Goal: Task Accomplishment & Management: Manage account settings

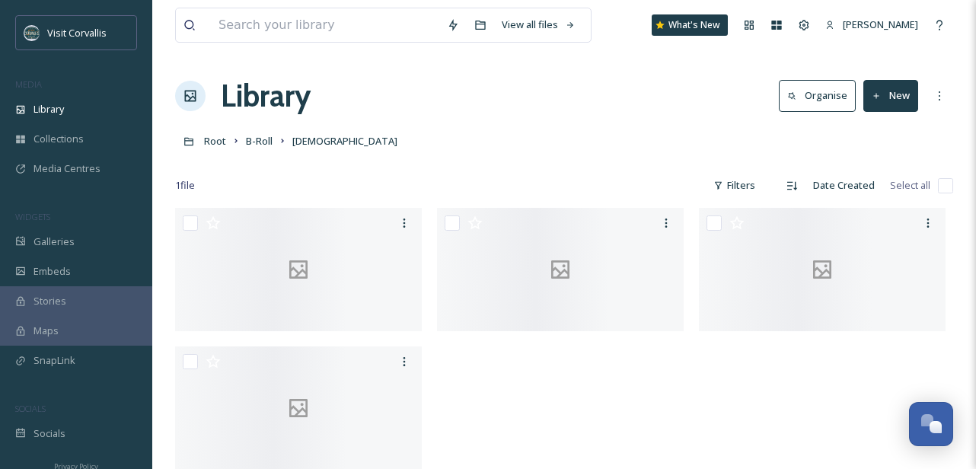
click at [428, 147] on div "Root B-Roll Bodhi" at bounding box center [564, 140] width 778 height 29
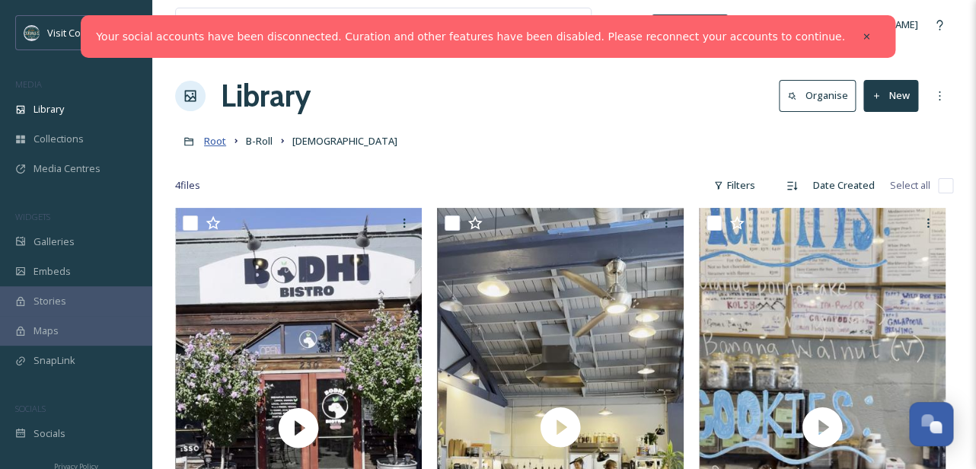
click at [218, 144] on span "Root" at bounding box center [215, 141] width 22 height 14
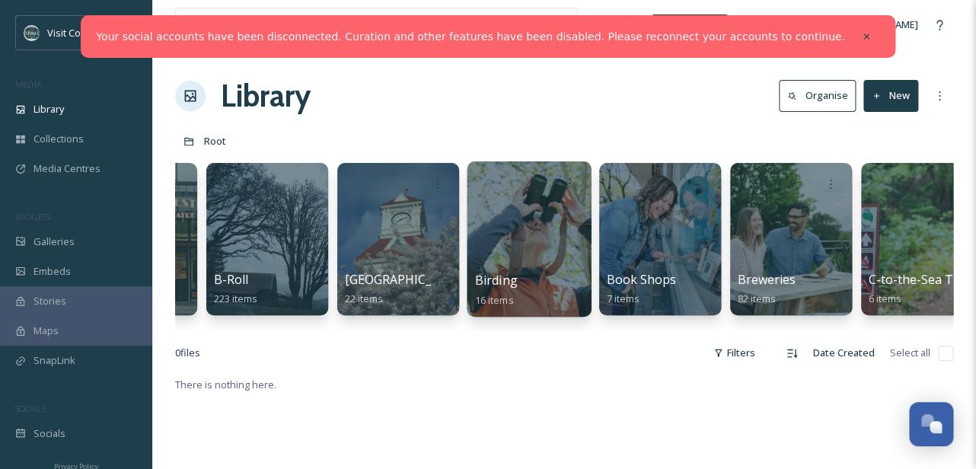
scroll to position [0, 629]
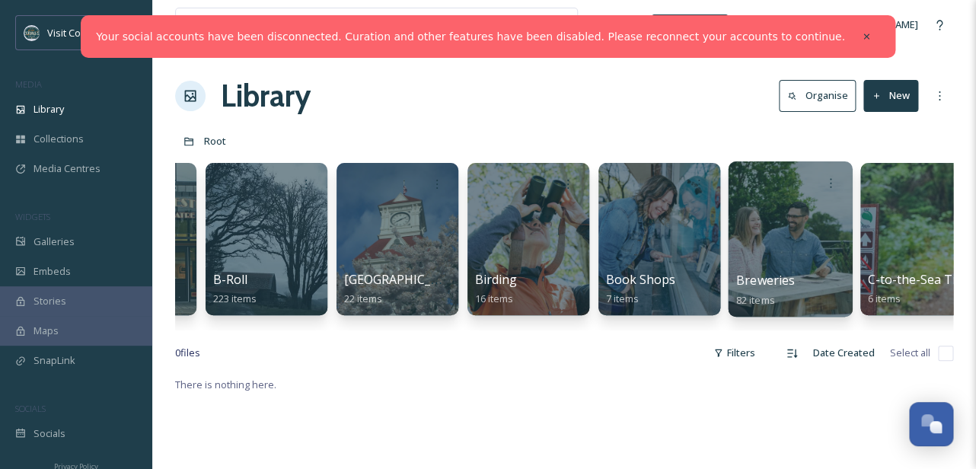
click at [786, 250] on div at bounding box center [790, 238] width 124 height 155
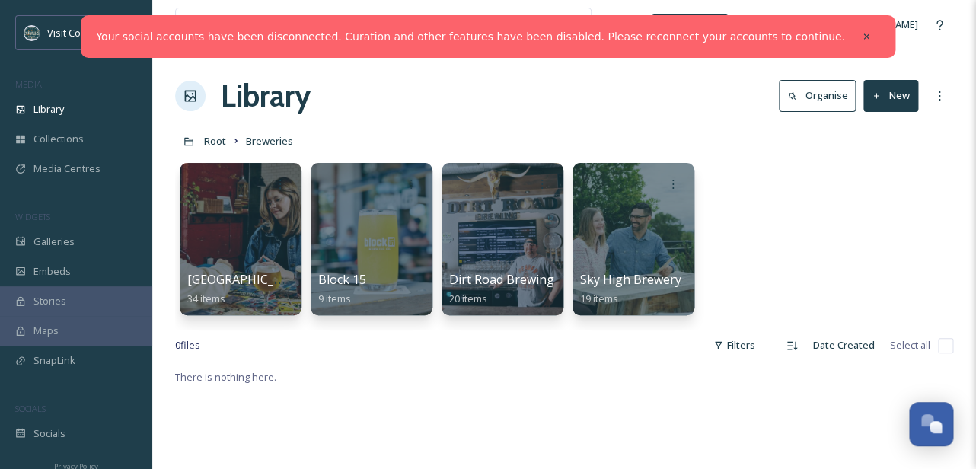
click at [881, 100] on icon at bounding box center [877, 96] width 10 height 10
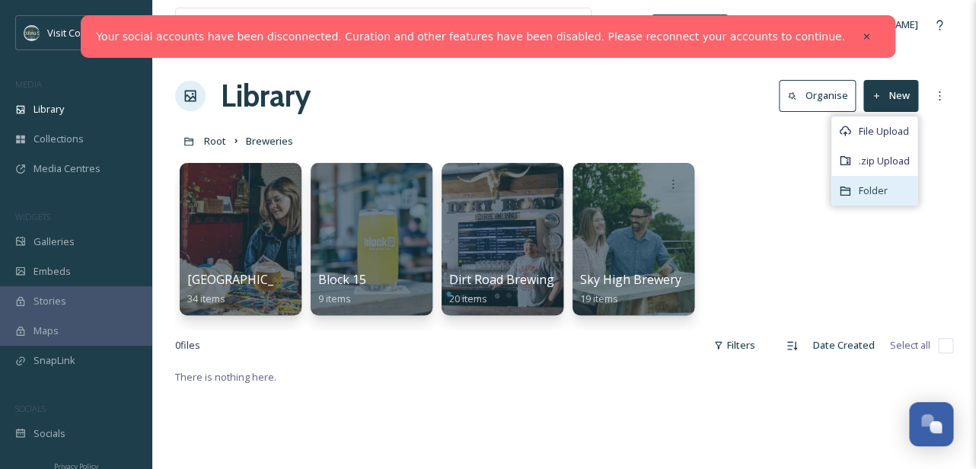
click at [878, 186] on span "Folder" at bounding box center [873, 190] width 29 height 14
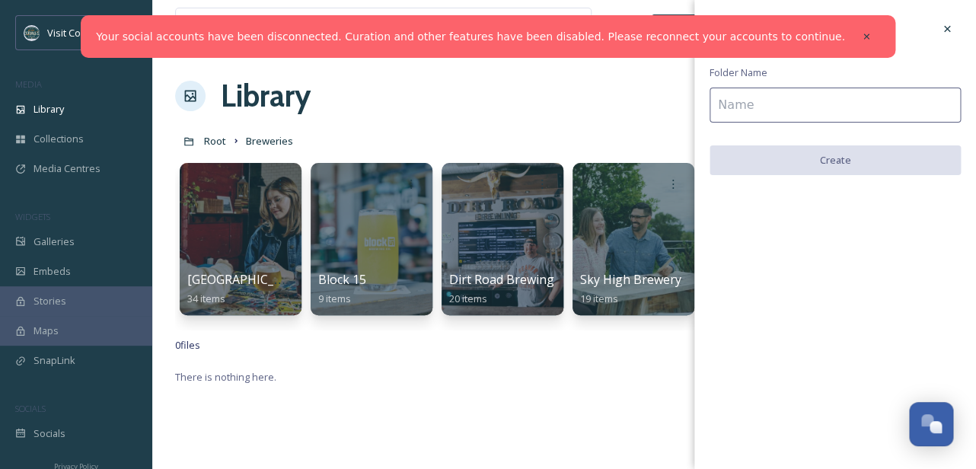
click at [795, 112] on input at bounding box center [834, 105] width 251 height 35
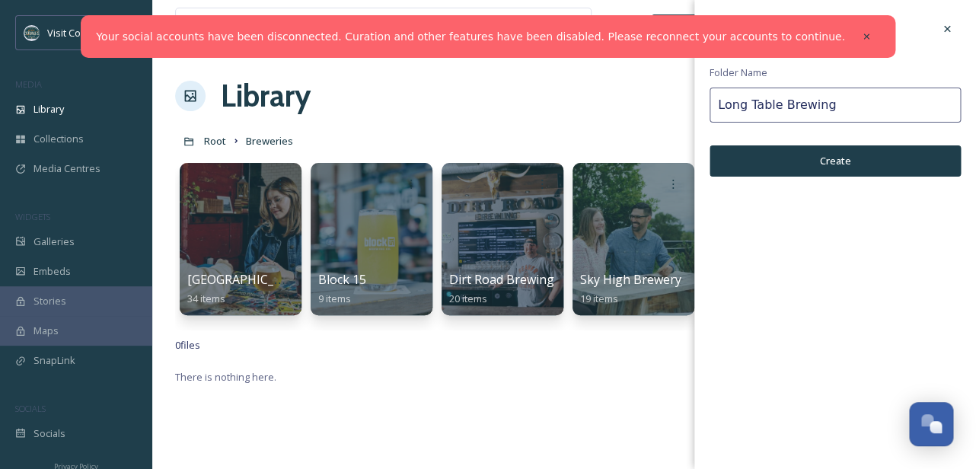
click at [776, 107] on input "Long Table Brewing" at bounding box center [834, 105] width 251 height 35
type input "Long Timber Brewing"
click at [812, 161] on button "Create" at bounding box center [834, 160] width 251 height 31
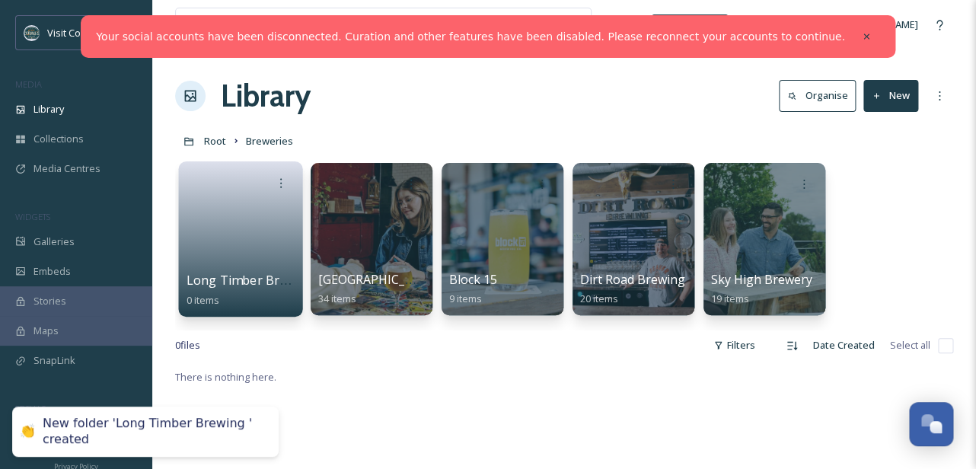
click at [256, 215] on link at bounding box center [240, 234] width 109 height 74
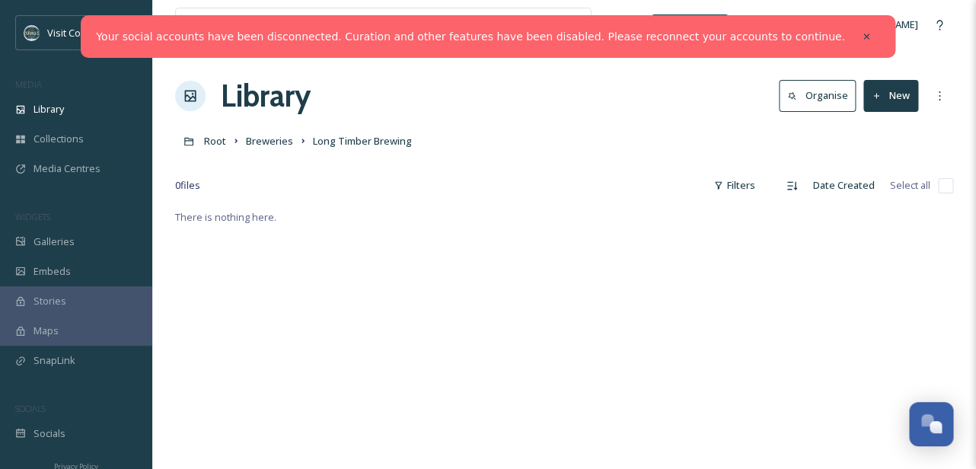
click at [891, 99] on button "New" at bounding box center [890, 95] width 55 height 31
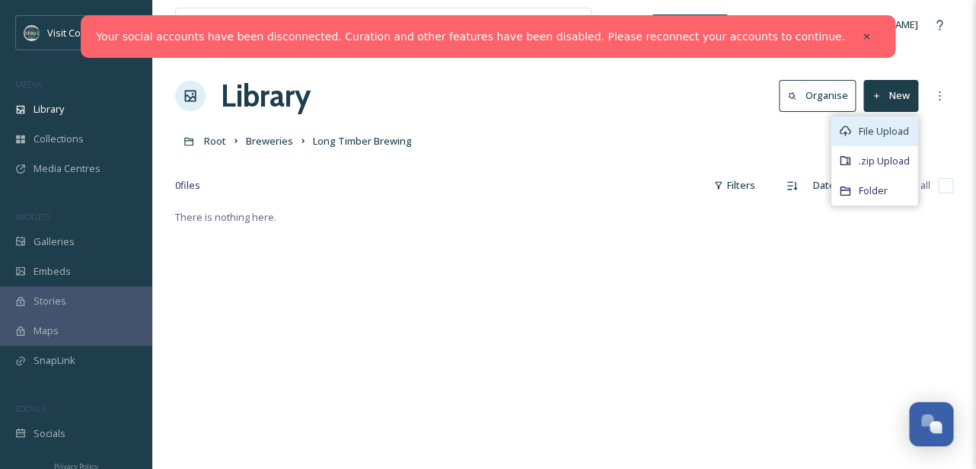
click at [884, 124] on span "File Upload" at bounding box center [884, 131] width 50 height 14
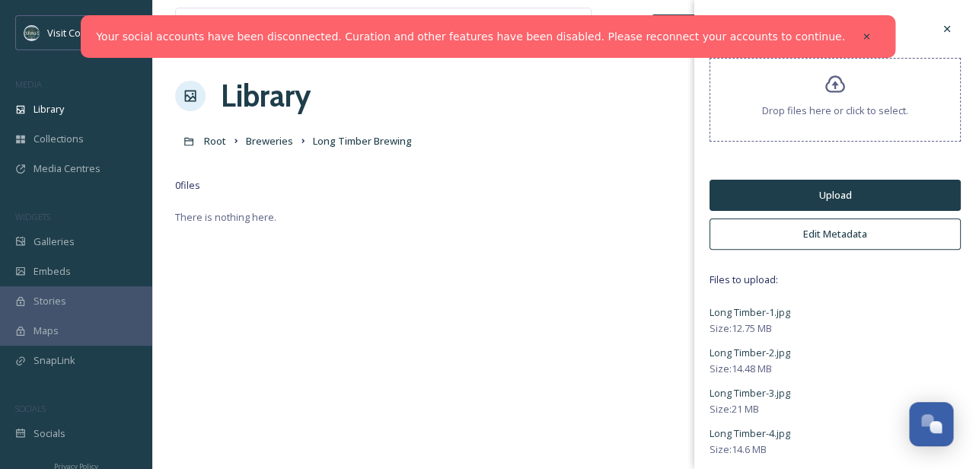
click at [806, 238] on button "Edit Metadata" at bounding box center [834, 233] width 251 height 31
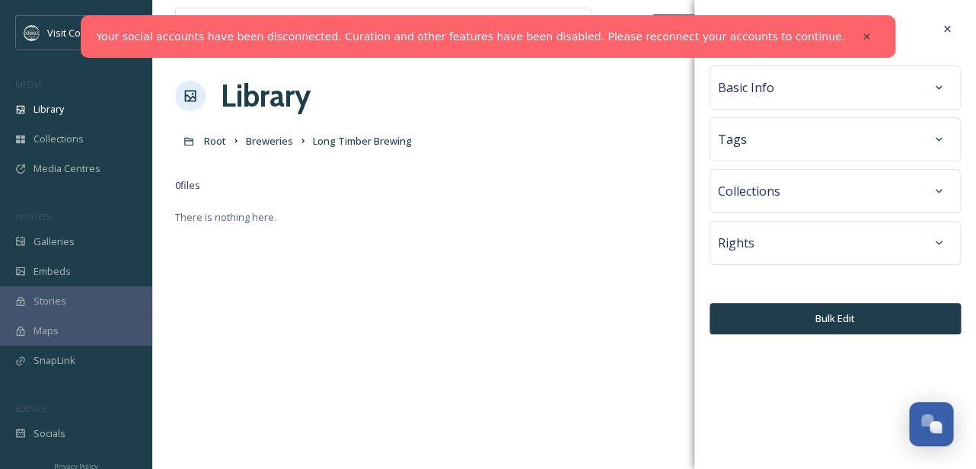
click at [820, 142] on div "Tags" at bounding box center [835, 139] width 234 height 27
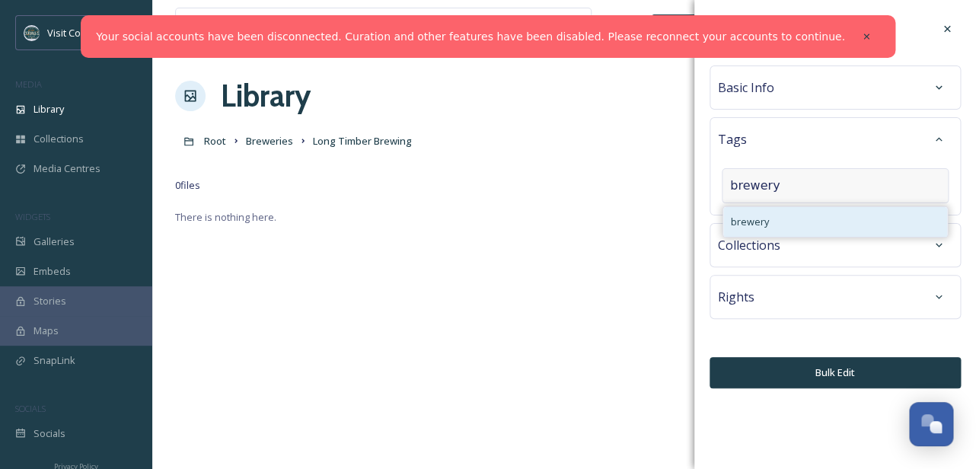
type input "brewery"
click at [782, 223] on div "brewery" at bounding box center [835, 222] width 224 height 30
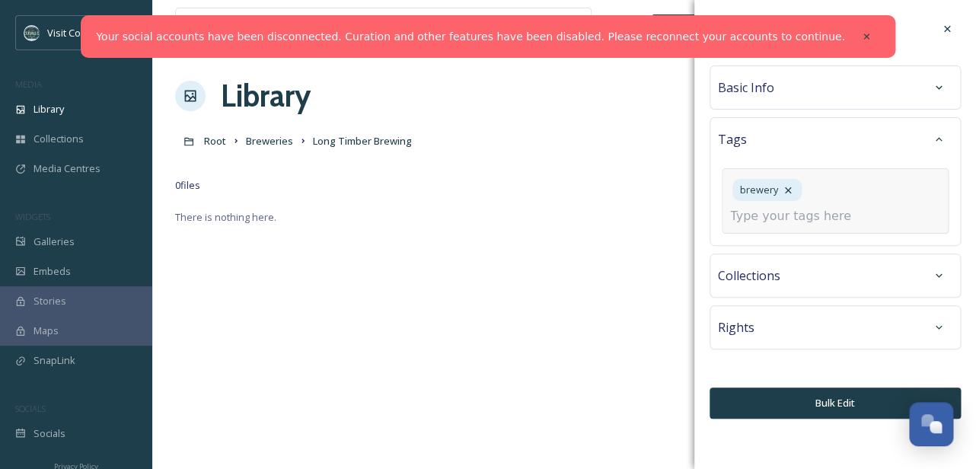
click at [782, 223] on input at bounding box center [806, 216] width 152 height 18
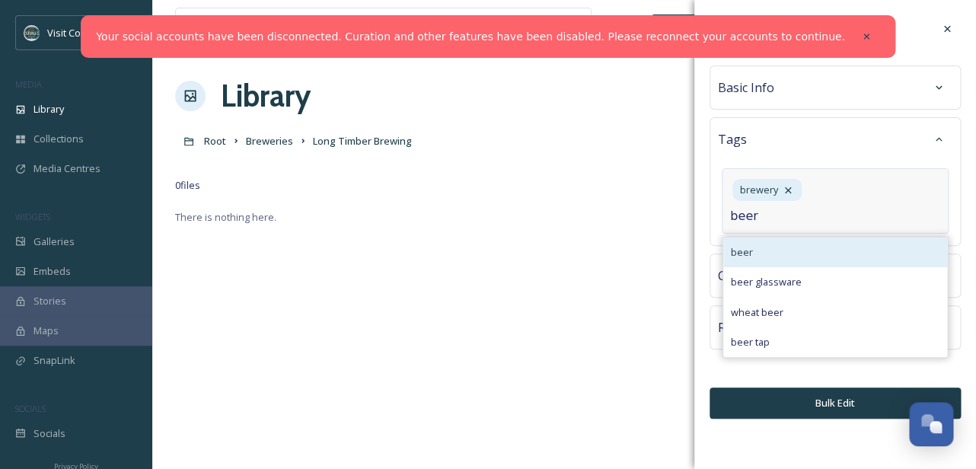
type input "beer"
click at [781, 256] on div "beer" at bounding box center [835, 252] width 224 height 30
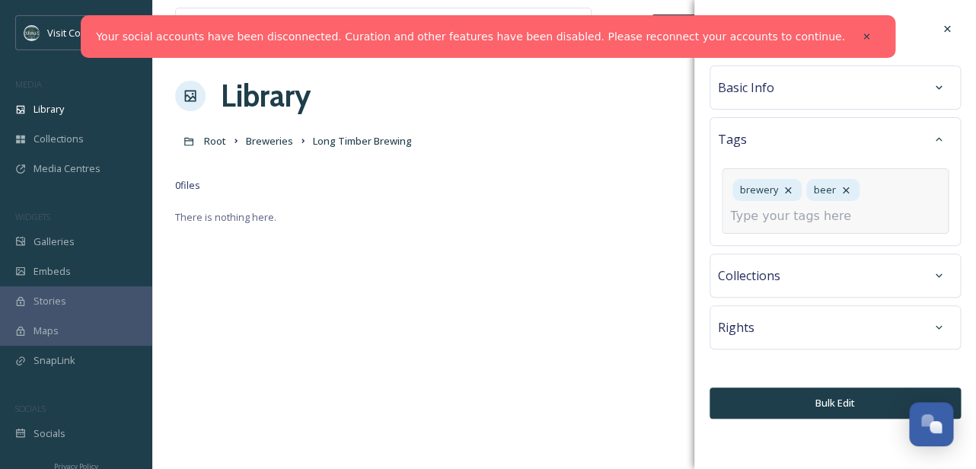
click at [795, 221] on input at bounding box center [806, 216] width 152 height 18
type input "m"
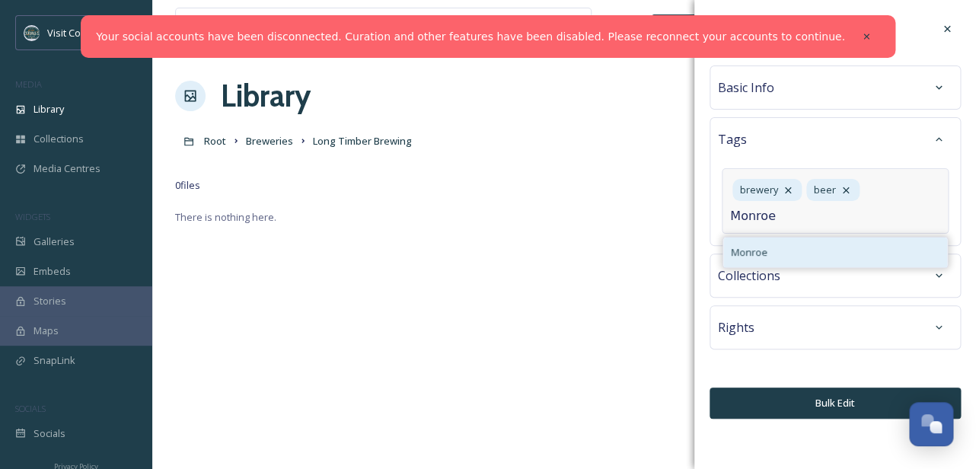
type input "Monroe"
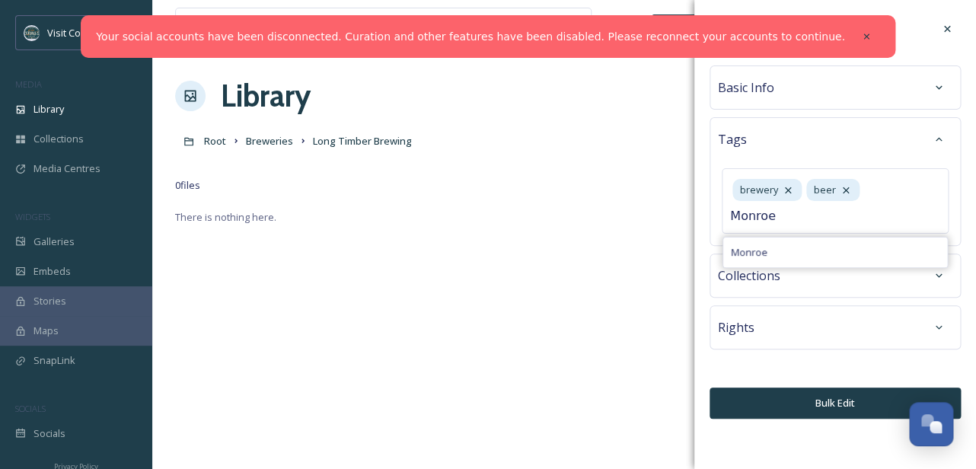
click at [793, 250] on div "Monroe" at bounding box center [835, 252] width 224 height 30
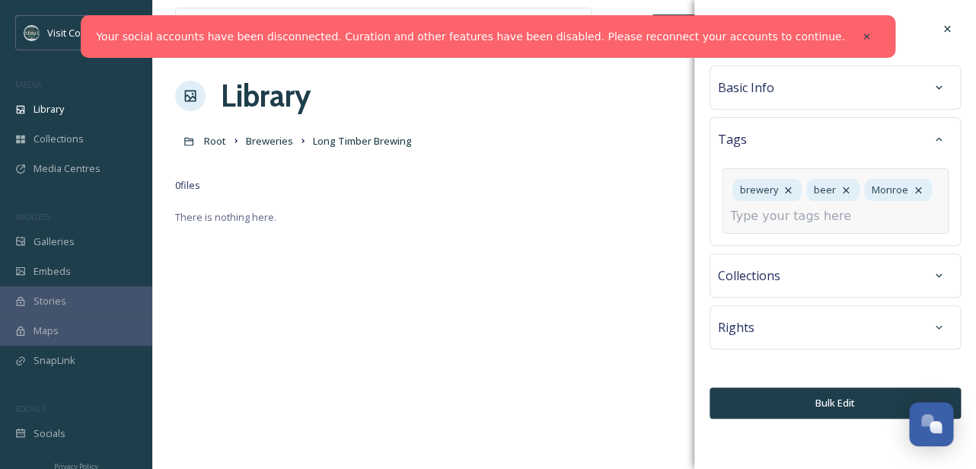
click at [827, 220] on input at bounding box center [806, 216] width 152 height 18
click at [786, 329] on div "Bulk Edit Metadata Basic Info Tags brewery beer Monroe Collections Rights Bulk …" at bounding box center [835, 217] width 282 height 434
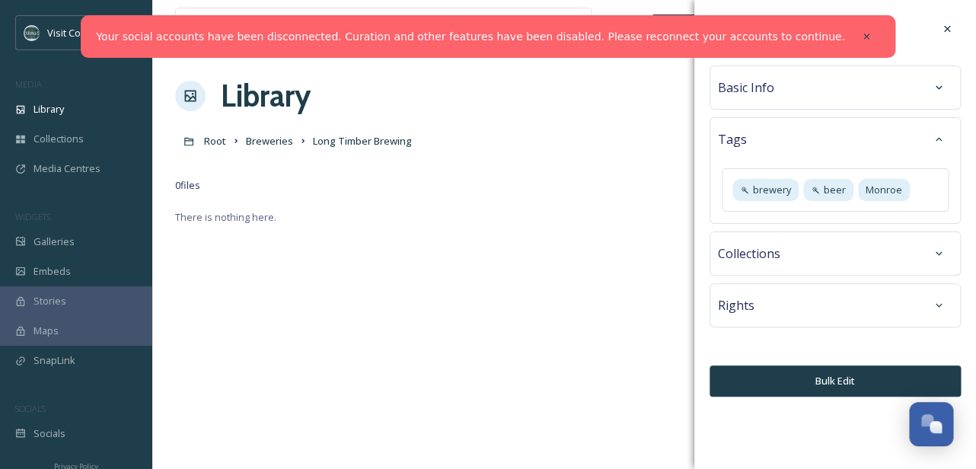
click at [792, 311] on div "Rights" at bounding box center [835, 305] width 234 height 27
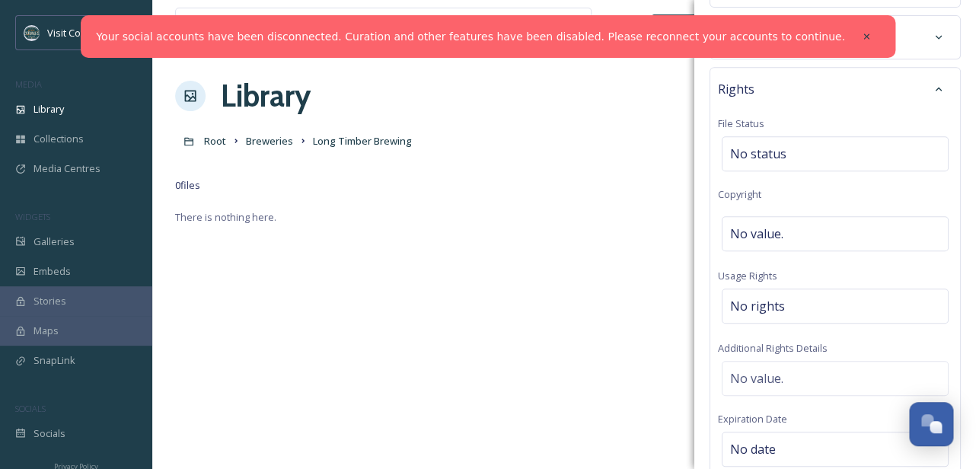
scroll to position [310, 0]
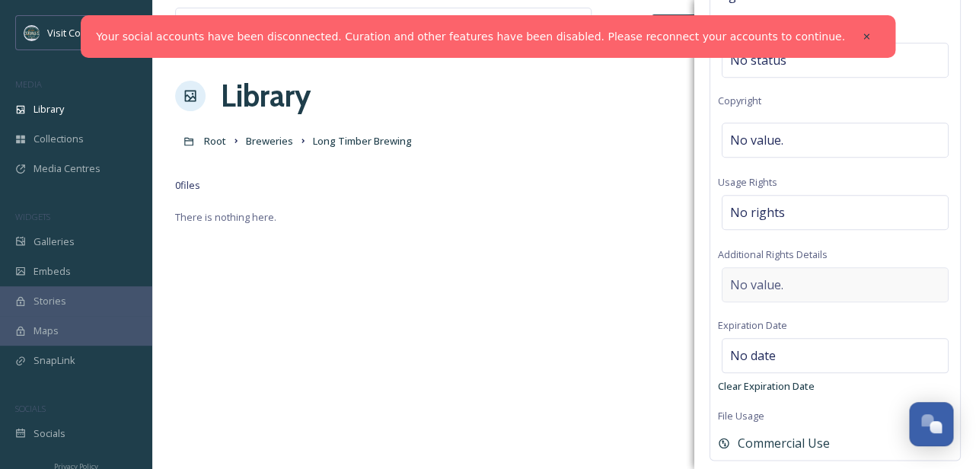
click at [801, 287] on div "No value." at bounding box center [835, 284] width 227 height 35
click at [798, 212] on div "No rights" at bounding box center [835, 212] width 227 height 35
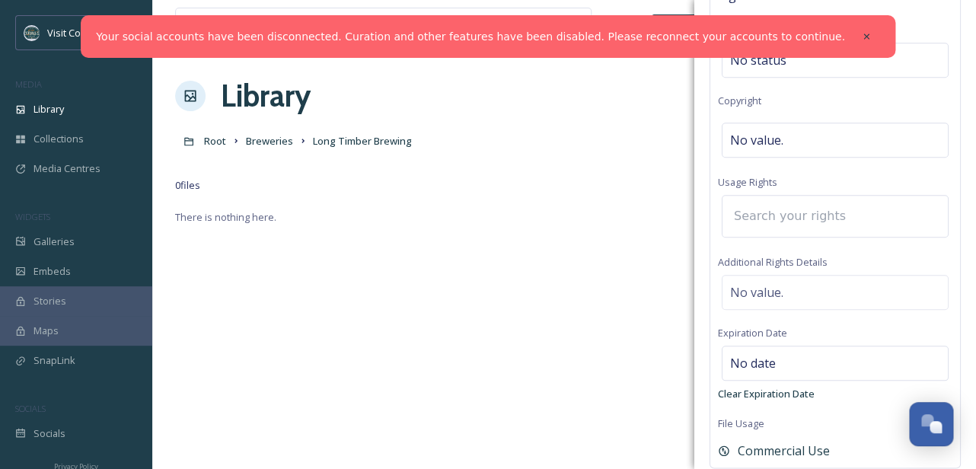
click at [793, 220] on input at bounding box center [809, 215] width 167 height 33
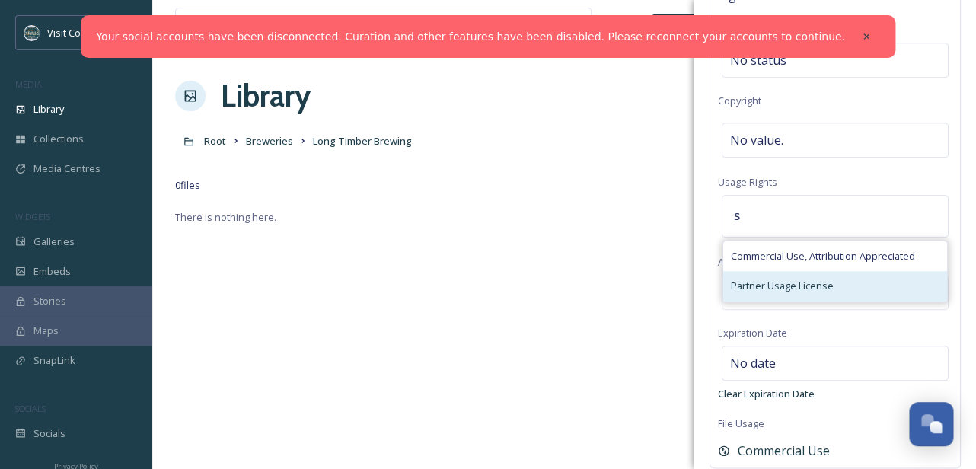
type input "s"
click at [777, 279] on span "Partner Usage License" at bounding box center [782, 286] width 103 height 14
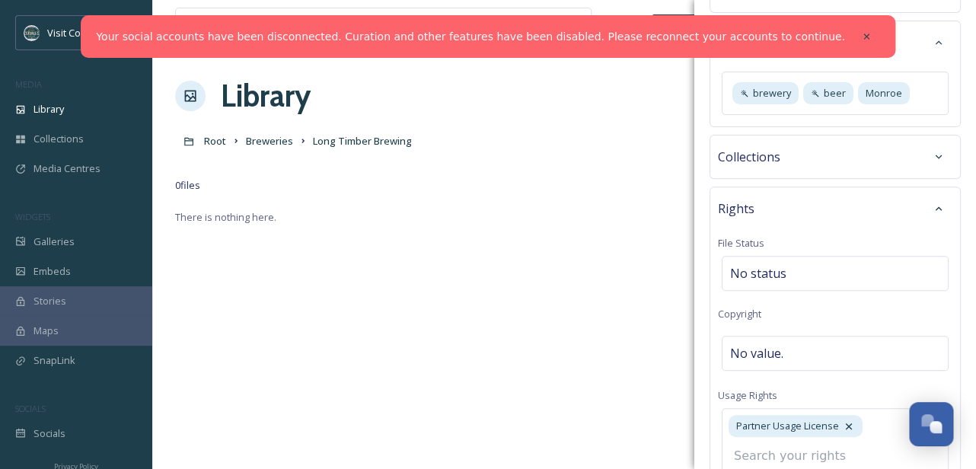
scroll to position [0, 0]
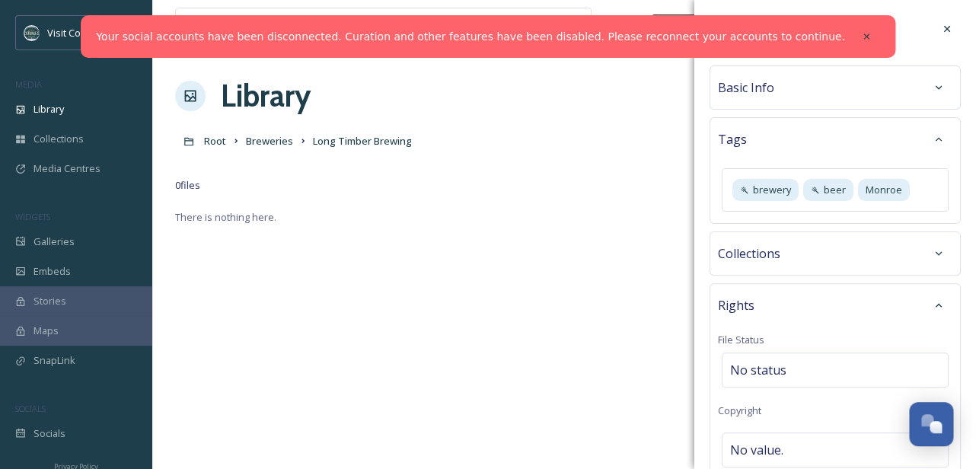
click at [817, 82] on div "Basic Info" at bounding box center [835, 87] width 234 height 27
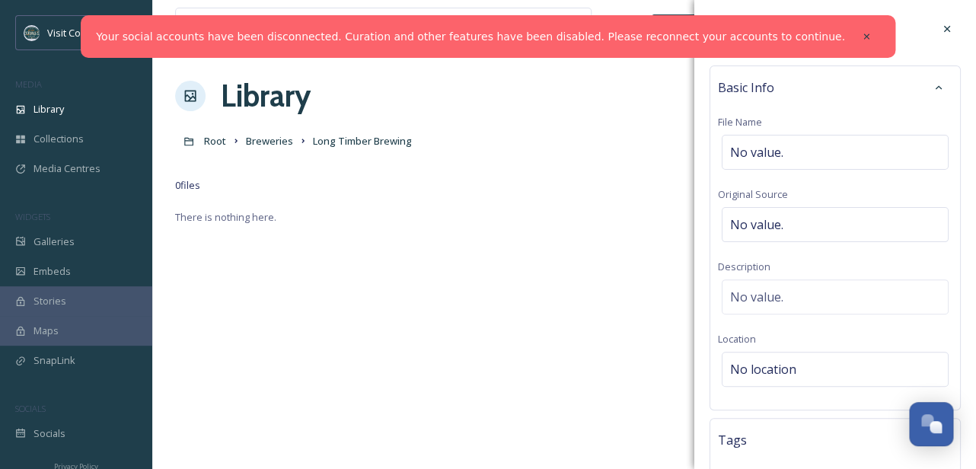
click at [789, 84] on div "Basic Info" at bounding box center [835, 87] width 234 height 27
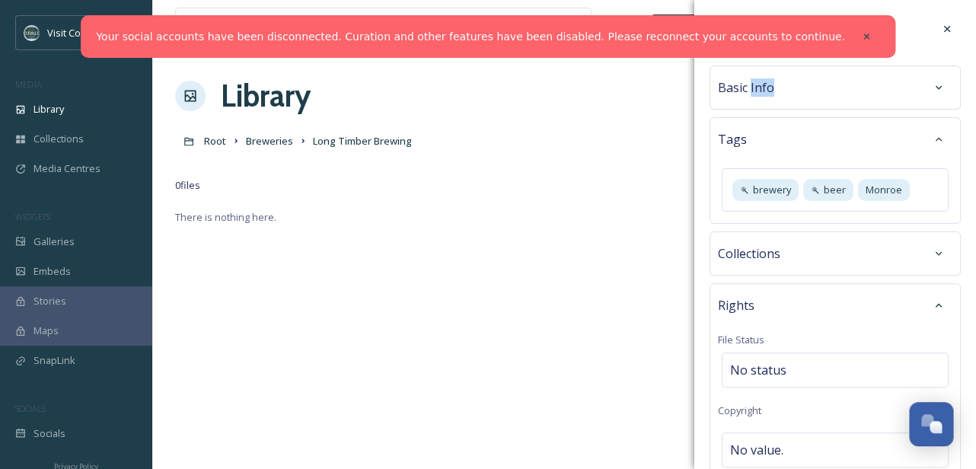
click at [789, 84] on div "Basic Info" at bounding box center [835, 87] width 234 height 27
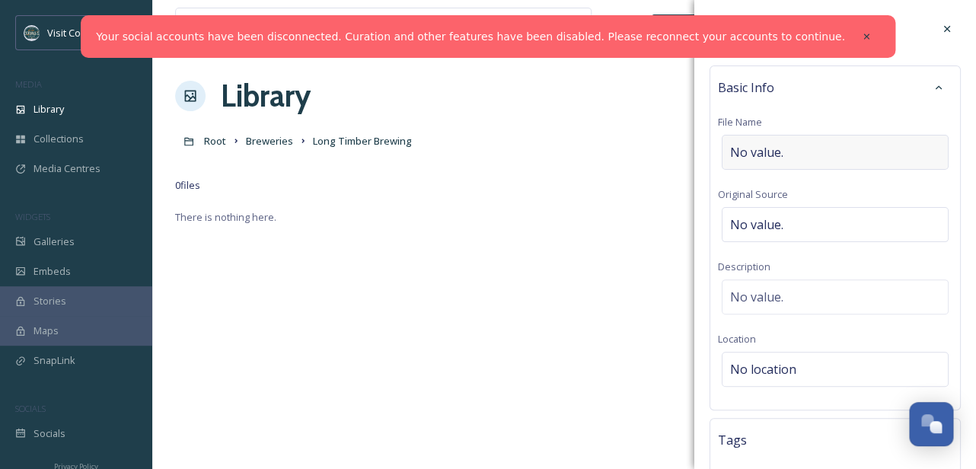
click at [770, 158] on span "No value." at bounding box center [756, 152] width 53 height 18
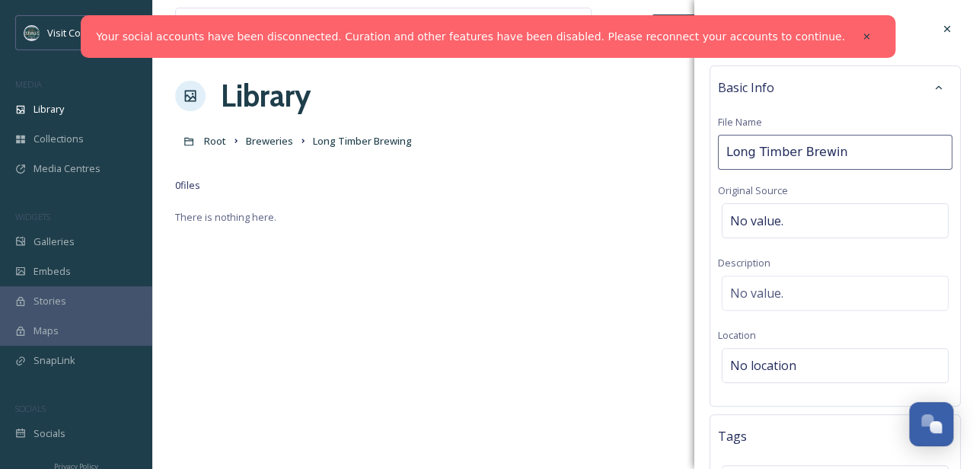
type input "Long Timber Brewing"
click at [786, 282] on div "No value." at bounding box center [835, 296] width 227 height 35
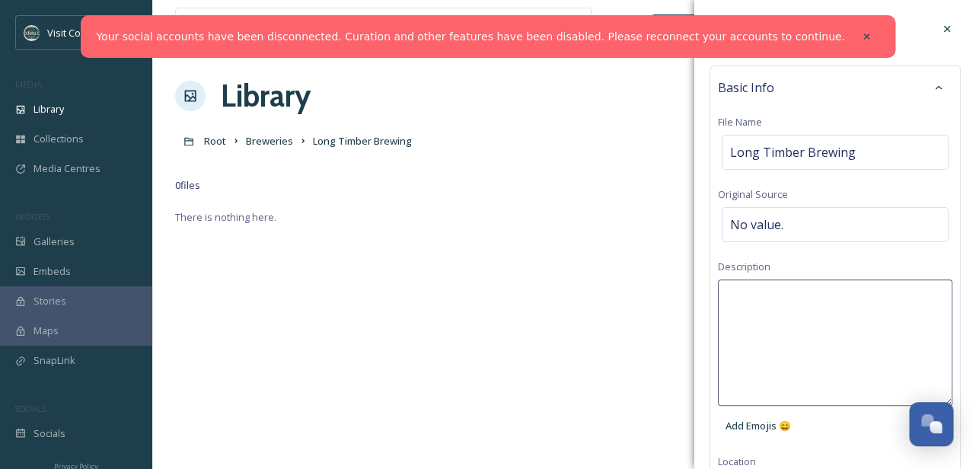
click at [770, 317] on textarea at bounding box center [835, 342] width 234 height 126
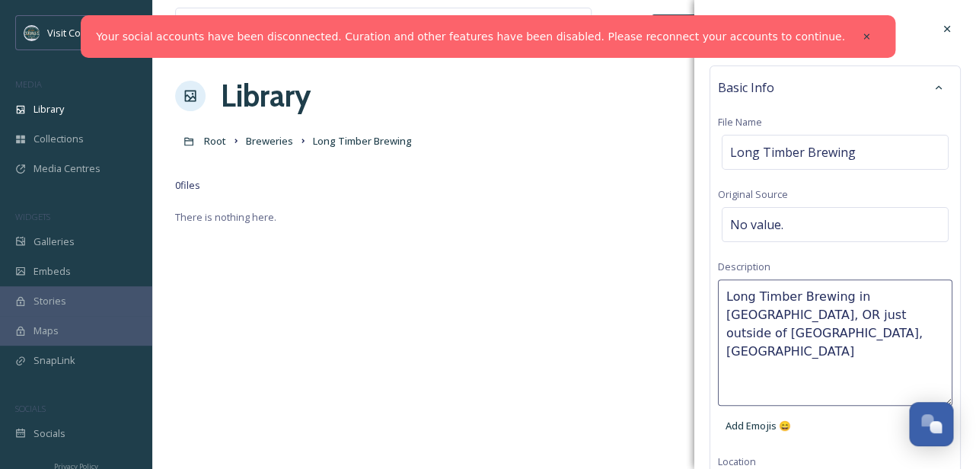
type textarea "Long Timber Brewing in [GEOGRAPHIC_DATA], OR just outside of [GEOGRAPHIC_DATA],…"
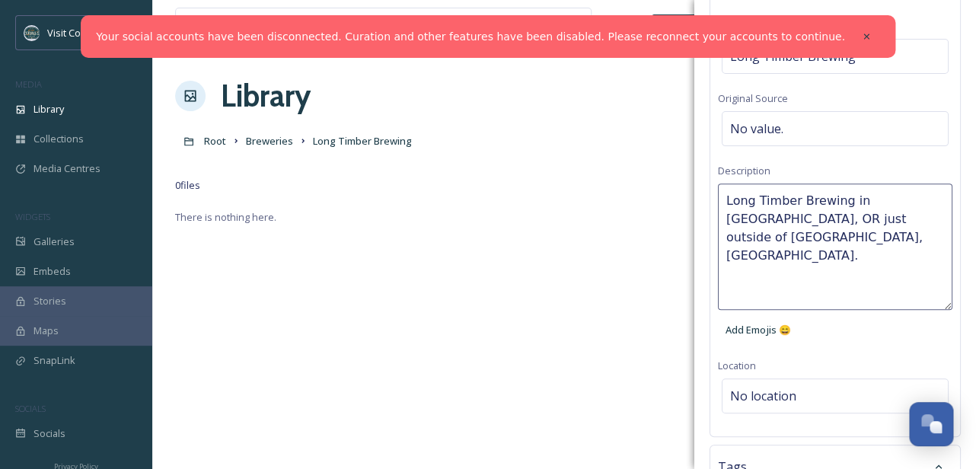
scroll to position [97, 0]
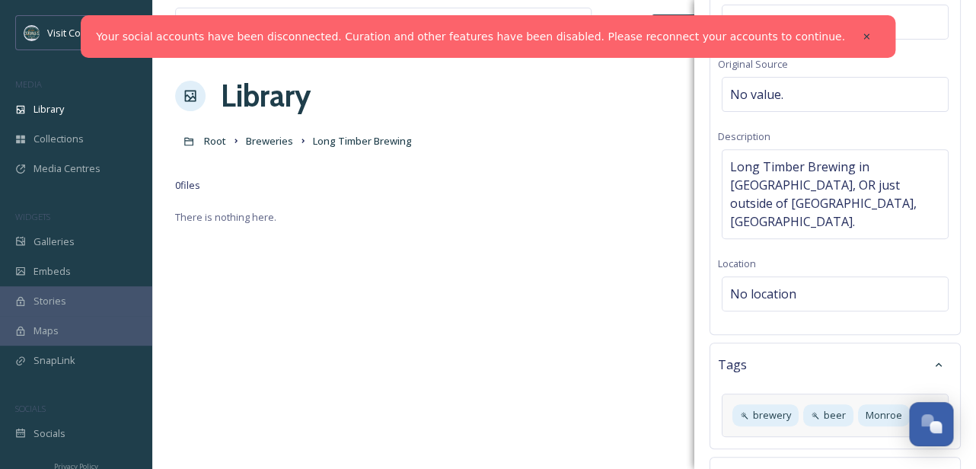
scroll to position [136, 0]
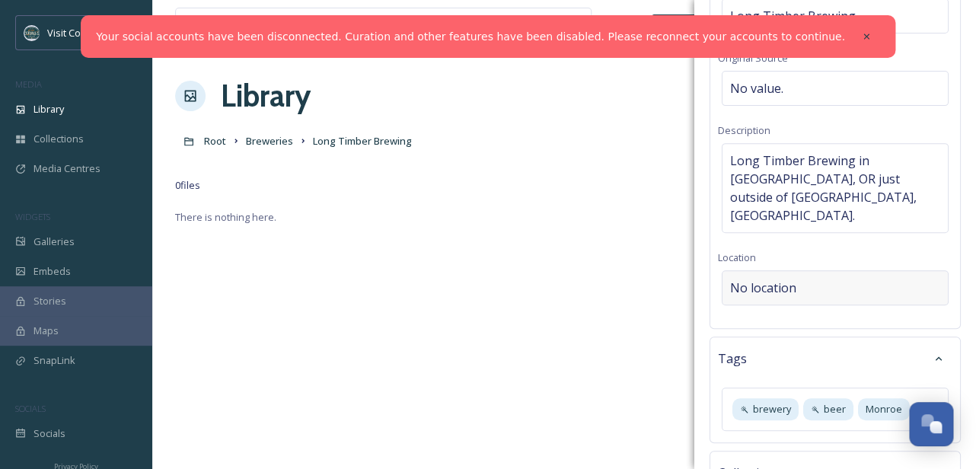
click at [791, 279] on span "No location" at bounding box center [763, 288] width 66 height 18
click at [767, 271] on input at bounding box center [834, 287] width 225 height 33
type input "l"
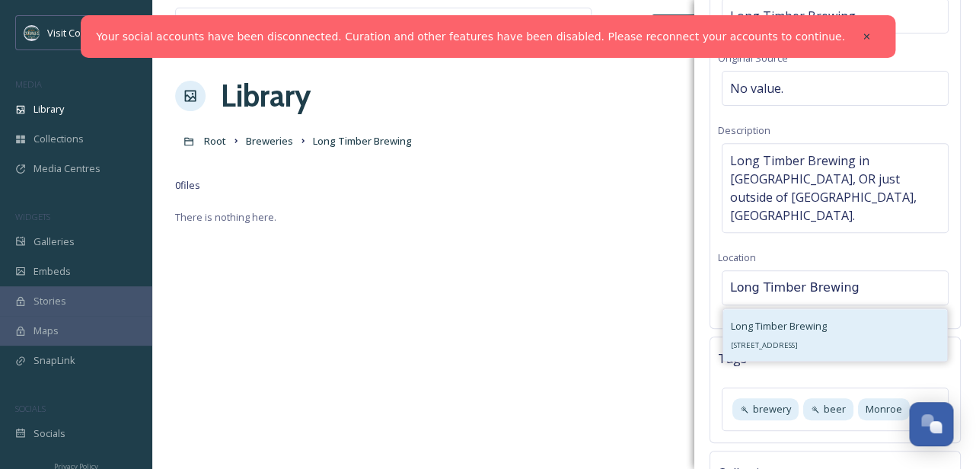
type input "Long Timber Brewing"
click at [777, 340] on span "[STREET_ADDRESS]" at bounding box center [764, 345] width 67 height 10
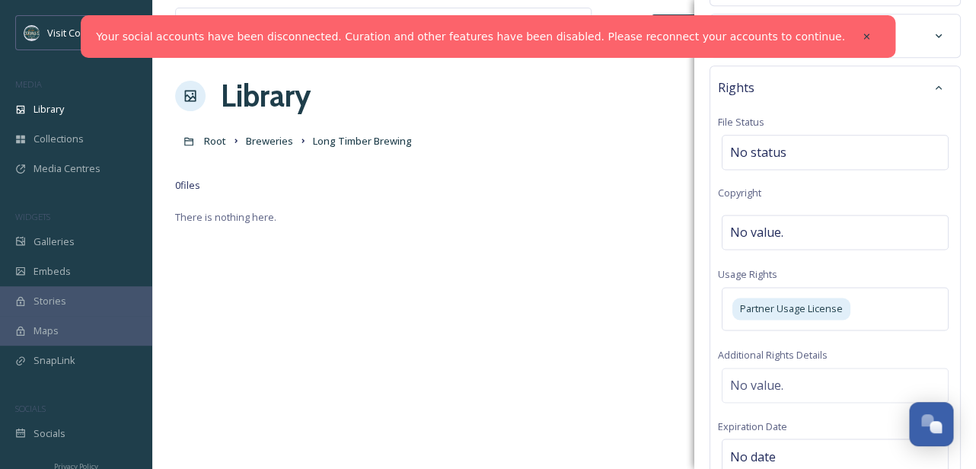
scroll to position [713, 0]
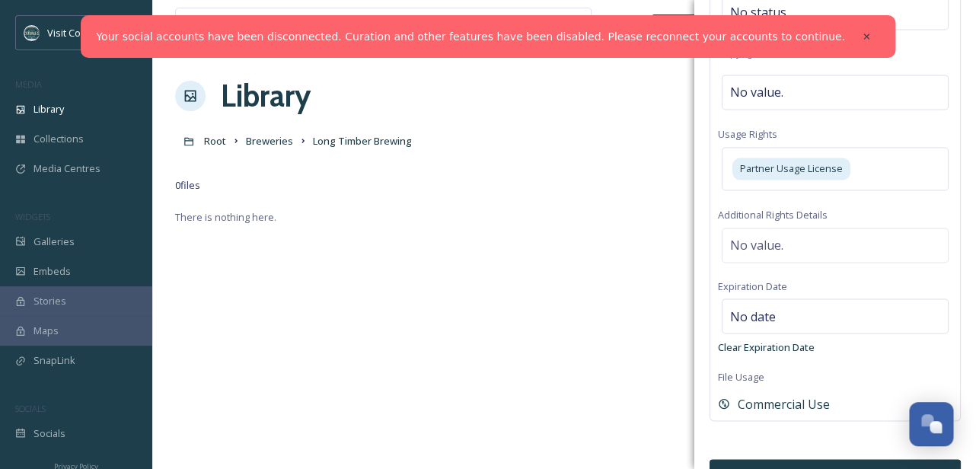
click at [768, 459] on button "Bulk Edit" at bounding box center [834, 474] width 251 height 31
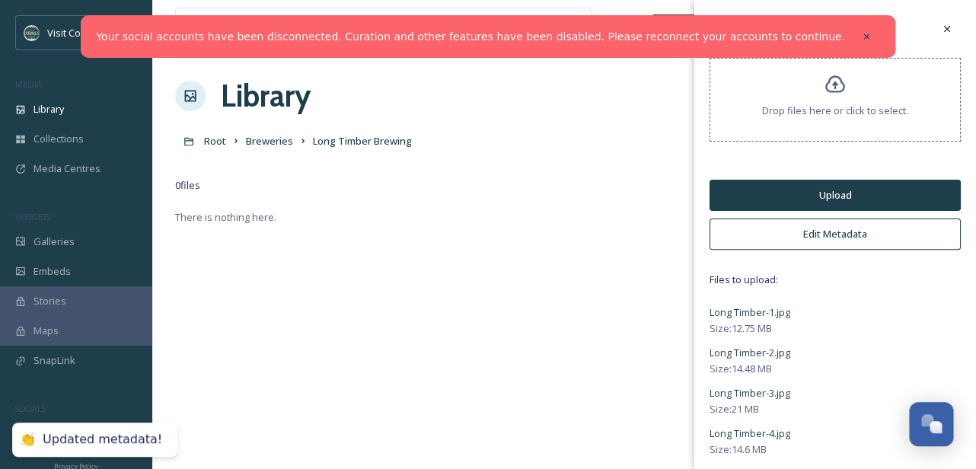
click at [833, 195] on button "Upload" at bounding box center [834, 195] width 251 height 31
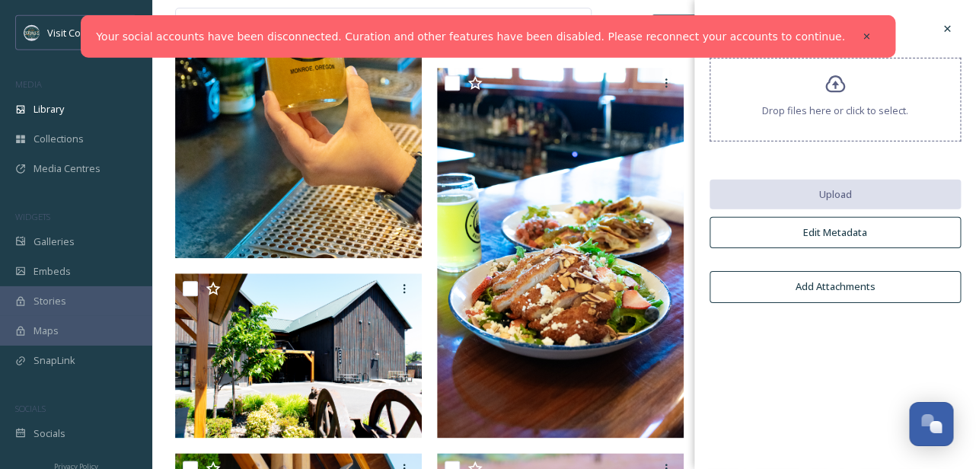
scroll to position [0, 0]
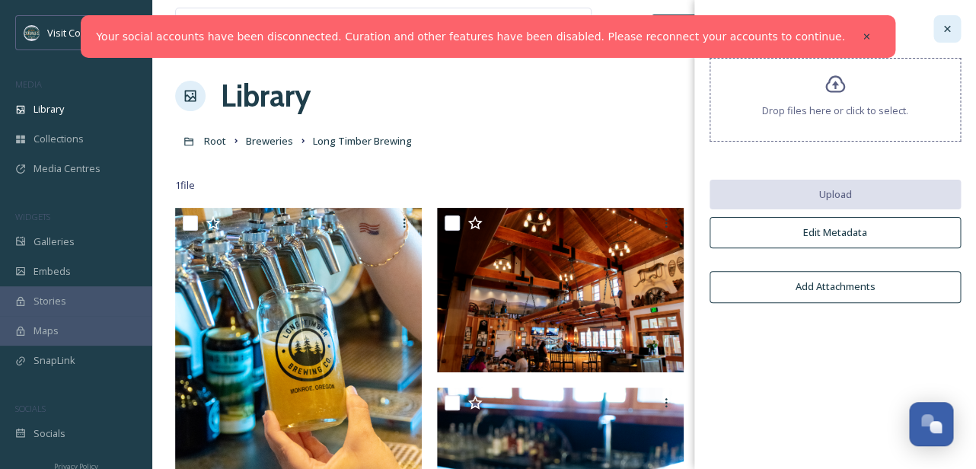
click at [945, 27] on icon at bounding box center [947, 29] width 12 height 12
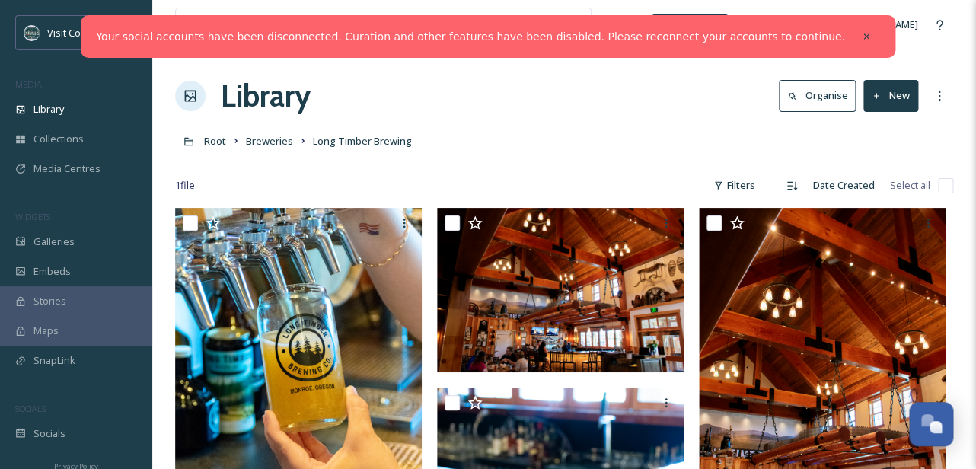
scroll to position [15, 0]
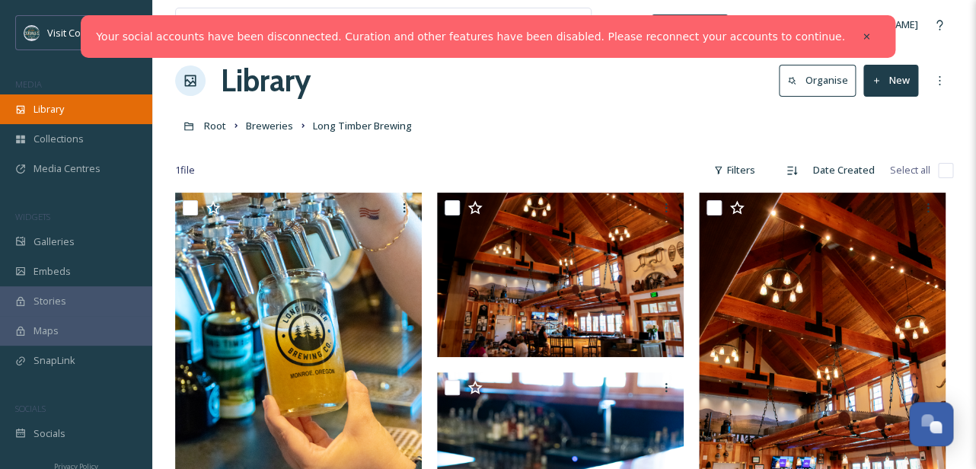
click at [94, 110] on div "Library" at bounding box center [76, 109] width 152 height 30
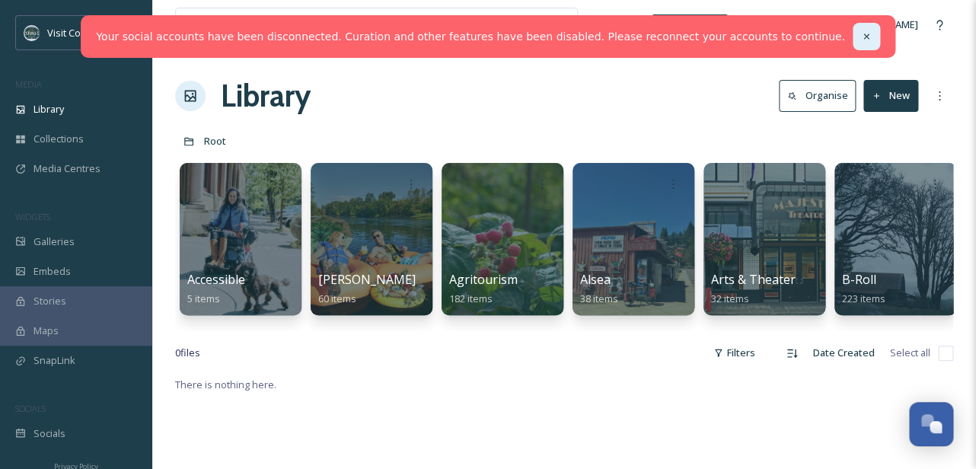
click at [861, 33] on icon at bounding box center [866, 36] width 11 height 11
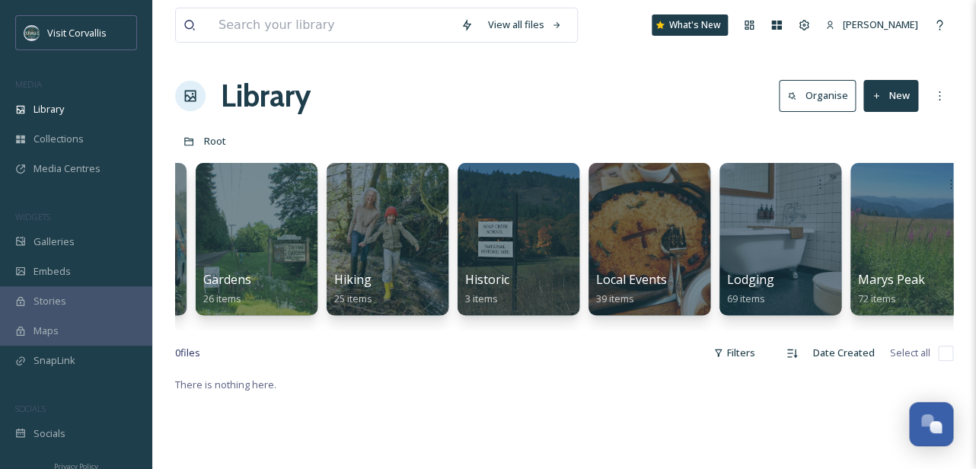
scroll to position [0, 2340]
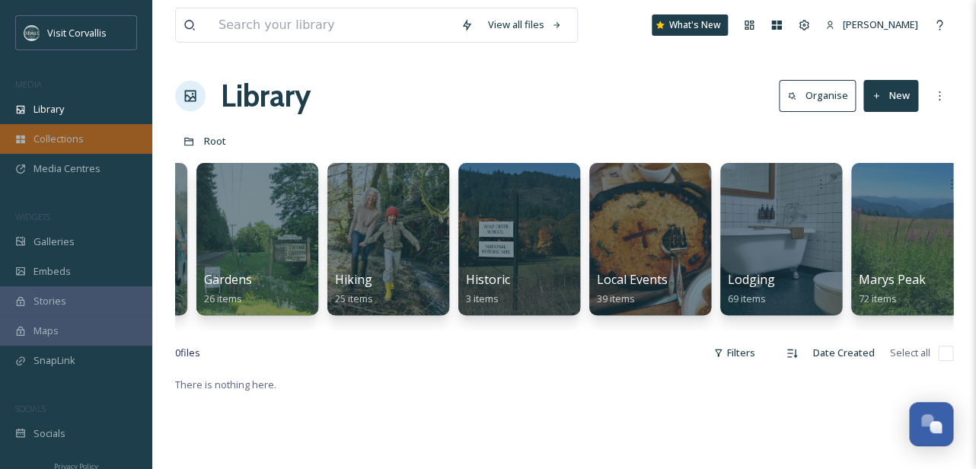
click at [102, 145] on div "Collections" at bounding box center [76, 139] width 152 height 30
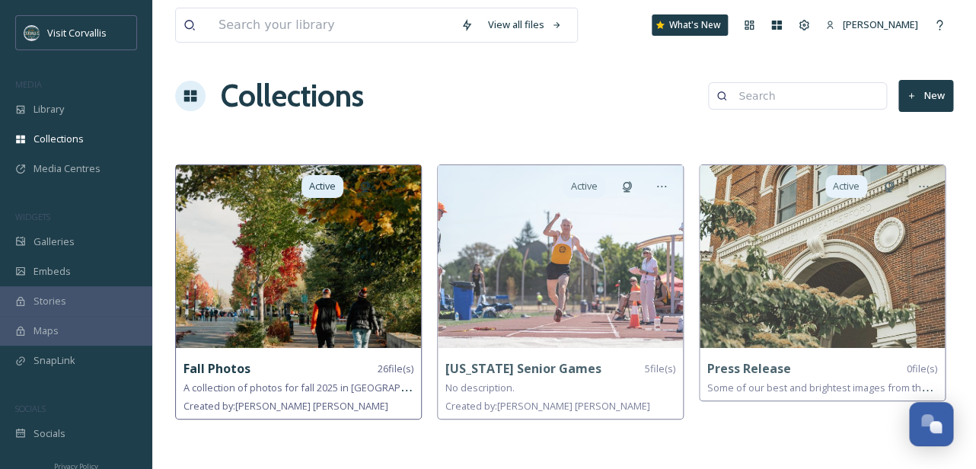
click at [305, 272] on img at bounding box center [298, 256] width 245 height 183
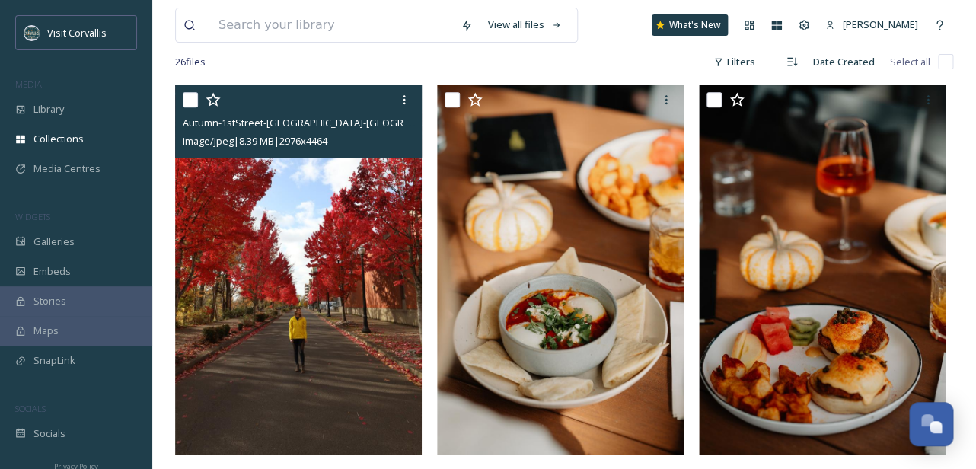
scroll to position [164, 0]
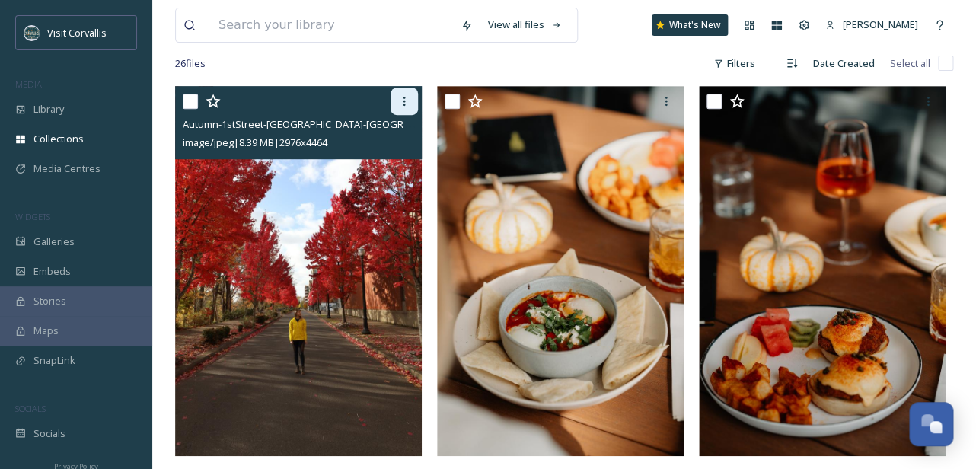
click at [405, 97] on icon at bounding box center [404, 101] width 12 height 12
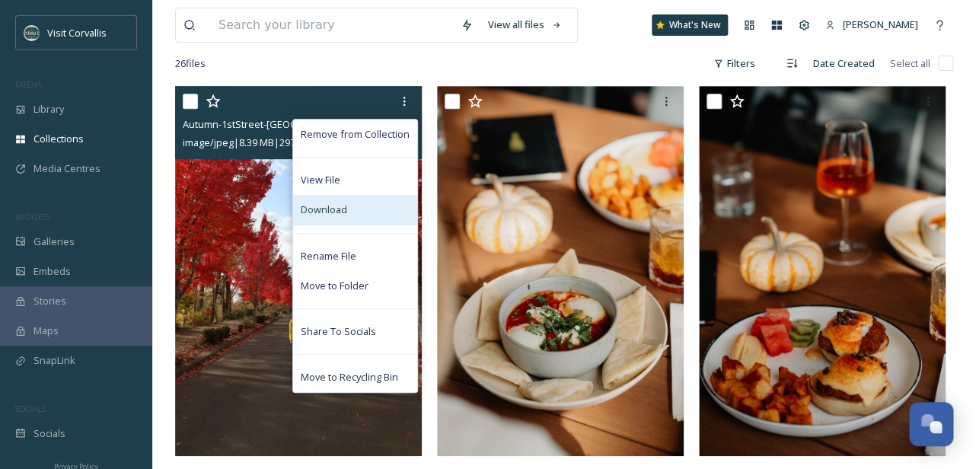
click at [352, 204] on div "Download" at bounding box center [355, 210] width 124 height 30
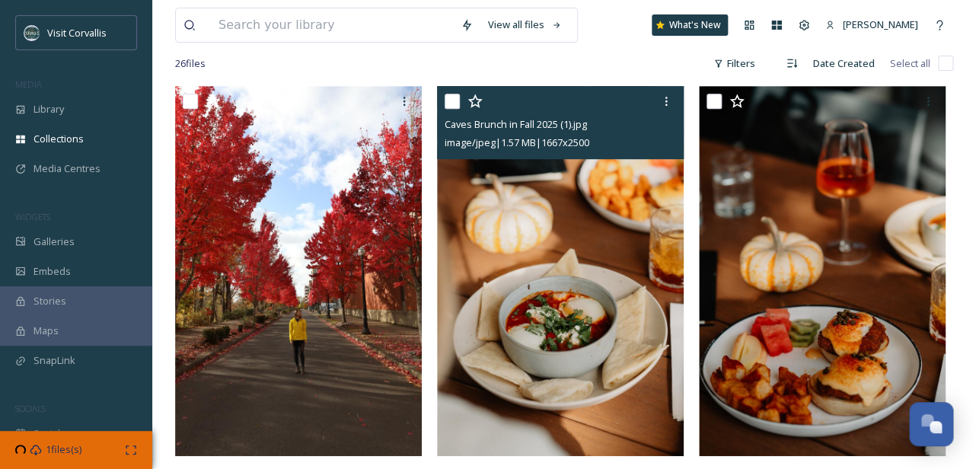
scroll to position [148, 0]
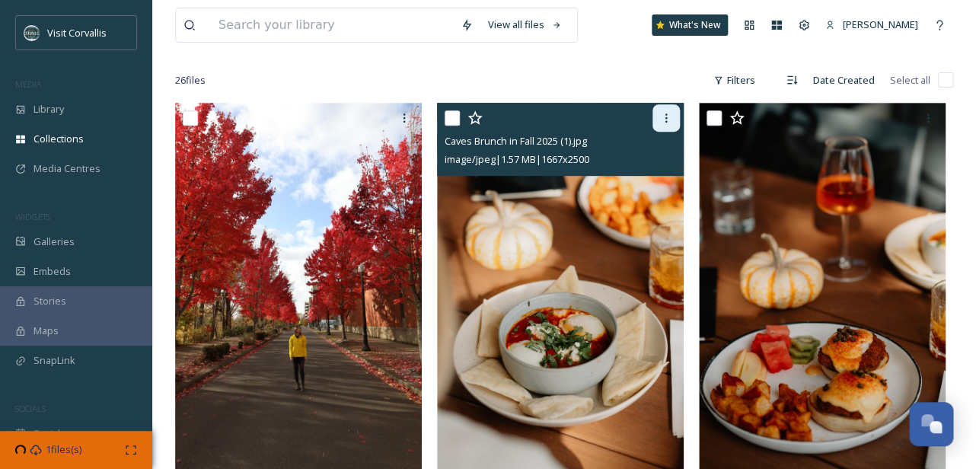
click at [667, 116] on icon at bounding box center [666, 118] width 12 height 12
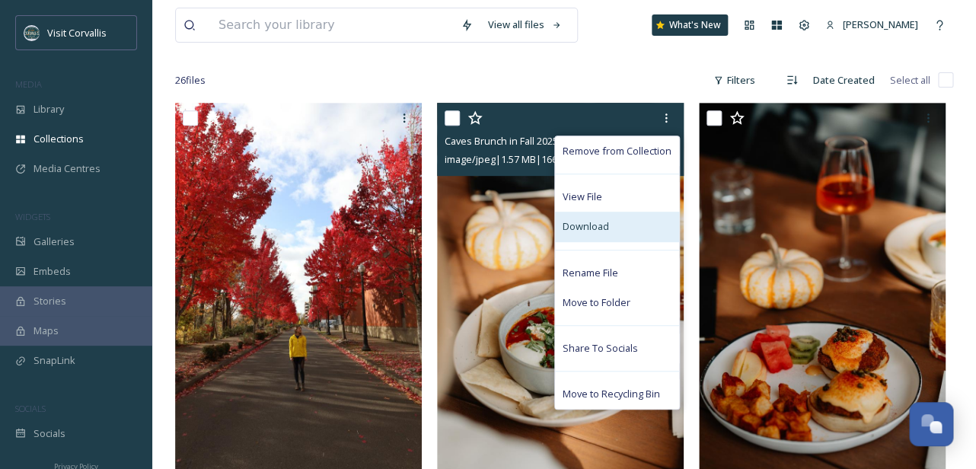
click at [600, 228] on span "Download" at bounding box center [586, 226] width 46 height 14
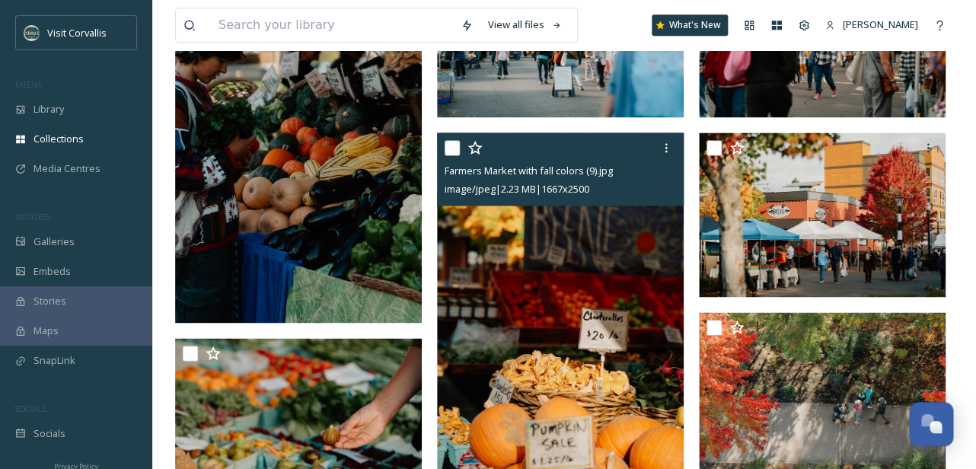
scroll to position [697, 0]
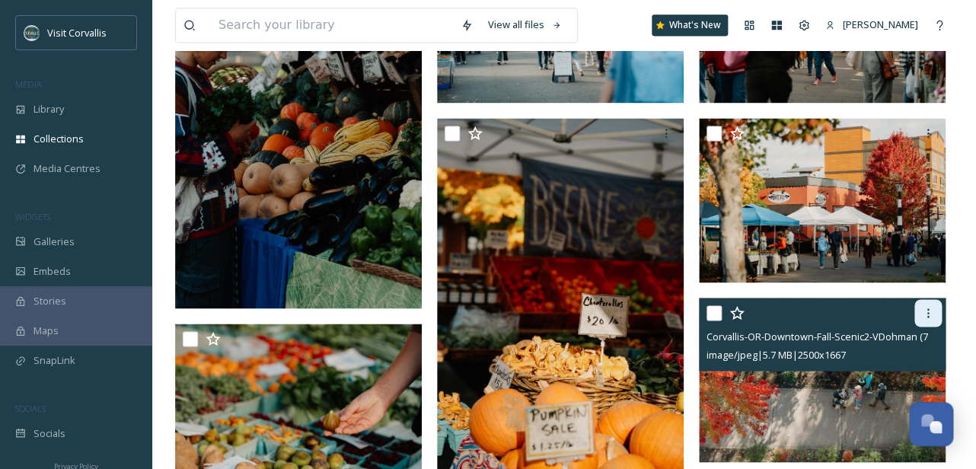
click at [927, 314] on icon at bounding box center [928, 313] width 12 height 12
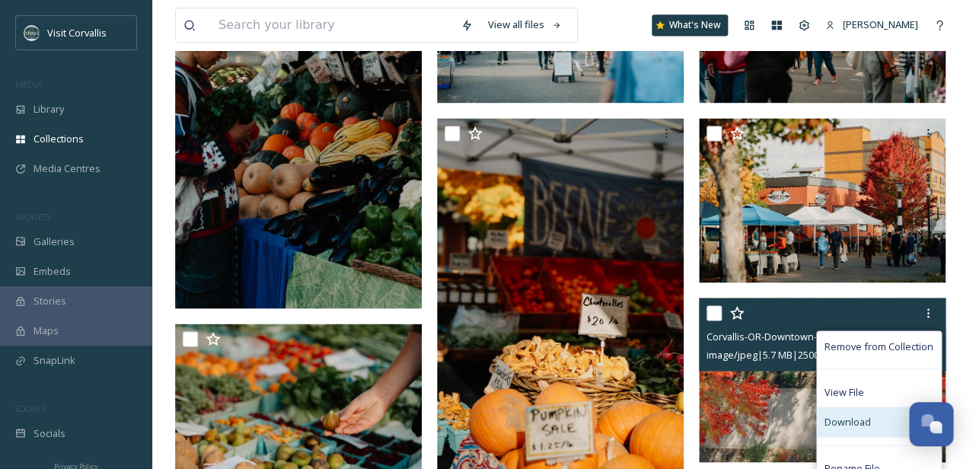
click at [843, 413] on div "Download" at bounding box center [879, 421] width 124 height 30
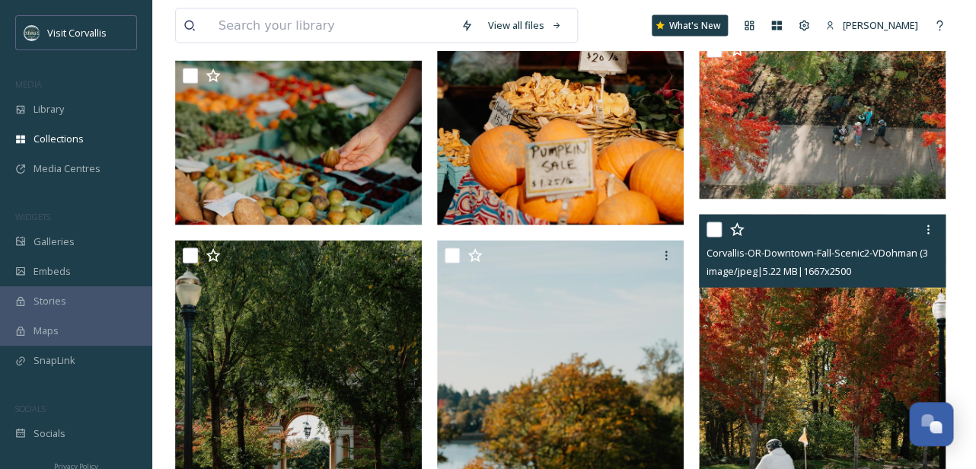
scroll to position [957, 0]
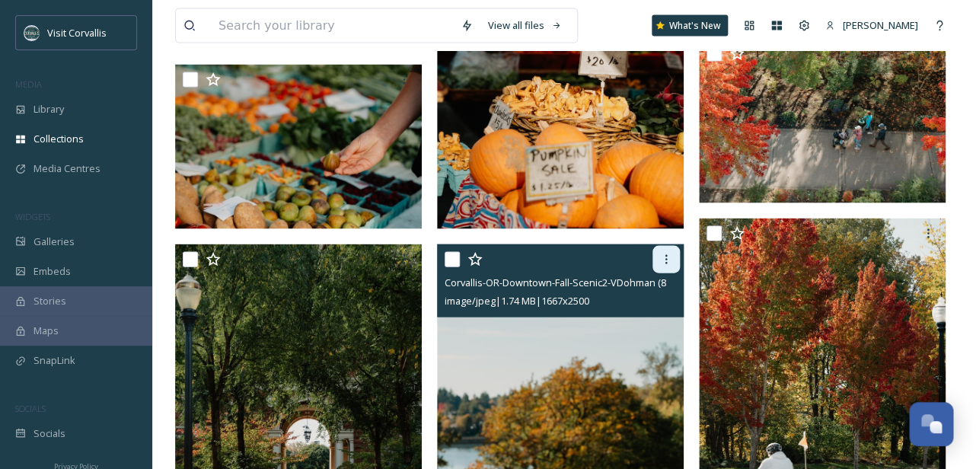
click at [668, 262] on icon at bounding box center [666, 259] width 12 height 12
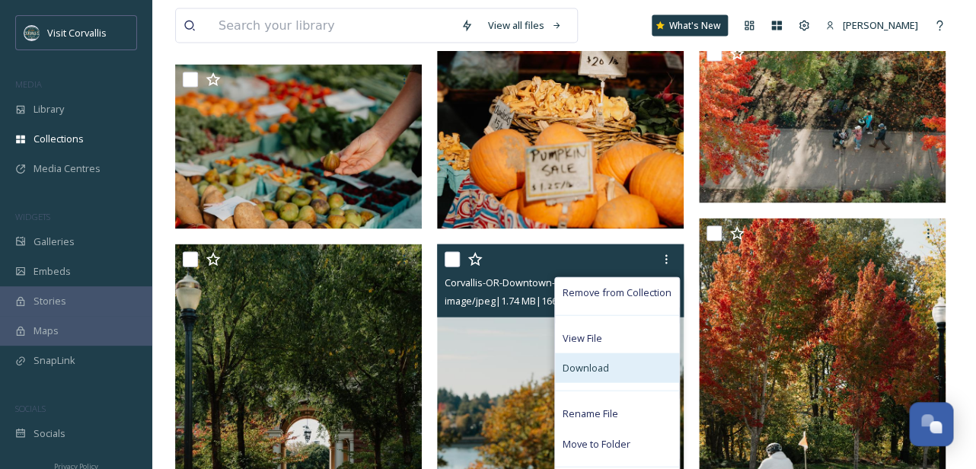
click at [601, 368] on span "Download" at bounding box center [586, 367] width 46 height 14
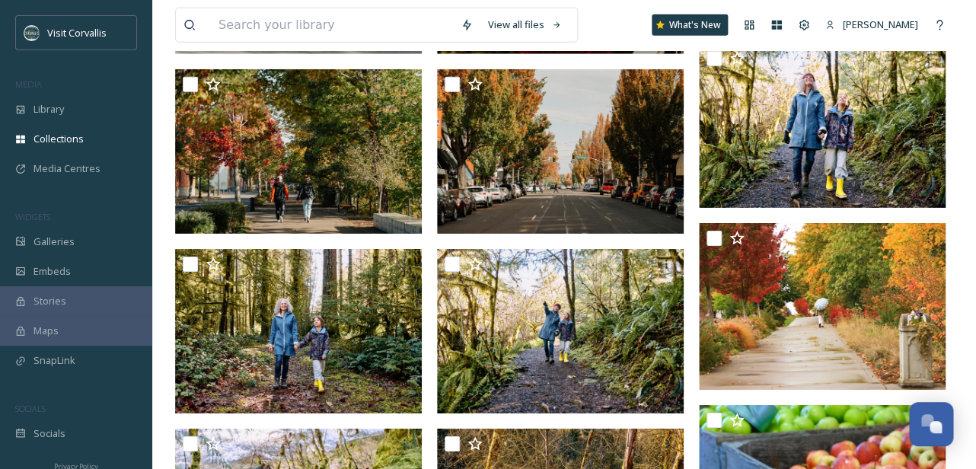
scroll to position [1519, 0]
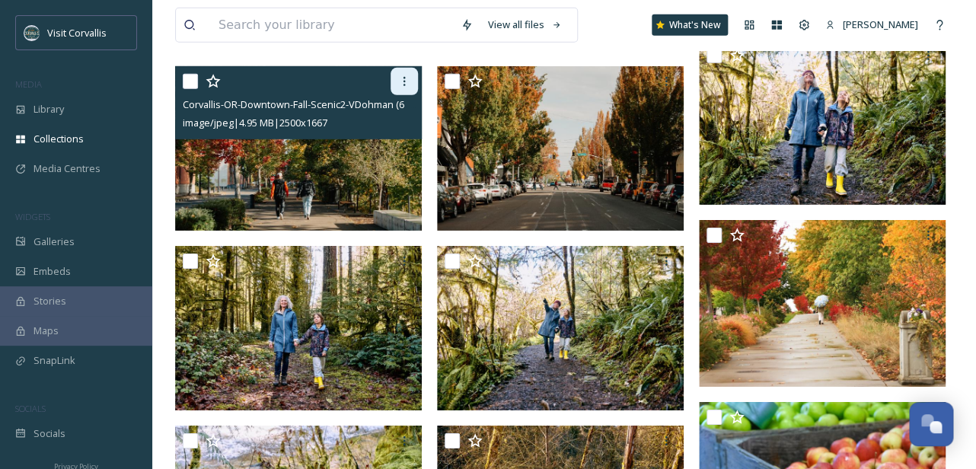
click at [406, 85] on icon at bounding box center [404, 81] width 12 height 12
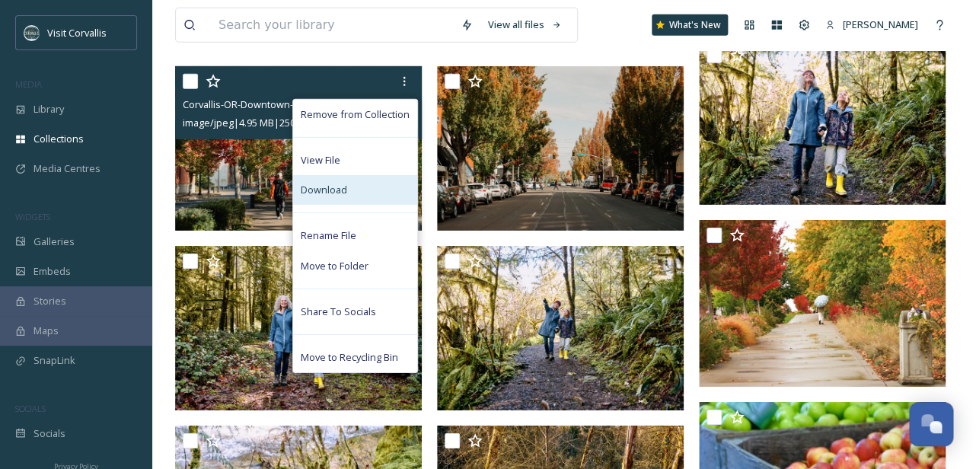
click at [376, 195] on div "Download" at bounding box center [355, 190] width 124 height 30
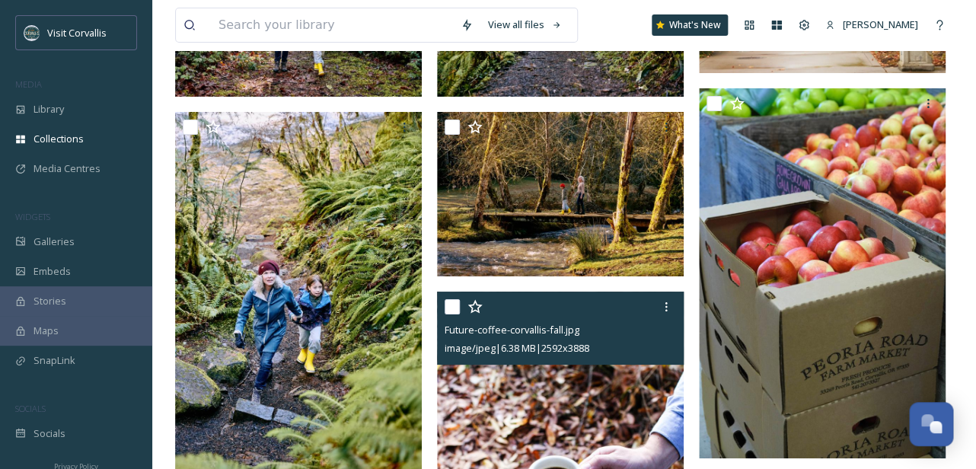
scroll to position [1788, 0]
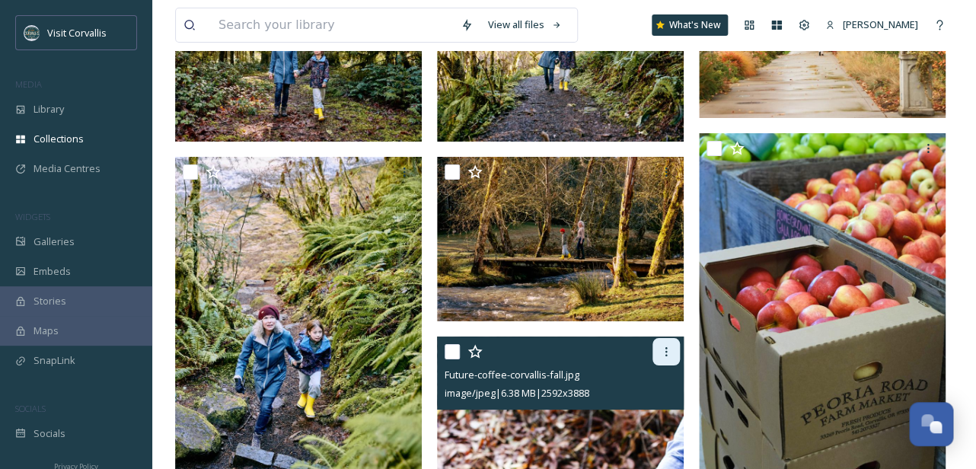
click at [661, 355] on icon at bounding box center [666, 352] width 12 height 12
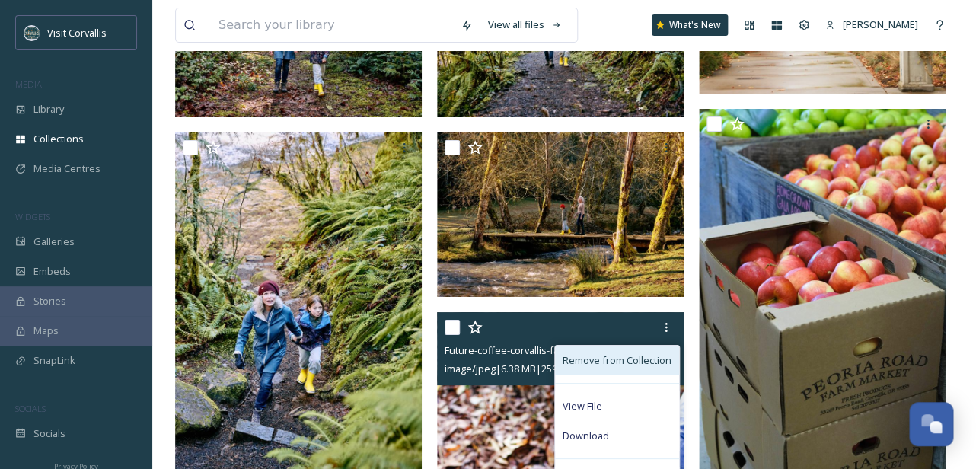
scroll to position [1815, 0]
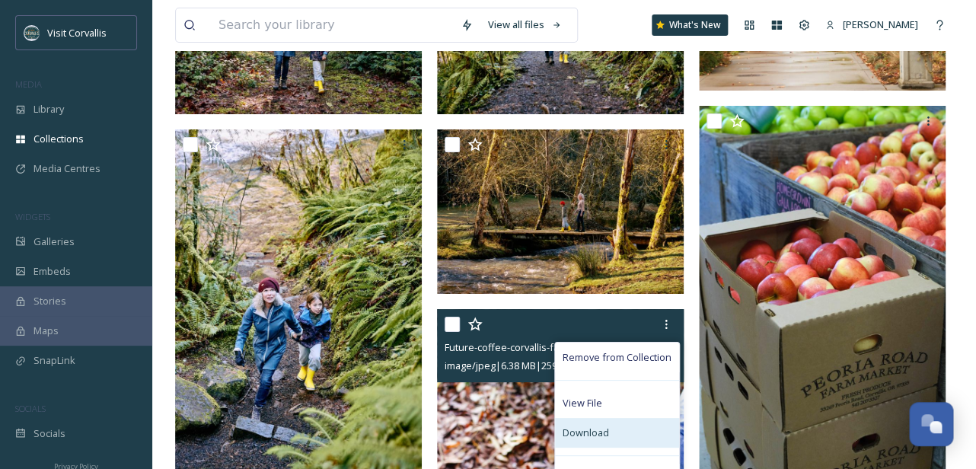
click at [588, 424] on div "Download" at bounding box center [617, 433] width 124 height 30
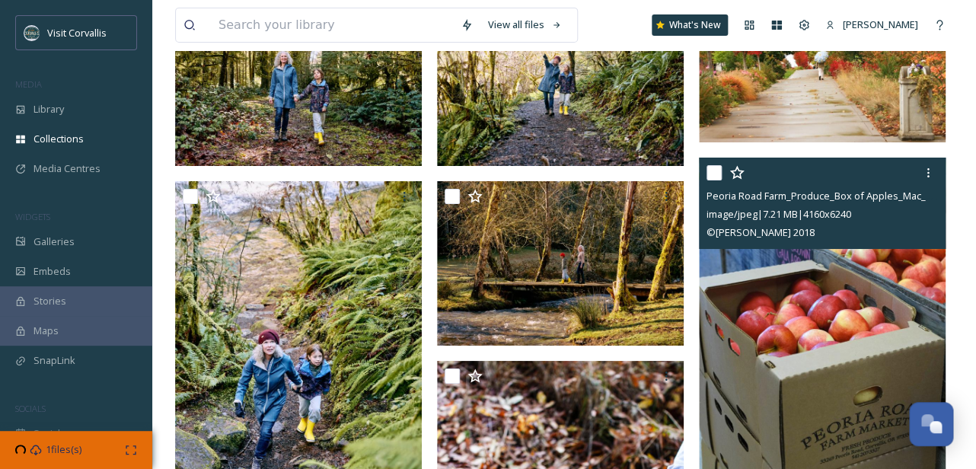
scroll to position [1744, 0]
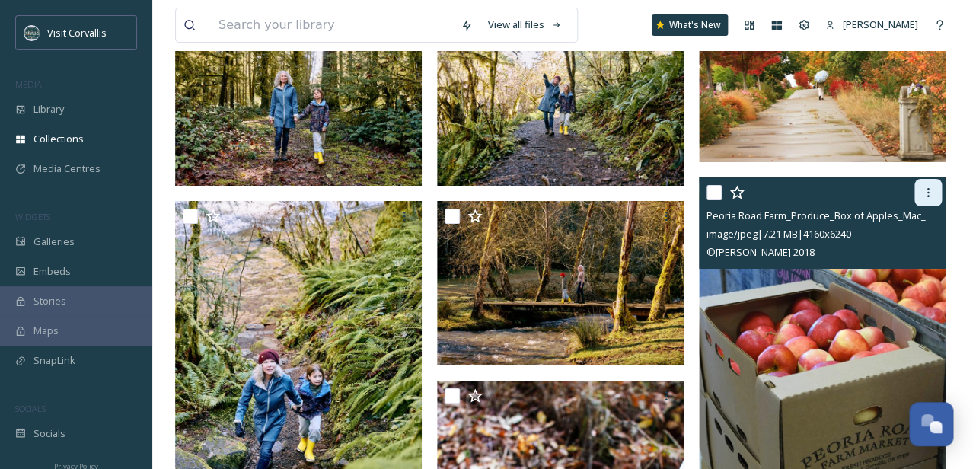
click at [929, 195] on icon at bounding box center [928, 192] width 12 height 12
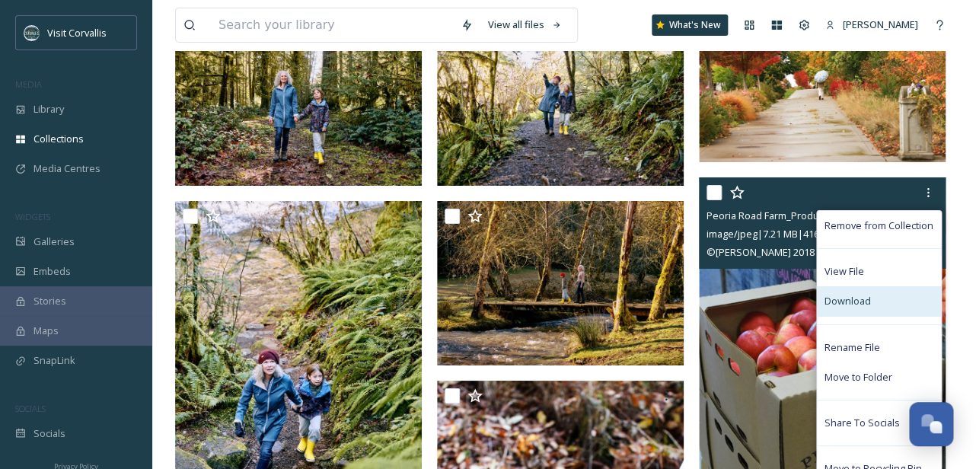
click at [847, 301] on span "Download" at bounding box center [847, 301] width 46 height 14
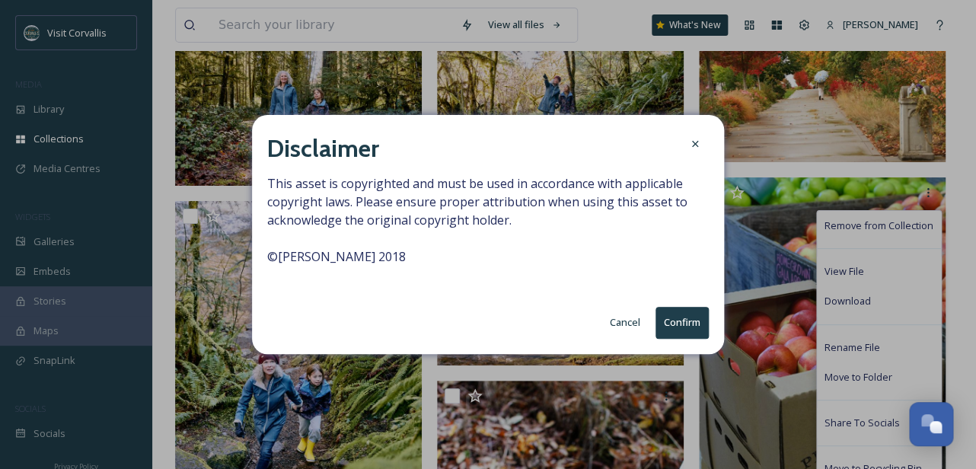
click at [690, 324] on button "Confirm" at bounding box center [681, 322] width 53 height 31
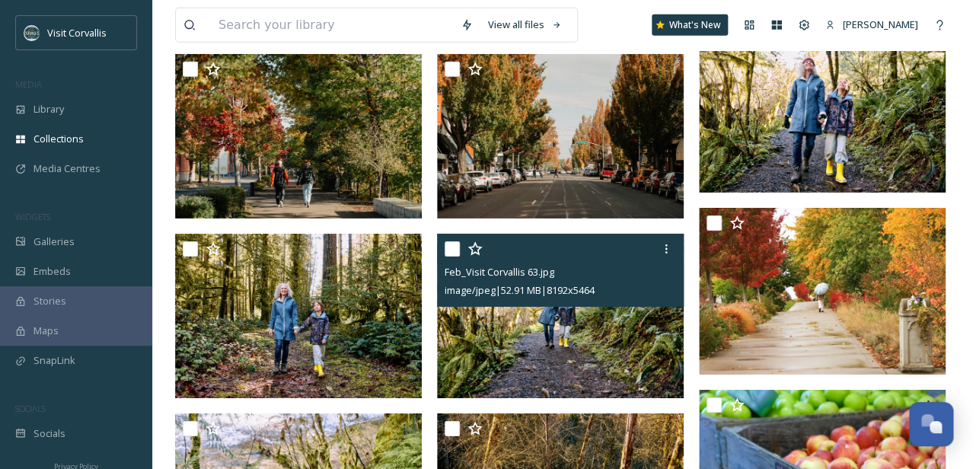
scroll to position [1426, 0]
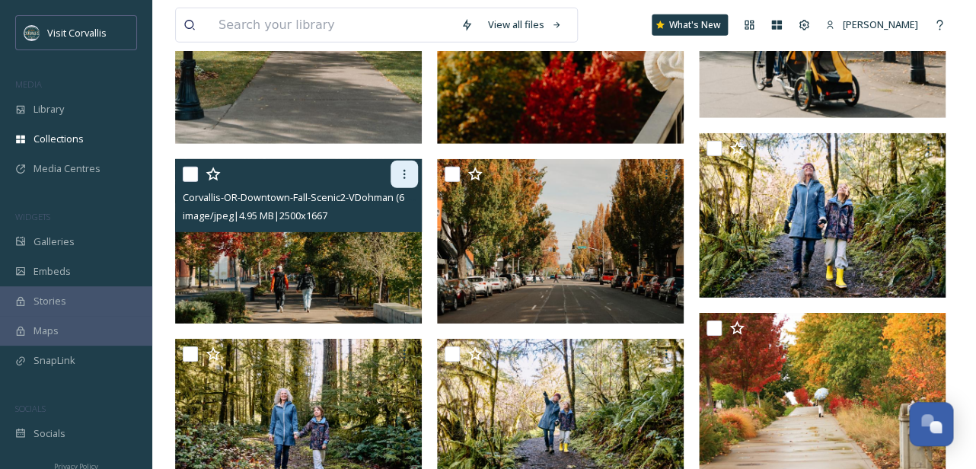
click at [406, 174] on icon at bounding box center [404, 174] width 12 height 12
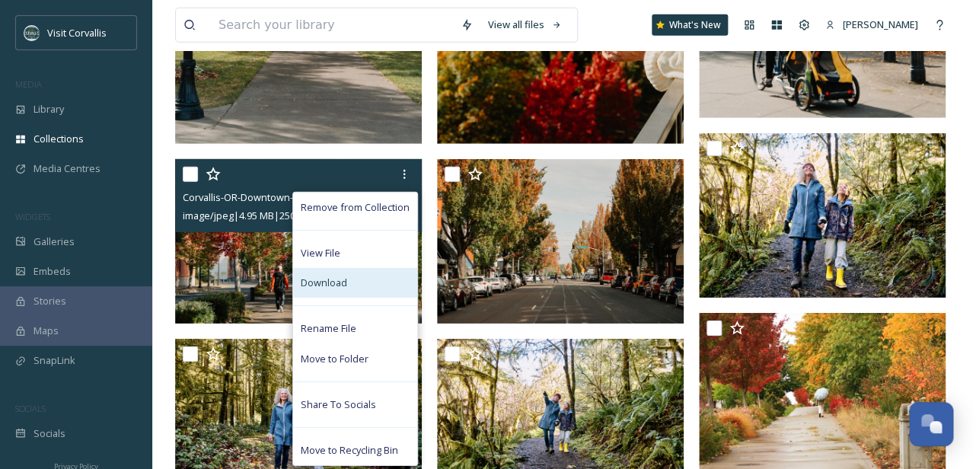
click at [371, 280] on div "Download" at bounding box center [355, 283] width 124 height 30
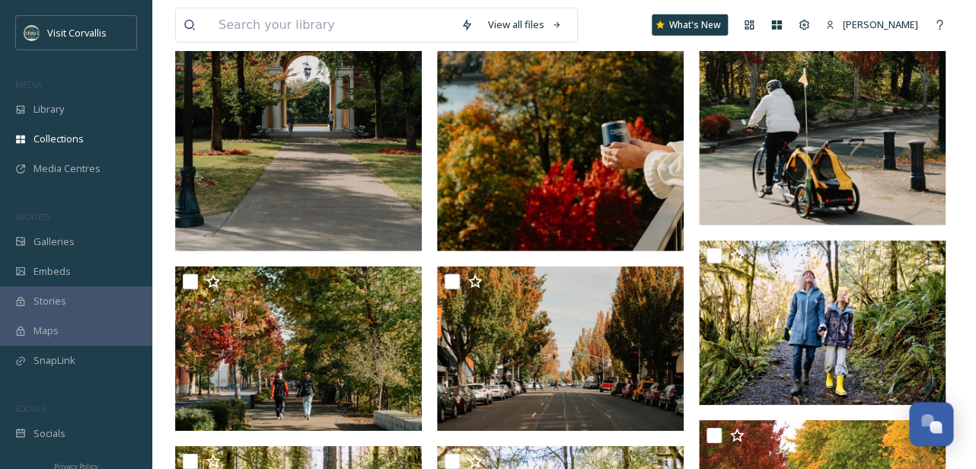
scroll to position [1320, 0]
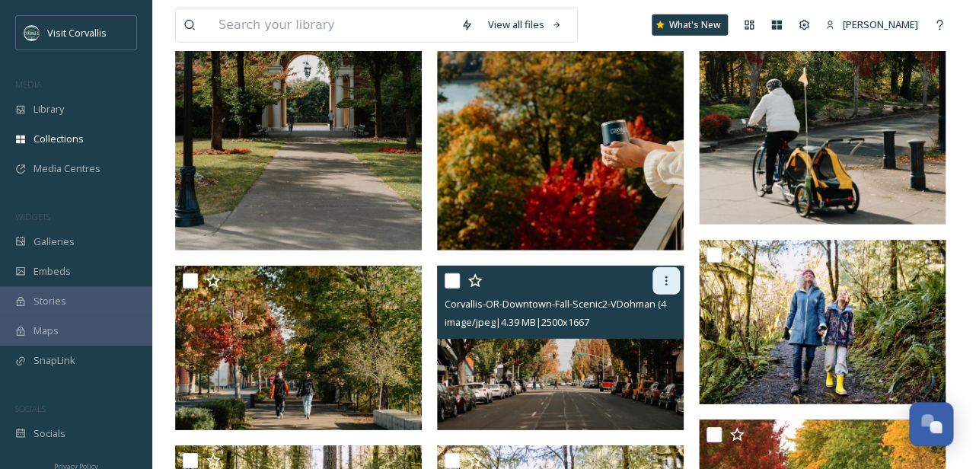
click at [668, 283] on icon at bounding box center [666, 281] width 12 height 12
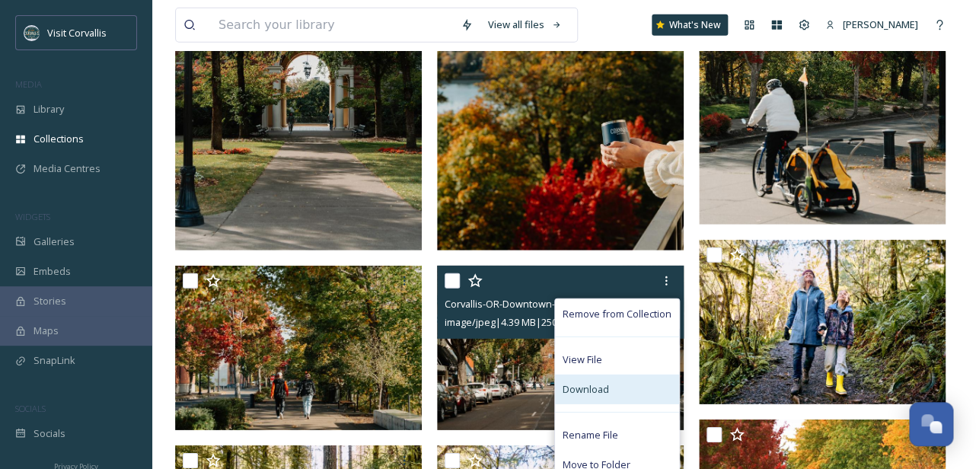
click at [582, 386] on span "Download" at bounding box center [586, 389] width 46 height 14
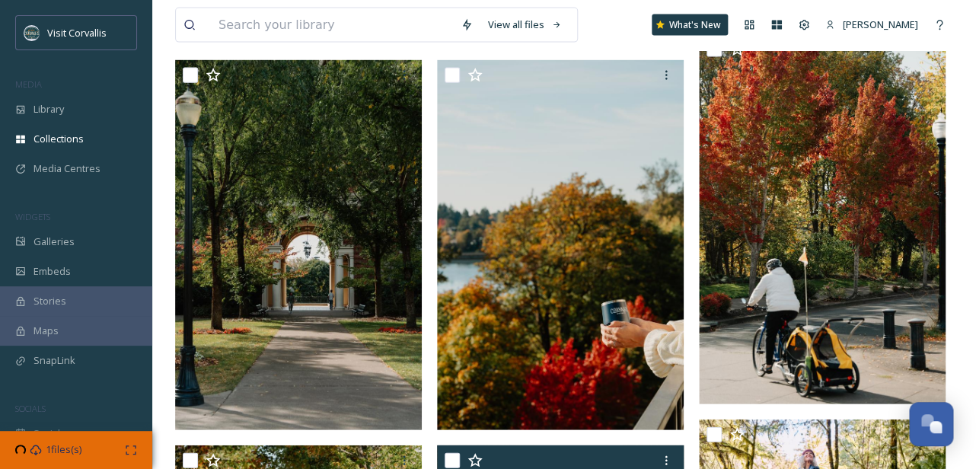
scroll to position [1092, 0]
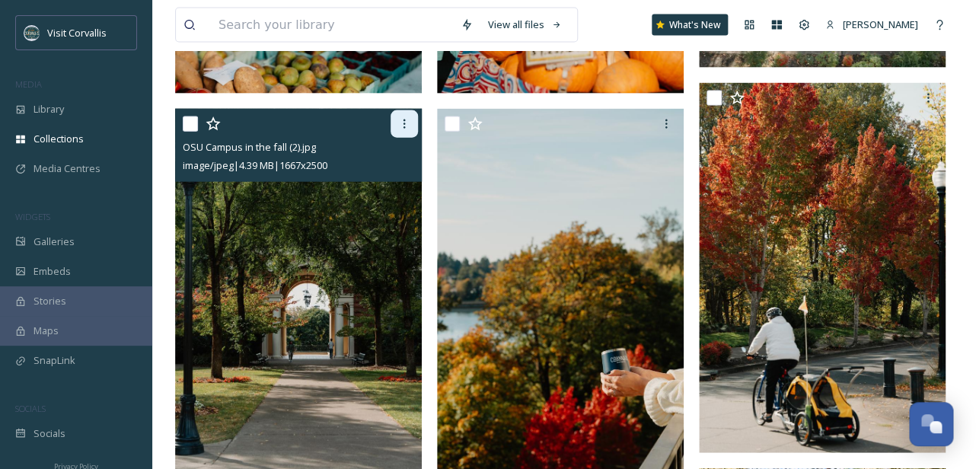
click at [406, 126] on icon at bounding box center [404, 124] width 12 height 12
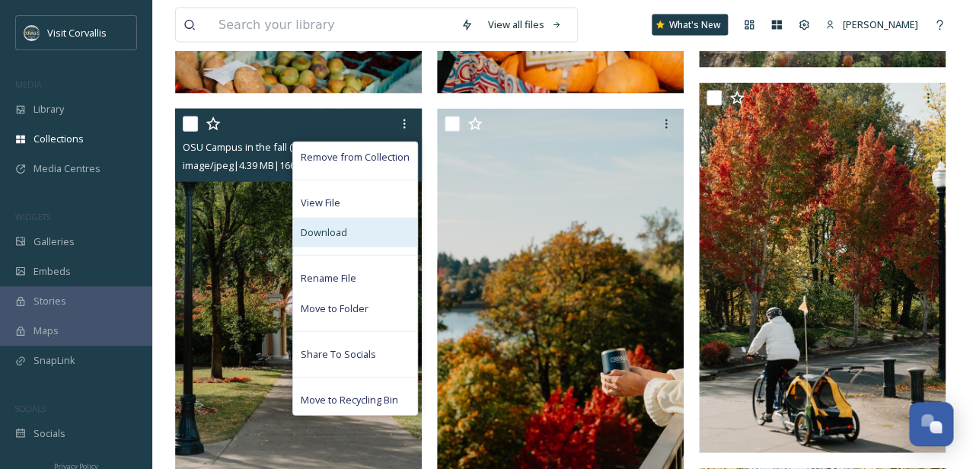
click at [370, 226] on div "Download" at bounding box center [355, 233] width 124 height 30
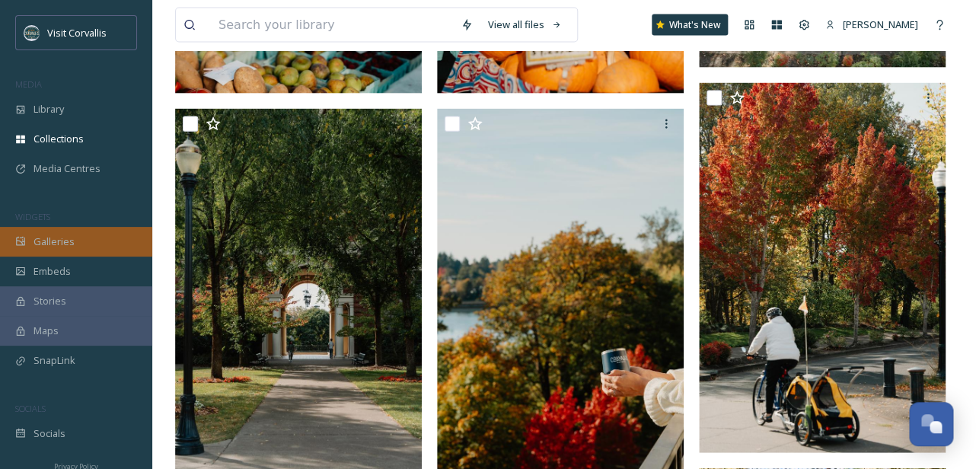
click at [51, 234] on span "Galleries" at bounding box center [53, 241] width 41 height 14
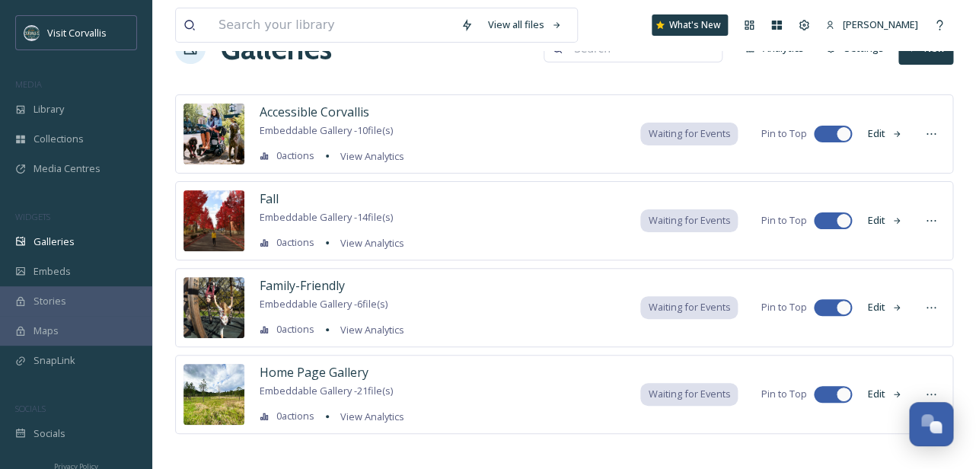
scroll to position [58, 0]
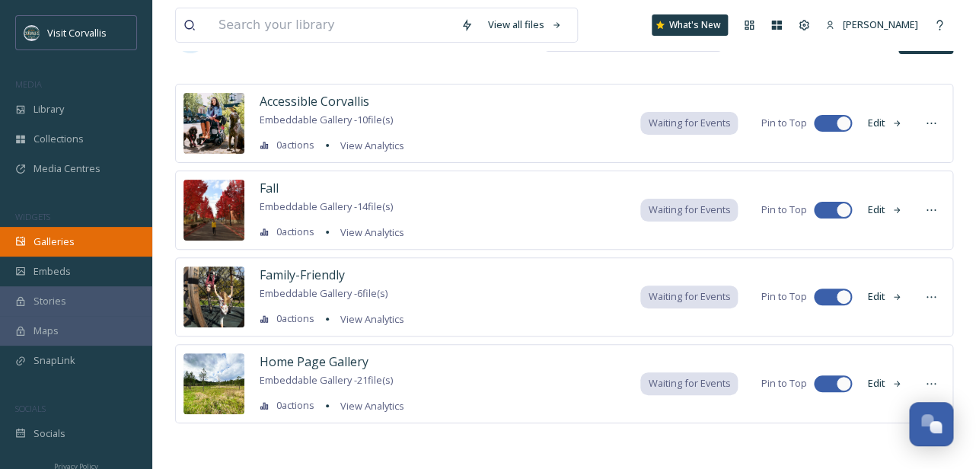
click at [65, 246] on span "Galleries" at bounding box center [53, 241] width 41 height 14
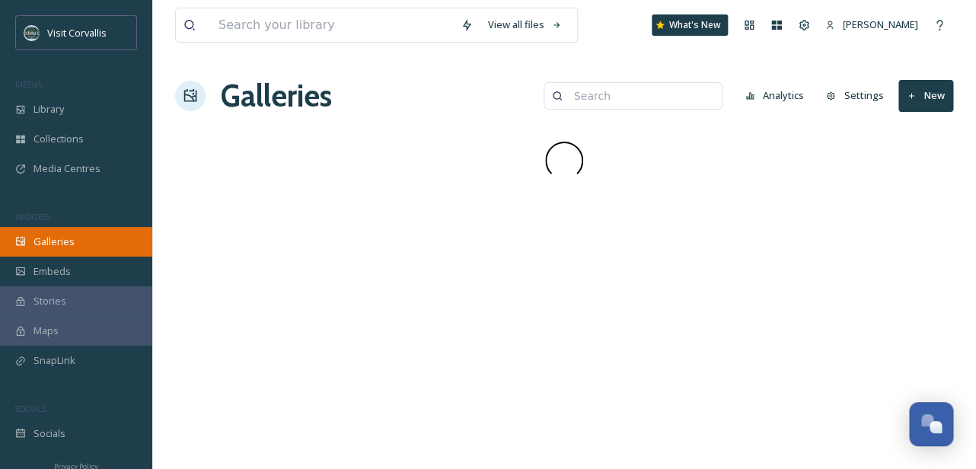
scroll to position [0, 0]
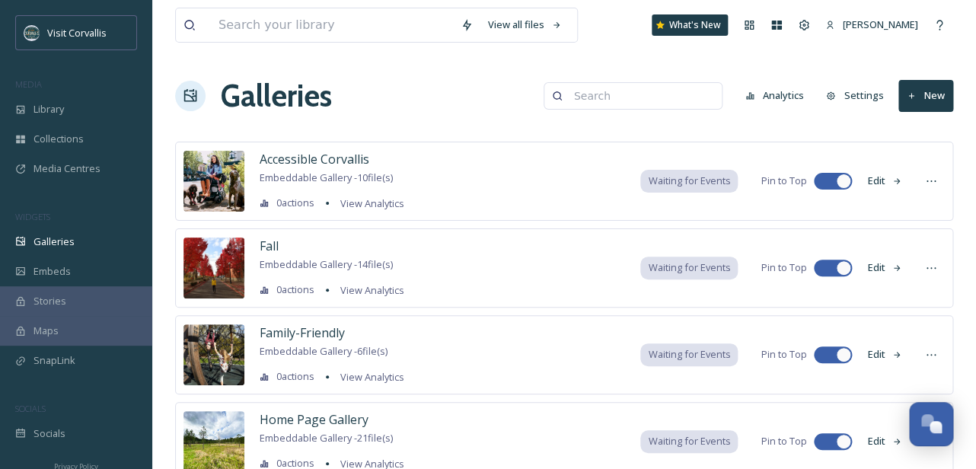
click at [881, 268] on button "Edit" at bounding box center [884, 268] width 50 height 30
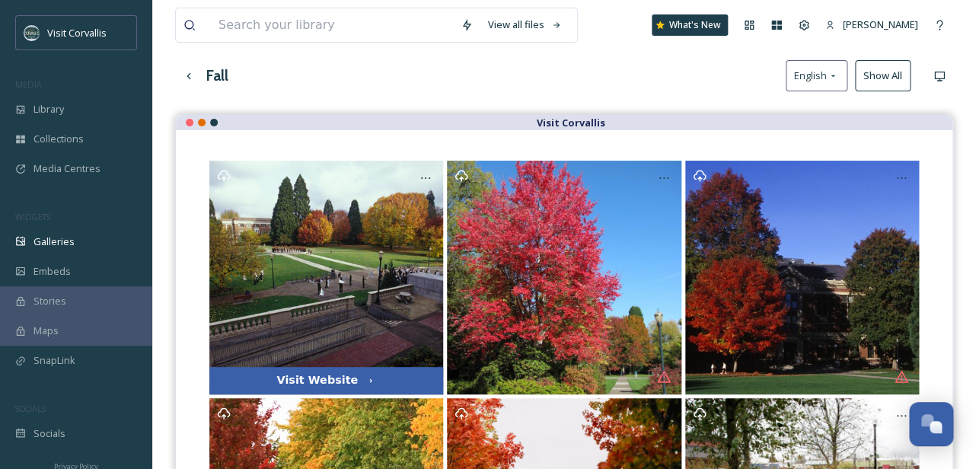
scroll to position [82, 0]
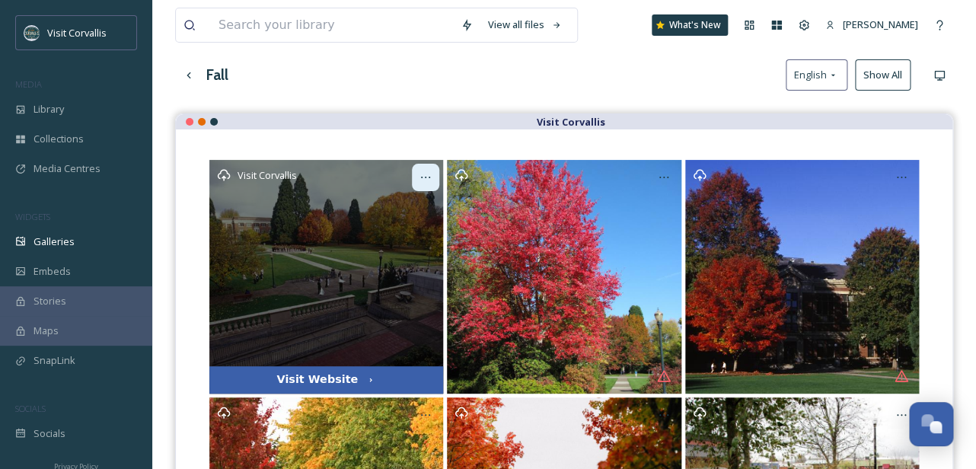
click at [424, 180] on icon at bounding box center [425, 177] width 12 height 12
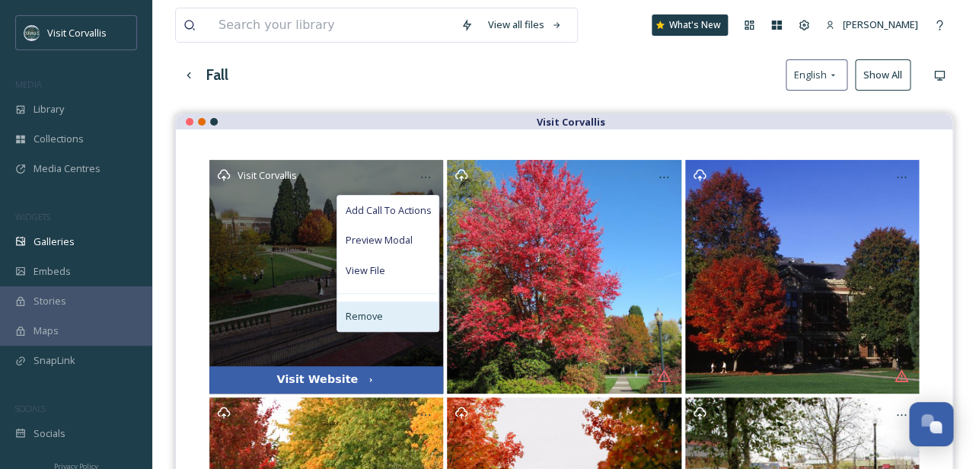
click at [363, 313] on span "Remove" at bounding box center [363, 316] width 37 height 14
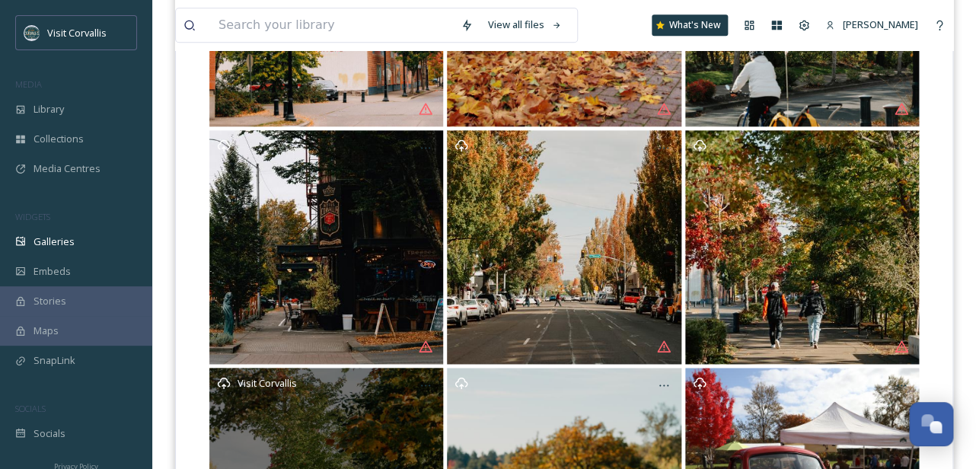
scroll to position [586, 0]
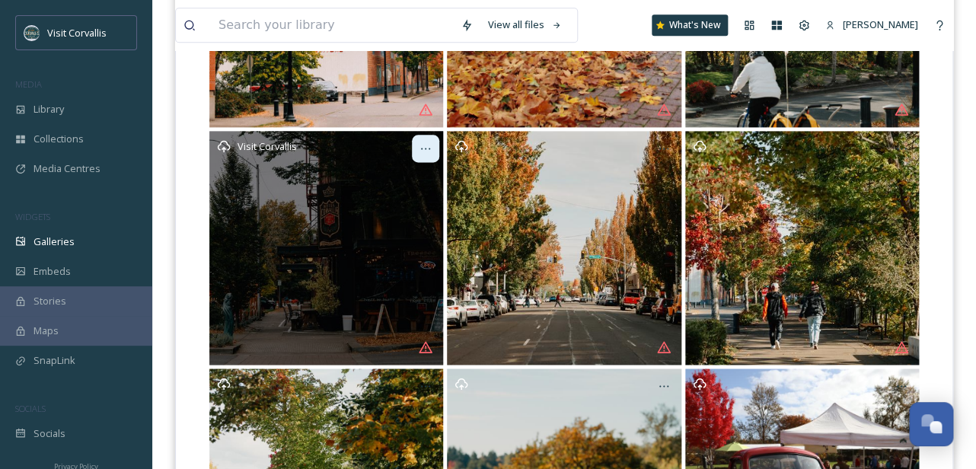
click at [429, 149] on icon at bounding box center [425, 148] width 12 height 12
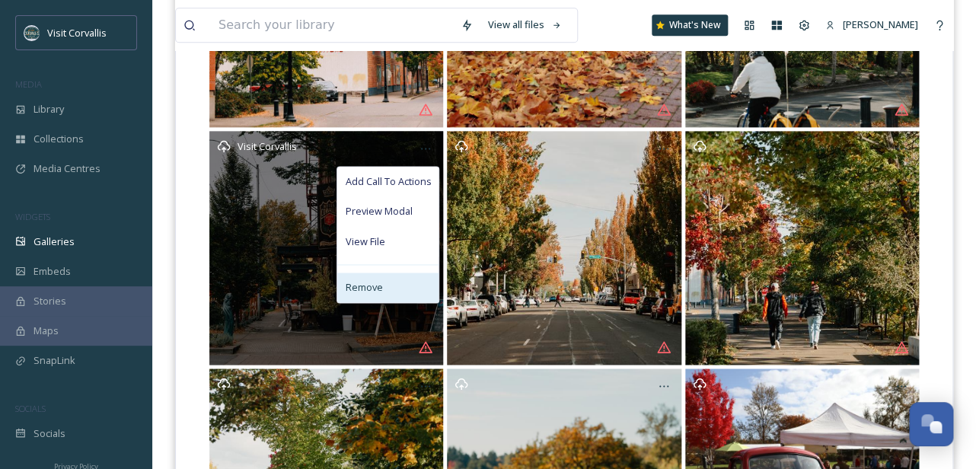
click at [386, 284] on div "Remove" at bounding box center [387, 288] width 101 height 30
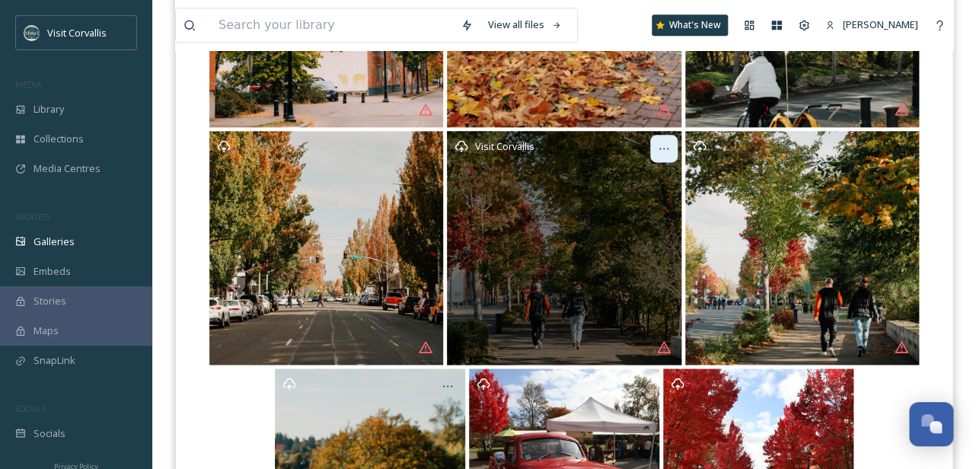
click at [665, 148] on icon at bounding box center [664, 148] width 12 height 12
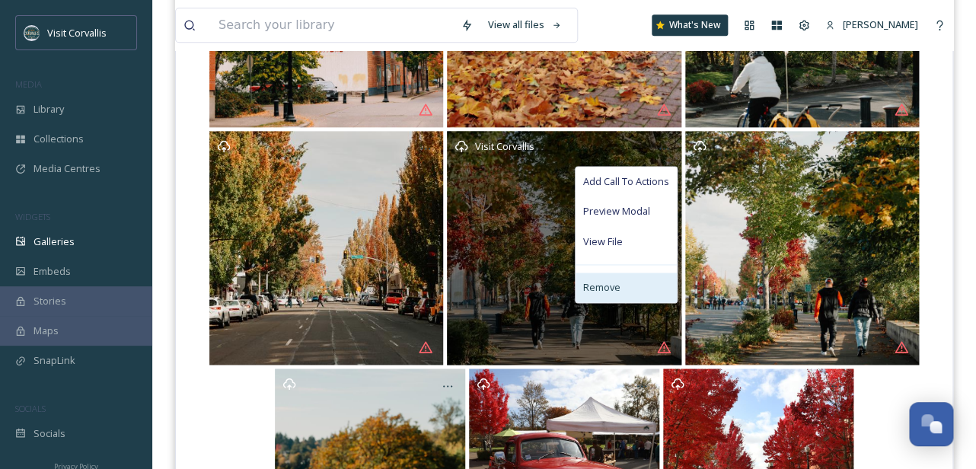
click at [623, 288] on div "Remove" at bounding box center [625, 288] width 101 height 30
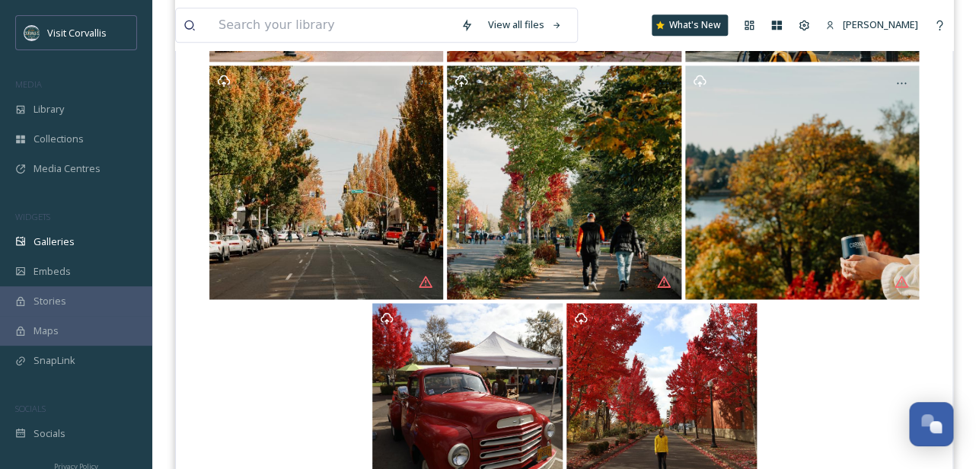
scroll to position [734, 0]
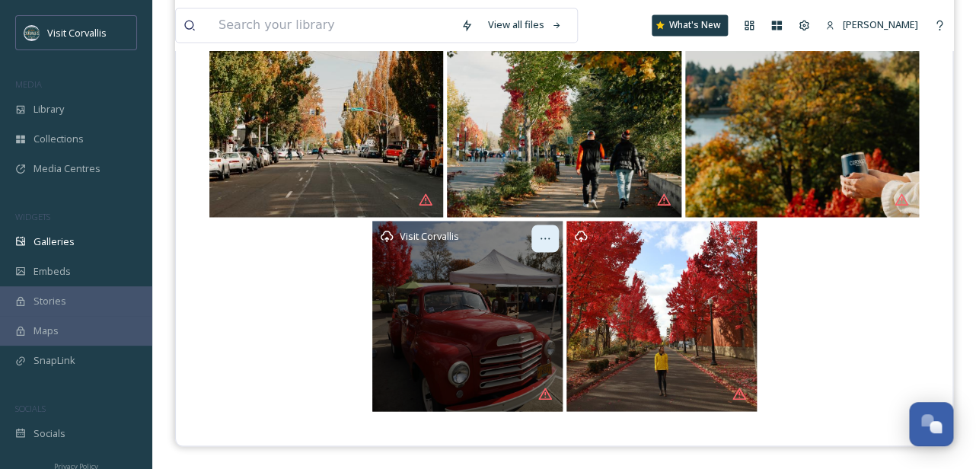
click at [553, 235] on div at bounding box center [544, 238] width 27 height 27
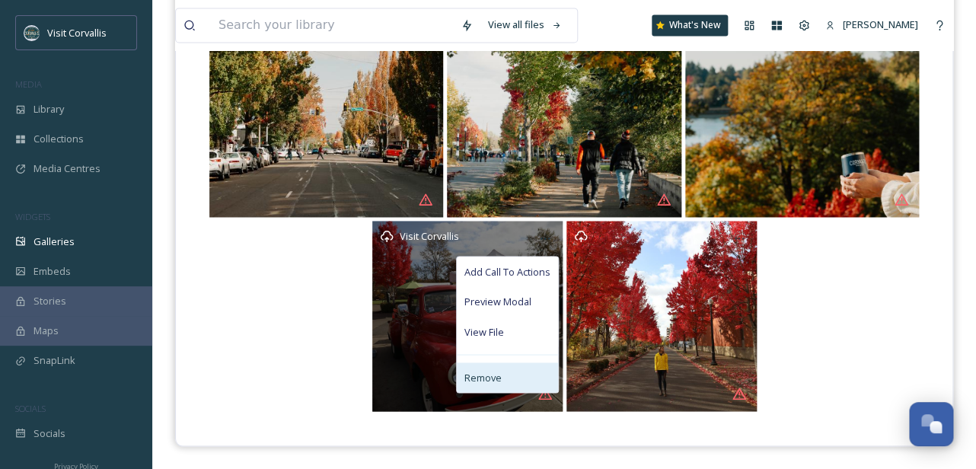
click at [521, 368] on div "Remove" at bounding box center [507, 377] width 101 height 30
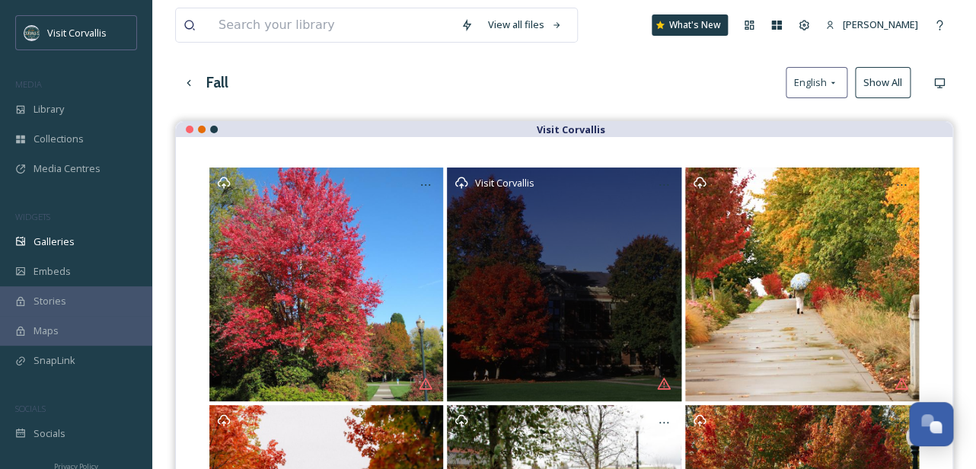
scroll to position [79, 0]
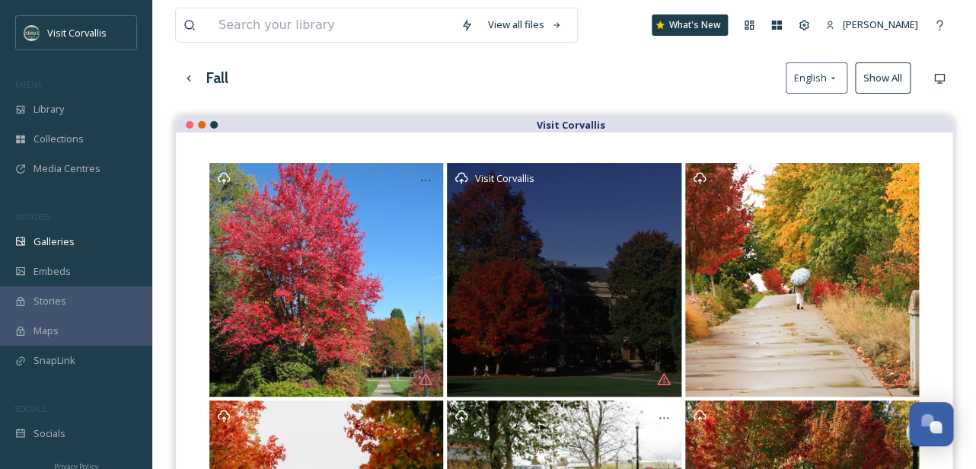
click at [576, 294] on div "Visit Corvallis" at bounding box center [564, 280] width 234 height 234
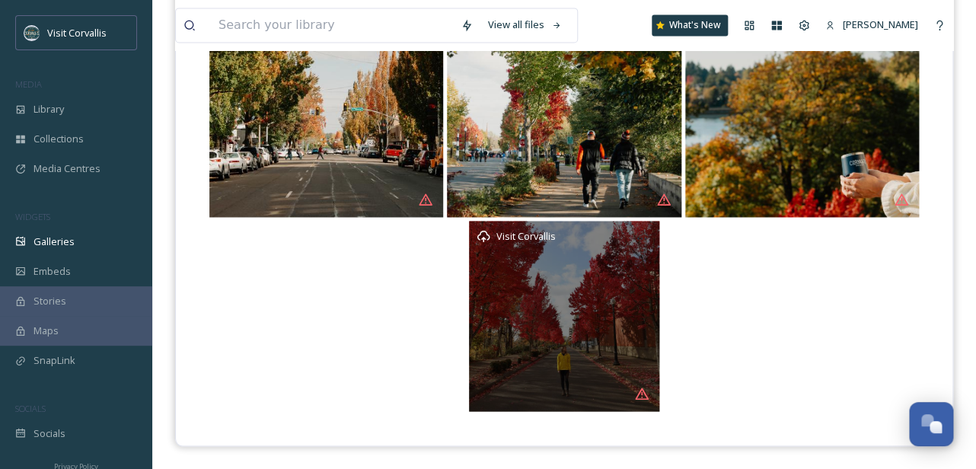
scroll to position [0, 0]
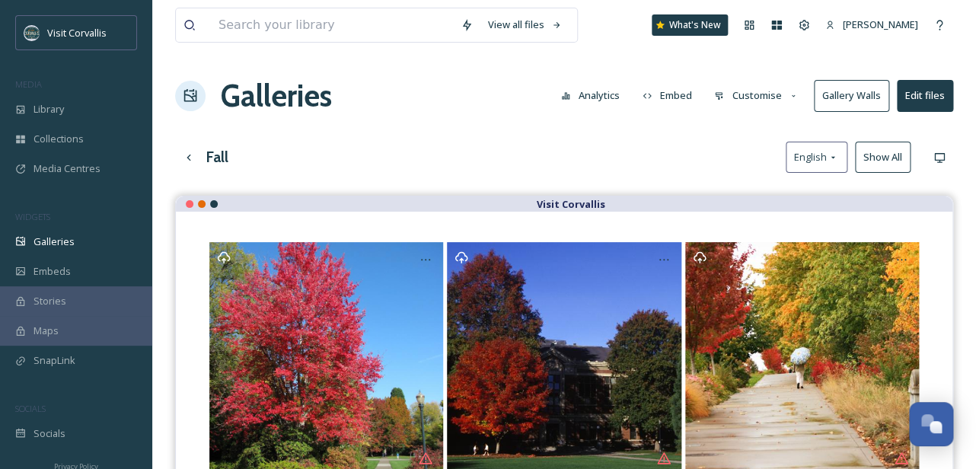
click at [915, 102] on button "Edit files" at bounding box center [925, 95] width 56 height 31
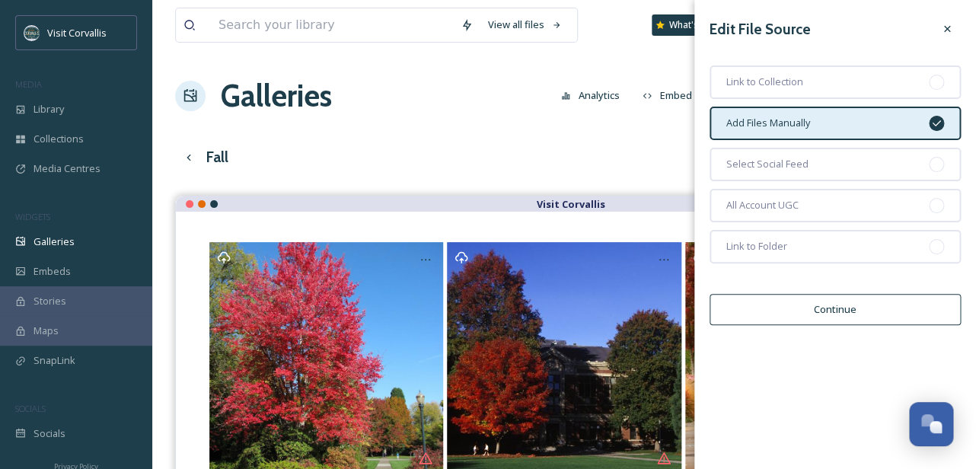
click at [788, 127] on span "Add Files Manually" at bounding box center [768, 123] width 84 height 14
click at [798, 307] on button "Continue" at bounding box center [834, 309] width 251 height 31
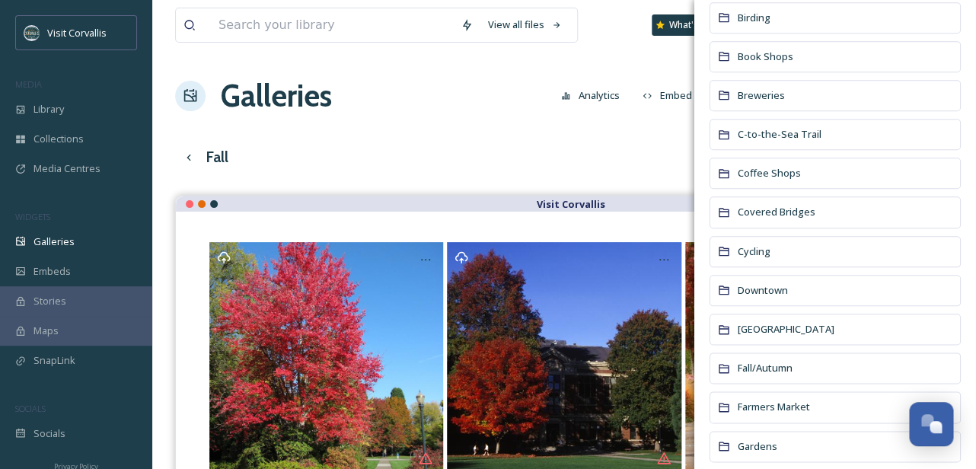
scroll to position [410, 0]
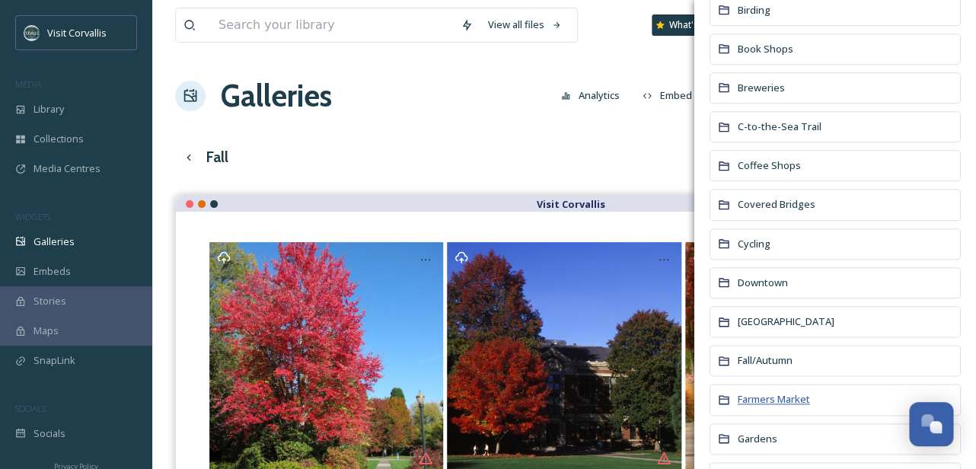
click at [750, 403] on span "Farmers Market" at bounding box center [774, 399] width 72 height 14
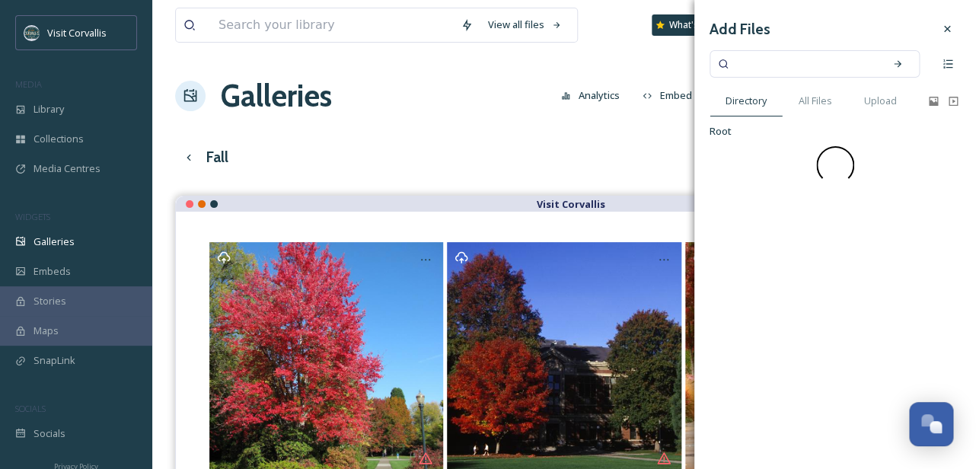
scroll to position [0, 0]
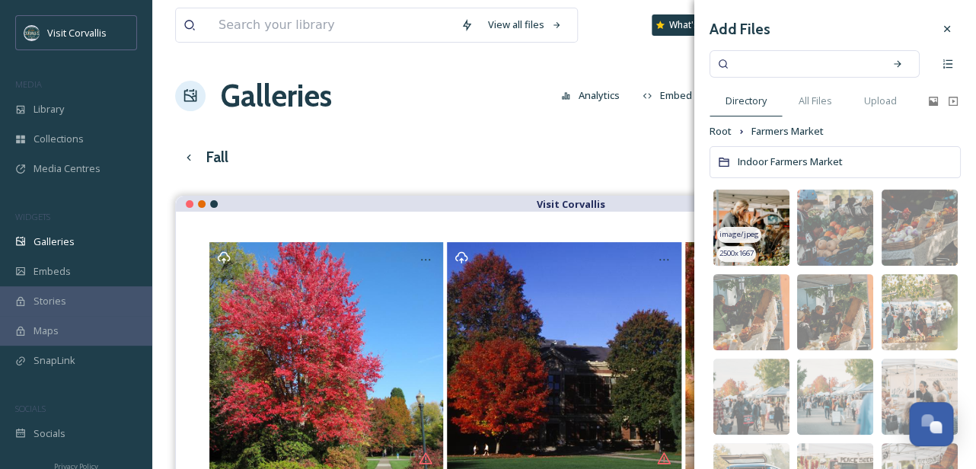
click at [766, 228] on img at bounding box center [751, 228] width 76 height 76
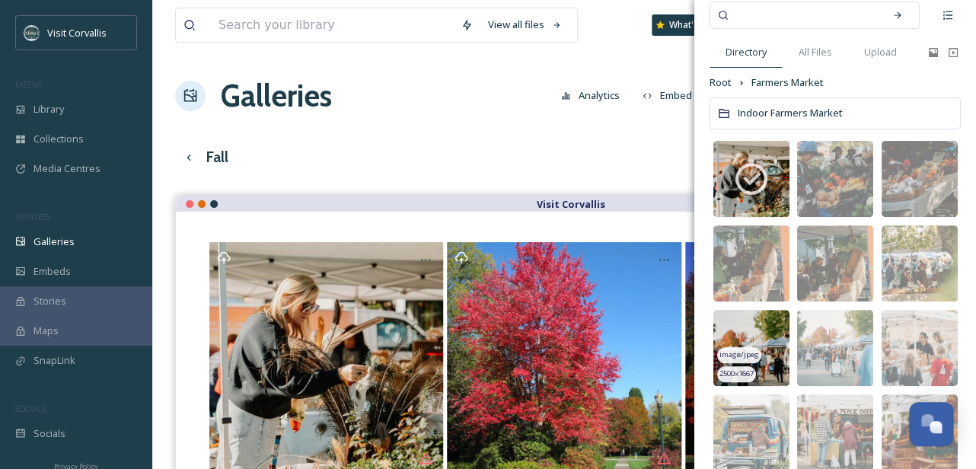
scroll to position [54, 0]
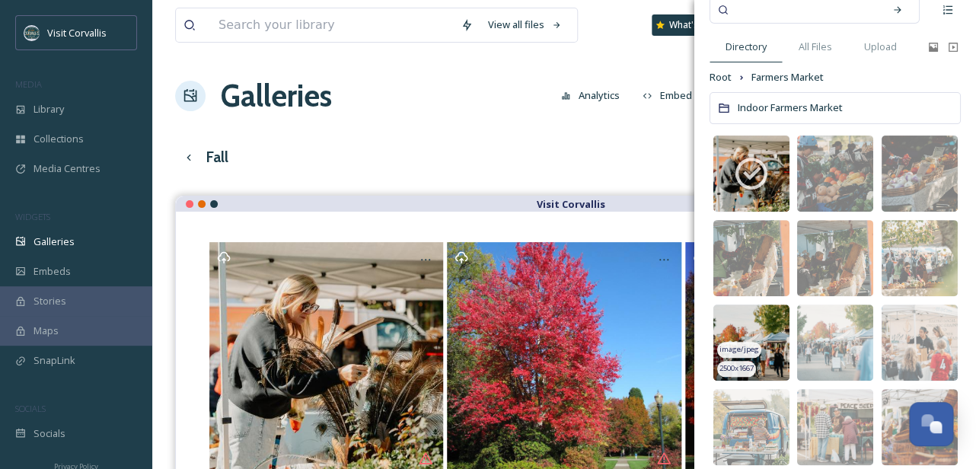
click at [762, 337] on img at bounding box center [751, 342] width 76 height 76
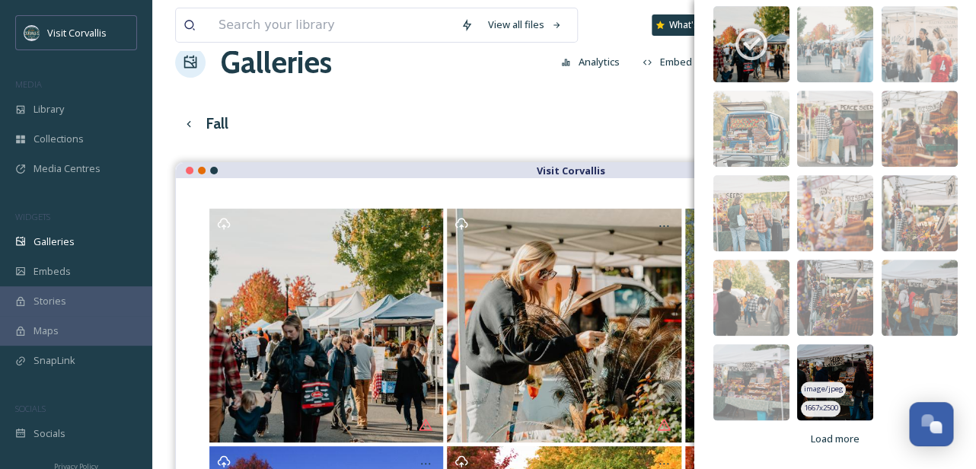
scroll to position [47, 0]
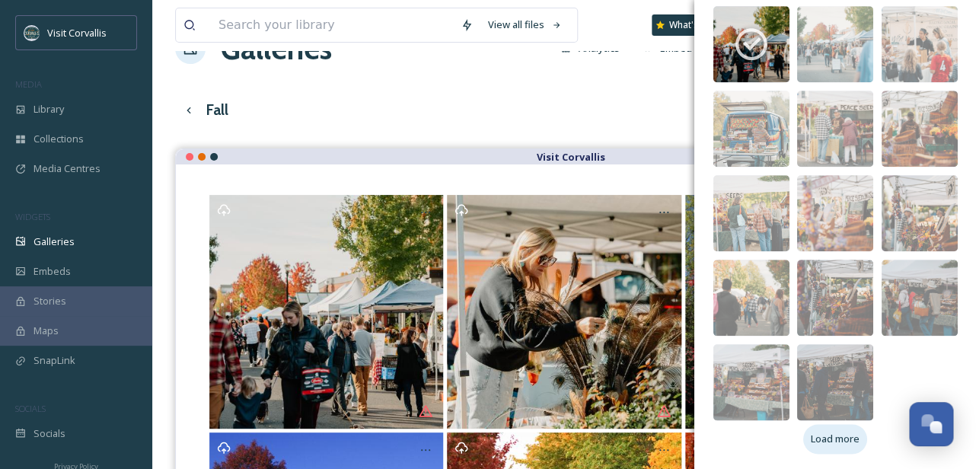
click at [840, 437] on span "Load more" at bounding box center [835, 439] width 49 height 14
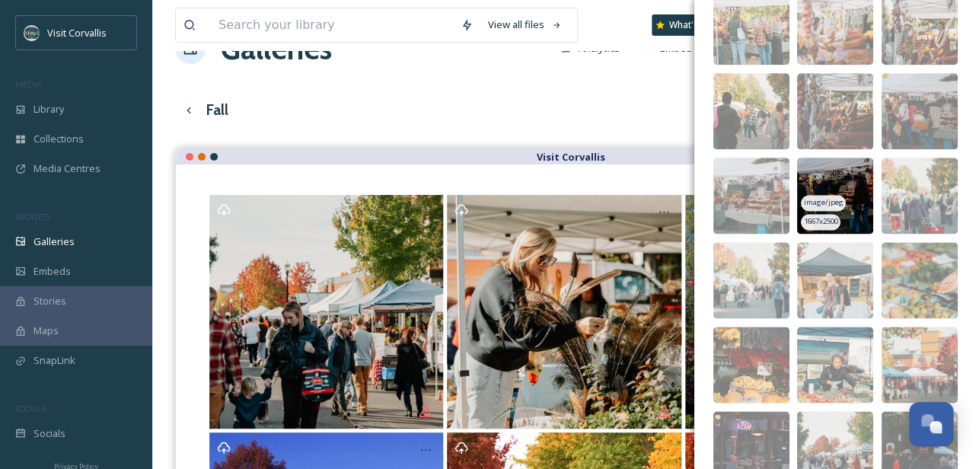
scroll to position [540, 0]
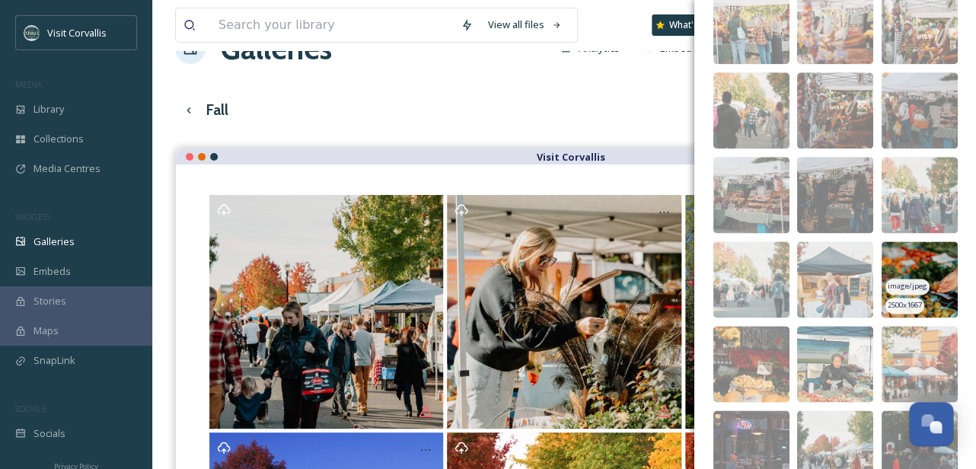
click at [933, 278] on img at bounding box center [919, 279] width 76 height 76
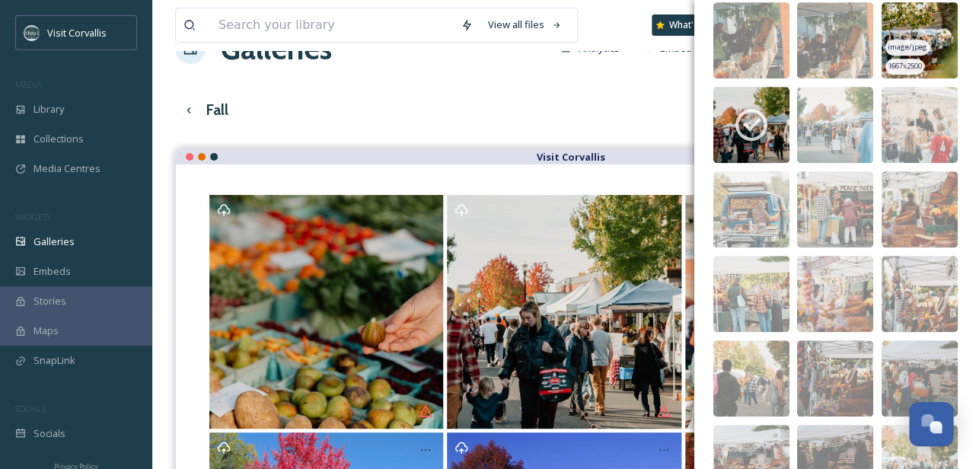
scroll to position [276, 0]
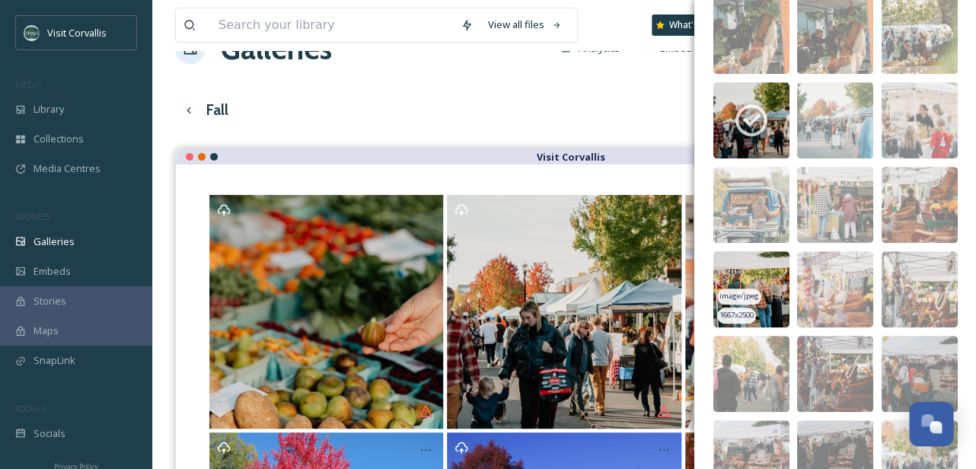
click at [765, 273] on img at bounding box center [751, 289] width 76 height 76
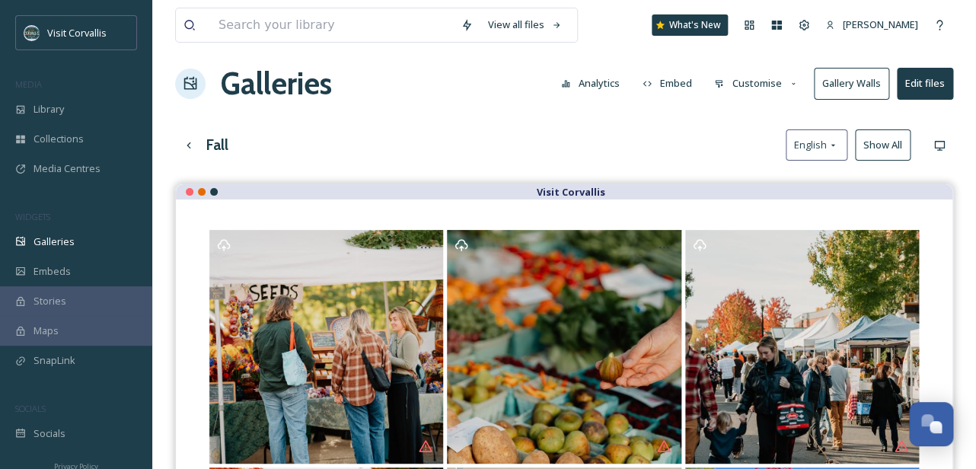
scroll to position [0, 0]
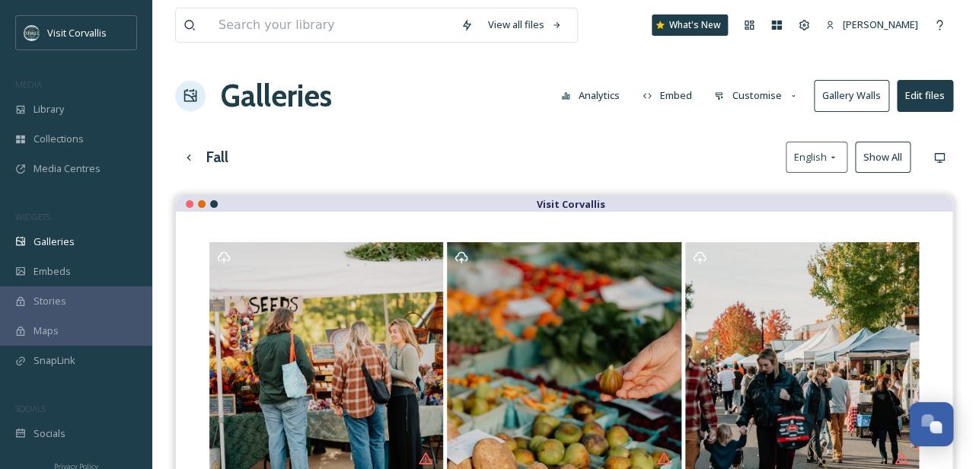
click at [925, 101] on button "Edit files" at bounding box center [925, 95] width 56 height 31
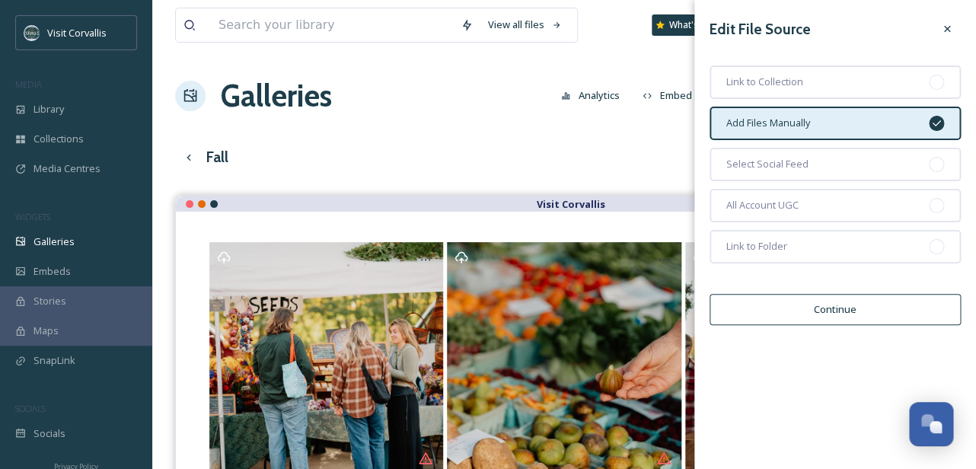
click at [835, 127] on div "Add Files Manually" at bounding box center [834, 123] width 251 height 33
click at [829, 315] on button "Continue" at bounding box center [834, 309] width 251 height 31
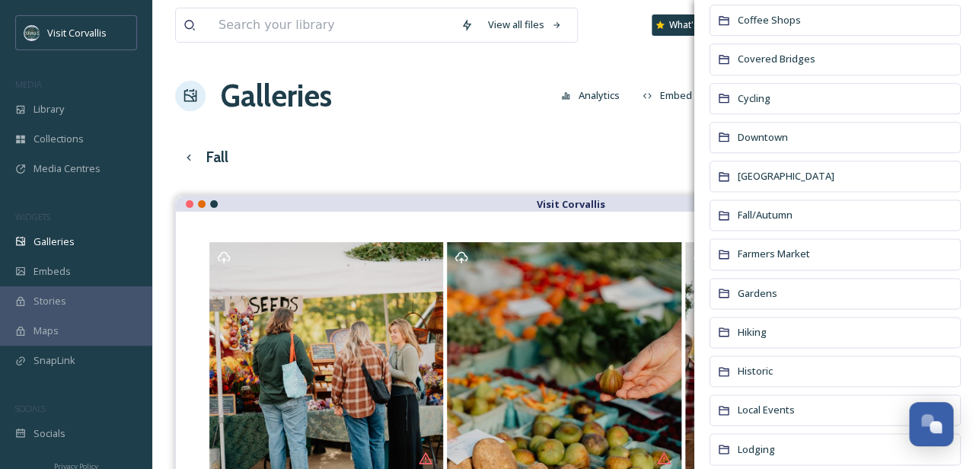
scroll to position [564, 0]
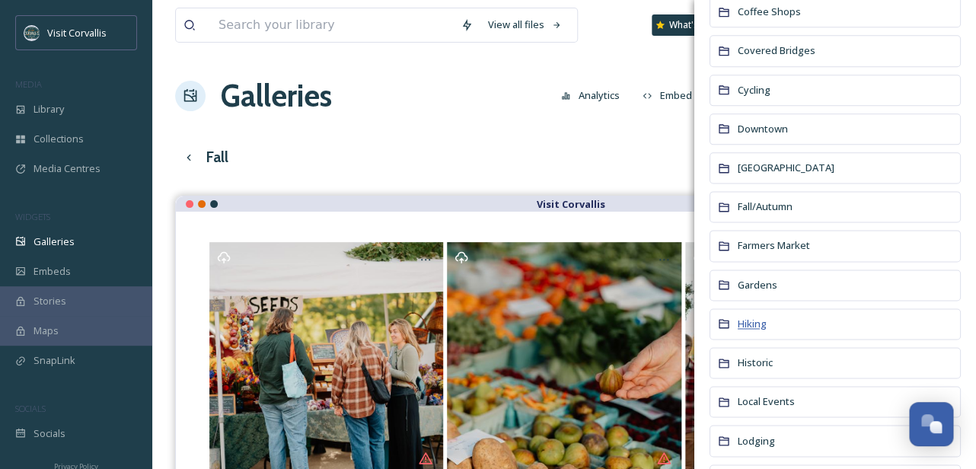
click at [763, 321] on span "Hiking" at bounding box center [752, 324] width 29 height 14
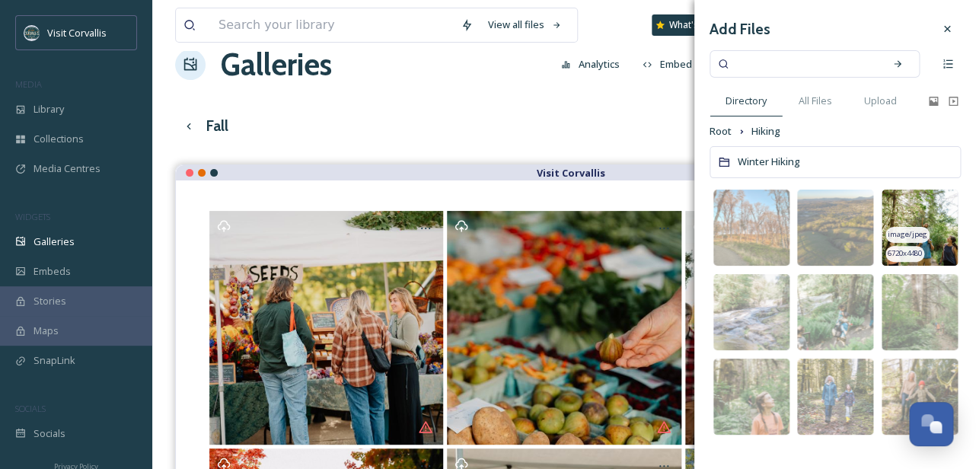
scroll to position [33, 0]
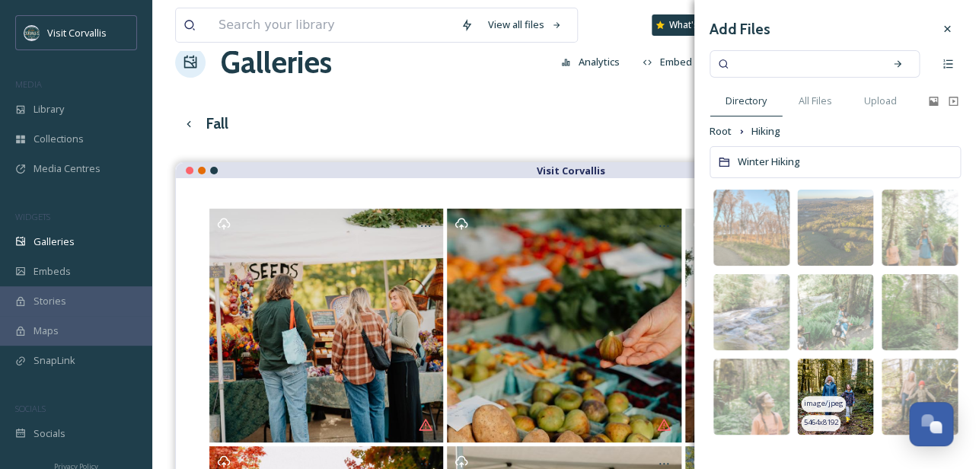
click at [844, 383] on img at bounding box center [835, 397] width 76 height 76
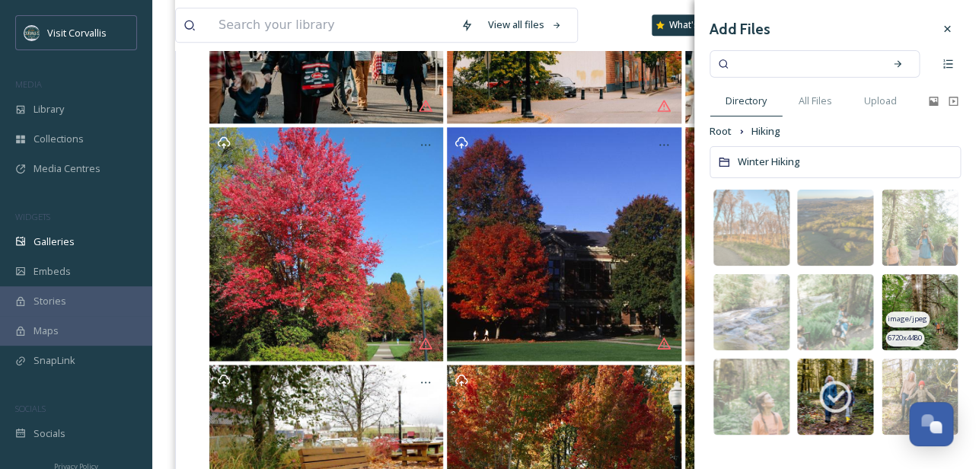
scroll to position [599, 0]
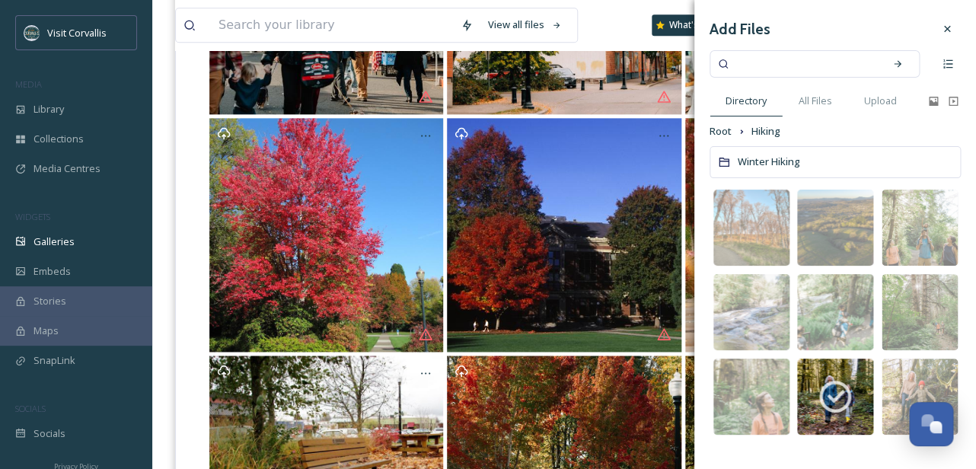
click at [894, 166] on div "Winter Hiking" at bounding box center [834, 161] width 251 height 31
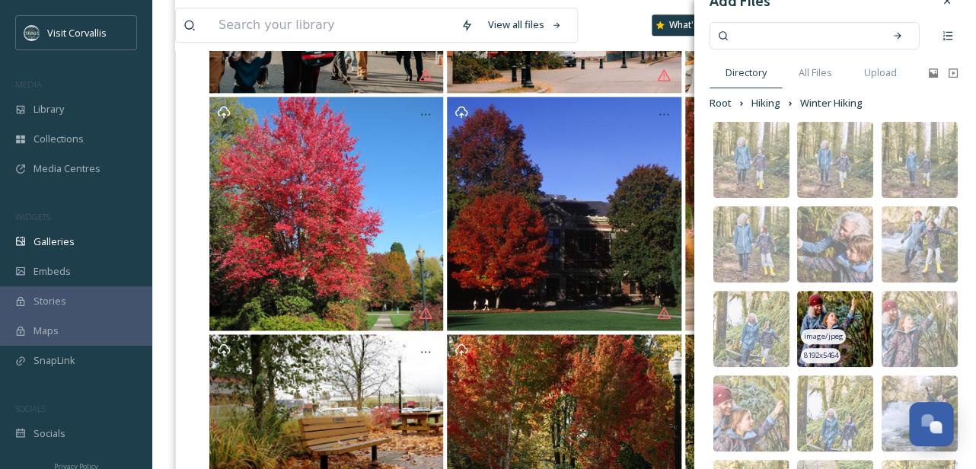
scroll to position [0, 0]
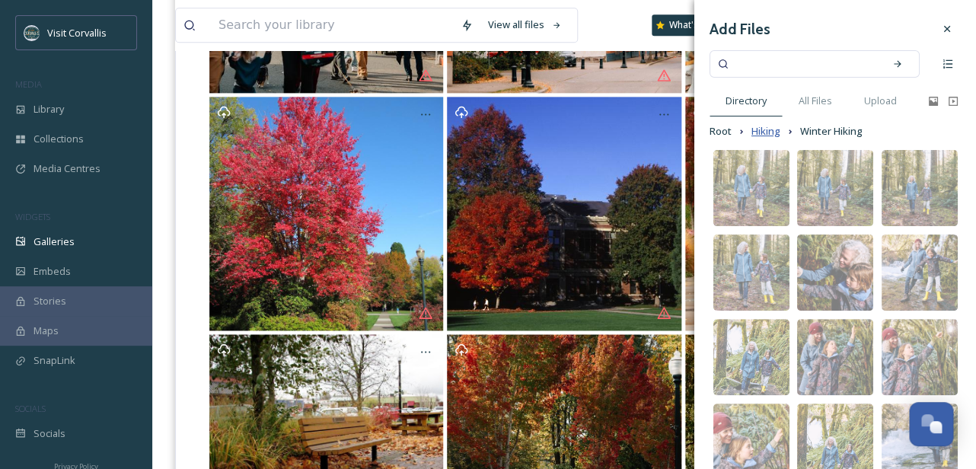
click at [770, 127] on span "Hiking" at bounding box center [765, 131] width 29 height 14
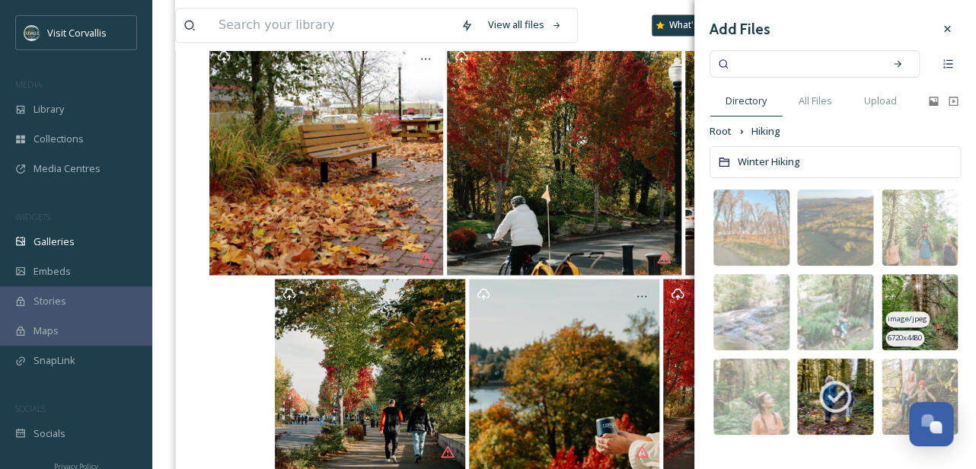
scroll to position [914, 0]
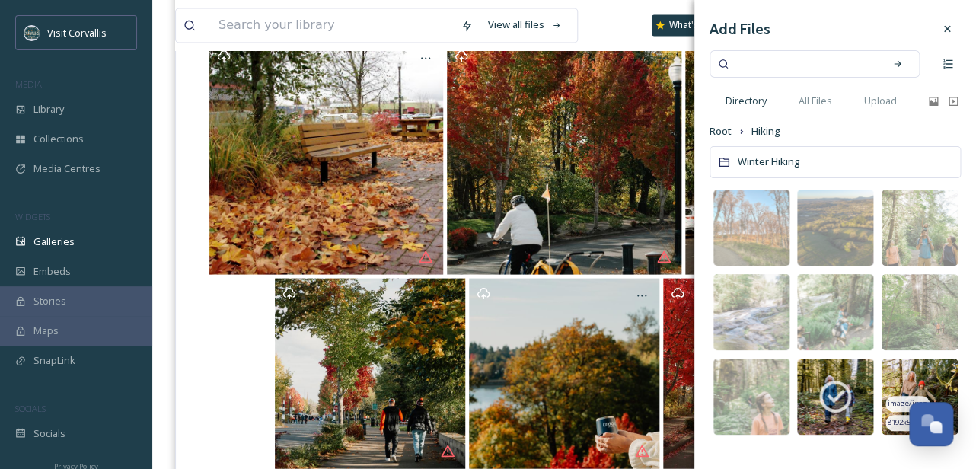
click at [929, 379] on img at bounding box center [919, 397] width 76 height 76
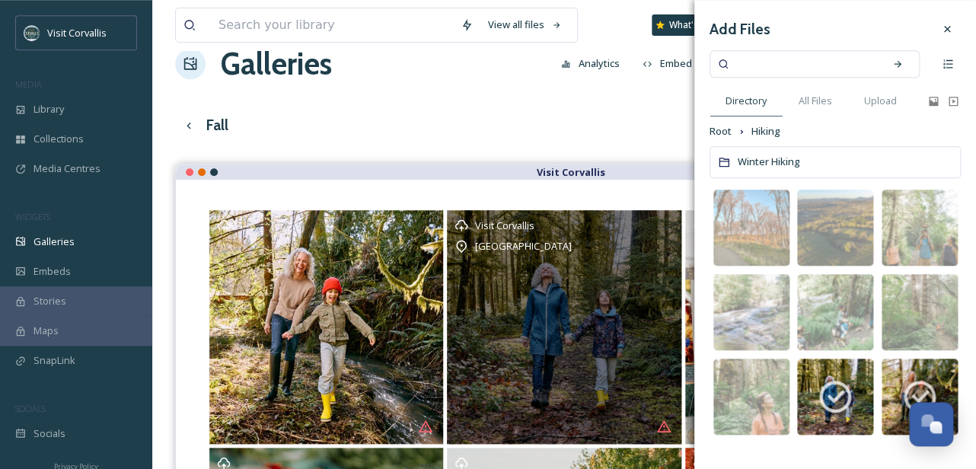
scroll to position [40, 0]
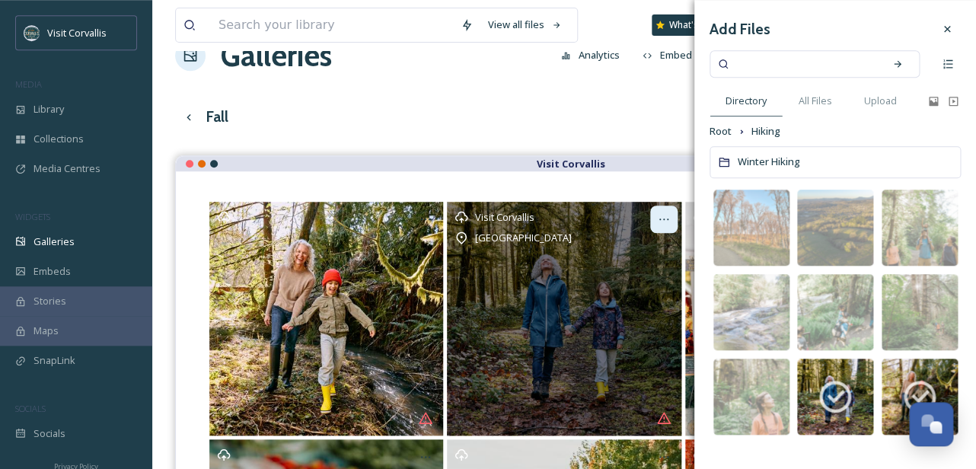
click at [664, 215] on icon at bounding box center [664, 219] width 12 height 12
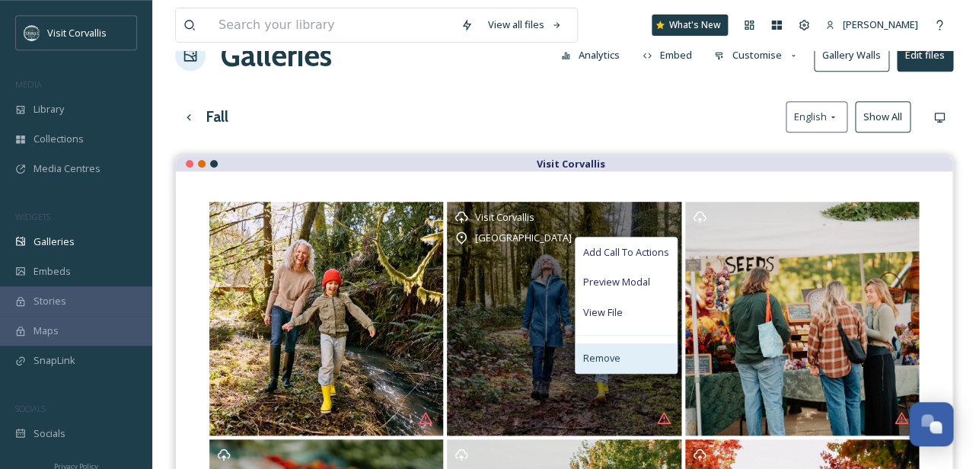
click at [617, 352] on span "Remove" at bounding box center [601, 358] width 37 height 14
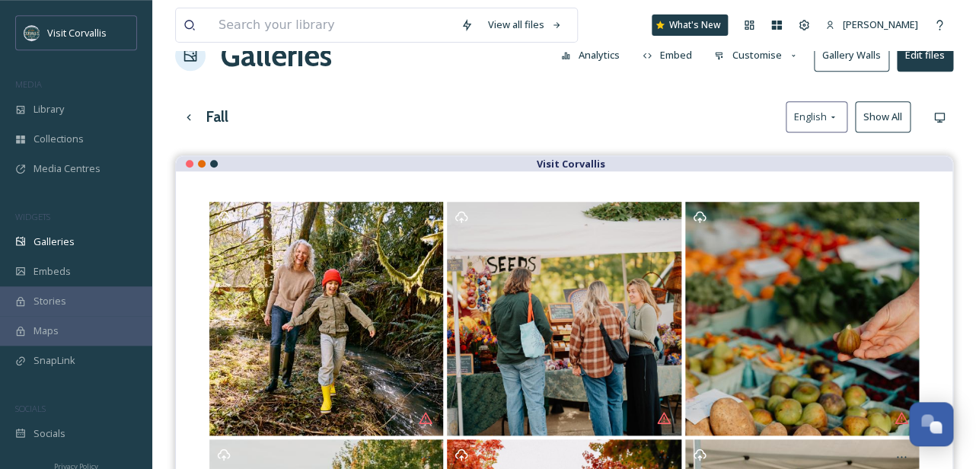
click at [917, 64] on button "Edit files" at bounding box center [925, 55] width 56 height 31
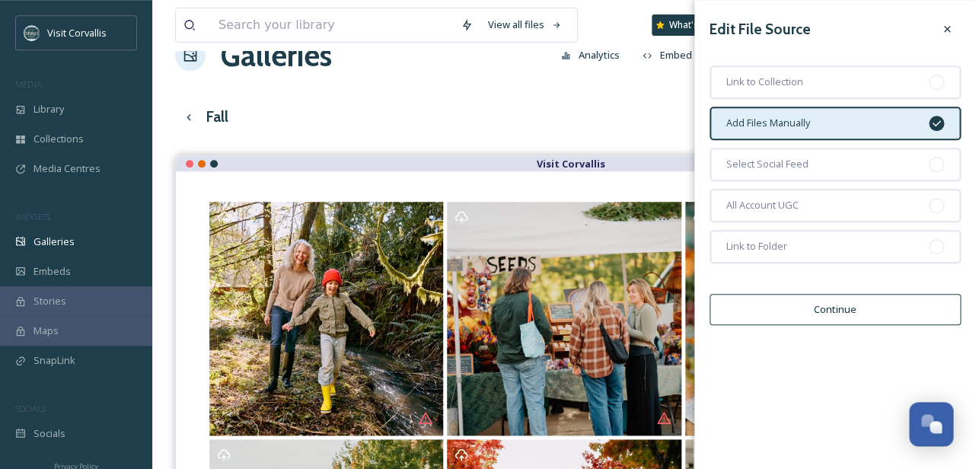
click at [853, 126] on div "Add Files Manually" at bounding box center [834, 123] width 251 height 33
click at [806, 313] on button "Continue" at bounding box center [834, 309] width 251 height 31
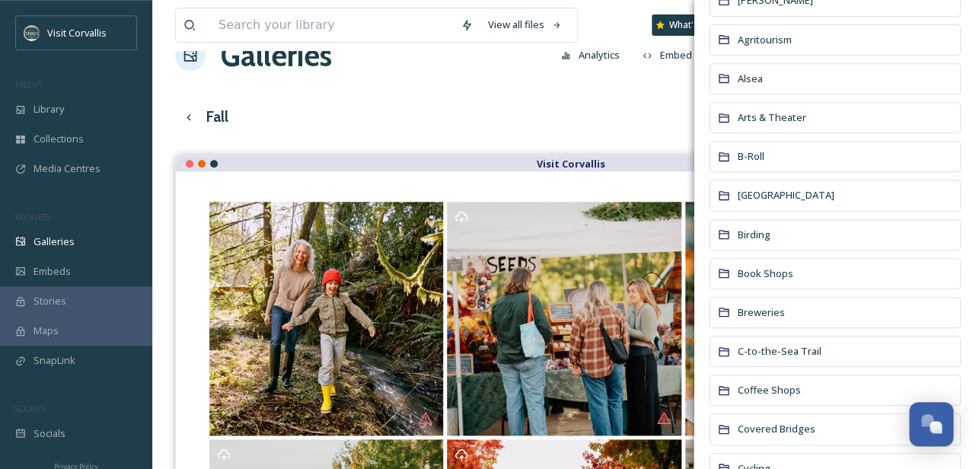
scroll to position [372, 0]
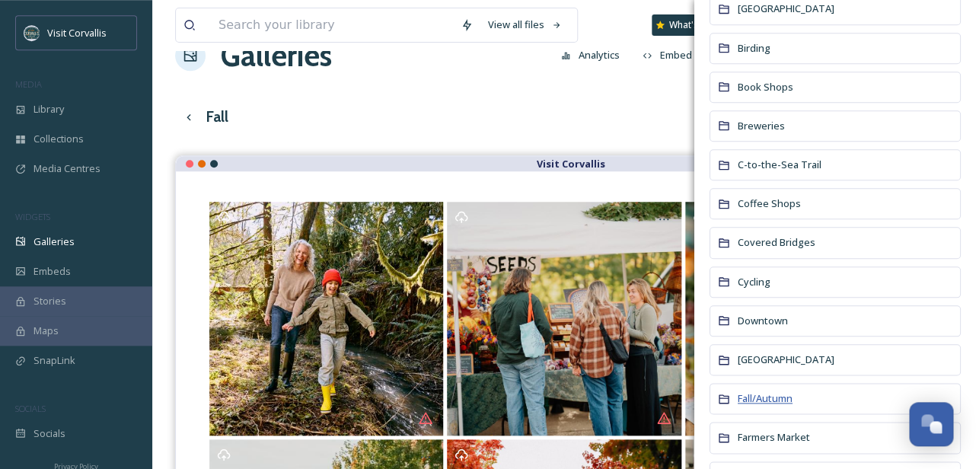
click at [773, 397] on span "Fall/Autumn" at bounding box center [765, 398] width 55 height 14
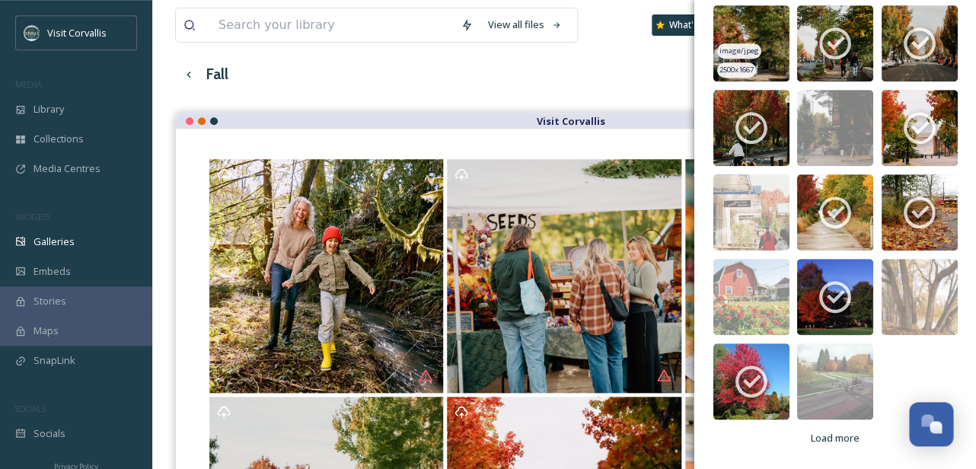
scroll to position [84, 0]
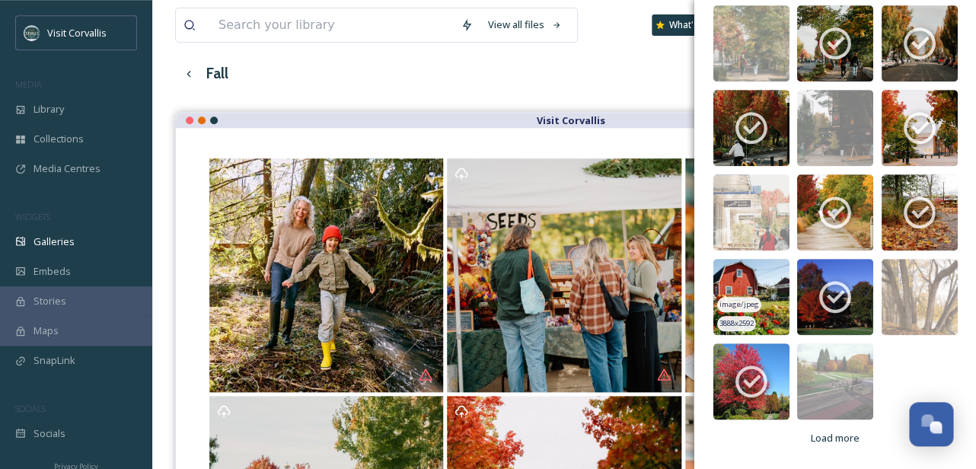
click at [747, 291] on img at bounding box center [751, 297] width 76 height 76
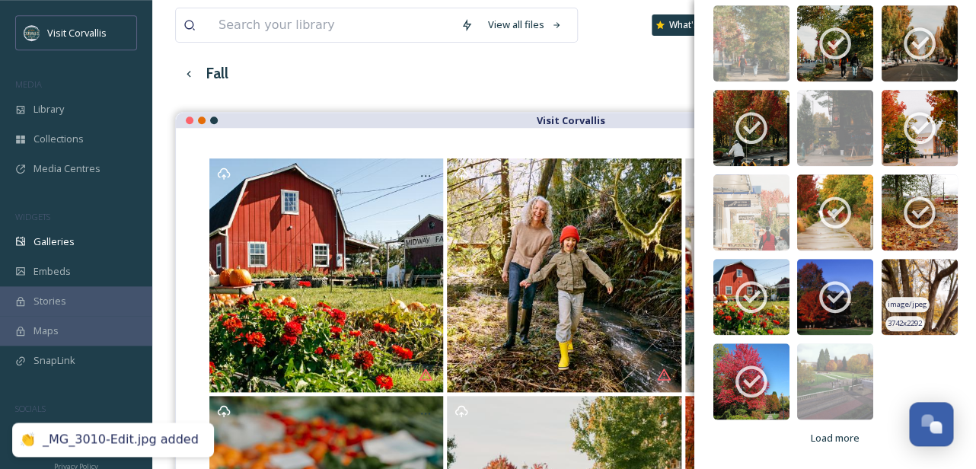
click at [933, 287] on img at bounding box center [919, 297] width 76 height 76
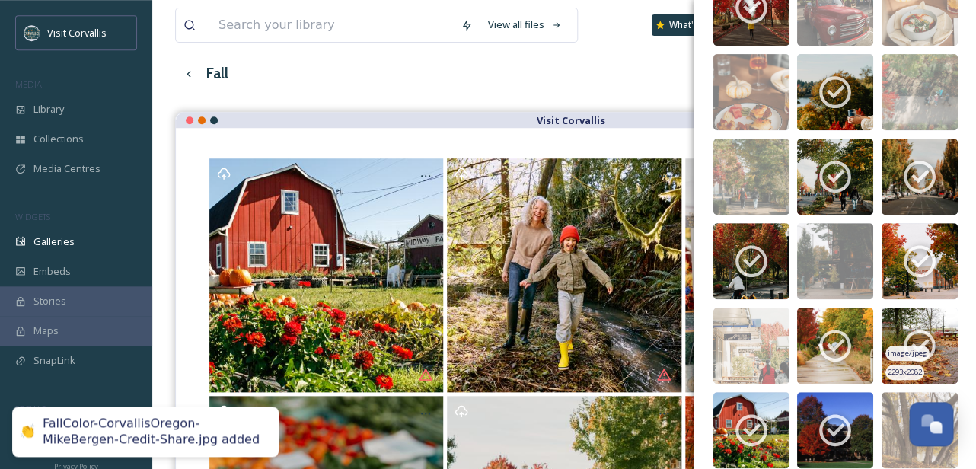
scroll to position [174, 0]
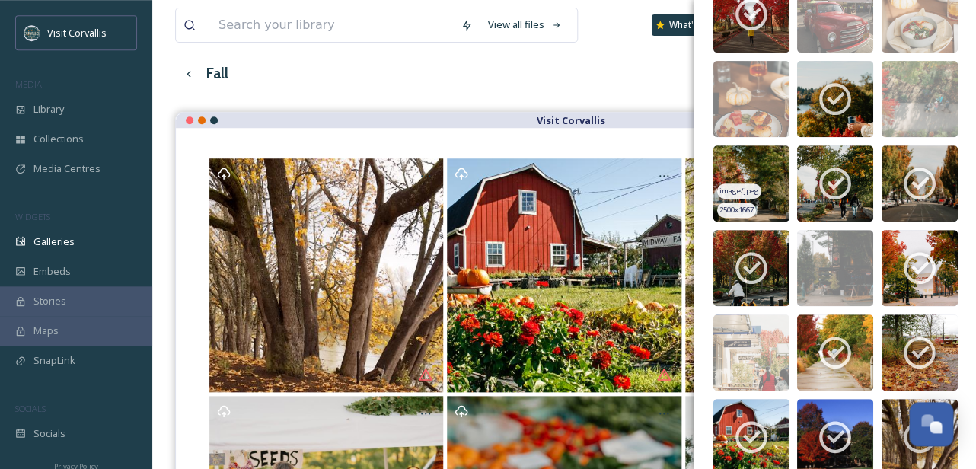
click at [746, 171] on img at bounding box center [751, 183] width 76 height 76
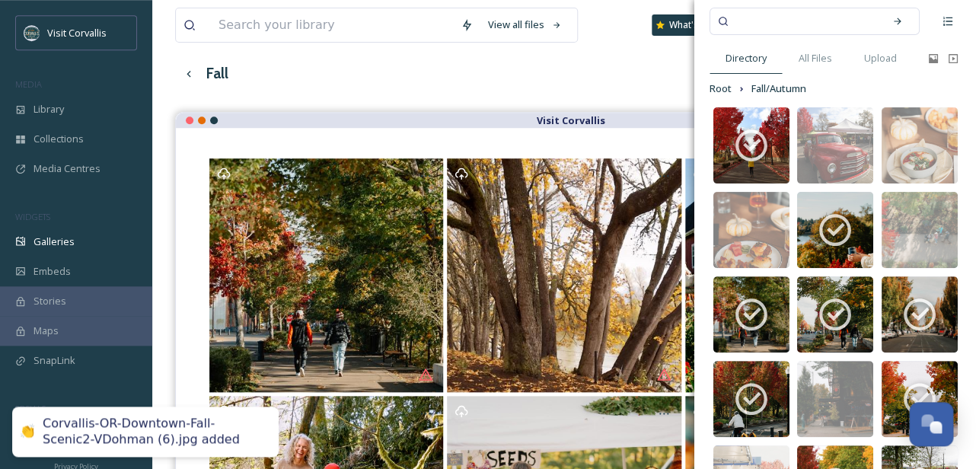
scroll to position [40, 0]
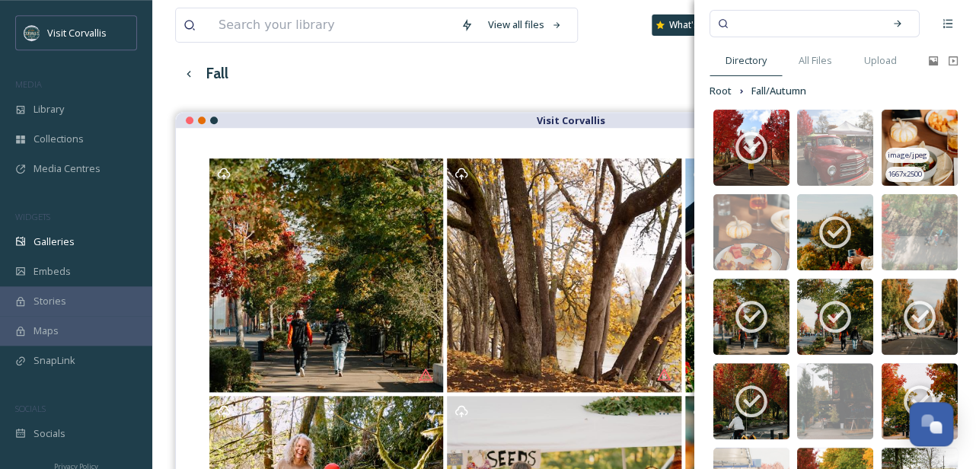
click at [939, 130] on img at bounding box center [919, 148] width 76 height 76
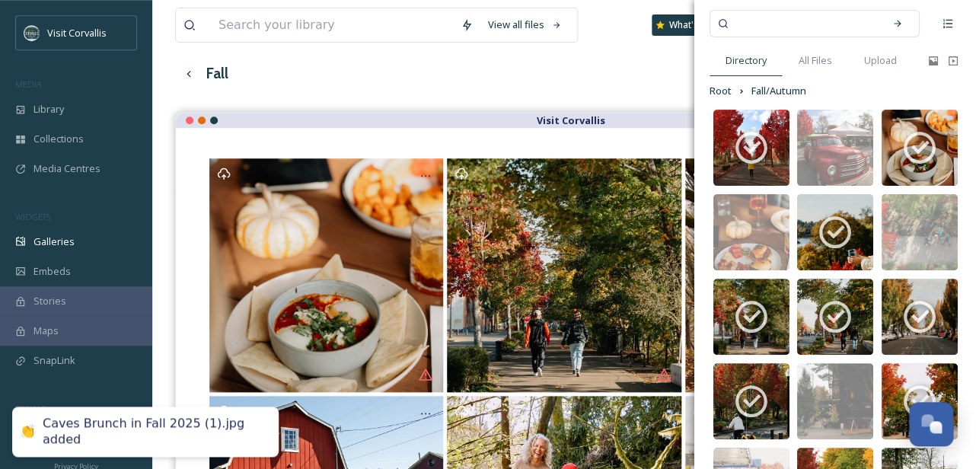
click at [639, 83] on div "Fall English Show All" at bounding box center [564, 73] width 778 height 31
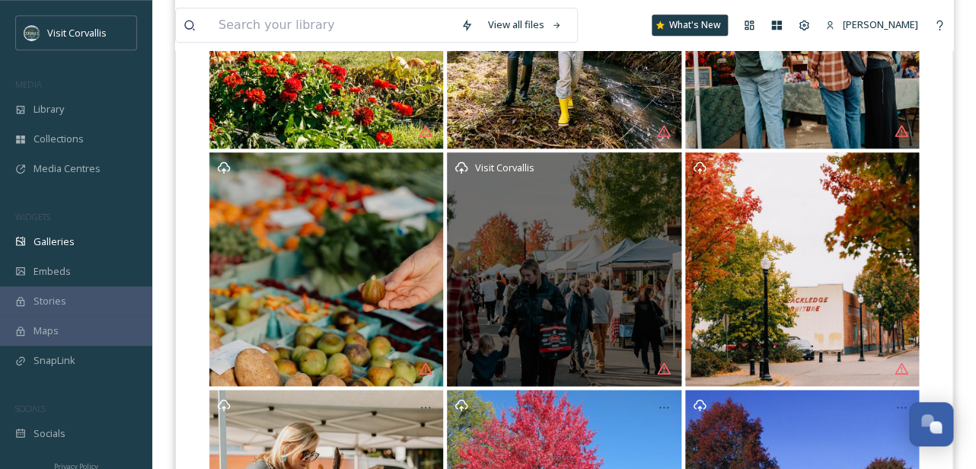
scroll to position [566, 0]
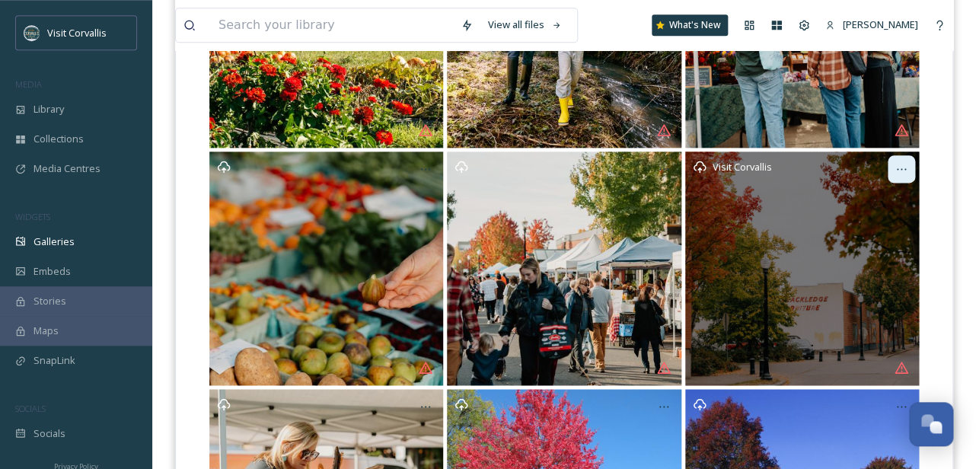
click at [906, 181] on div at bounding box center [901, 168] width 27 height 27
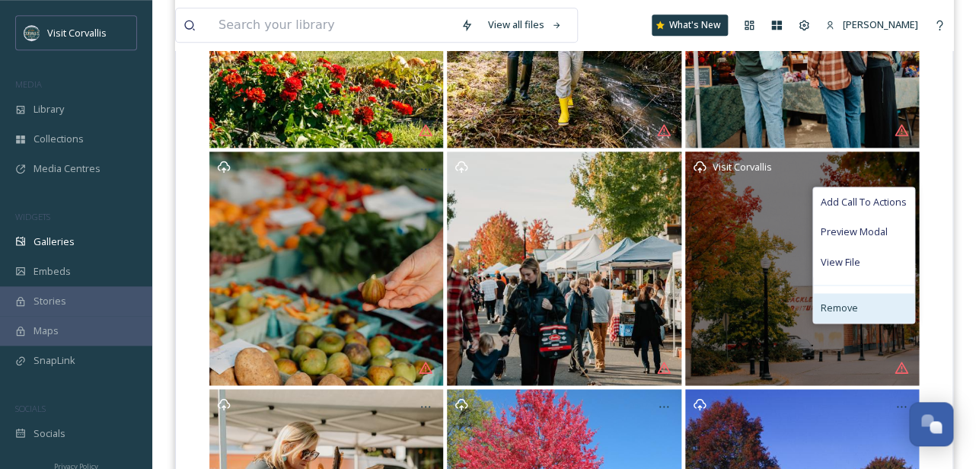
click at [853, 308] on span "Remove" at bounding box center [839, 308] width 37 height 14
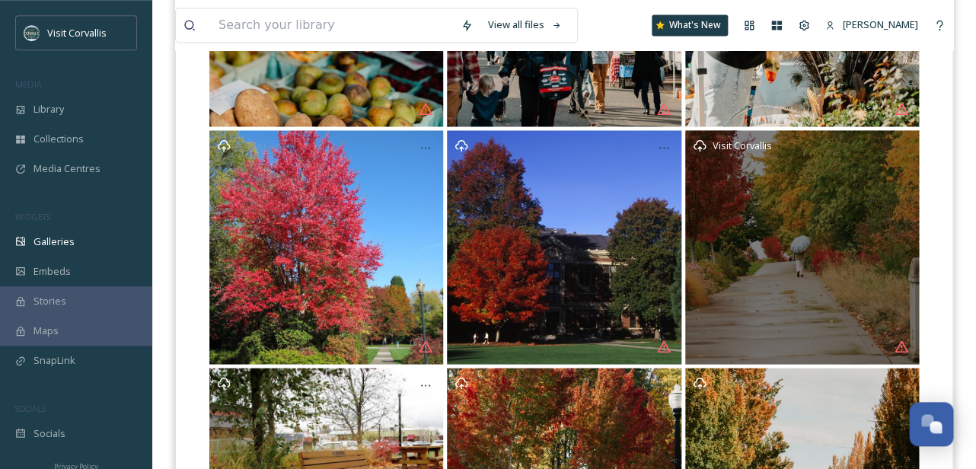
scroll to position [829, 0]
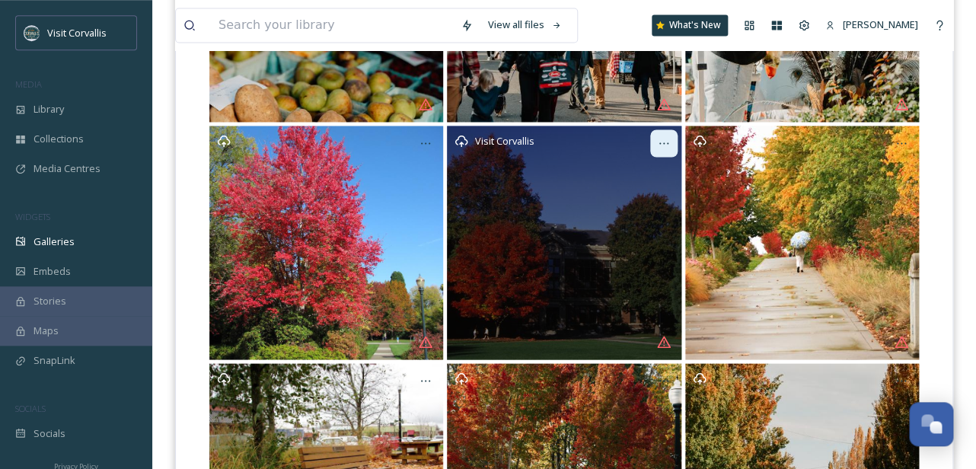
click at [665, 137] on icon at bounding box center [664, 143] width 12 height 12
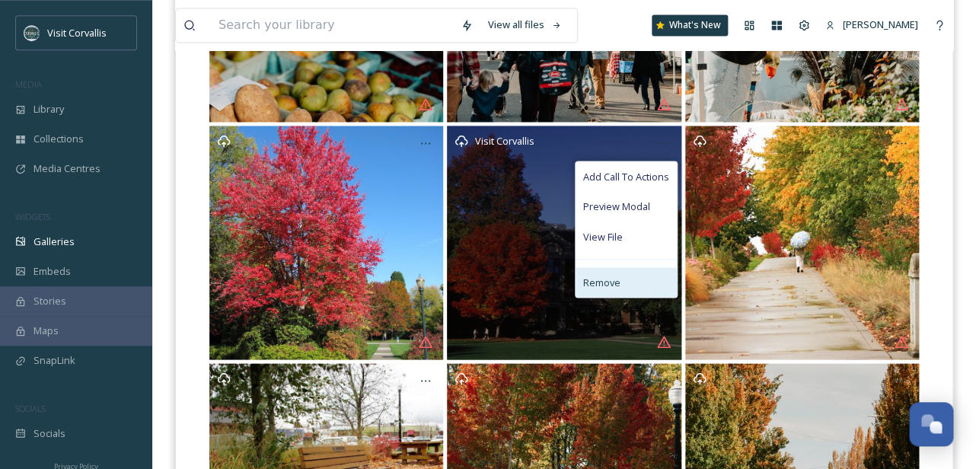
click at [618, 272] on div "Remove" at bounding box center [625, 282] width 101 height 30
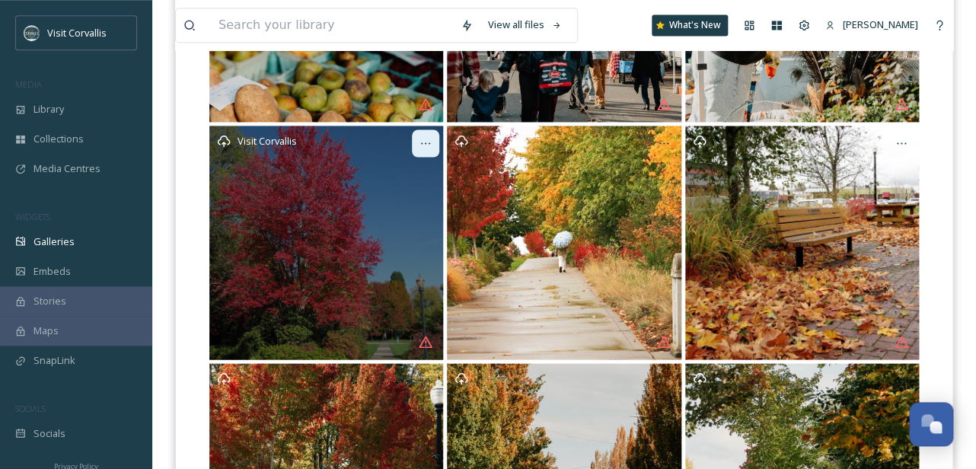
click at [431, 141] on icon at bounding box center [425, 143] width 12 height 12
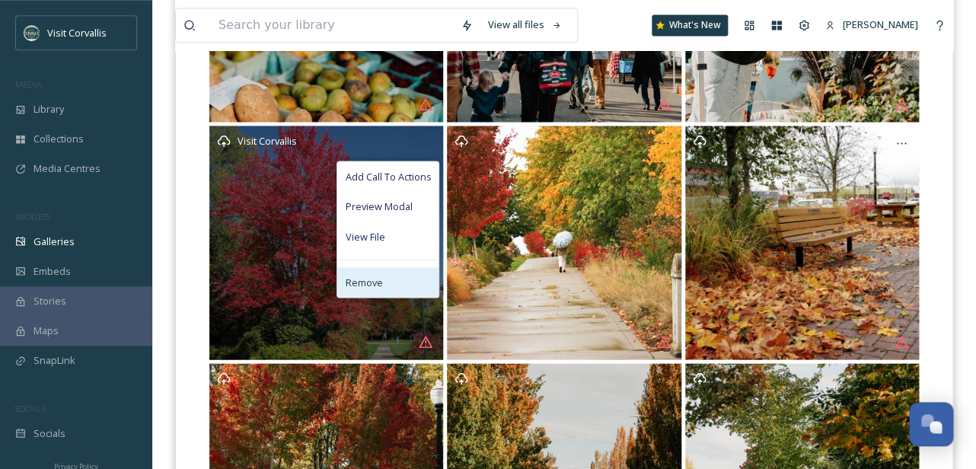
click at [372, 277] on span "Remove" at bounding box center [363, 282] width 37 height 14
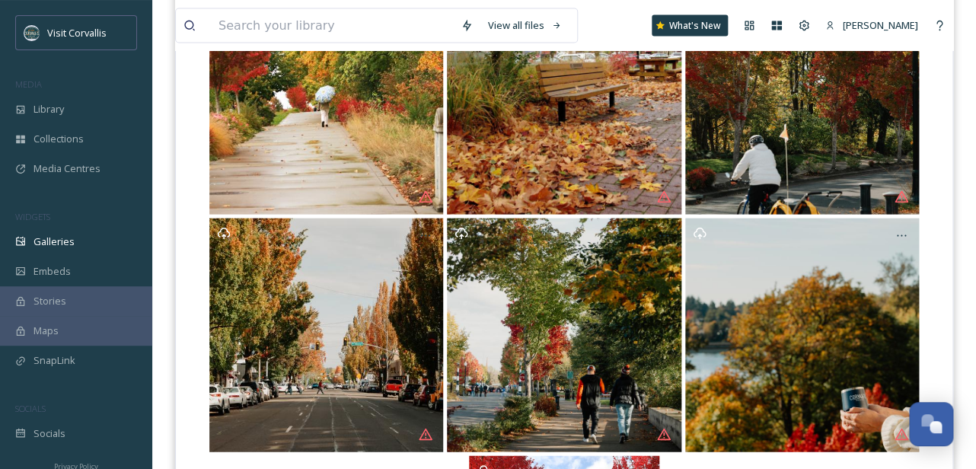
scroll to position [980, 0]
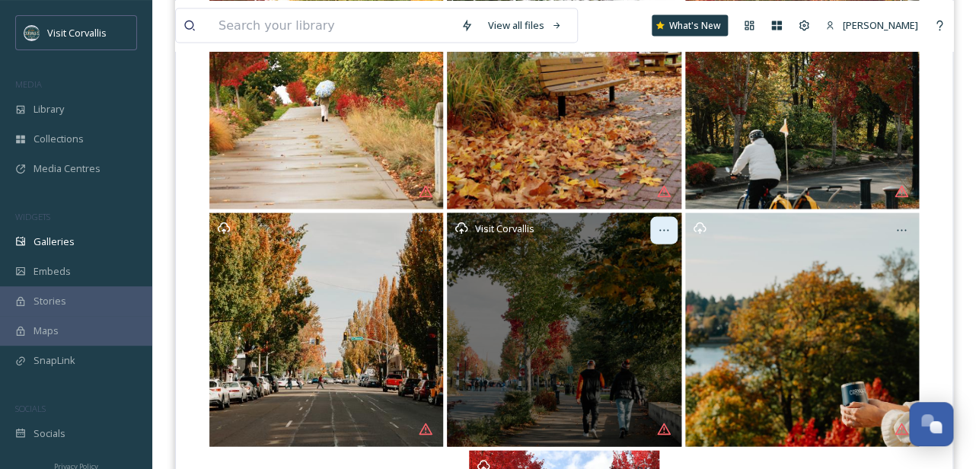
click at [665, 231] on icon at bounding box center [664, 230] width 12 height 12
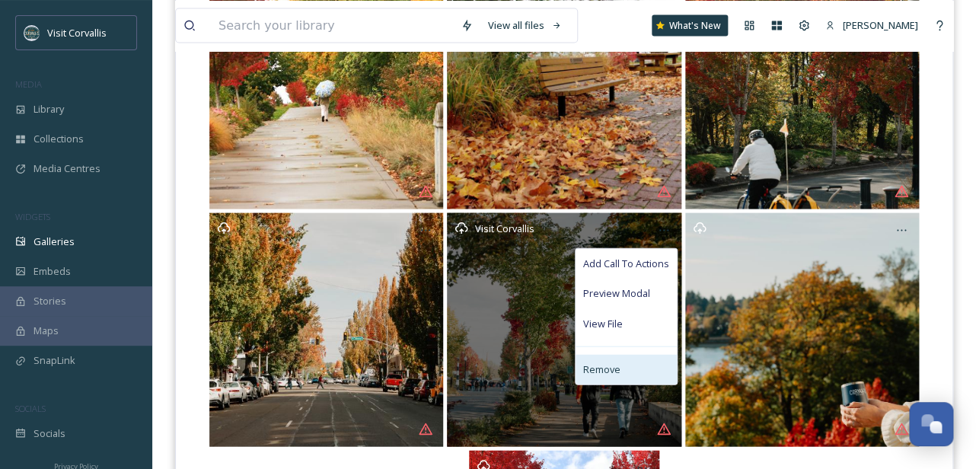
click at [604, 370] on span "Remove" at bounding box center [601, 369] width 37 height 14
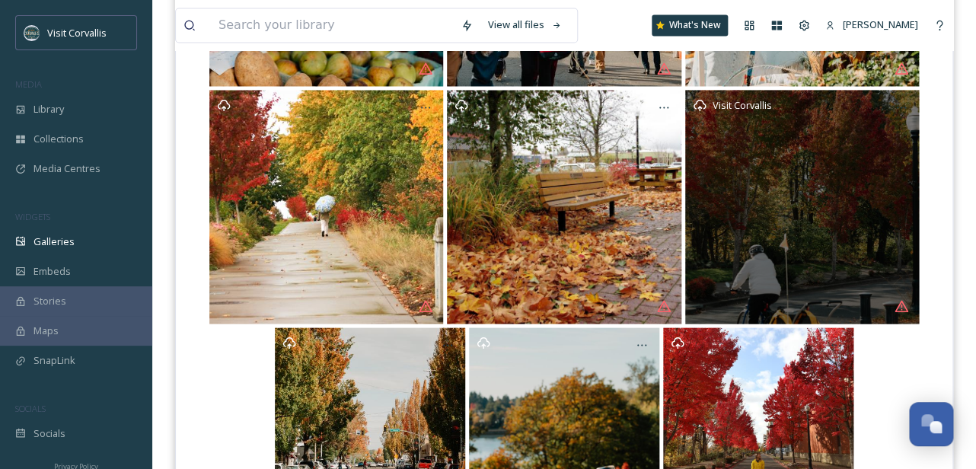
scroll to position [807, 0]
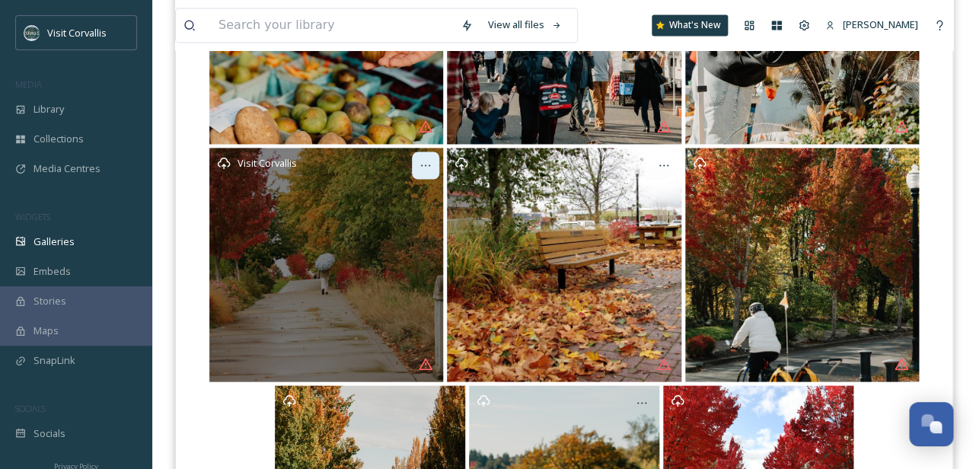
click at [432, 165] on icon at bounding box center [425, 165] width 12 height 12
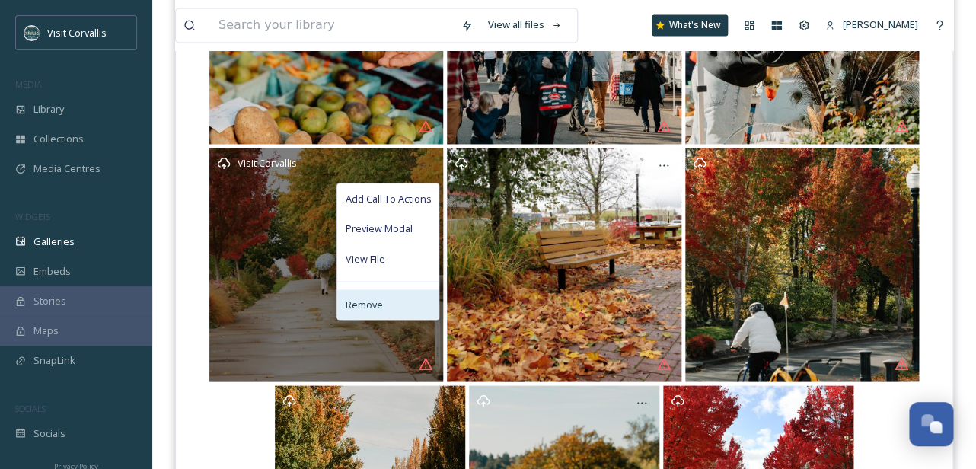
click at [387, 297] on div "Remove" at bounding box center [387, 304] width 101 height 30
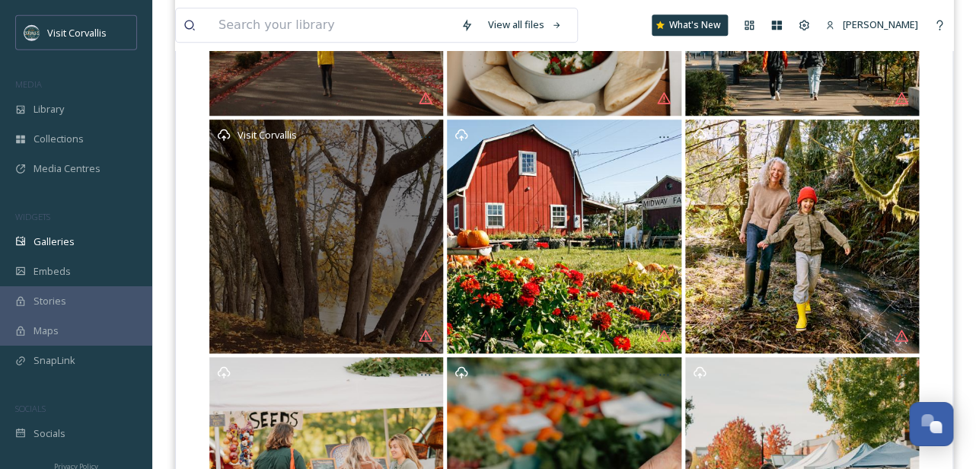
scroll to position [369, 0]
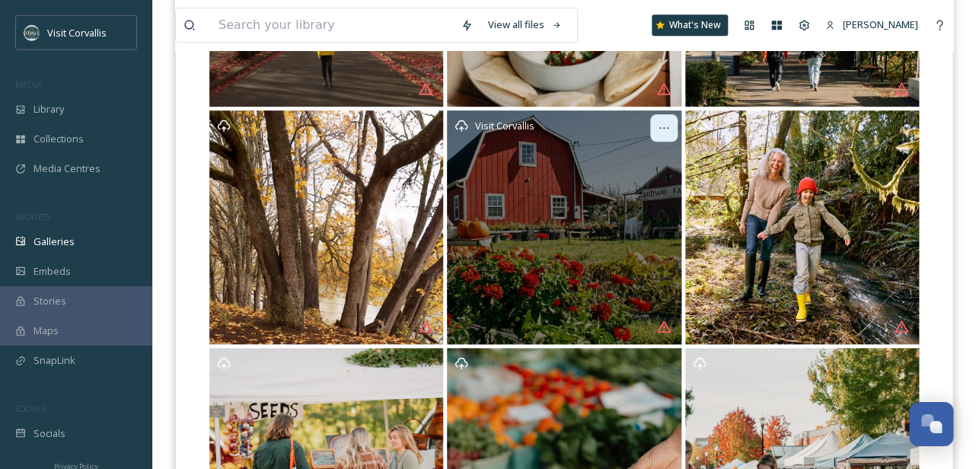
click at [664, 129] on icon at bounding box center [664, 128] width 12 height 12
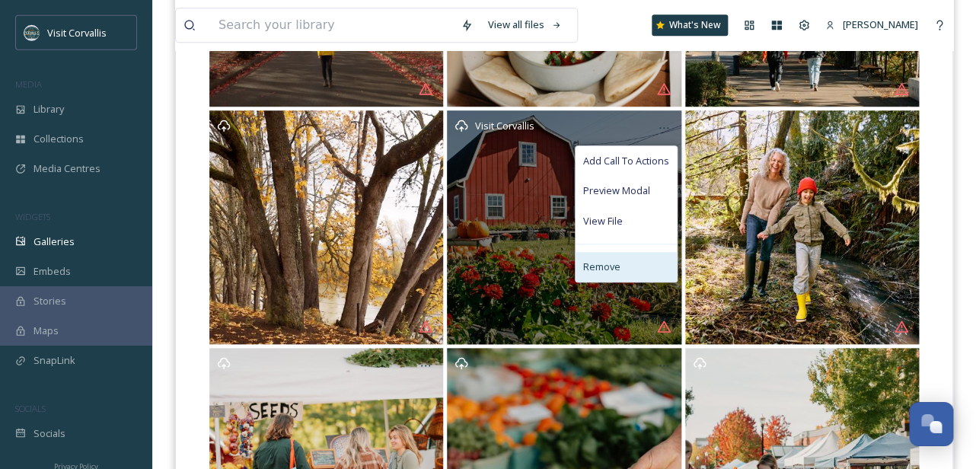
click at [616, 267] on span "Remove" at bounding box center [601, 267] width 37 height 14
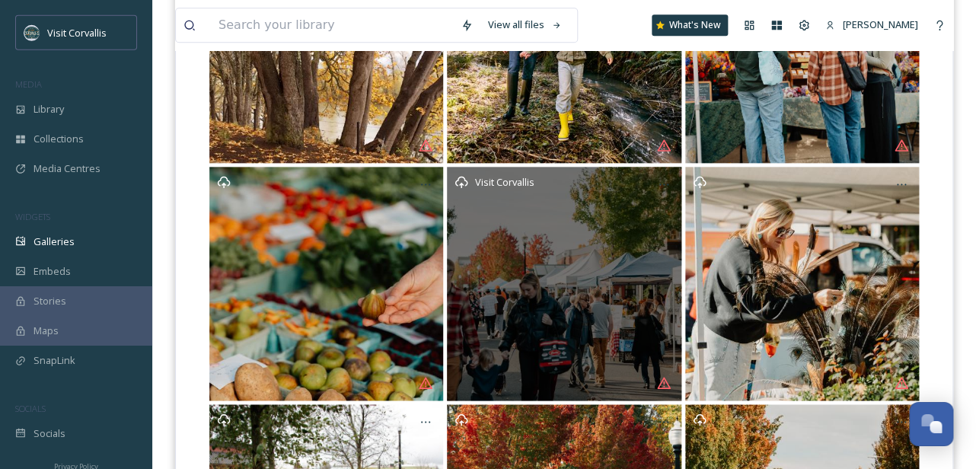
scroll to position [551, 0]
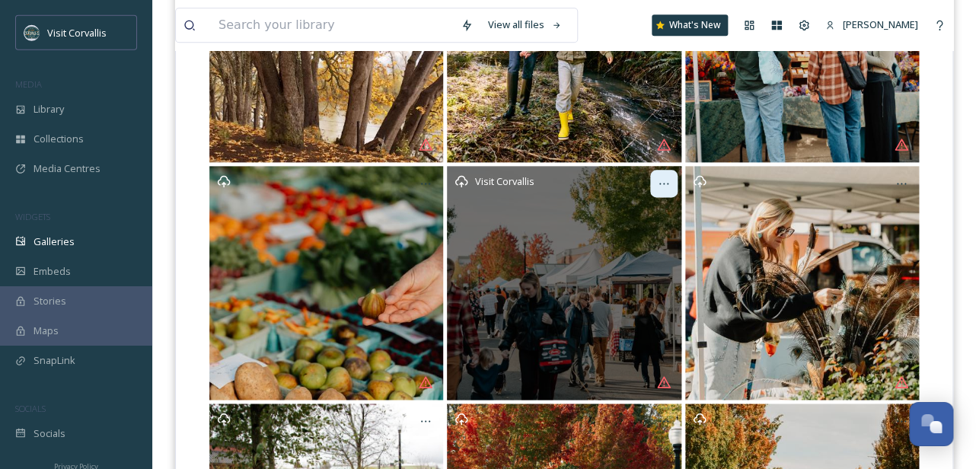
click at [668, 184] on icon at bounding box center [664, 183] width 12 height 12
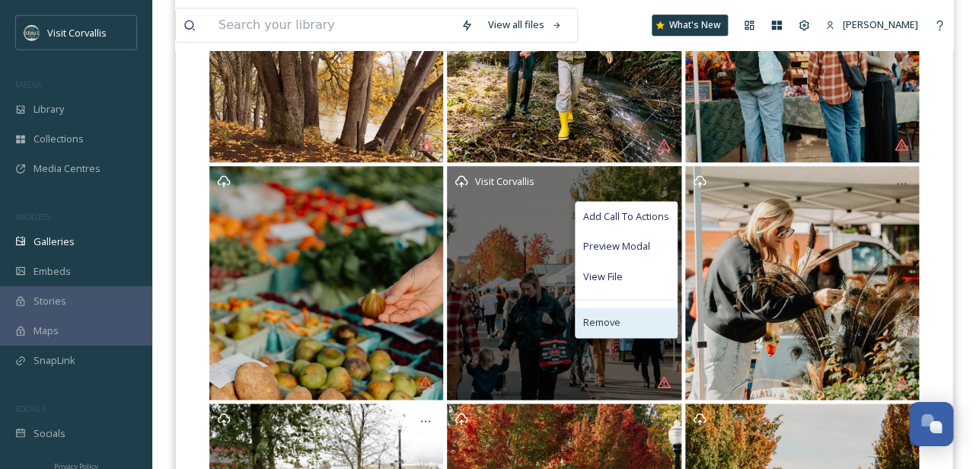
click at [621, 318] on div "Remove" at bounding box center [625, 323] width 101 height 30
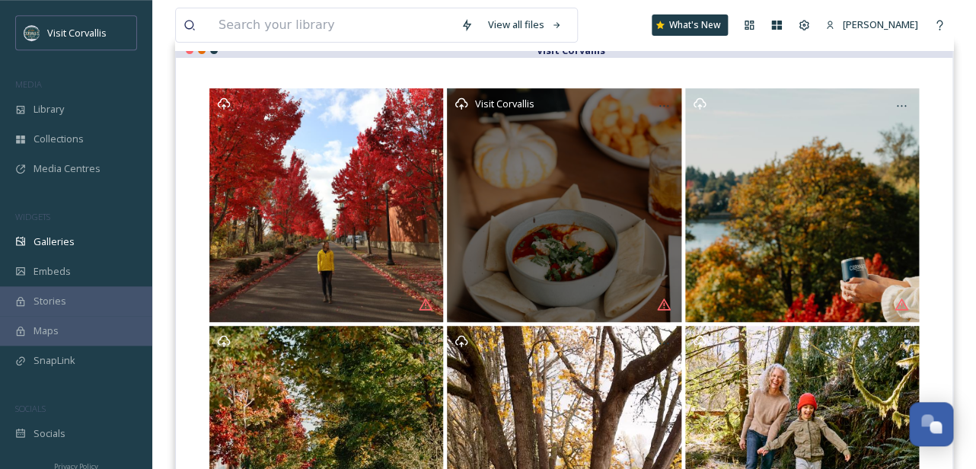
scroll to position [169, 0]
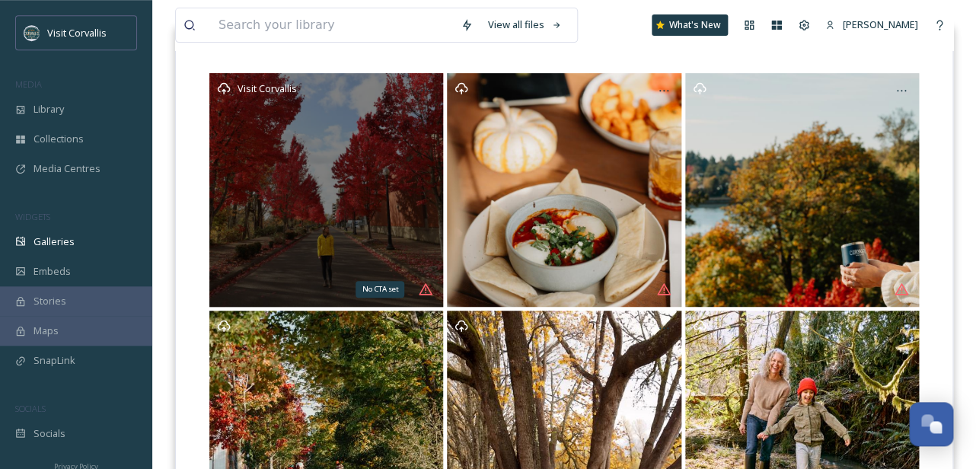
click at [424, 289] on icon at bounding box center [425, 289] width 15 height 15
click at [393, 193] on div "Visit Corvallis" at bounding box center [326, 190] width 234 height 234
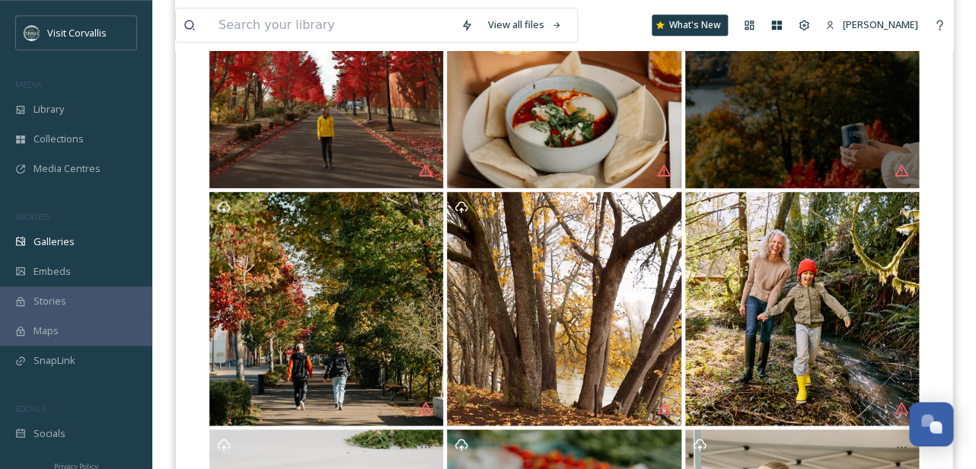
scroll to position [0, 0]
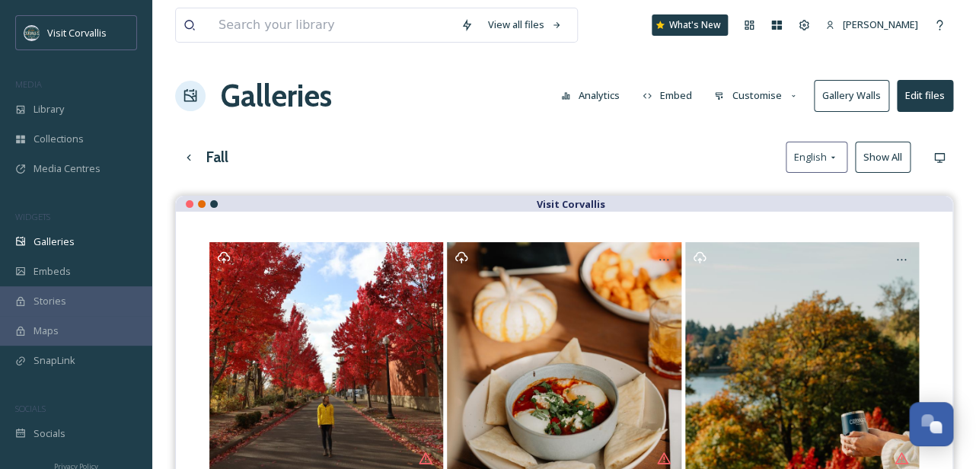
click at [929, 97] on button "Edit files" at bounding box center [925, 95] width 56 height 31
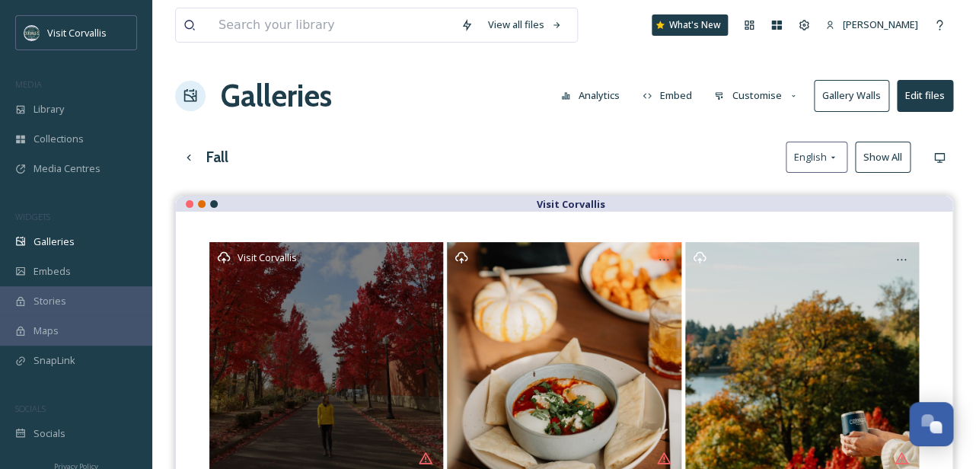
click at [422, 310] on div "Visit Corvallis" at bounding box center [326, 359] width 234 height 234
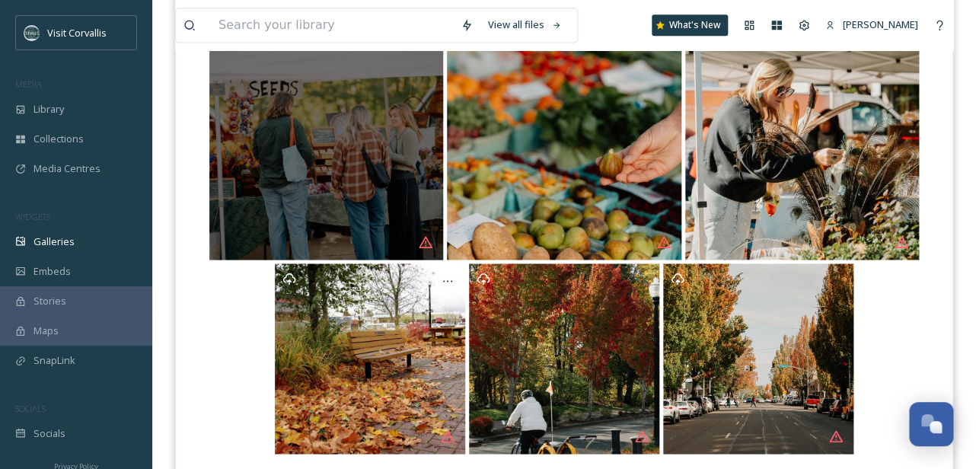
scroll to position [734, 0]
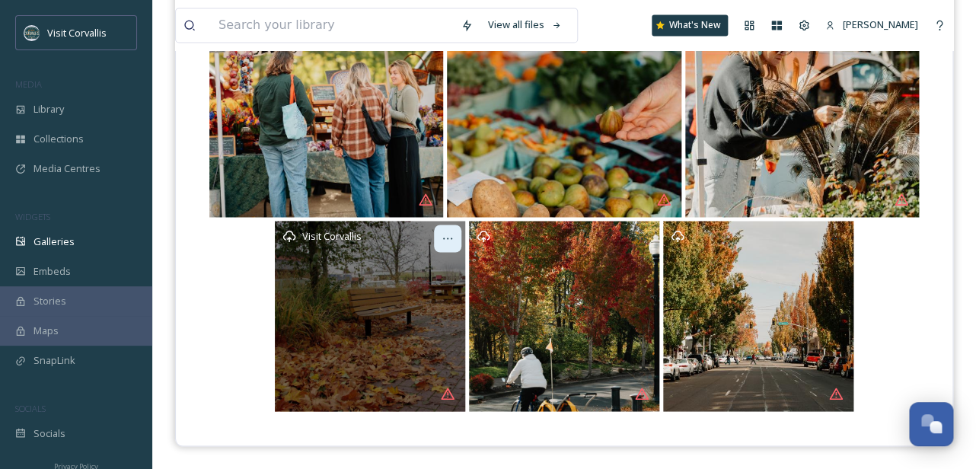
click at [449, 234] on icon at bounding box center [447, 238] width 12 height 12
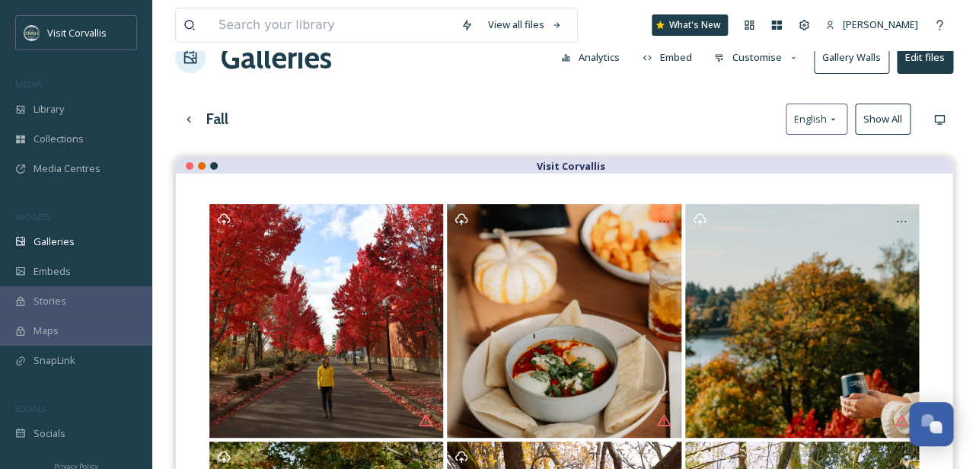
scroll to position [0, 0]
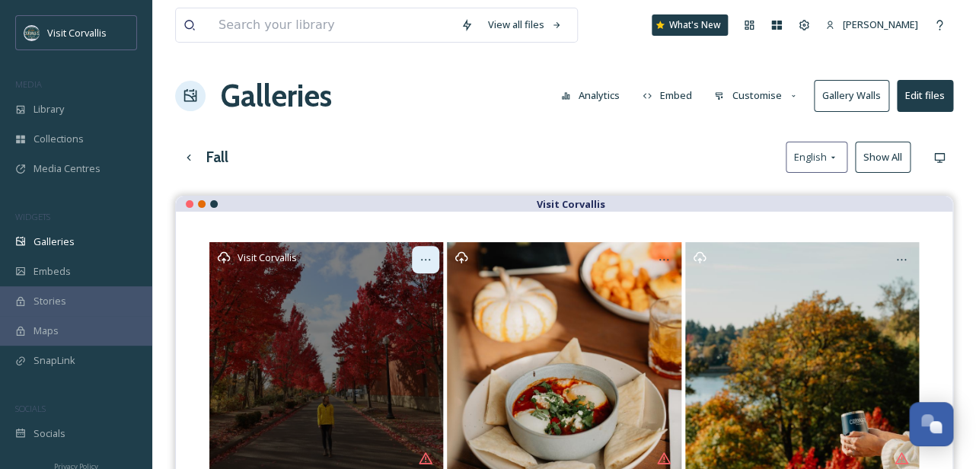
click at [422, 257] on icon at bounding box center [425, 259] width 12 height 12
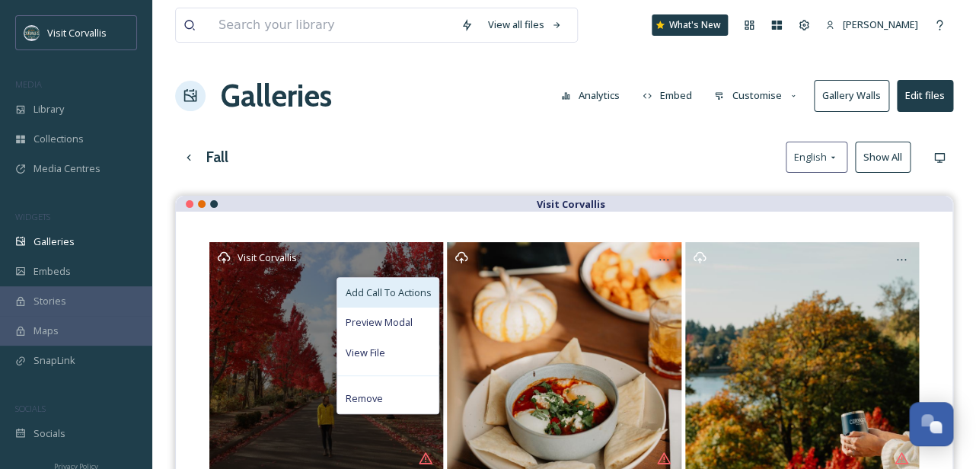
click at [406, 298] on span "Add Call To Actions" at bounding box center [388, 292] width 86 height 14
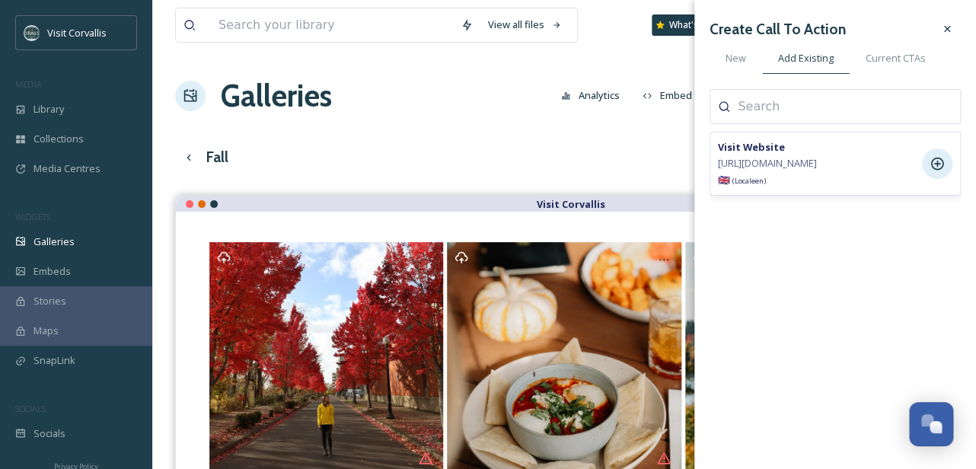
click at [937, 161] on icon at bounding box center [937, 164] width 13 height 13
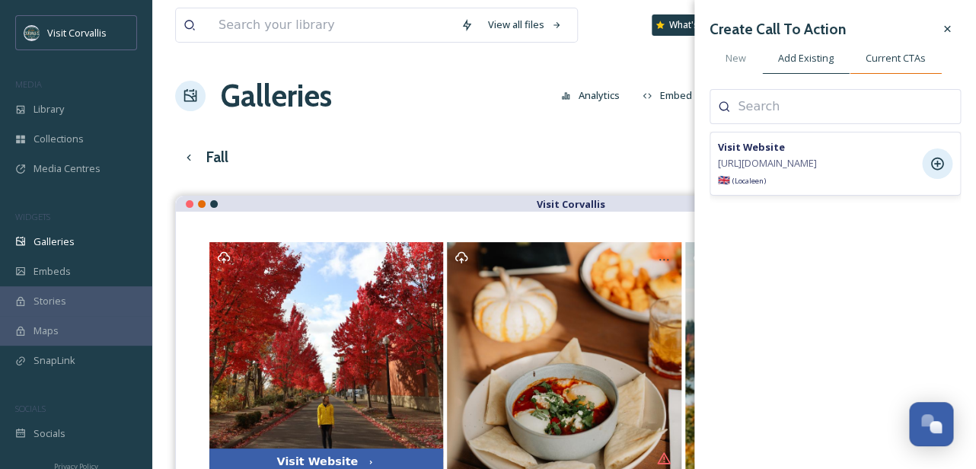
click at [904, 62] on span "Current CTAs" at bounding box center [895, 58] width 60 height 14
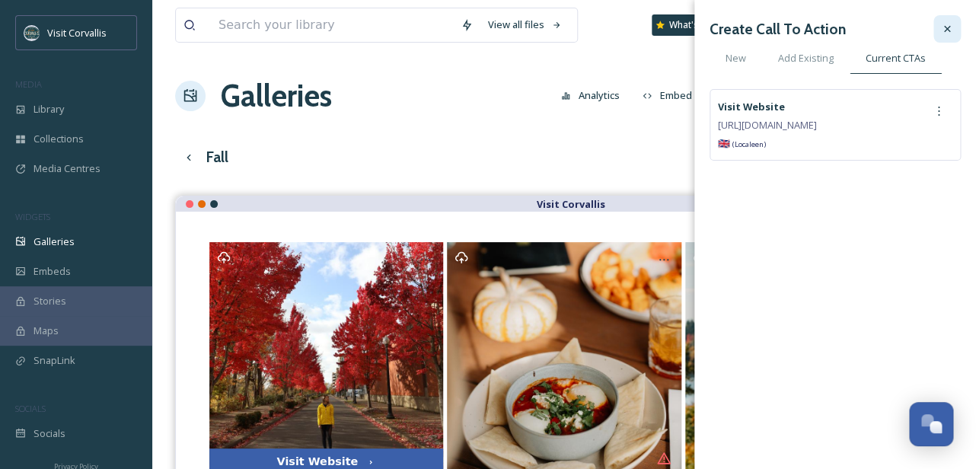
click at [948, 34] on icon at bounding box center [947, 29] width 12 height 12
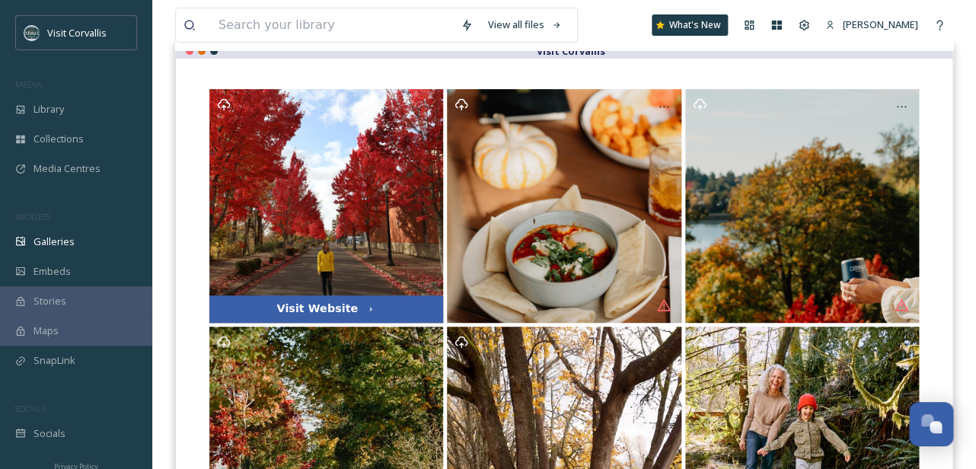
scroll to position [162, 0]
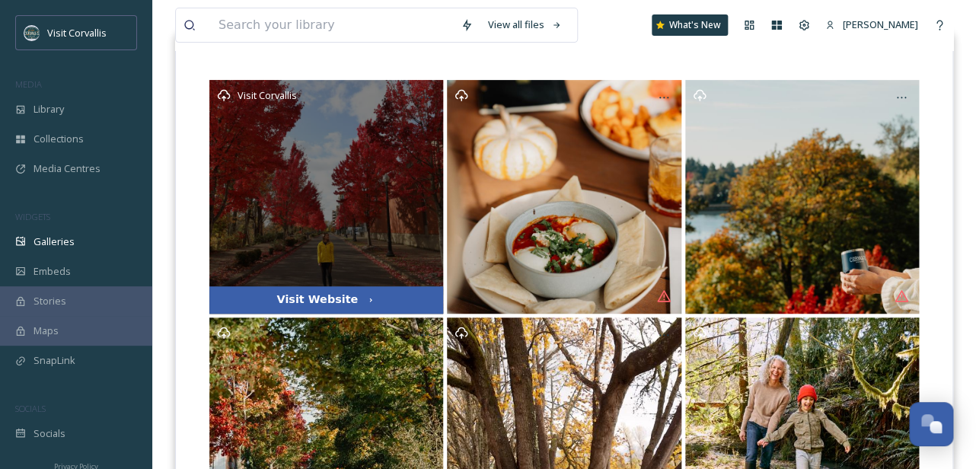
click at [406, 301] on div "Visit Website" at bounding box center [326, 299] width 234 height 27
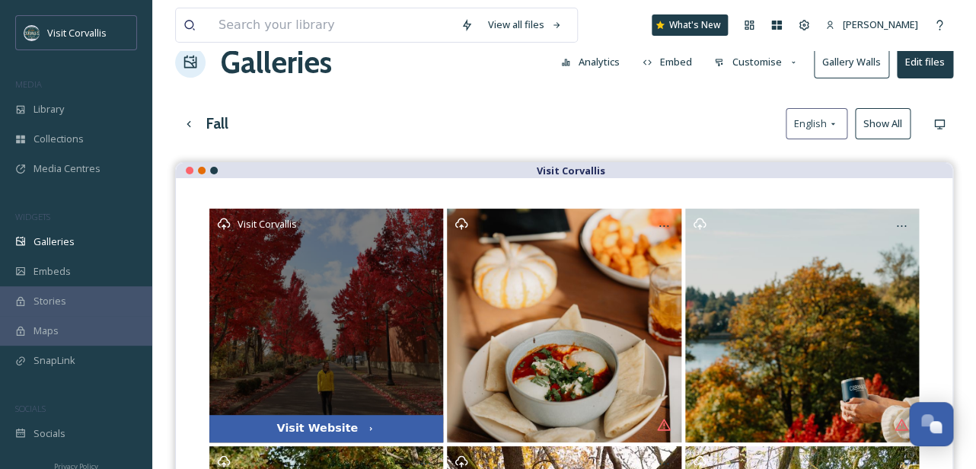
scroll to position [0, 0]
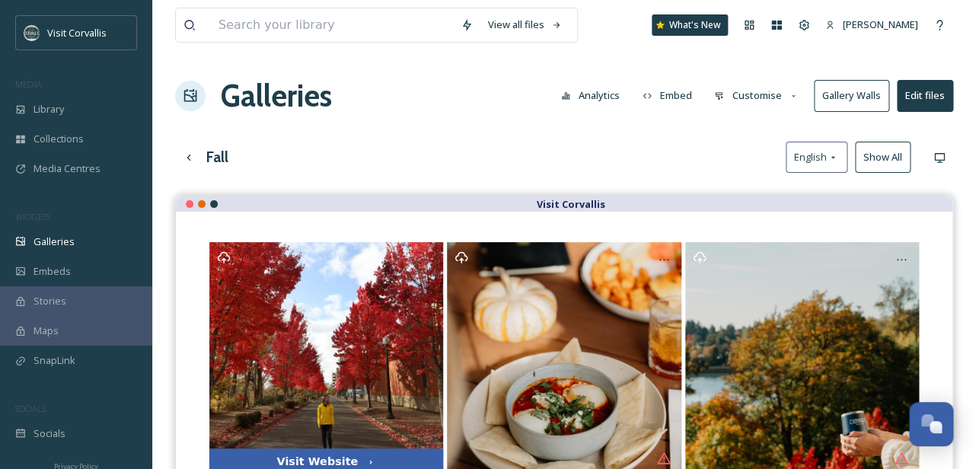
click at [871, 98] on button "Gallery Walls" at bounding box center [851, 95] width 75 height 31
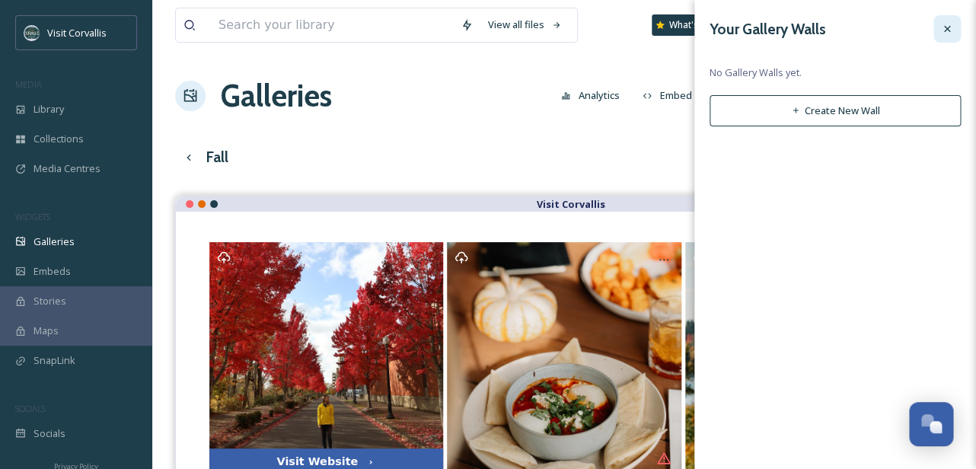
click at [948, 32] on icon at bounding box center [947, 29] width 12 height 12
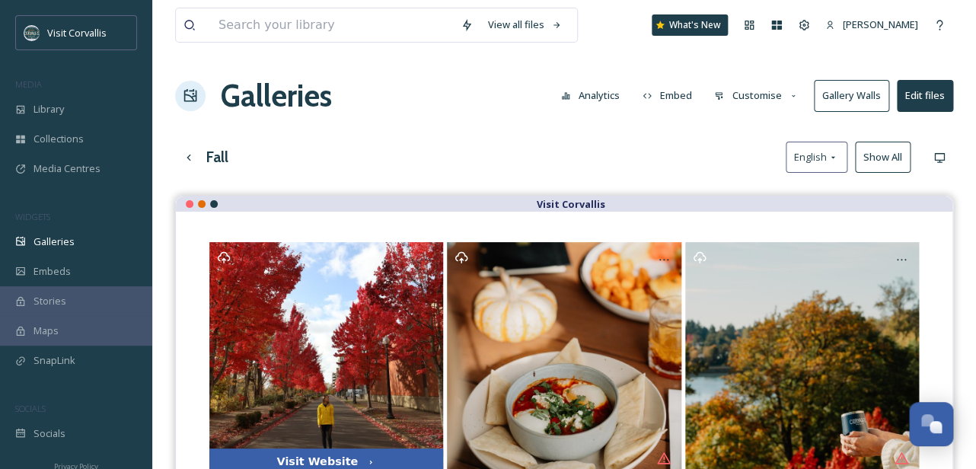
click at [799, 25] on icon at bounding box center [804, 25] width 10 height 10
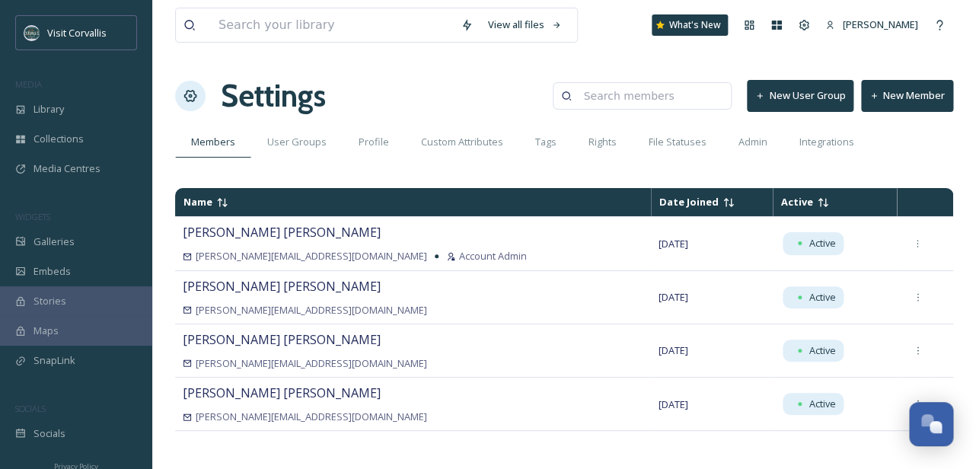
click at [668, 92] on input at bounding box center [649, 96] width 148 height 30
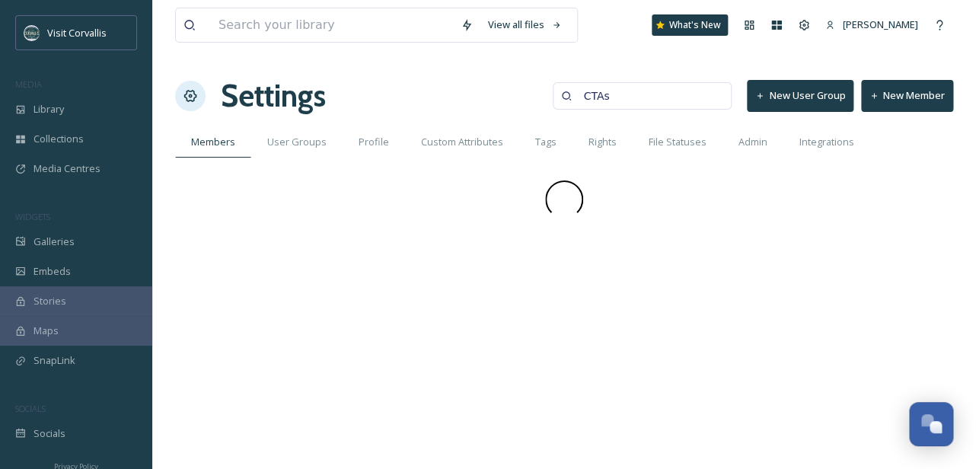
type input "CTAs"
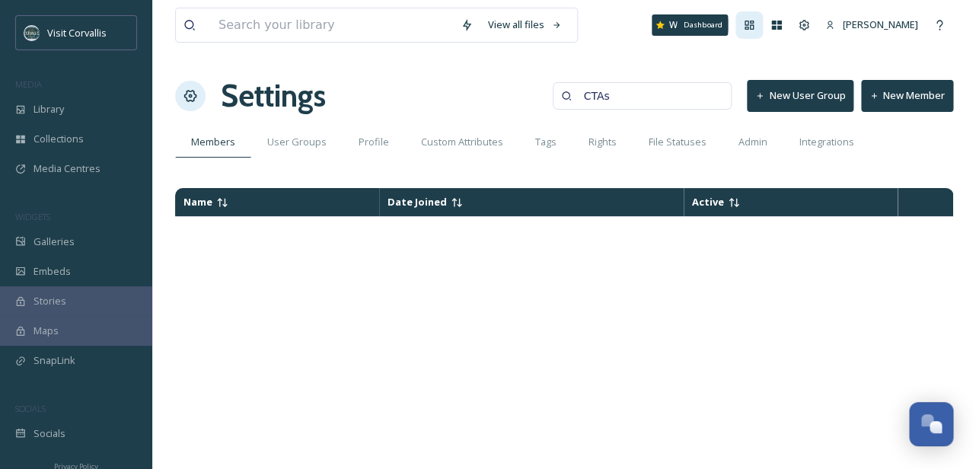
click at [746, 24] on icon at bounding box center [748, 25] width 9 height 9
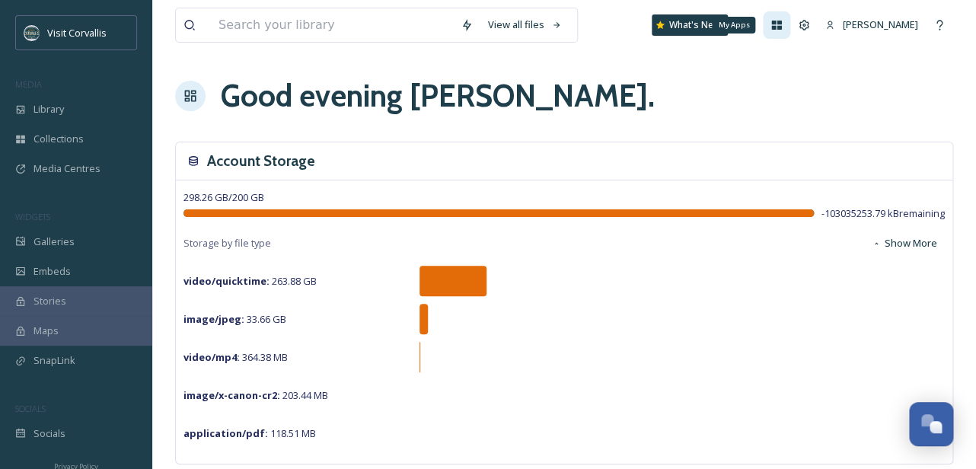
click at [772, 27] on icon at bounding box center [777, 25] width 10 height 9
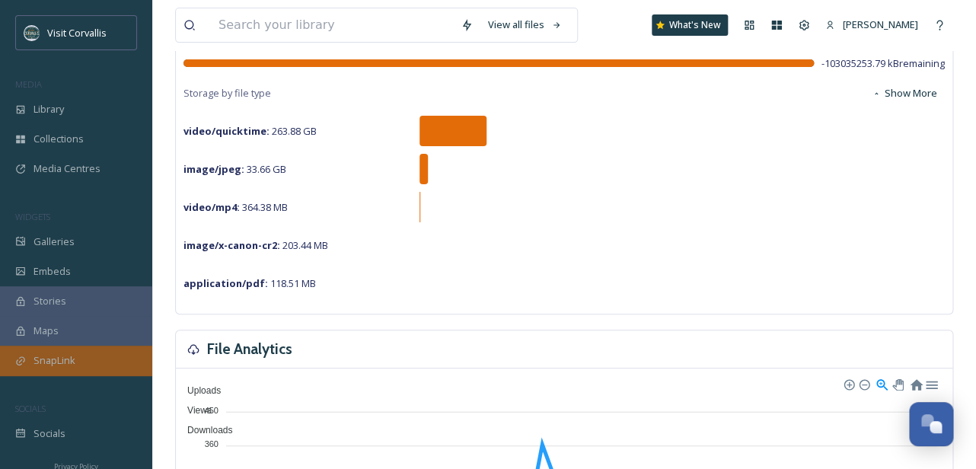
scroll to position [151, 0]
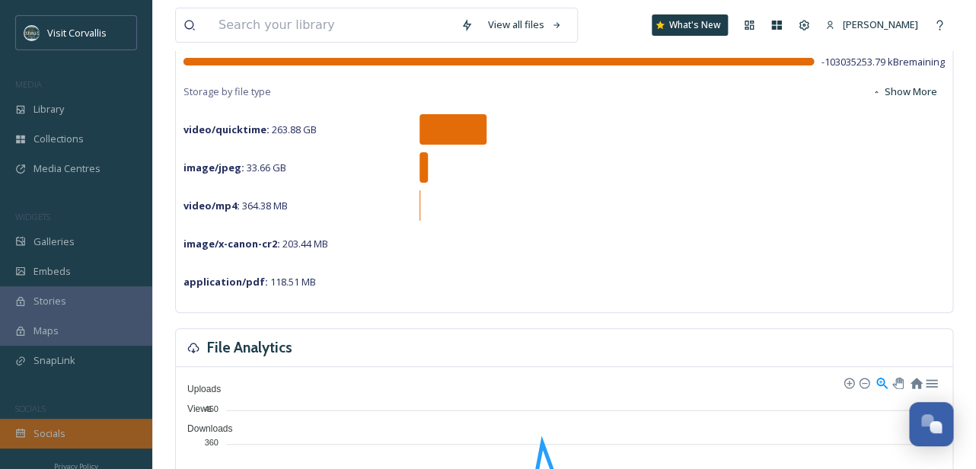
click at [58, 428] on span "Socials" at bounding box center [49, 433] width 32 height 14
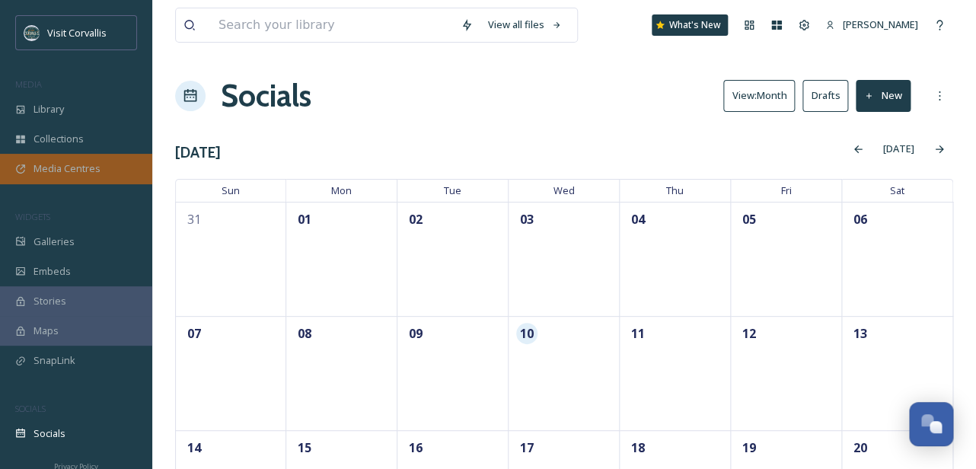
click at [68, 164] on span "Media Centres" at bounding box center [66, 168] width 67 height 14
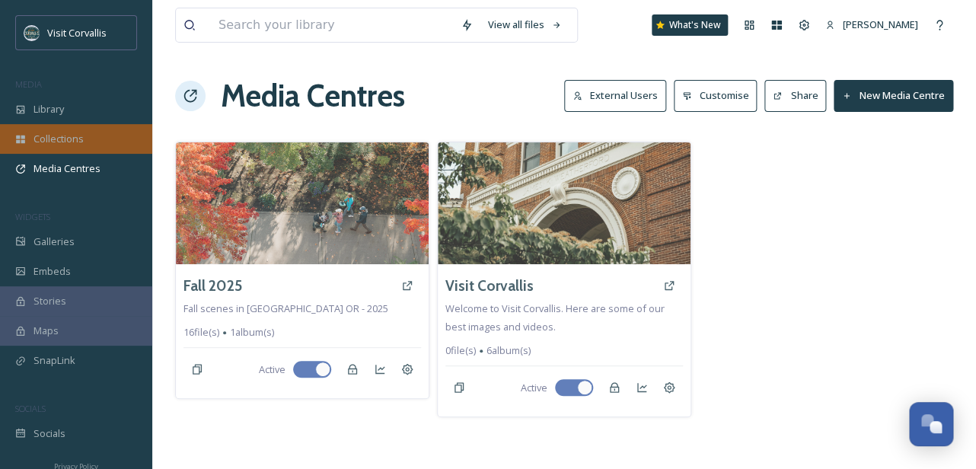
click at [66, 137] on span "Collections" at bounding box center [58, 139] width 50 height 14
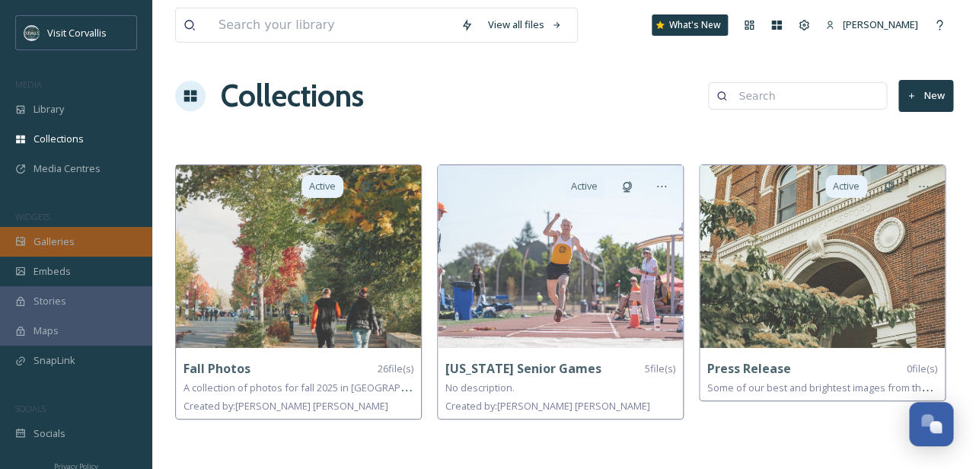
click at [46, 238] on span "Galleries" at bounding box center [53, 241] width 41 height 14
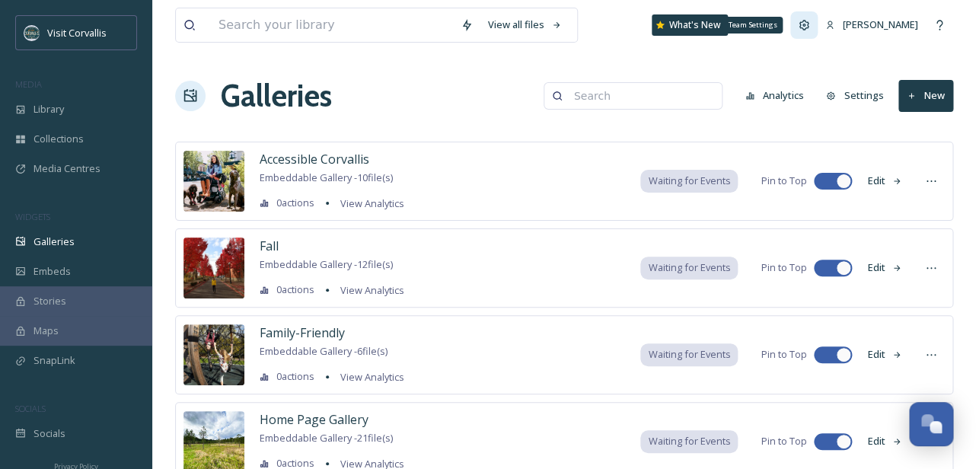
click at [802, 27] on icon at bounding box center [804, 25] width 12 height 12
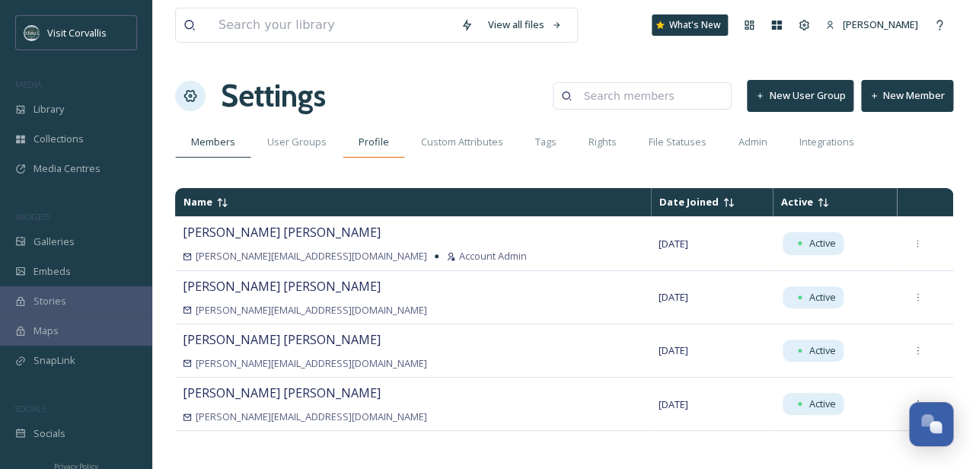
click at [378, 145] on span "Profile" at bounding box center [374, 142] width 30 height 14
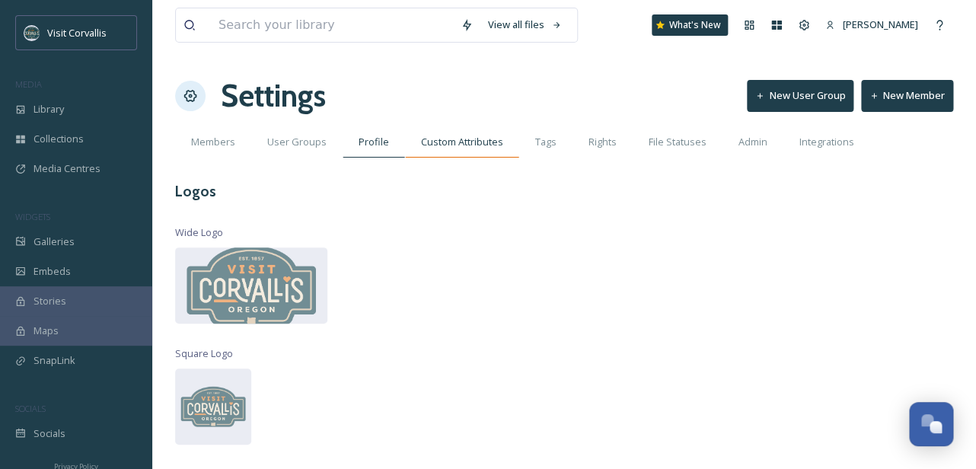
click at [453, 151] on div "Custom Attributes" at bounding box center [462, 141] width 114 height 31
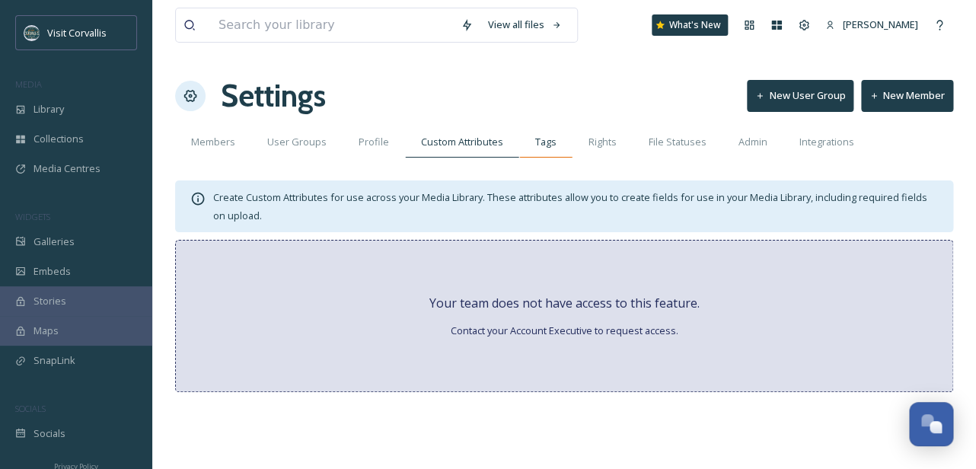
click at [543, 142] on span "Tags" at bounding box center [545, 142] width 21 height 14
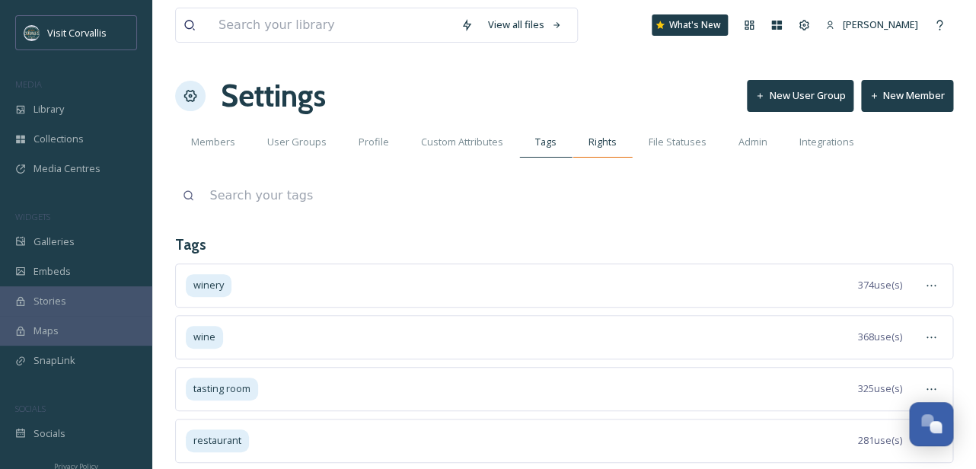
click at [592, 141] on span "Rights" at bounding box center [602, 142] width 28 height 14
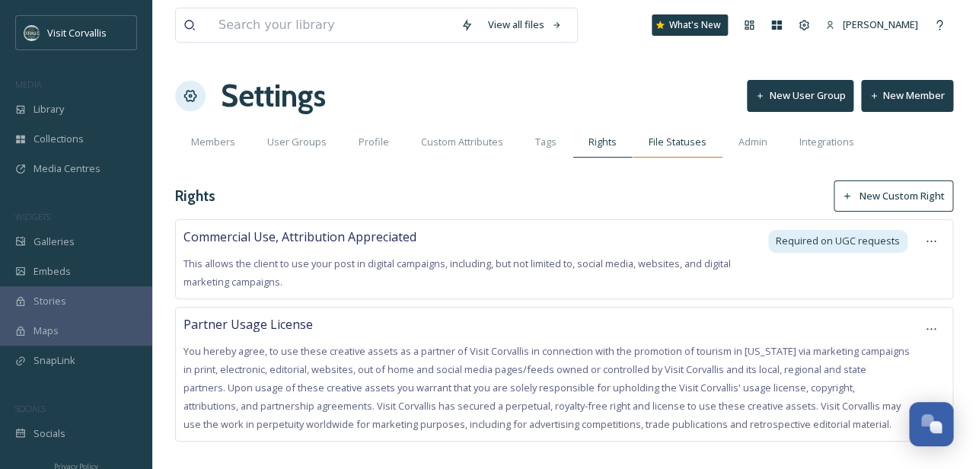
click at [657, 145] on span "File Statuses" at bounding box center [678, 142] width 58 height 14
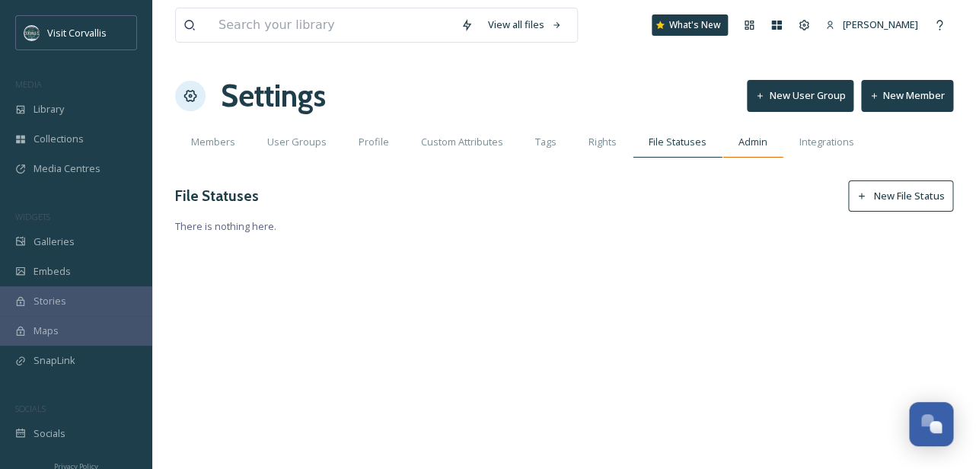
click at [746, 145] on span "Admin" at bounding box center [752, 142] width 29 height 14
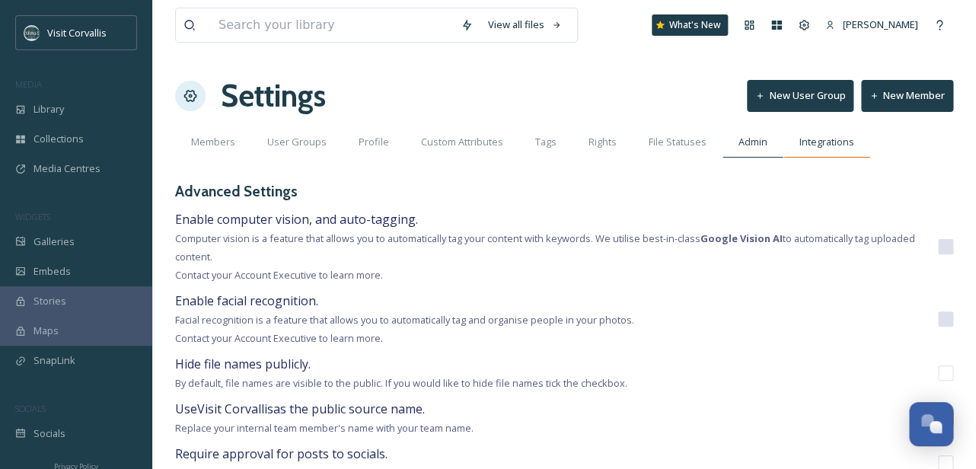
click at [807, 149] on span "Integrations" at bounding box center [826, 142] width 55 height 14
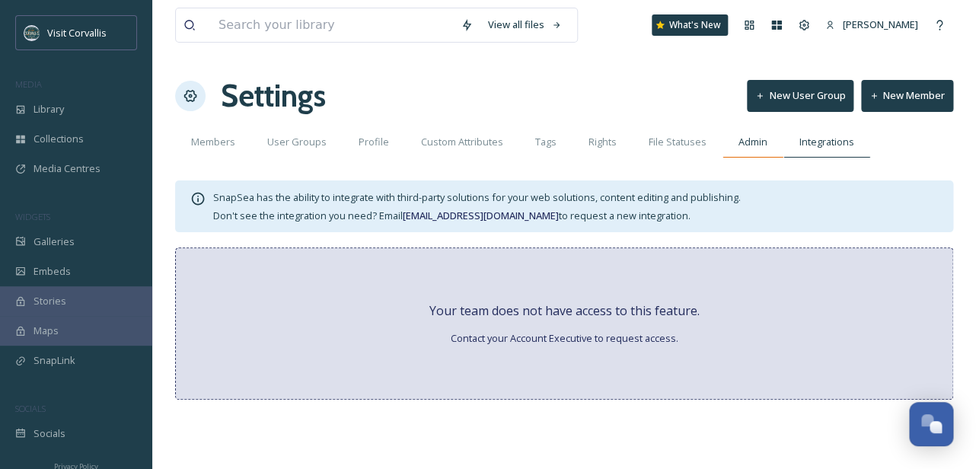
click at [738, 146] on span "Admin" at bounding box center [752, 142] width 29 height 14
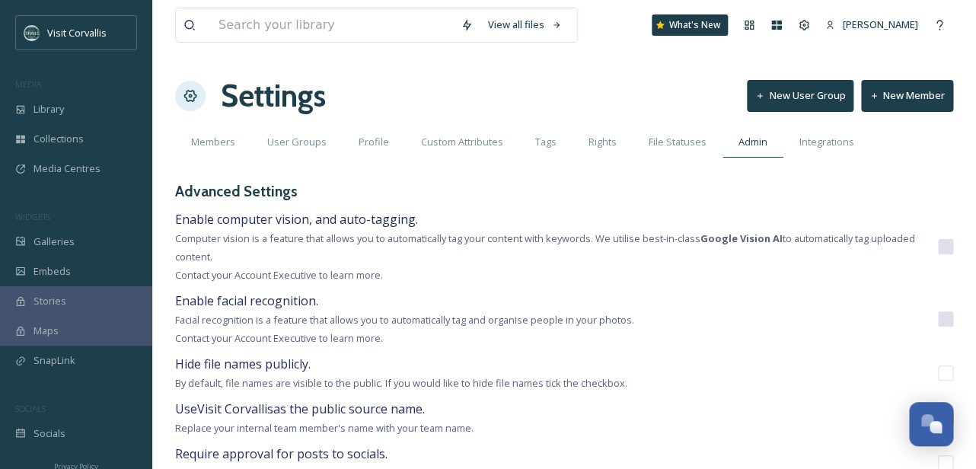
type textarea "Visit Corvallis contacts social media users to request permission to feature co…"
type textarea "Lor ipsumd sitam co Adipi Elitseddo eiu tem incidid utlaboree, doloremagna, ali…"
type textarea "Visit [PERSON_NAME] owns a perpetual, royalty-free right and license to use the…"
type textarea "Visit Corvallis has secured usage rights of these creative assets in an separat…"
click at [681, 140] on span "File Statuses" at bounding box center [678, 142] width 58 height 14
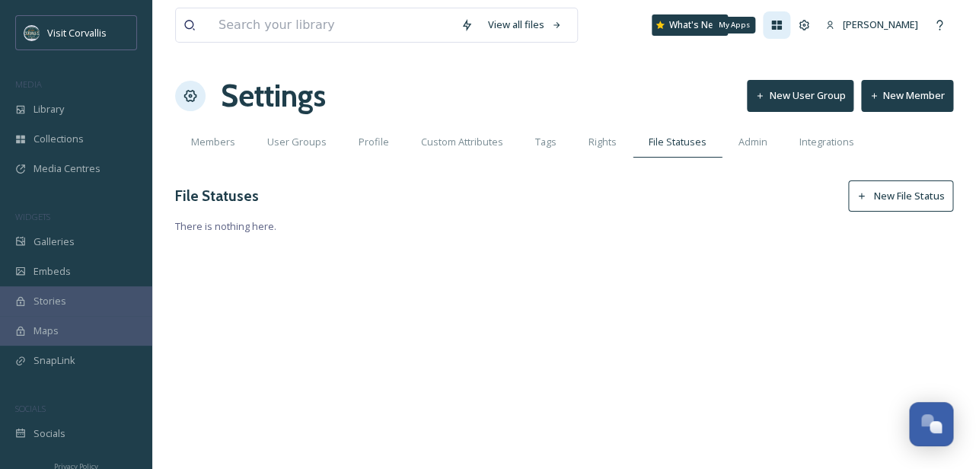
click at [770, 26] on icon at bounding box center [776, 25] width 12 height 12
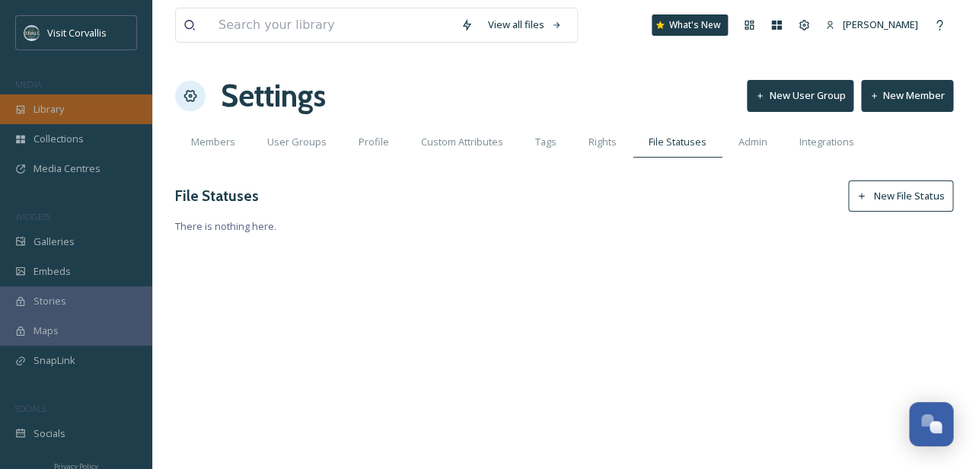
click at [61, 110] on span "Library" at bounding box center [48, 109] width 30 height 14
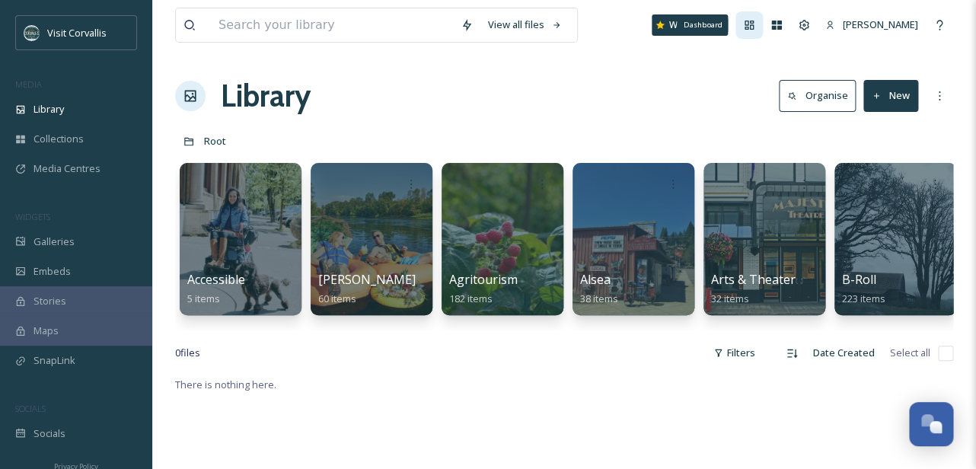
click at [743, 29] on icon at bounding box center [749, 25] width 12 height 12
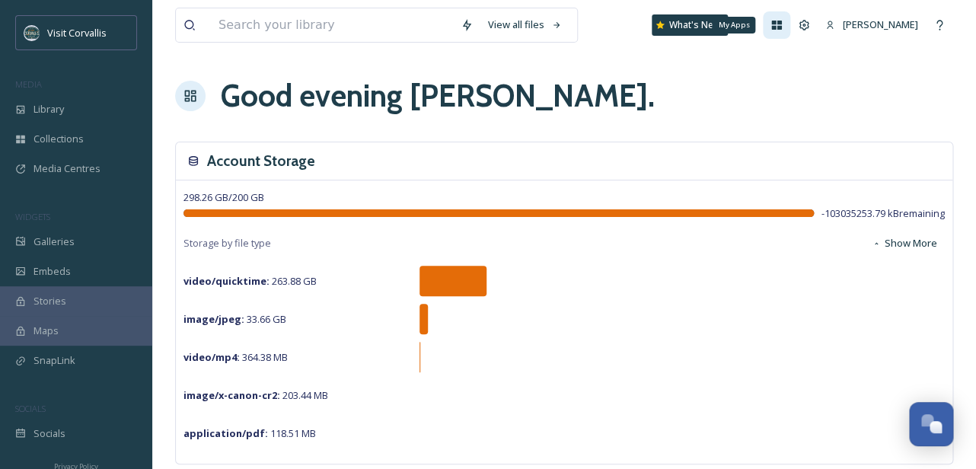
click at [772, 24] on icon at bounding box center [777, 25] width 10 height 9
click at [798, 21] on icon at bounding box center [804, 25] width 12 height 12
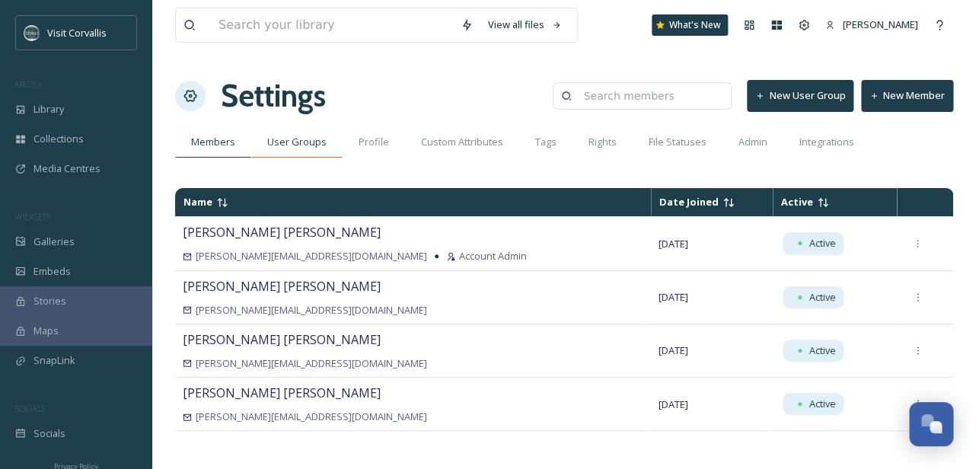
click at [291, 139] on span "User Groups" at bounding box center [296, 142] width 59 height 14
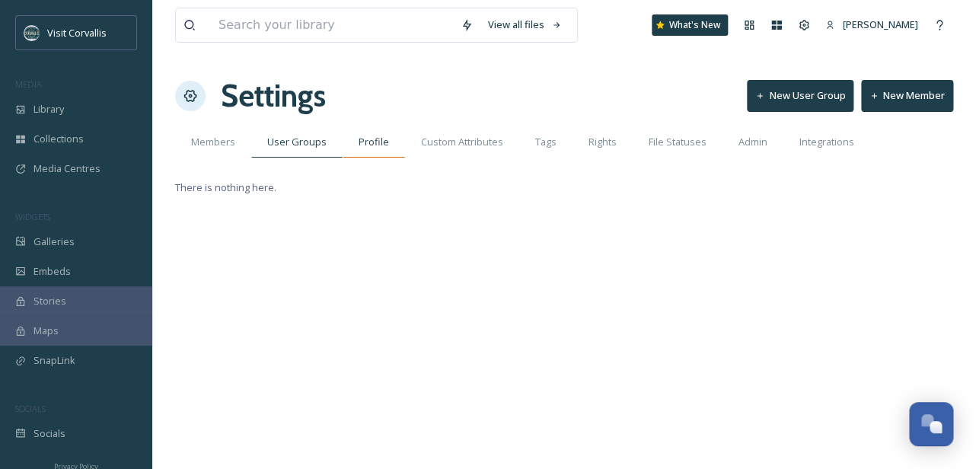
click at [364, 145] on span "Profile" at bounding box center [374, 142] width 30 height 14
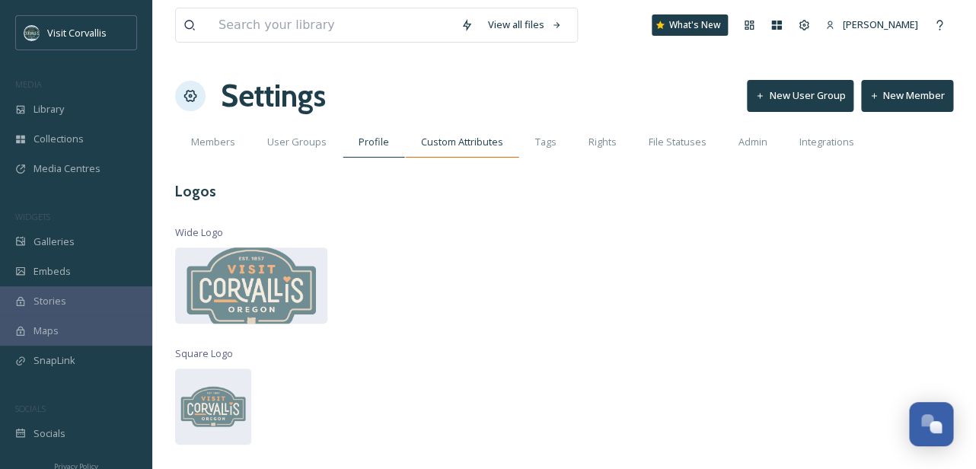
click at [473, 139] on span "Custom Attributes" at bounding box center [462, 142] width 82 height 14
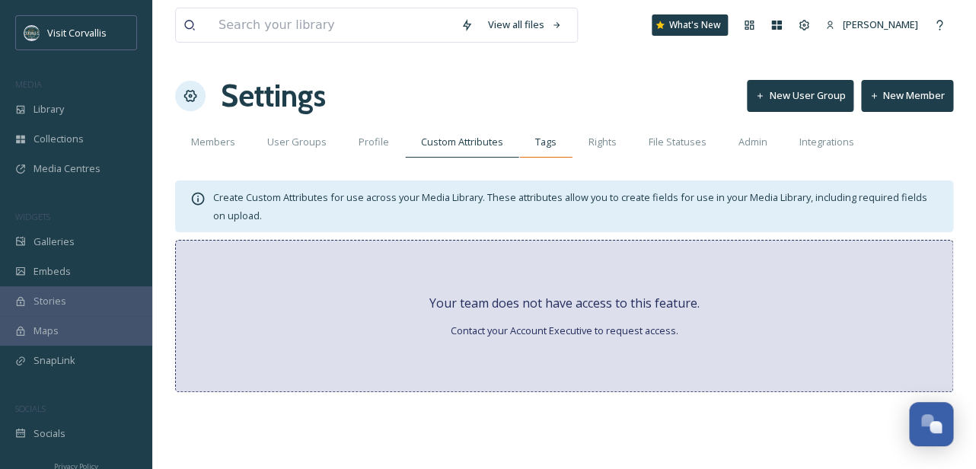
click at [559, 140] on div "Tags" at bounding box center [545, 141] width 53 height 31
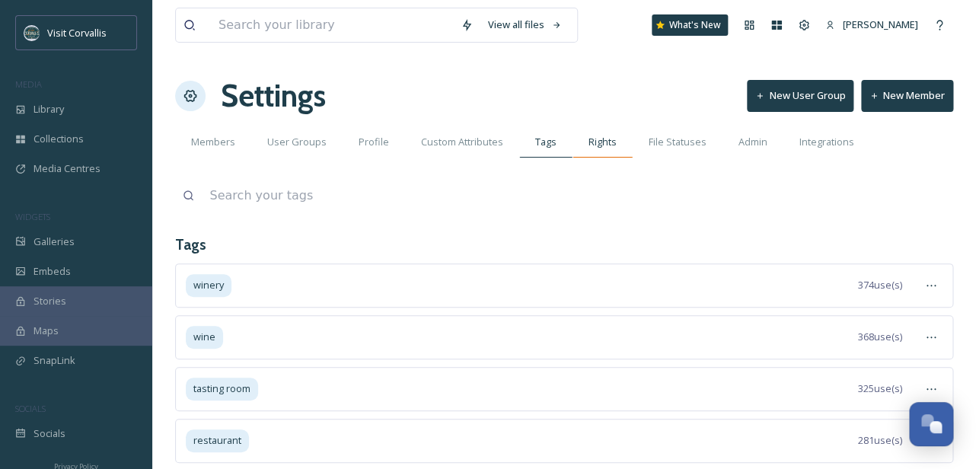
click at [598, 150] on div "Rights" at bounding box center [602, 141] width 60 height 31
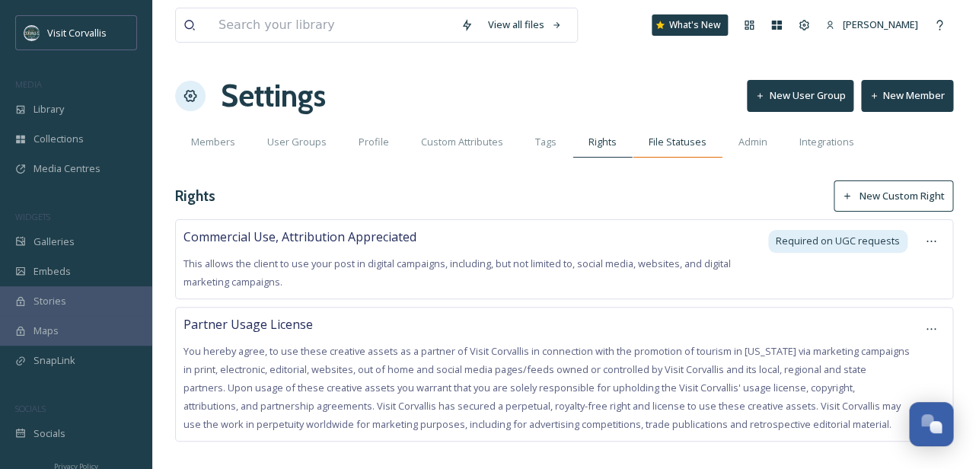
click at [687, 135] on span "File Statuses" at bounding box center [678, 142] width 58 height 14
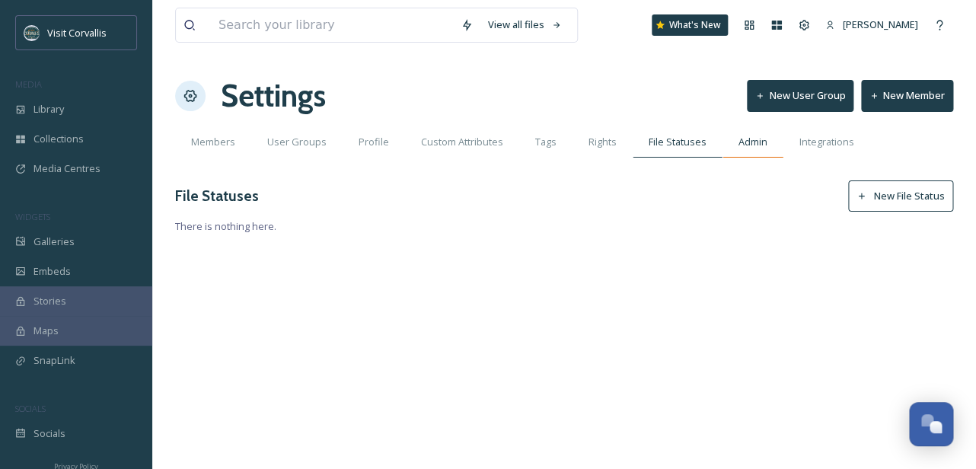
click at [751, 149] on span "Admin" at bounding box center [752, 142] width 29 height 14
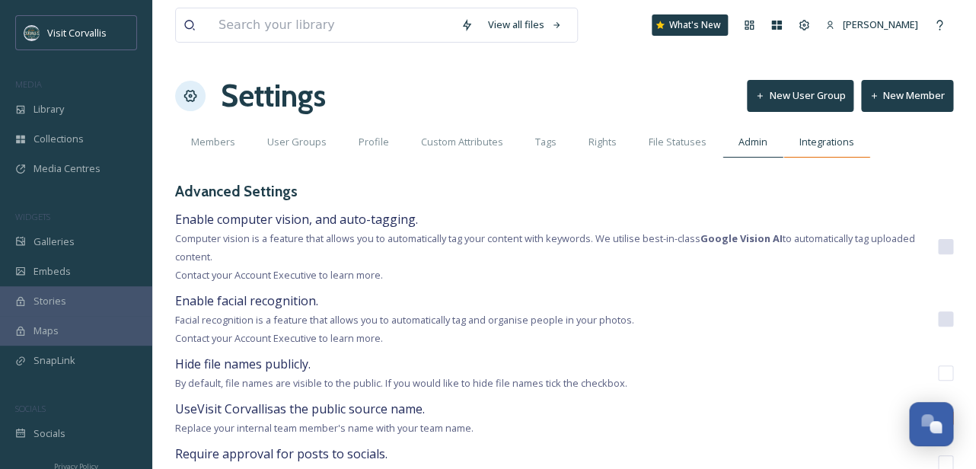
click at [817, 151] on div "Integrations" at bounding box center [826, 141] width 87 height 31
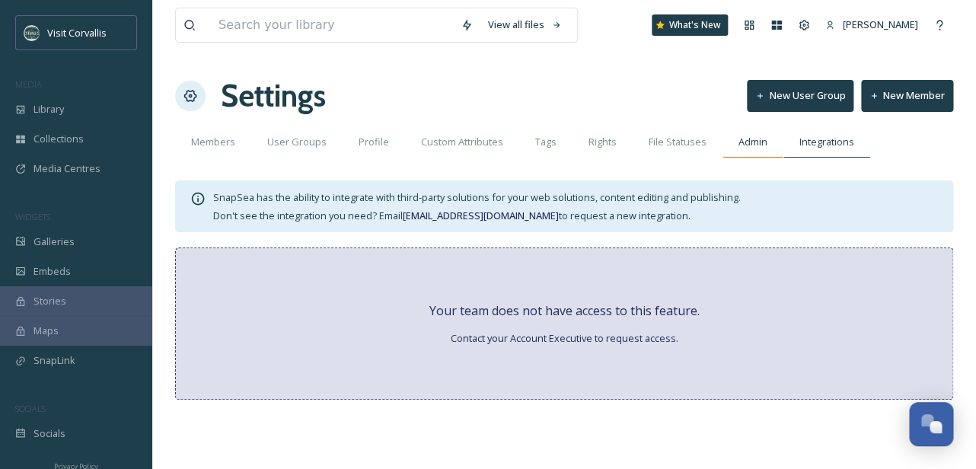
click at [752, 148] on span "Admin" at bounding box center [752, 142] width 29 height 14
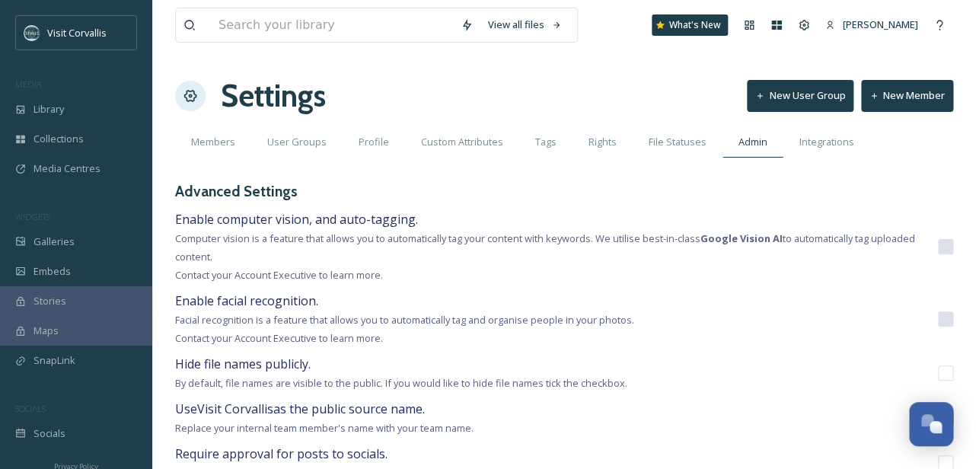
click at [614, 88] on div "Settings New User Group New Member" at bounding box center [564, 96] width 778 height 46
click at [37, 237] on span "Galleries" at bounding box center [53, 241] width 41 height 14
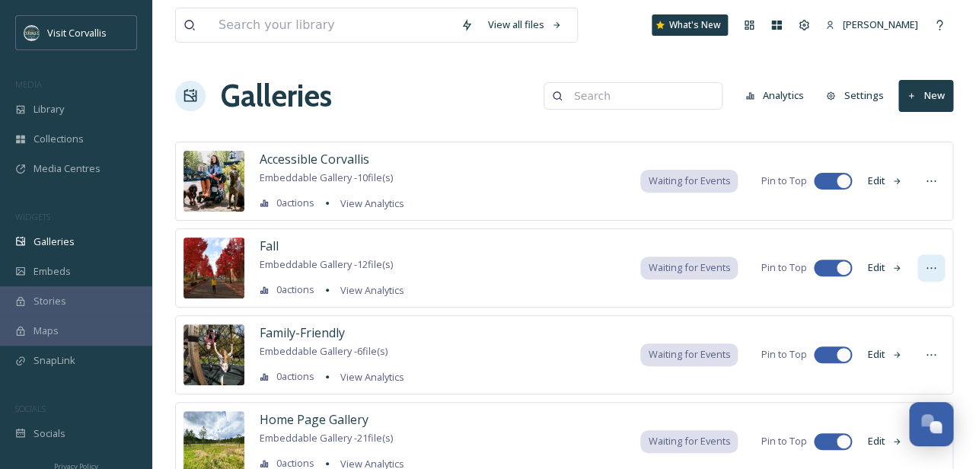
click at [929, 269] on icon at bounding box center [931, 268] width 12 height 12
click at [883, 275] on button "Edit" at bounding box center [884, 268] width 50 height 30
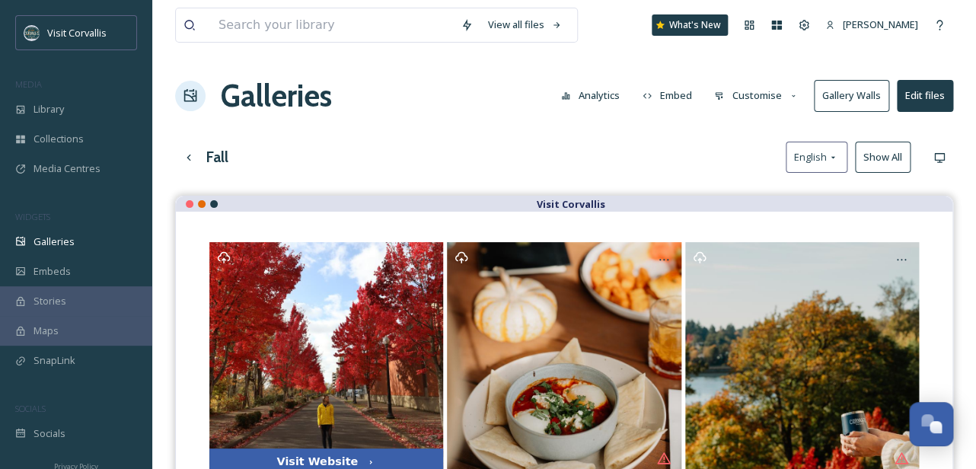
click at [674, 94] on button "Embed" at bounding box center [667, 96] width 65 height 30
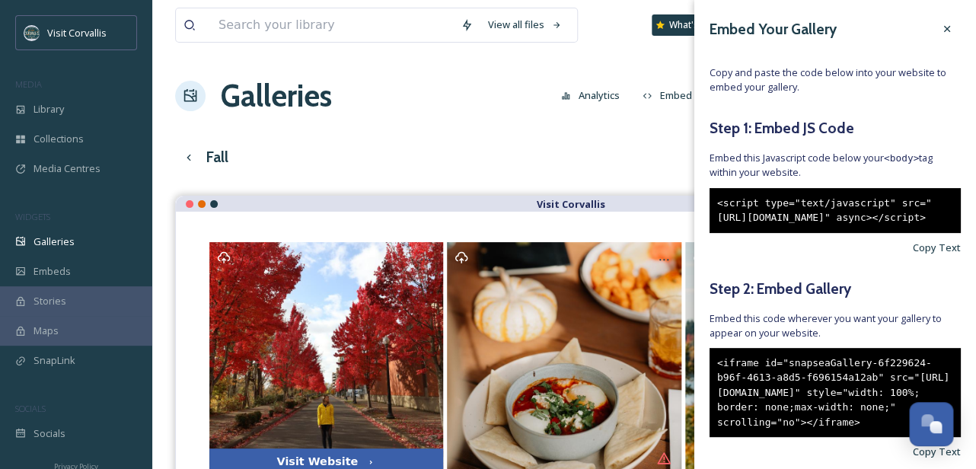
click at [614, 98] on button "Analytics" at bounding box center [590, 96] width 74 height 30
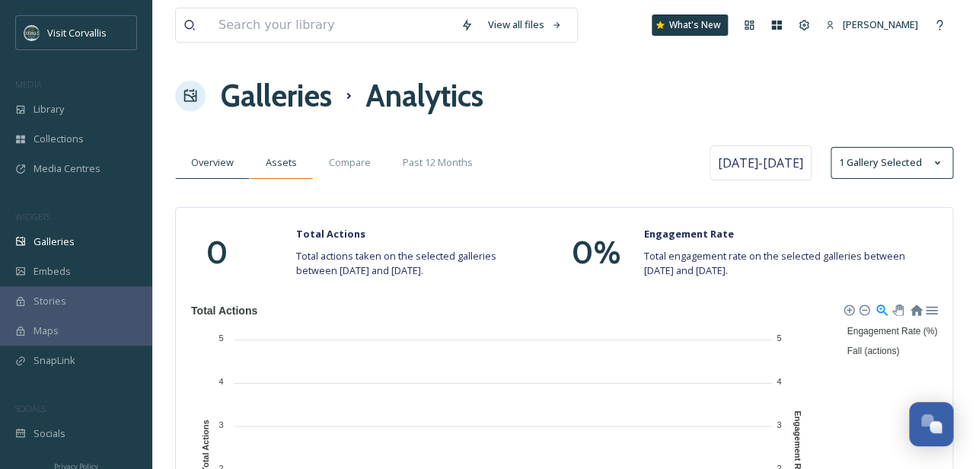
click at [292, 170] on span "Assets" at bounding box center [281, 162] width 31 height 14
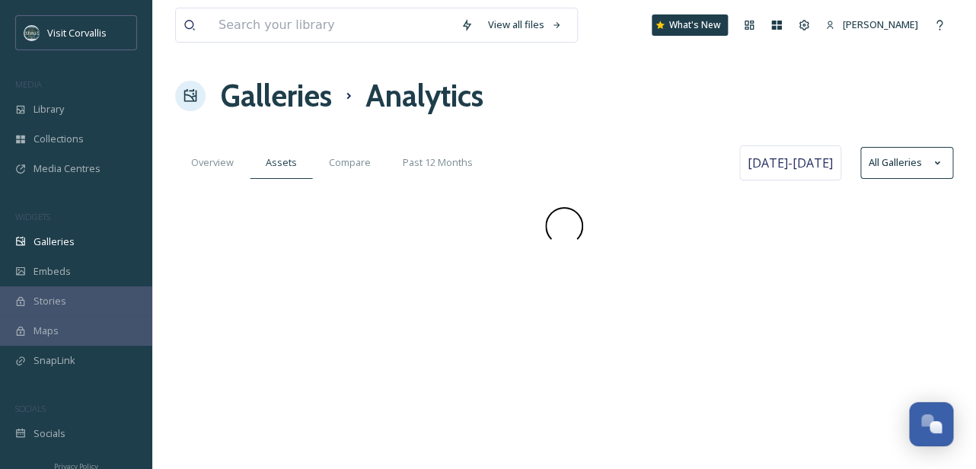
click at [350, 170] on span "Compare" at bounding box center [350, 162] width 42 height 14
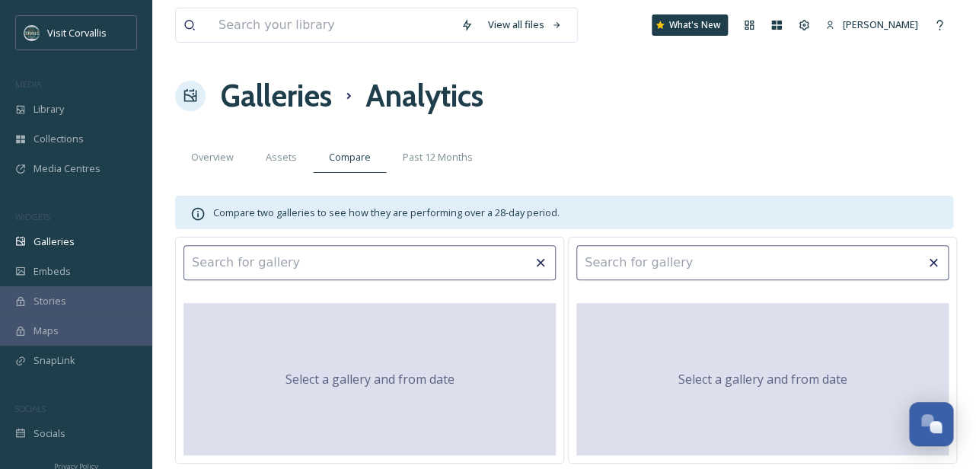
click at [543, 116] on div "Galleries Analytics" at bounding box center [564, 96] width 778 height 46
click at [211, 159] on span "Overview" at bounding box center [212, 157] width 43 height 14
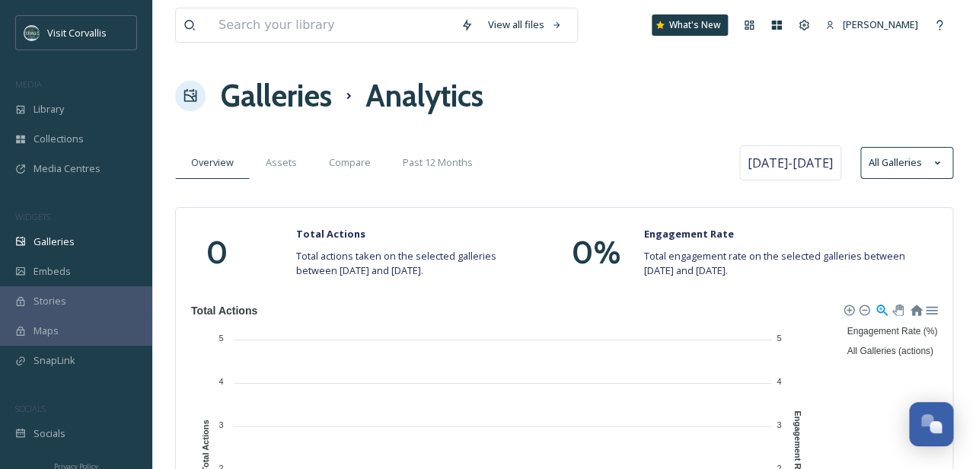
click at [258, 95] on h1 "Galleries" at bounding box center [276, 96] width 111 height 46
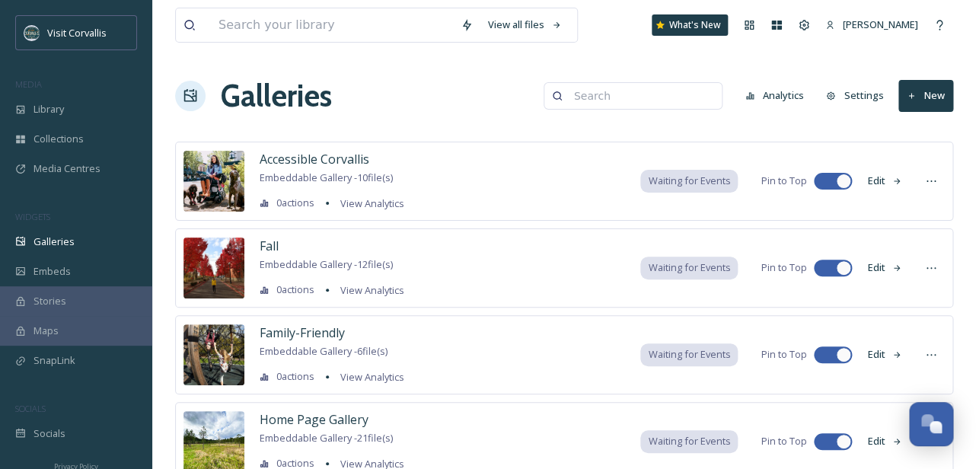
click at [894, 266] on icon at bounding box center [897, 268] width 10 height 10
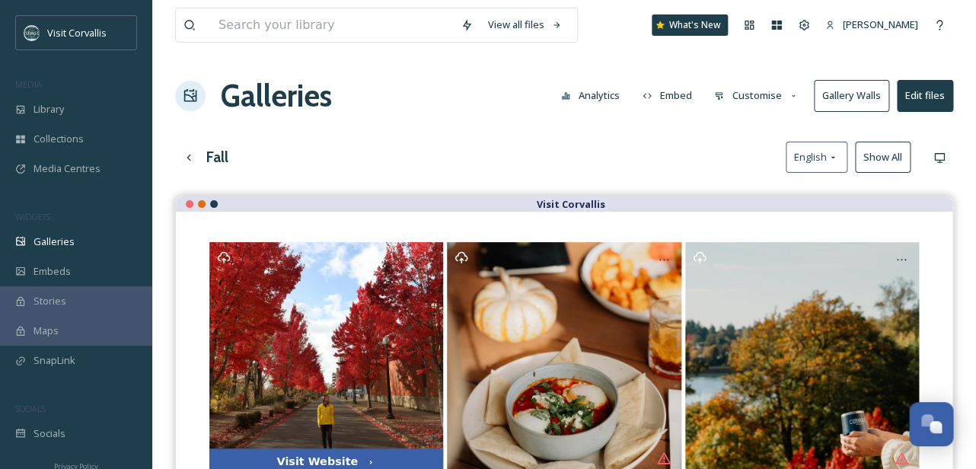
click at [768, 97] on button "Customise" at bounding box center [756, 96] width 100 height 30
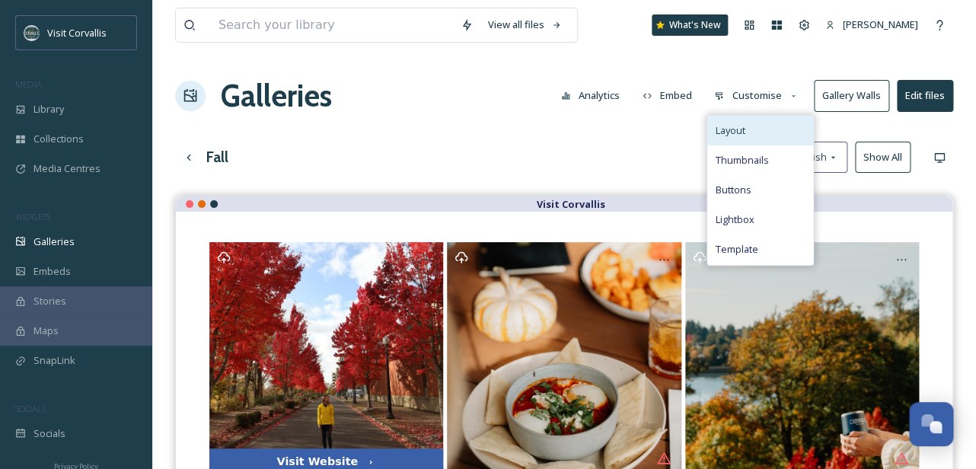
click at [744, 123] on span "Layout" at bounding box center [730, 130] width 30 height 14
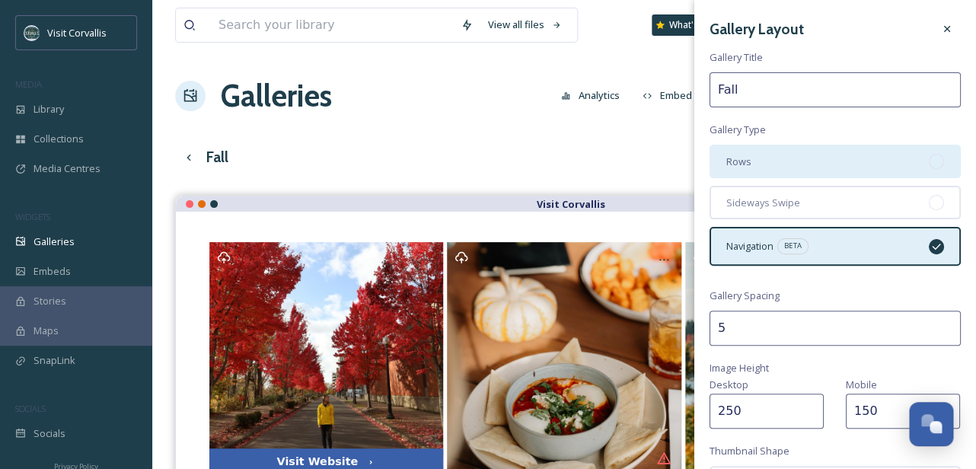
click at [749, 159] on span "Rows" at bounding box center [738, 162] width 25 height 14
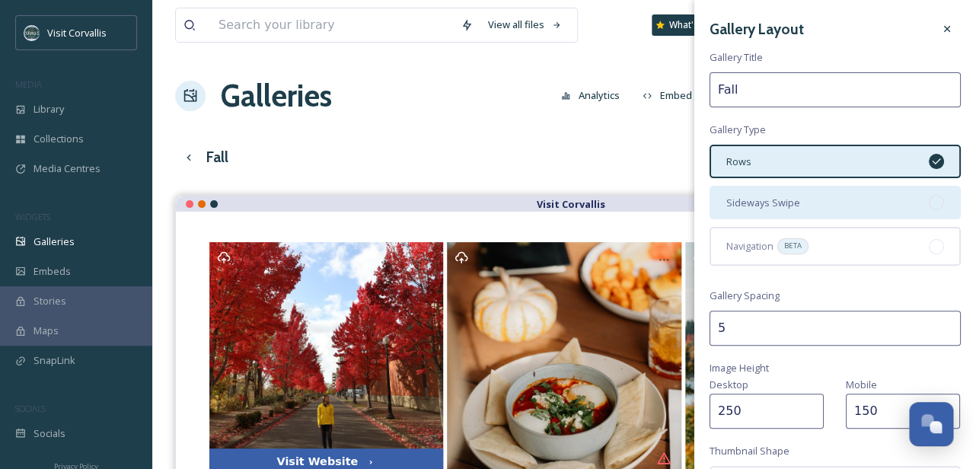
click at [752, 200] on span "Sideways Swipe" at bounding box center [763, 203] width 74 height 14
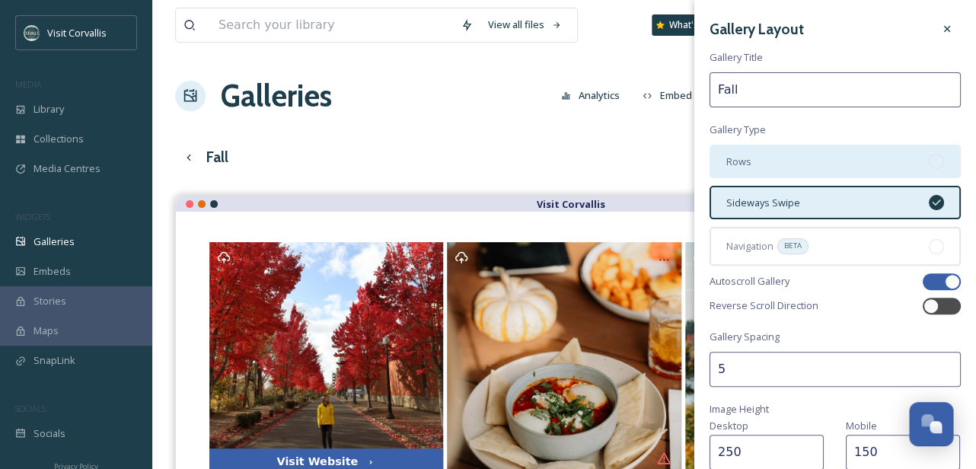
click at [754, 162] on div "Rows" at bounding box center [834, 161] width 251 height 33
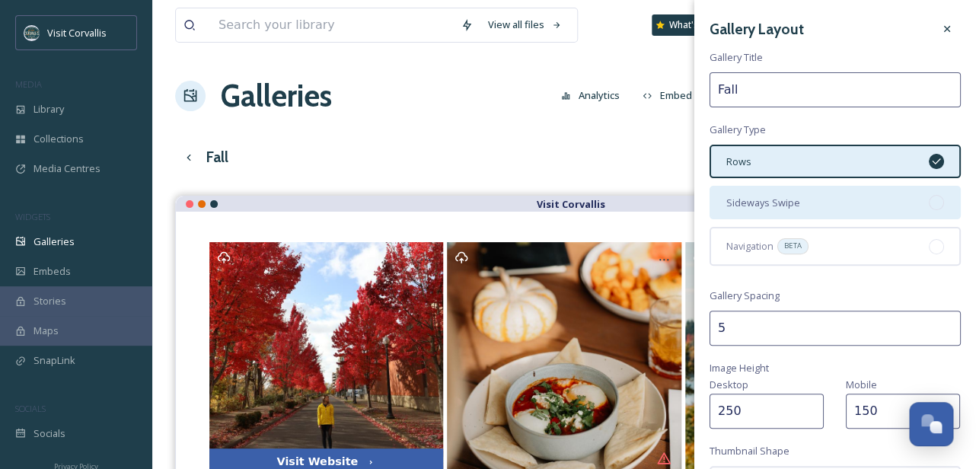
click at [751, 196] on span "Sideways Swipe" at bounding box center [763, 203] width 74 height 14
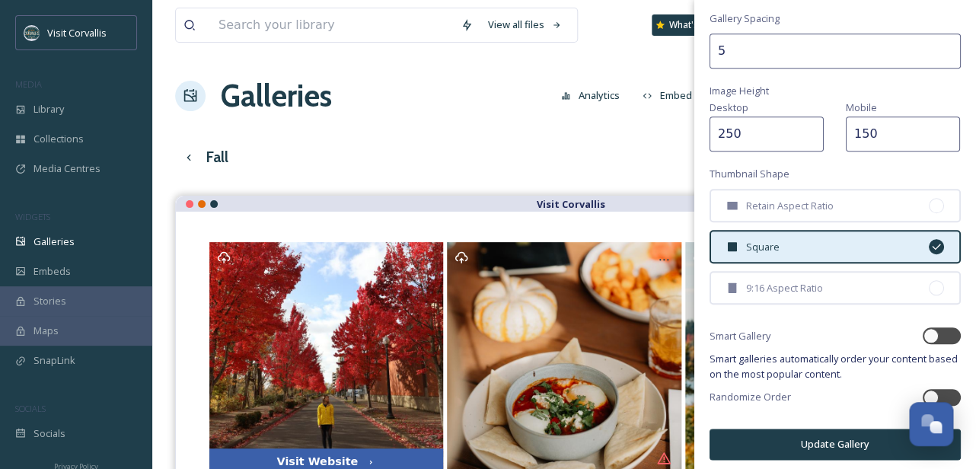
scroll to position [321, 0]
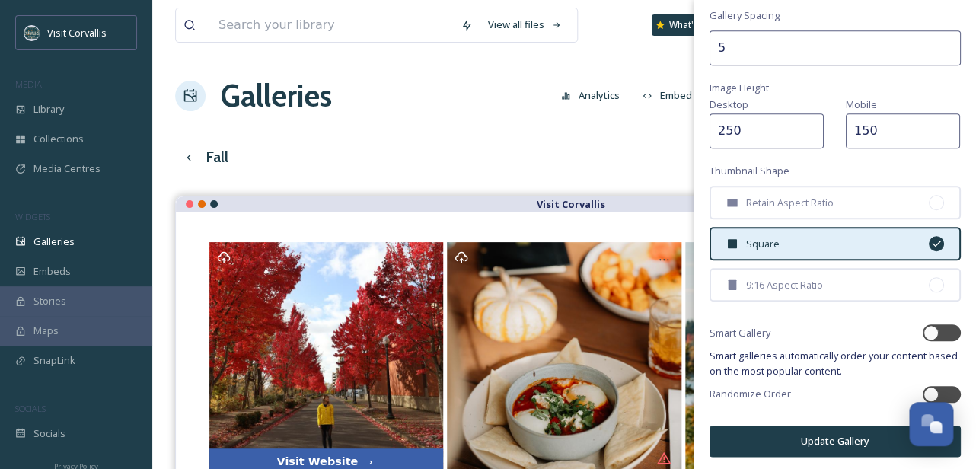
click at [746, 436] on button "Update Gallery" at bounding box center [834, 440] width 251 height 31
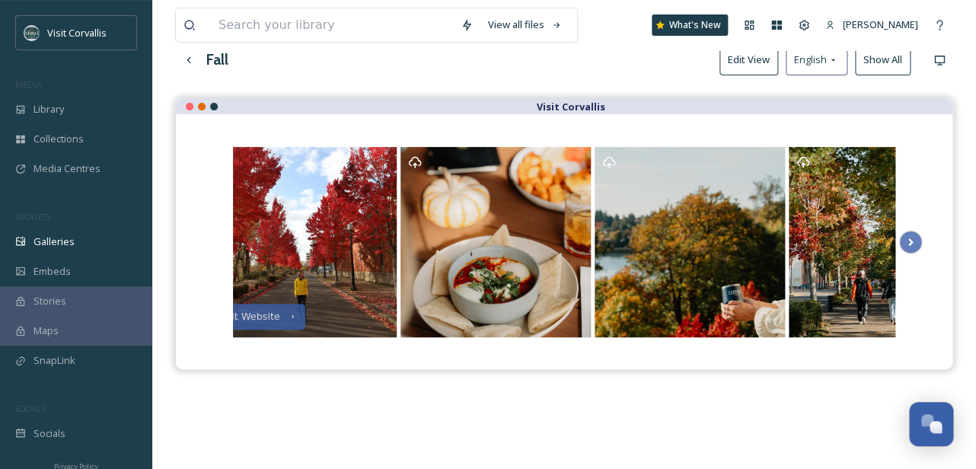
scroll to position [90, 0]
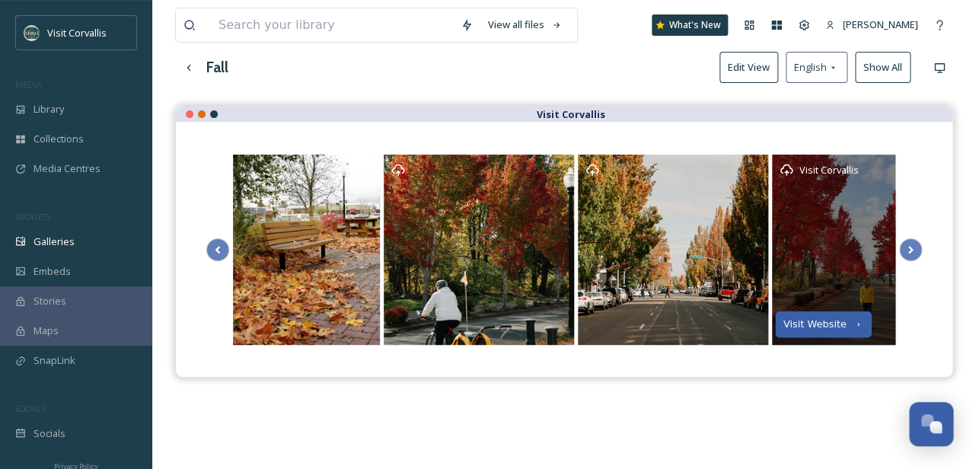
click at [800, 324] on div "Visit Website" at bounding box center [813, 324] width 63 height 11
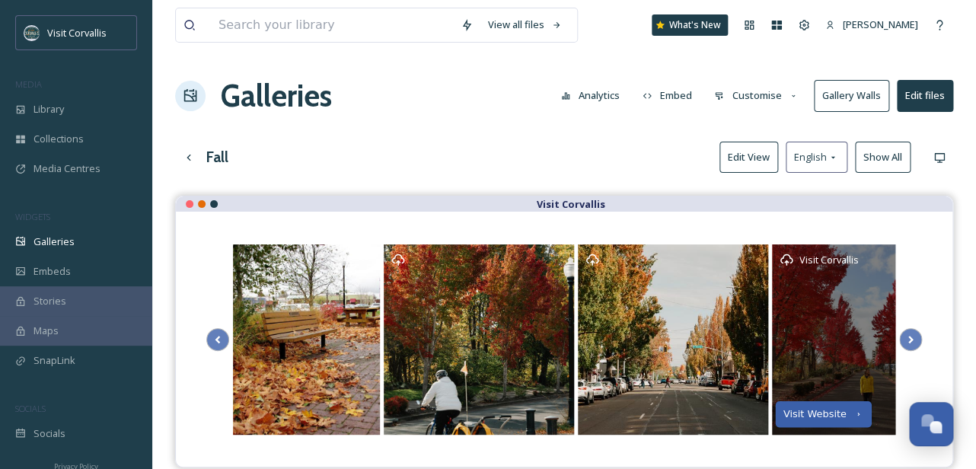
click at [840, 411] on div "Visit Website" at bounding box center [813, 414] width 63 height 11
click at [858, 413] on icon at bounding box center [858, 414] width 10 height 10
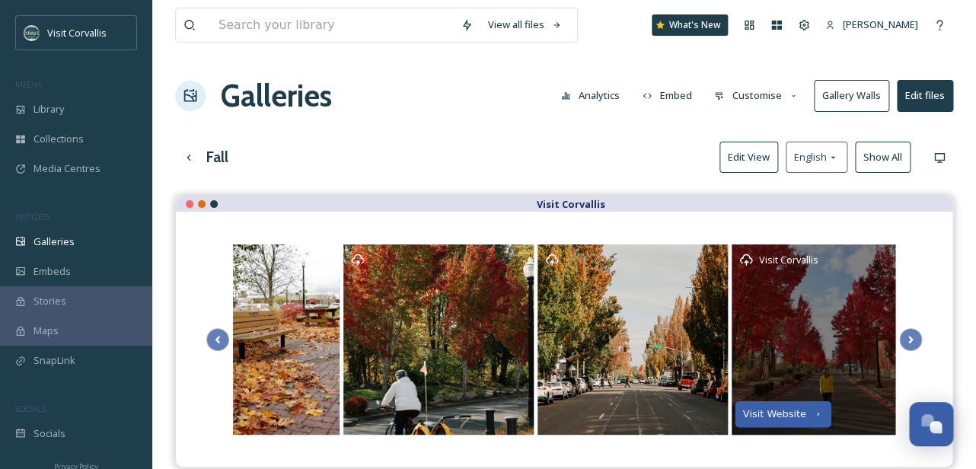
click at [761, 409] on div "Visit Website" at bounding box center [773, 414] width 63 height 11
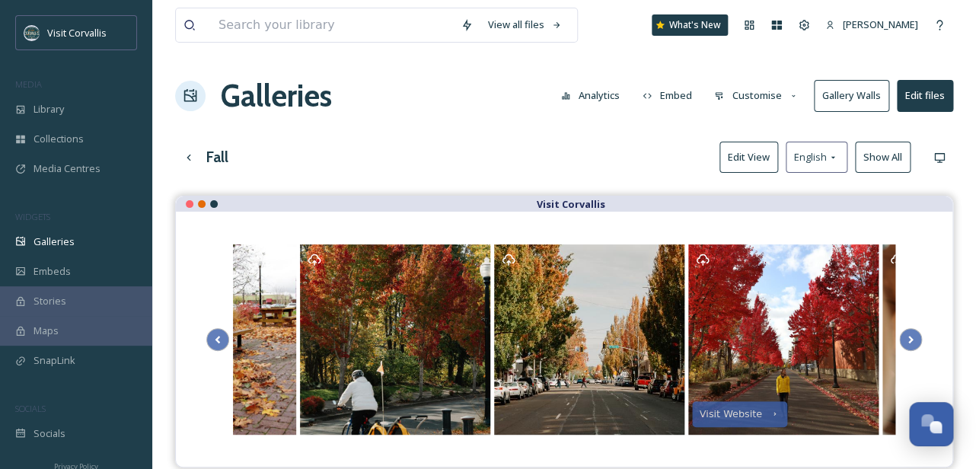
click at [771, 92] on button "Customise" at bounding box center [756, 96] width 100 height 30
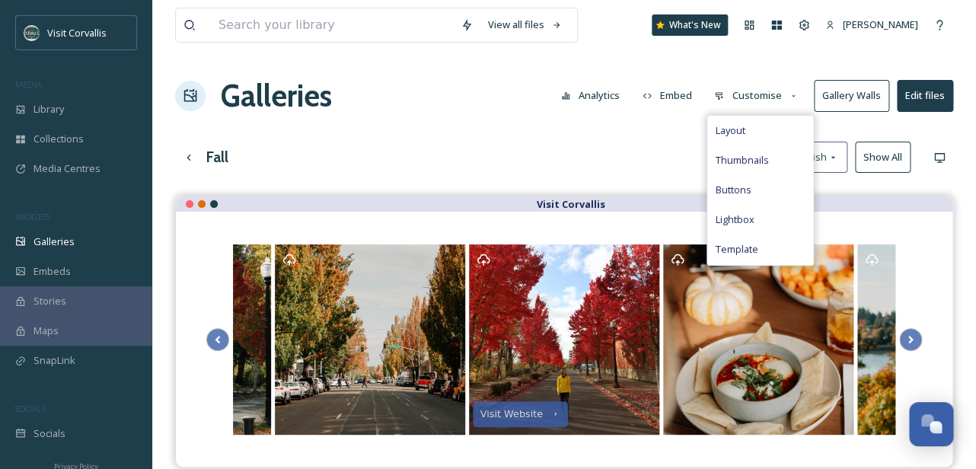
click at [683, 94] on button "Embed" at bounding box center [667, 96] width 65 height 30
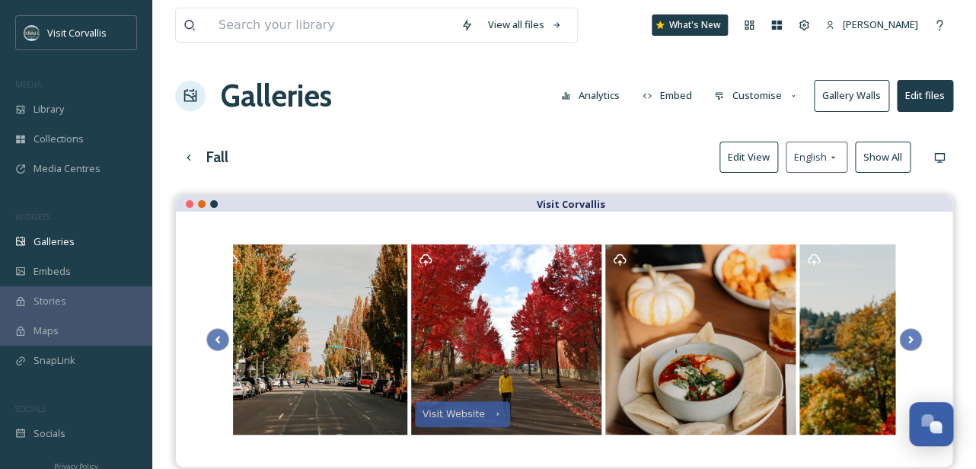
click at [621, 105] on button "Analytics" at bounding box center [590, 96] width 74 height 30
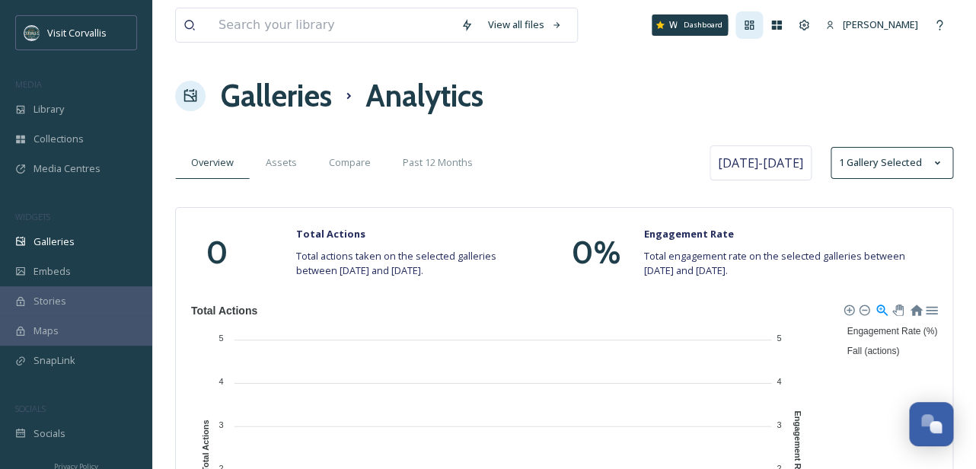
click at [754, 21] on div "Dashboard" at bounding box center [748, 24] width 27 height 27
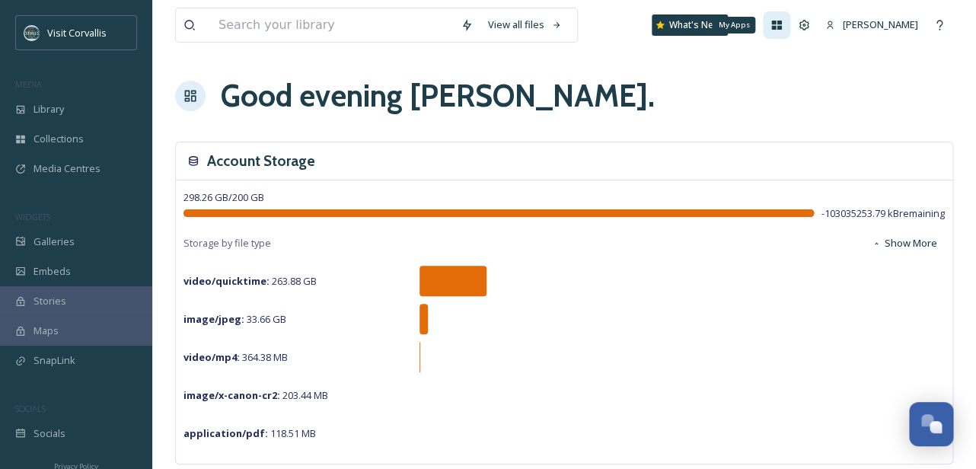
click at [772, 27] on icon at bounding box center [777, 25] width 10 height 9
click at [799, 28] on icon at bounding box center [804, 25] width 10 height 10
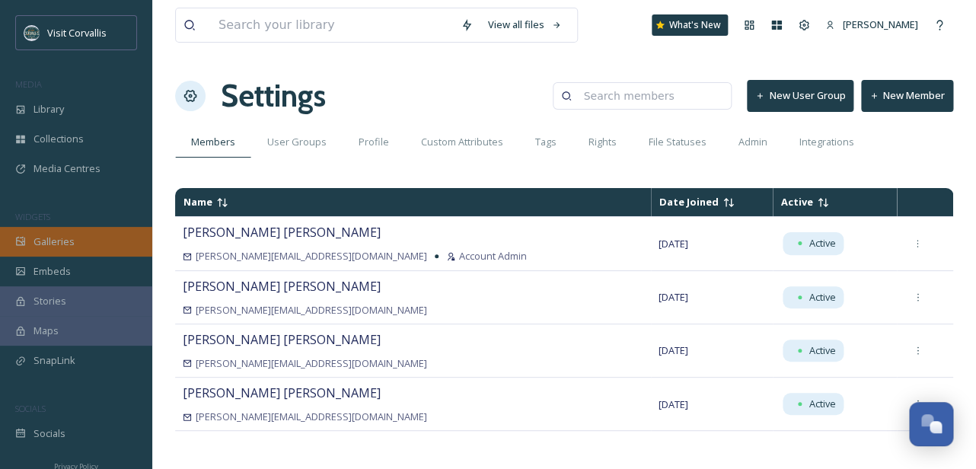
click at [76, 237] on div "Galleries" at bounding box center [76, 242] width 152 height 30
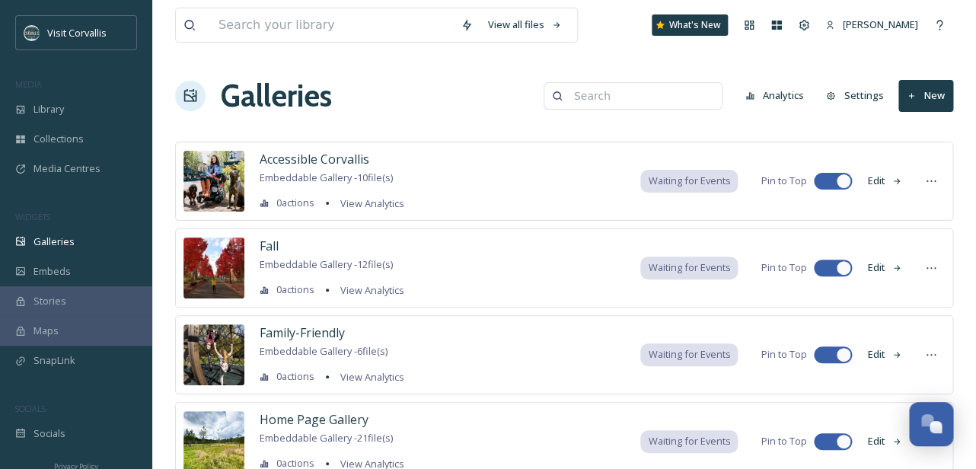
click at [881, 268] on button "Edit" at bounding box center [884, 268] width 50 height 30
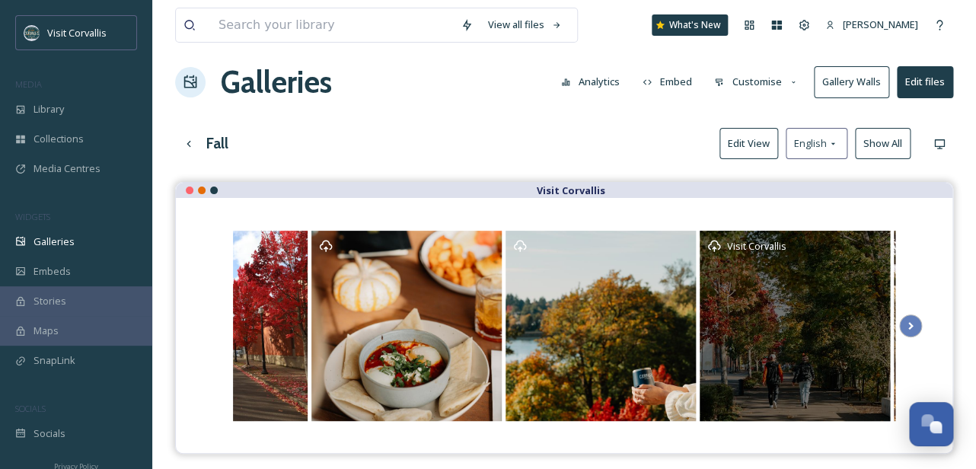
scroll to position [33, 0]
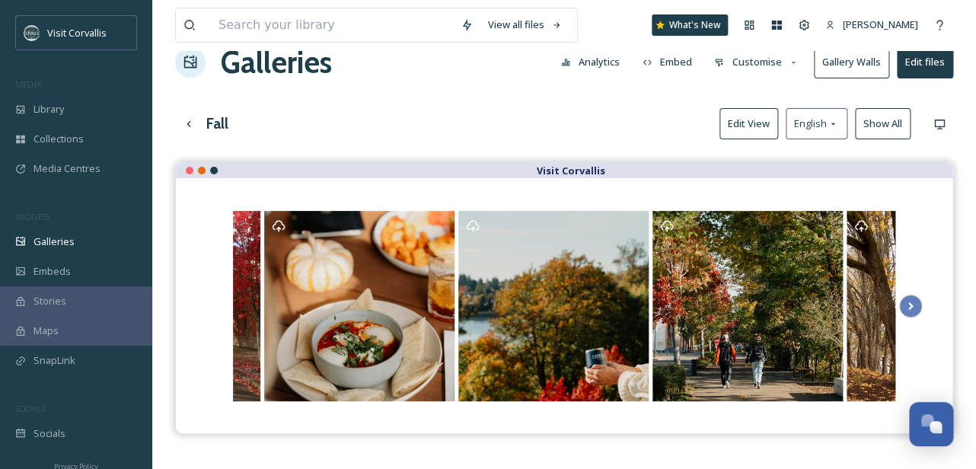
click at [910, 69] on button "Edit files" at bounding box center [925, 61] width 56 height 31
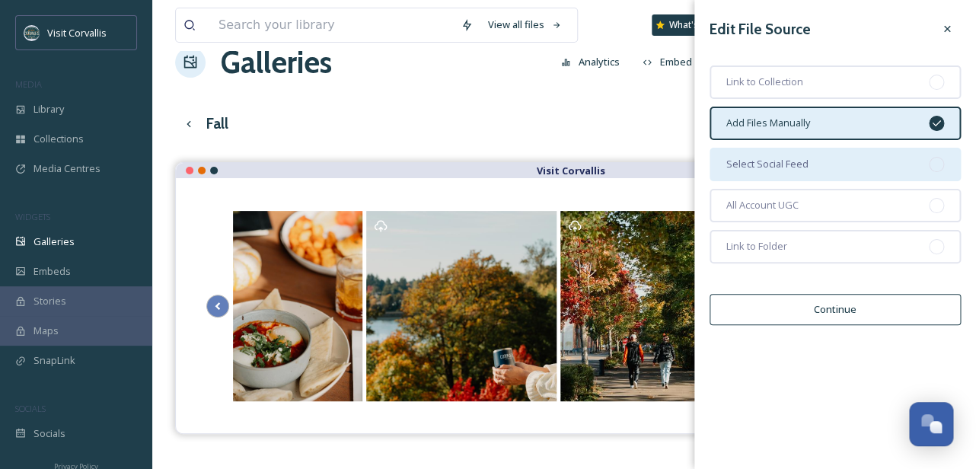
click at [821, 164] on div "Select Social Feed" at bounding box center [834, 164] width 251 height 33
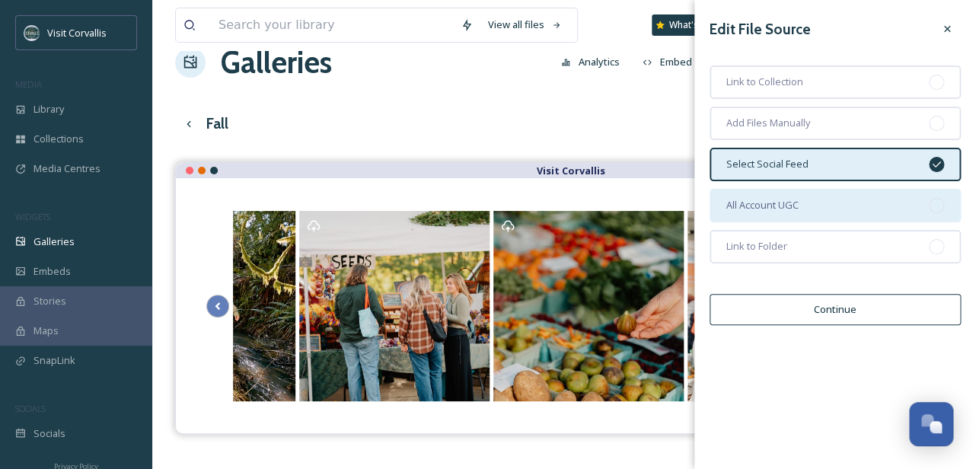
click at [798, 205] on span "All Account UGC" at bounding box center [762, 205] width 72 height 14
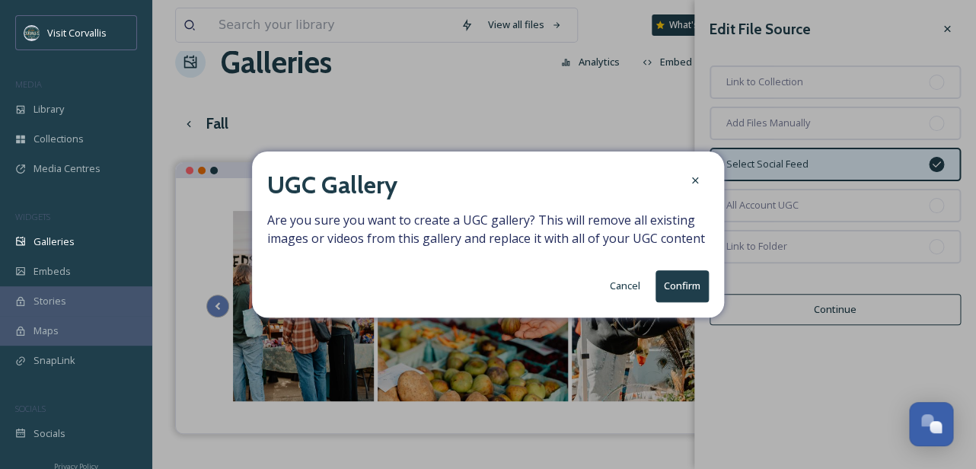
click at [632, 284] on button "Cancel" at bounding box center [625, 286] width 46 height 30
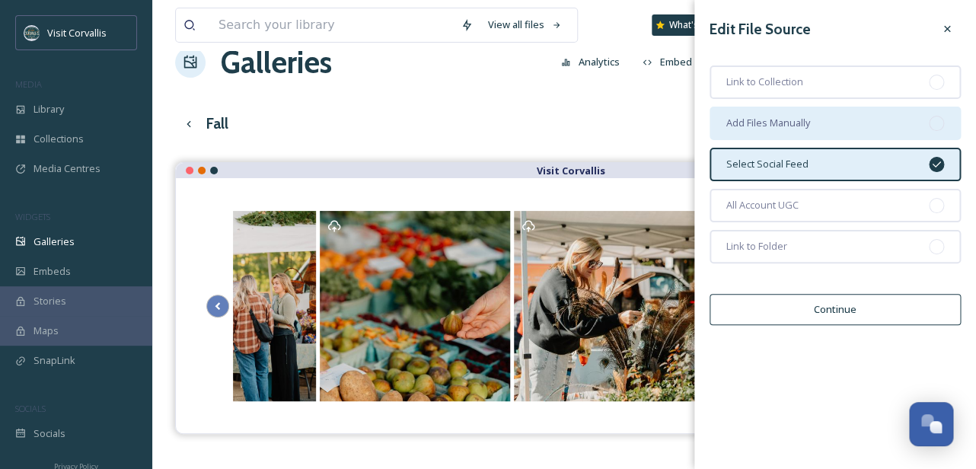
click at [802, 129] on span "Add Files Manually" at bounding box center [768, 123] width 84 height 14
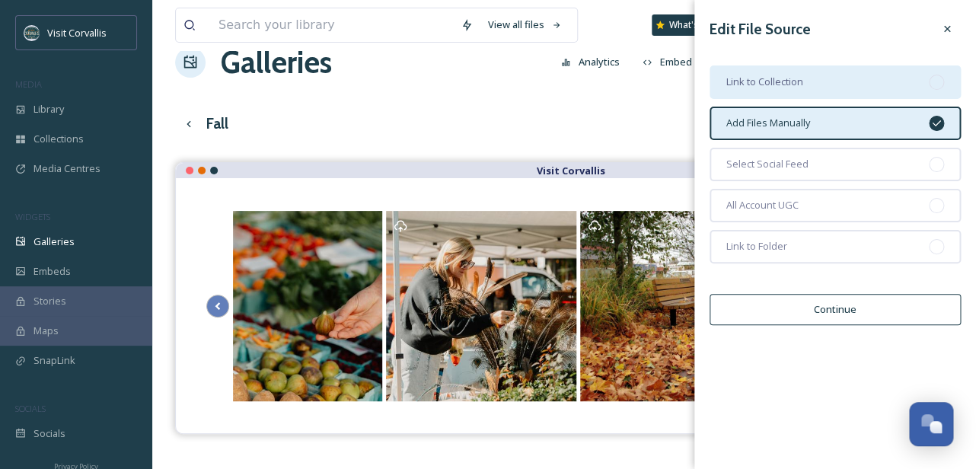
click at [814, 90] on div "Link to Collection" at bounding box center [834, 81] width 251 height 33
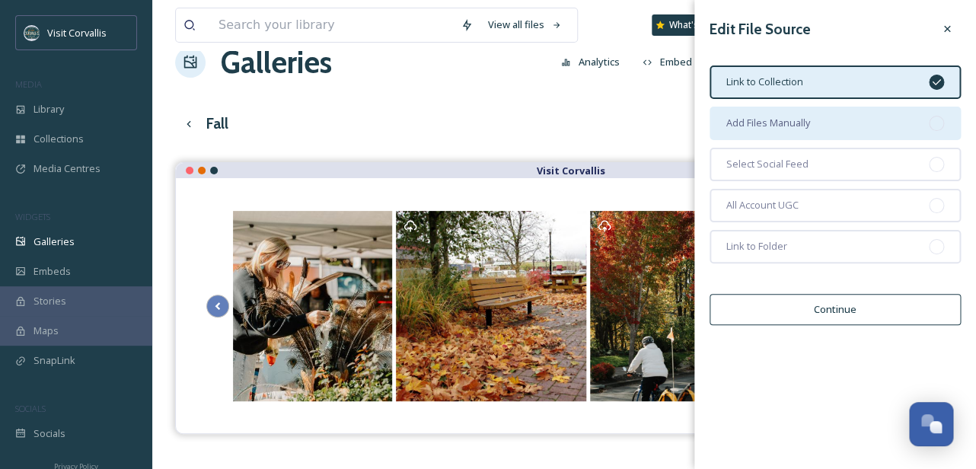
click at [810, 119] on span "Add Files Manually" at bounding box center [768, 123] width 84 height 14
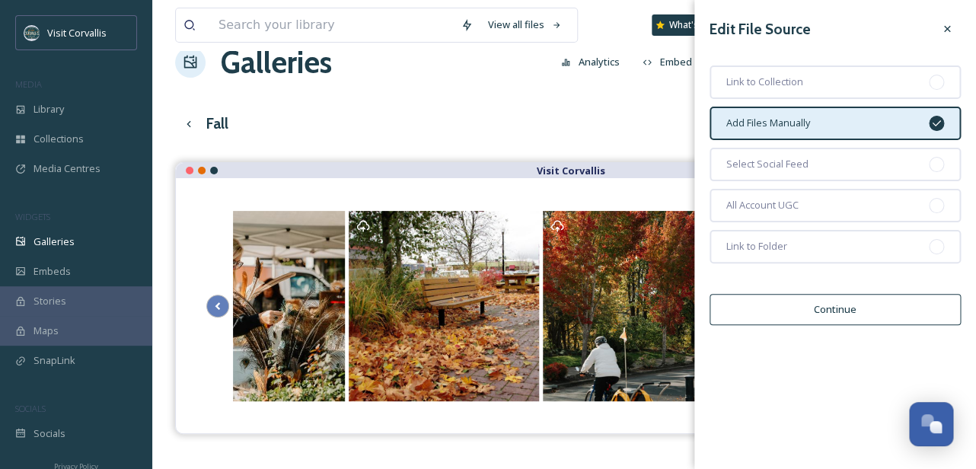
click at [787, 296] on button "Continue" at bounding box center [834, 309] width 251 height 31
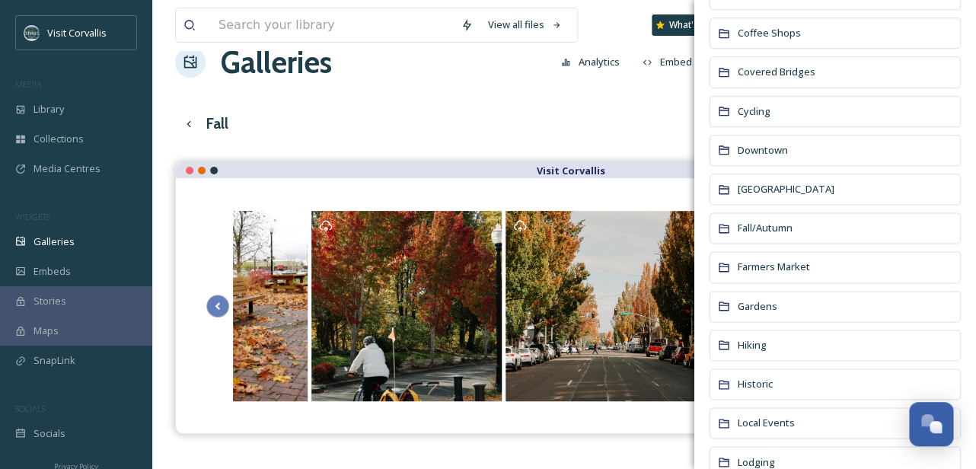
scroll to position [0, 0]
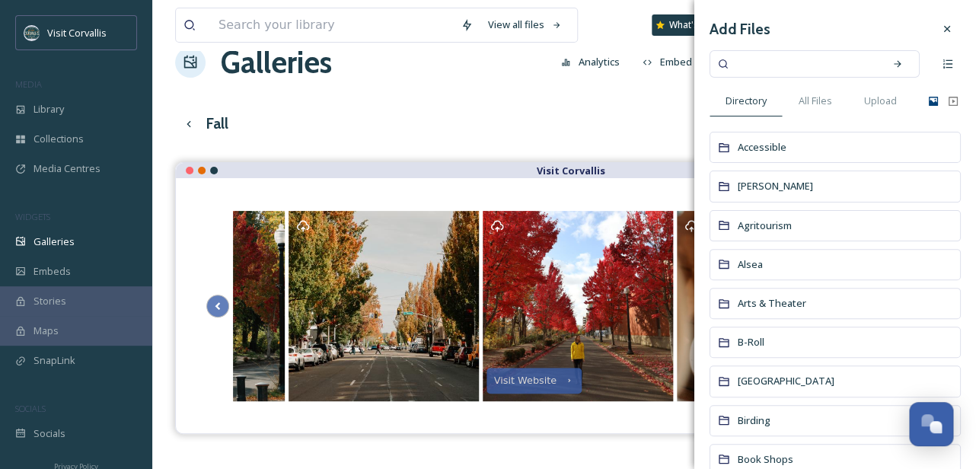
click at [935, 98] on icon at bounding box center [933, 101] width 12 height 12
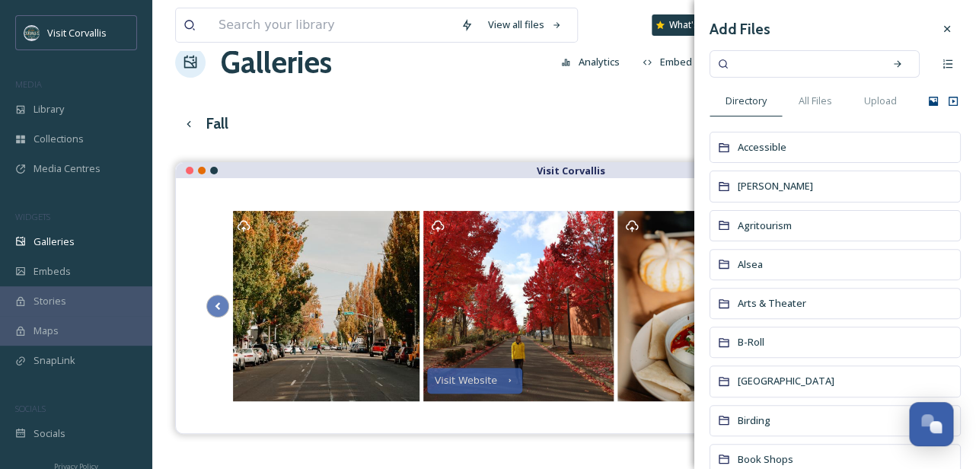
click at [951, 100] on icon at bounding box center [953, 101] width 12 height 12
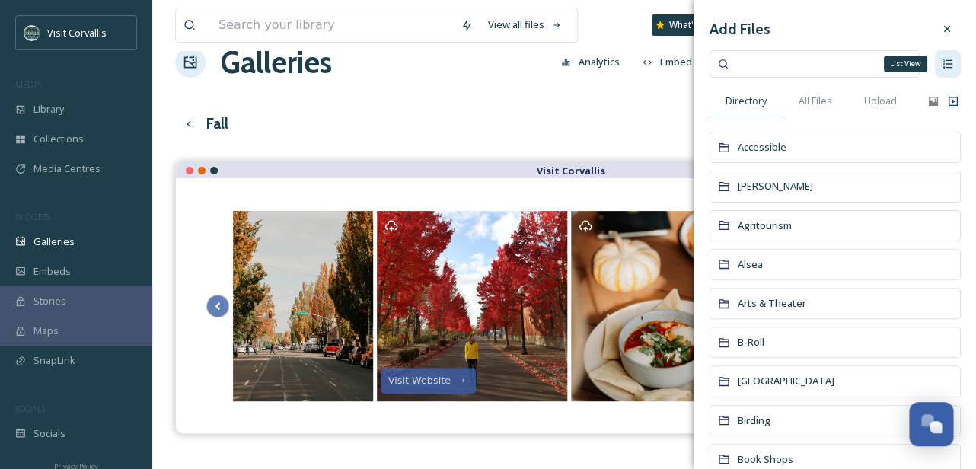
click at [947, 61] on icon at bounding box center [947, 63] width 9 height 9
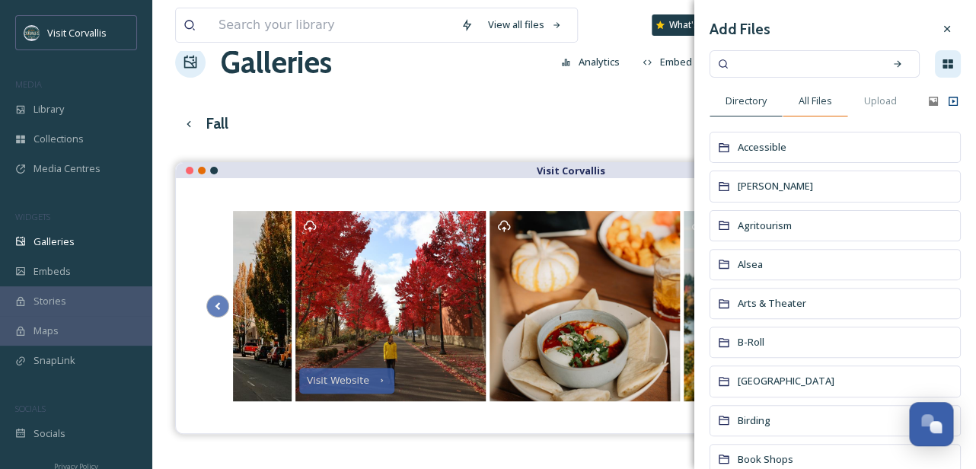
click at [818, 100] on span "All Files" at bounding box center [814, 101] width 33 height 14
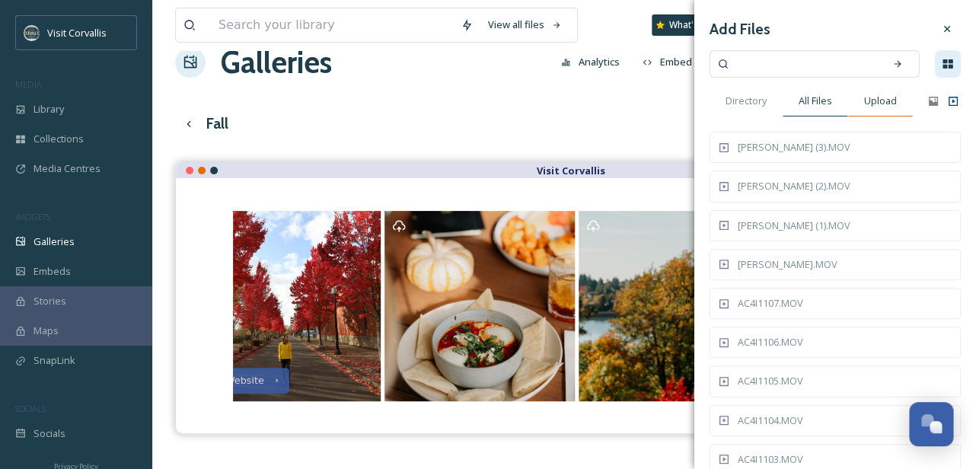
click at [874, 99] on span "Upload" at bounding box center [880, 101] width 33 height 14
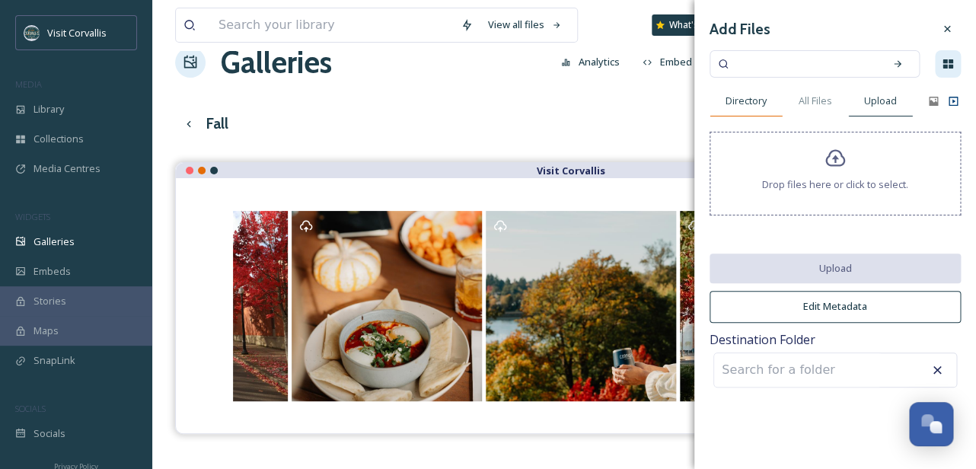
click at [760, 98] on span "Directory" at bounding box center [745, 101] width 41 height 14
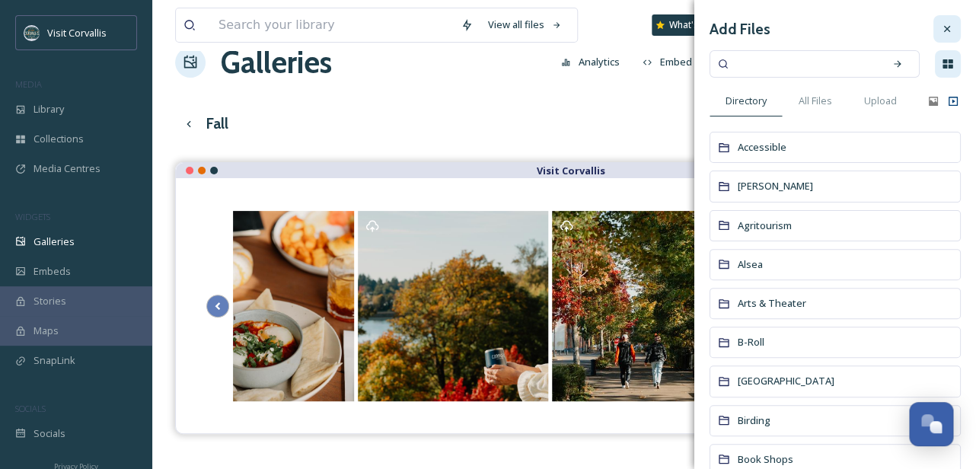
click at [945, 30] on icon at bounding box center [947, 29] width 6 height 6
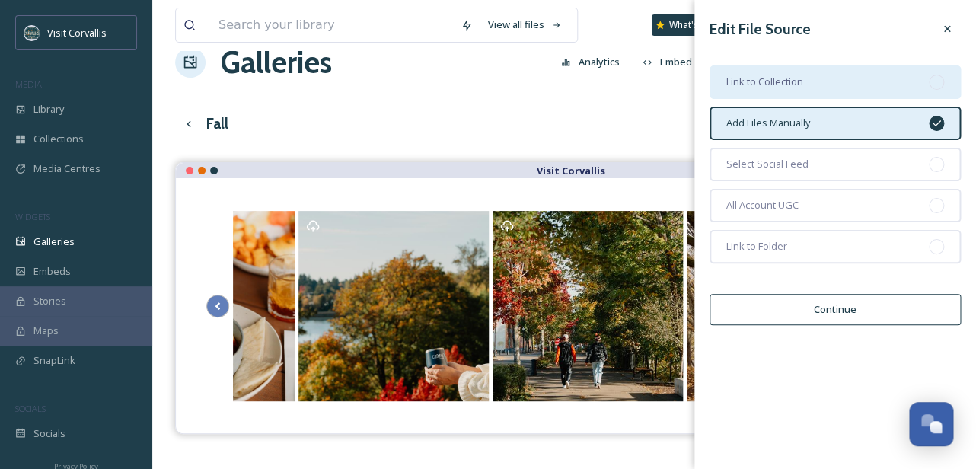
click at [893, 85] on div "Link to Collection" at bounding box center [834, 81] width 251 height 33
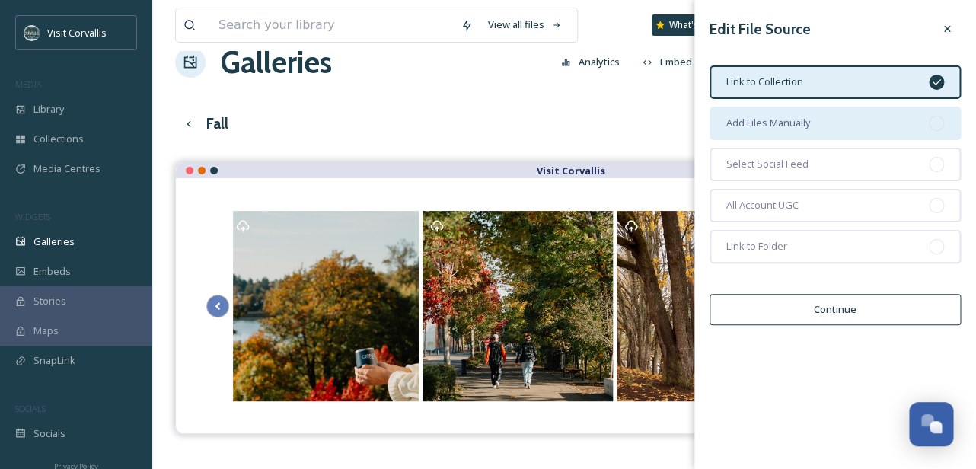
click at [857, 116] on div "Add Files Manually" at bounding box center [834, 123] width 251 height 33
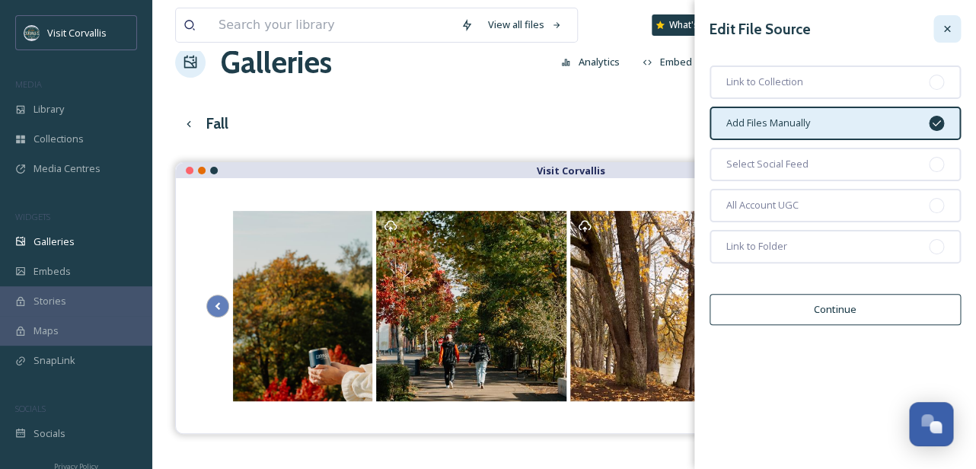
click at [945, 29] on icon at bounding box center [947, 29] width 12 height 12
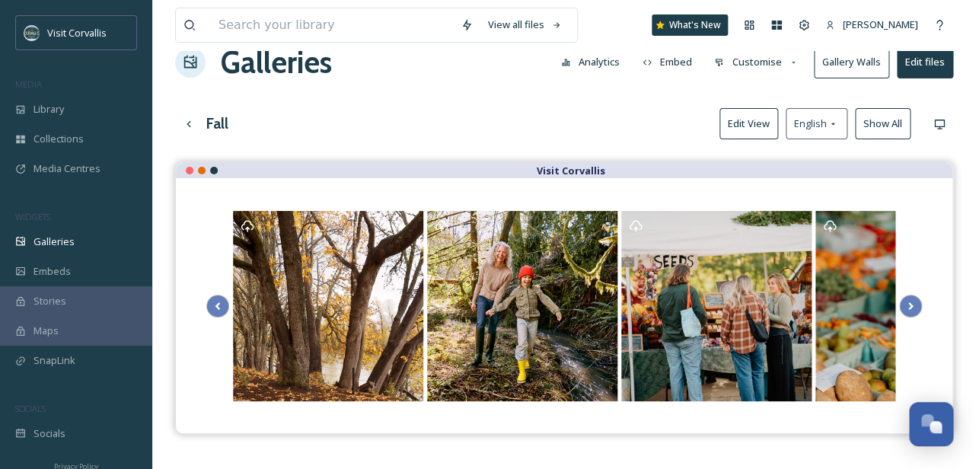
click at [742, 65] on button "Customise" at bounding box center [756, 62] width 100 height 30
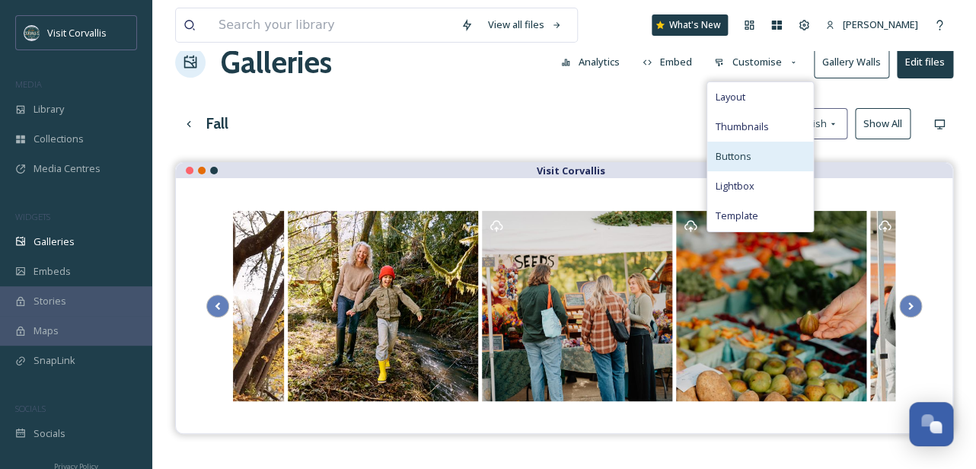
click at [734, 158] on span "Buttons" at bounding box center [733, 156] width 36 height 14
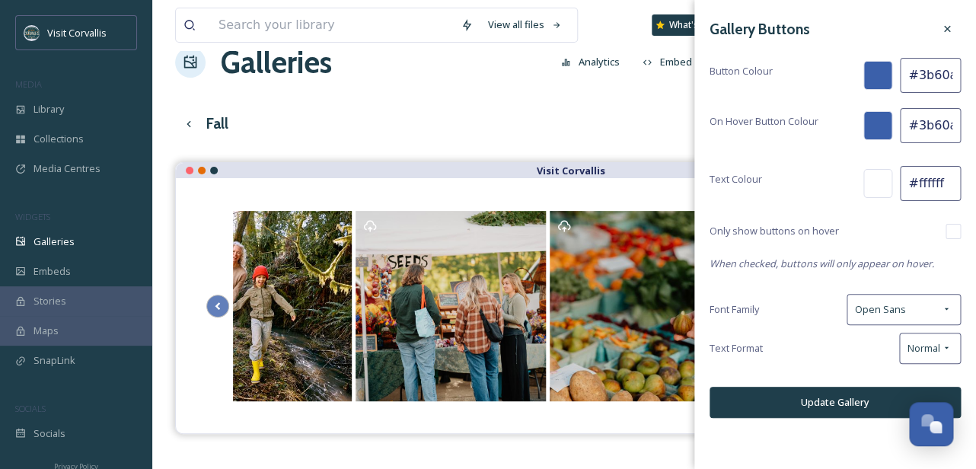
click at [875, 75] on div at bounding box center [877, 75] width 29 height 29
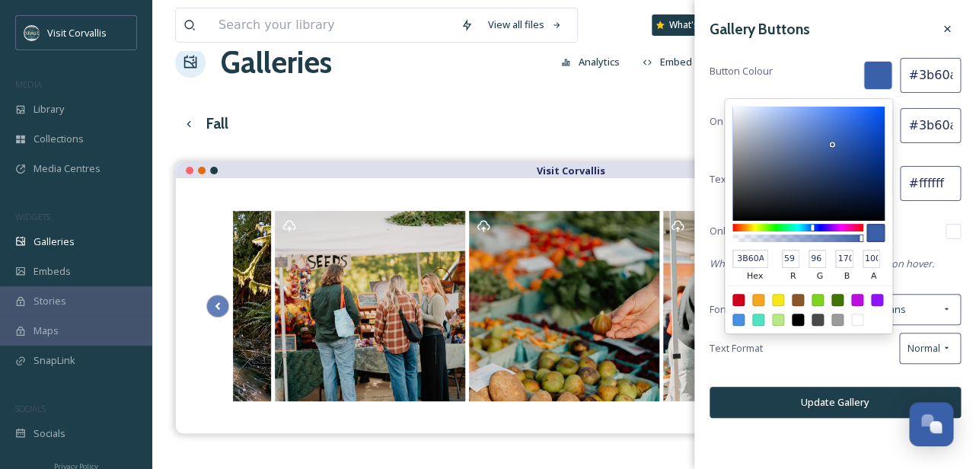
click at [757, 300] on div at bounding box center [758, 300] width 12 height 12
type input "#f5a623"
type input "F5A623"
type input "245"
type input "166"
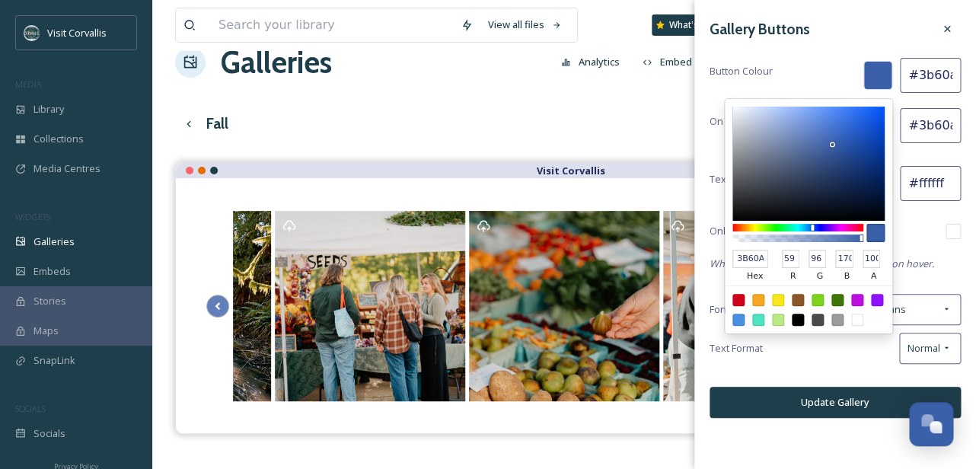
type input "35"
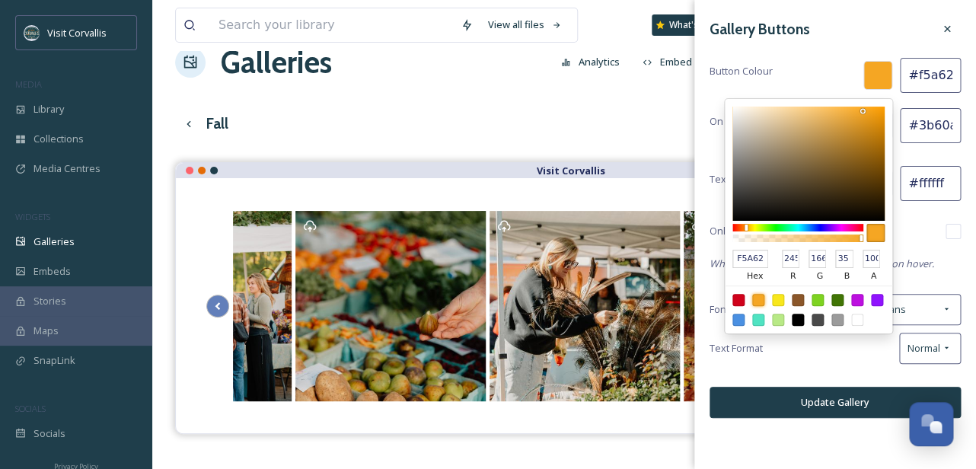
type input "#f1a220"
type input "F1A220"
type input "241"
type input "162"
type input "32"
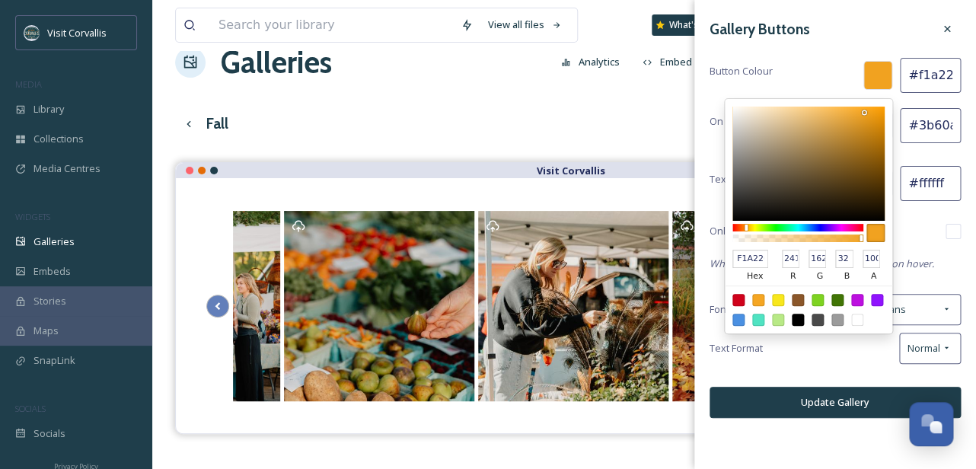
type input "#f1a01c"
type input "F1A01C"
type input "160"
type input "28"
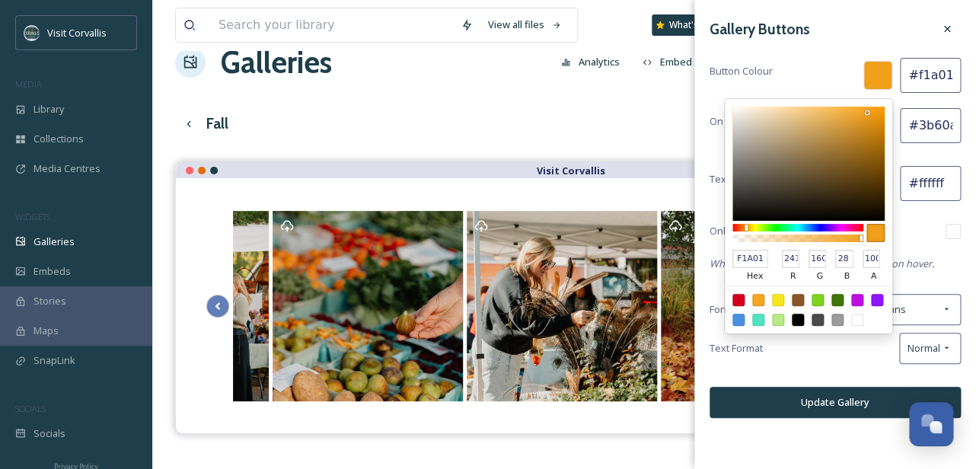
type input "#f19e19"
type input "F19E19"
type input "158"
type input "25"
type input "#f19c14"
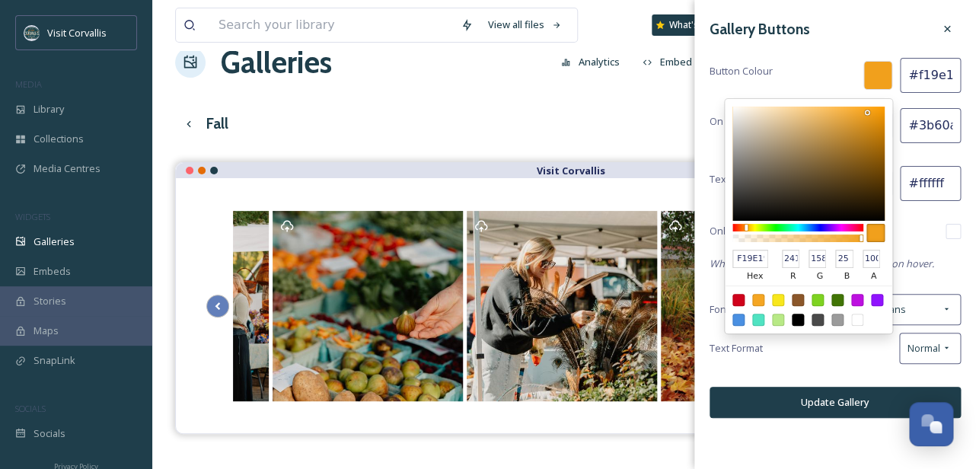
type input "F19C14"
type input "156"
type input "20"
type input "#f19a10"
type input "F19A10"
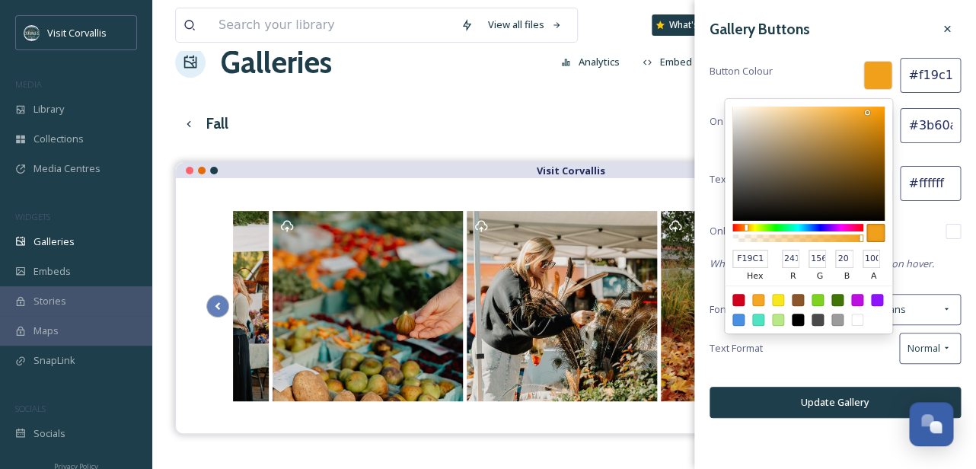
type input "154"
type input "16"
type input "#f29a0e"
type input "F29A0E"
type input "242"
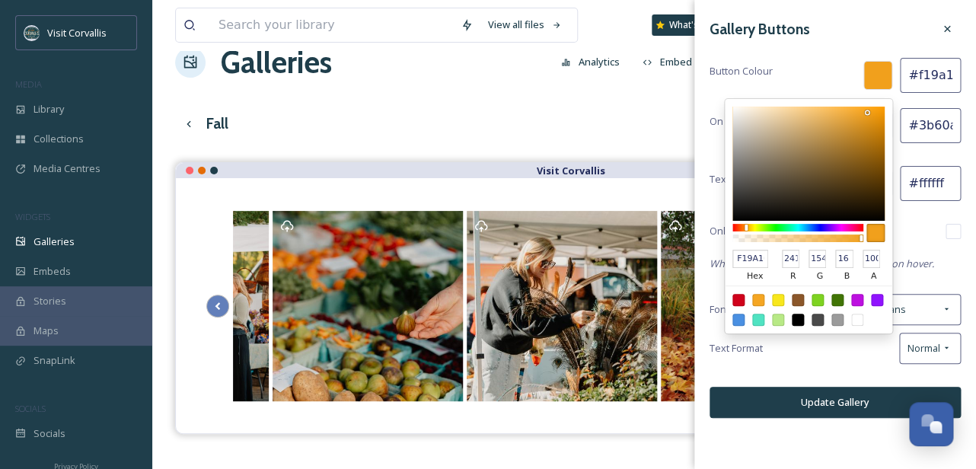
type input "14"
type input "#f2990c"
type input "F2990C"
type input "153"
type input "12"
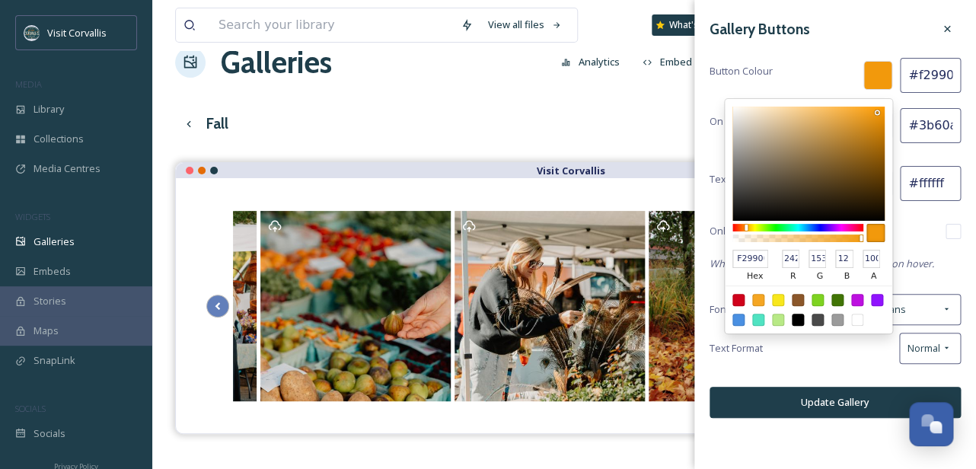
type input "#f29809"
type input "F29809"
type input "152"
type input "9"
type input "#f49807"
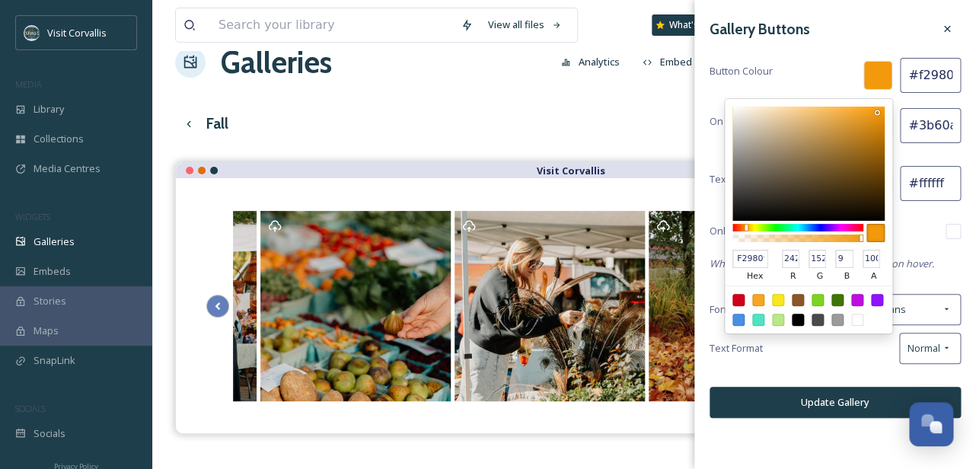
type input "F49807"
type input "244"
type input "7"
type input "#f49705"
type input "F49705"
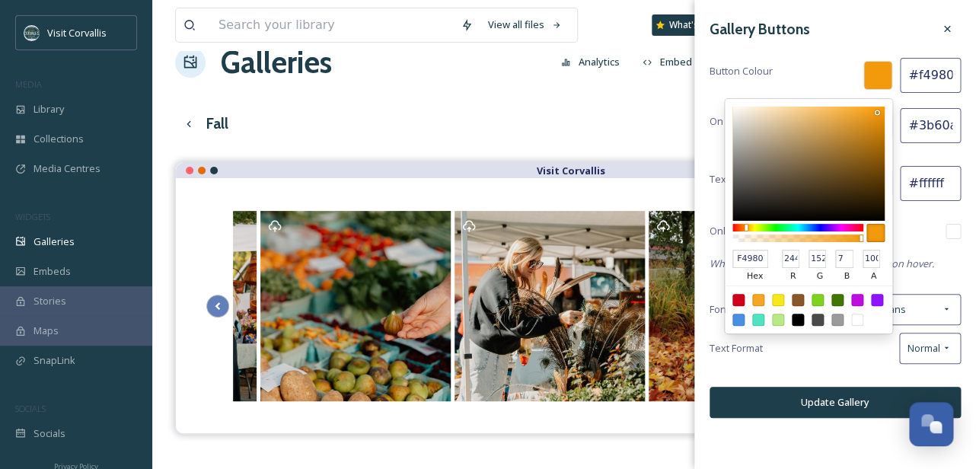
type input "151"
type input "5"
type input "#f49603"
type input "F49603"
type input "150"
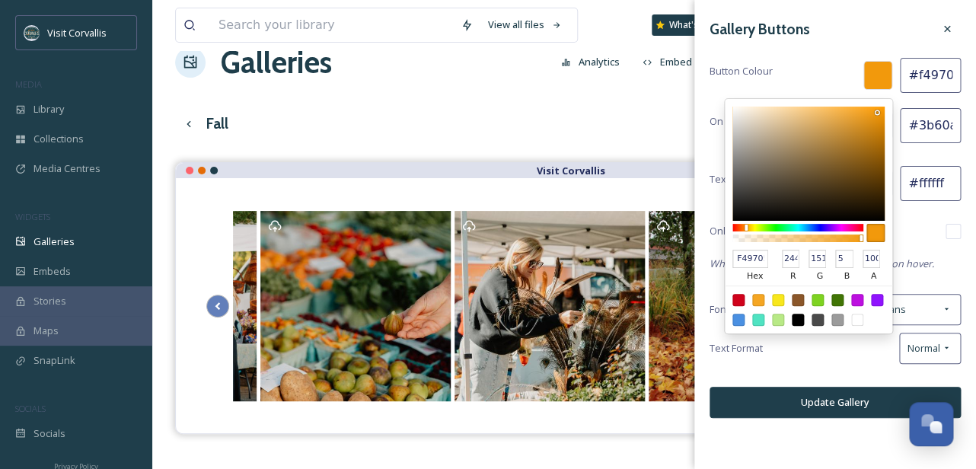
type input "3"
type input "#f49602"
type input "F49602"
type input "2"
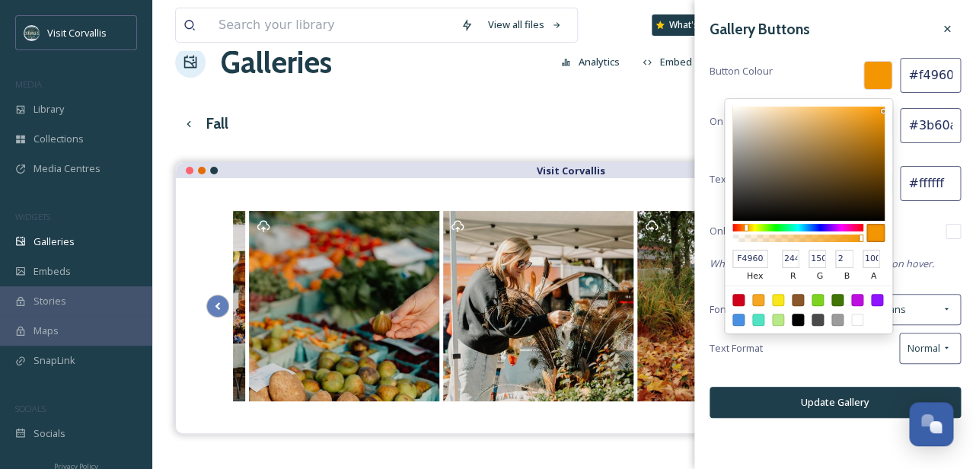
type input "#f49501"
type input "F49501"
type input "149"
type input "1"
type input "#f49500"
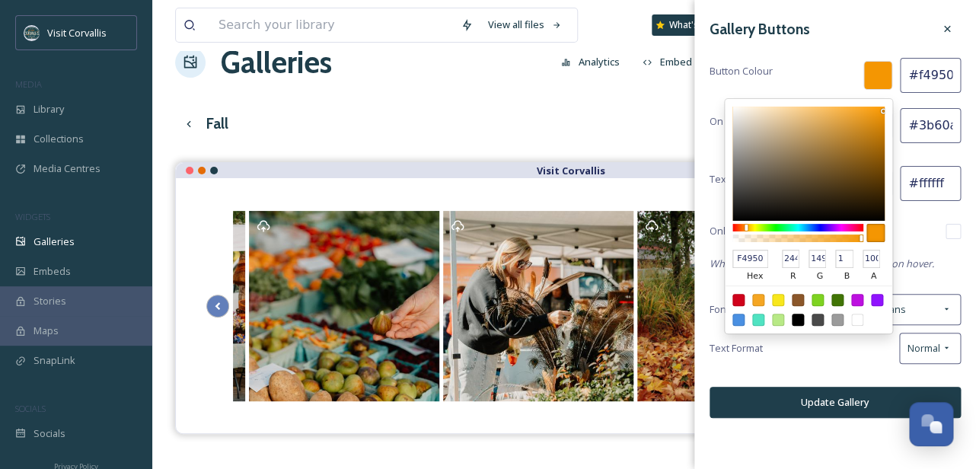
type input "F49500"
type input "0"
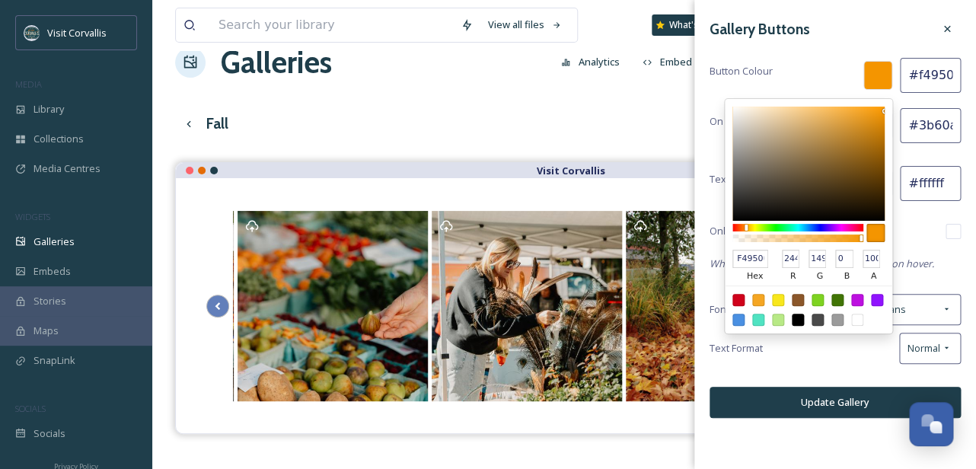
type input "#f29400"
type input "F29400"
type input "242"
type input "148"
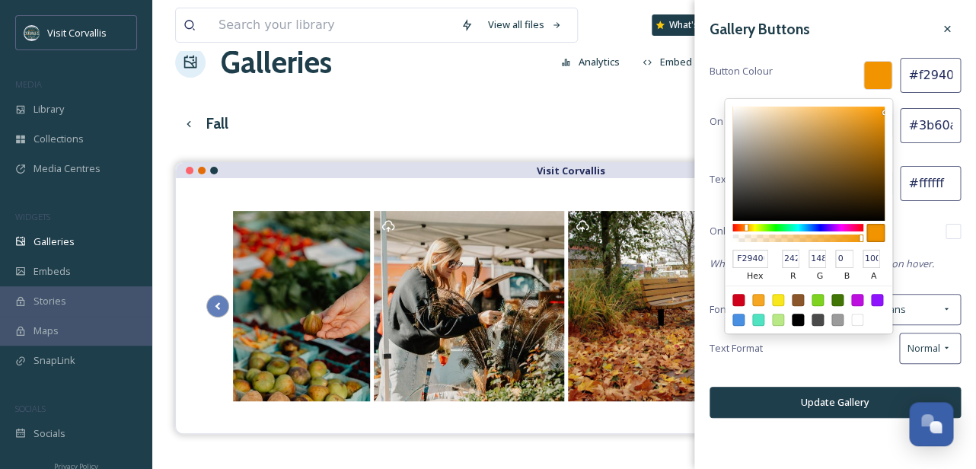
drag, startPoint x: 864, startPoint y: 113, endPoint x: 887, endPoint y: 112, distance: 22.8
click at [884, 112] on div at bounding box center [808, 164] width 152 height 114
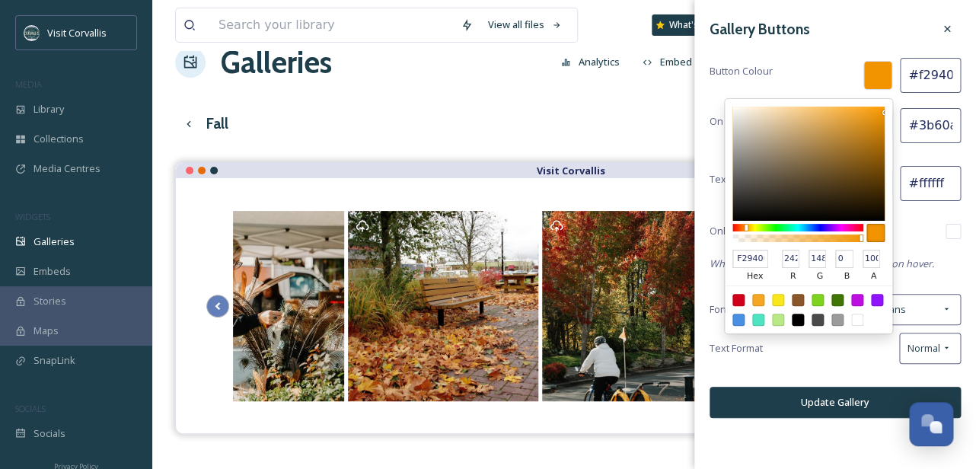
type input "#ed9202"
type input "ED9202"
type input "237"
type input "146"
type input "2"
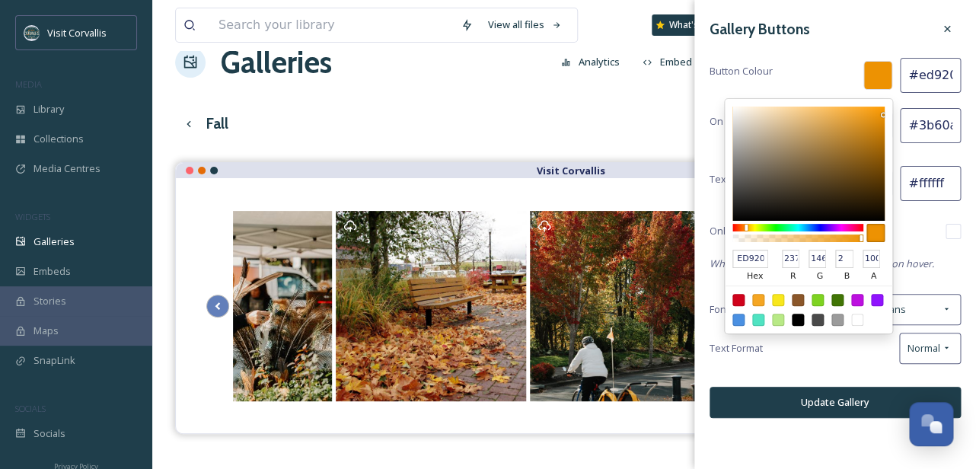
type input "#ed9305"
type input "ED9305"
type input "147"
type input "5"
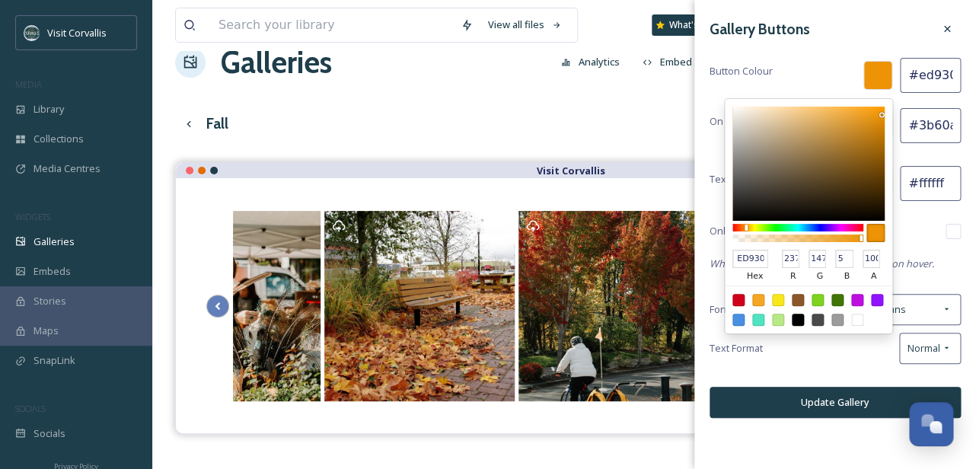
type input "#ed9408"
type input "ED9408"
type input "148"
type input "8"
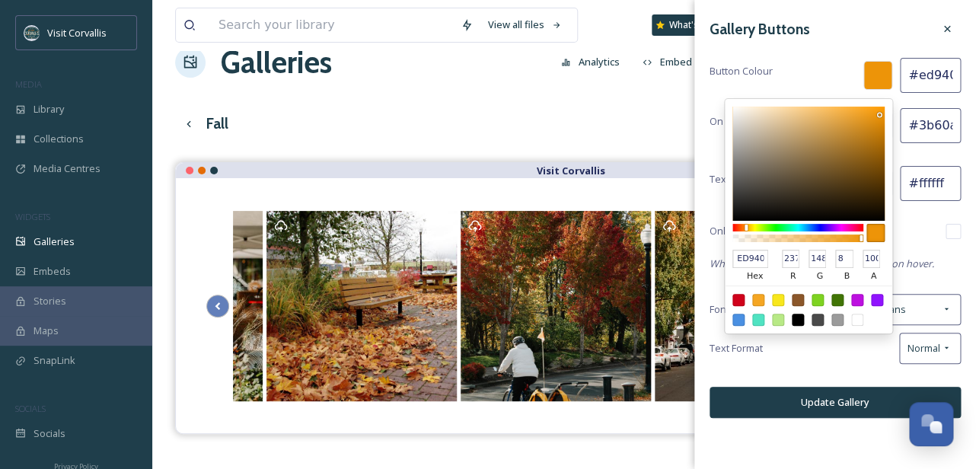
type input "#eb9308"
type input "EB9308"
type input "235"
type input "147"
type input "#ed9408"
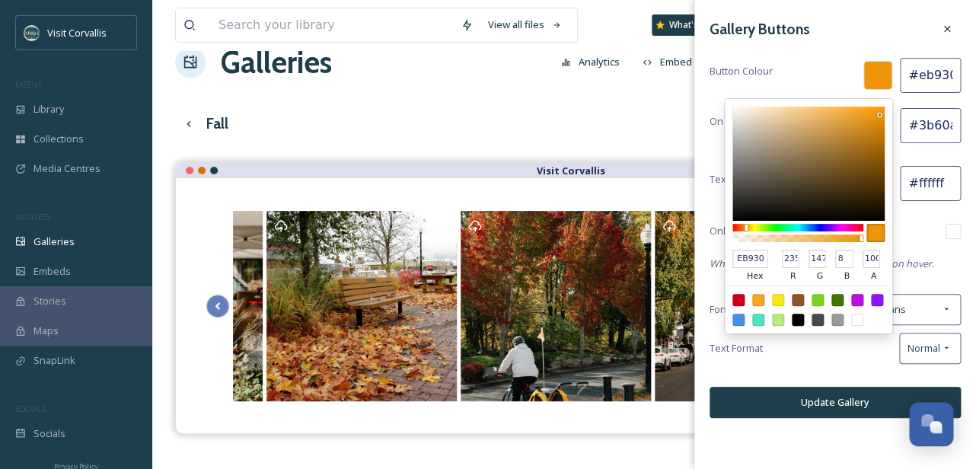
type input "ED9408"
type input "237"
type input "148"
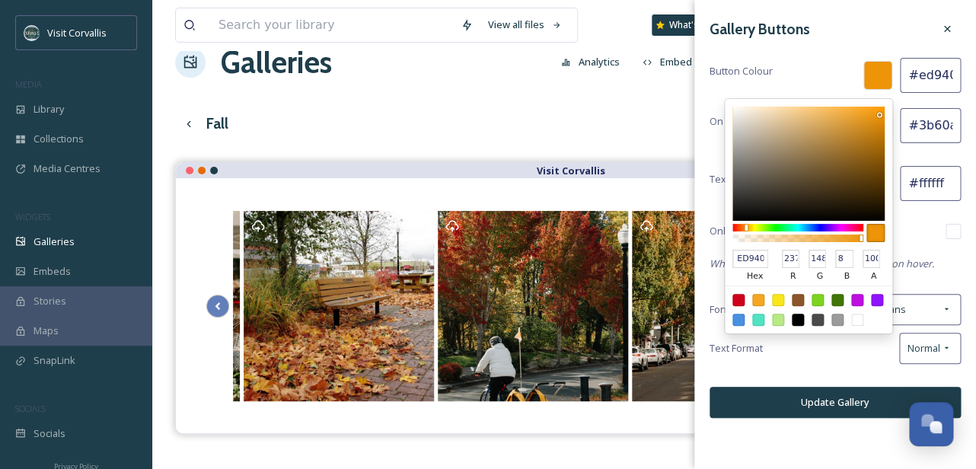
type input "#e58f07"
type input "E58F07"
type input "229"
type input "143"
type input "7"
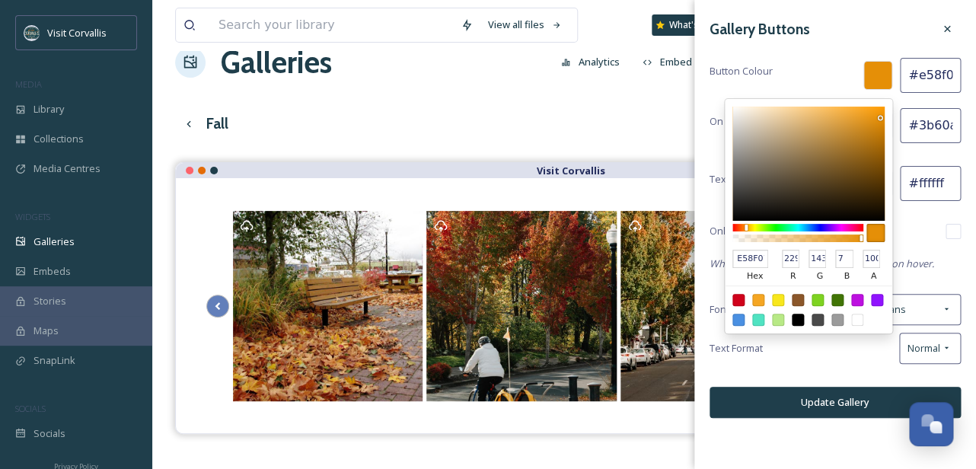
type input "#d78607"
type input "D78607"
type input "215"
type input "134"
type input "#cb7f07"
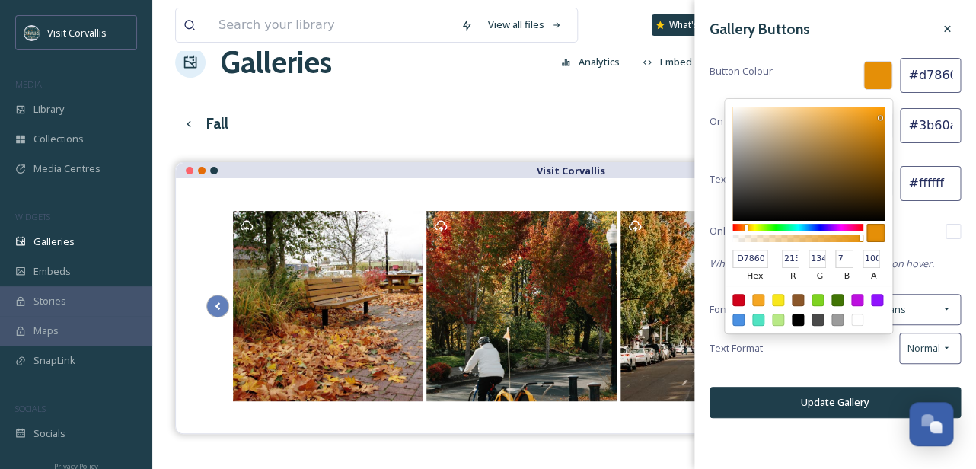
type input "CB7F07"
type input "203"
type input "127"
type input "#c67c06"
type input "C67C06"
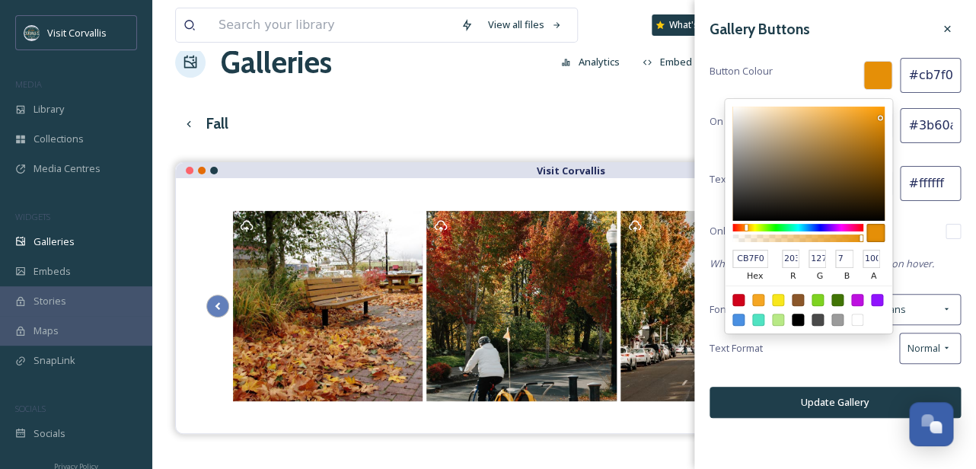
type input "198"
type input "124"
type input "6"
type input "#c37a05"
type input "C37A05"
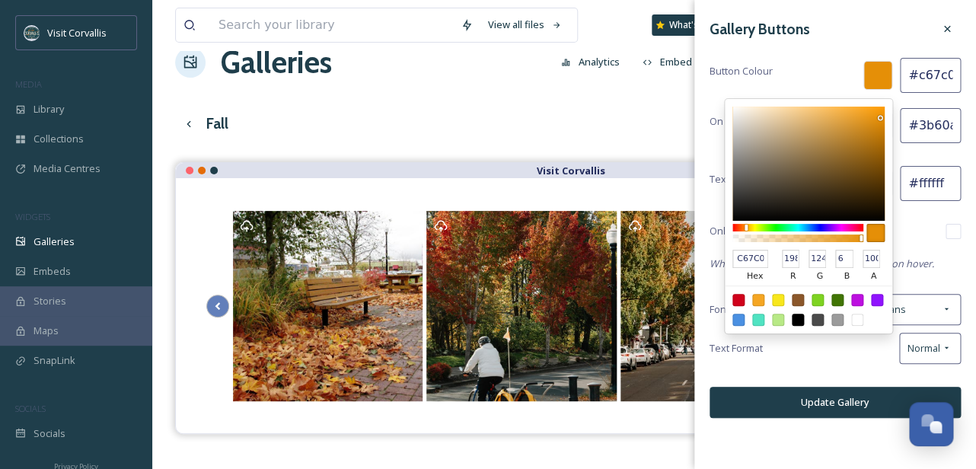
type input "195"
type input "122"
type input "5"
type input "#bf7805"
type input "BF7805"
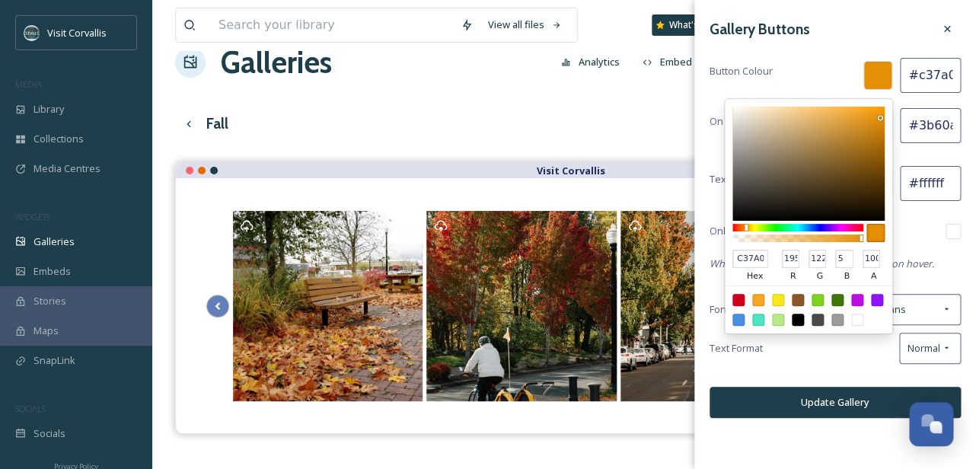
type input "191"
type input "120"
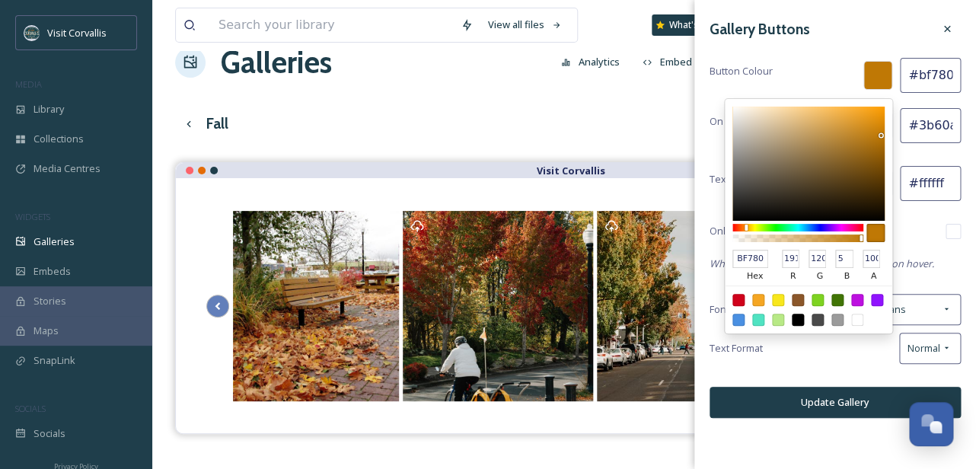
type input "#c17905"
type input "C17905"
type input "193"
type input "121"
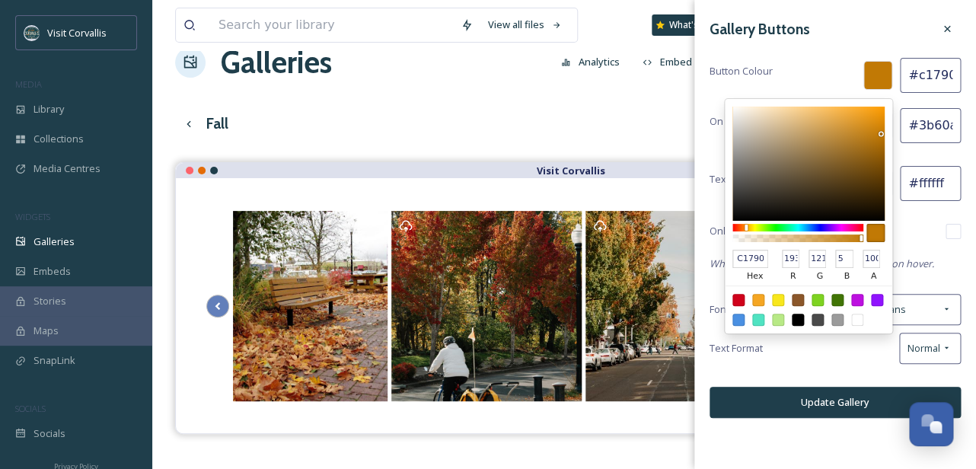
type input "#c67c05"
type input "C67C05"
type input "198"
type input "124"
type input "#c87d05"
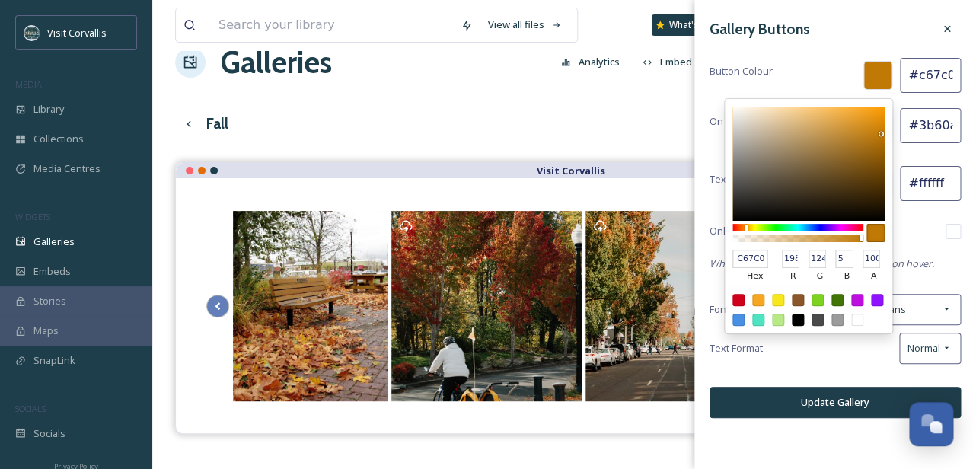
type input "C87D05"
type input "200"
type input "125"
type input "#c97e06"
type input "C97E06"
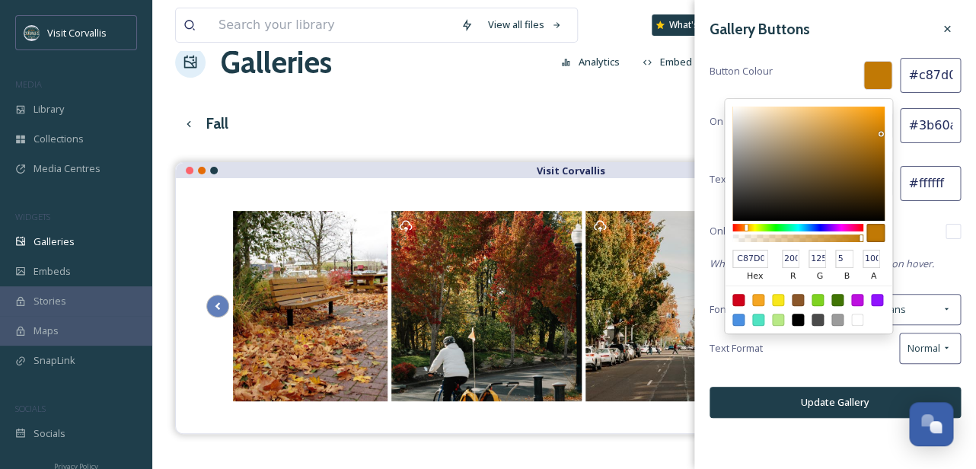
type input "201"
type input "126"
type input "6"
type input "#cd8006"
type input "CD8006"
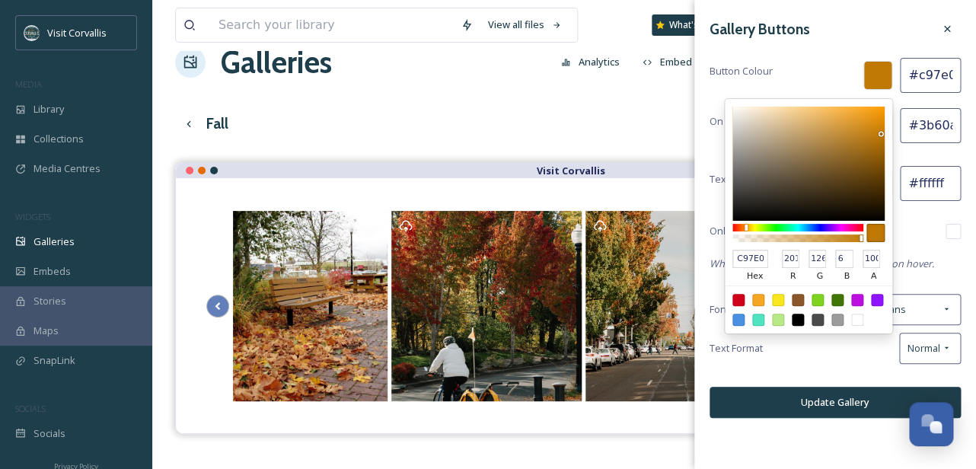
type input "205"
type input "128"
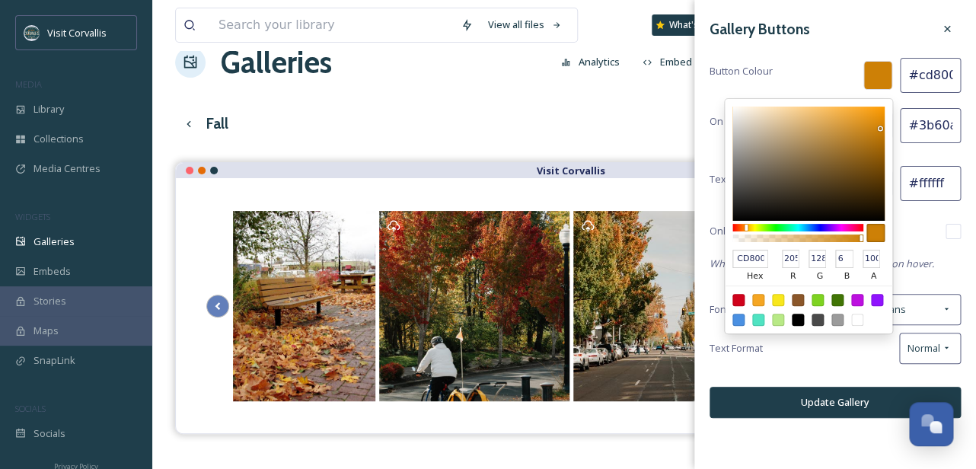
type input "#cf8106"
type input "CF8106"
type input "207"
type input "129"
type input "#d28306"
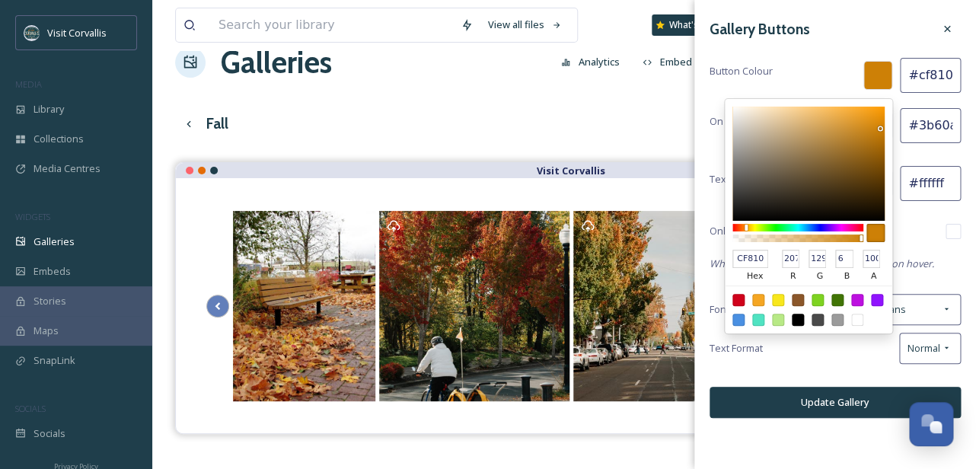
type input "D28306"
type input "210"
type input "131"
type input "#d58506"
type input "D58506"
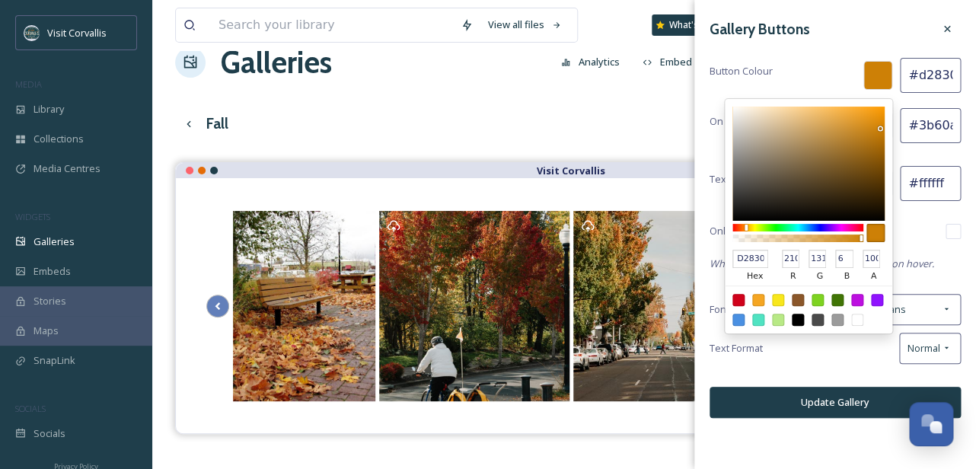
type input "213"
type input "133"
type input "#d98706"
type input "D98706"
type input "217"
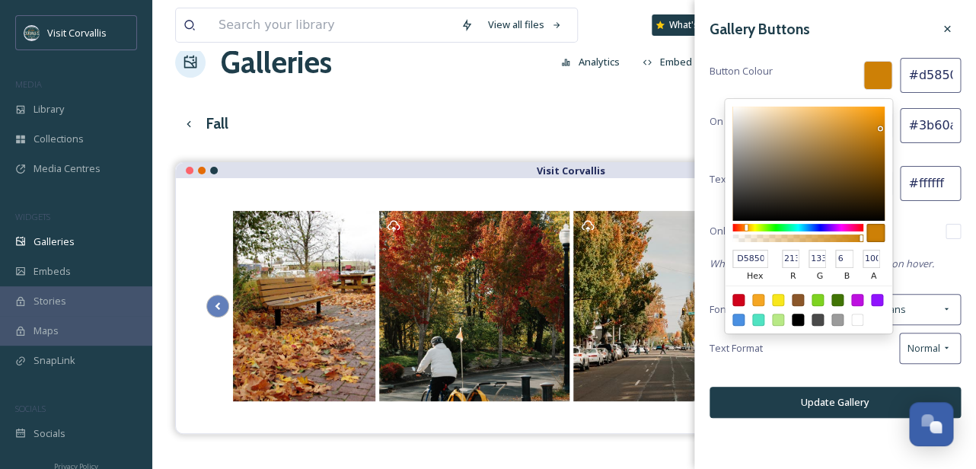
type input "135"
type input "#dc8906"
type input "DC8906"
type input "220"
type input "137"
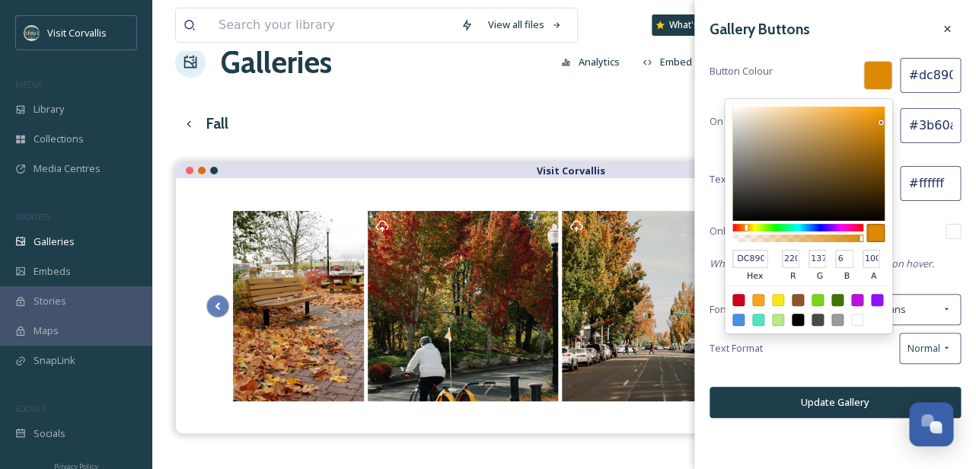
type input "#e08b06"
type input "E08B06"
type input "224"
type input "139"
type input "#e18c06"
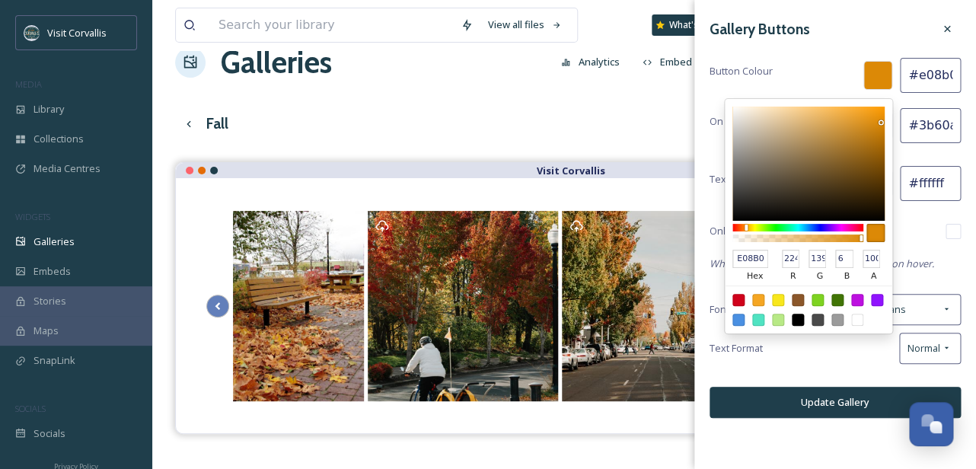
type input "E18C06"
type input "225"
type input "140"
type input "#e38d06"
type input "E38D06"
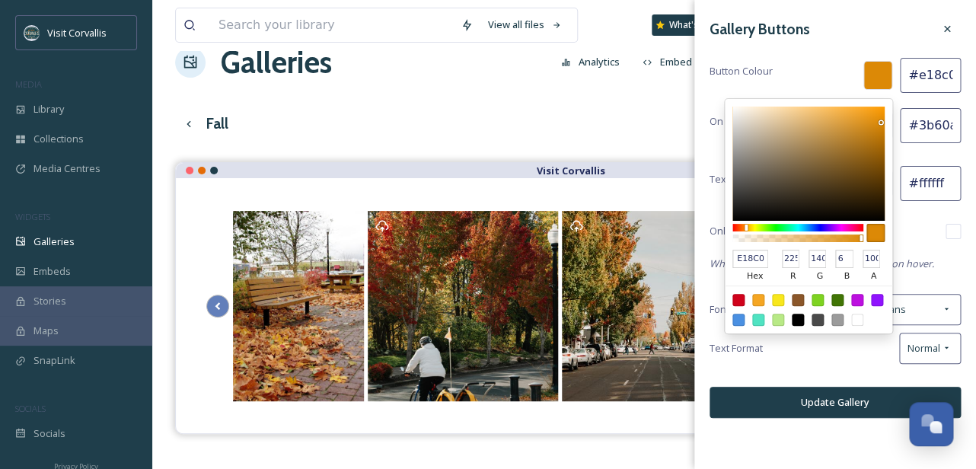
type input "227"
type input "141"
type input "#e38d05"
type input "E38D05"
type input "5"
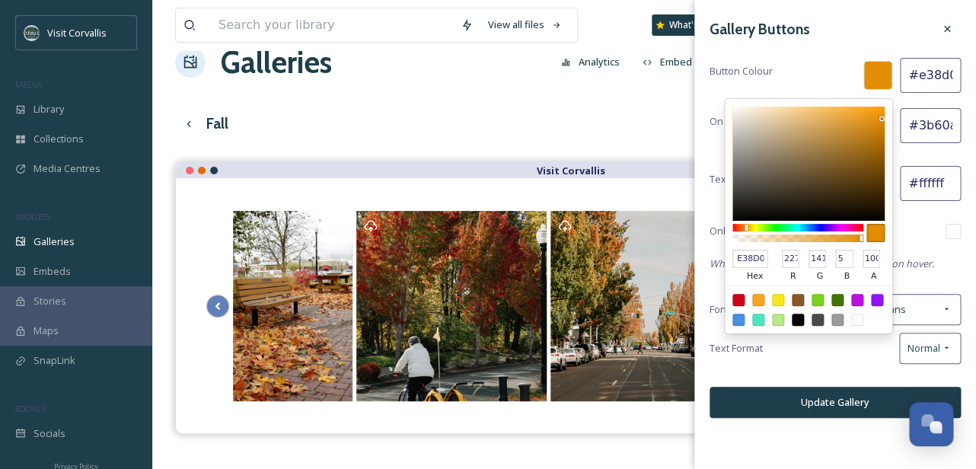
type input "#e58e05"
type input "E58E05"
type input "229"
type input "142"
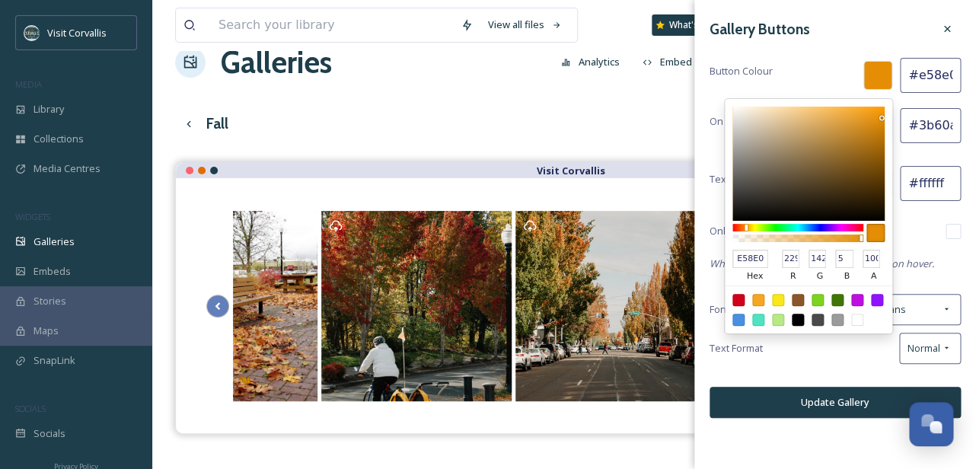
type input "#e68f05"
type input "E68F05"
type input "230"
type input "143"
type input "#e89005"
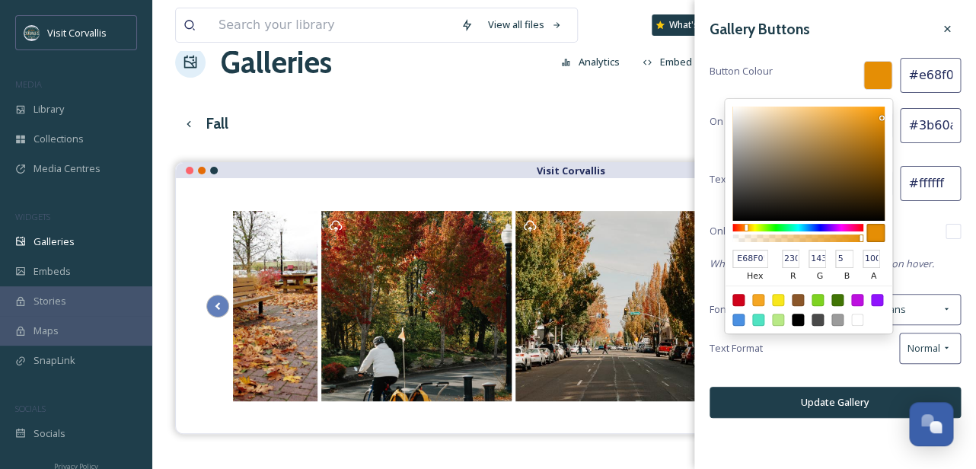
type input "E89005"
type input "232"
type input "144"
type input "#ea9105"
type input "EA9105"
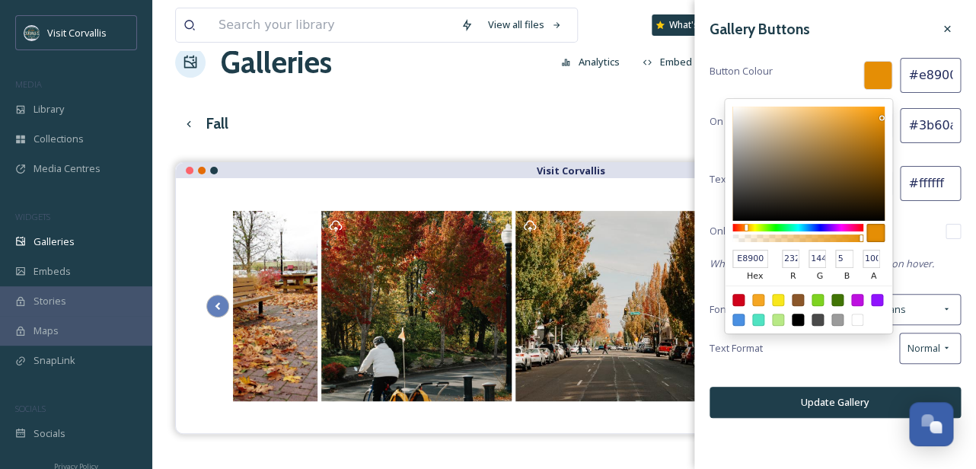
type input "234"
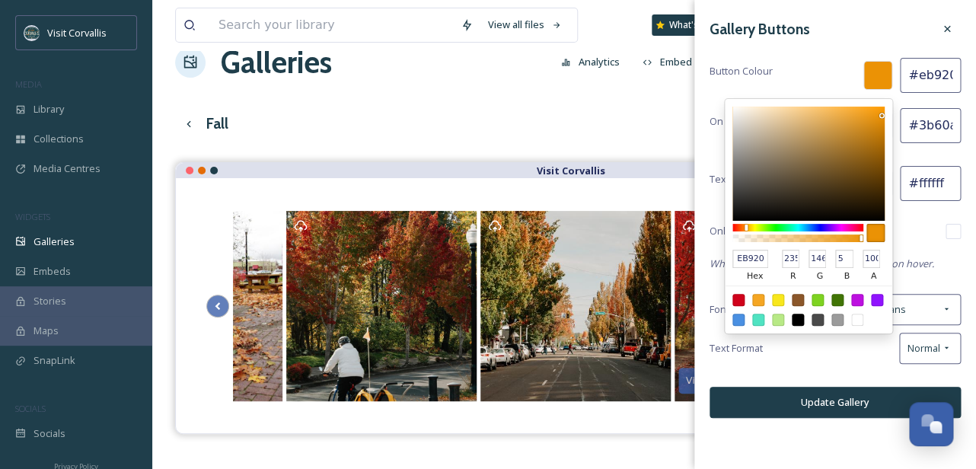
click at [881, 115] on div at bounding box center [881, 115] width 3 height 3
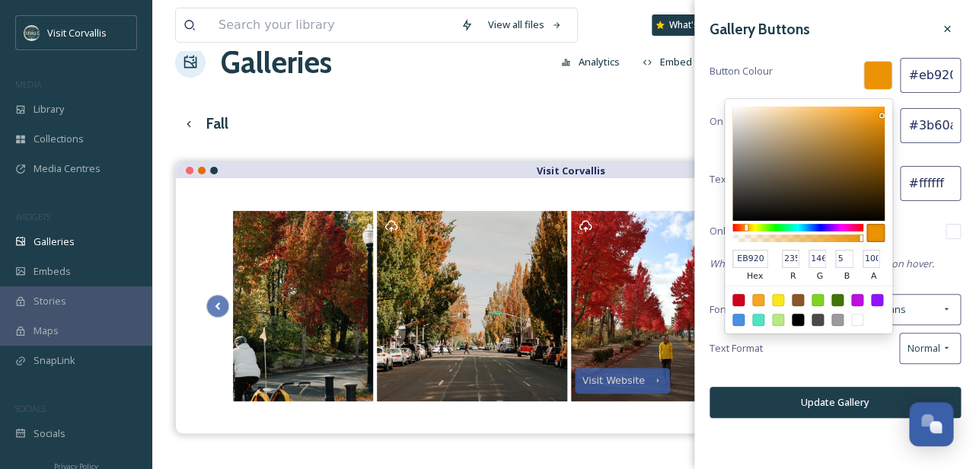
click at [817, 349] on div "Text Format Normal" at bounding box center [834, 348] width 251 height 31
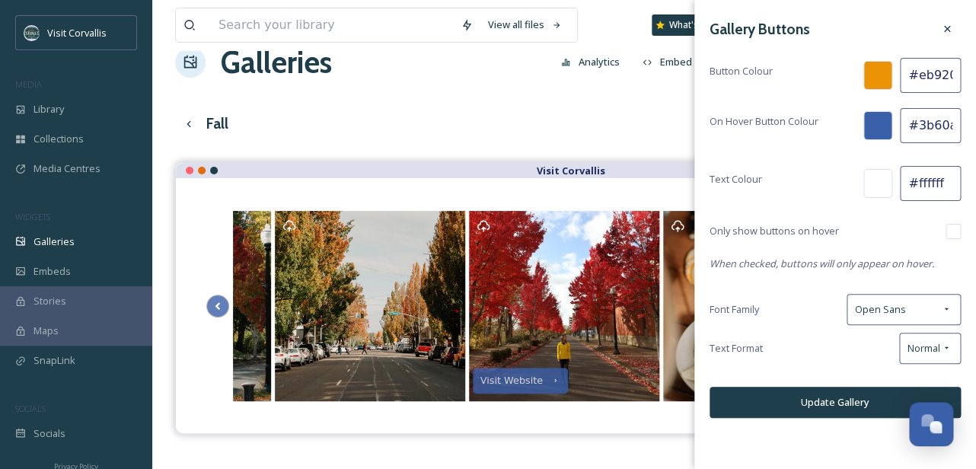
click at [880, 122] on div at bounding box center [877, 125] width 29 height 29
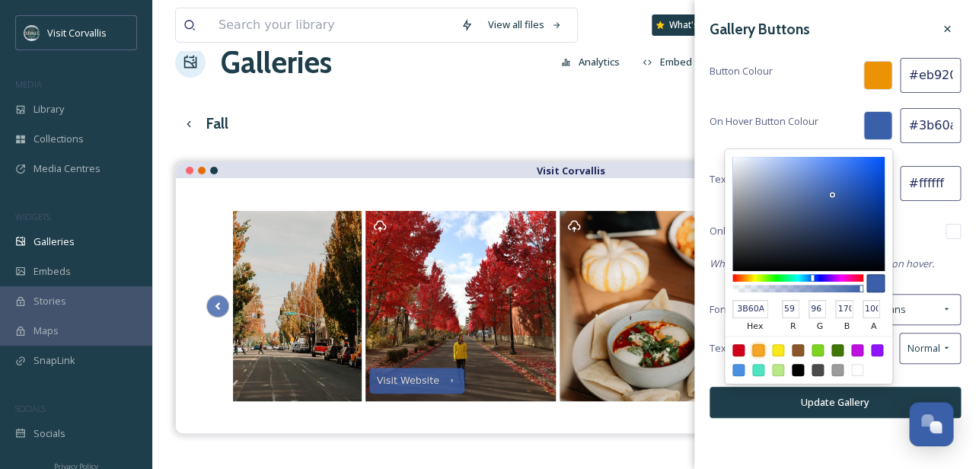
click at [759, 347] on div at bounding box center [758, 350] width 12 height 12
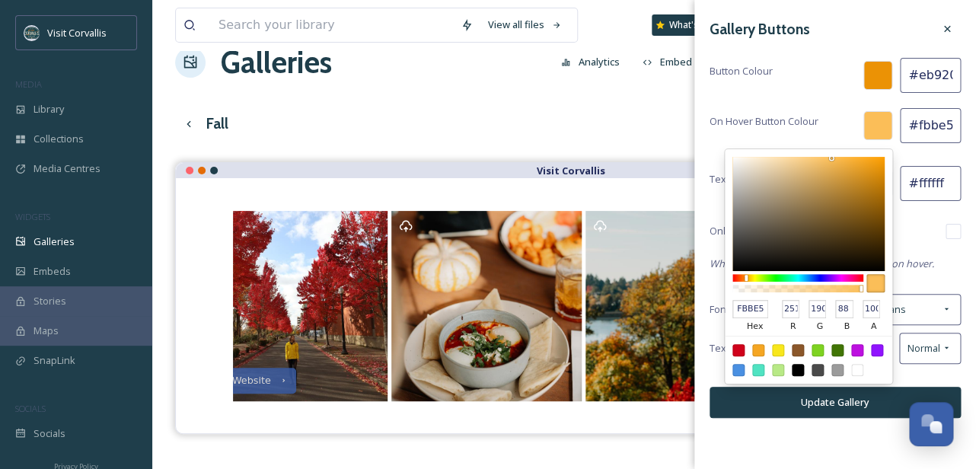
drag, startPoint x: 864, startPoint y: 161, endPoint x: 830, endPoint y: 158, distance: 33.6
click at [830, 158] on div at bounding box center [831, 158] width 3 height 3
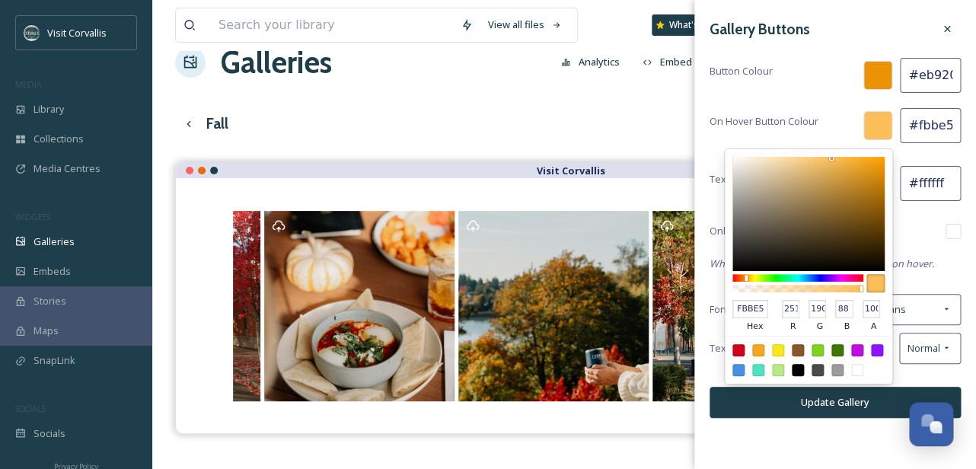
drag, startPoint x: 831, startPoint y: 155, endPoint x: 802, endPoint y: 169, distance: 32.0
click at [803, 169] on div "FBBE58 hex 251 r 190 g 88 b 100 a" at bounding box center [808, 266] width 167 height 234
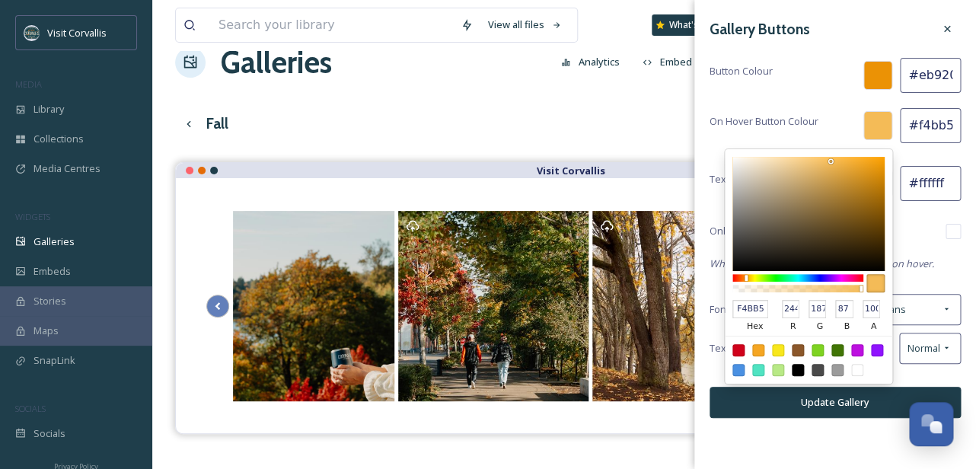
click at [830, 161] on div at bounding box center [830, 161] width 3 height 3
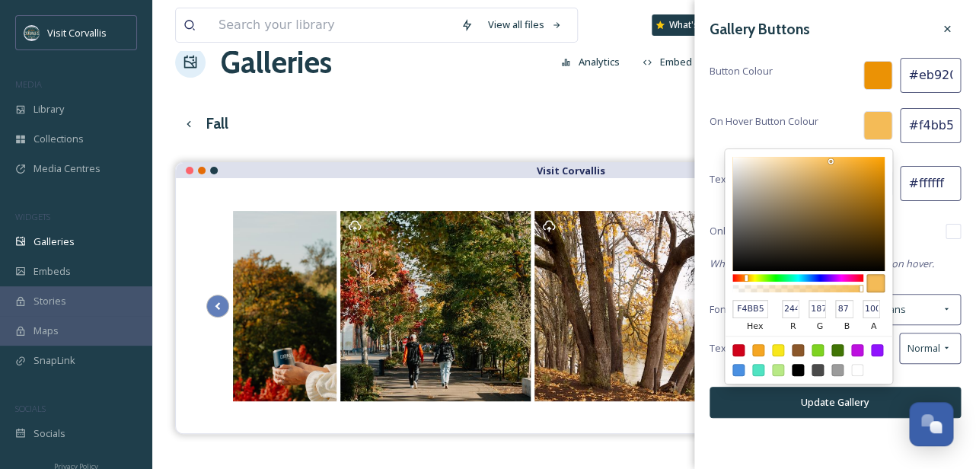
click at [839, 121] on div "On Hover Button Colour F4BB57 hex 244 r 187 g 87 b 100 a #f4bb57" at bounding box center [834, 125] width 251 height 35
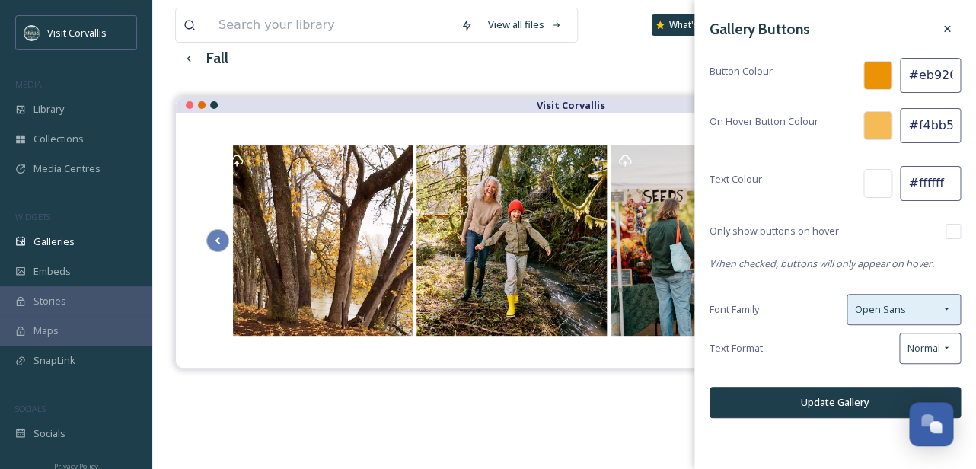
scroll to position [93, 0]
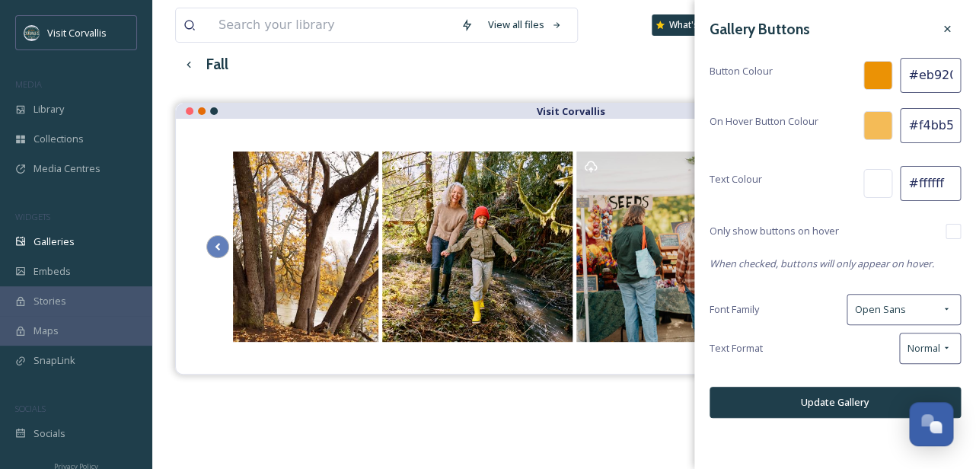
click at [821, 393] on button "Update Gallery" at bounding box center [834, 402] width 251 height 31
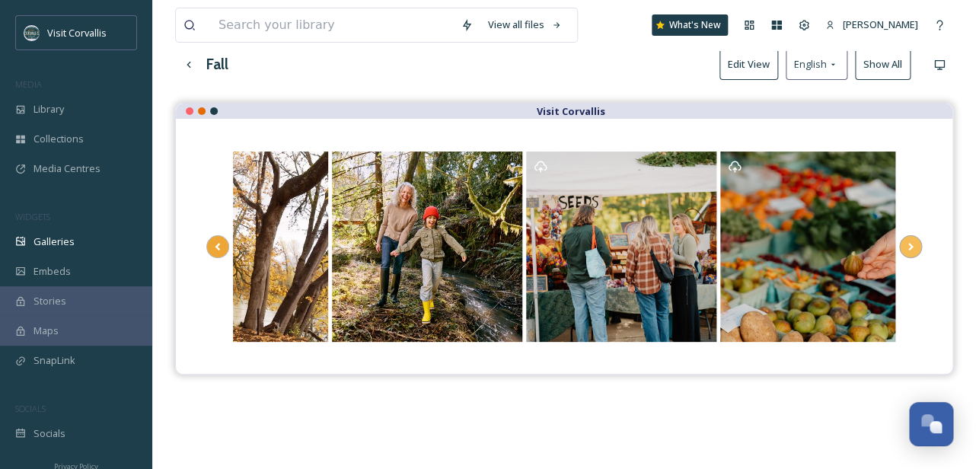
click at [910, 246] on icon at bounding box center [910, 246] width 21 height 23
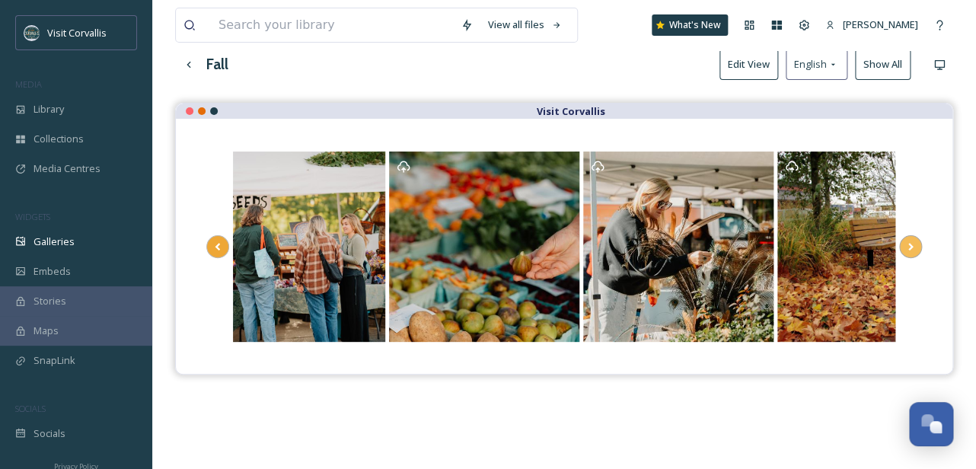
click at [910, 246] on icon at bounding box center [910, 246] width 21 height 23
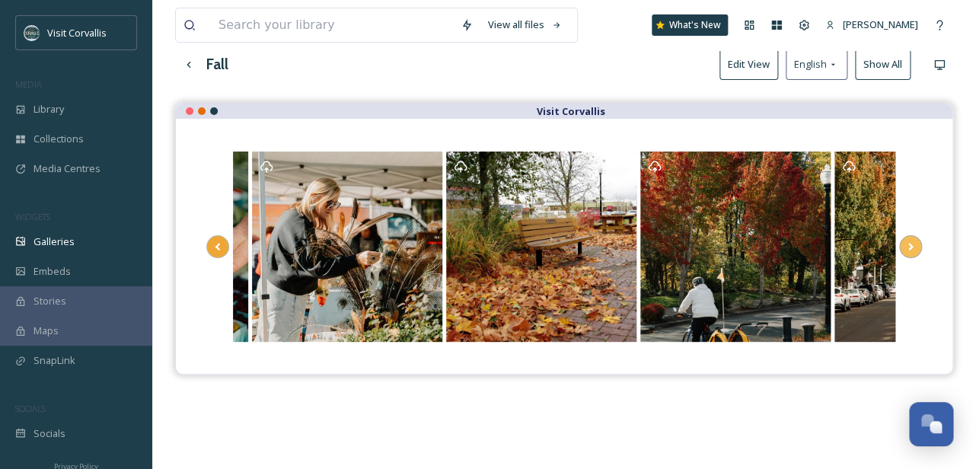
click at [910, 246] on icon at bounding box center [910, 246] width 21 height 23
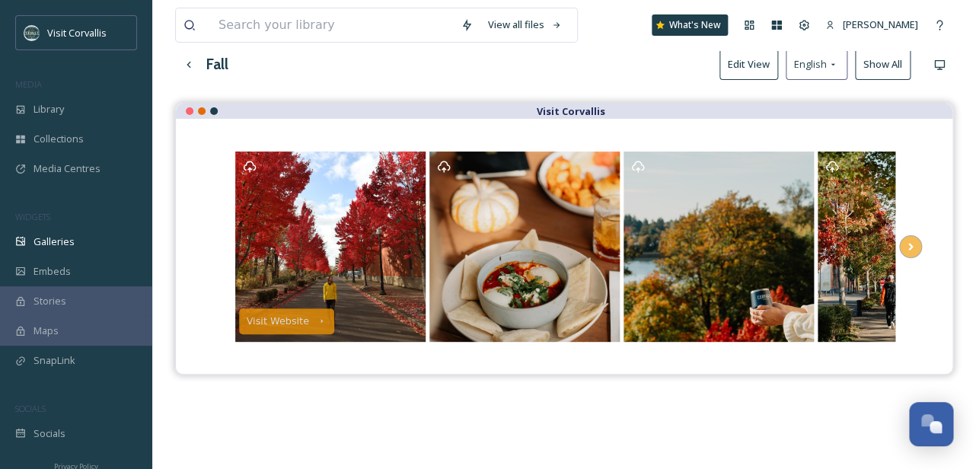
click at [918, 250] on icon at bounding box center [910, 246] width 21 height 23
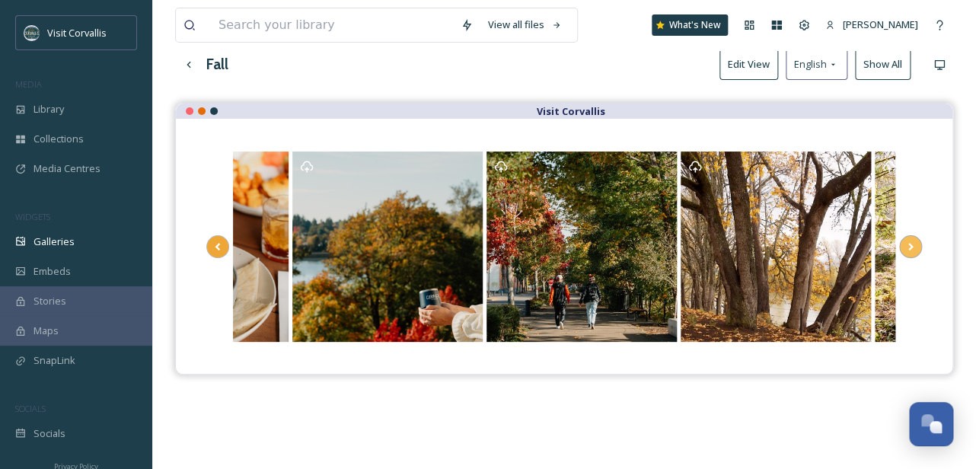
click at [917, 250] on icon at bounding box center [910, 246] width 21 height 23
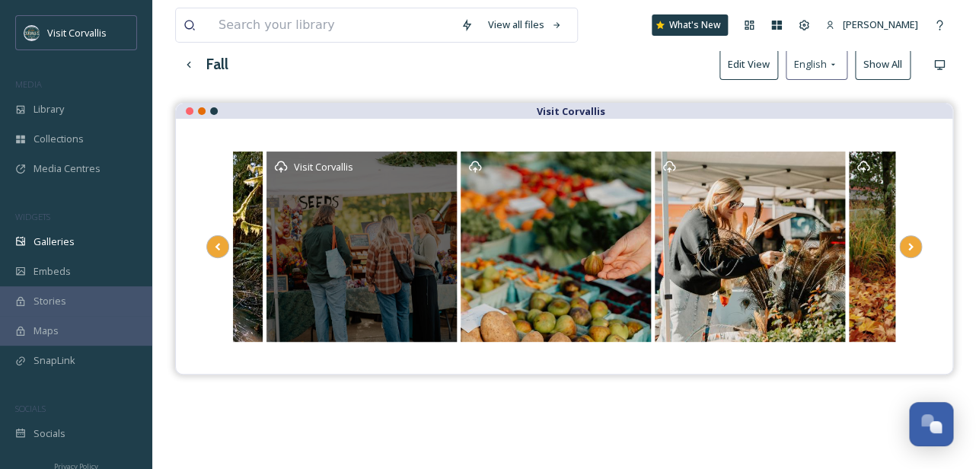
drag, startPoint x: 831, startPoint y: 260, endPoint x: 375, endPoint y: 298, distance: 457.5
click at [375, 298] on div "Visit Corvallis" at bounding box center [361, 246] width 190 height 190
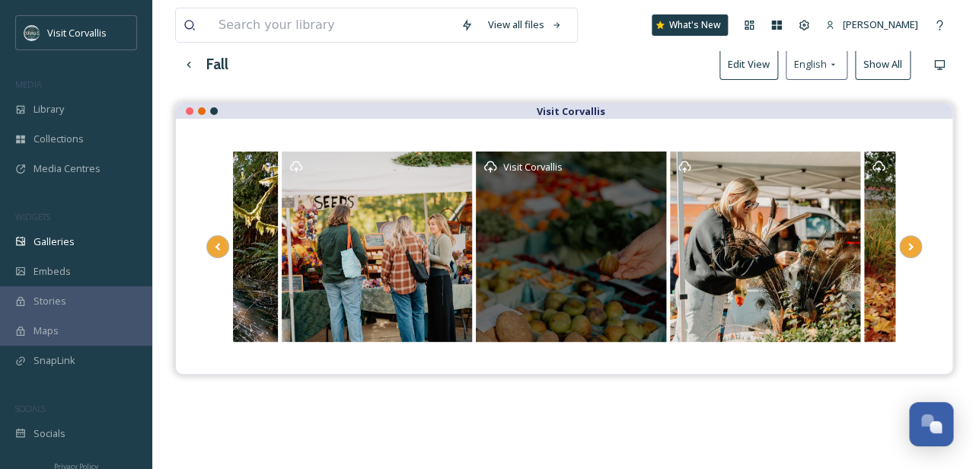
click at [566, 260] on div "Visit Corvallis" at bounding box center [571, 246] width 190 height 190
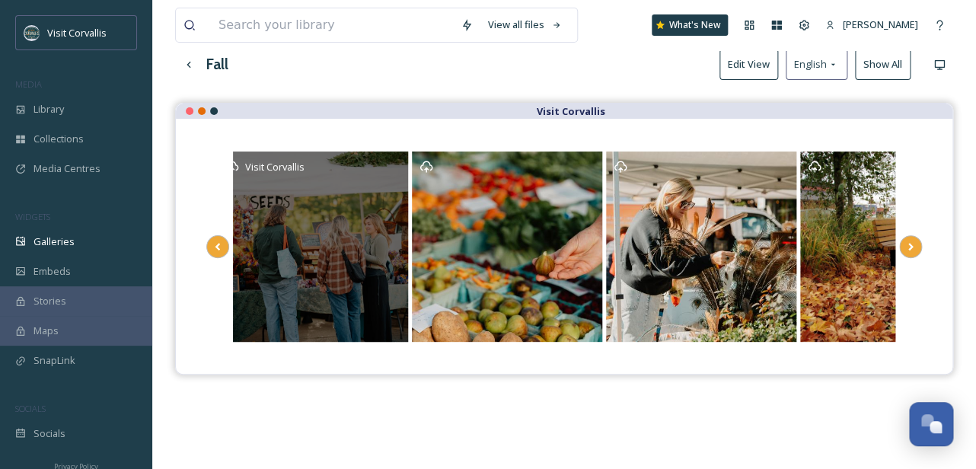
drag, startPoint x: 377, startPoint y: 261, endPoint x: 360, endPoint y: 257, distance: 17.2
click at [360, 257] on div "Visit Corvallis" at bounding box center [313, 246] width 190 height 190
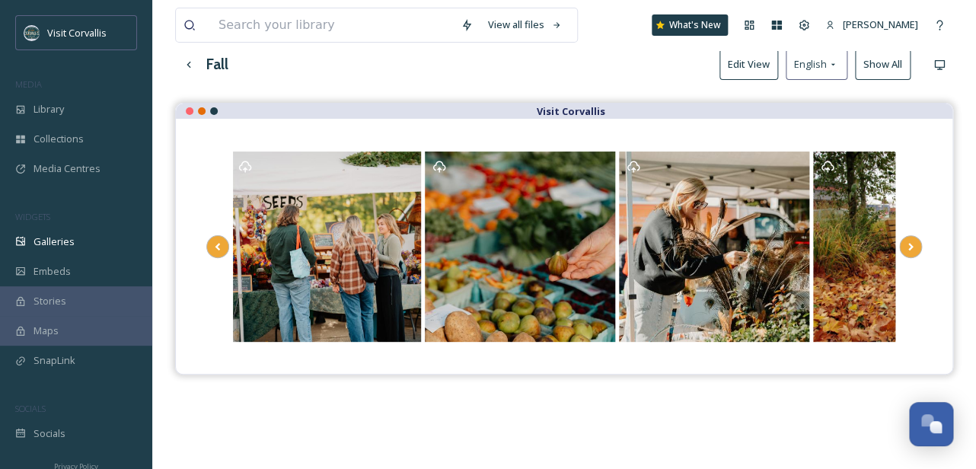
scroll to position [0, 0]
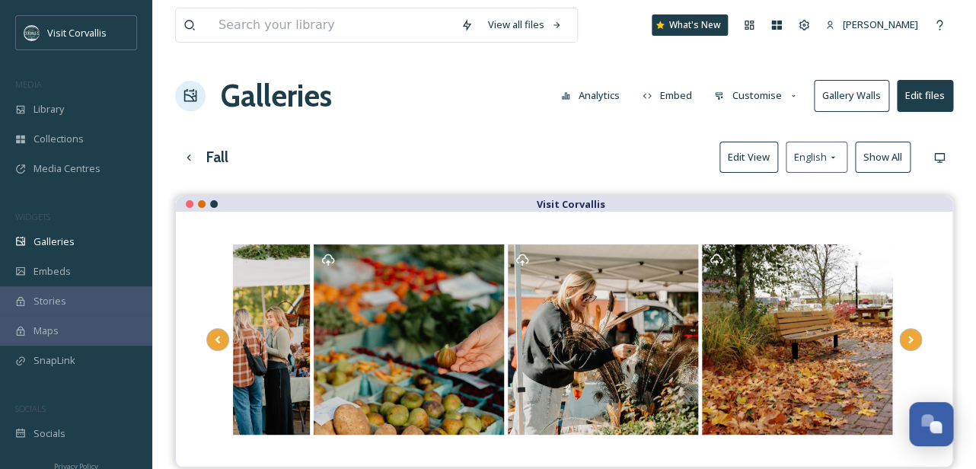
click at [757, 158] on button "Edit View" at bounding box center [748, 157] width 59 height 31
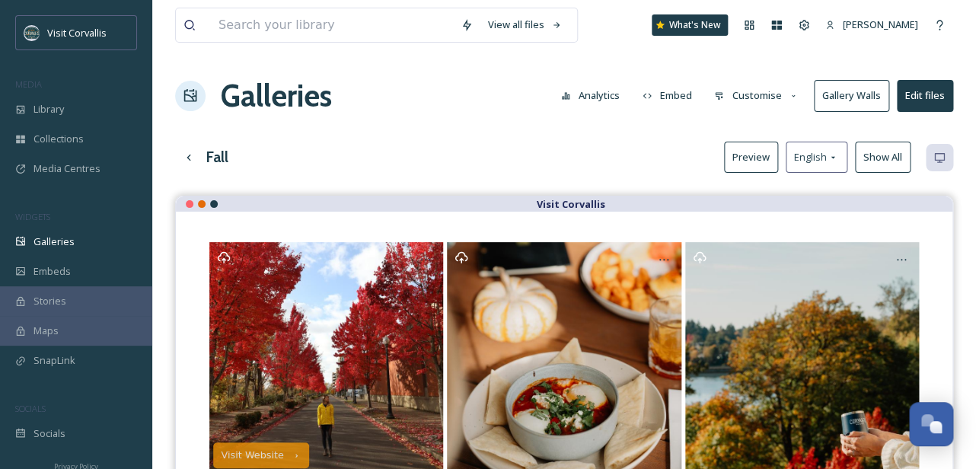
click at [856, 94] on button "Gallery Walls" at bounding box center [851, 95] width 75 height 31
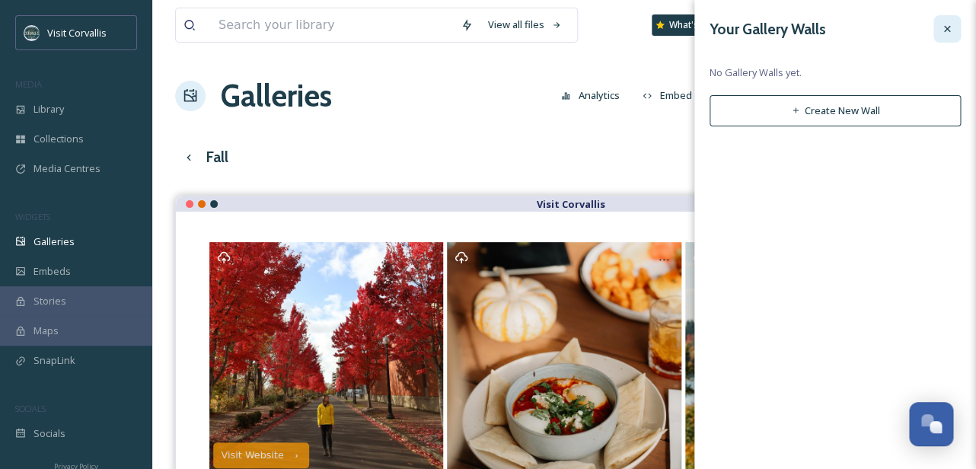
click at [945, 33] on icon at bounding box center [947, 29] width 12 height 12
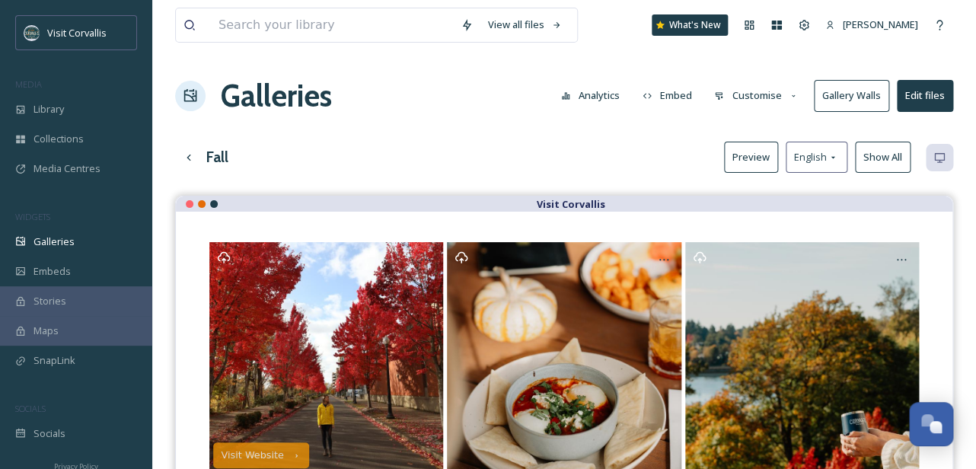
click at [767, 98] on button "Customise" at bounding box center [756, 96] width 100 height 30
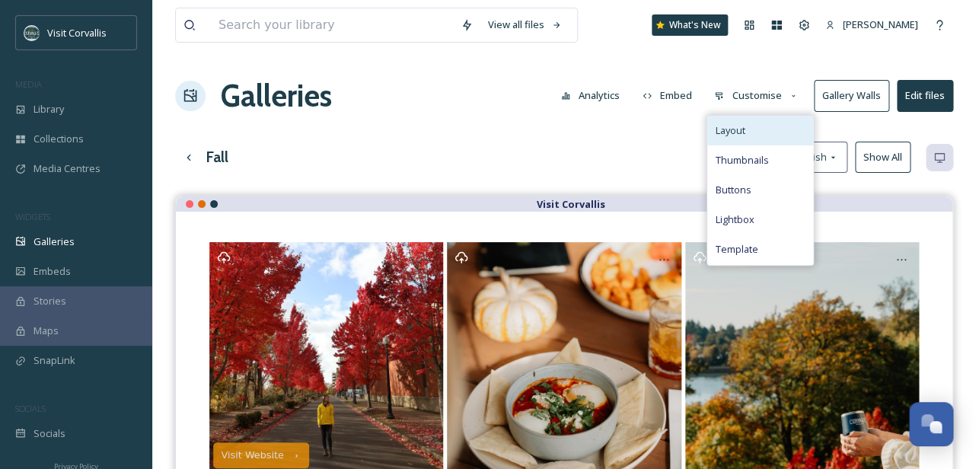
click at [754, 130] on div "Layout" at bounding box center [760, 131] width 106 height 30
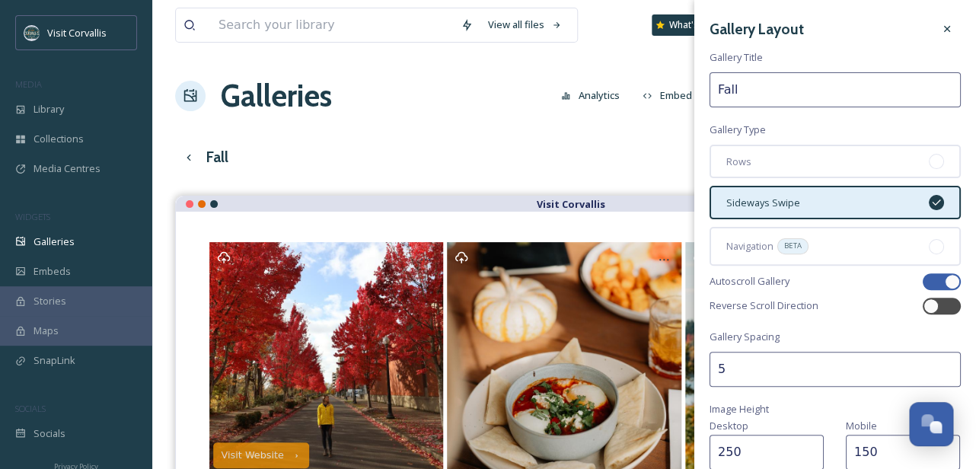
click at [771, 208] on span "Sideways Swipe" at bounding box center [763, 203] width 74 height 14
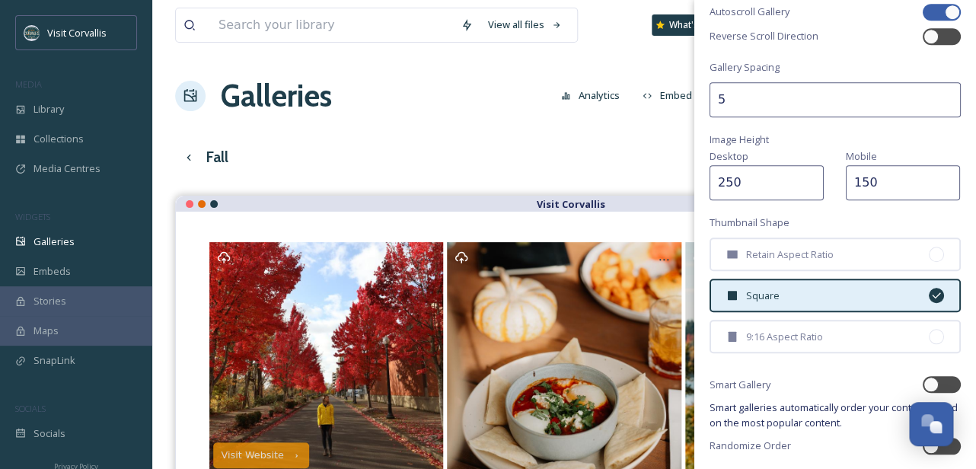
scroll to position [316, 0]
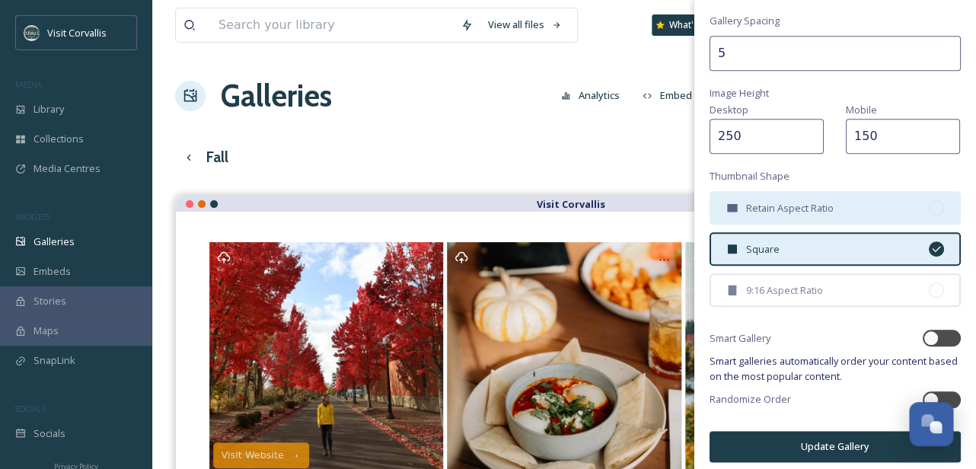
click at [795, 206] on span "Retain Aspect Ratio" at bounding box center [790, 208] width 88 height 14
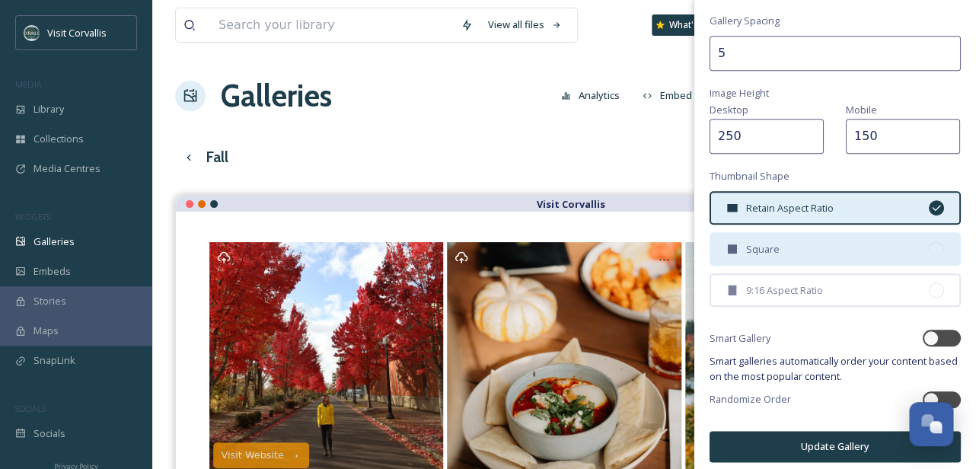
click at [779, 242] on div "Square" at bounding box center [834, 248] width 251 height 33
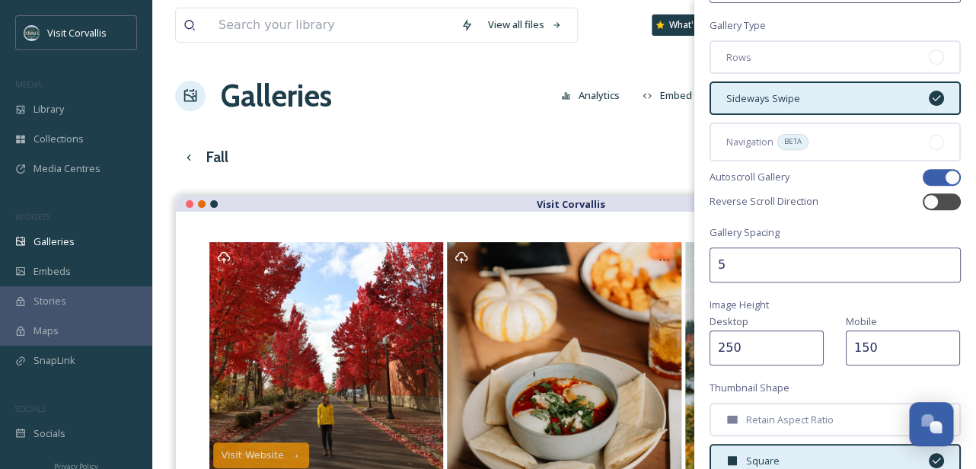
scroll to position [0, 0]
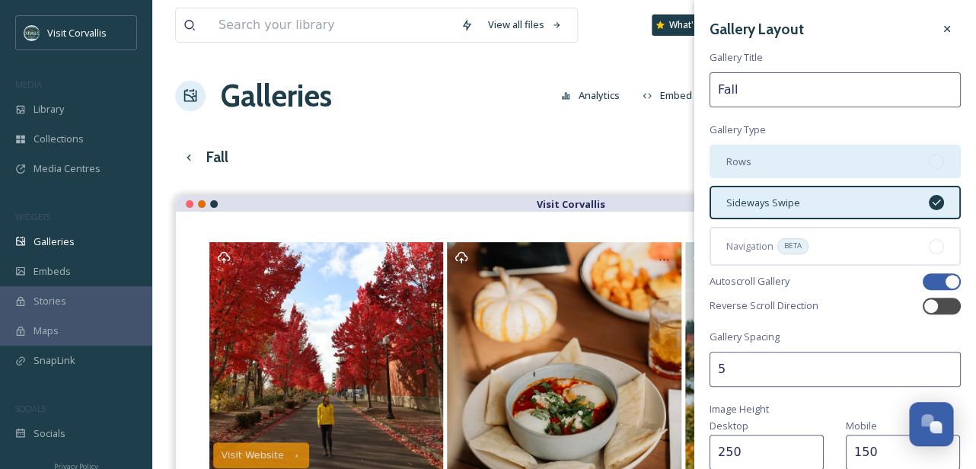
click at [784, 164] on div "Rows" at bounding box center [834, 161] width 251 height 33
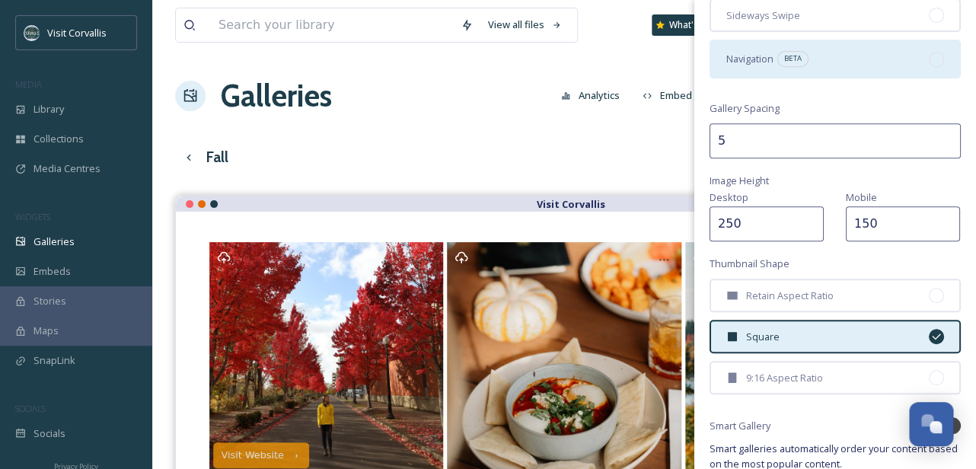
scroll to position [280, 0]
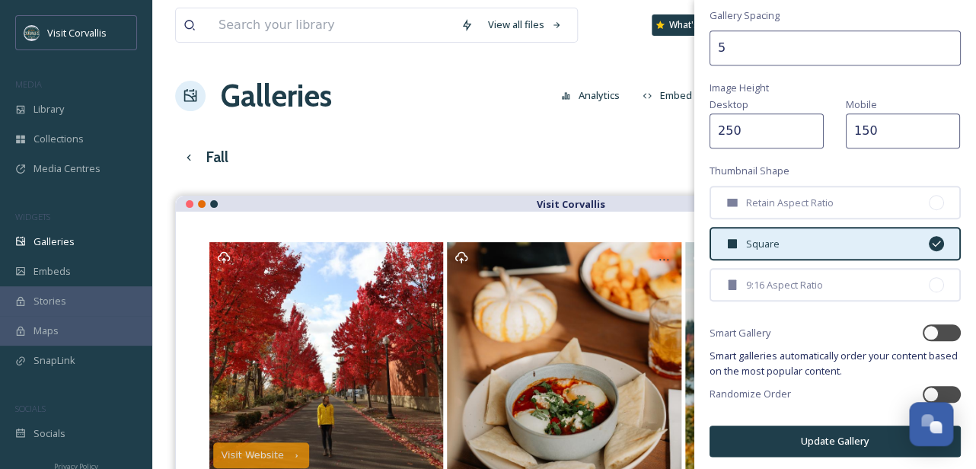
click at [774, 454] on div "Gallery Layout Gallery Title Fall Gallery Type Rows Sideways Swipe Navigation B…" at bounding box center [835, 96] width 282 height 752
click at [760, 437] on button "Update Gallery" at bounding box center [834, 440] width 251 height 31
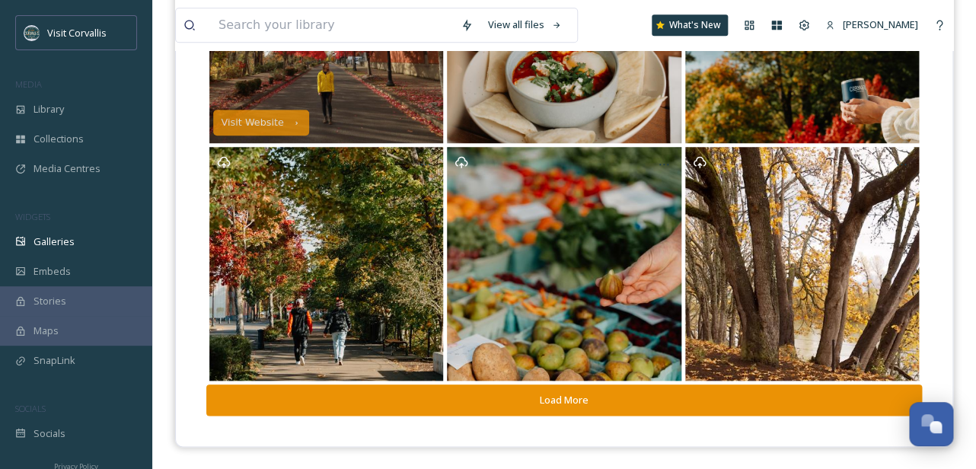
scroll to position [0, 0]
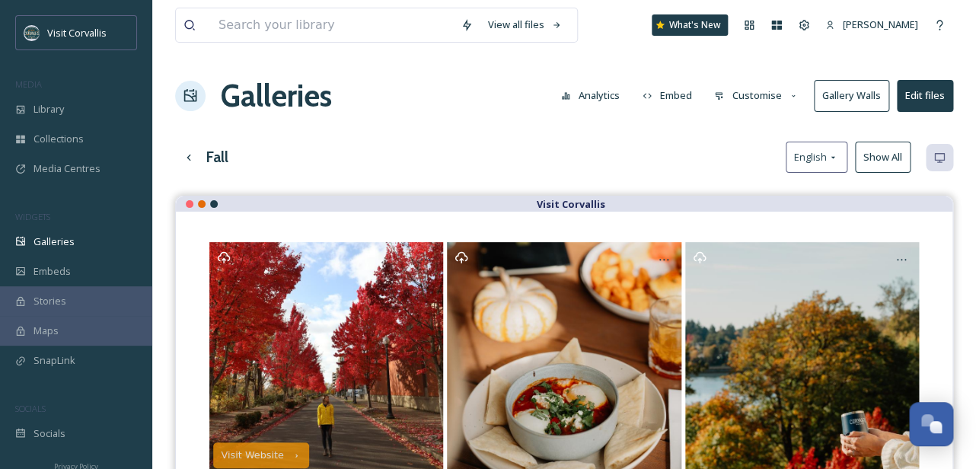
click at [747, 96] on button "Customise" at bounding box center [756, 96] width 100 height 30
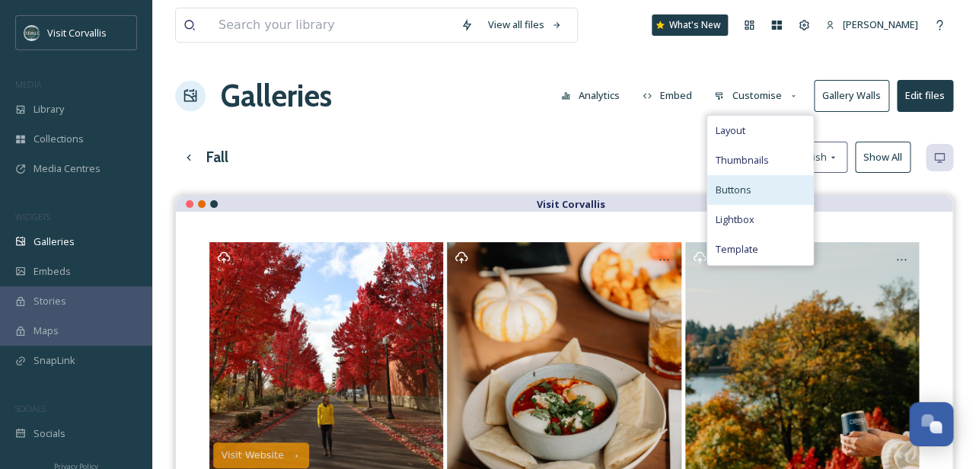
click at [736, 185] on span "Buttons" at bounding box center [733, 190] width 36 height 14
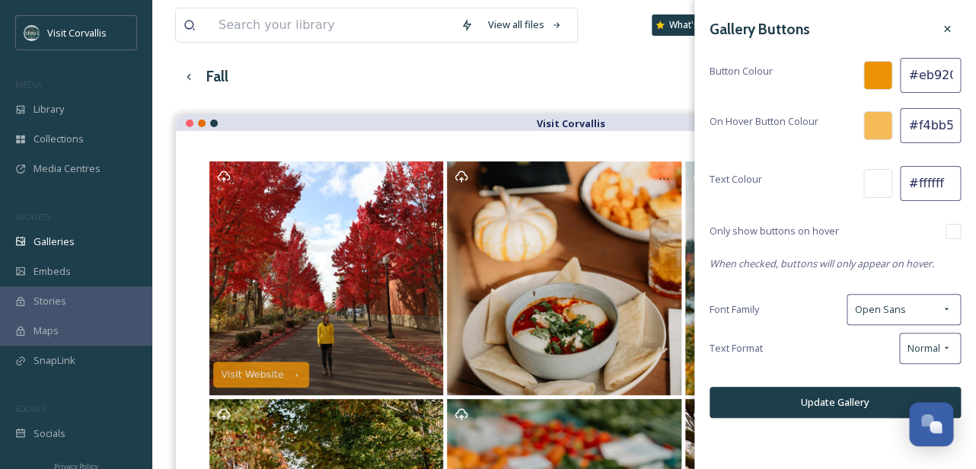
scroll to position [83, 0]
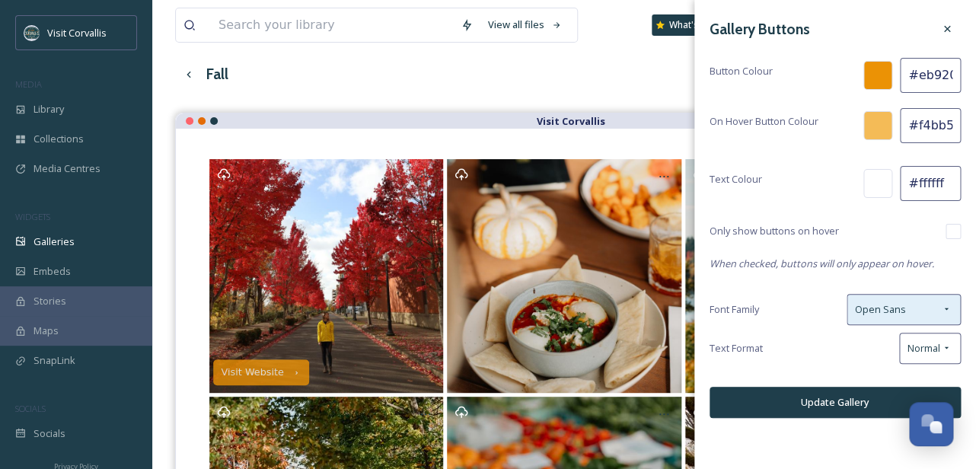
click at [933, 304] on div "Open Sans" at bounding box center [903, 309] width 114 height 31
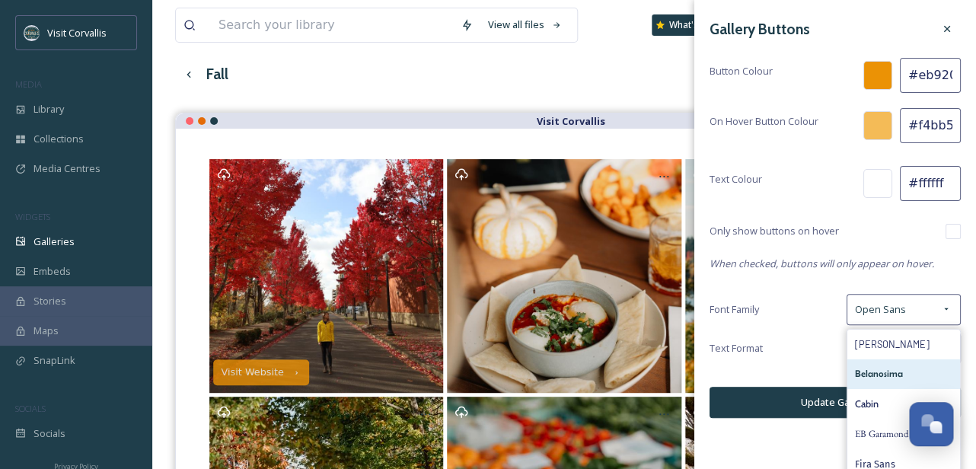
click at [896, 367] on span "Belanosima" at bounding box center [879, 374] width 48 height 14
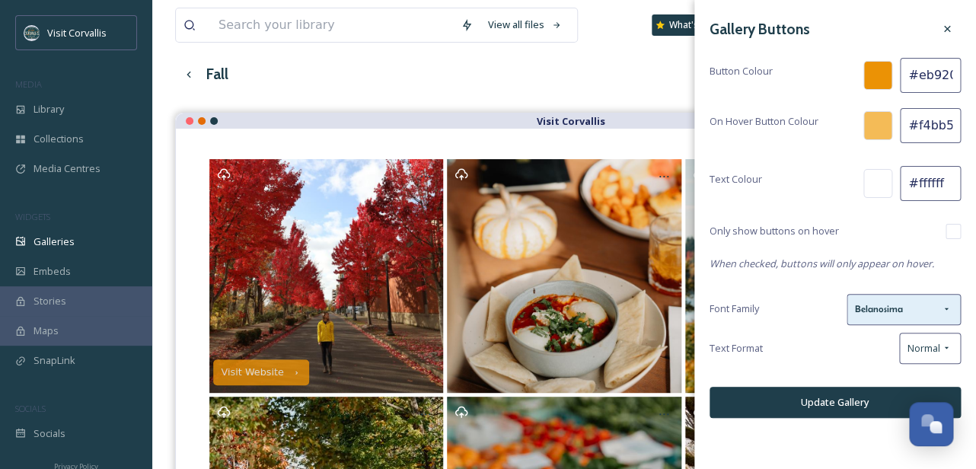
click at [894, 311] on span "Belanosima" at bounding box center [879, 309] width 48 height 14
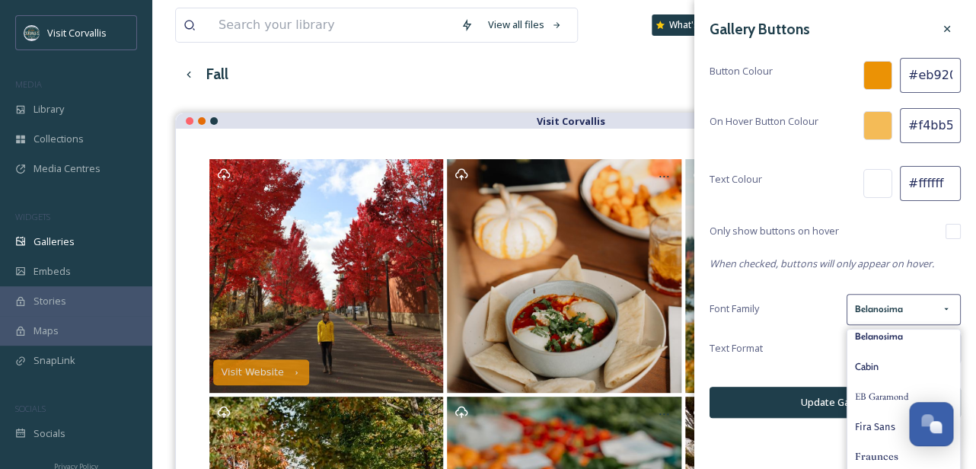
scroll to position [0, 0]
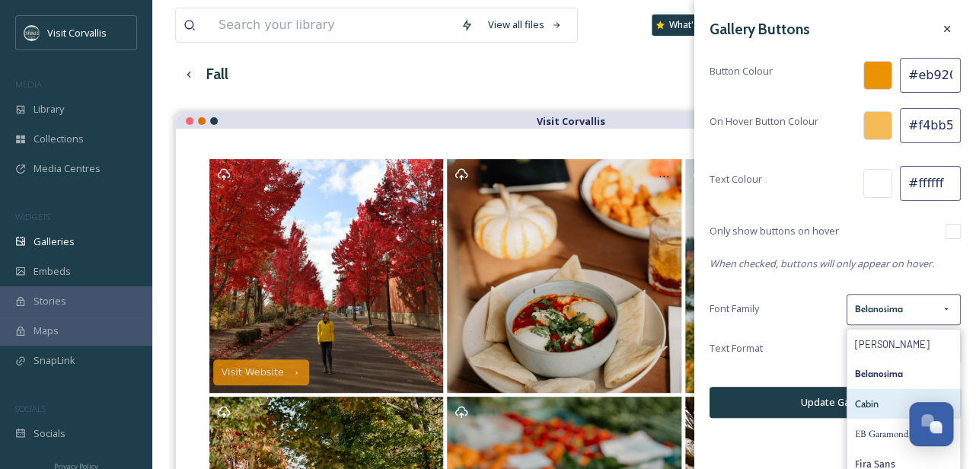
click at [881, 397] on div "Cabin" at bounding box center [903, 404] width 113 height 30
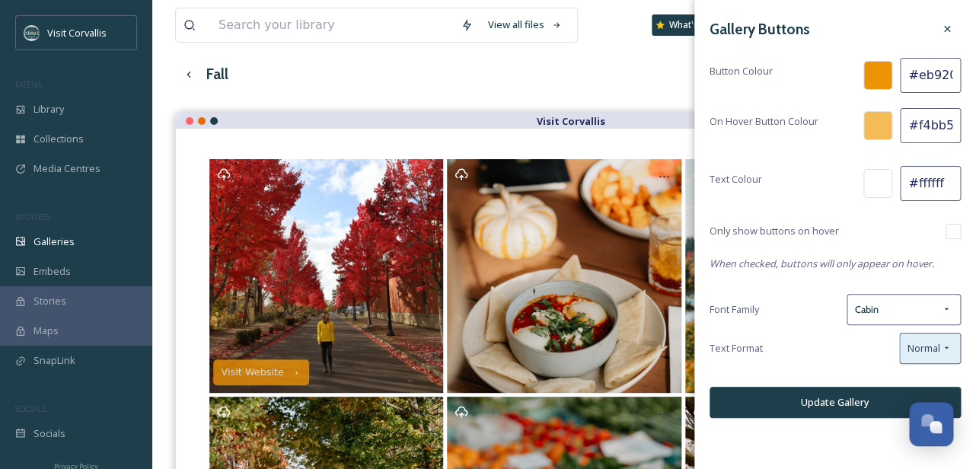
click at [911, 341] on span "Normal" at bounding box center [923, 348] width 33 height 14
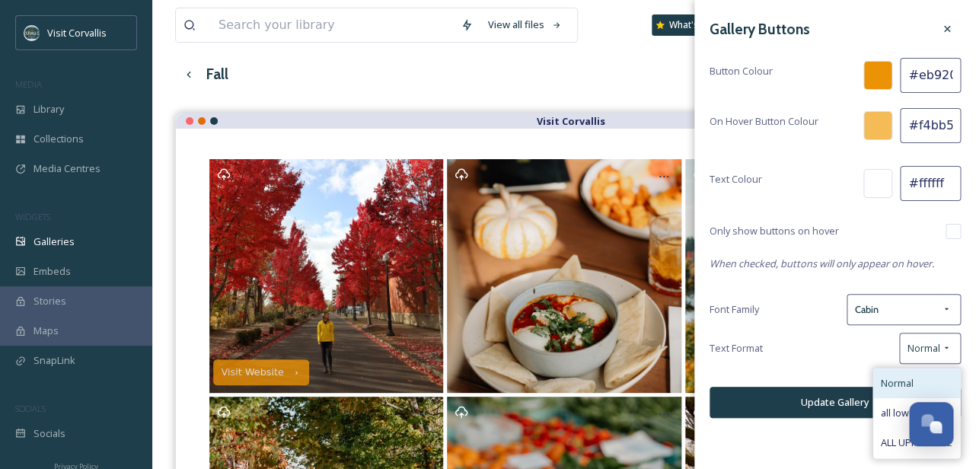
click at [902, 376] on span "Normal" at bounding box center [897, 383] width 33 height 14
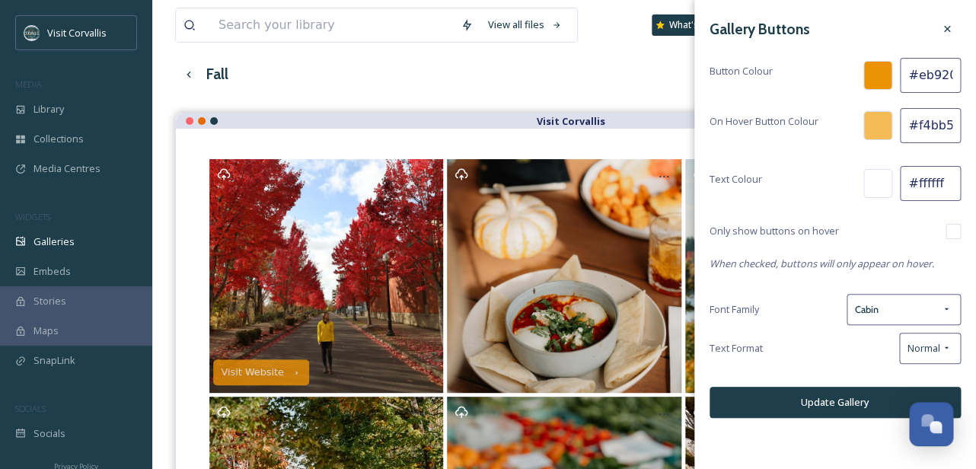
click at [808, 394] on button "Update Gallery" at bounding box center [834, 402] width 251 height 31
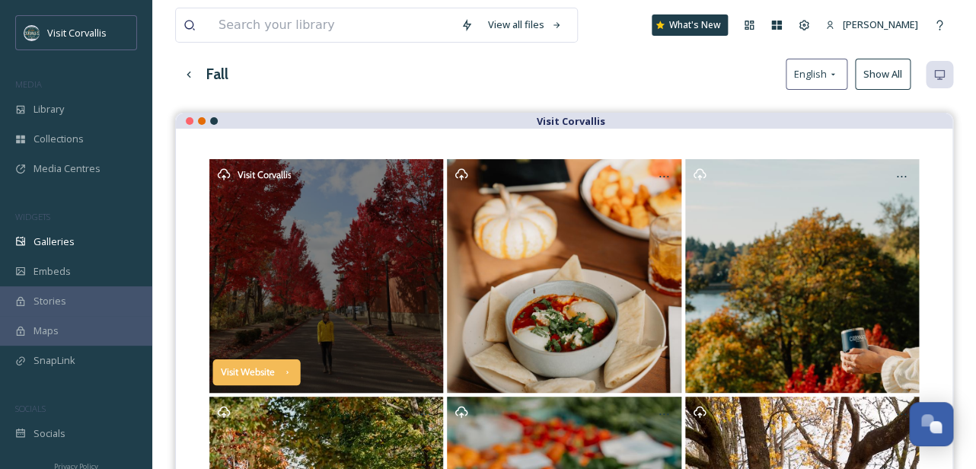
click at [278, 372] on div "Visit Website" at bounding box center [257, 372] width 88 height 26
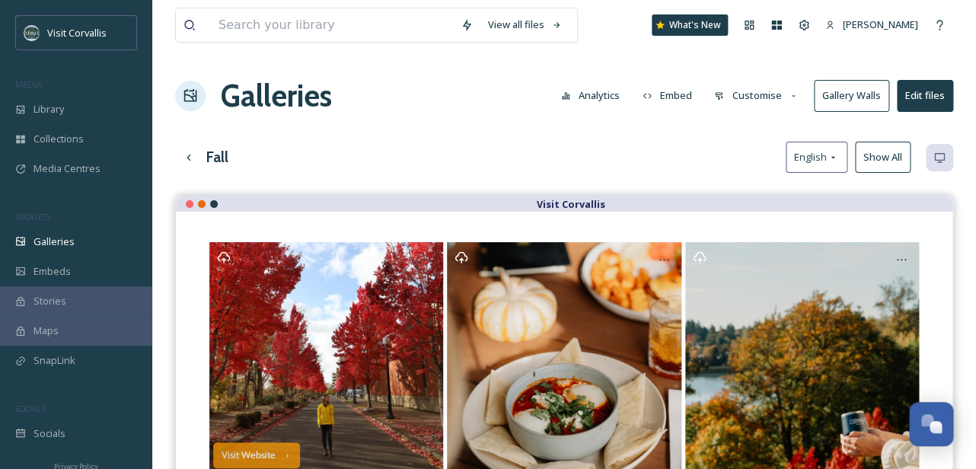
click at [747, 98] on button "Customise" at bounding box center [756, 96] width 100 height 30
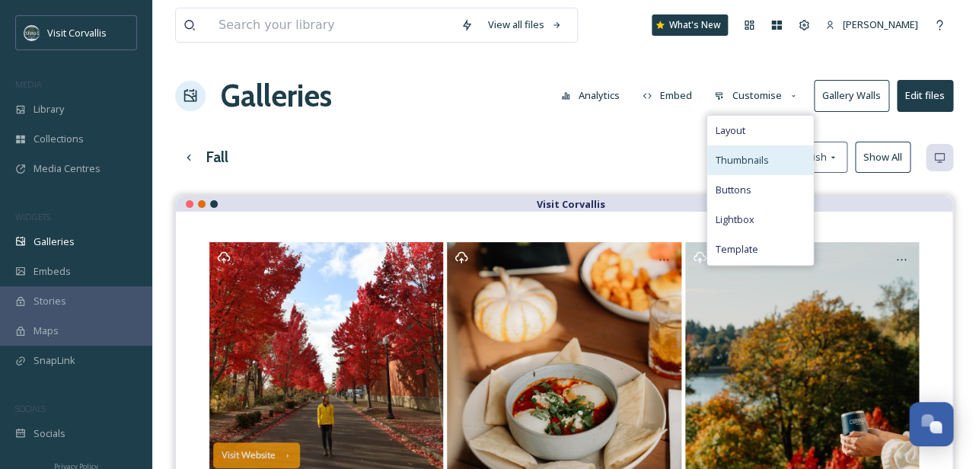
click at [751, 167] on div "Thumbnails" at bounding box center [760, 160] width 106 height 30
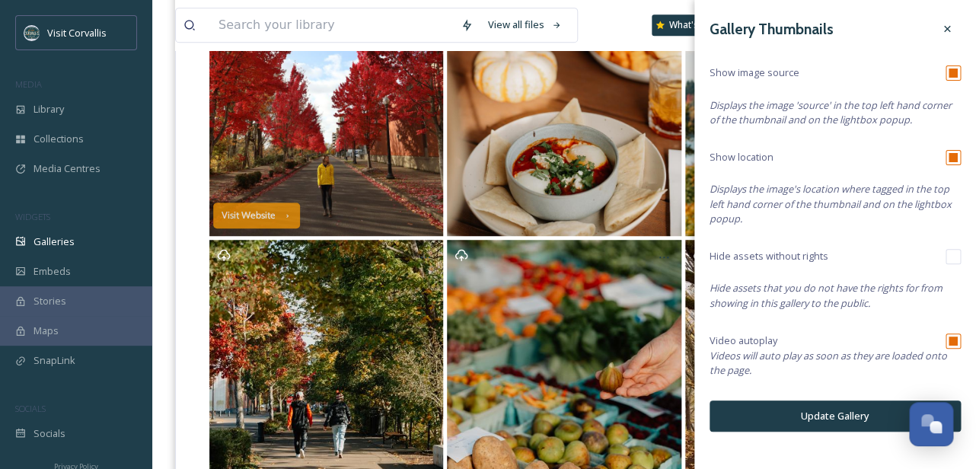
scroll to position [317, 0]
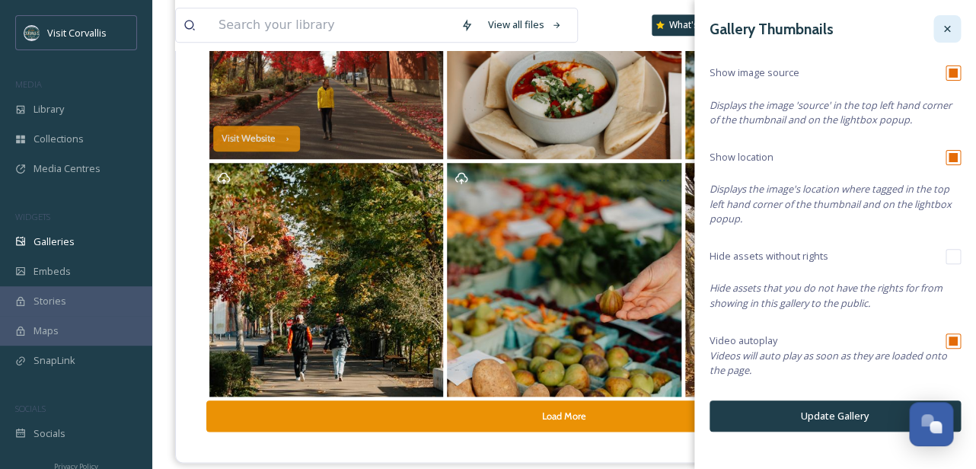
click at [950, 29] on icon at bounding box center [947, 29] width 12 height 12
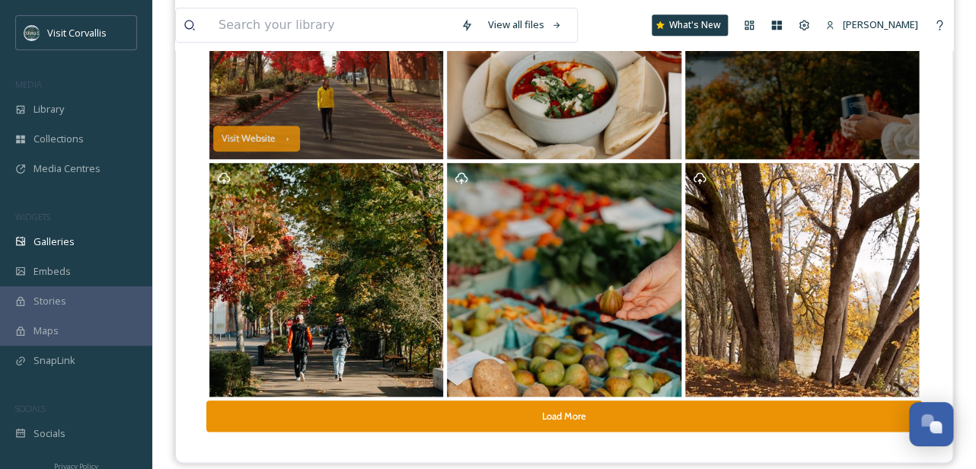
scroll to position [0, 0]
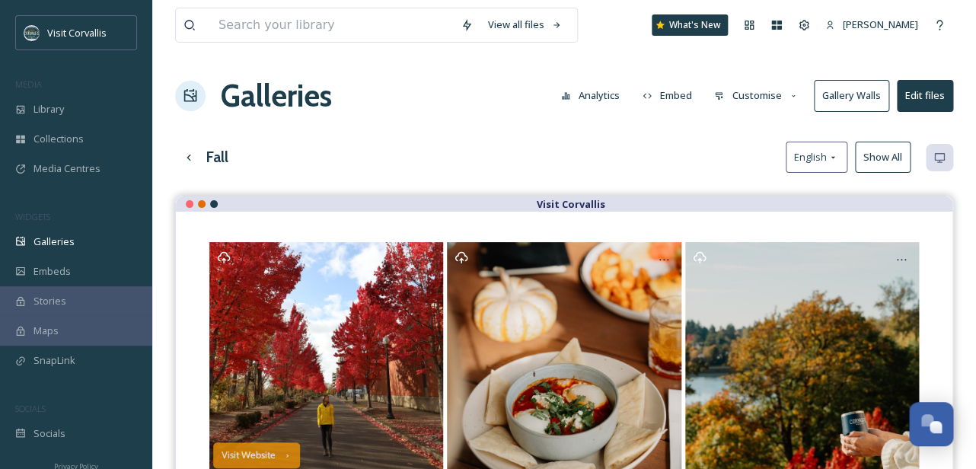
click at [757, 100] on button "Customise" at bounding box center [756, 96] width 100 height 30
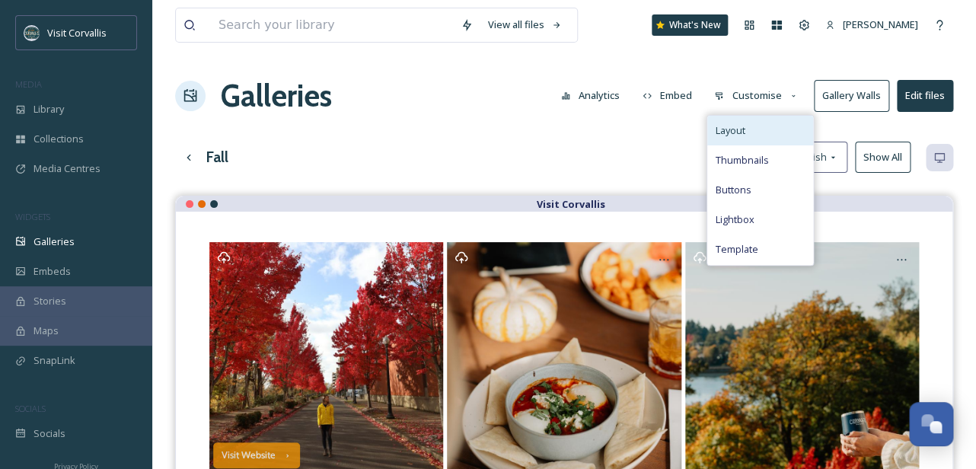
click at [744, 127] on span "Layout" at bounding box center [730, 130] width 30 height 14
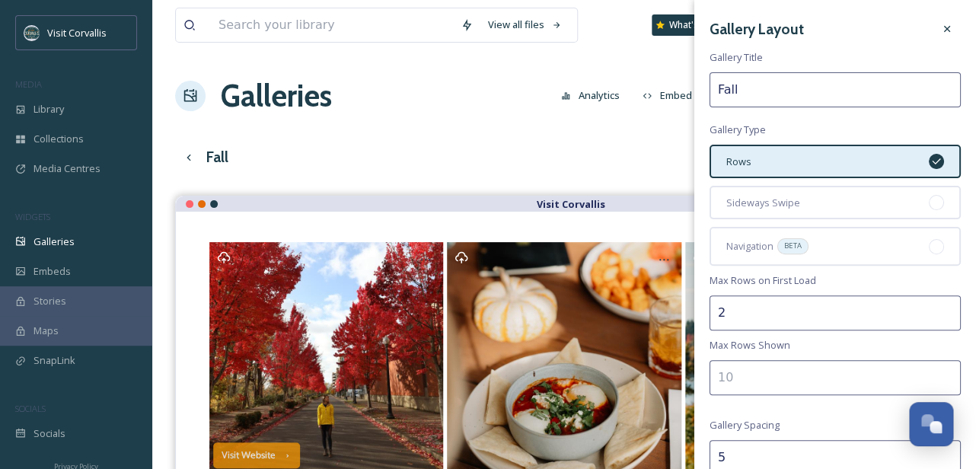
click at [769, 93] on input "Fall" at bounding box center [834, 89] width 251 height 35
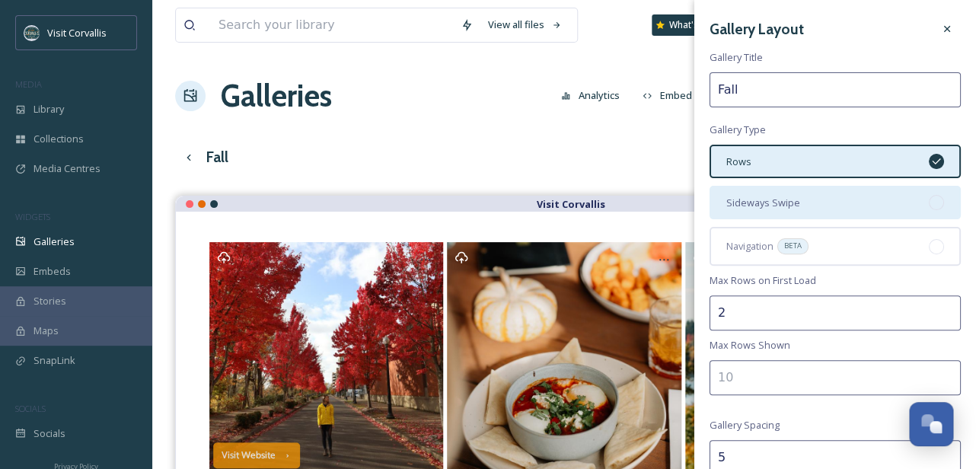
click at [763, 203] on span "Sideways Swipe" at bounding box center [763, 203] width 74 height 14
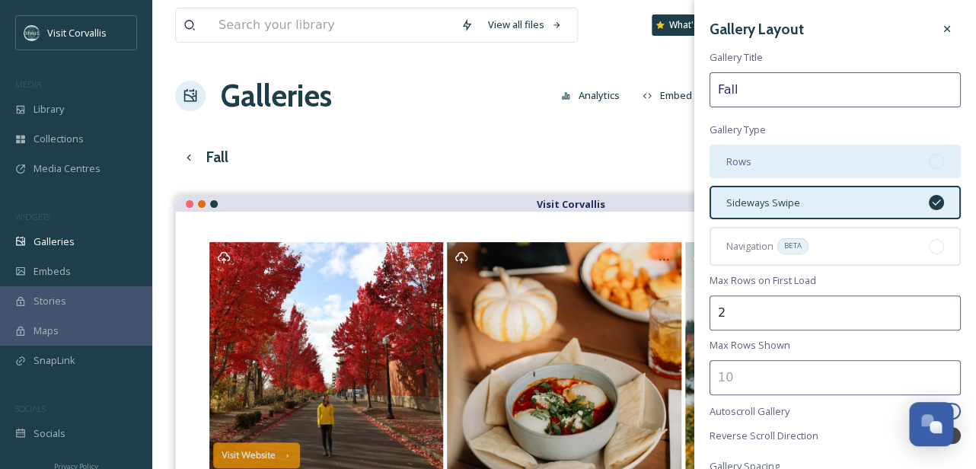
click at [774, 167] on div "Rows" at bounding box center [834, 161] width 251 height 33
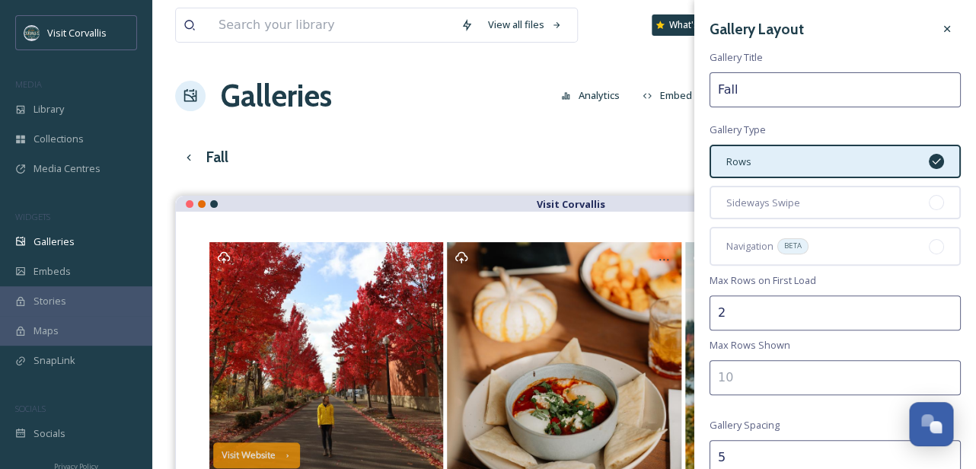
click at [762, 308] on input "2" at bounding box center [834, 312] width 251 height 35
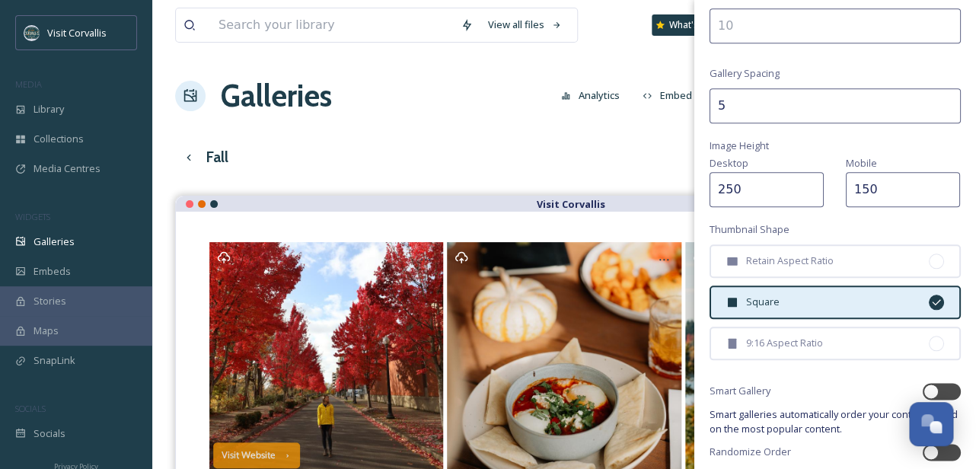
scroll to position [409, 0]
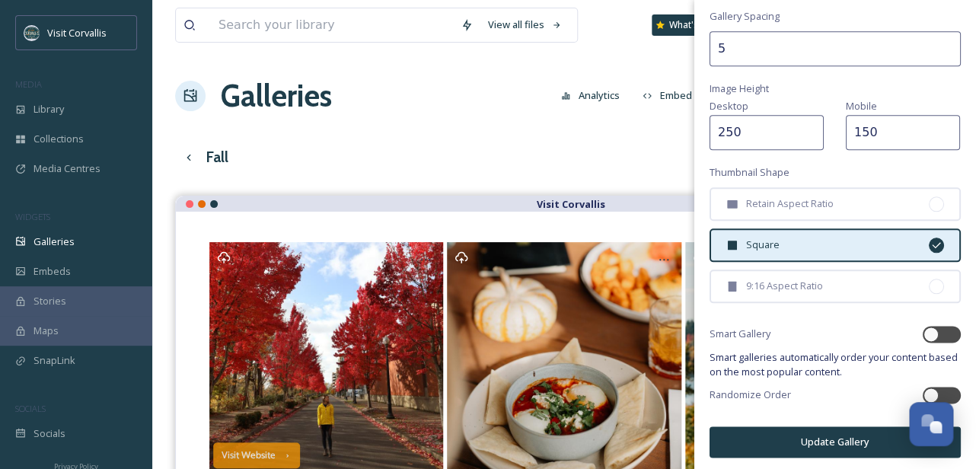
click at [772, 438] on button "Update Gallery" at bounding box center [834, 441] width 251 height 31
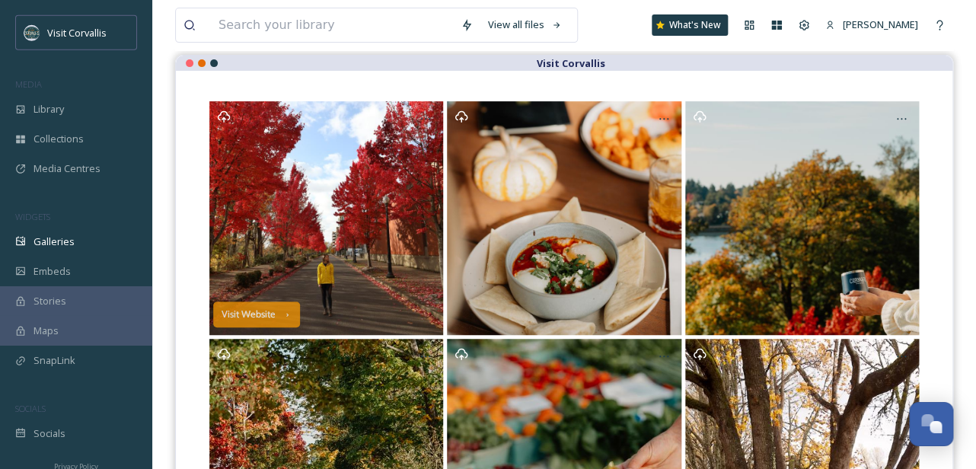
scroll to position [0, 0]
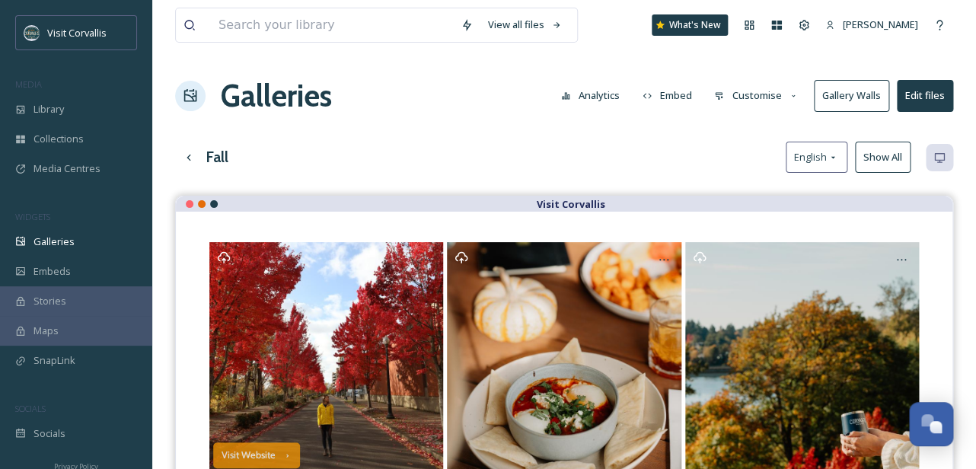
click at [779, 103] on button "Customise" at bounding box center [756, 96] width 100 height 30
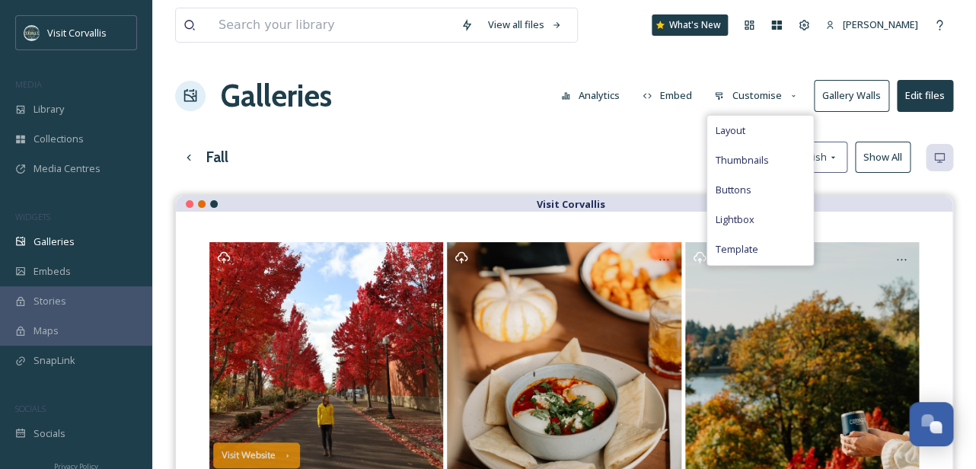
click at [942, 94] on button "Edit files" at bounding box center [925, 95] width 56 height 31
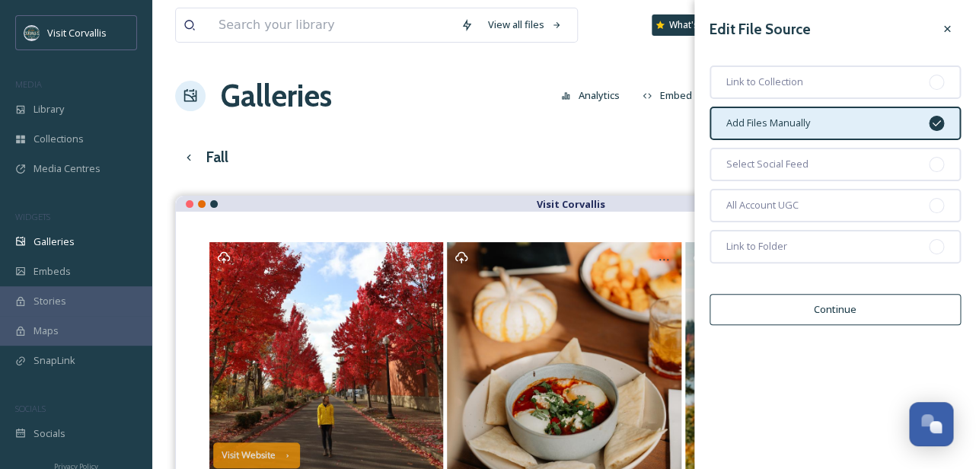
click at [657, 135] on div "View all files What's New [PERSON_NAME] Galleries Analytics Embed Customise Gal…" at bounding box center [564, 401] width 824 height 802
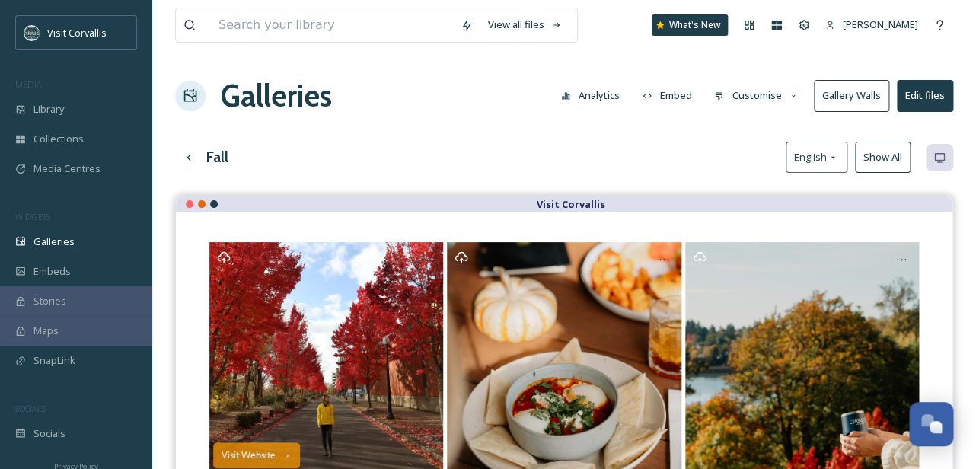
click at [750, 93] on button "Customise" at bounding box center [756, 96] width 100 height 30
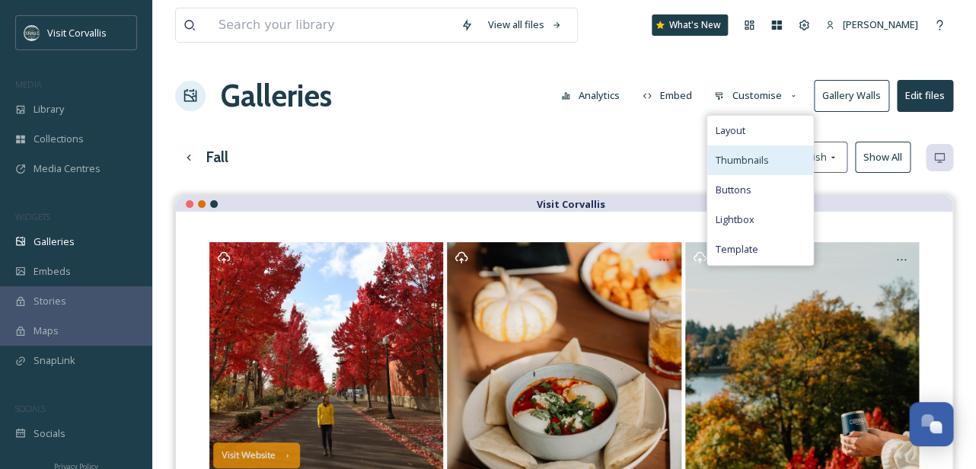
click at [733, 158] on span "Thumbnails" at bounding box center [741, 160] width 53 height 14
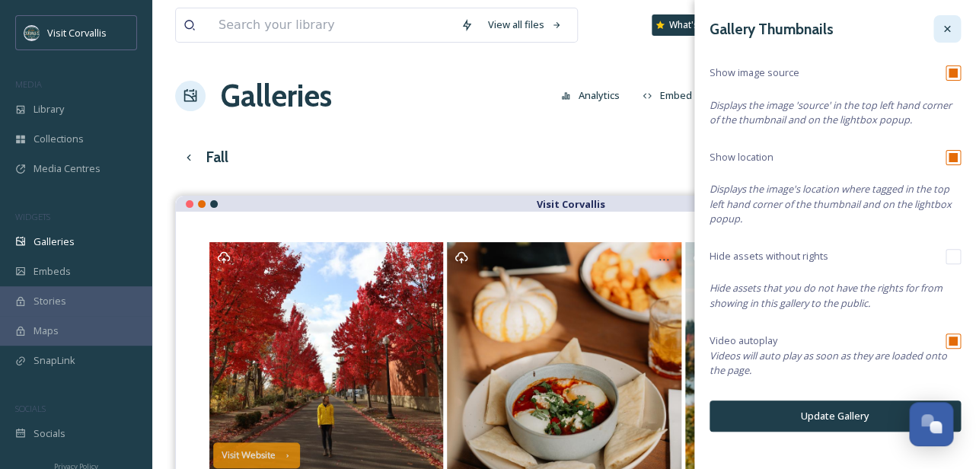
click at [951, 36] on div at bounding box center [946, 28] width 27 height 27
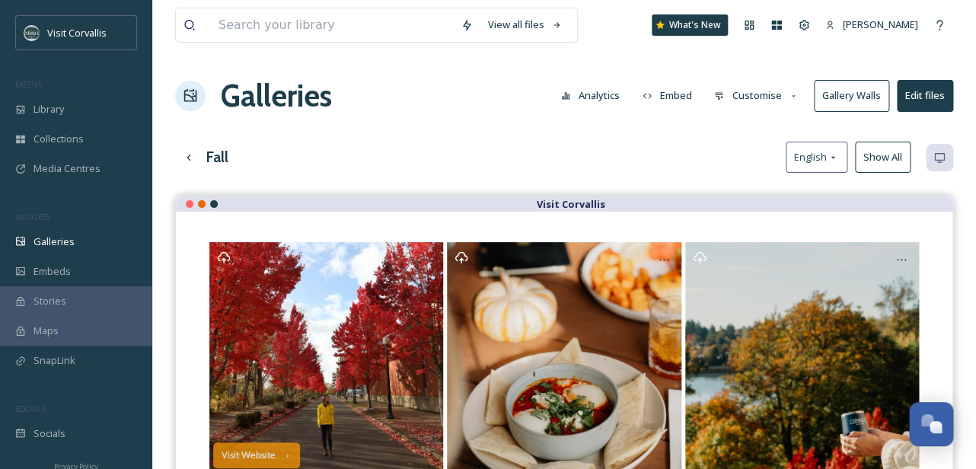
click at [756, 102] on button "Customise" at bounding box center [756, 96] width 100 height 30
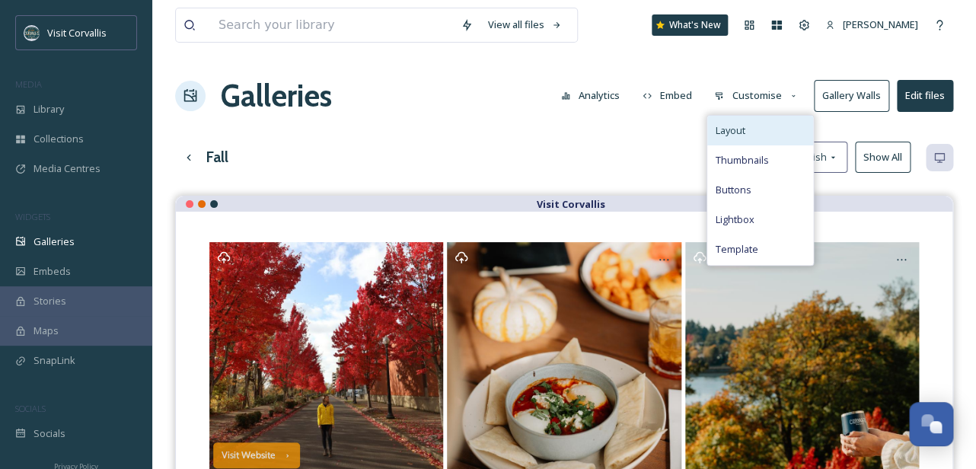
click at [736, 126] on span "Layout" at bounding box center [730, 130] width 30 height 14
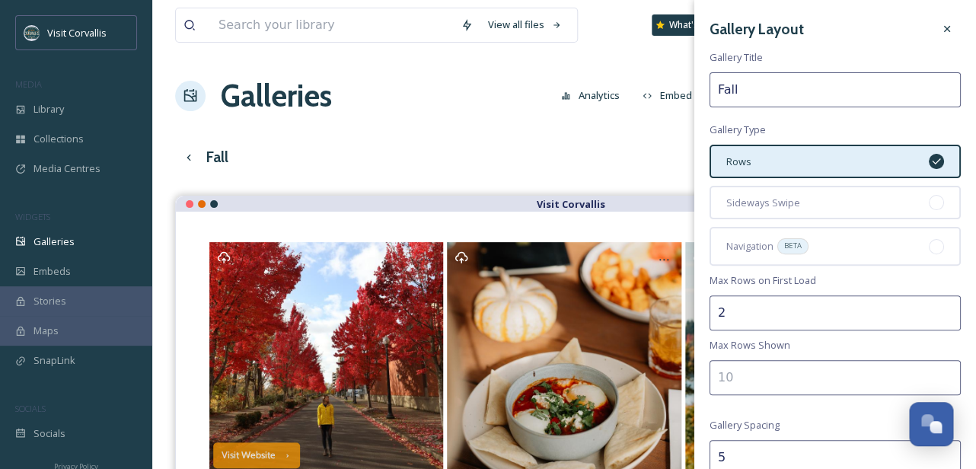
click at [757, 89] on input "Fall" at bounding box center [834, 89] width 251 height 35
click at [647, 126] on div "View all files What's New [PERSON_NAME] Galleries Analytics Embed Customise Gal…" at bounding box center [564, 401] width 824 height 802
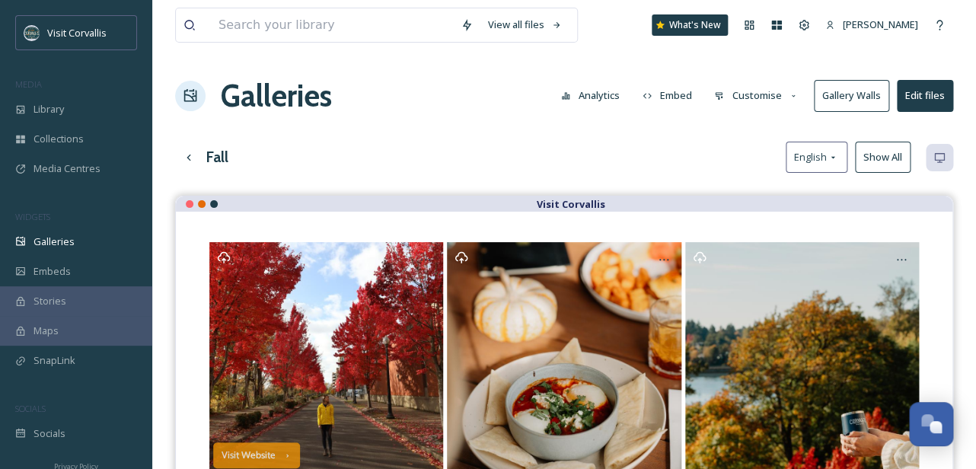
click at [755, 100] on button "Customise" at bounding box center [756, 96] width 100 height 30
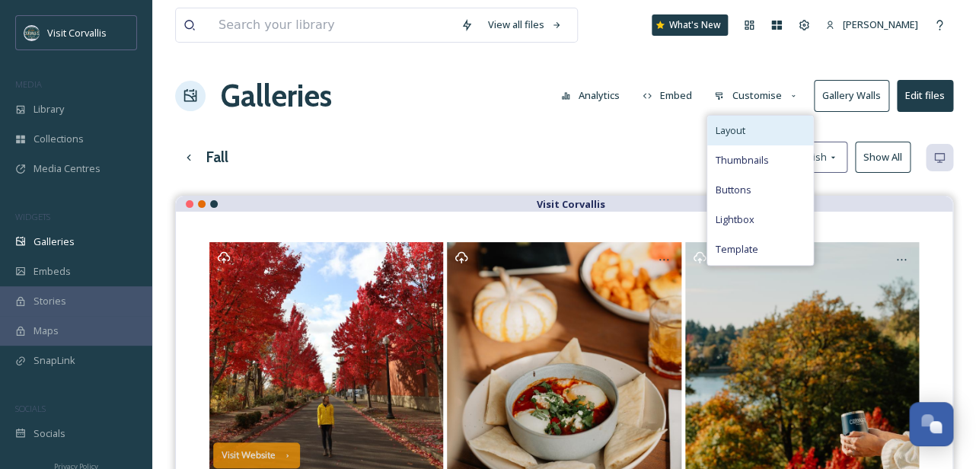
click at [744, 136] on span "Layout" at bounding box center [730, 130] width 30 height 14
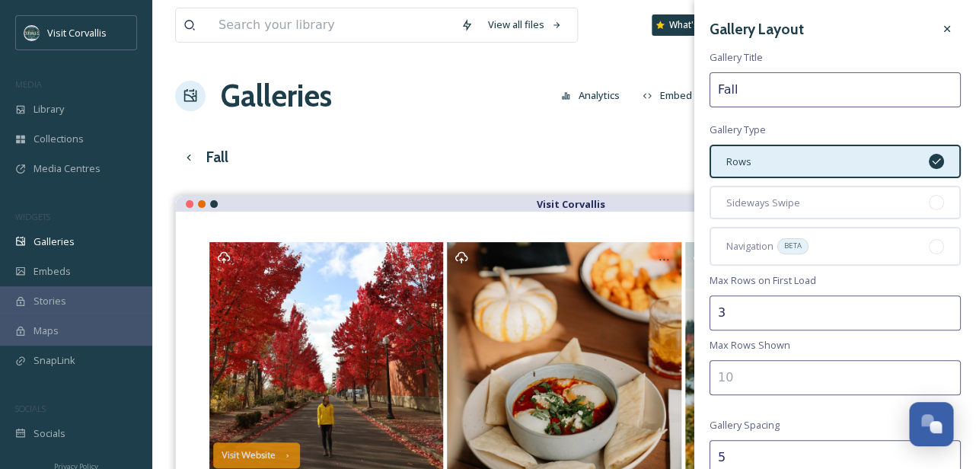
click at [946, 308] on input "3" at bounding box center [834, 312] width 251 height 35
click at [945, 316] on input "2" at bounding box center [834, 312] width 251 height 35
click at [945, 316] on input "1" at bounding box center [834, 312] width 251 height 35
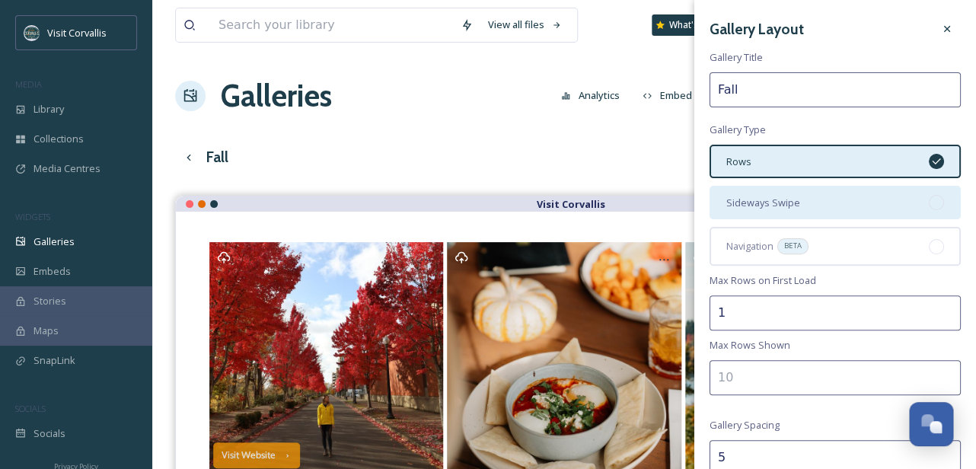
click at [862, 197] on div "Sideways Swipe" at bounding box center [834, 202] width 251 height 33
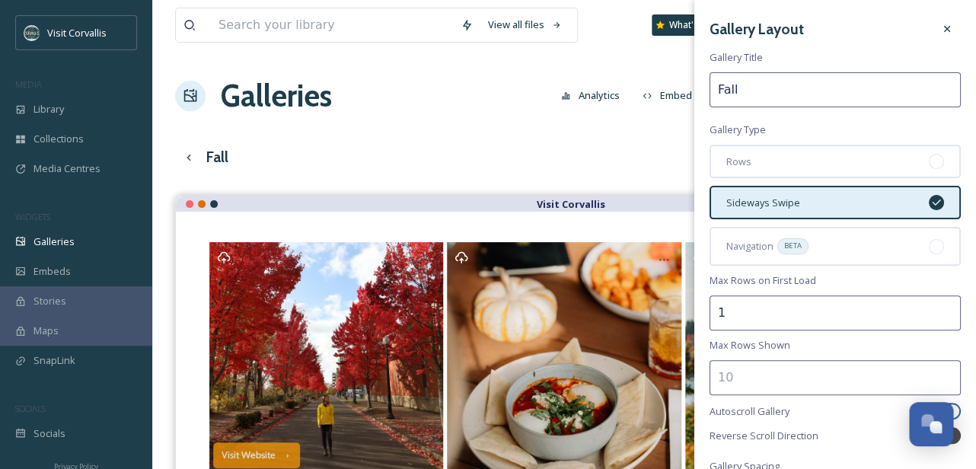
click at [855, 201] on div "Sideways Swipe" at bounding box center [834, 202] width 251 height 33
click at [844, 373] on input "number" at bounding box center [834, 377] width 251 height 35
click at [935, 199] on icon at bounding box center [936, 202] width 12 height 12
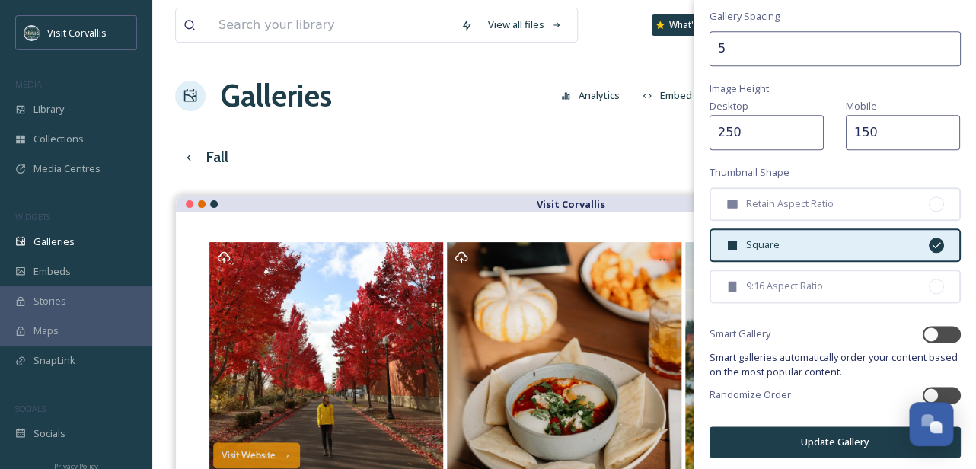
click at [794, 438] on button "Update Gallery" at bounding box center [834, 441] width 251 height 31
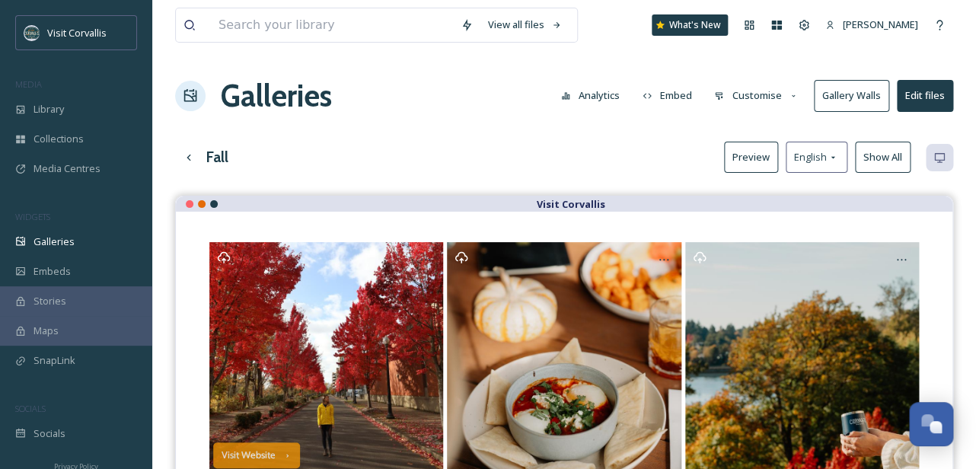
click at [754, 98] on button "Customise" at bounding box center [756, 96] width 100 height 30
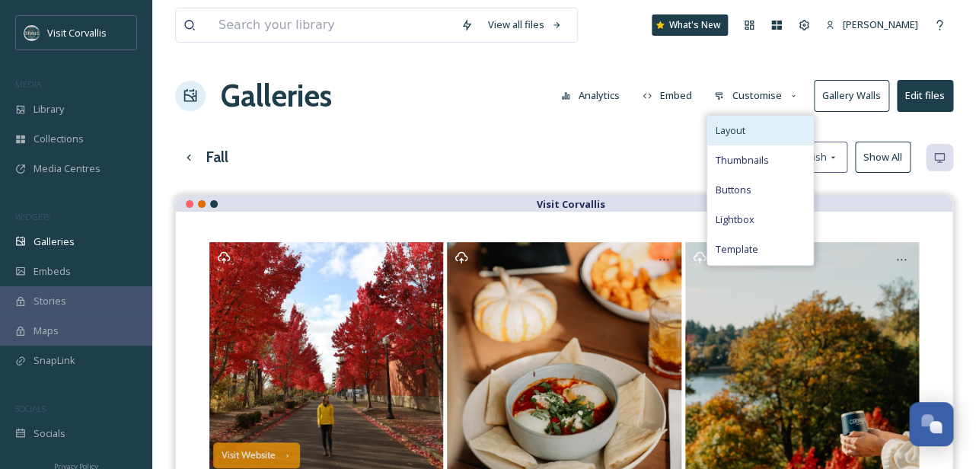
click at [744, 126] on span "Layout" at bounding box center [730, 130] width 30 height 14
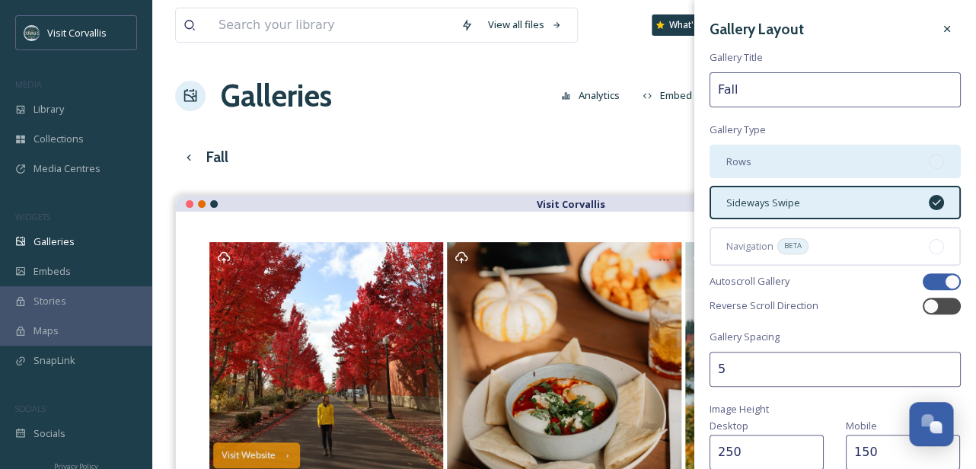
click at [882, 161] on div "Rows" at bounding box center [834, 161] width 251 height 33
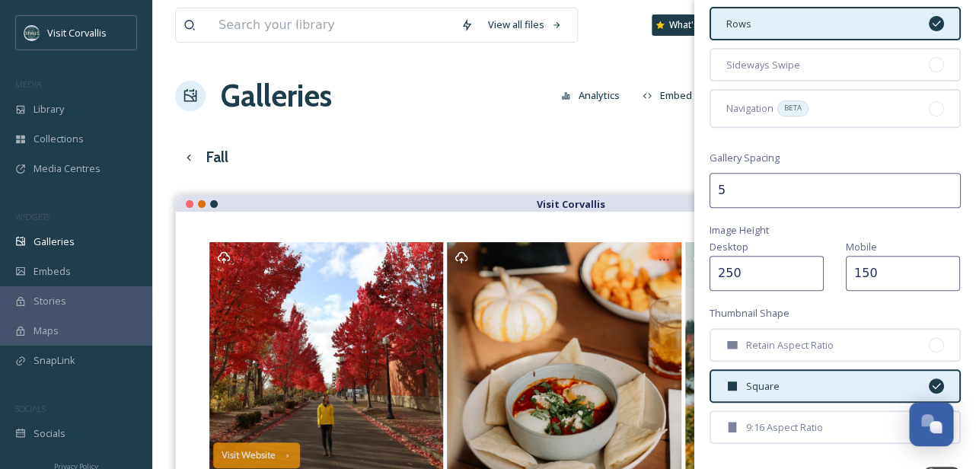
scroll to position [139, 0]
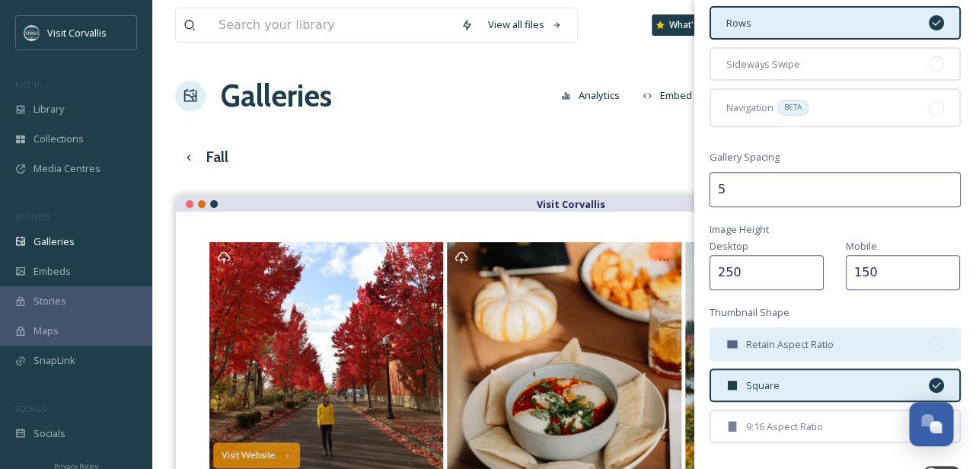
click at [824, 333] on div "Retain Aspect Ratio" at bounding box center [834, 343] width 251 height 33
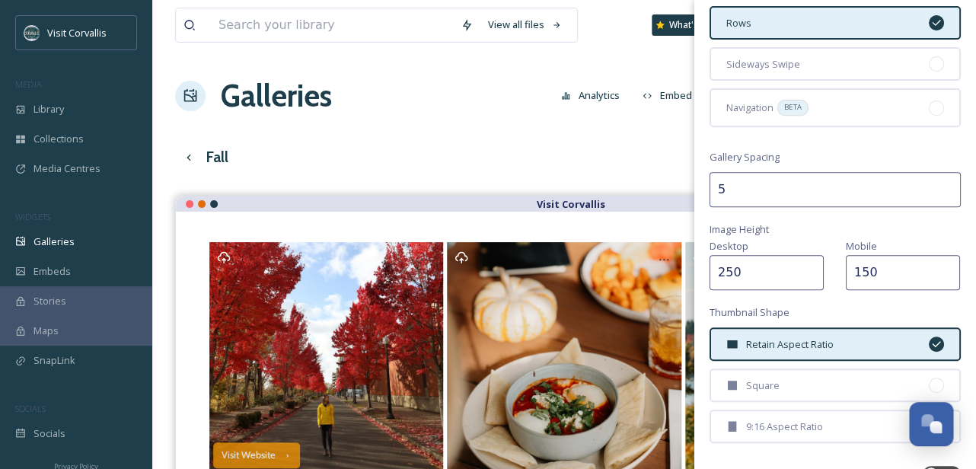
scroll to position [280, 0]
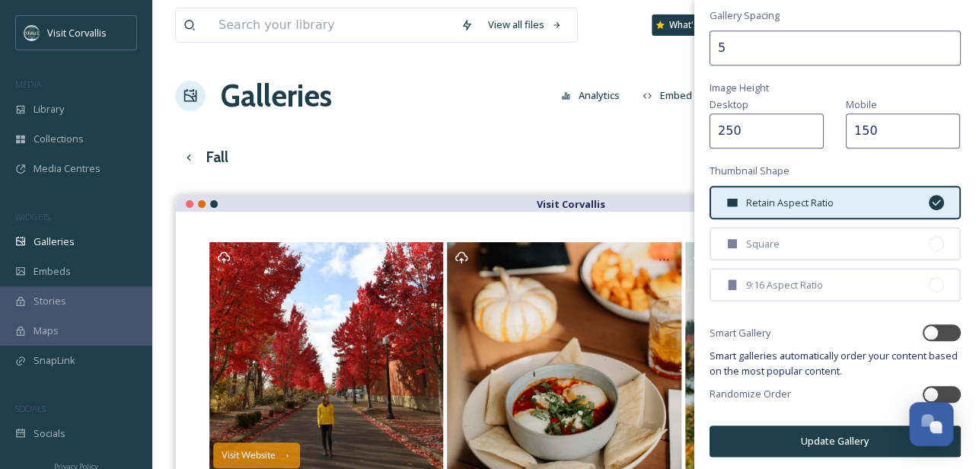
click at [767, 437] on button "Update Gallery" at bounding box center [834, 440] width 251 height 31
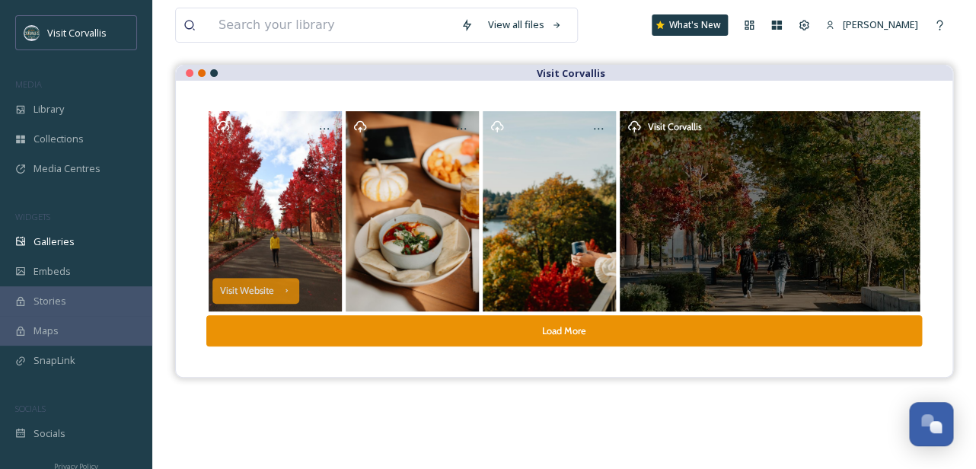
scroll to position [151, 0]
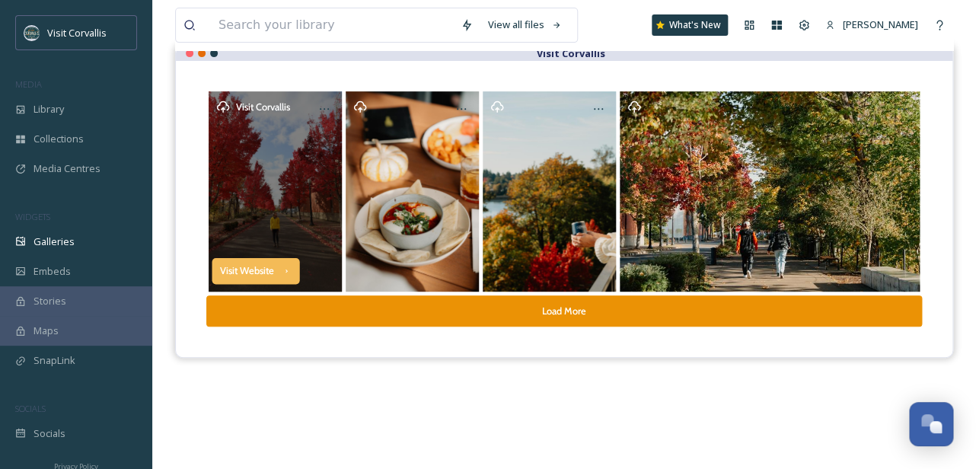
click at [274, 263] on div "Visit Website" at bounding box center [256, 270] width 88 height 26
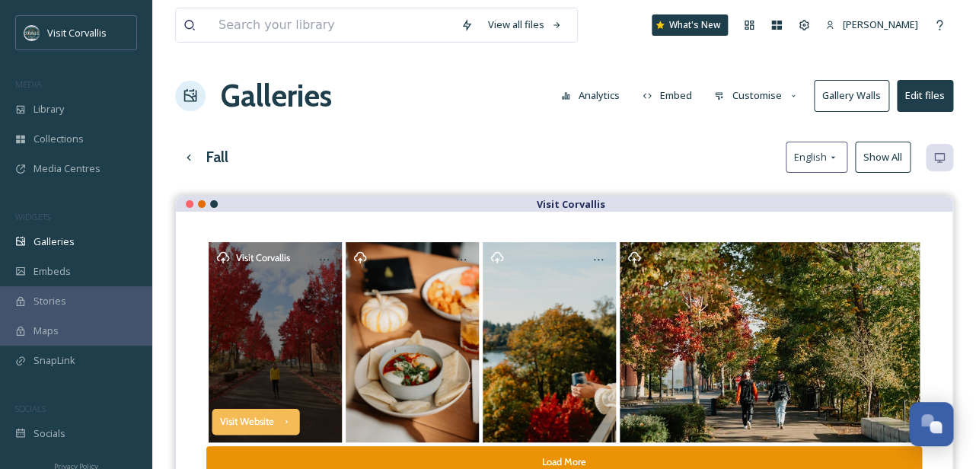
click at [249, 414] on div "Visit Website" at bounding box center [256, 421] width 88 height 26
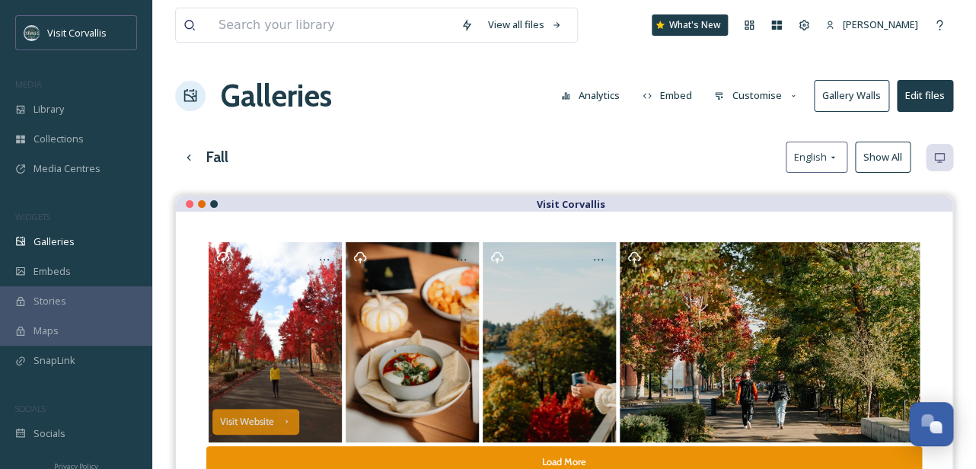
click at [748, 88] on button "Customise" at bounding box center [756, 96] width 100 height 30
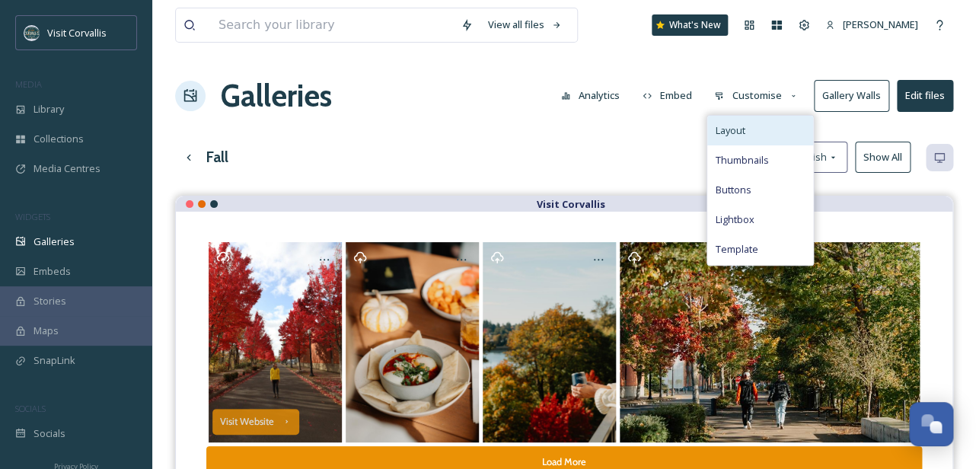
click at [743, 122] on div "Layout" at bounding box center [760, 131] width 106 height 30
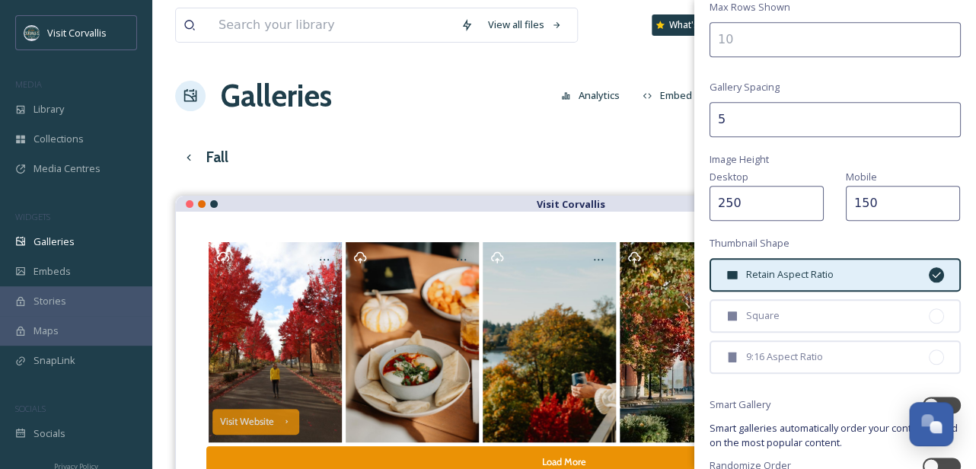
scroll to position [347, 0]
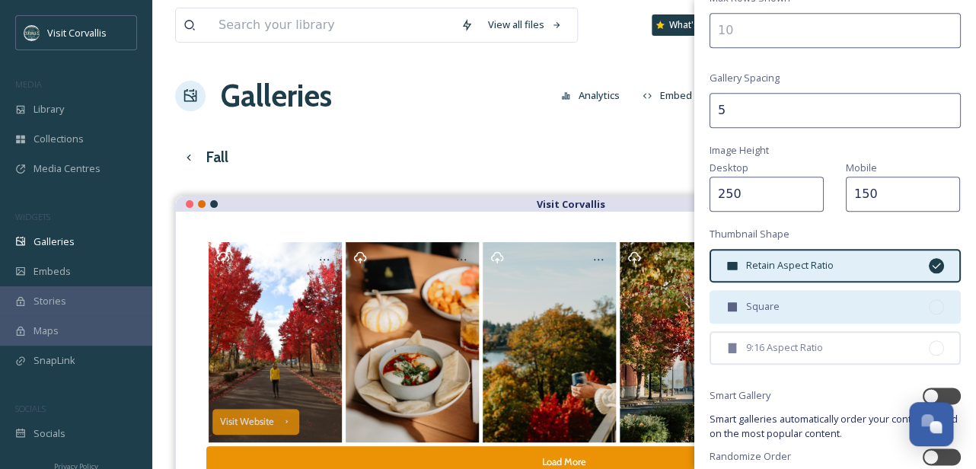
click at [758, 307] on span "Square" at bounding box center [762, 306] width 33 height 14
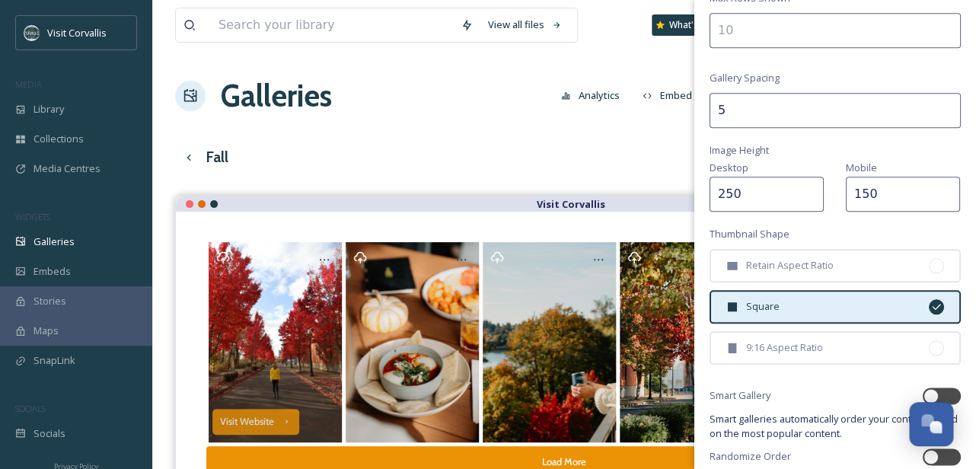
scroll to position [409, 0]
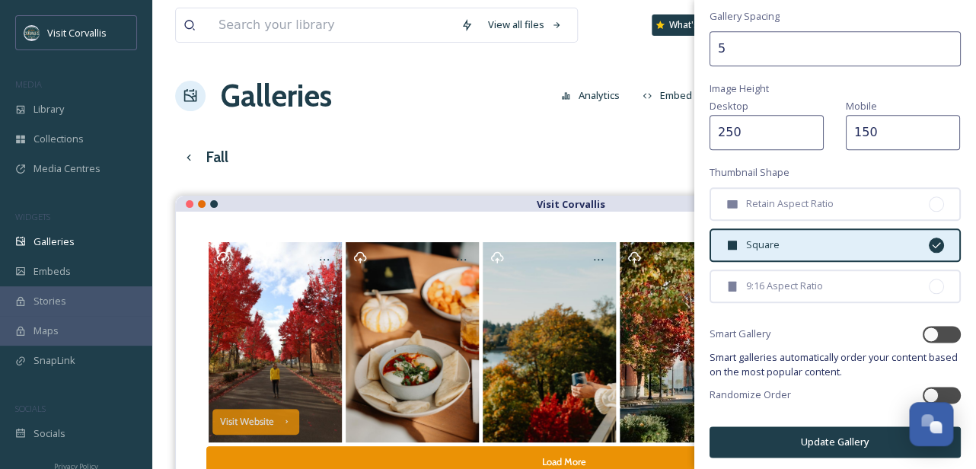
click at [735, 440] on button "Update Gallery" at bounding box center [834, 441] width 251 height 31
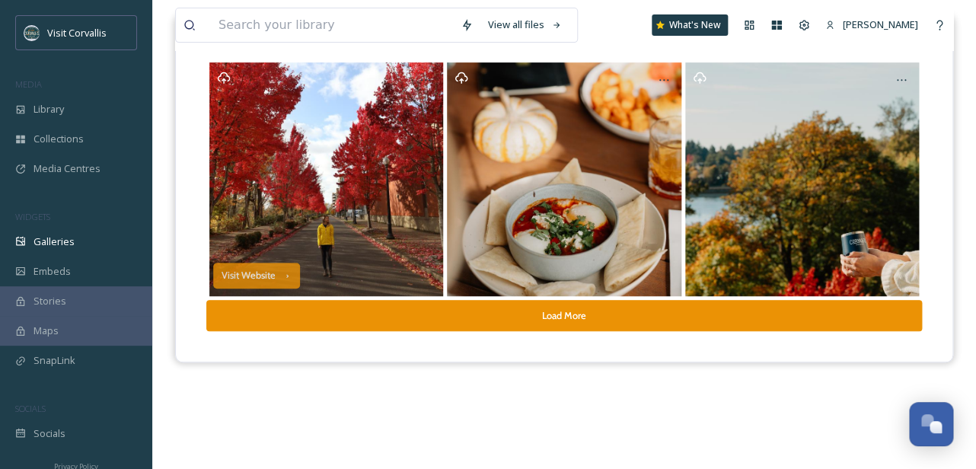
scroll to position [0, 0]
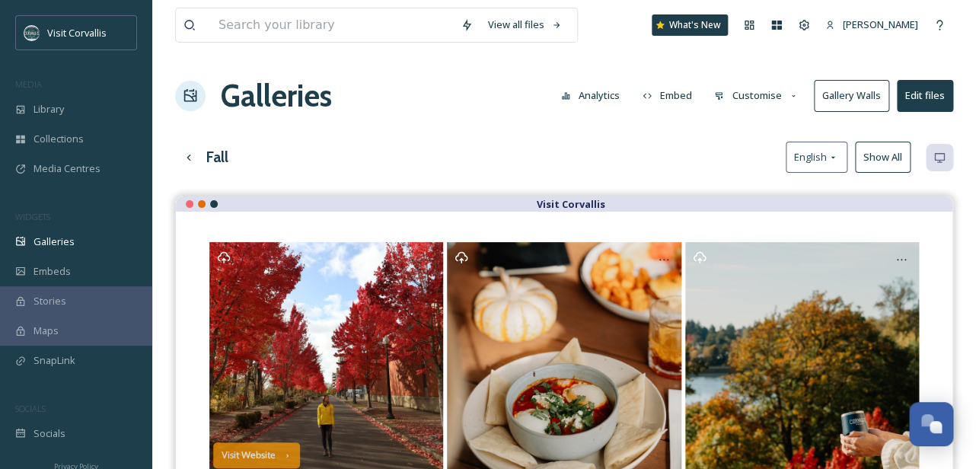
click at [750, 94] on button "Customise" at bounding box center [756, 96] width 100 height 30
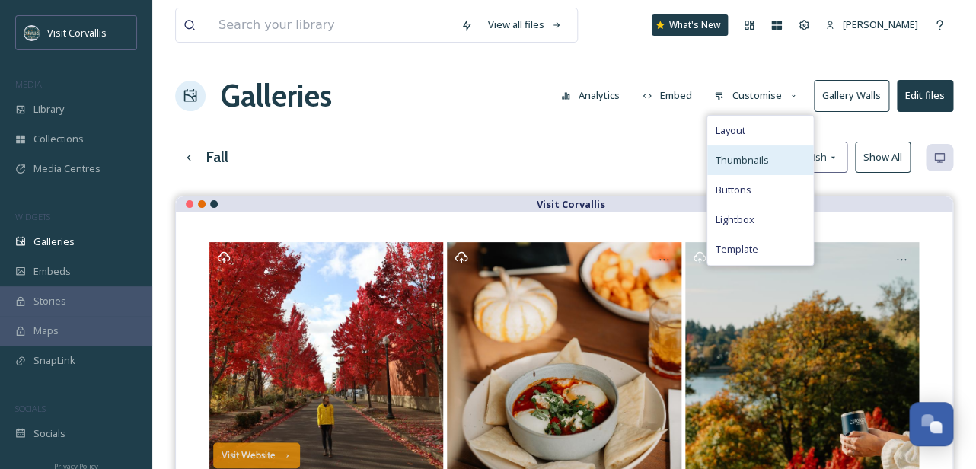
click at [730, 158] on span "Thumbnails" at bounding box center [741, 160] width 53 height 14
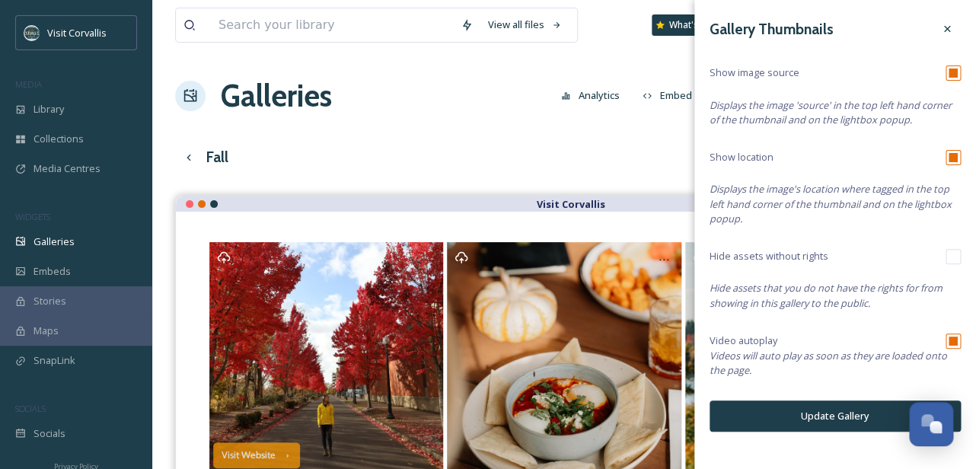
click at [821, 412] on button "Update Gallery" at bounding box center [834, 415] width 251 height 31
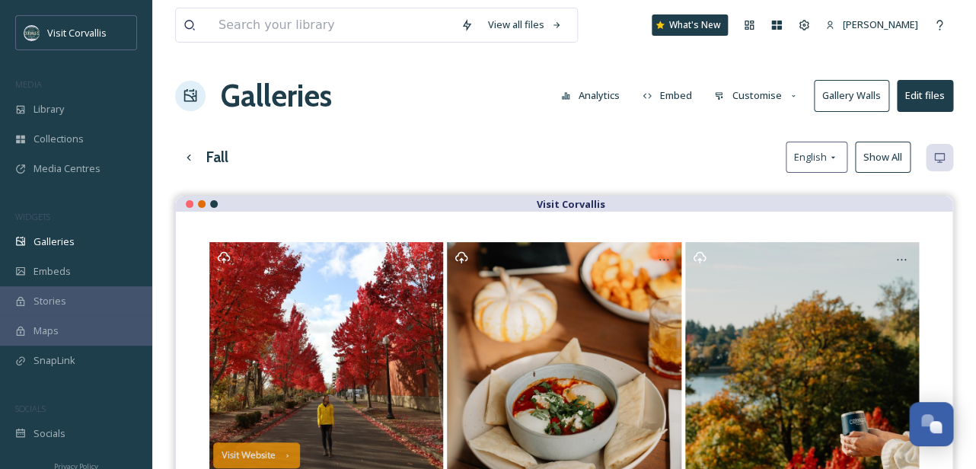
click at [768, 97] on button "Customise" at bounding box center [756, 96] width 100 height 30
click at [863, 93] on button "Gallery Walls" at bounding box center [851, 95] width 75 height 31
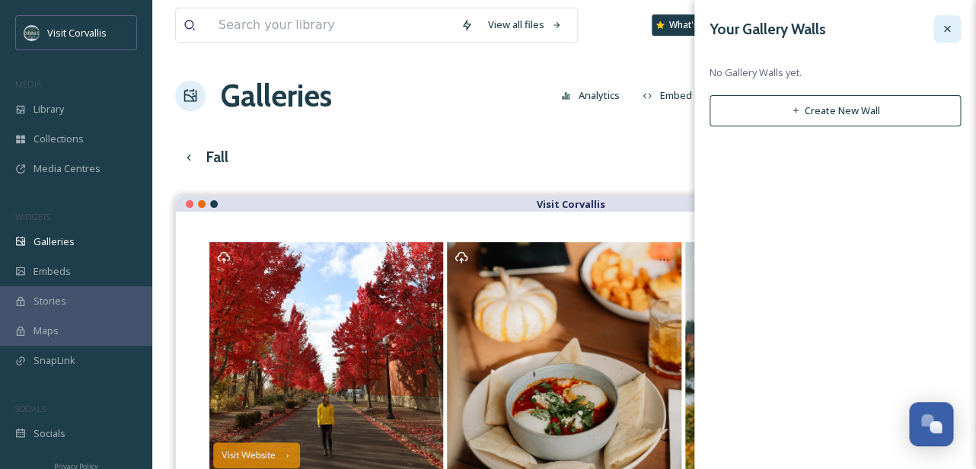
click at [942, 30] on icon at bounding box center [947, 29] width 12 height 12
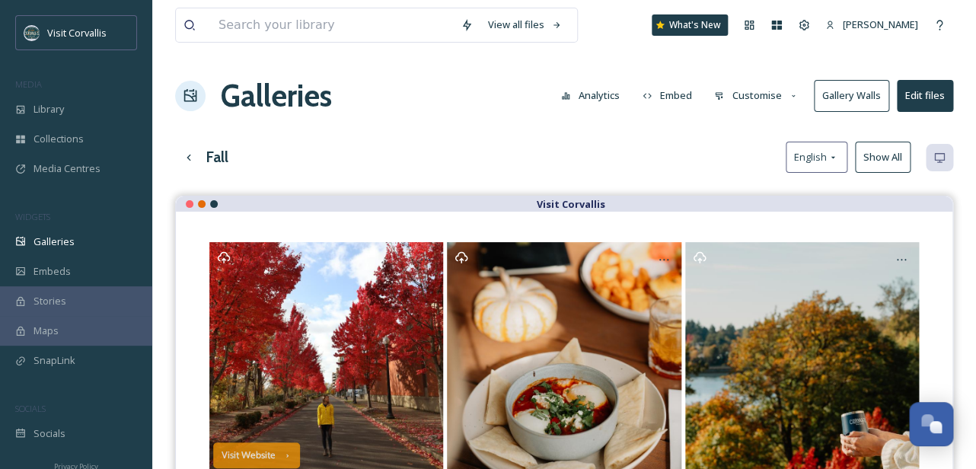
click at [920, 97] on button "Edit files" at bounding box center [925, 95] width 56 height 31
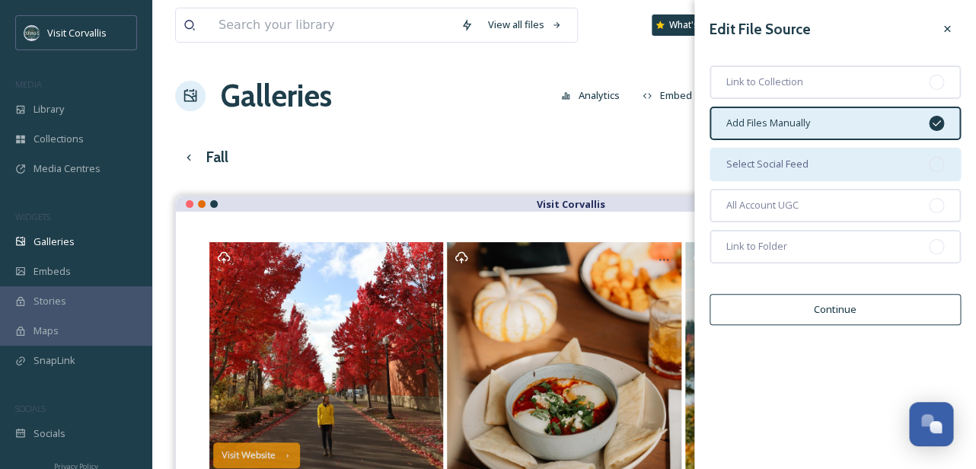
click at [845, 155] on div "Select Social Feed" at bounding box center [834, 164] width 251 height 33
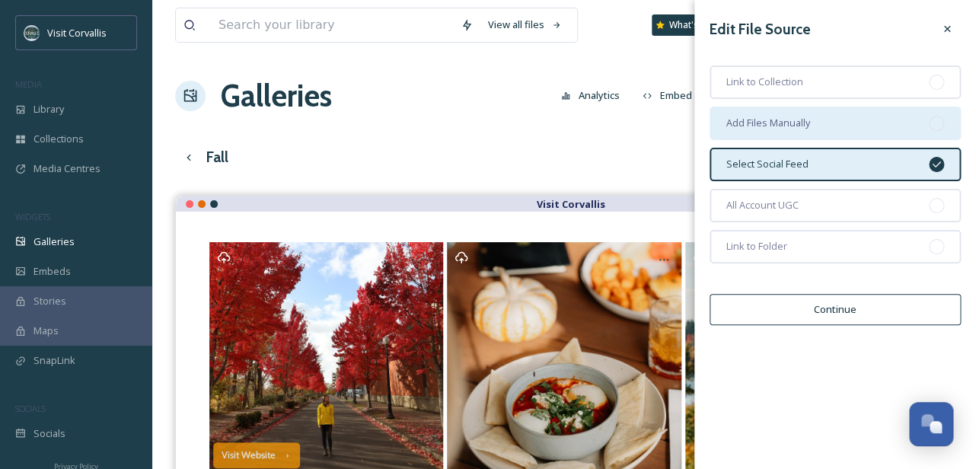
click at [847, 121] on div "Add Files Manually" at bounding box center [834, 123] width 251 height 33
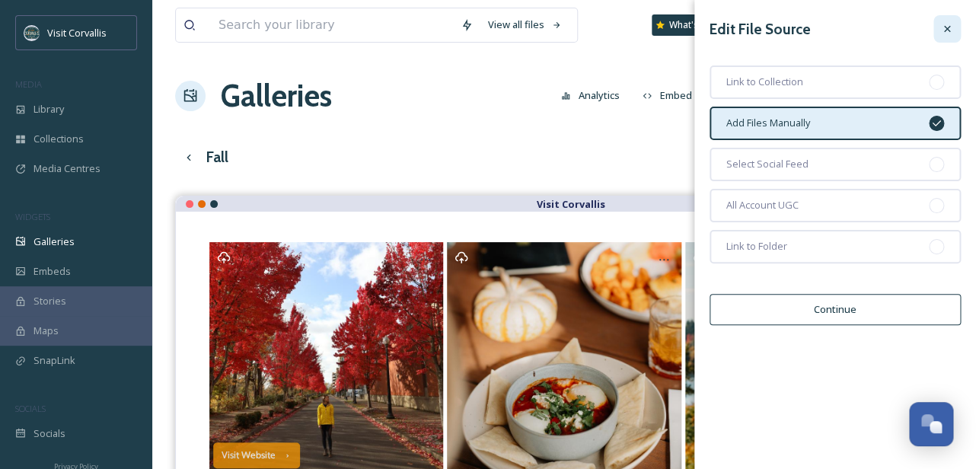
click at [942, 26] on icon at bounding box center [947, 29] width 12 height 12
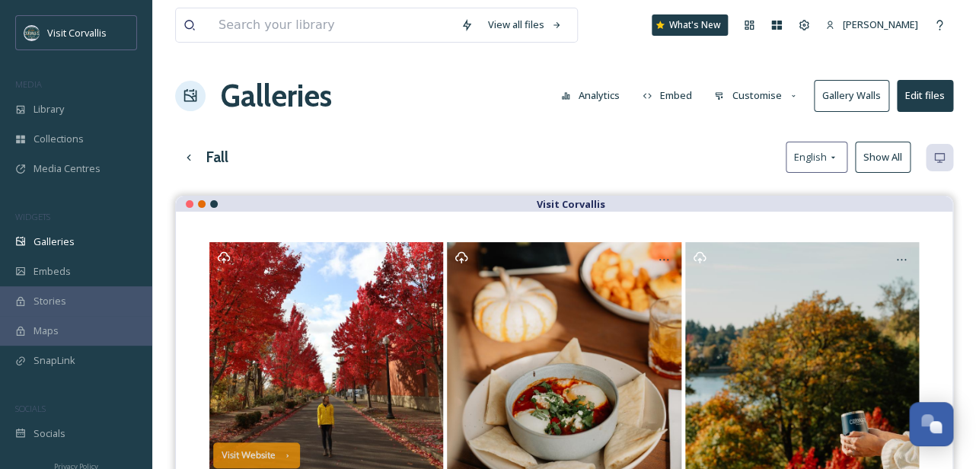
click at [767, 89] on button "Customise" at bounding box center [756, 96] width 100 height 30
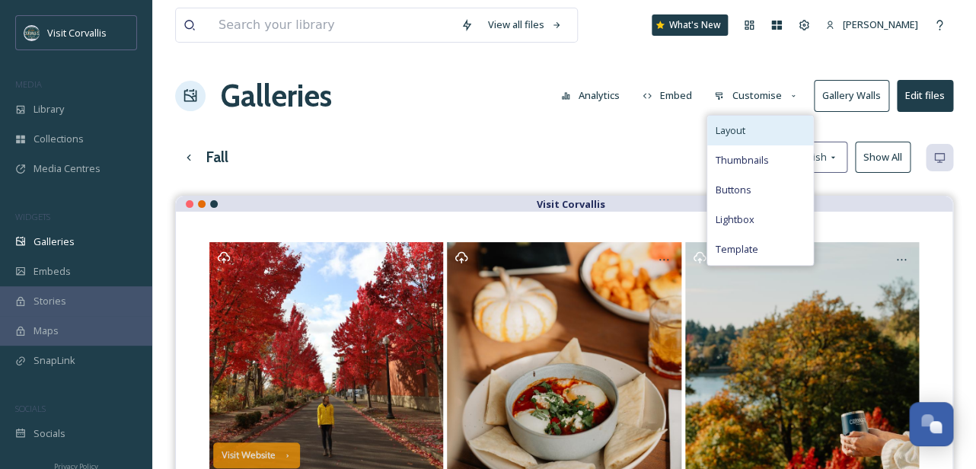
click at [750, 141] on div "Layout" at bounding box center [760, 131] width 106 height 30
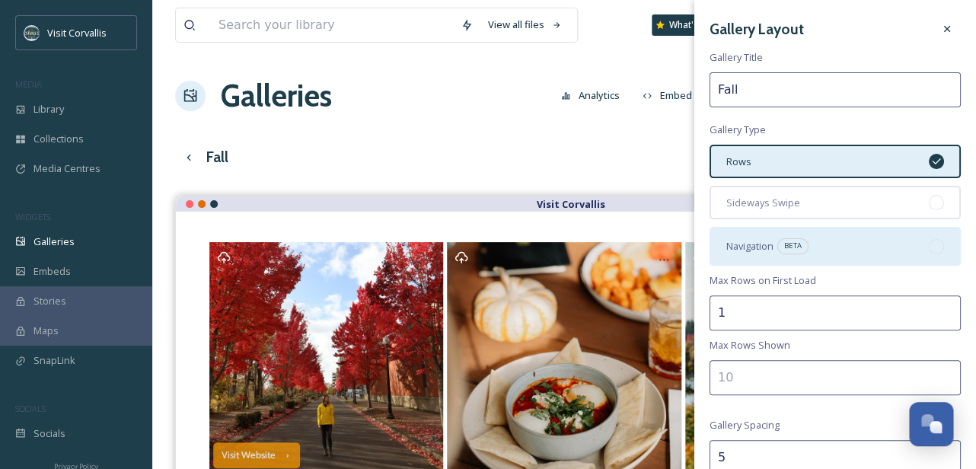
click at [751, 234] on div "Navigation BETA" at bounding box center [834, 246] width 251 height 38
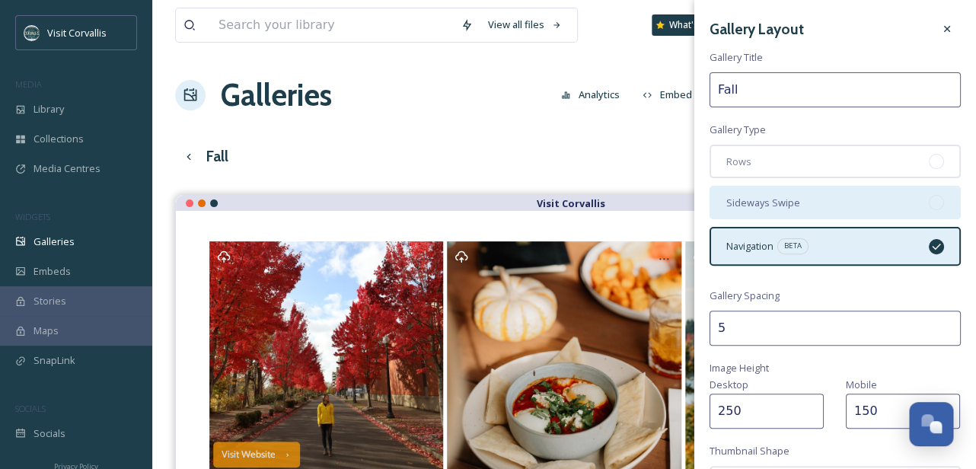
click at [817, 202] on div "Sideways Swipe" at bounding box center [834, 202] width 251 height 33
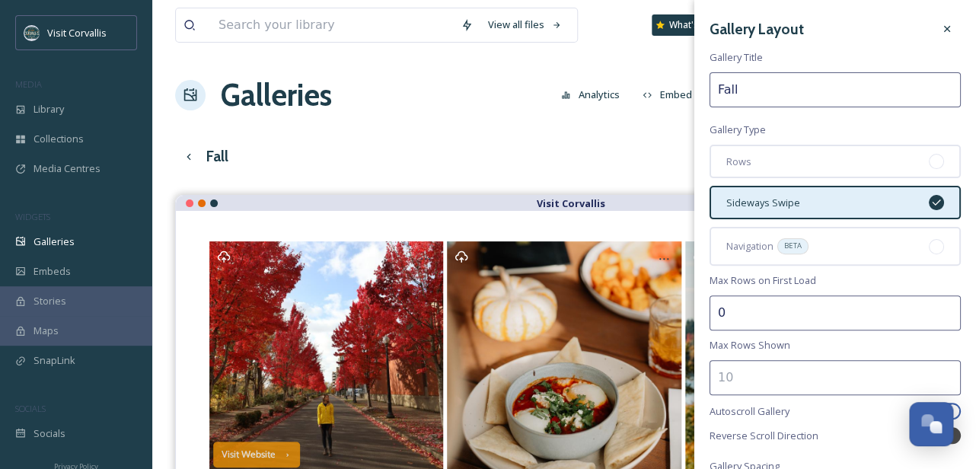
click at [946, 316] on input "0" at bounding box center [834, 312] width 251 height 35
click at [946, 309] on input "1" at bounding box center [834, 312] width 251 height 35
click at [946, 309] on input "2" at bounding box center [834, 312] width 251 height 35
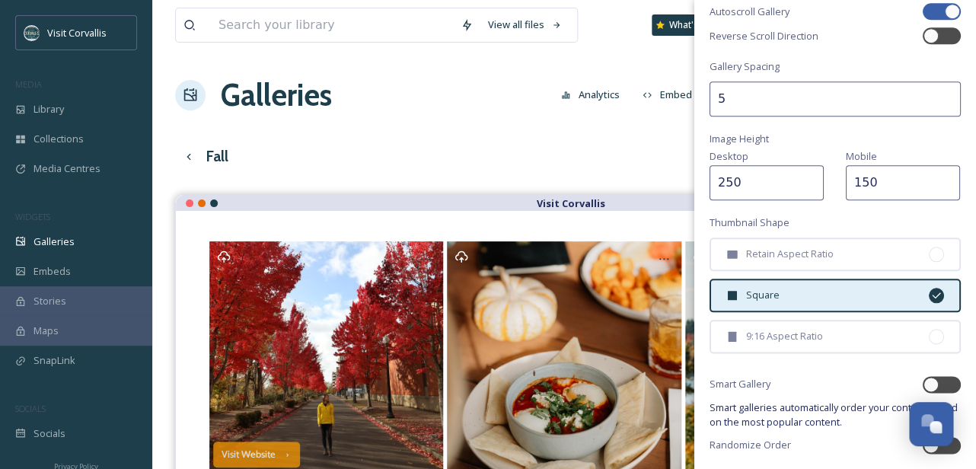
scroll to position [450, 0]
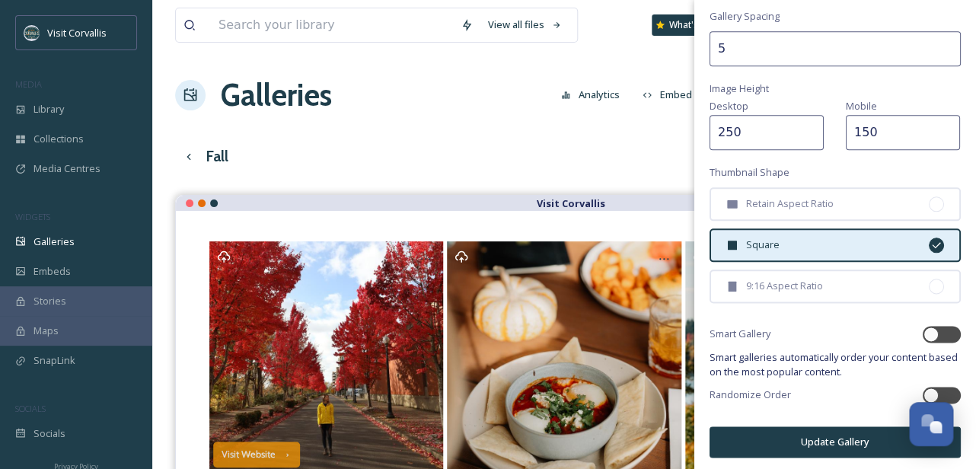
click at [772, 429] on button "Update Gallery" at bounding box center [834, 441] width 251 height 31
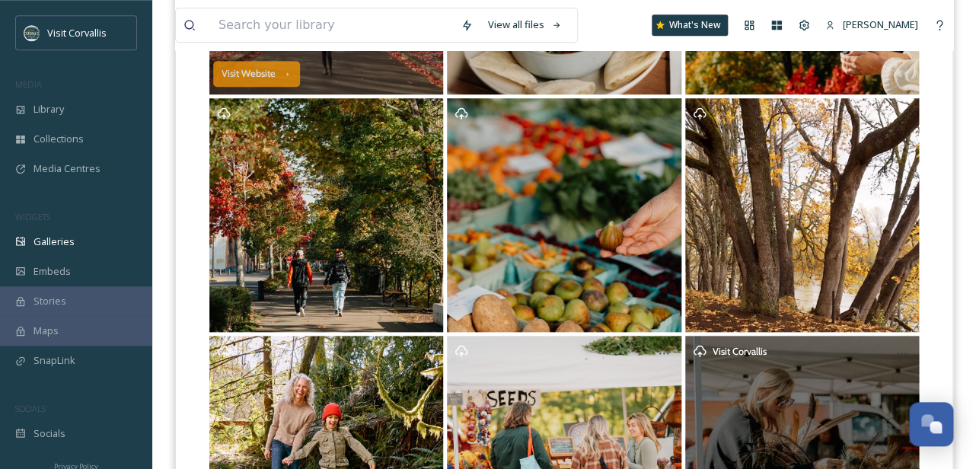
scroll to position [0, 0]
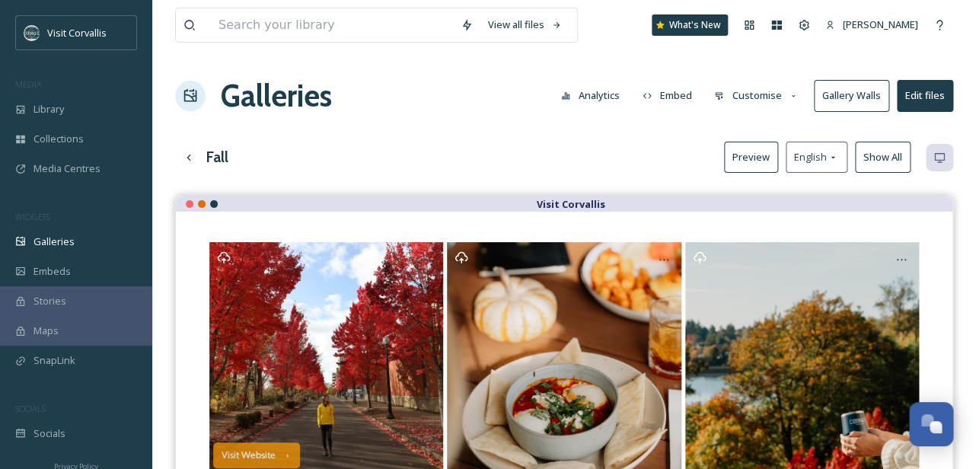
click at [774, 96] on button "Customise" at bounding box center [756, 96] width 100 height 30
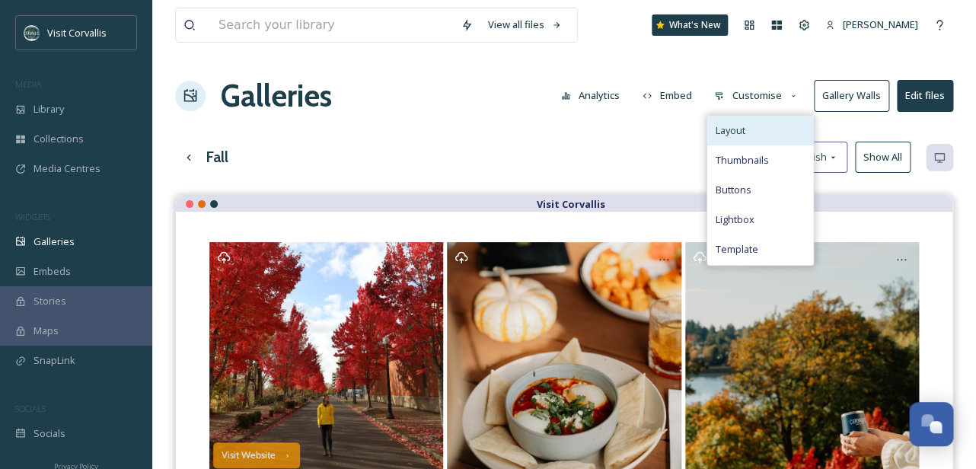
click at [752, 126] on div "Layout" at bounding box center [760, 131] width 106 height 30
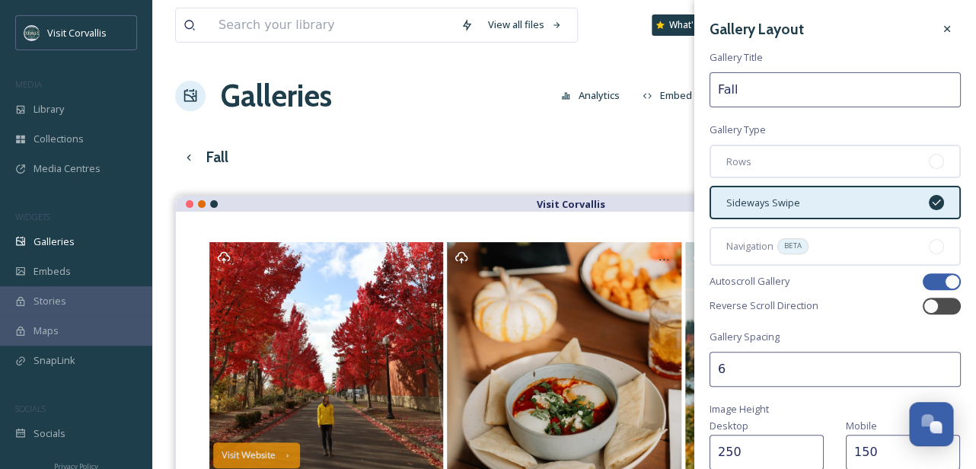
click at [948, 366] on input "6" at bounding box center [834, 369] width 251 height 35
click at [948, 366] on input "7" at bounding box center [834, 369] width 251 height 35
click at [947, 371] on input "6" at bounding box center [834, 369] width 251 height 35
click at [947, 371] on input "5" at bounding box center [834, 369] width 251 height 35
click at [947, 371] on input "4" at bounding box center [834, 369] width 251 height 35
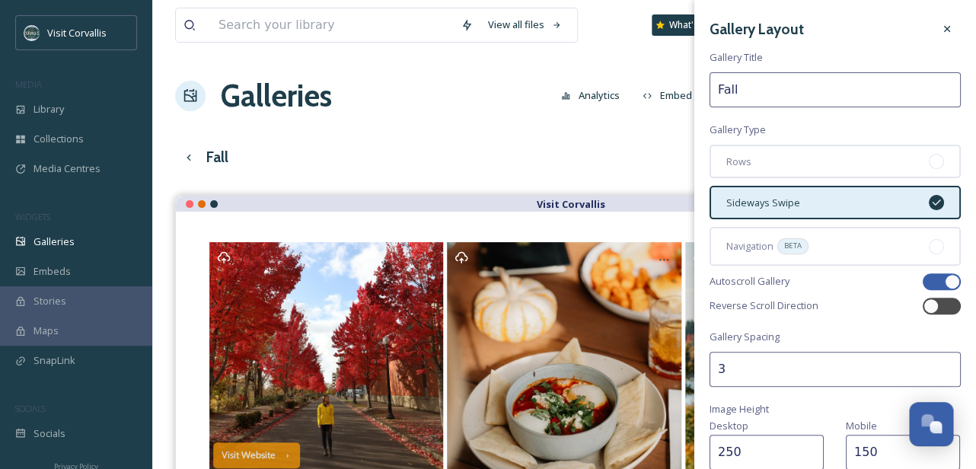
click at [947, 371] on input "3" at bounding box center [834, 369] width 251 height 35
click at [947, 371] on input "2" at bounding box center [834, 369] width 251 height 35
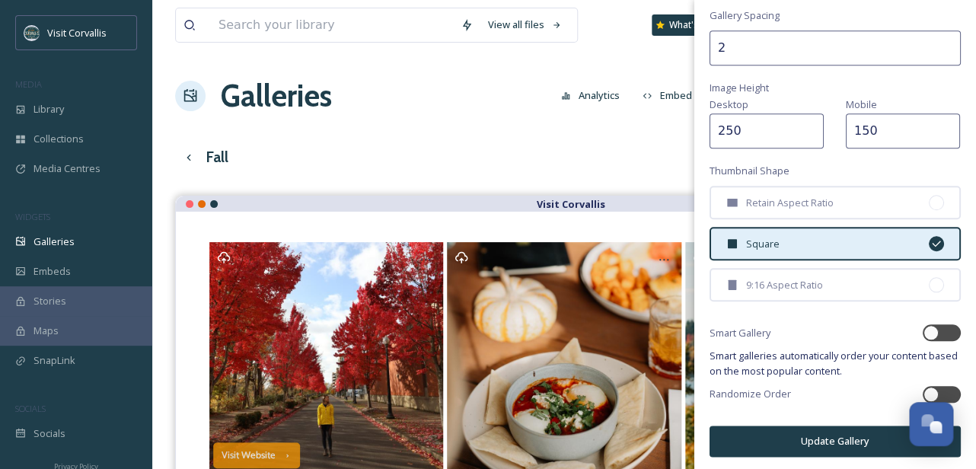
click at [845, 438] on button "Update Gallery" at bounding box center [834, 440] width 251 height 31
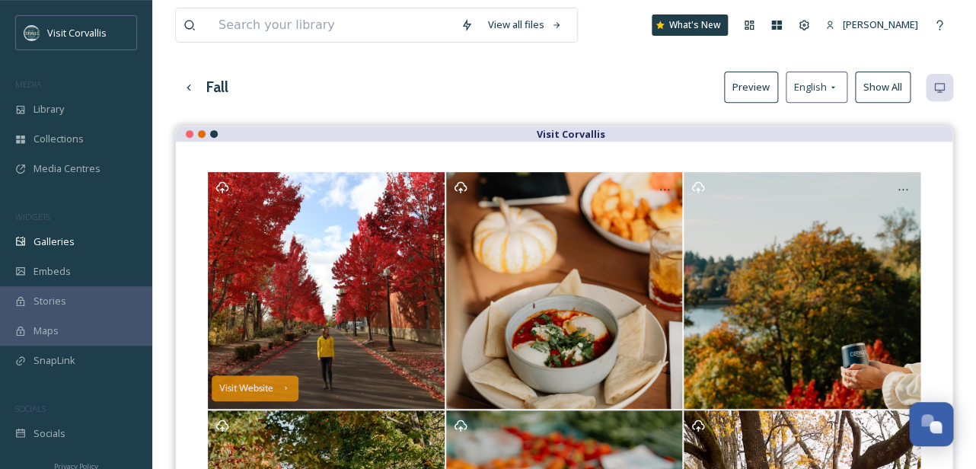
scroll to position [0, 0]
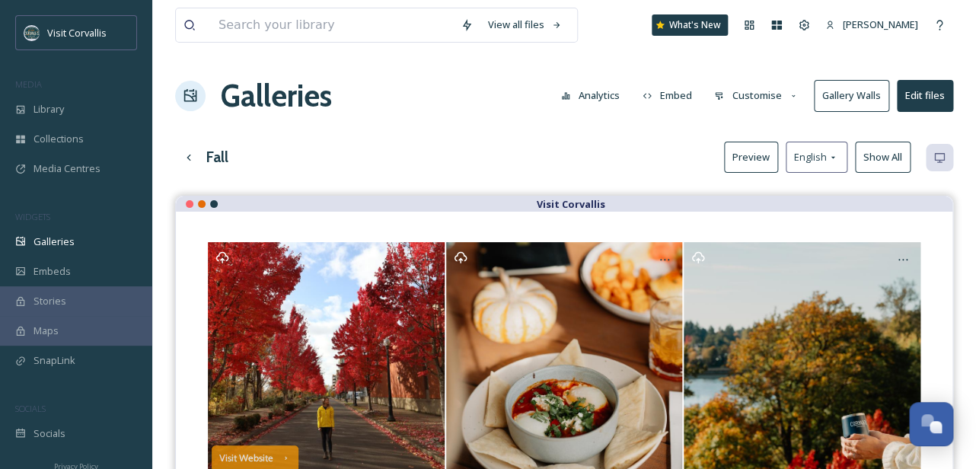
click at [745, 97] on button "Customise" at bounding box center [756, 96] width 100 height 30
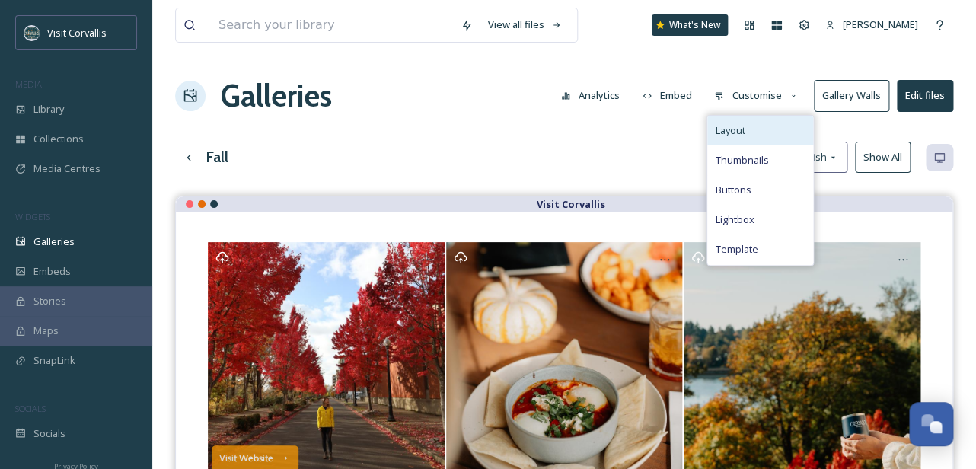
click at [740, 122] on div "Layout" at bounding box center [760, 131] width 106 height 30
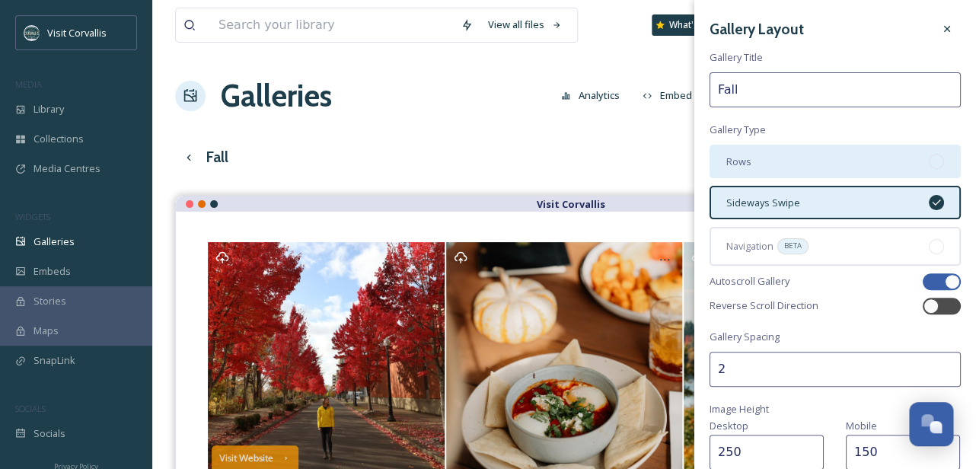
click at [741, 157] on span "Rows" at bounding box center [738, 162] width 25 height 14
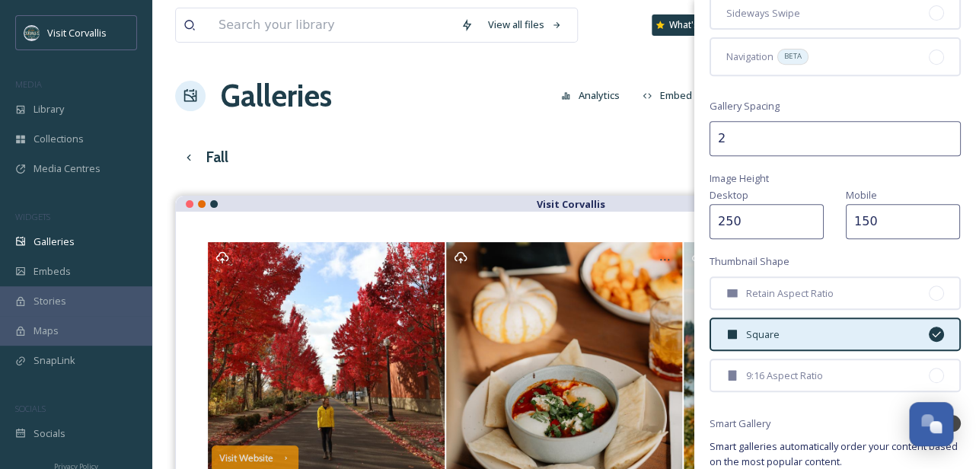
scroll to position [280, 0]
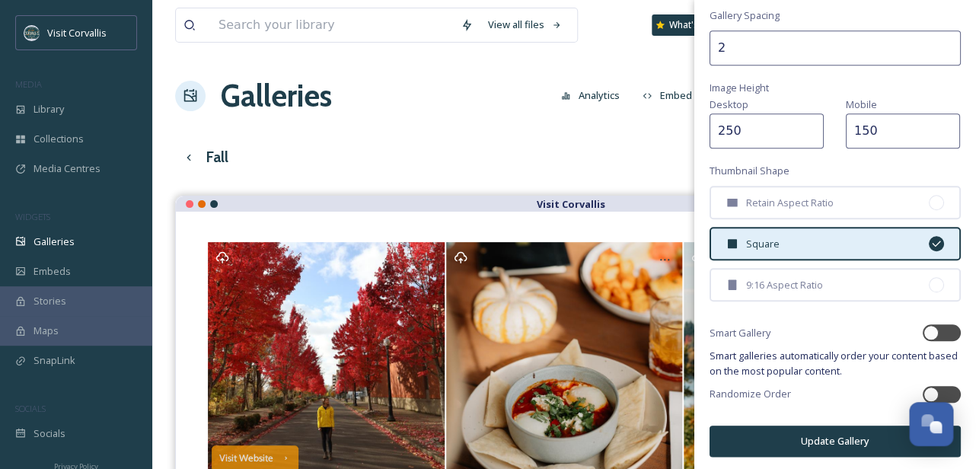
click at [785, 431] on button "Update Gallery" at bounding box center [834, 440] width 251 height 31
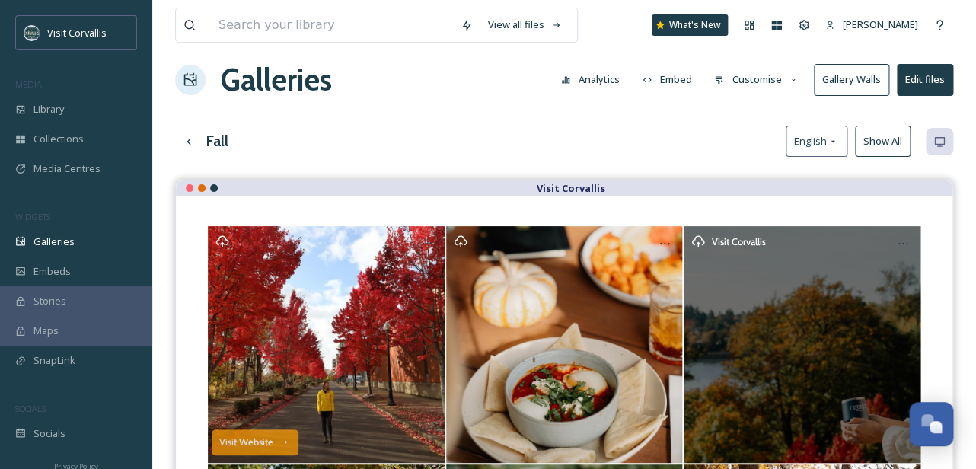
scroll to position [0, 0]
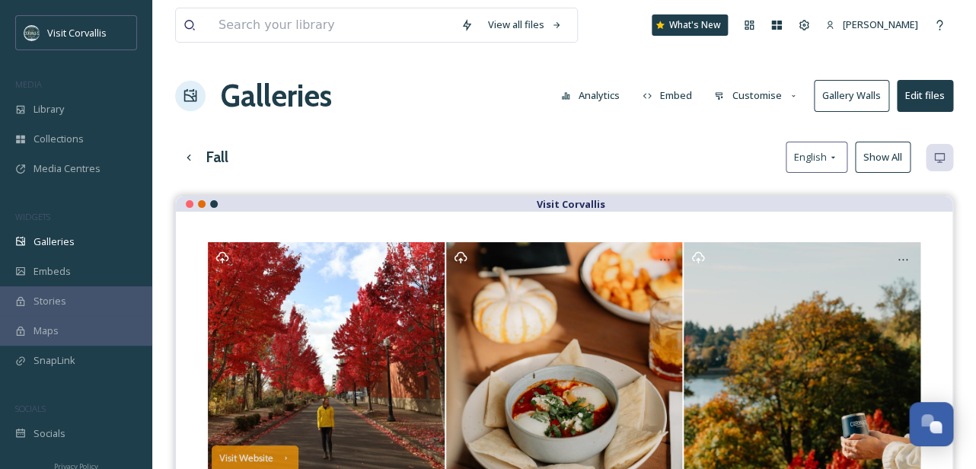
click at [652, 144] on div "Fall English Show All" at bounding box center [564, 157] width 778 height 31
click at [679, 91] on button "Embed" at bounding box center [667, 96] width 65 height 30
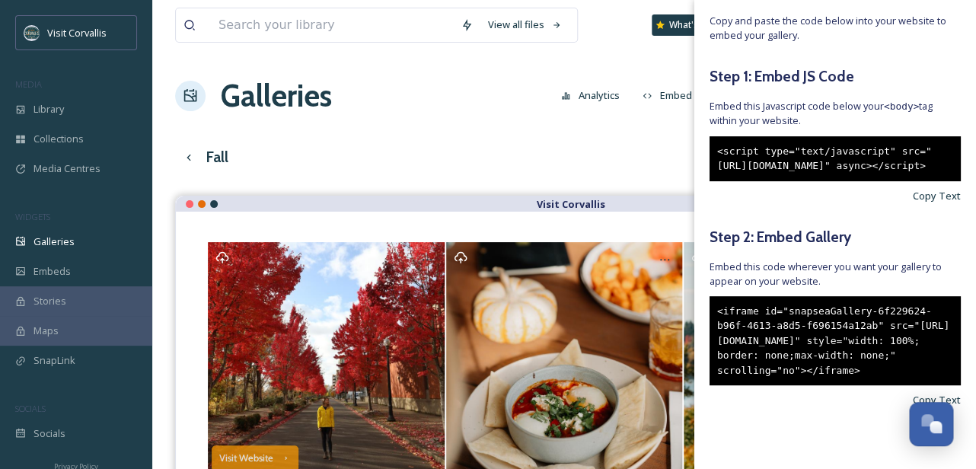
scroll to position [126, 0]
drag, startPoint x: 874, startPoint y: 375, endPoint x: 716, endPoint y: 284, distance: 182.8
click at [716, 296] on div "<iframe id="snapseaGallery-6f229624-b96f-4613-a8d5-f696154a12ab" src="[URL][DOM…" at bounding box center [834, 341] width 251 height 90
copy div "<iframe id="snapseaGallery-6f229624-b96f-4613-a8d5-f696154a12ab" src="[URL][DOM…"
click at [649, 159] on div "Fall English Show All" at bounding box center [564, 157] width 778 height 31
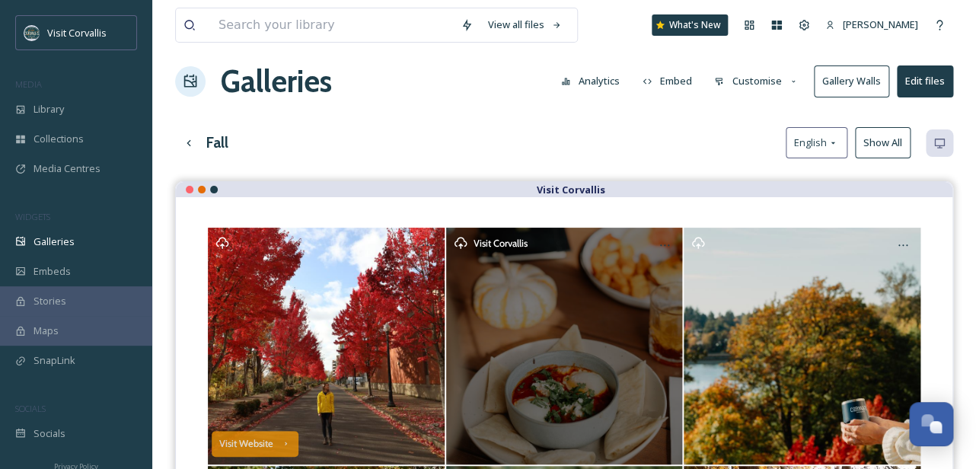
scroll to position [0, 0]
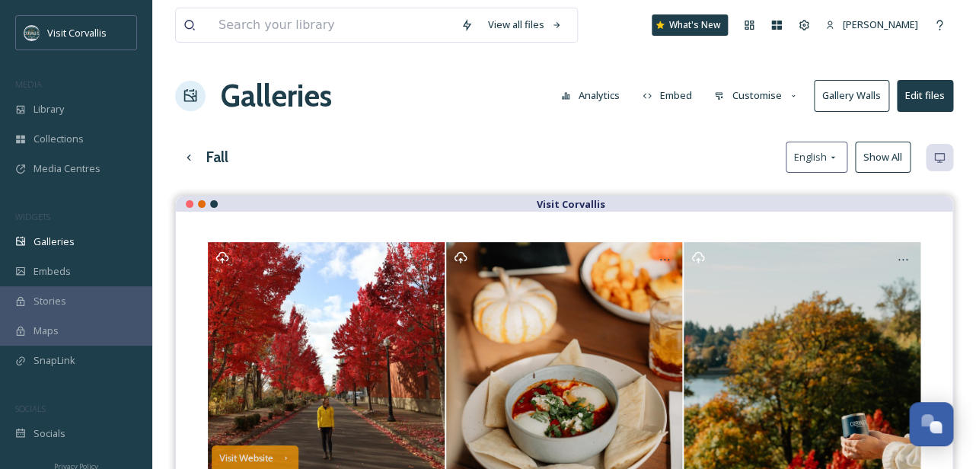
click at [672, 94] on button "Embed" at bounding box center [667, 96] width 65 height 30
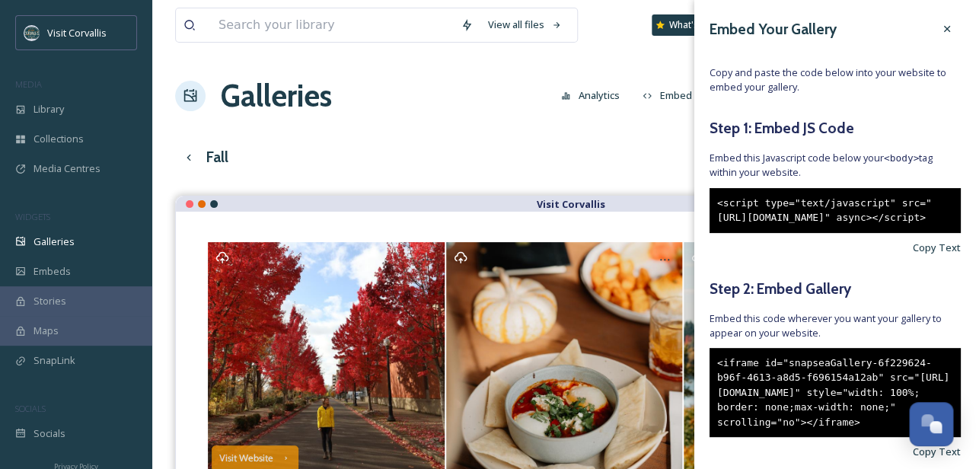
click at [658, 129] on div "View all files What's New [PERSON_NAME] Galleries Analytics Embed Customise Gal…" at bounding box center [564, 402] width 824 height 804
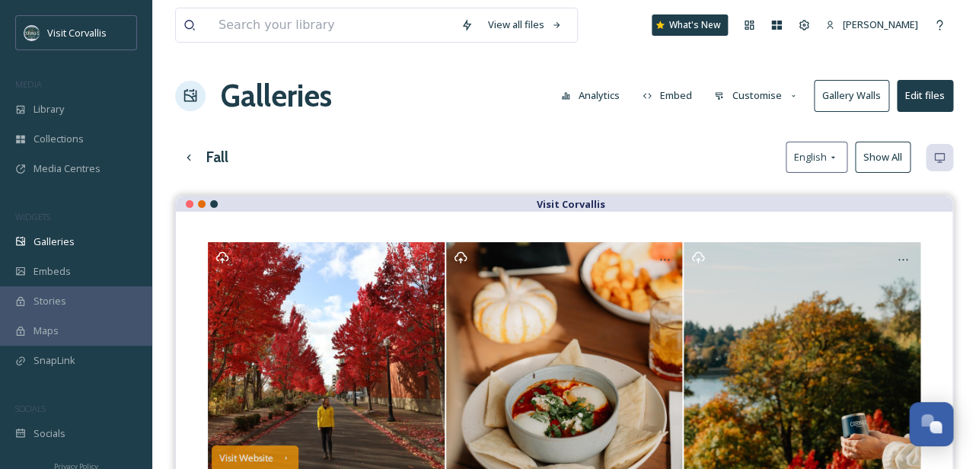
click at [738, 97] on button "Customise" at bounding box center [756, 96] width 100 height 30
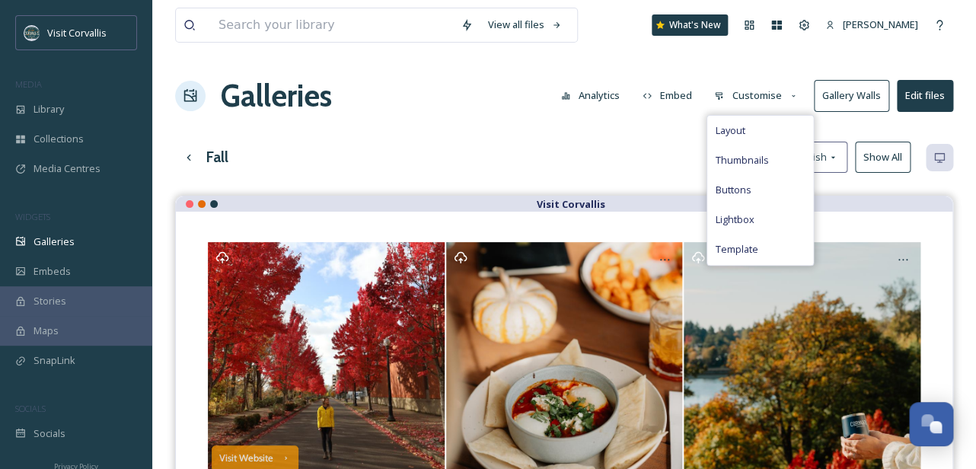
click at [676, 137] on div "View all files What's New [PERSON_NAME] Galleries Analytics Embed Customise Lay…" at bounding box center [564, 402] width 824 height 804
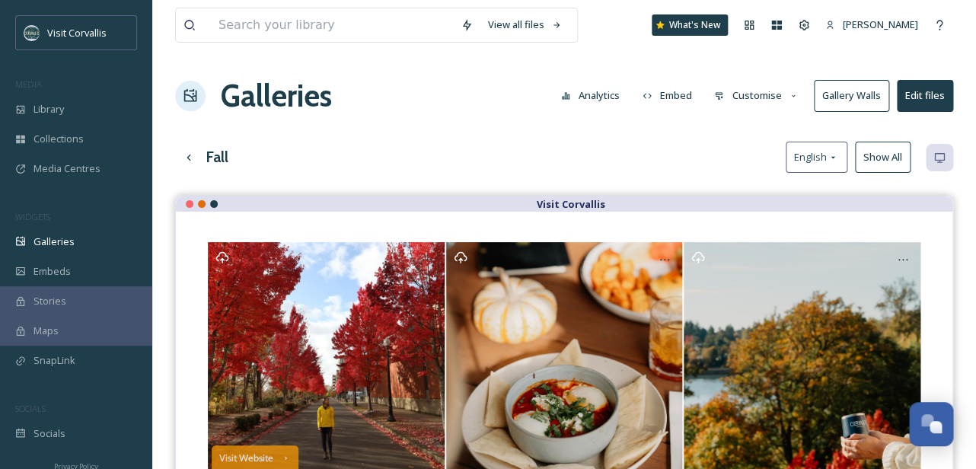
click at [870, 97] on button "Gallery Walls" at bounding box center [851, 95] width 75 height 31
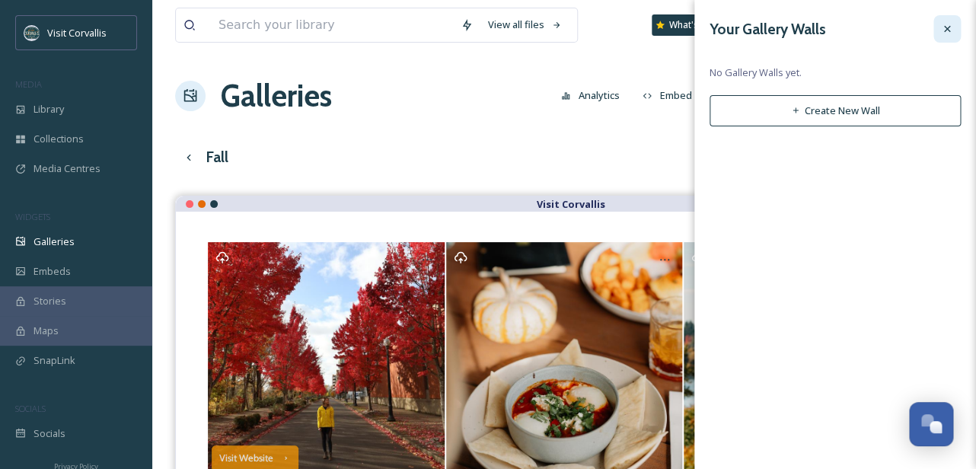
click at [950, 31] on icon at bounding box center [947, 29] width 12 height 12
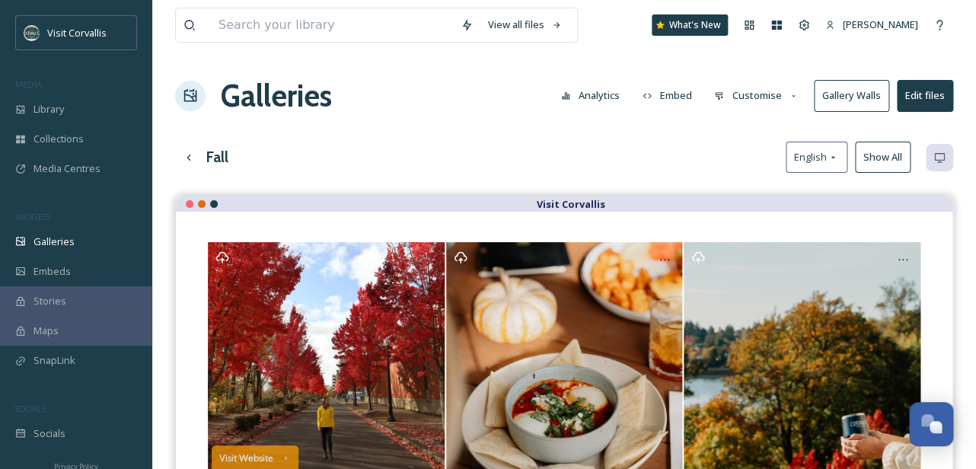
click at [920, 98] on button "Edit files" at bounding box center [925, 95] width 56 height 31
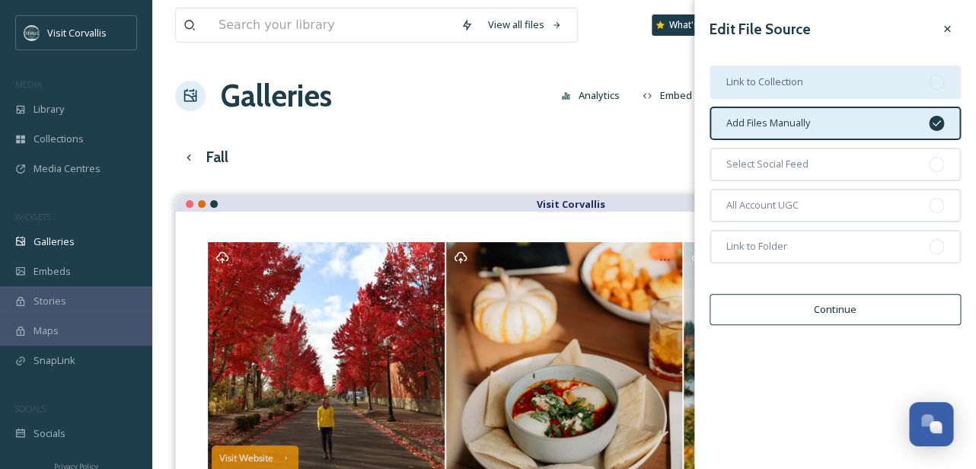
click at [890, 78] on div "Link to Collection" at bounding box center [834, 81] width 251 height 33
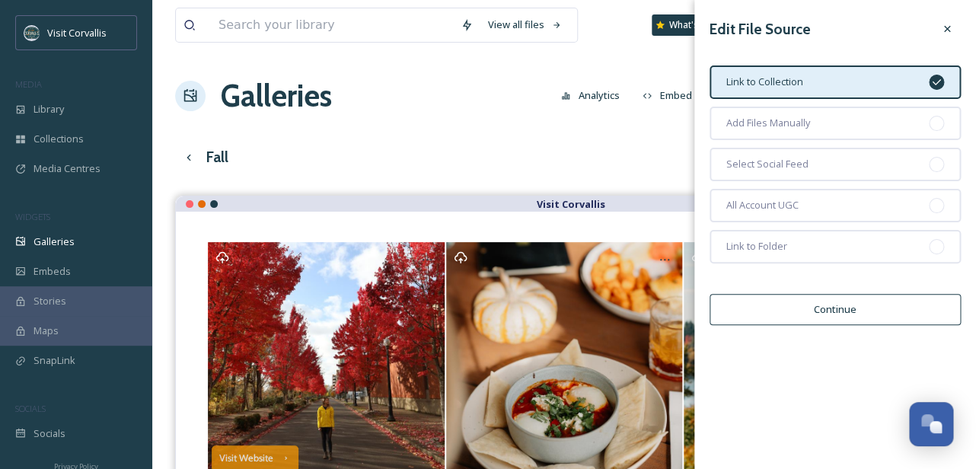
click at [814, 318] on button "Continue" at bounding box center [834, 309] width 251 height 31
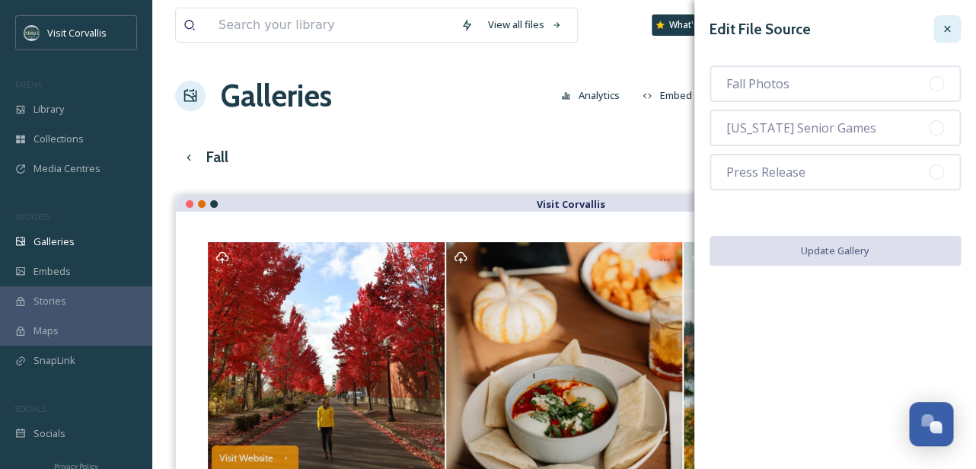
click at [948, 29] on icon at bounding box center [947, 29] width 6 height 6
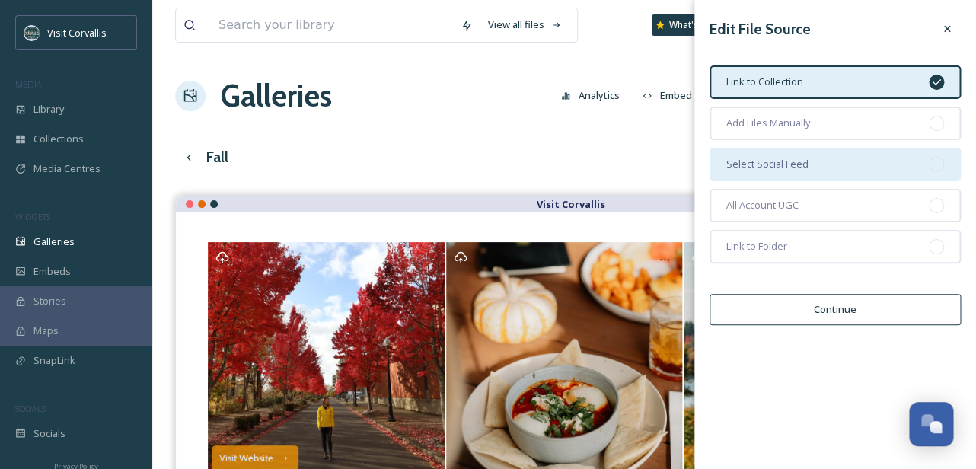
click at [790, 161] on span "Select Social Feed" at bounding box center [767, 164] width 82 height 14
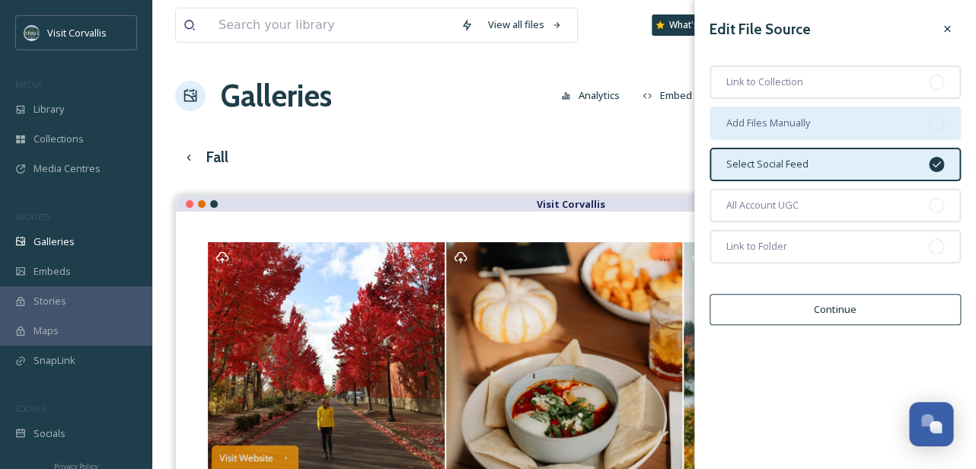
click at [800, 126] on span "Add Files Manually" at bounding box center [768, 123] width 84 height 14
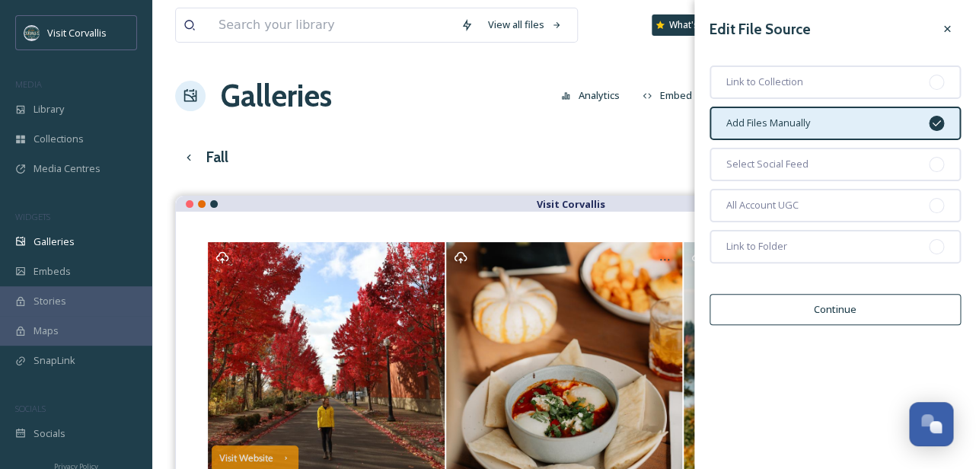
click at [753, 304] on button "Continue" at bounding box center [834, 309] width 251 height 31
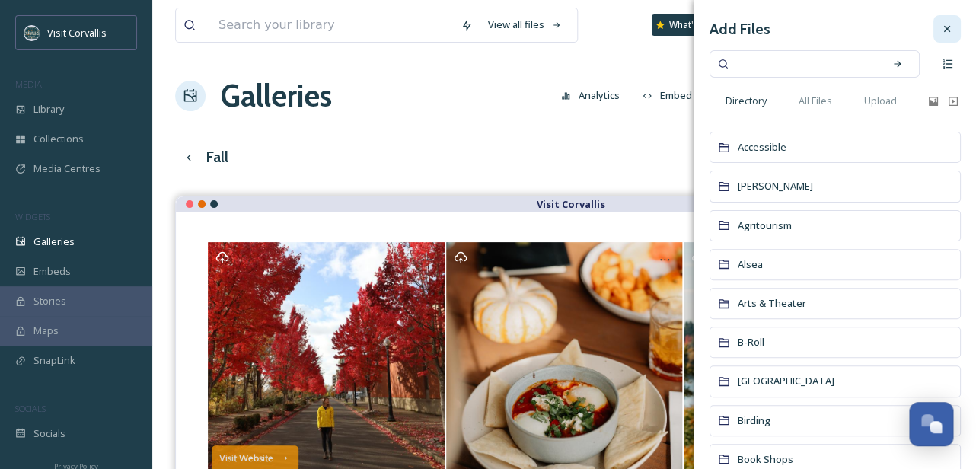
click at [947, 24] on icon at bounding box center [947, 29] width 12 height 12
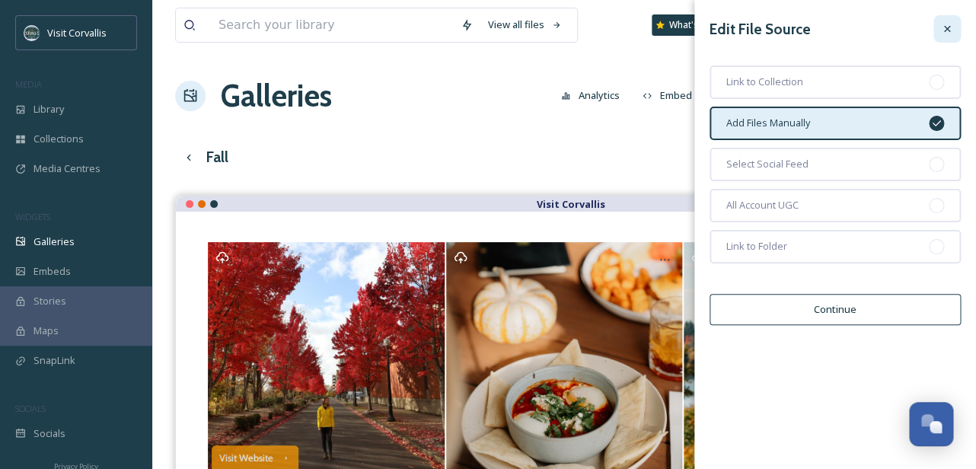
click at [948, 24] on icon at bounding box center [947, 29] width 12 height 12
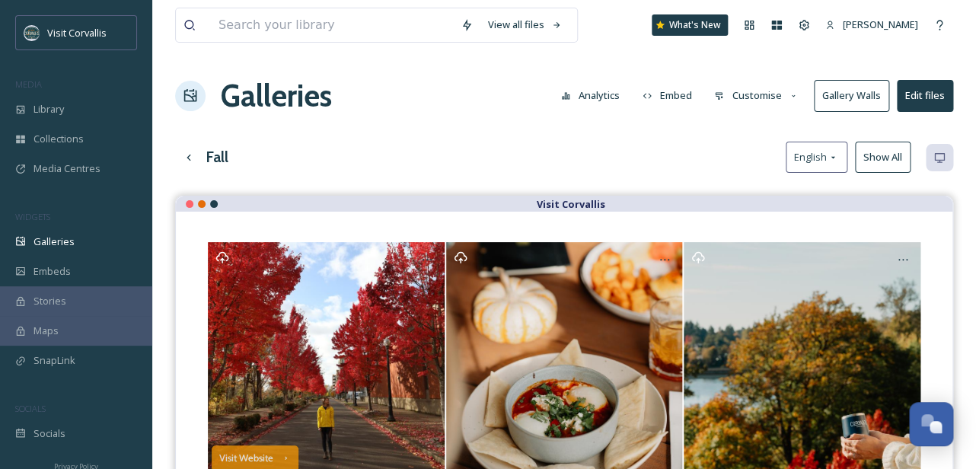
click at [748, 127] on div "View all files What's New [PERSON_NAME] Galleries Analytics Embed Customise Gal…" at bounding box center [564, 402] width 824 height 804
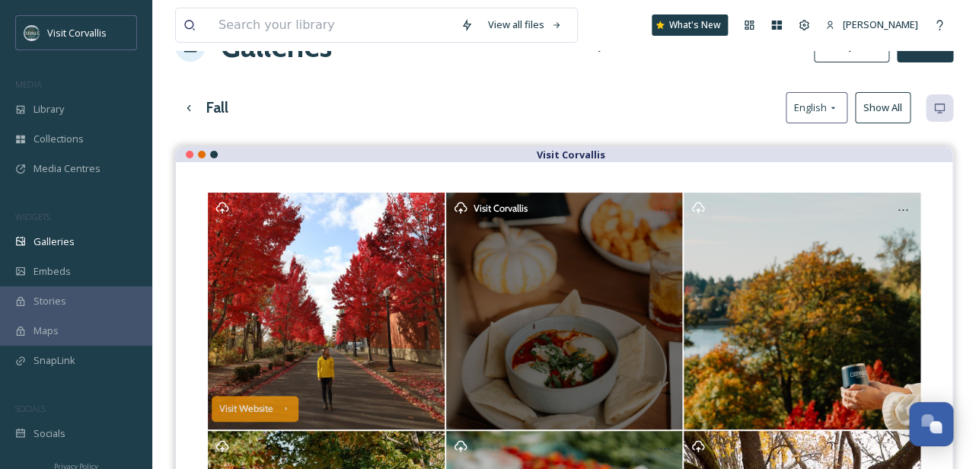
scroll to position [50, 0]
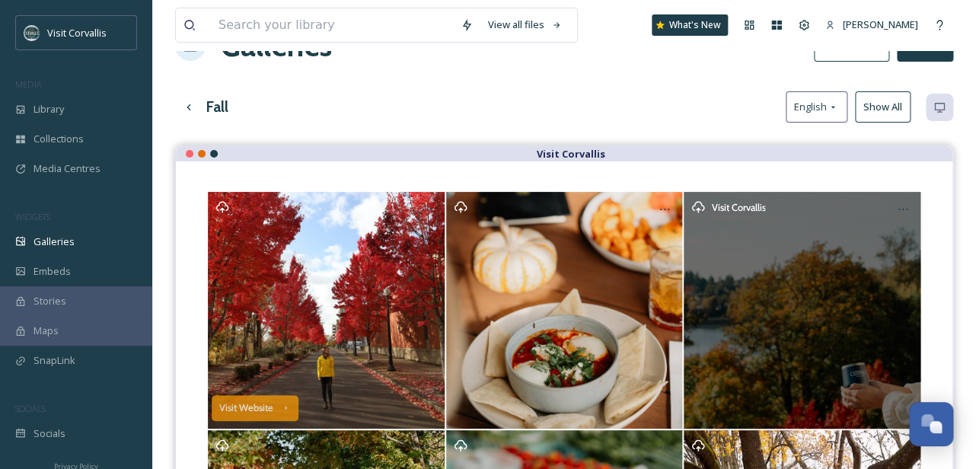
click at [709, 207] on div "Visit Corvallis" at bounding box center [802, 206] width 222 height 15
click at [697, 207] on icon at bounding box center [698, 207] width 14 height 14
click at [903, 212] on icon at bounding box center [903, 209] width 12 height 12
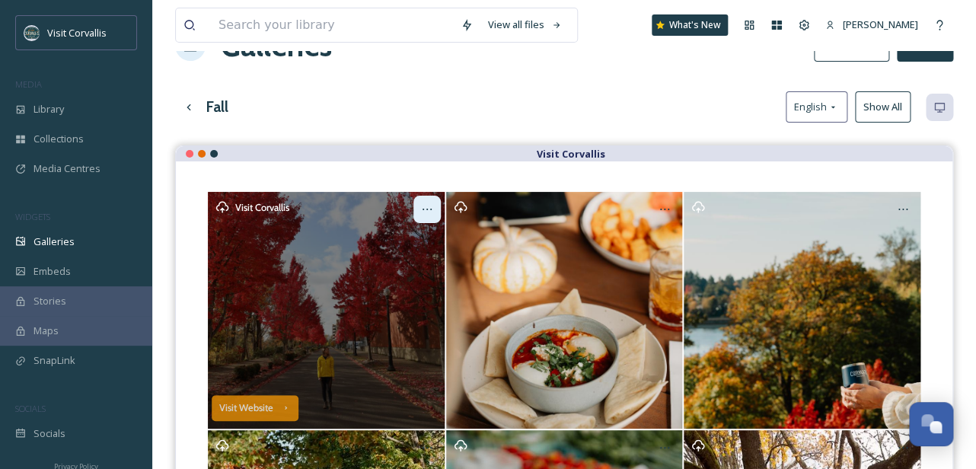
click at [423, 212] on icon at bounding box center [427, 209] width 12 height 12
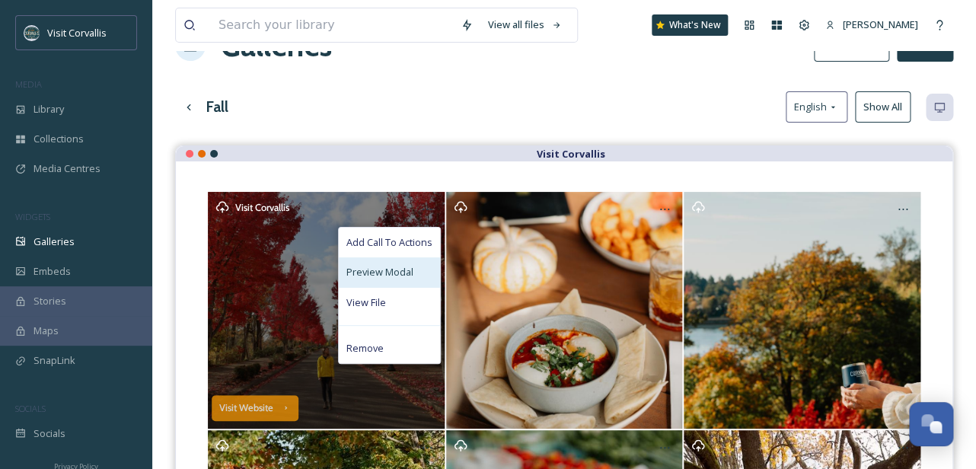
click at [387, 272] on span "Preview Modal" at bounding box center [379, 272] width 67 height 14
click at [380, 303] on span "View File" at bounding box center [366, 302] width 40 height 14
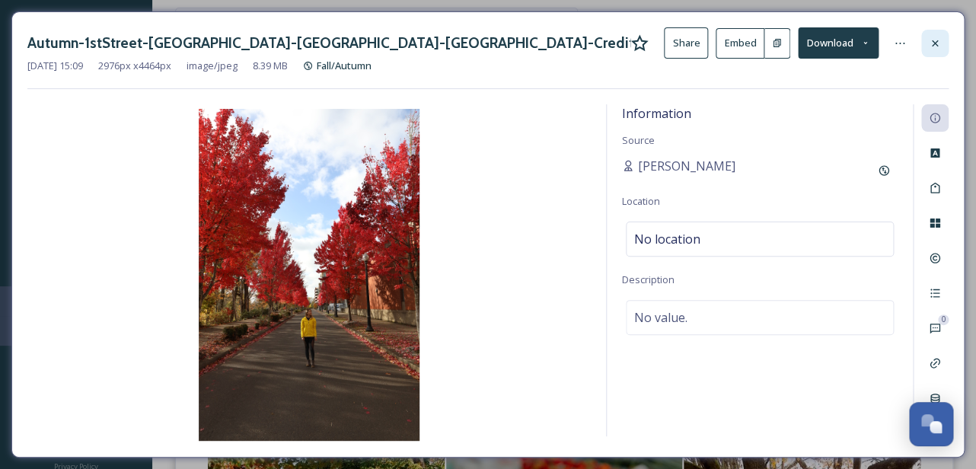
click at [937, 46] on icon at bounding box center [935, 43] width 6 height 6
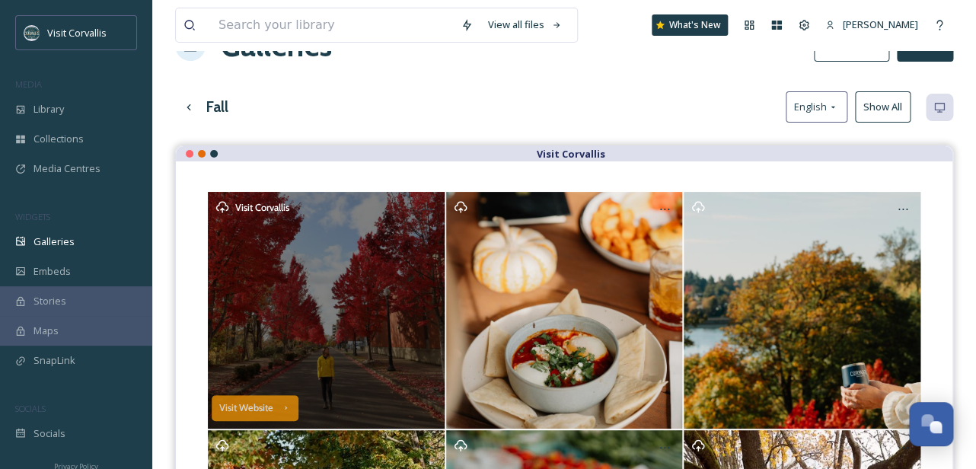
click at [394, 253] on div "Visit Corvallis" at bounding box center [326, 310] width 237 height 237
click at [429, 210] on icon at bounding box center [427, 209] width 12 height 12
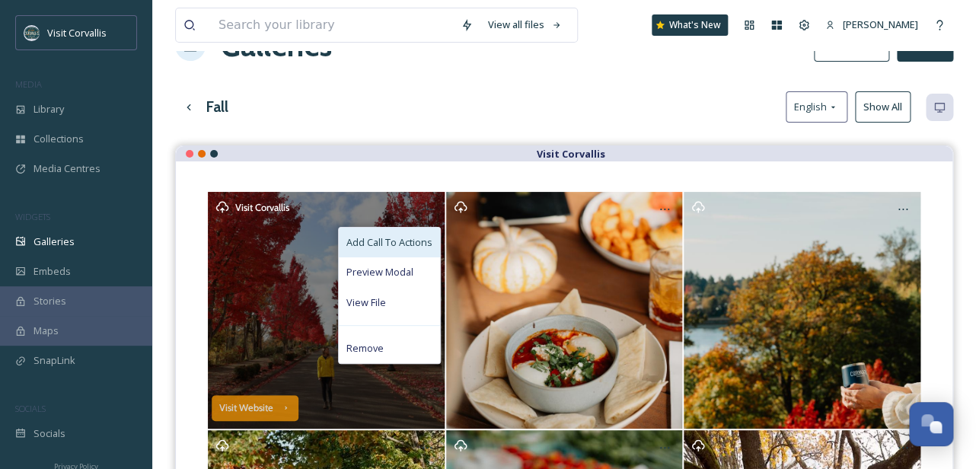
click at [409, 243] on span "Add Call To Actions" at bounding box center [389, 242] width 86 height 14
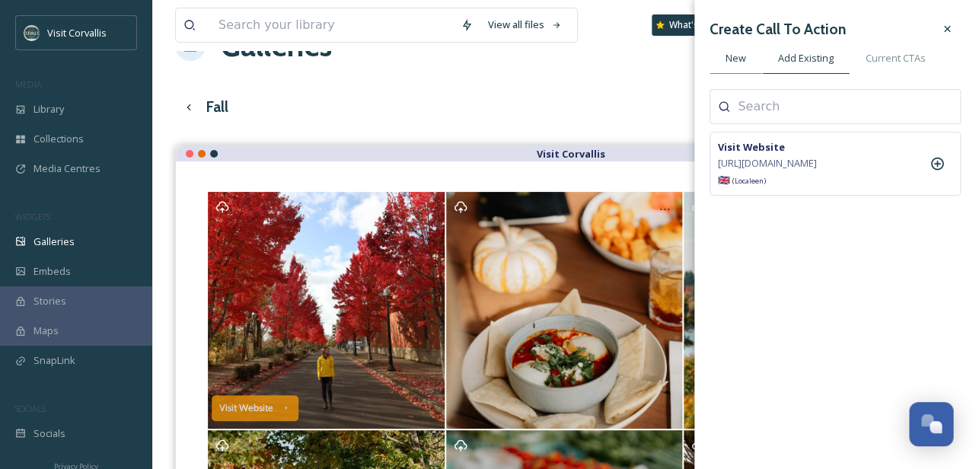
click at [746, 61] on div "New" at bounding box center [735, 58] width 53 height 31
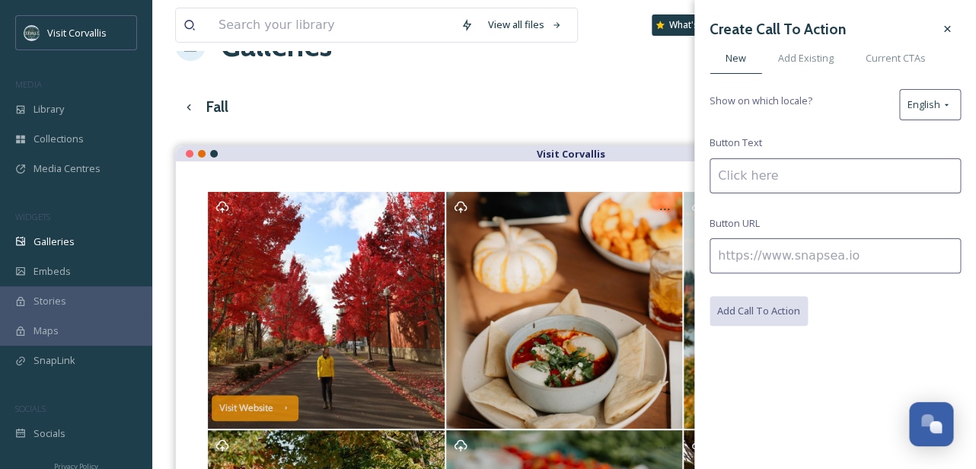
click at [756, 172] on input at bounding box center [834, 175] width 251 height 35
click at [769, 257] on input at bounding box center [834, 255] width 251 height 35
click at [793, 178] on input at bounding box center [834, 175] width 251 height 35
click at [763, 256] on input at bounding box center [834, 255] width 251 height 35
paste input "[URL][DOMAIN_NAME]"
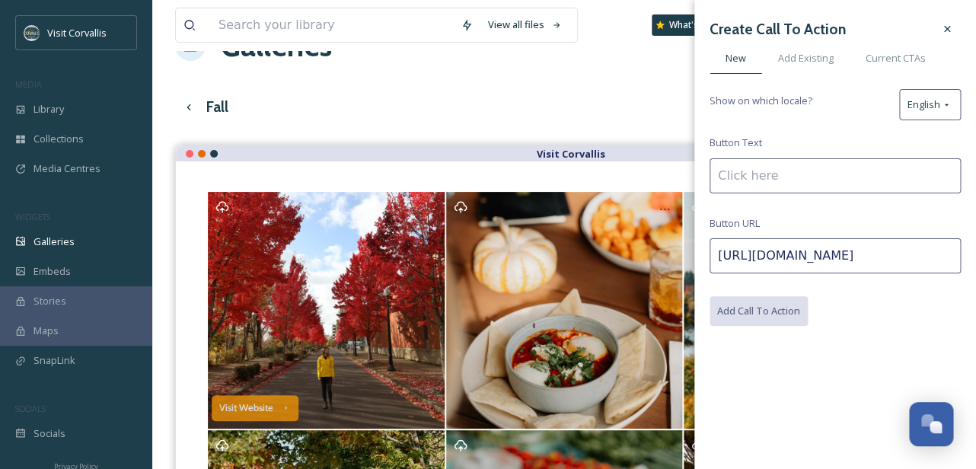
scroll to position [0, 29]
click at [746, 174] on input at bounding box center [834, 175] width 251 height 35
click at [789, 175] on input at bounding box center [834, 175] width 251 height 35
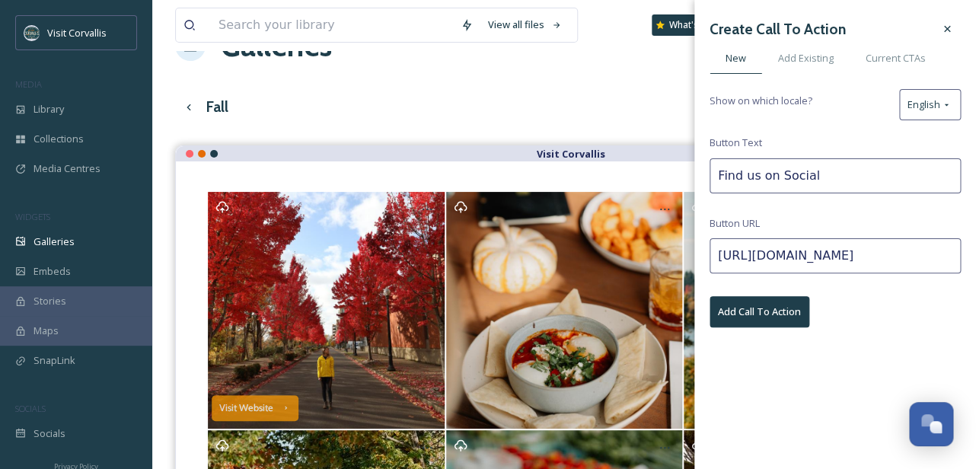
click at [777, 303] on button "Add Call To Action" at bounding box center [759, 311] width 100 height 31
click at [822, 67] on div "Add Existing" at bounding box center [806, 58] width 88 height 31
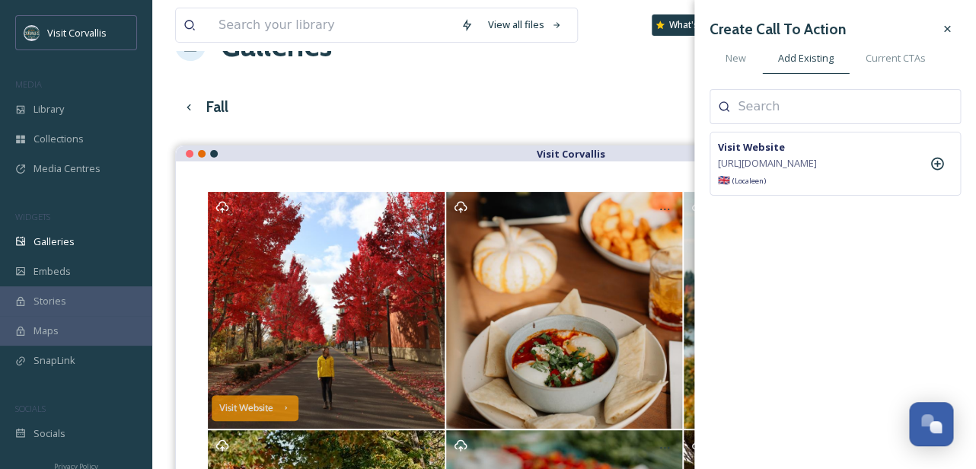
click at [785, 104] on input at bounding box center [814, 106] width 152 height 18
click at [790, 171] on span "[URL][DOMAIN_NAME]" at bounding box center [767, 163] width 99 height 14
click at [797, 158] on span "[URL][DOMAIN_NAME]" at bounding box center [767, 163] width 99 height 14
click at [896, 63] on span "Current CTAs" at bounding box center [895, 58] width 60 height 14
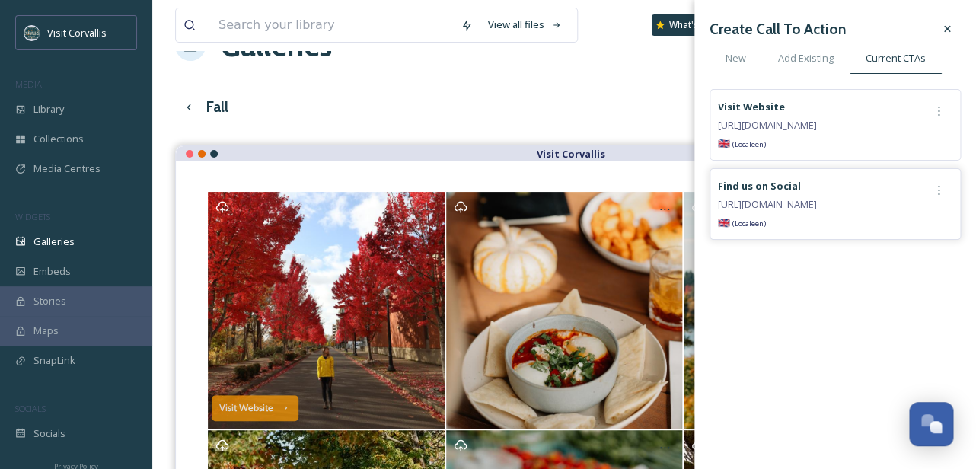
click at [811, 191] on div "Find us on Social" at bounding box center [817, 186] width 198 height 18
drag, startPoint x: 840, startPoint y: 205, endPoint x: 316, endPoint y: 267, distance: 528.2
click at [718, 213] on div "[URL][DOMAIN_NAME]" at bounding box center [817, 204] width 198 height 18
click at [808, 321] on div "Create Call To Action New Add Existing Current CTAs Visit Website [URL][DOMAIN_…" at bounding box center [835, 234] width 282 height 469
click at [938, 194] on icon at bounding box center [939, 190] width 2 height 9
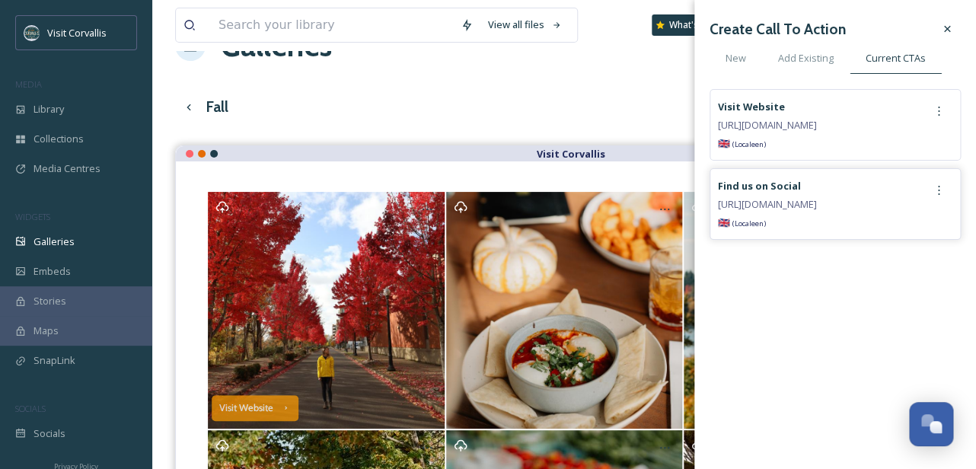
click at [813, 212] on div "[URL][DOMAIN_NAME]" at bounding box center [817, 204] width 198 height 18
click at [947, 33] on icon at bounding box center [947, 29] width 12 height 12
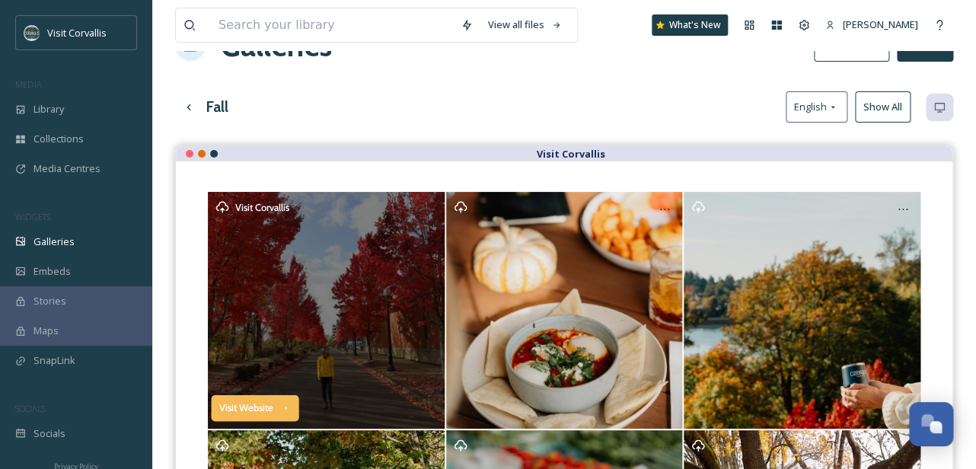
click at [291, 409] on div "Visit Website" at bounding box center [255, 408] width 88 height 26
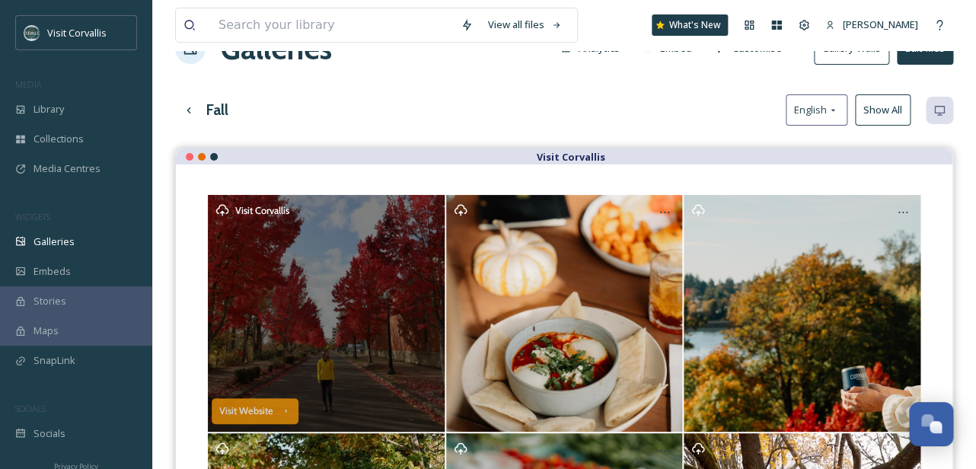
scroll to position [108, 0]
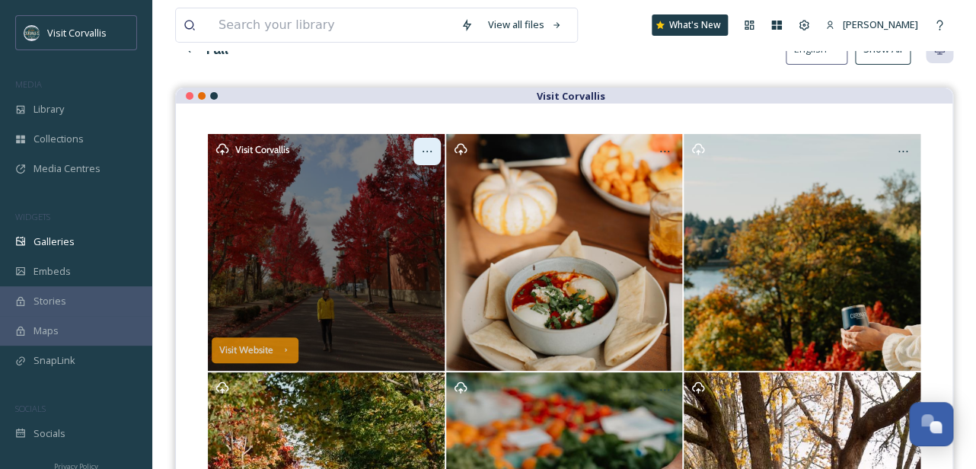
click at [425, 155] on icon at bounding box center [427, 151] width 12 height 12
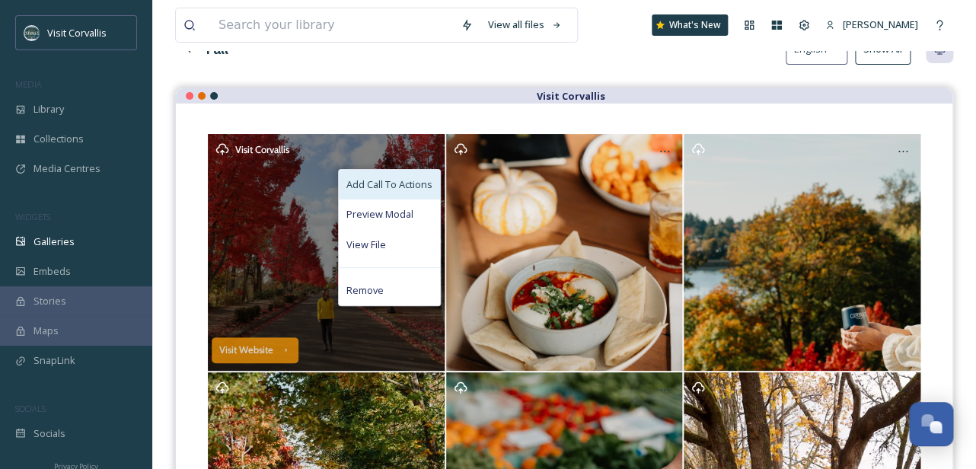
click at [402, 187] on span "Add Call To Actions" at bounding box center [389, 184] width 86 height 14
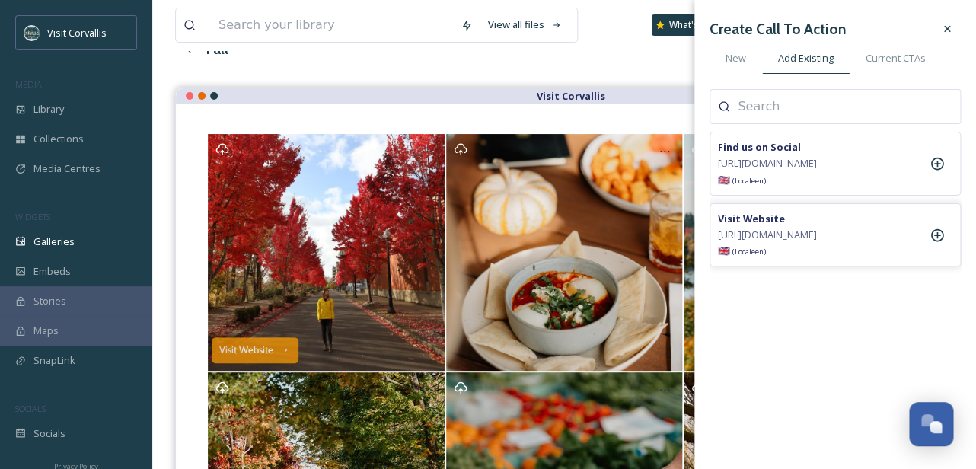
click at [849, 252] on div "Visit Website [URL][DOMAIN_NAME] 🇬🇧 (Locale en )" at bounding box center [834, 235] width 251 height 64
click at [817, 171] on span "[URL][DOMAIN_NAME]" at bounding box center [767, 163] width 99 height 14
click at [817, 148] on div "Find us on Social [URL][DOMAIN_NAME] 🇬🇧 (Locale en )" at bounding box center [767, 163] width 99 height 47
click at [936, 171] on icon at bounding box center [937, 164] width 13 height 13
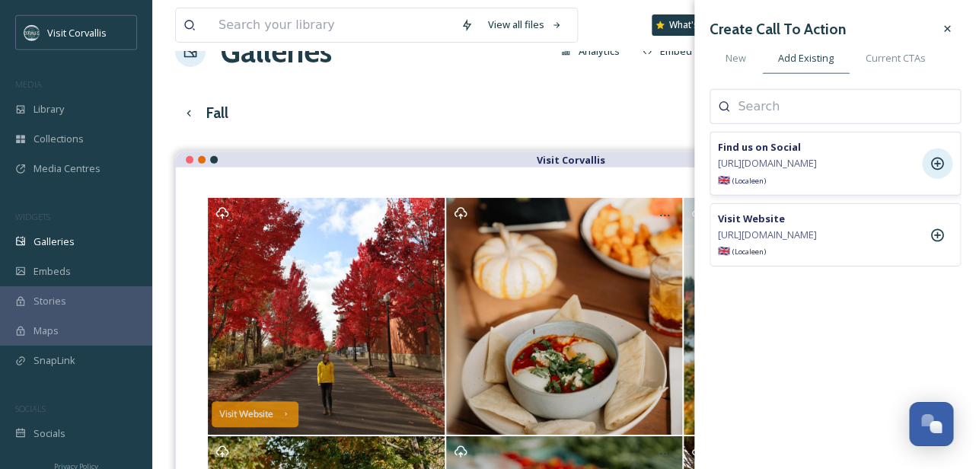
scroll to position [0, 0]
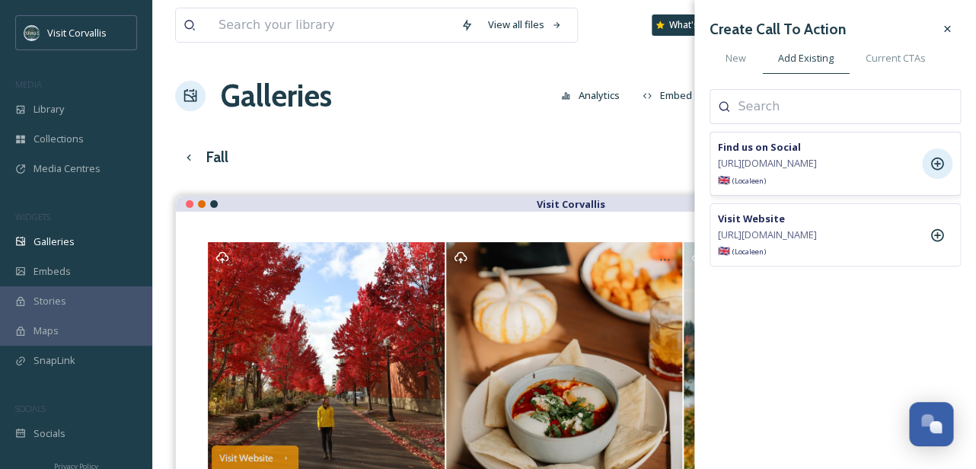
click at [937, 171] on icon at bounding box center [937, 164] width 13 height 13
click at [951, 26] on icon at bounding box center [947, 29] width 12 height 12
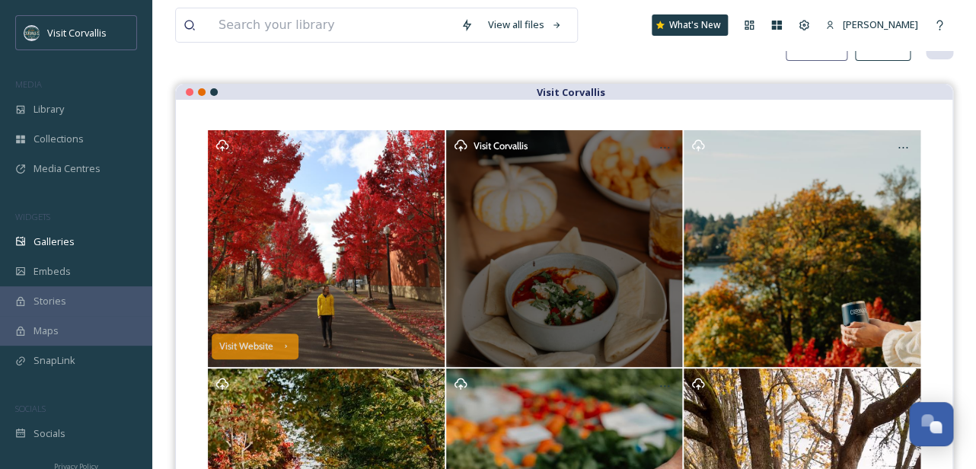
scroll to position [114, 0]
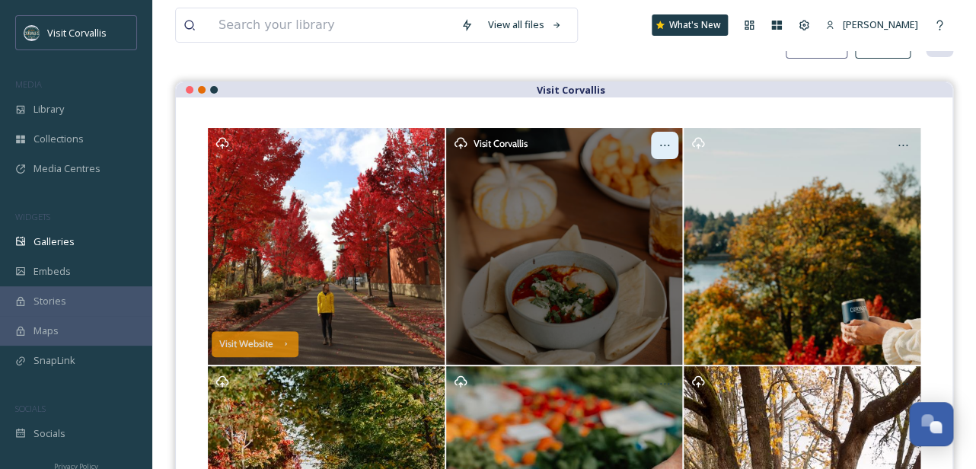
click at [665, 145] on icon at bounding box center [664, 146] width 9 height 2
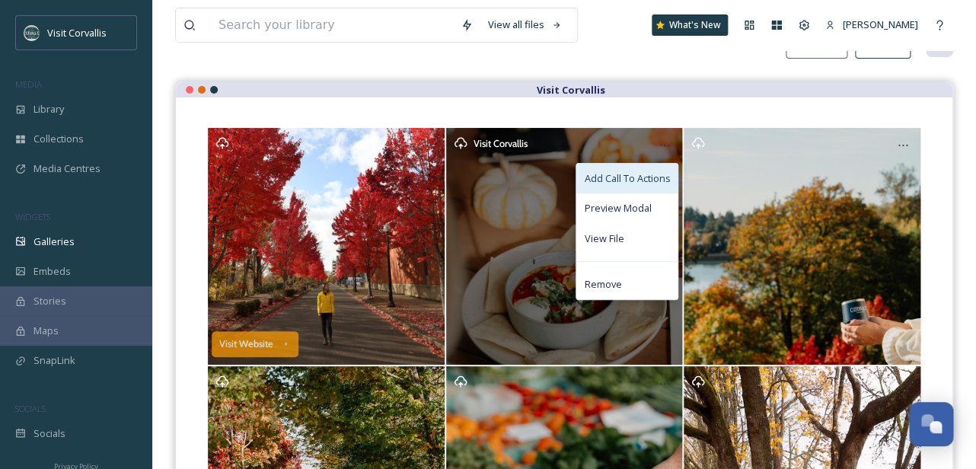
click at [640, 180] on span "Add Call To Actions" at bounding box center [627, 178] width 86 height 14
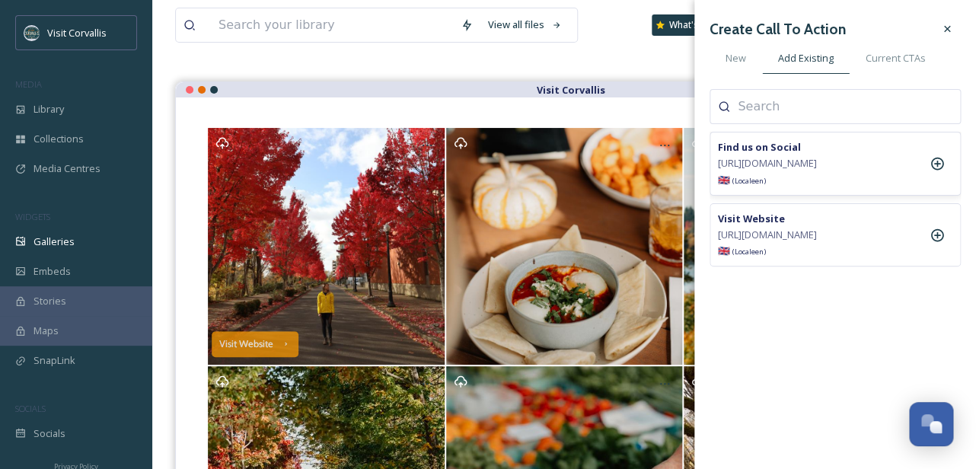
click at [795, 158] on span "[URL][DOMAIN_NAME]" at bounding box center [767, 163] width 99 height 14
click at [939, 171] on icon at bounding box center [936, 163] width 15 height 15
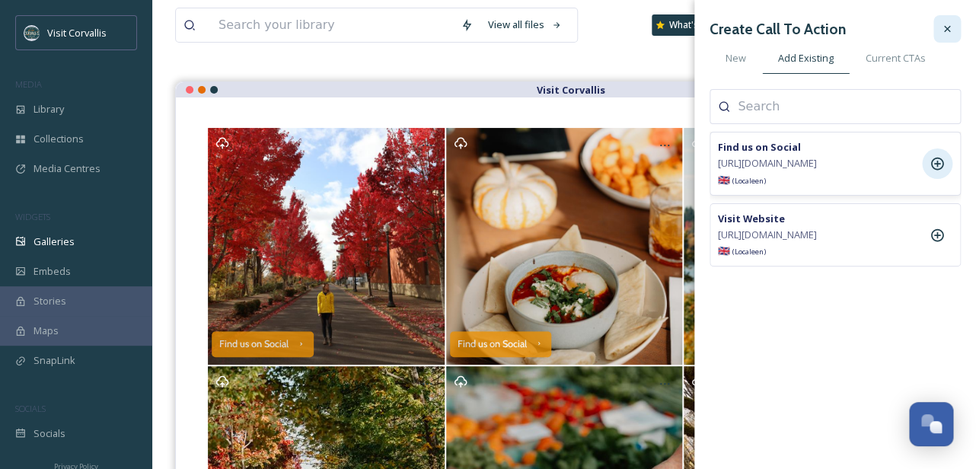
click at [954, 33] on div at bounding box center [946, 28] width 27 height 27
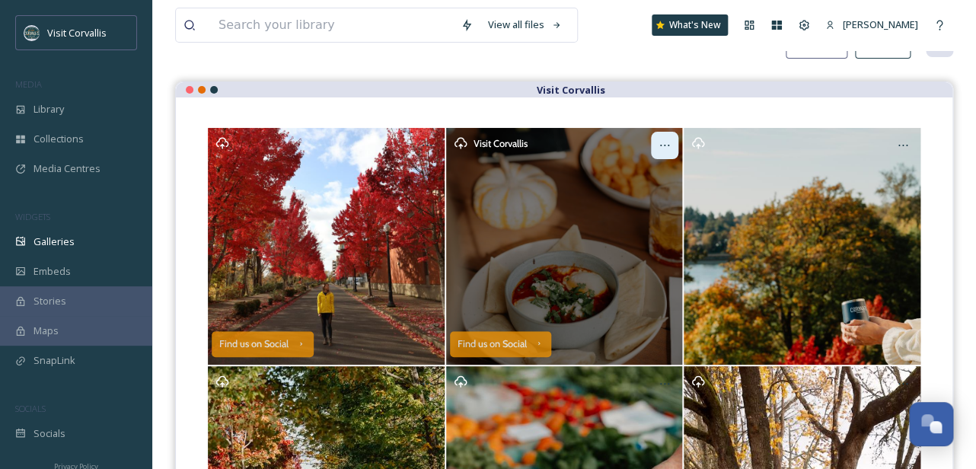
click at [670, 142] on icon at bounding box center [664, 145] width 12 height 12
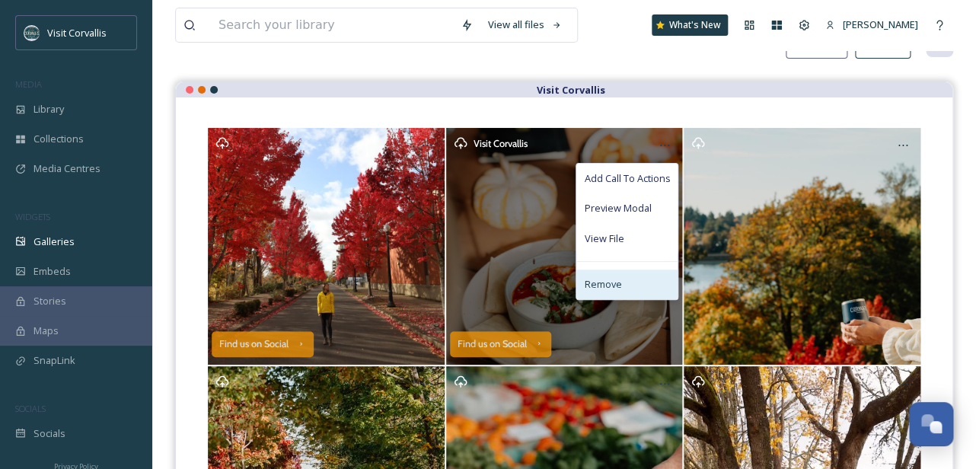
click at [598, 282] on span "Remove" at bounding box center [602, 284] width 37 height 14
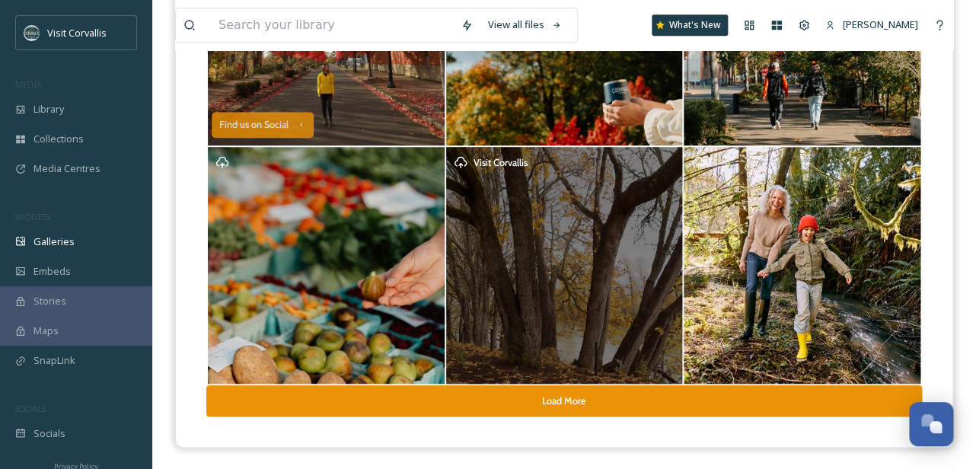
scroll to position [0, 0]
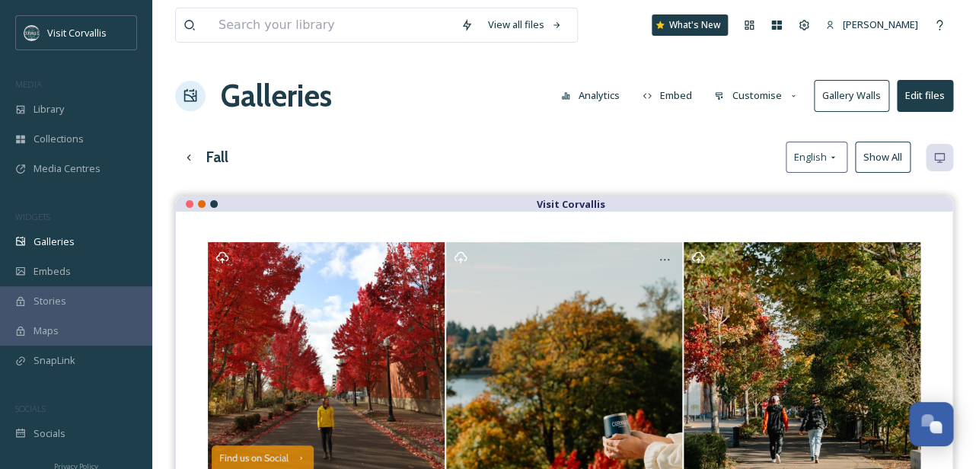
click at [754, 98] on button "Customise" at bounding box center [756, 96] width 100 height 30
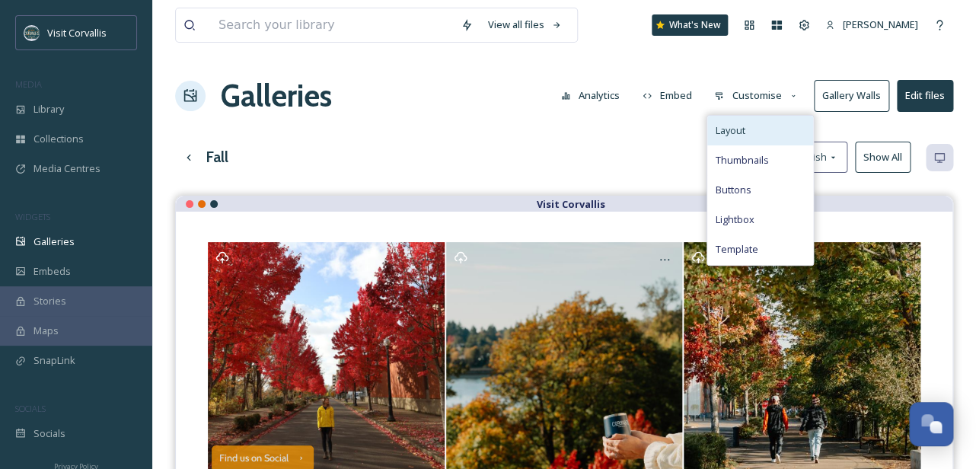
click at [737, 129] on span "Layout" at bounding box center [730, 130] width 30 height 14
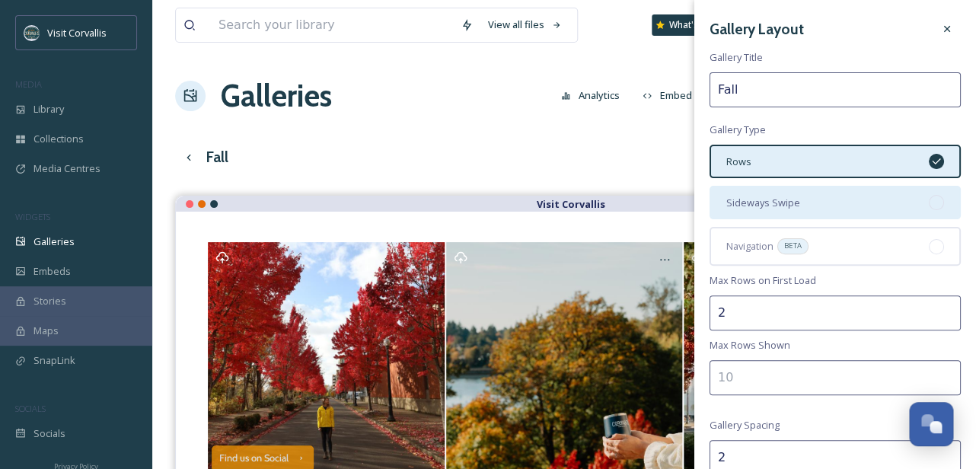
click at [836, 202] on div "Sideways Swipe" at bounding box center [834, 202] width 251 height 33
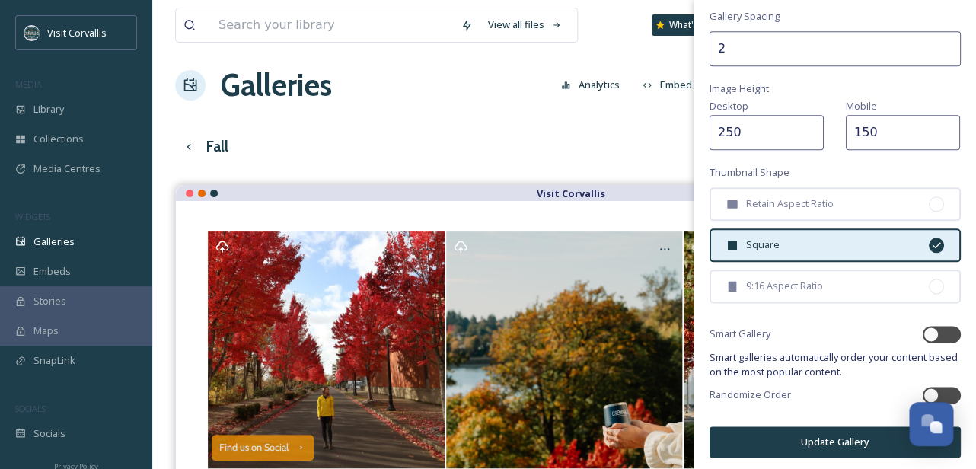
scroll to position [16, 0]
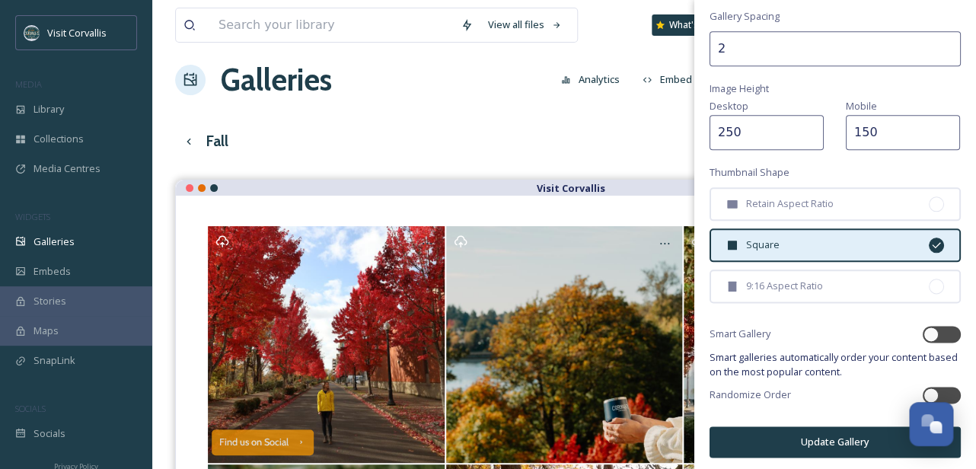
click at [780, 431] on button "Update Gallery" at bounding box center [834, 441] width 251 height 31
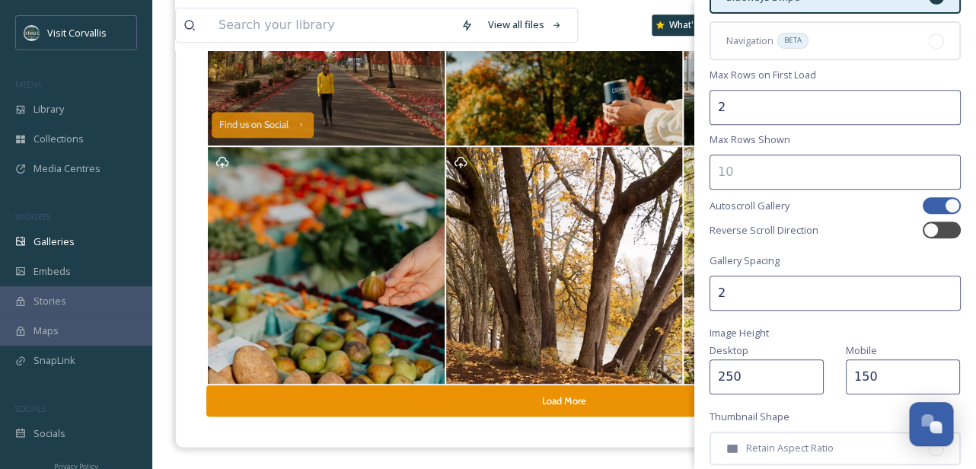
scroll to position [0, 0]
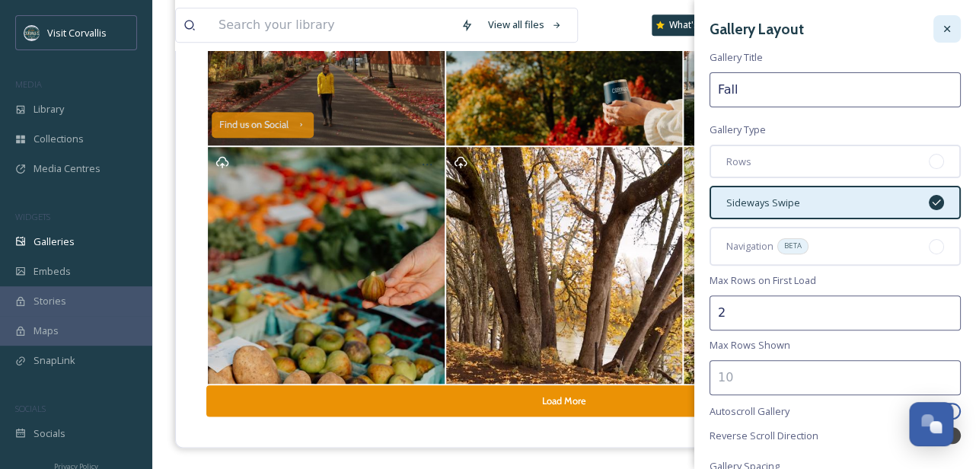
click at [950, 33] on icon at bounding box center [947, 29] width 12 height 12
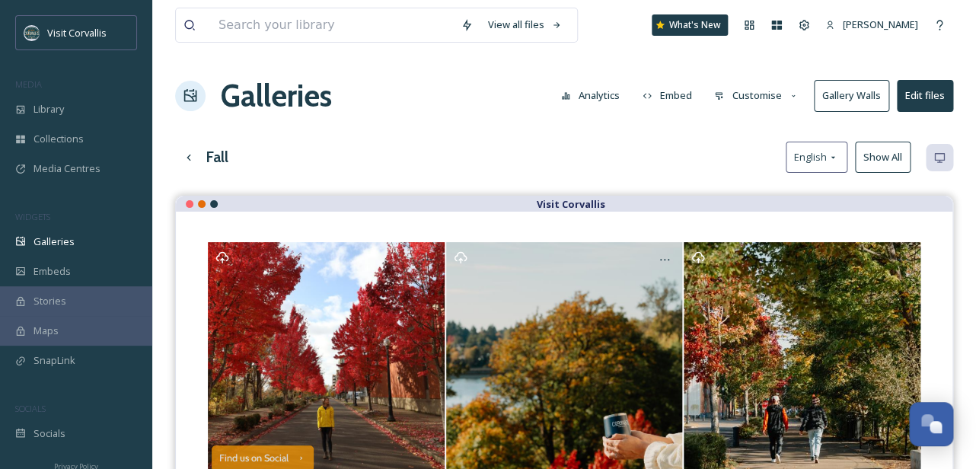
click at [424, 158] on div "Fall English Show All" at bounding box center [564, 157] width 778 height 31
click at [920, 100] on button "Edit files" at bounding box center [925, 95] width 56 height 31
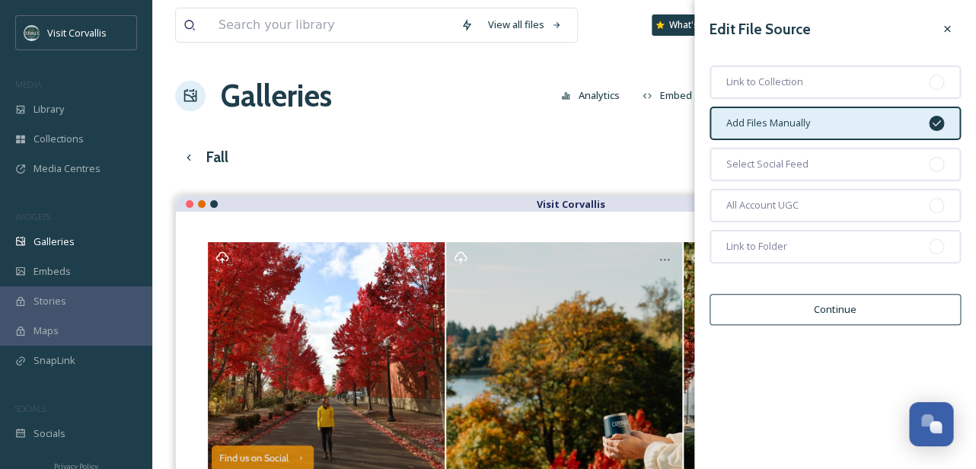
click at [779, 304] on button "Continue" at bounding box center [834, 309] width 251 height 31
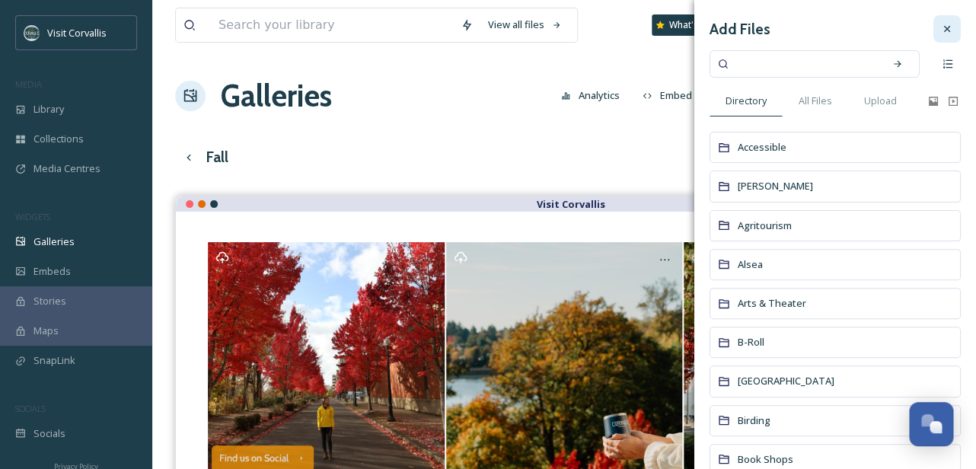
click at [950, 33] on icon at bounding box center [947, 29] width 12 height 12
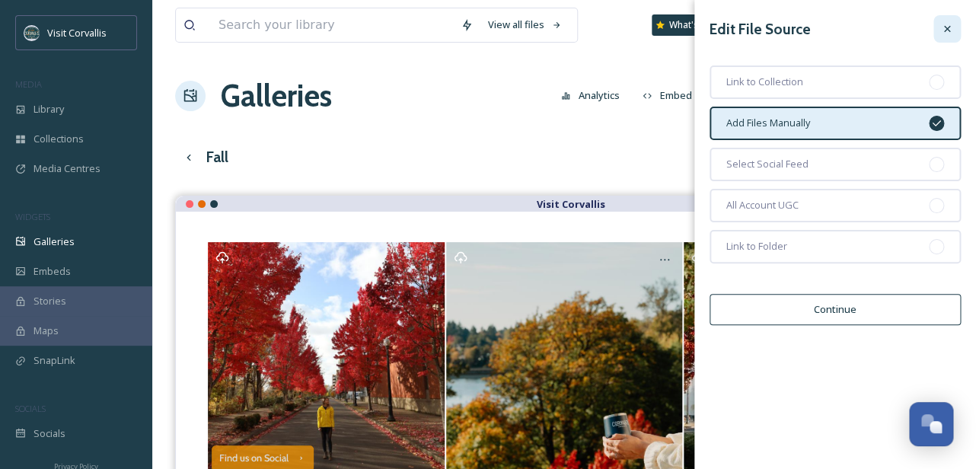
click at [945, 31] on icon at bounding box center [947, 29] width 12 height 12
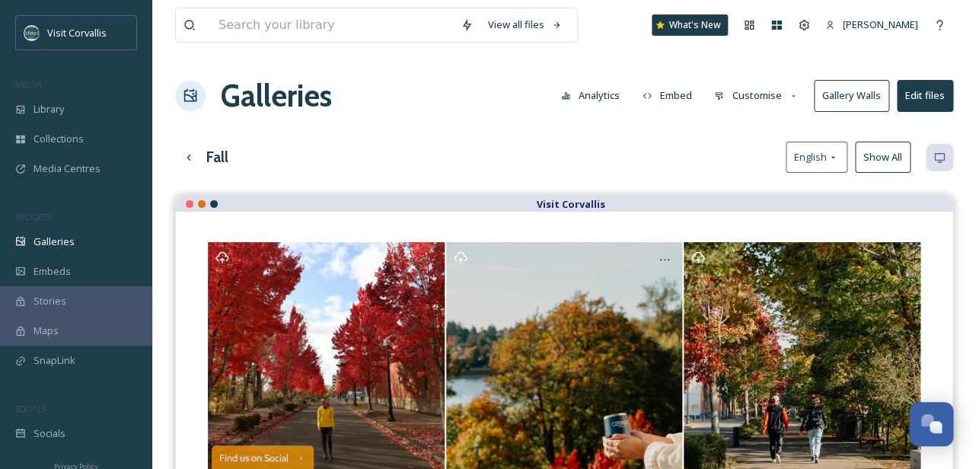
click at [674, 94] on button "Embed" at bounding box center [667, 96] width 65 height 30
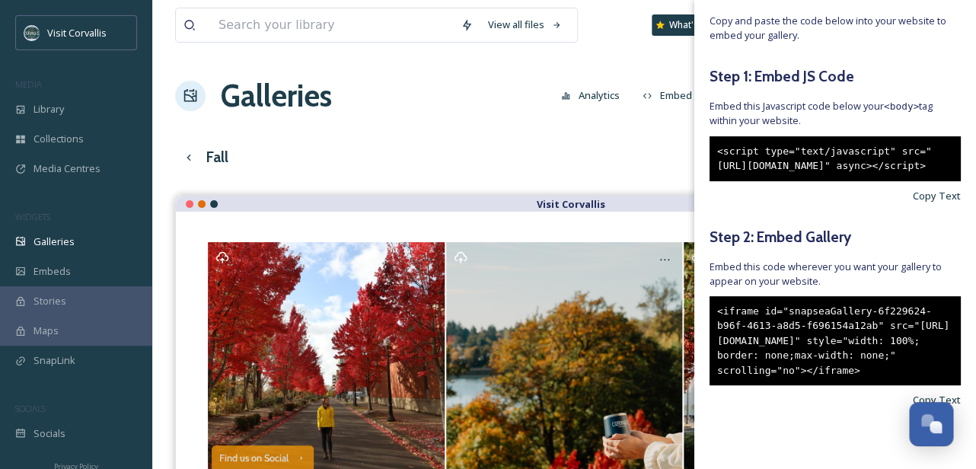
scroll to position [103, 0]
drag, startPoint x: 875, startPoint y: 395, endPoint x: 719, endPoint y: 308, distance: 178.9
click at [719, 308] on div "<iframe id="snapseaGallery-6f229624-b96f-4613-a8d5-f696154a12ab" src="[URL][DOM…" at bounding box center [834, 341] width 251 height 90
copy div "<iframe id="snapseaGallery-6f229624-b96f-4613-a8d5-f696154a12ab" src="[URL][DOM…"
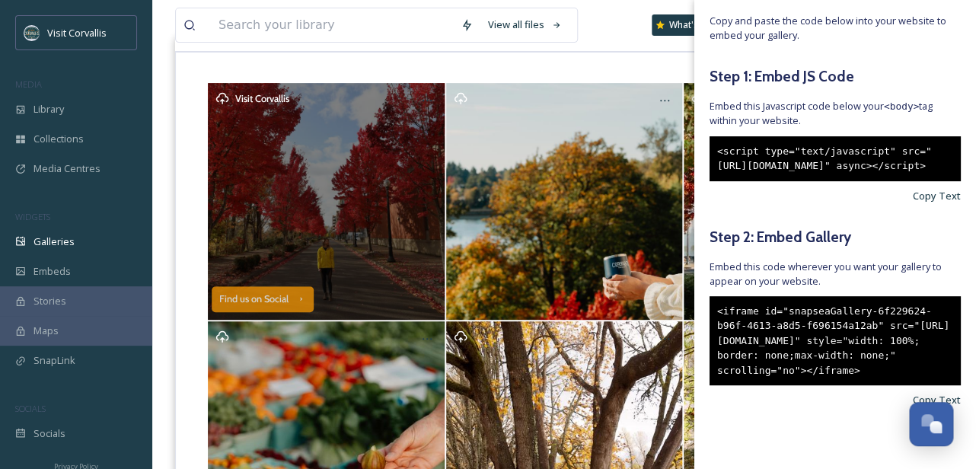
scroll to position [163, 0]
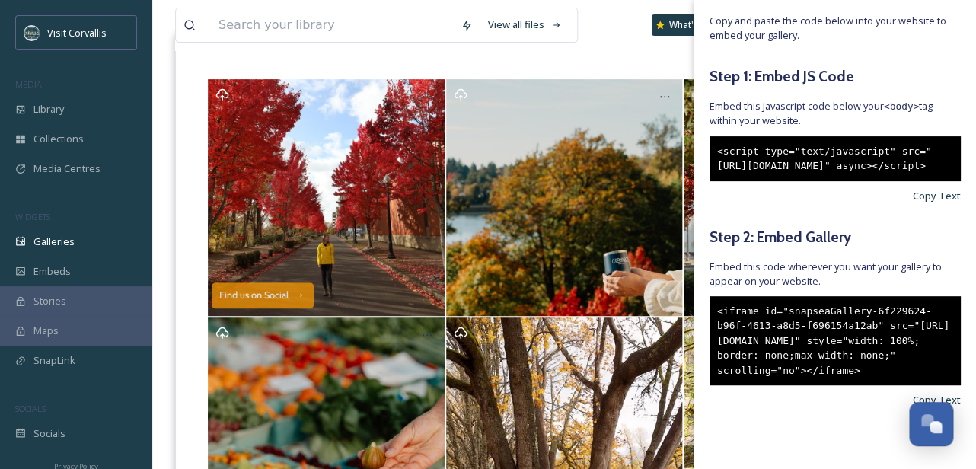
click at [617, 53] on div "Find us on Social Load More" at bounding box center [564, 333] width 776 height 569
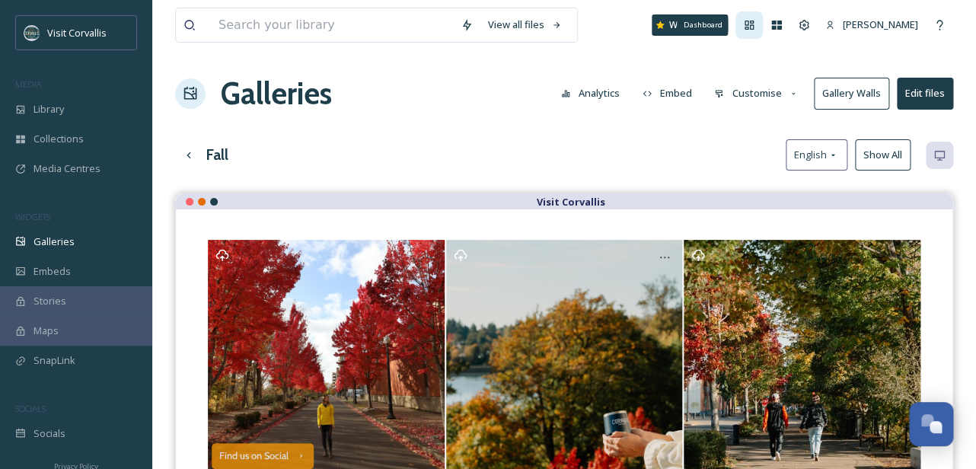
scroll to position [0, 0]
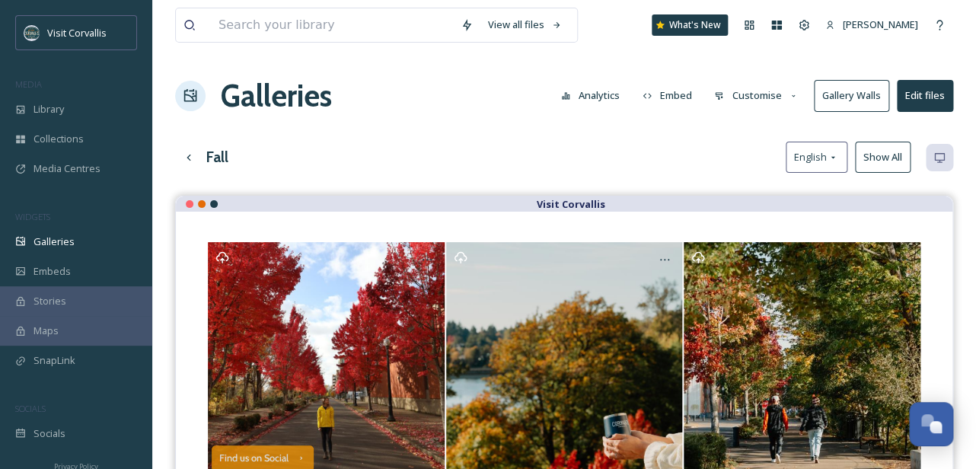
click at [766, 103] on button "Customise" at bounding box center [756, 96] width 100 height 30
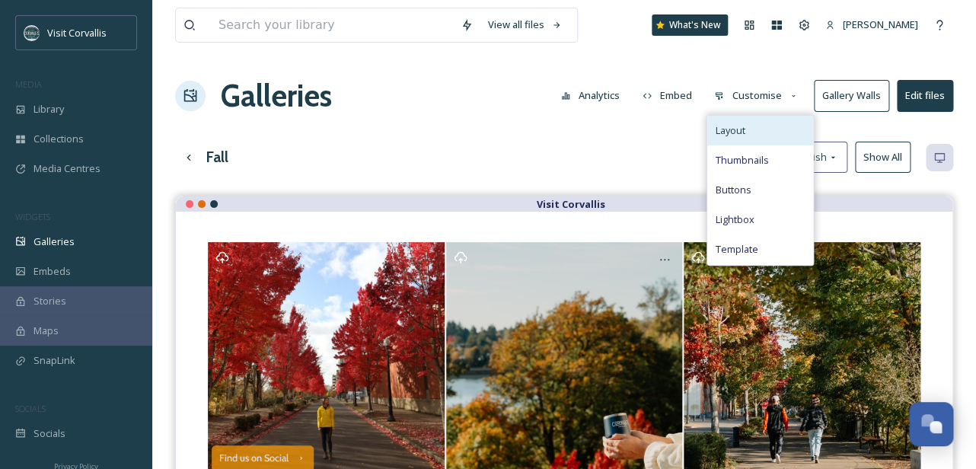
click at [744, 132] on span "Layout" at bounding box center [730, 130] width 30 height 14
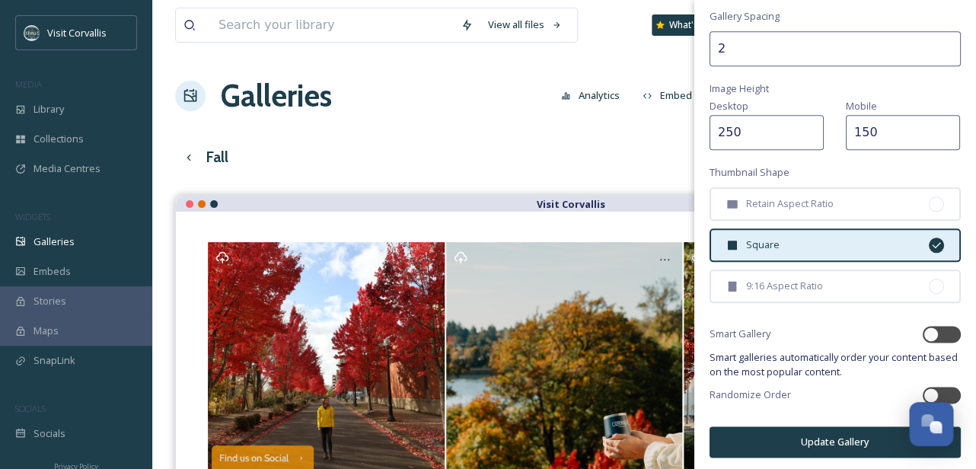
scroll to position [2, 0]
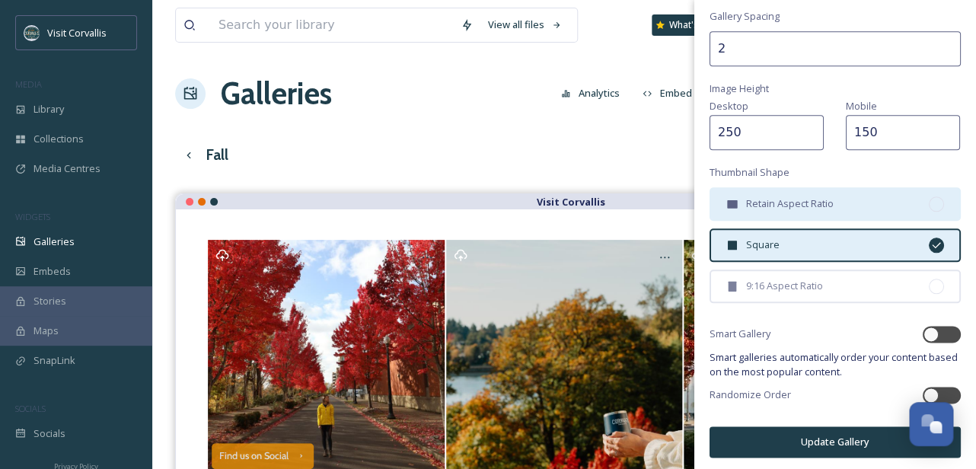
click at [792, 202] on span "Retain Aspect Ratio" at bounding box center [790, 203] width 88 height 14
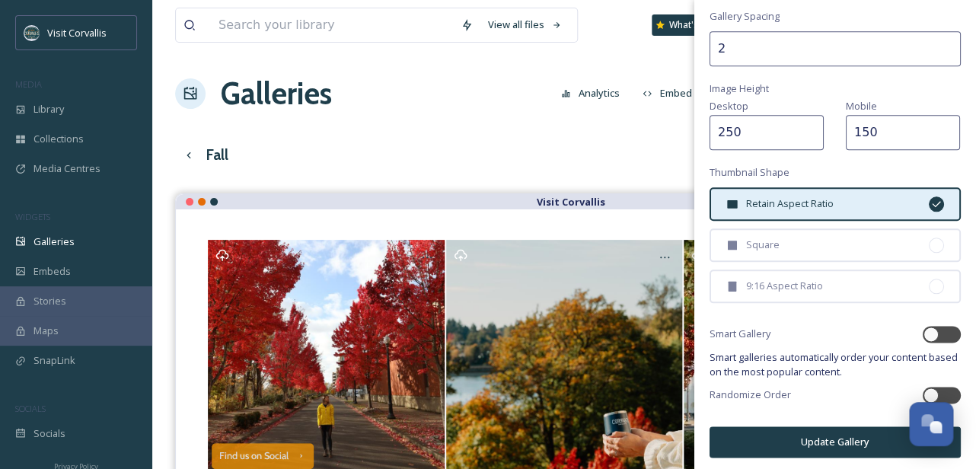
click at [767, 443] on icon at bounding box center [765, 438] width 11 height 11
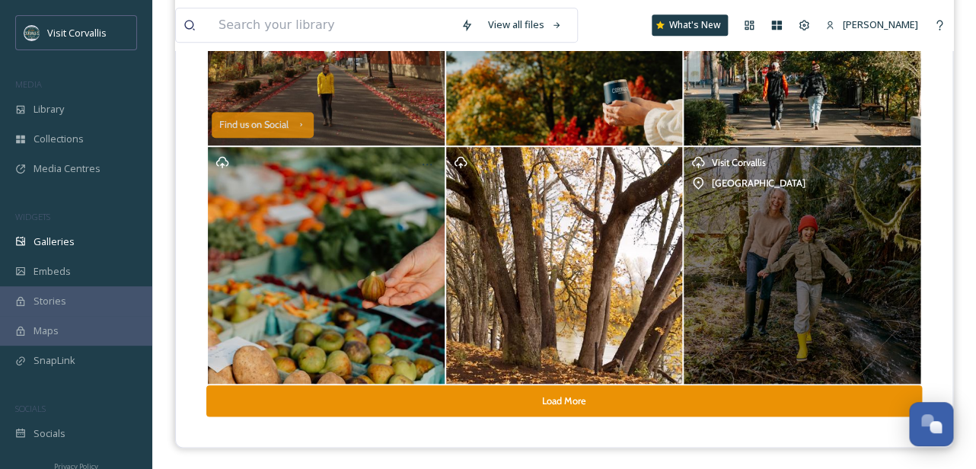
scroll to position [24, 0]
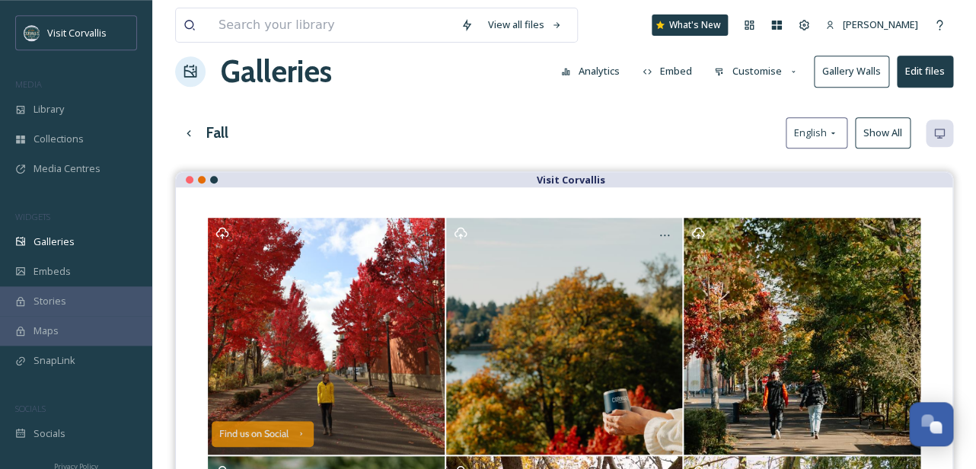
click at [747, 68] on button "Customise" at bounding box center [756, 71] width 100 height 30
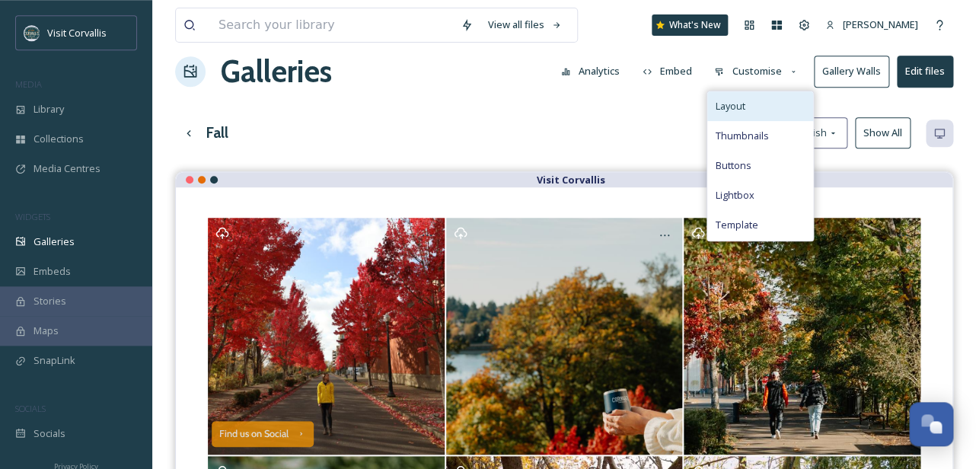
click at [739, 100] on span "Layout" at bounding box center [730, 106] width 30 height 14
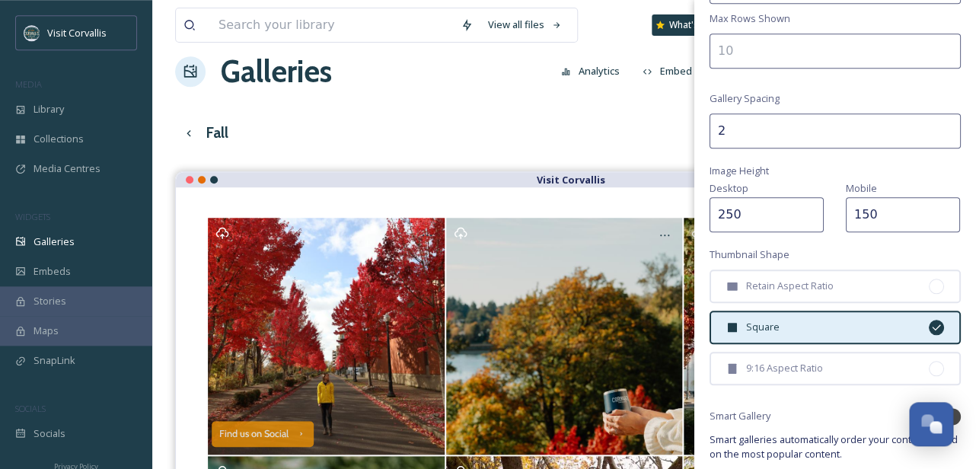
scroll to position [328, 0]
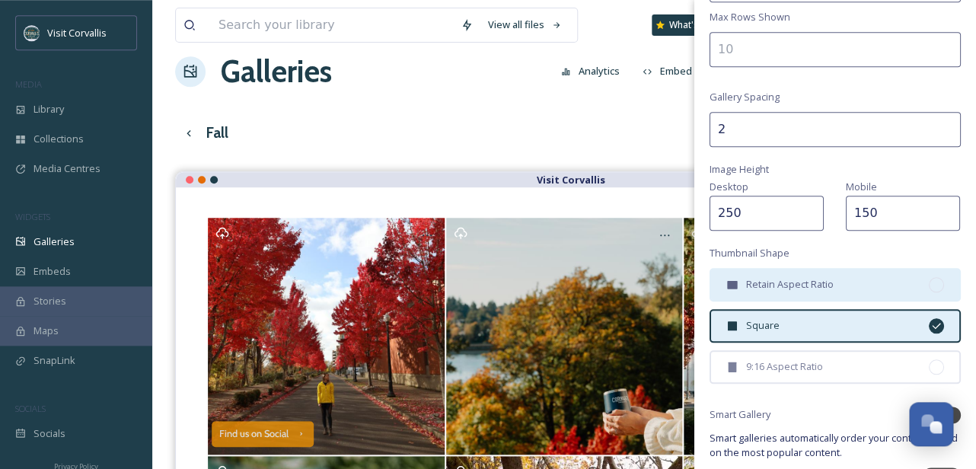
click at [815, 289] on div "Retain Aspect Ratio" at bounding box center [834, 284] width 251 height 33
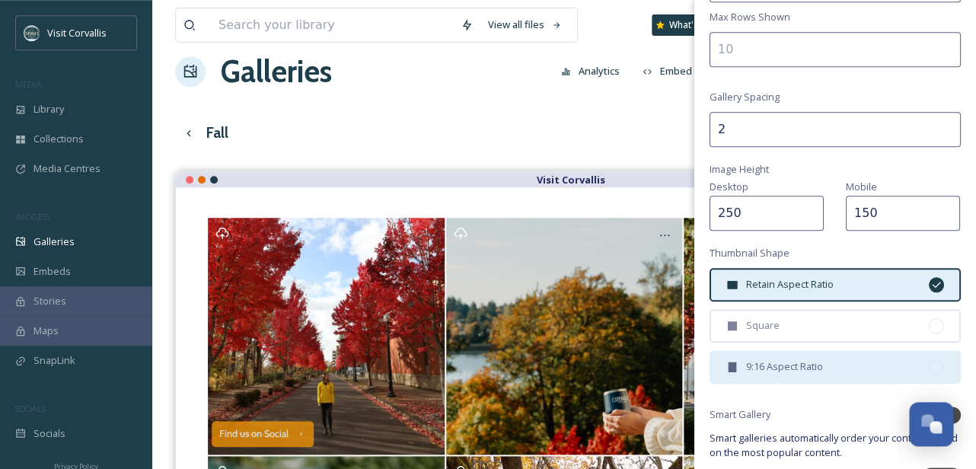
scroll to position [409, 0]
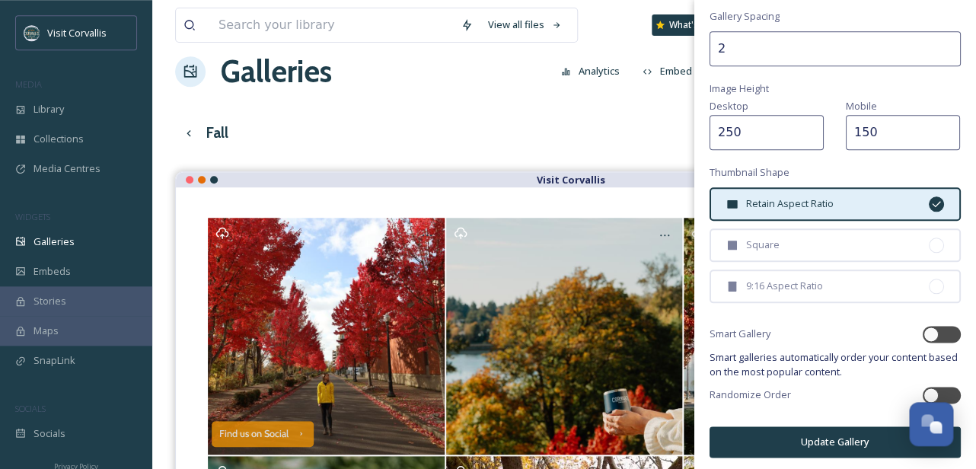
click at [771, 445] on button "Update Gallery" at bounding box center [834, 441] width 251 height 31
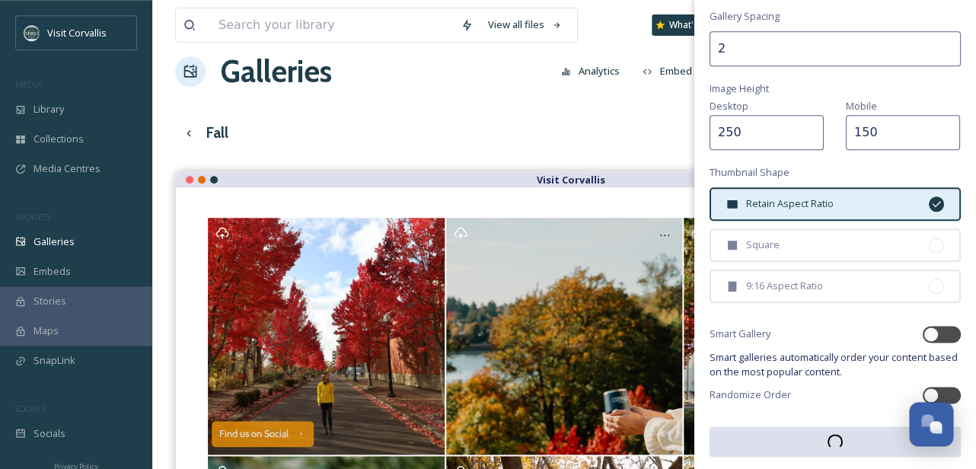
scroll to position [408, 0]
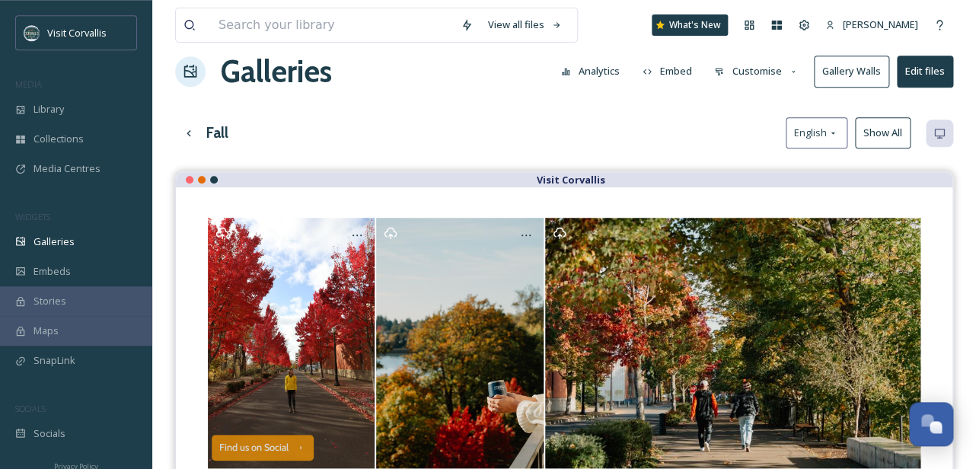
click at [758, 74] on button "Customise" at bounding box center [756, 71] width 100 height 30
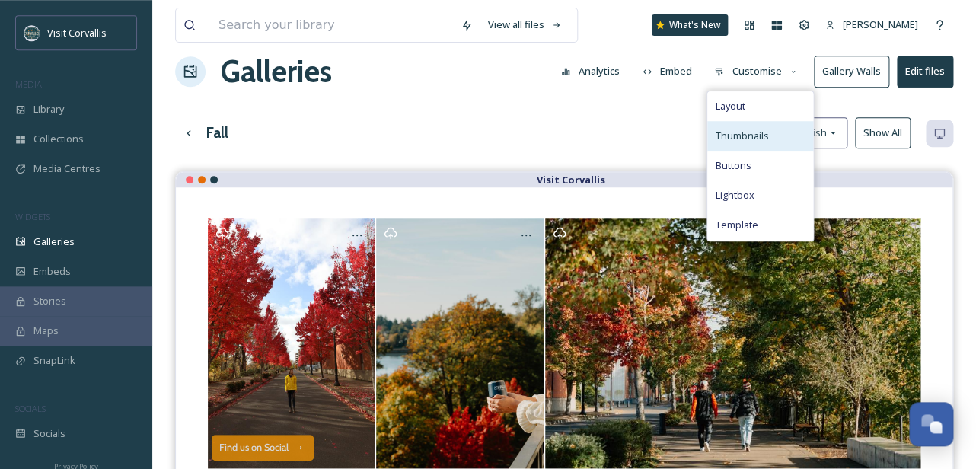
click at [747, 132] on span "Thumbnails" at bounding box center [741, 136] width 53 height 14
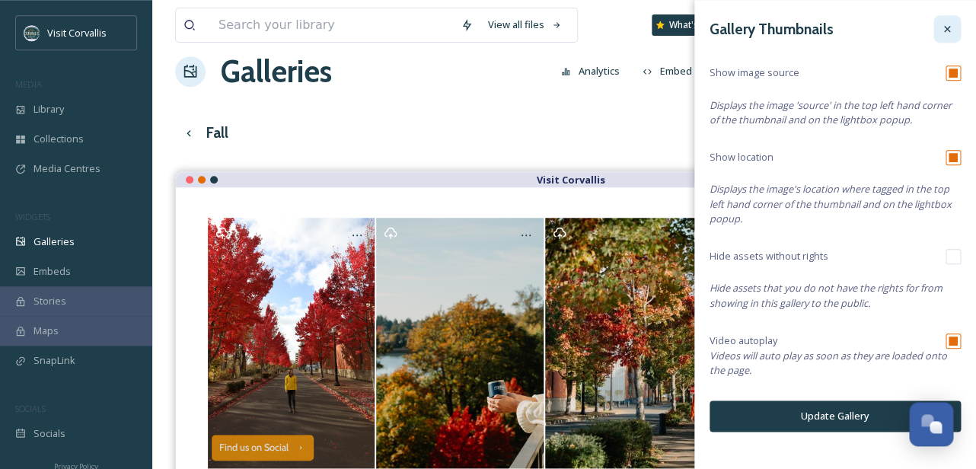
click at [945, 27] on icon at bounding box center [947, 29] width 6 height 6
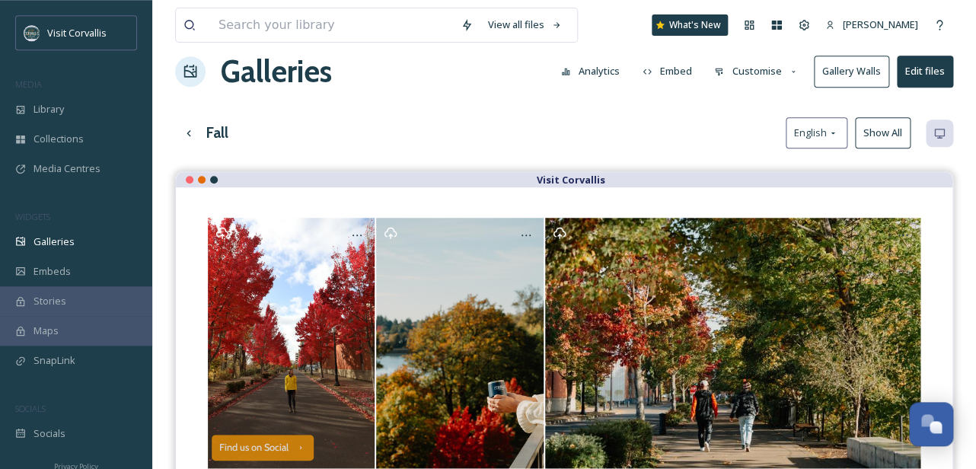
click at [772, 78] on button "Customise" at bounding box center [756, 71] width 100 height 30
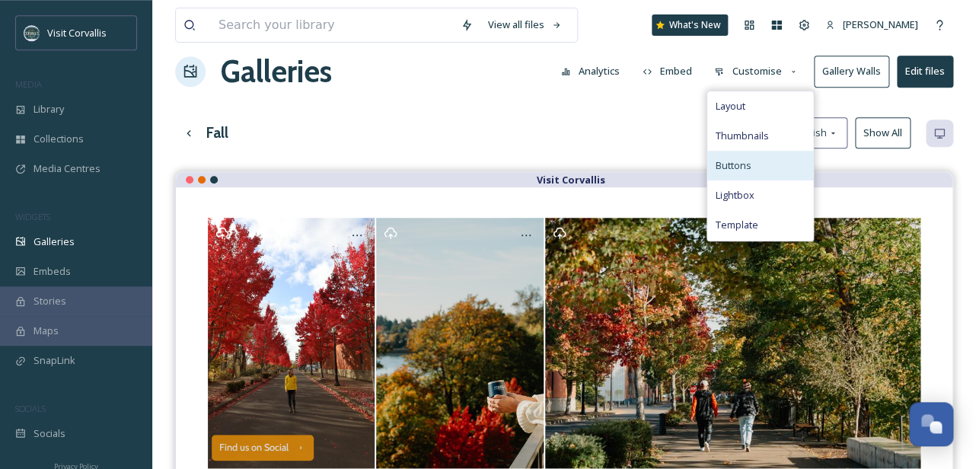
click at [743, 167] on span "Buttons" at bounding box center [733, 165] width 36 height 14
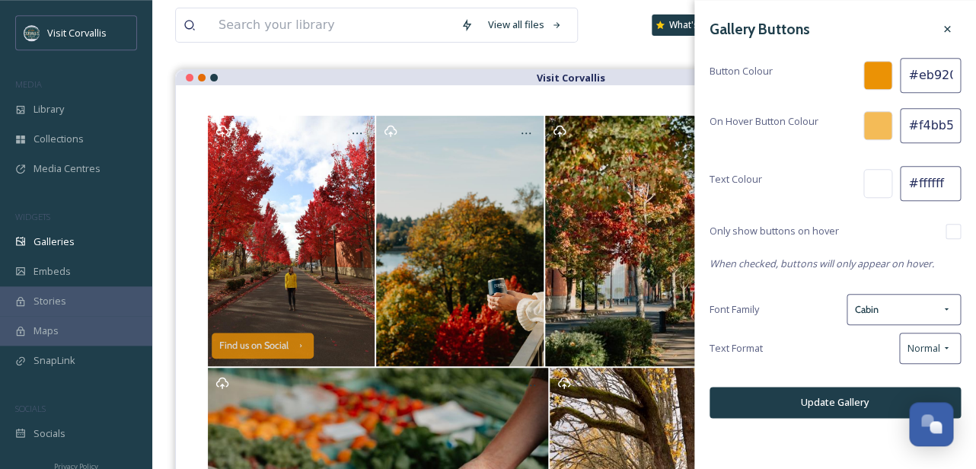
scroll to position [130, 0]
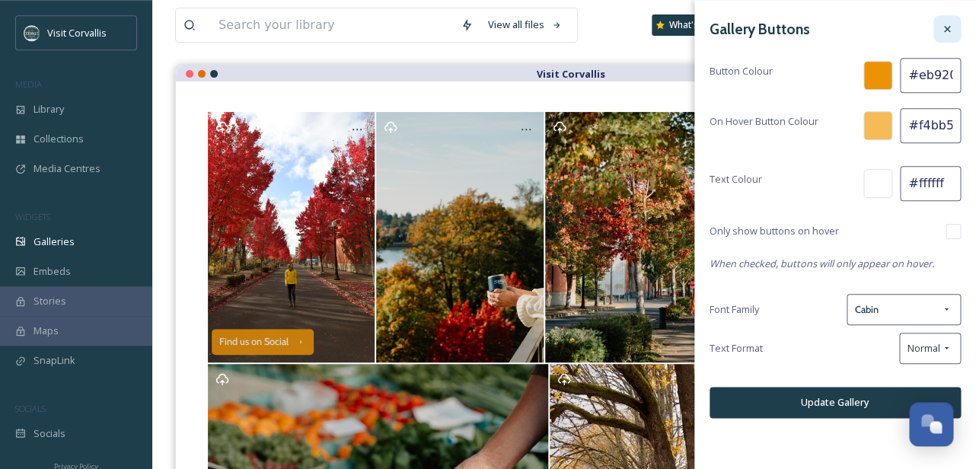
click at [948, 29] on icon at bounding box center [947, 29] width 12 height 12
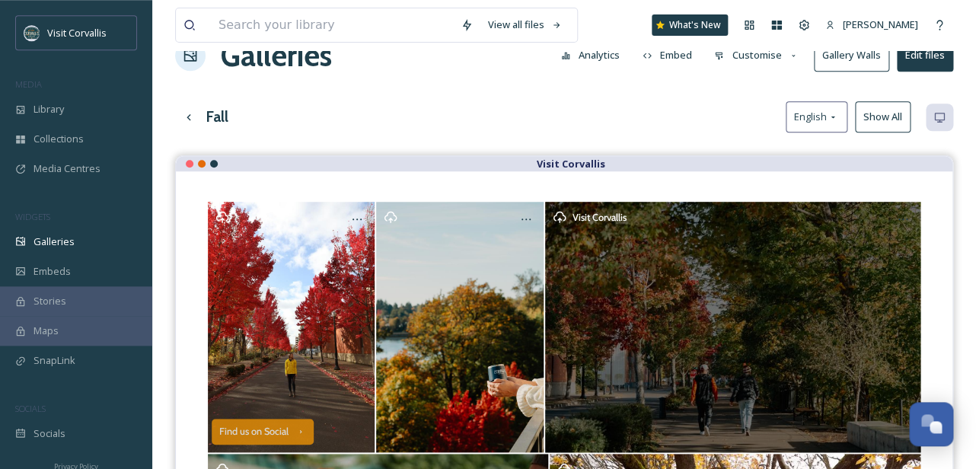
scroll to position [0, 0]
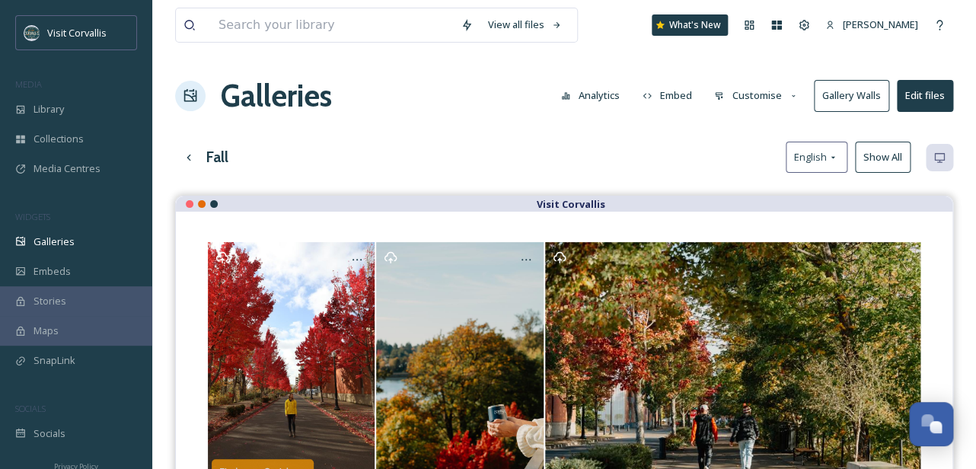
click at [763, 97] on button "Customise" at bounding box center [756, 96] width 100 height 30
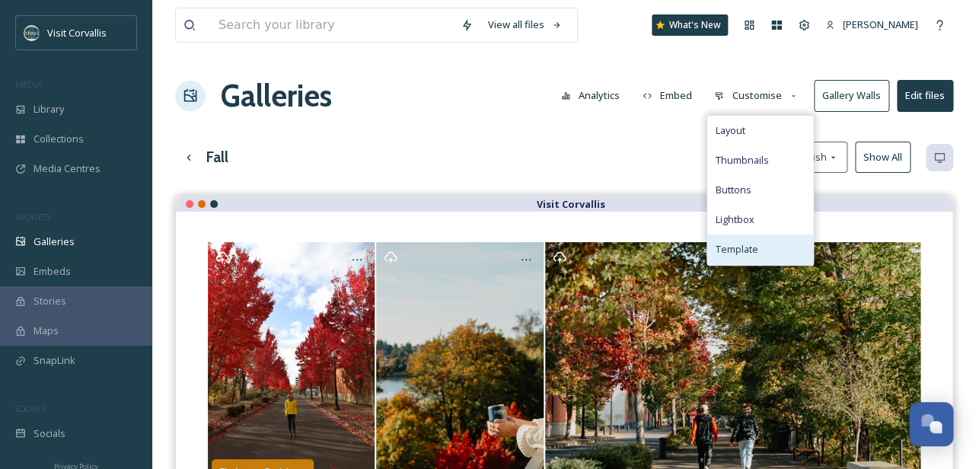
click at [742, 244] on span "Template" at bounding box center [736, 249] width 43 height 14
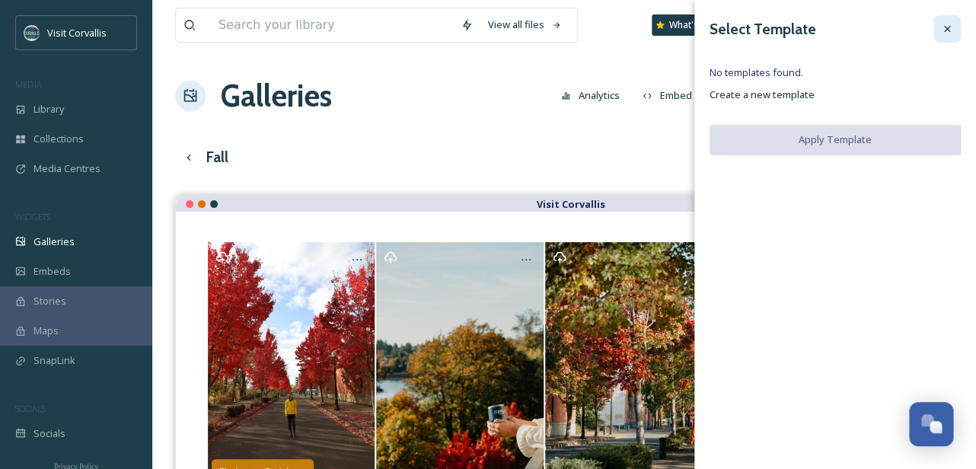
click at [948, 33] on icon at bounding box center [947, 29] width 12 height 12
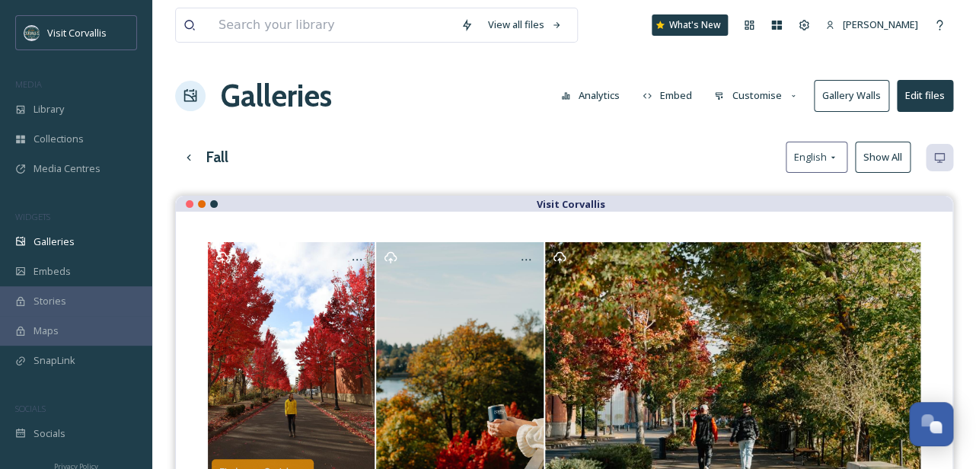
click at [752, 100] on button "Customise" at bounding box center [756, 96] width 100 height 30
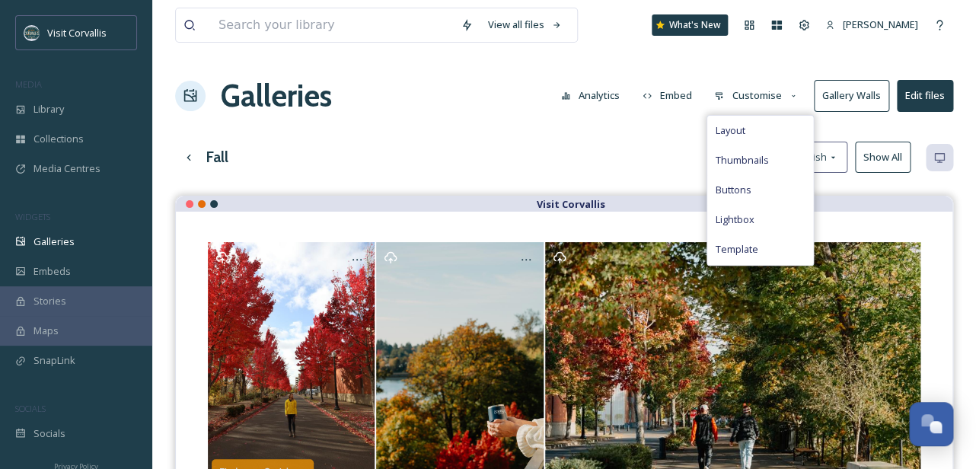
click at [662, 143] on div "Fall English Show All" at bounding box center [564, 157] width 778 height 31
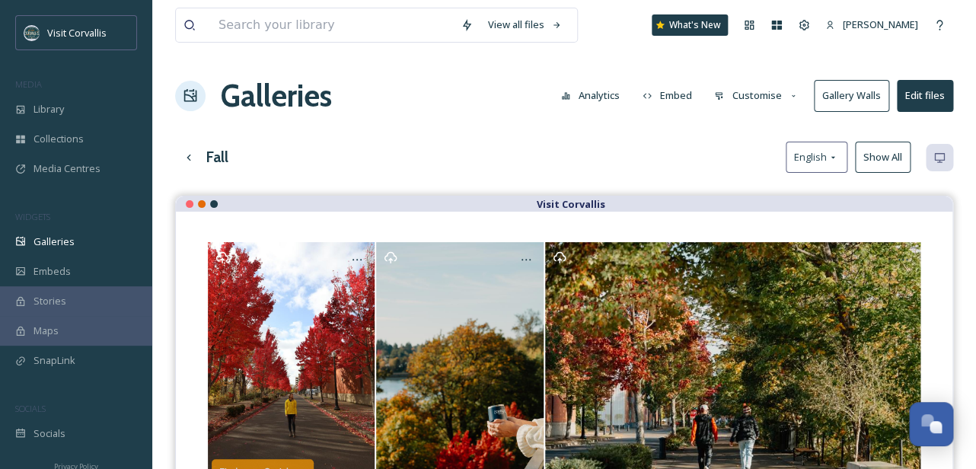
click at [667, 93] on button "Embed" at bounding box center [667, 96] width 65 height 30
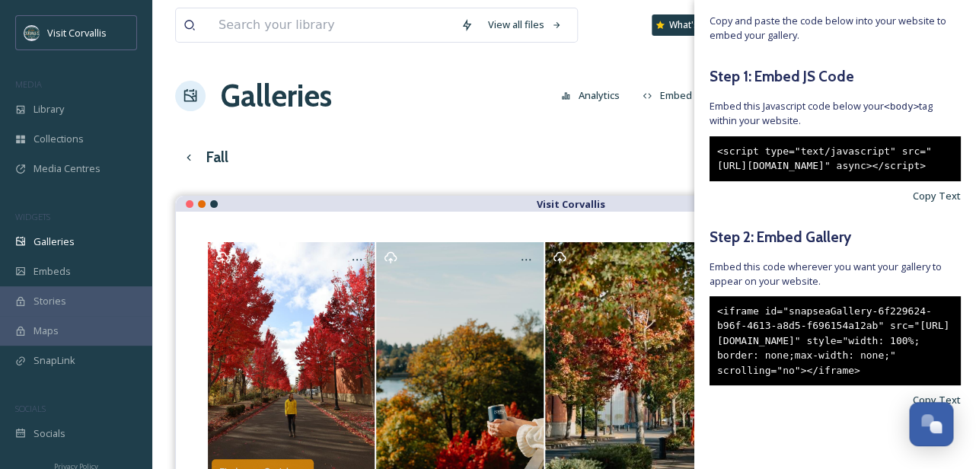
scroll to position [84, 0]
drag, startPoint x: 884, startPoint y: 419, endPoint x: 717, endPoint y: 324, distance: 192.6
click at [717, 324] on div "<iframe id="snapseaGallery-6f229624-b96f-4613-a8d5-f696154a12ab" src="[URL][DOM…" at bounding box center [834, 341] width 251 height 90
copy div "<iframe id="snapseaGallery-6f229624-b96f-4613-a8d5-f696154a12ab" src="[URL][DOM…"
click at [614, 140] on div "View all files What's New [PERSON_NAME] Galleries Analytics Embed Customise Gal…" at bounding box center [564, 404] width 824 height 808
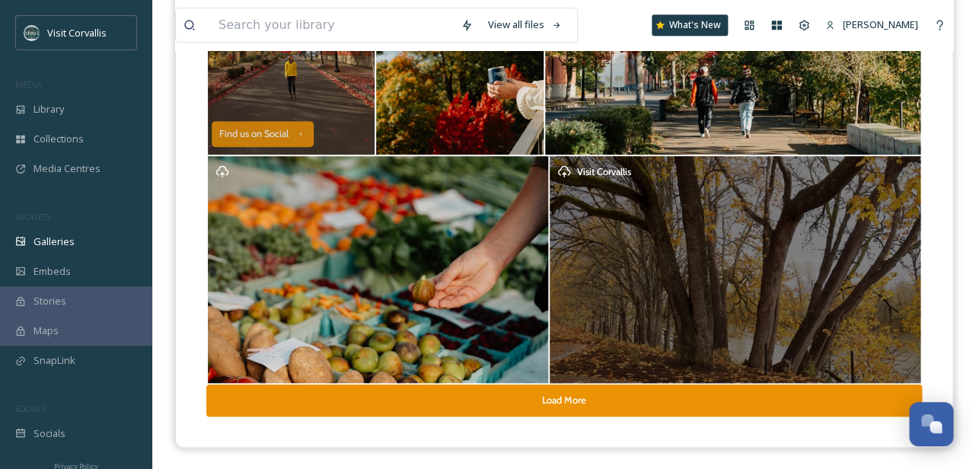
scroll to position [0, 0]
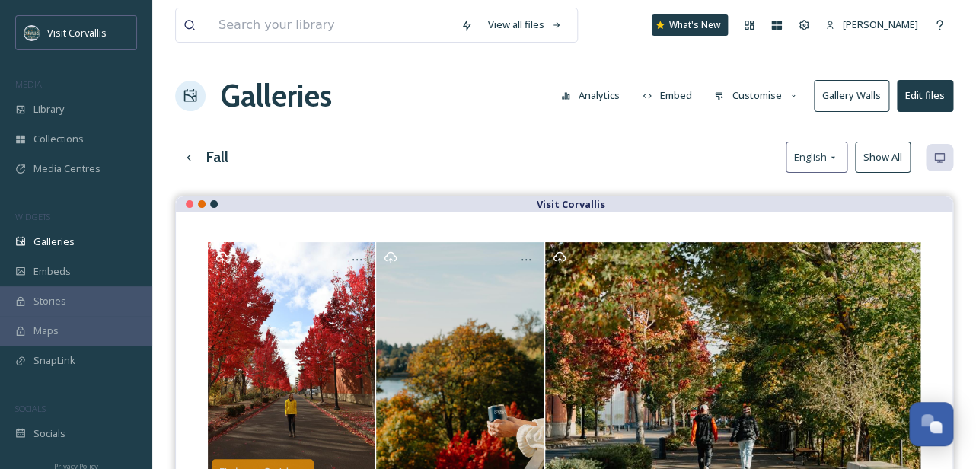
click at [754, 91] on button "Customise" at bounding box center [756, 96] width 100 height 30
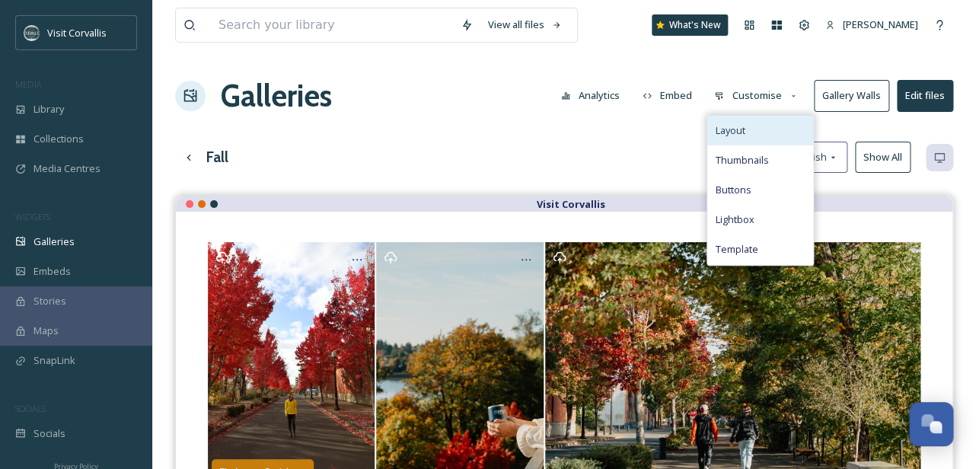
click at [748, 128] on div "Layout" at bounding box center [760, 131] width 106 height 30
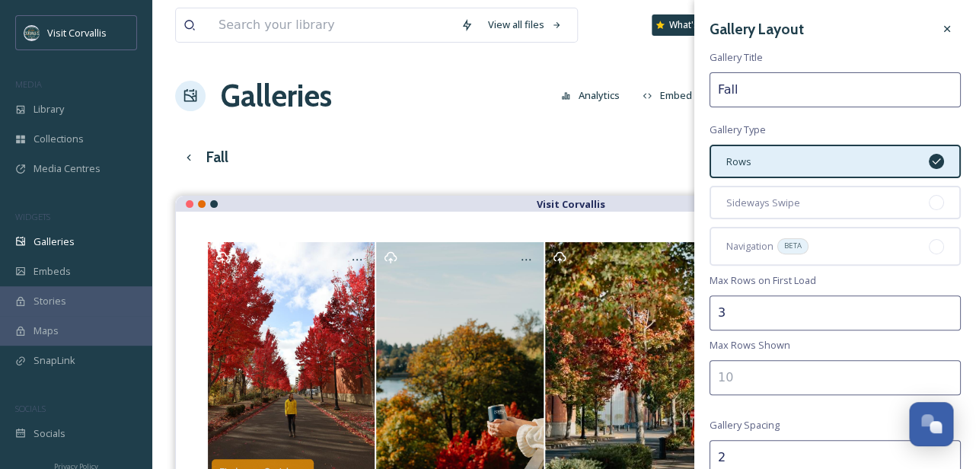
click at [950, 308] on input "3" at bounding box center [834, 312] width 251 height 35
click at [948, 314] on input "2" at bounding box center [834, 312] width 251 height 35
click at [948, 314] on input "1" at bounding box center [834, 312] width 251 height 35
click at [886, 279] on div "Gallery Layout Gallery Title Fall Gallery Type Rows Sideways Swipe Navigation B…" at bounding box center [835, 440] width 282 height 881
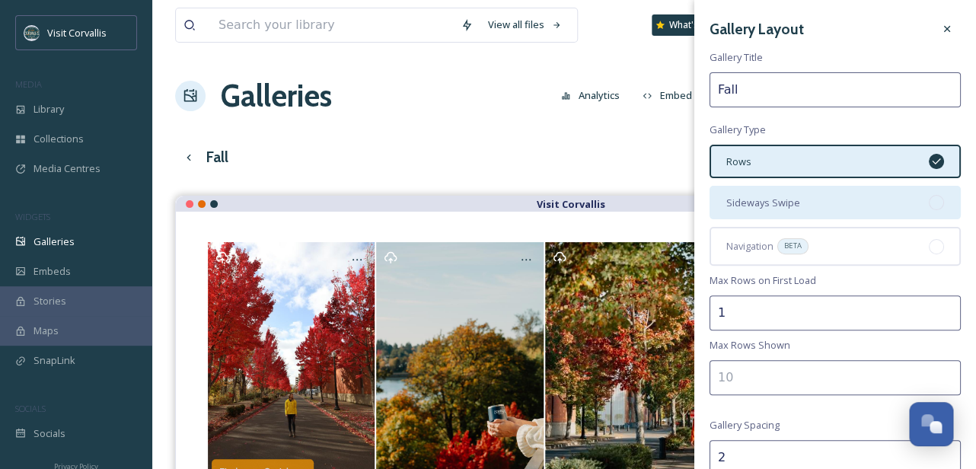
click at [878, 195] on div "Sideways Swipe" at bounding box center [834, 202] width 251 height 33
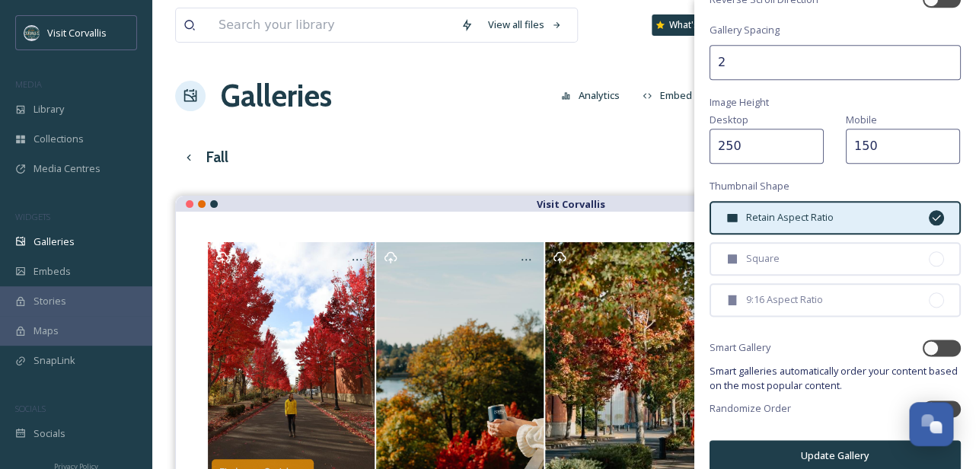
scroll to position [450, 0]
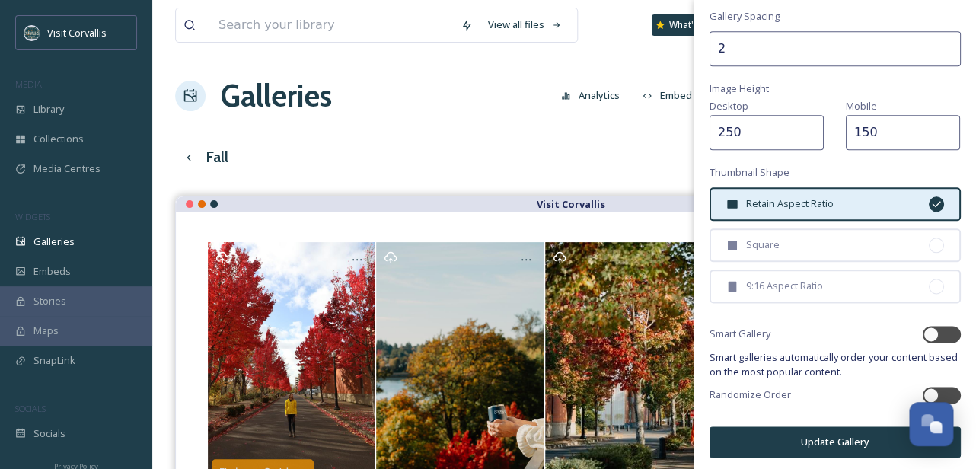
click at [821, 437] on button "Update Gallery" at bounding box center [834, 441] width 251 height 31
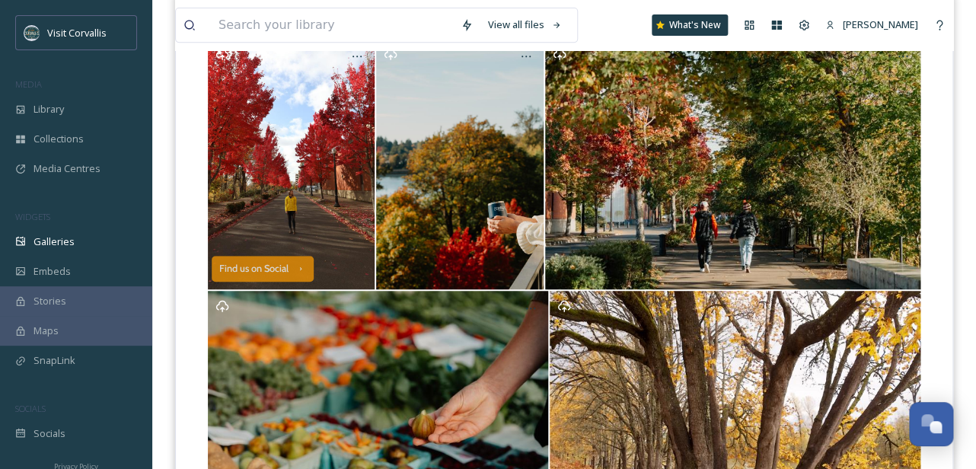
scroll to position [0, 0]
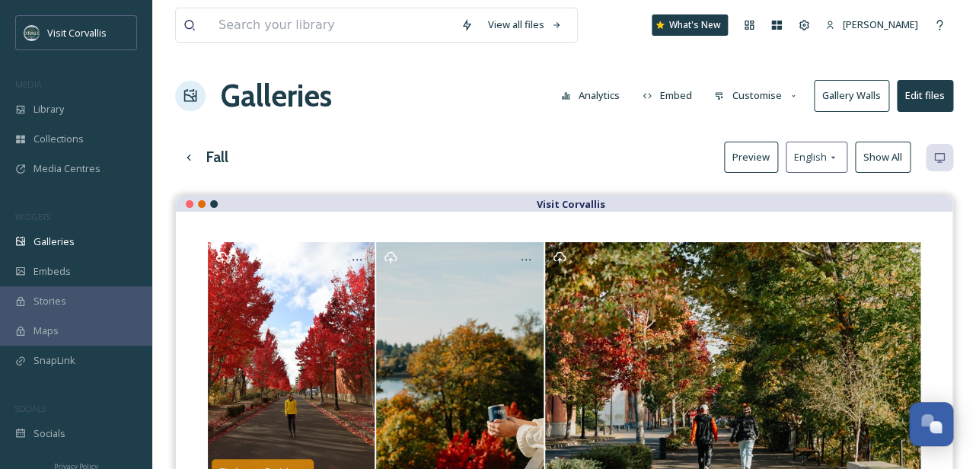
click at [761, 95] on button "Customise" at bounding box center [756, 96] width 100 height 30
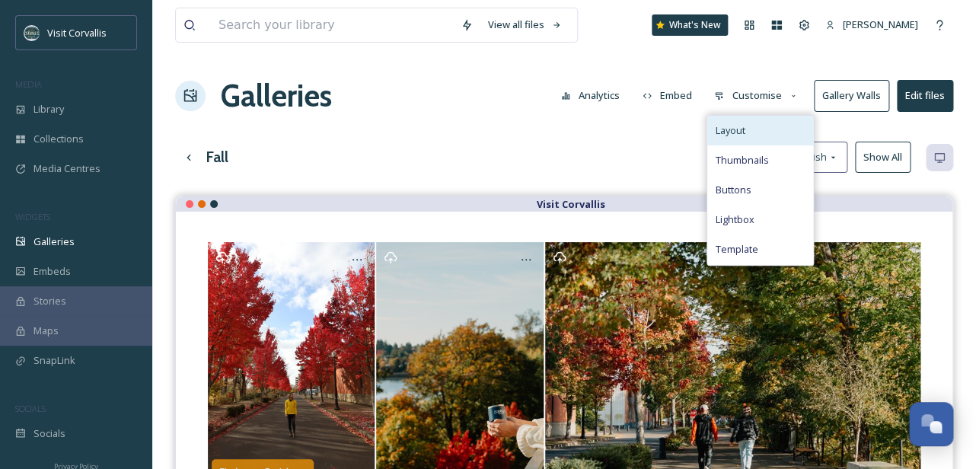
click at [751, 125] on div "Layout" at bounding box center [760, 131] width 106 height 30
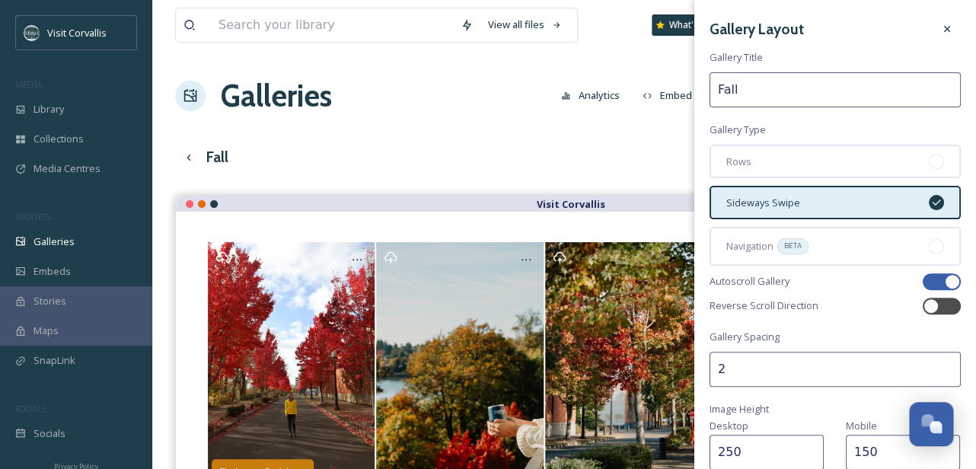
click at [639, 158] on div "Fall Preview English Show All" at bounding box center [564, 157] width 778 height 31
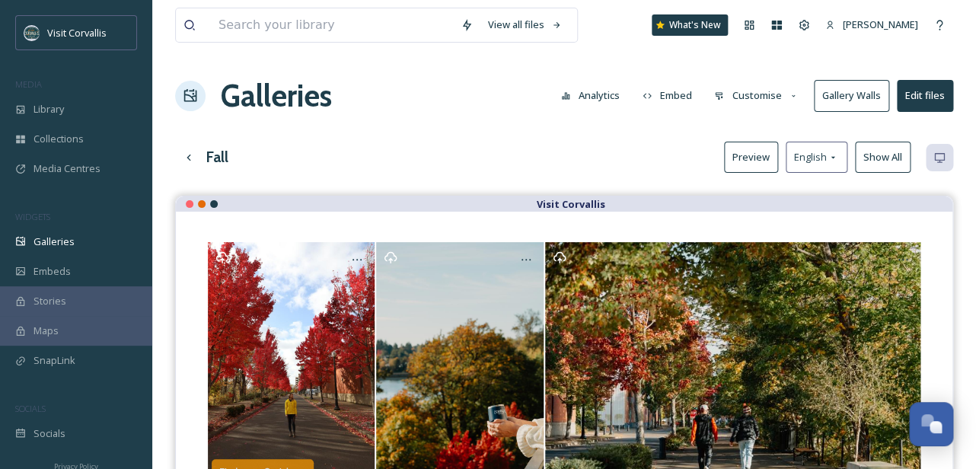
click at [757, 99] on button "Customise" at bounding box center [756, 96] width 100 height 30
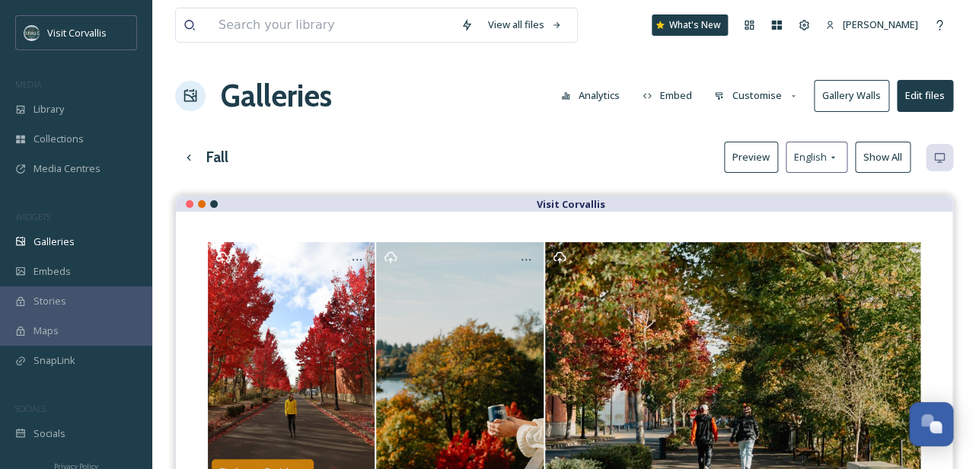
click at [668, 98] on button "Embed" at bounding box center [667, 96] width 65 height 30
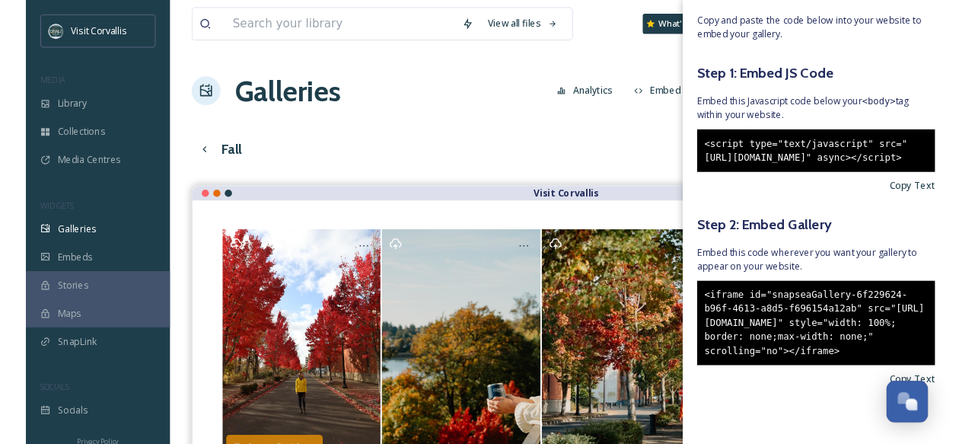
scroll to position [119, 0]
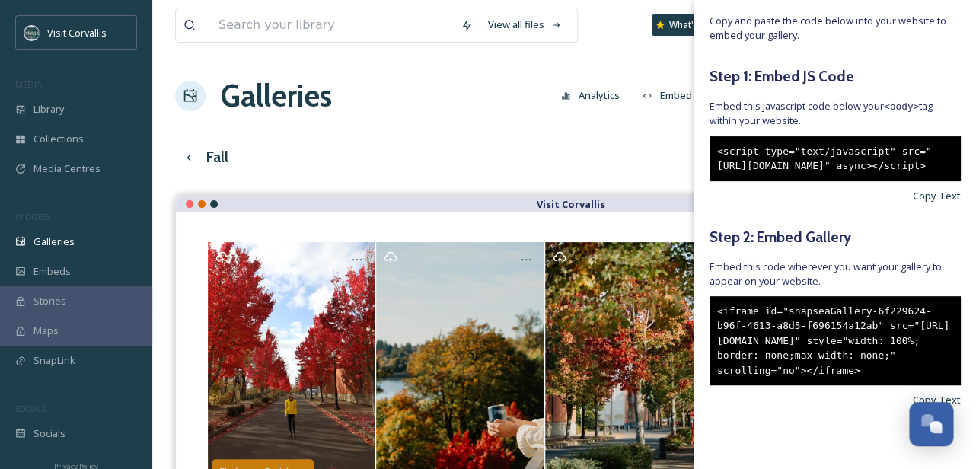
drag, startPoint x: 885, startPoint y: 384, endPoint x: 714, endPoint y: 284, distance: 198.2
click at [714, 296] on div "<iframe id="snapseaGallery-6f229624-b96f-4613-a8d5-f696154a12ab" src="[URL][DOM…" at bounding box center [834, 341] width 251 height 90
copy div "<iframe id="snapseaGallery-6f229624-b96f-4613-a8d5-f696154a12ab" src="[URL][DOM…"
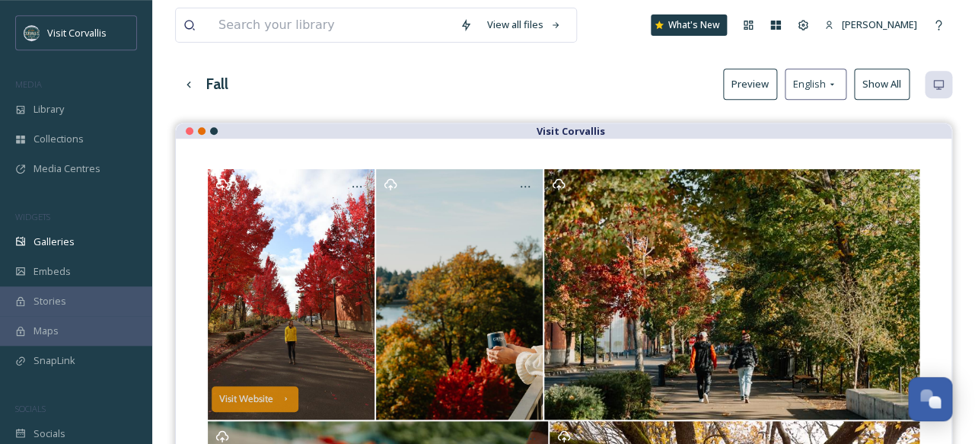
scroll to position [5, 0]
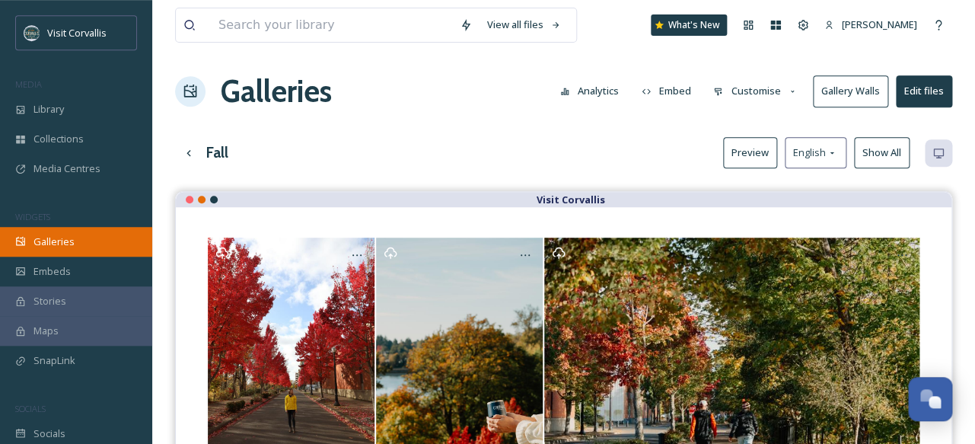
click at [67, 240] on span "Galleries" at bounding box center [53, 241] width 41 height 14
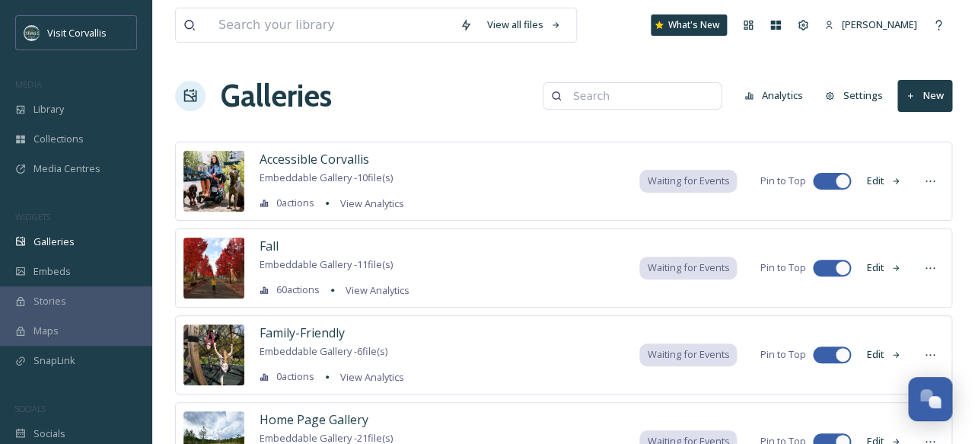
click at [58, 297] on span "Stories" at bounding box center [49, 301] width 33 height 14
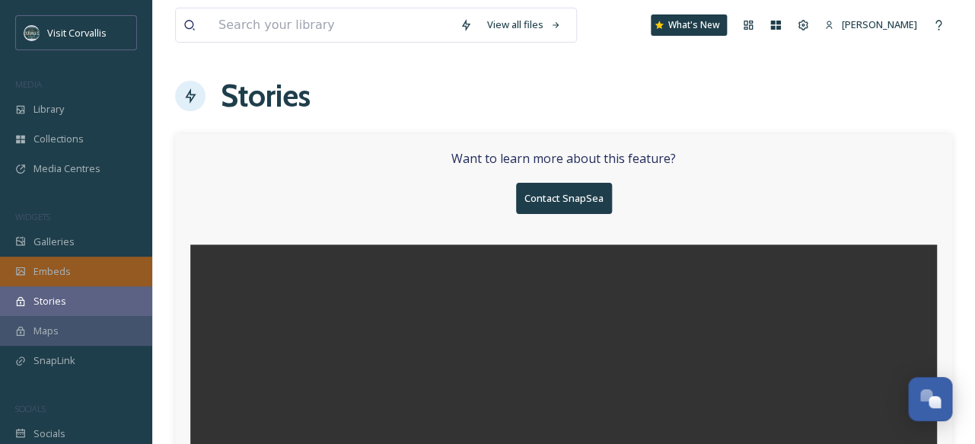
click at [62, 276] on span "Embeds" at bounding box center [51, 271] width 37 height 14
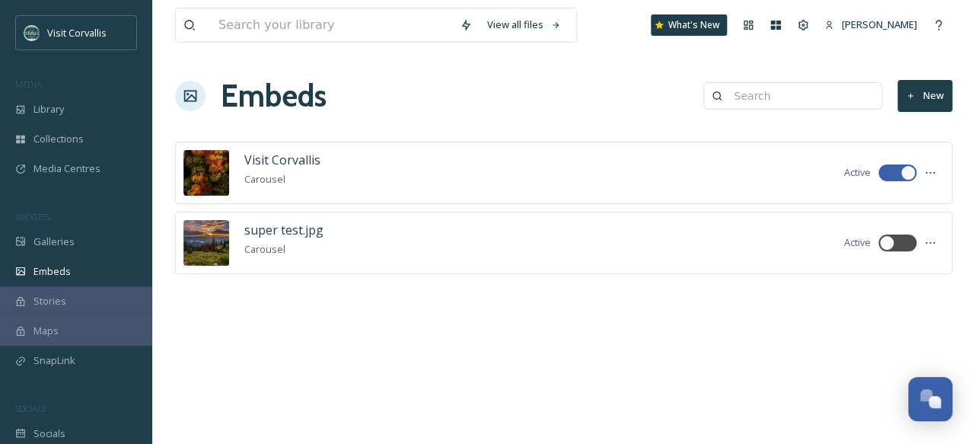
click at [428, 168] on div "Visit Corvallis Carousel Active" at bounding box center [563, 173] width 777 height 62
click at [932, 174] on icon at bounding box center [930, 173] width 12 height 12
click at [670, 167] on div "Visit Corvallis Carousel Active Edit Embed Embed Code Delete Embed" at bounding box center [563, 173] width 777 height 62
click at [362, 165] on div "Visit Corvallis Carousel Active" at bounding box center [563, 173] width 777 height 62
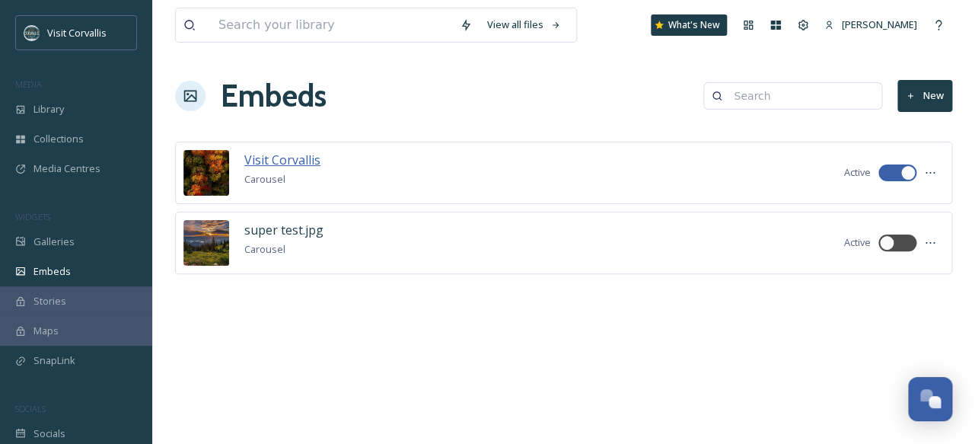
click at [272, 164] on span "Visit Corvallis" at bounding box center [282, 159] width 76 height 17
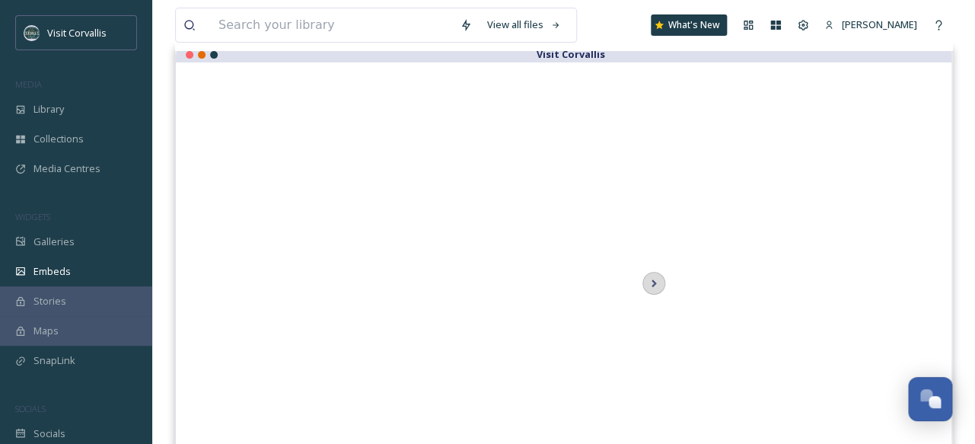
scroll to position [201, 0]
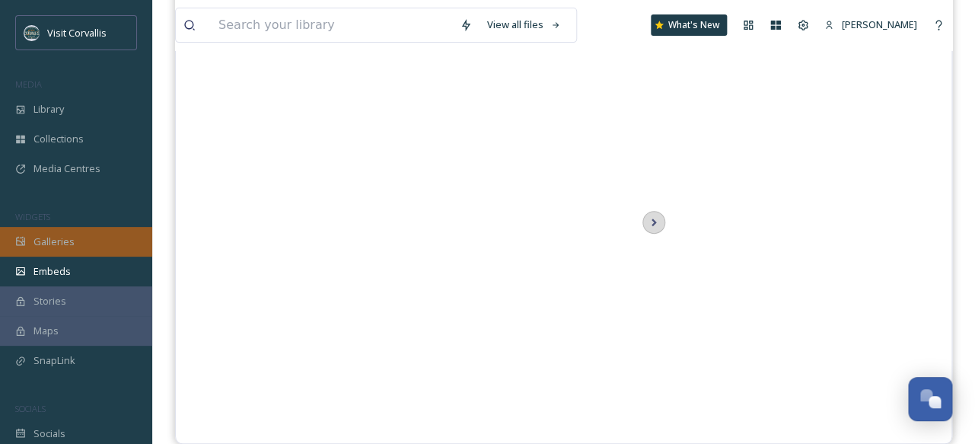
click at [62, 242] on span "Galleries" at bounding box center [53, 241] width 41 height 14
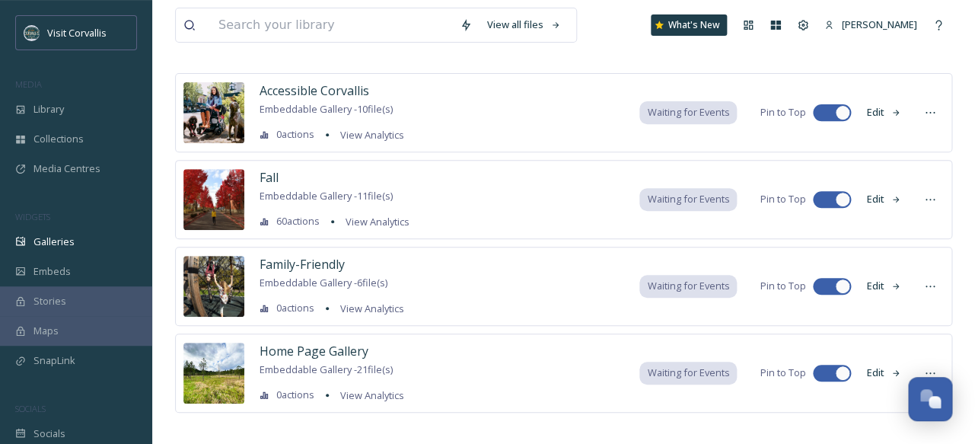
scroll to position [67, 0]
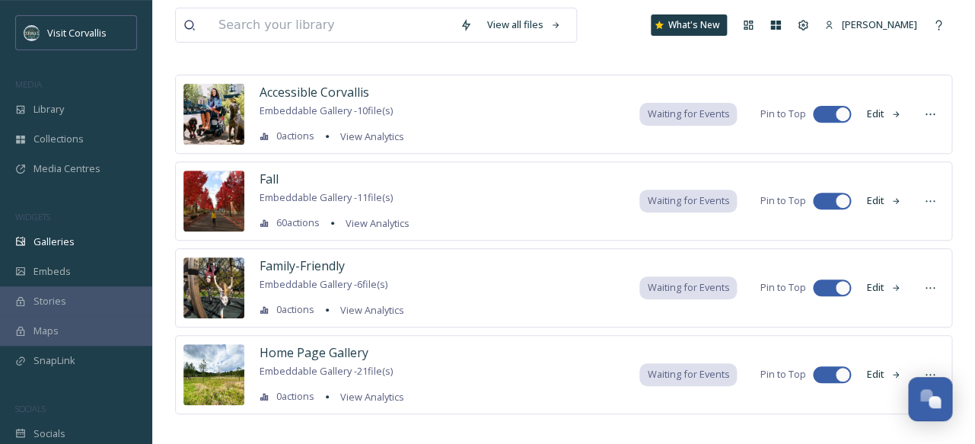
click at [517, 181] on div "Fall Embeddable Gallery - 11 file(s) 60 actions View Analytics Waiting for Even…" at bounding box center [563, 200] width 777 height 79
click at [270, 180] on span "Fall" at bounding box center [269, 179] width 19 height 17
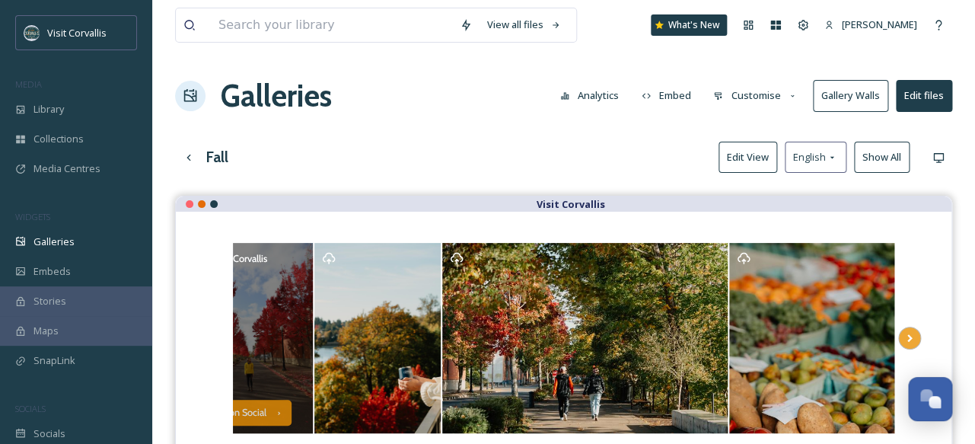
scroll to position [1, 0]
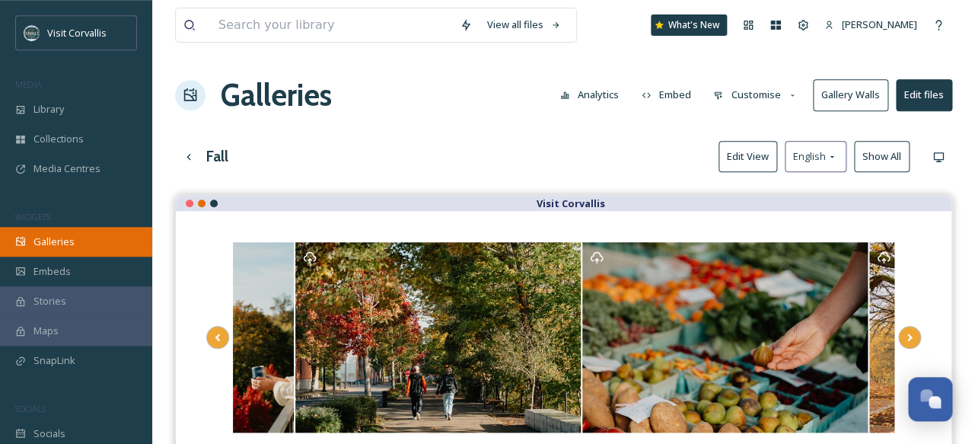
click at [72, 247] on span "Galleries" at bounding box center [53, 241] width 41 height 14
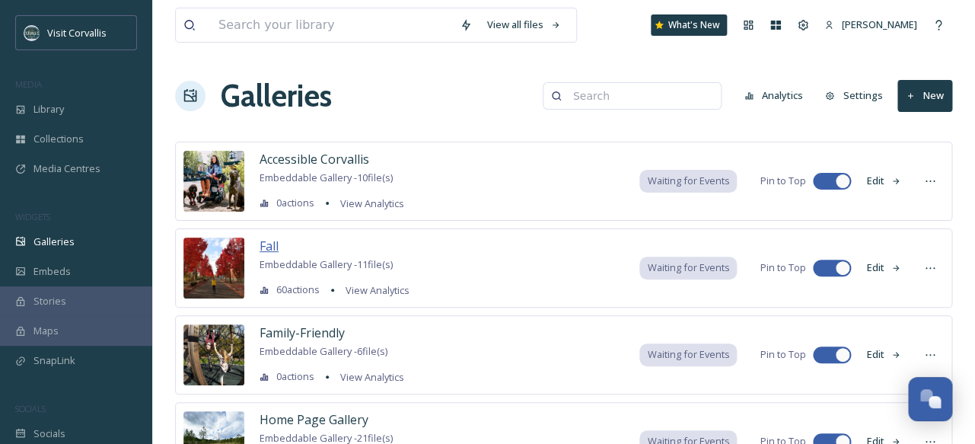
click at [269, 248] on span "Fall" at bounding box center [269, 245] width 19 height 17
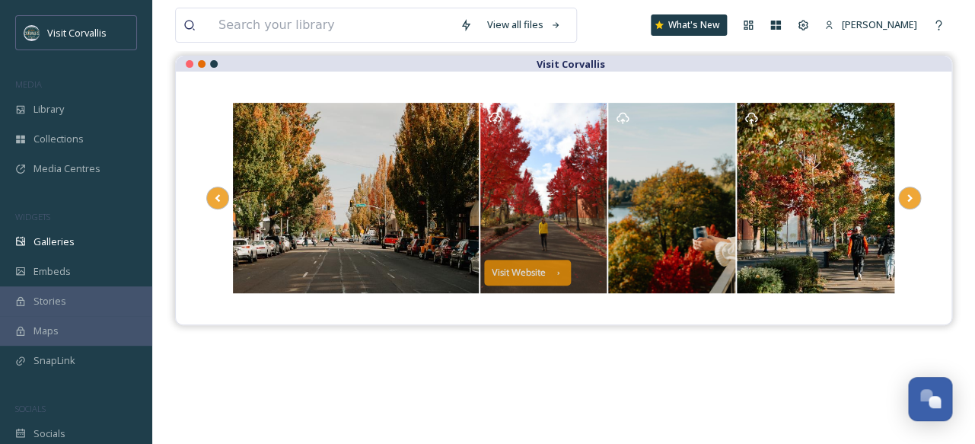
scroll to position [141, 0]
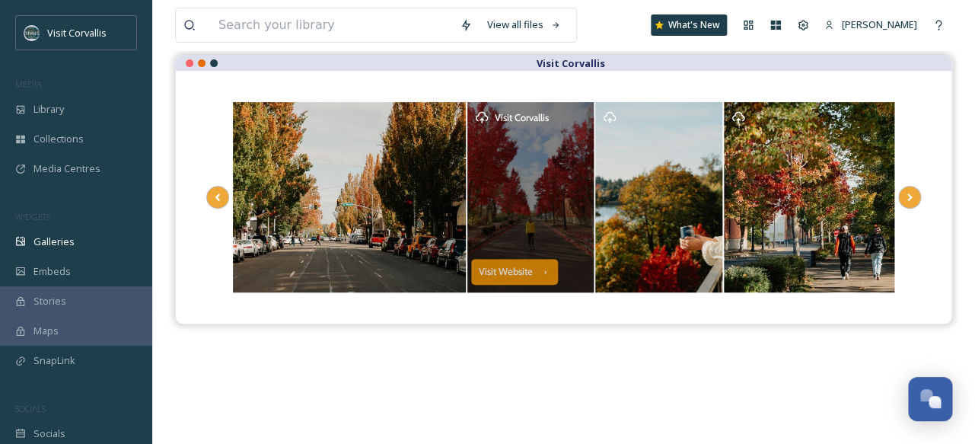
click at [541, 203] on div "Visit Corvallis" at bounding box center [530, 197] width 127 height 190
click at [515, 273] on div "Visit Website" at bounding box center [505, 271] width 55 height 11
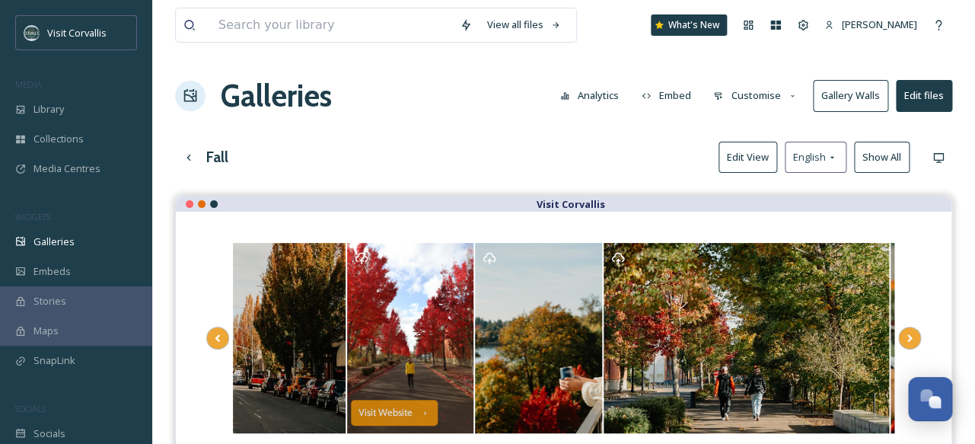
click at [916, 99] on button "Edit files" at bounding box center [924, 95] width 56 height 31
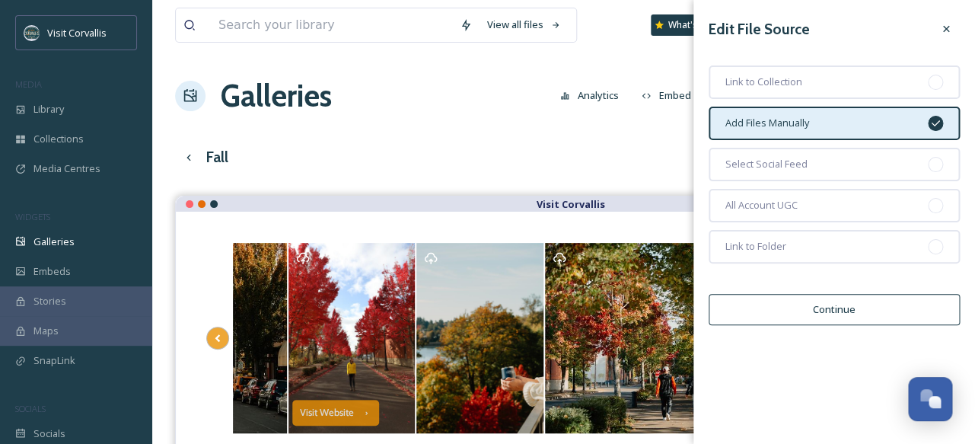
click at [841, 124] on div "Add Files Manually" at bounding box center [834, 123] width 251 height 33
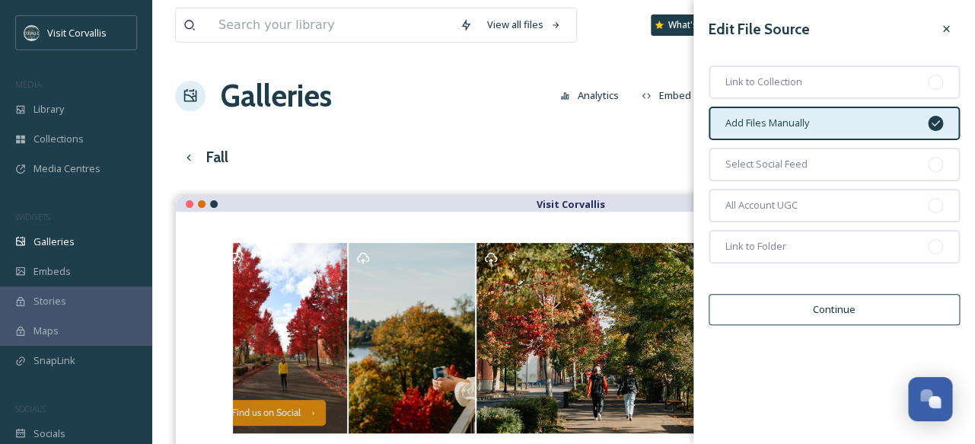
click at [646, 164] on div "Fall Edit View English Show All" at bounding box center [563, 157] width 777 height 31
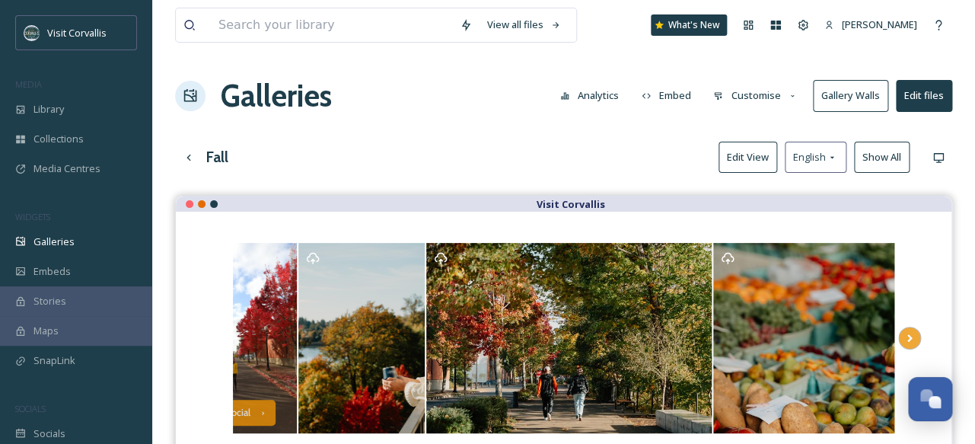
click at [749, 97] on button "Customise" at bounding box center [756, 96] width 100 height 30
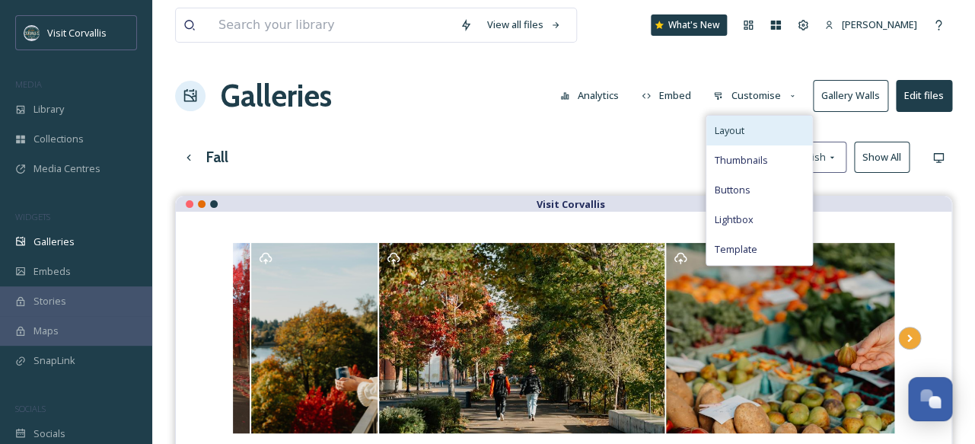
click at [741, 129] on span "Layout" at bounding box center [729, 130] width 30 height 14
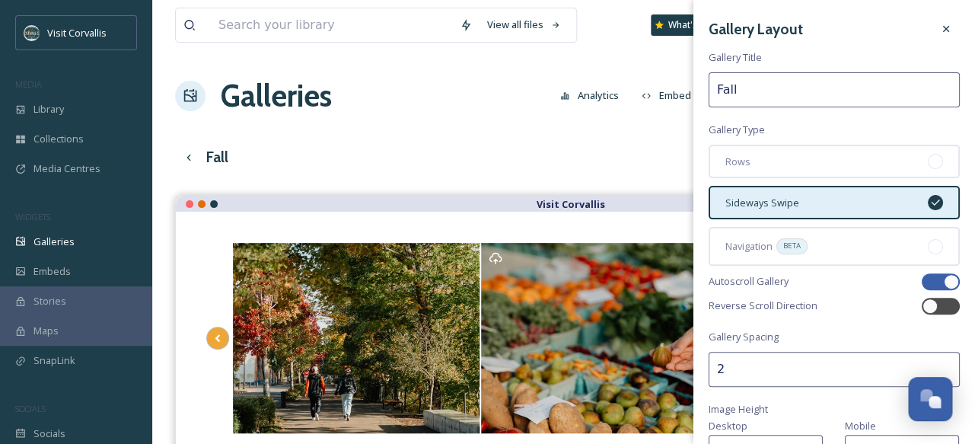
click at [649, 128] on div "View all files What's New [PERSON_NAME] Galleries Analytics Embed Customise Gal…" at bounding box center [563, 331] width 823 height 662
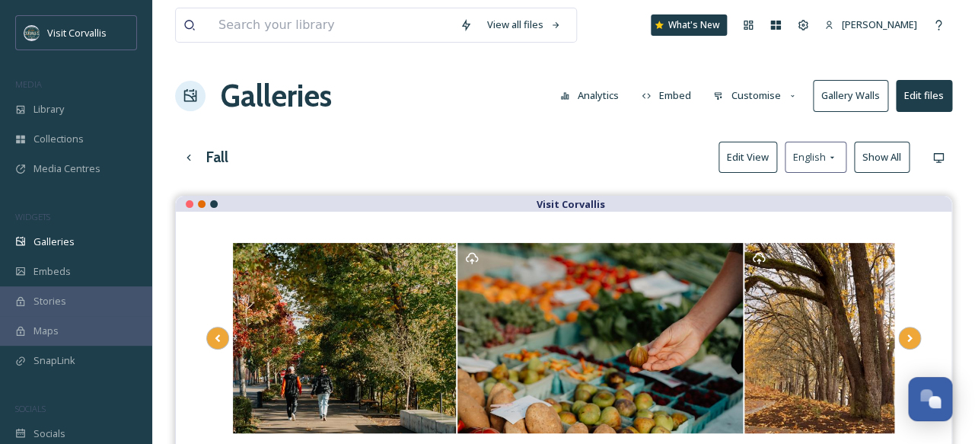
click at [674, 93] on button "Embed" at bounding box center [666, 96] width 65 height 30
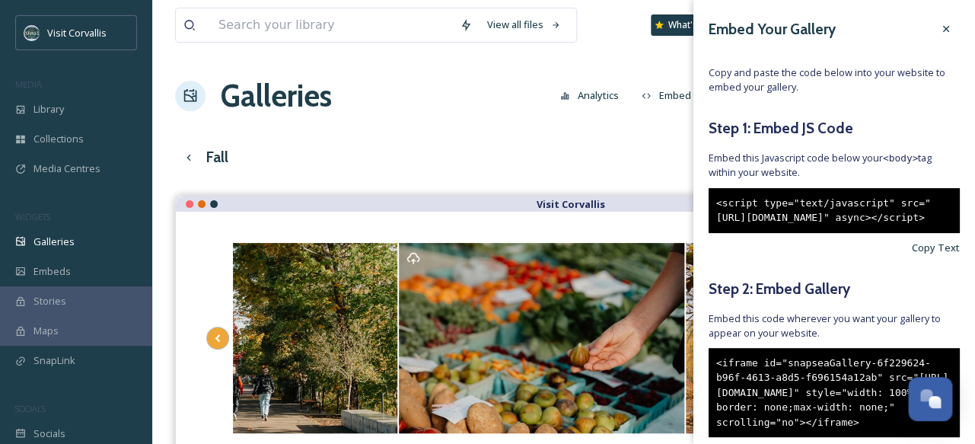
click at [592, 91] on button "Analytics" at bounding box center [590, 96] width 74 height 30
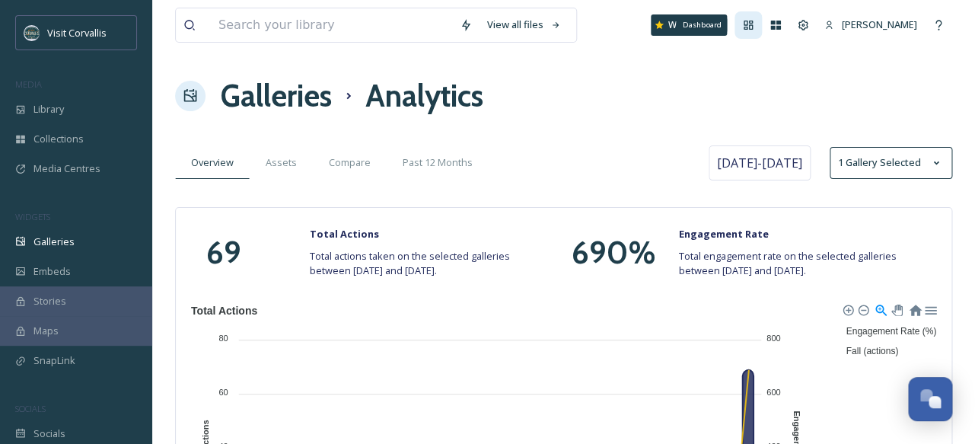
click at [744, 29] on icon at bounding box center [748, 25] width 9 height 9
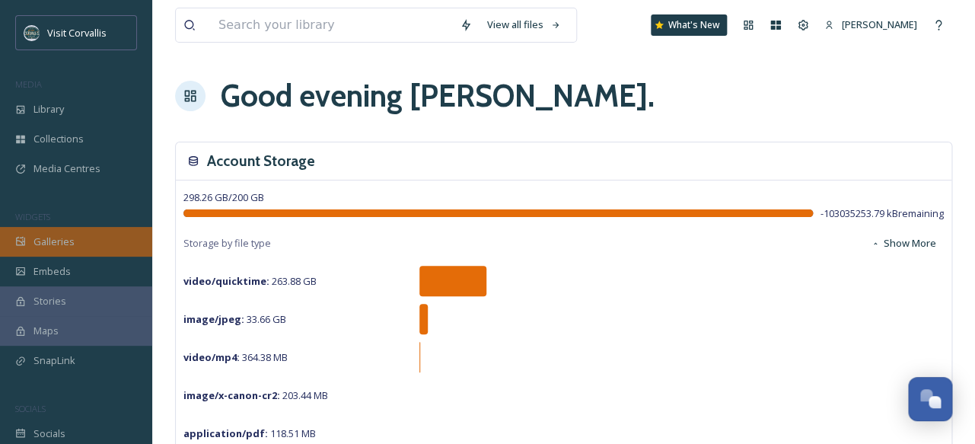
click at [84, 239] on div "Galleries" at bounding box center [76, 242] width 152 height 30
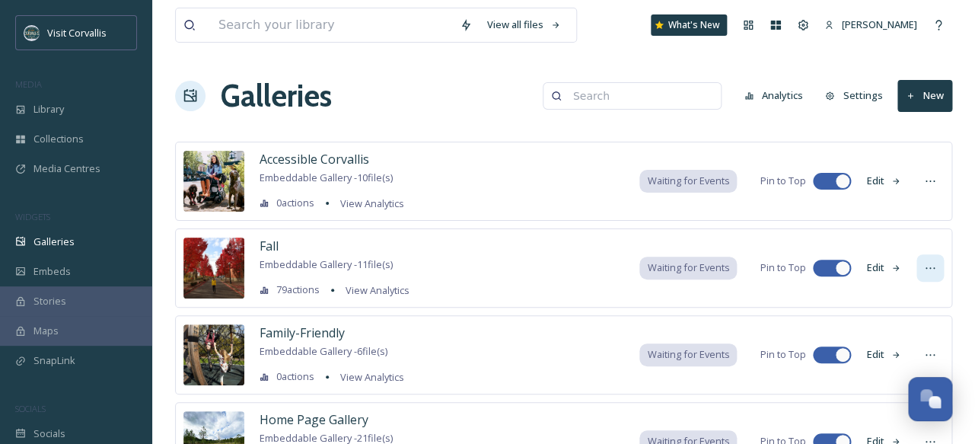
click at [926, 266] on icon at bounding box center [930, 268] width 12 height 12
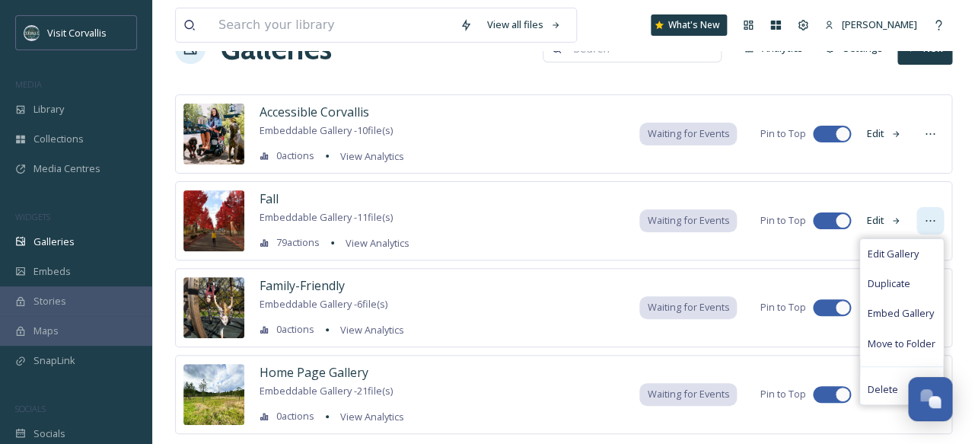
scroll to position [48, 0]
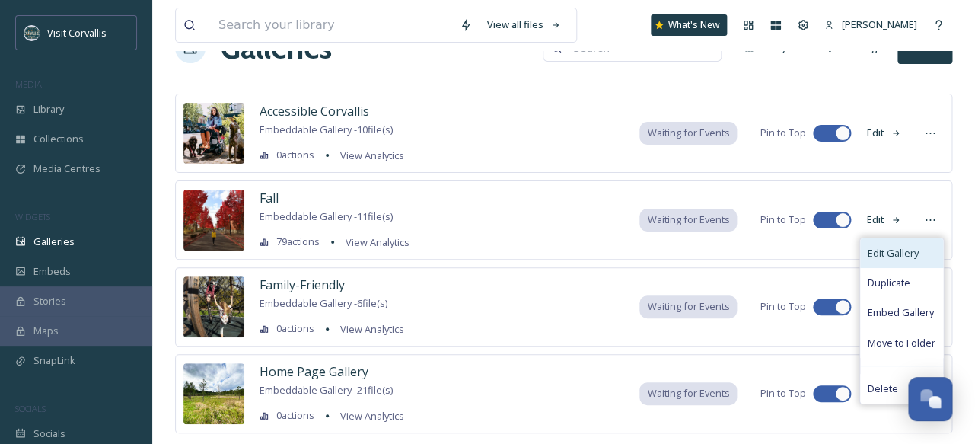
click at [913, 258] on span "Edit Gallery" at bounding box center [893, 253] width 51 height 14
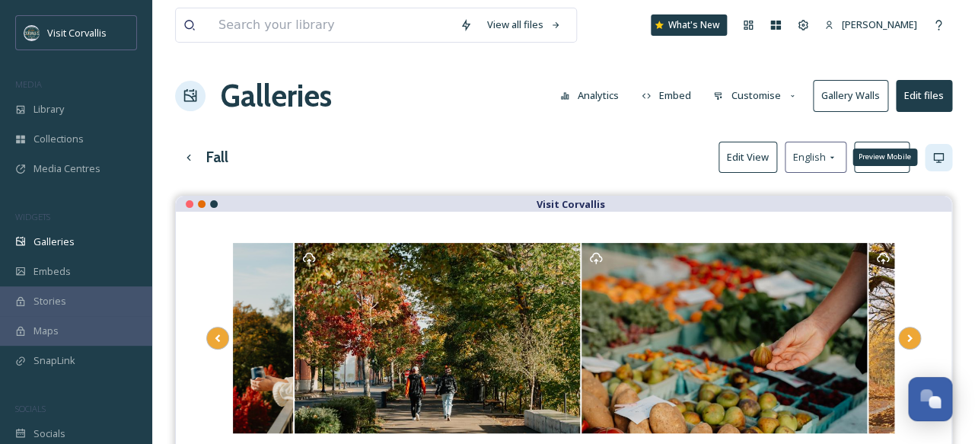
click at [938, 158] on icon at bounding box center [938, 157] width 12 height 12
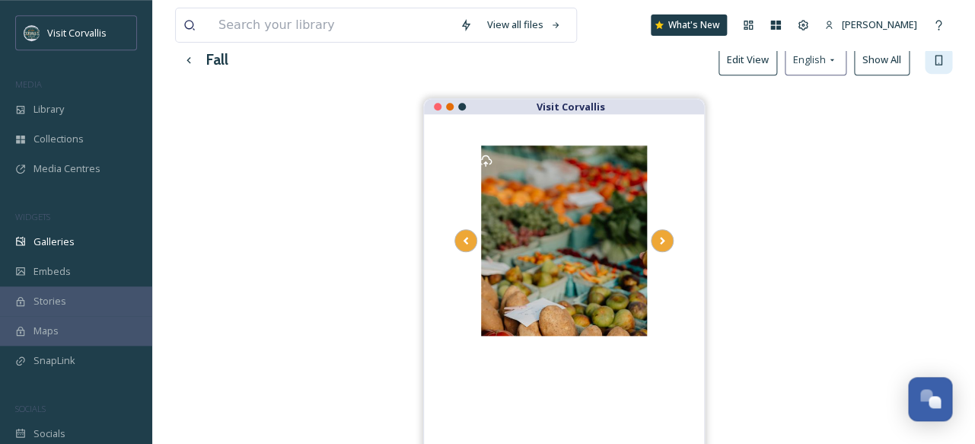
scroll to position [13, 0]
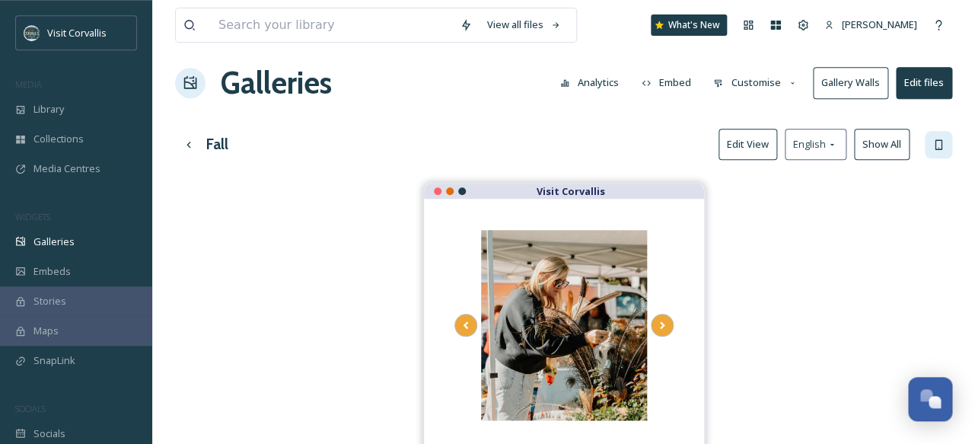
click at [915, 91] on button "Edit files" at bounding box center [924, 82] width 56 height 31
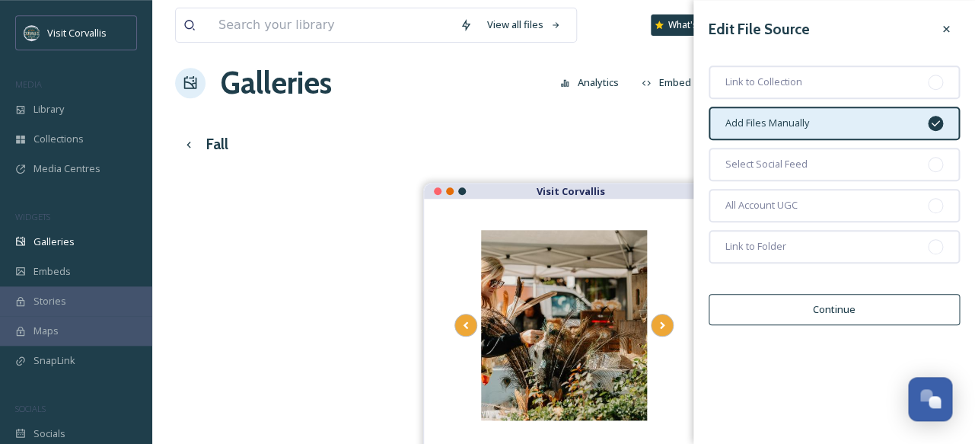
click at [609, 132] on div "Fall Edit View English Show All" at bounding box center [563, 144] width 777 height 31
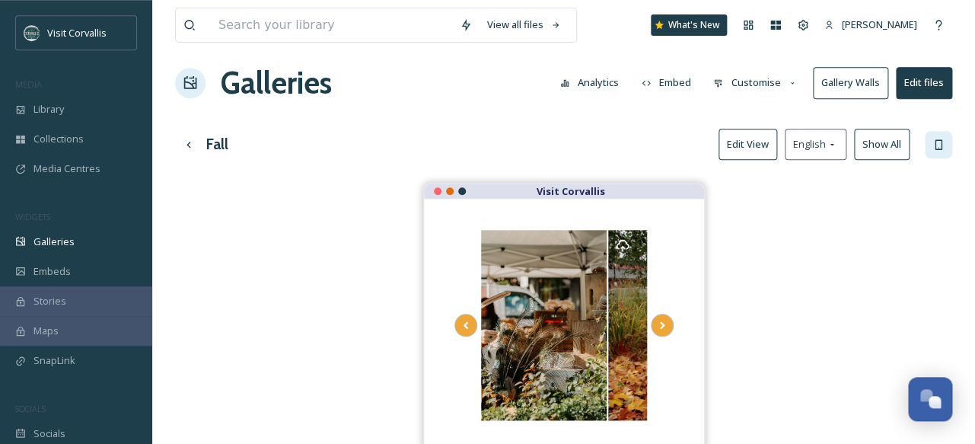
click at [747, 86] on button "Customise" at bounding box center [756, 83] width 100 height 30
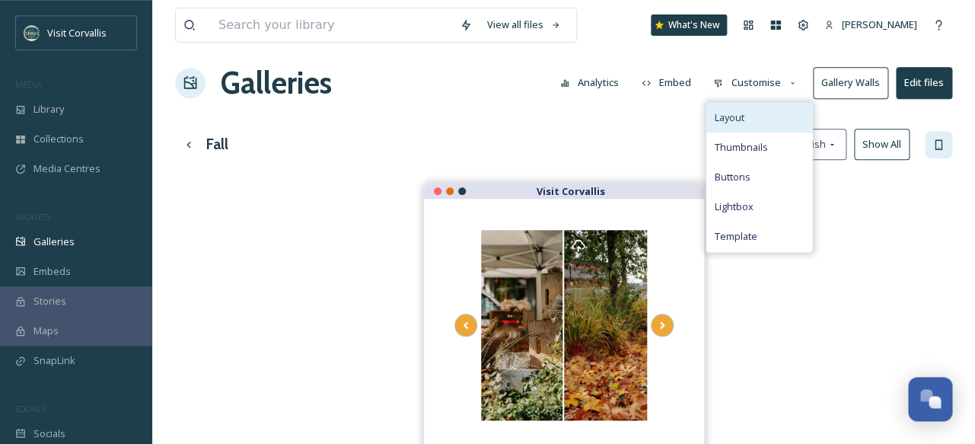
click at [742, 126] on div "Layout" at bounding box center [759, 118] width 106 height 30
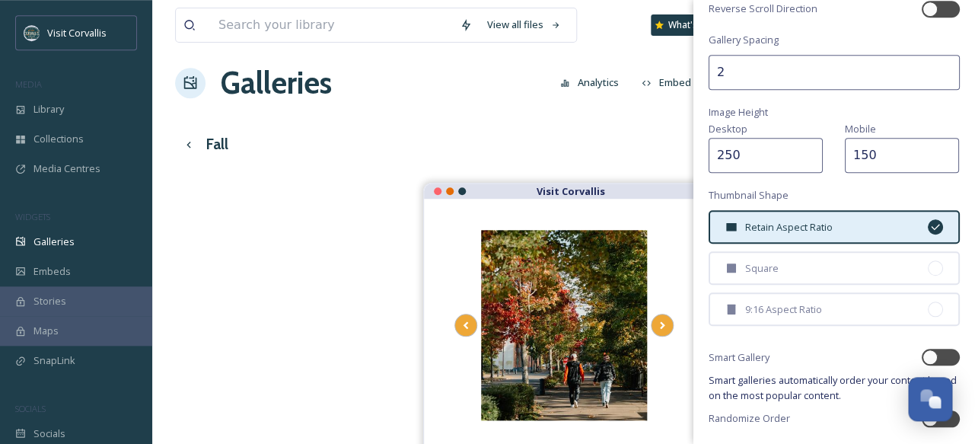
scroll to position [346, 0]
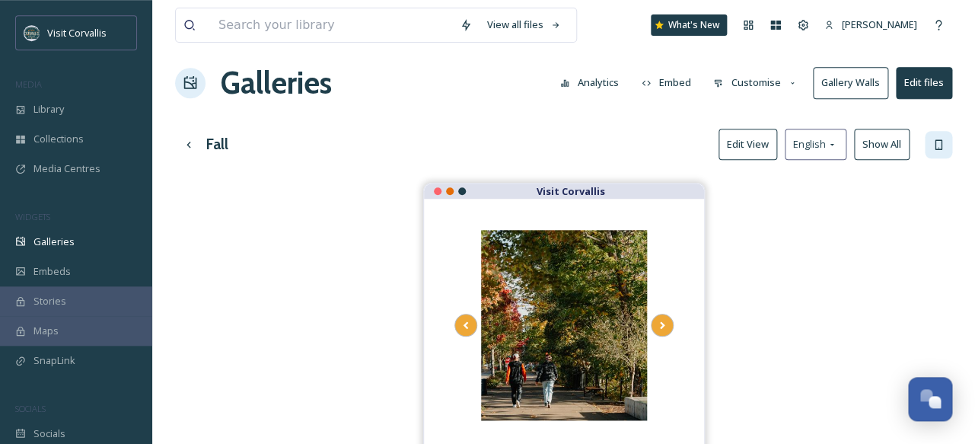
click at [652, 130] on div "Fall Edit View English Show All" at bounding box center [563, 144] width 777 height 31
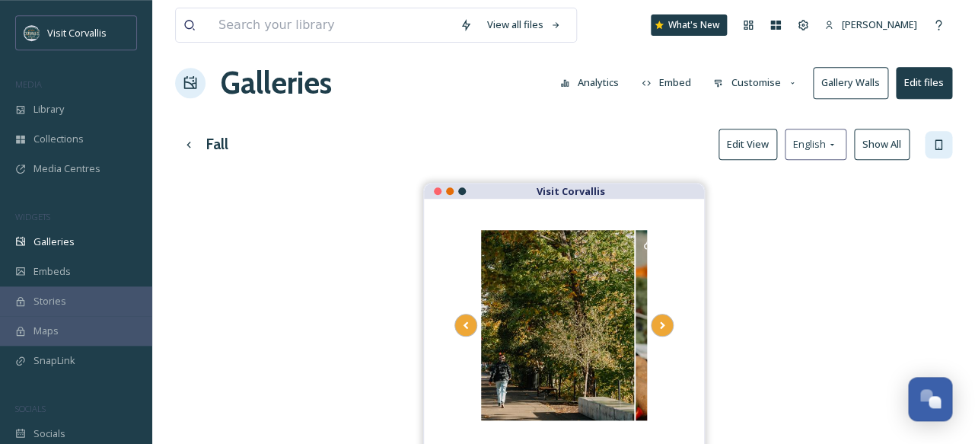
click at [752, 83] on button "Customise" at bounding box center [756, 83] width 100 height 30
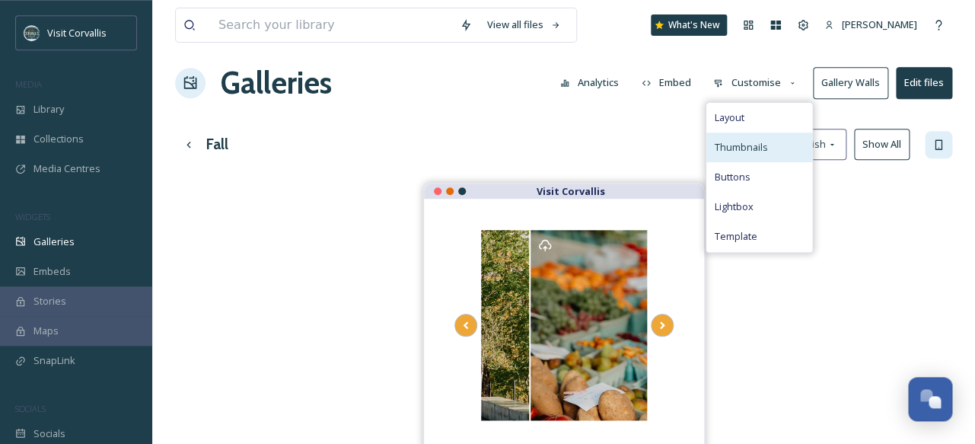
click at [738, 148] on span "Thumbnails" at bounding box center [740, 147] width 53 height 14
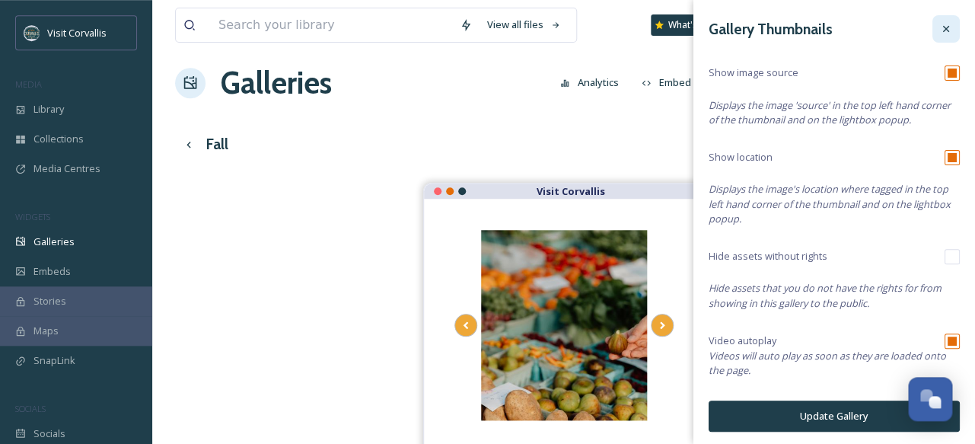
click at [940, 28] on icon at bounding box center [946, 29] width 12 height 12
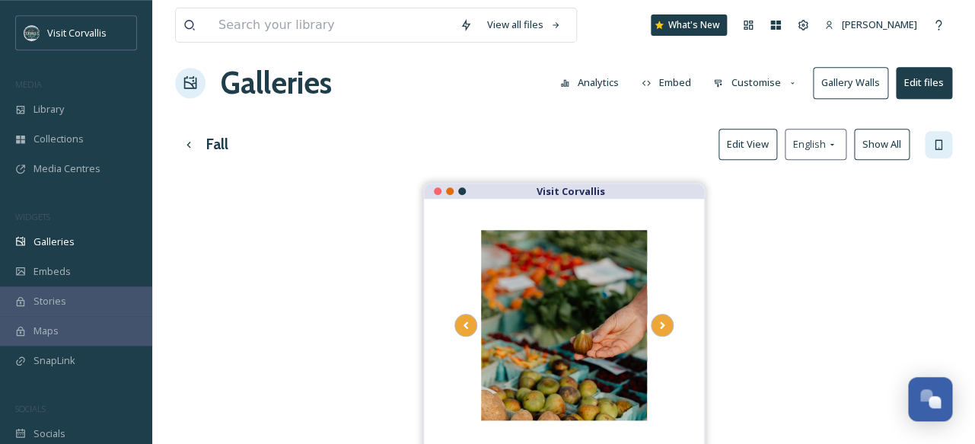
click at [761, 82] on button "Customise" at bounding box center [756, 83] width 100 height 30
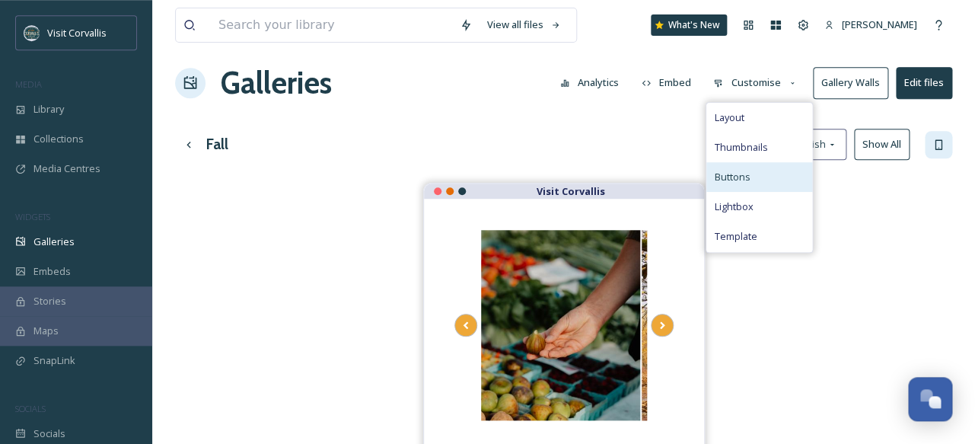
click at [758, 174] on div "Buttons" at bounding box center [759, 177] width 106 height 30
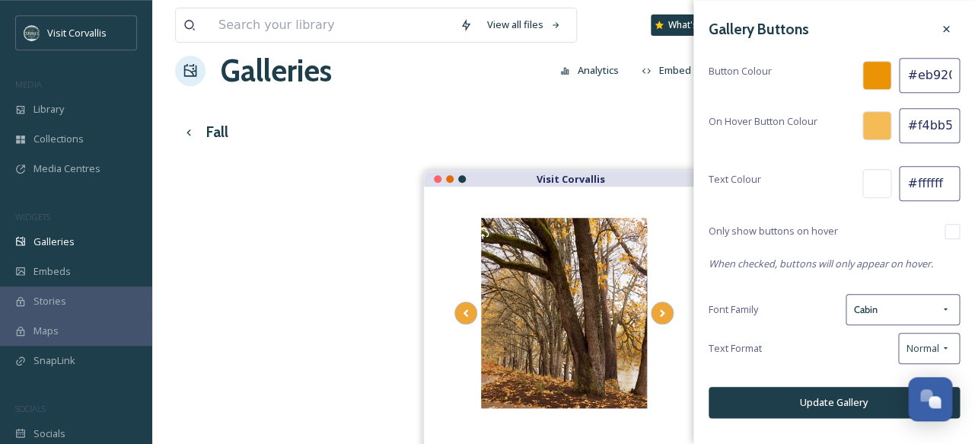
scroll to position [0, 0]
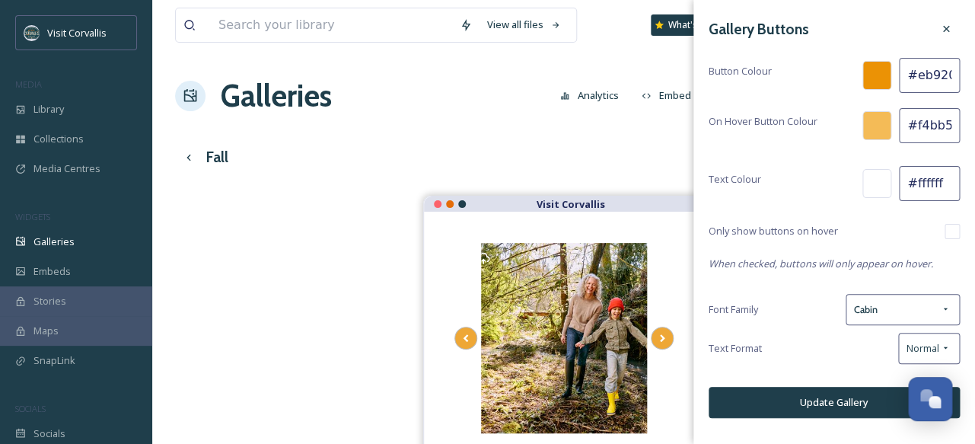
click at [952, 230] on input "checkbox" at bounding box center [952, 231] width 15 height 15
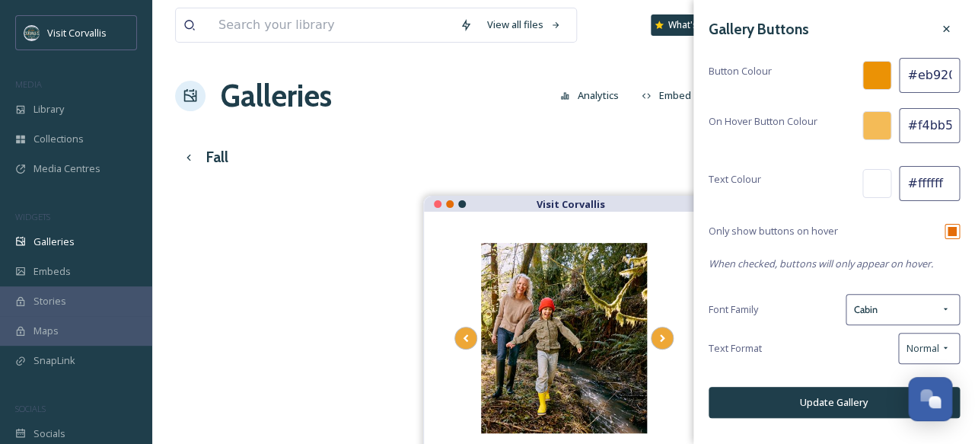
click at [838, 401] on button "Update Gallery" at bounding box center [834, 402] width 251 height 31
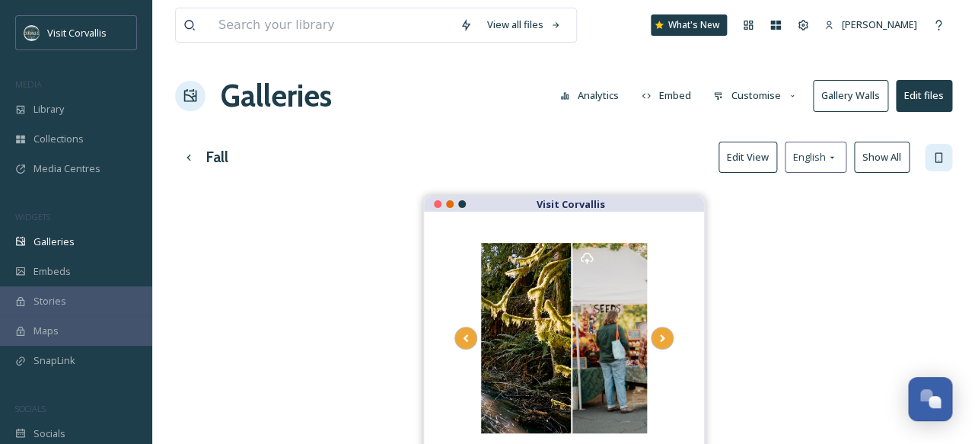
click at [750, 93] on button "Customise" at bounding box center [756, 96] width 100 height 30
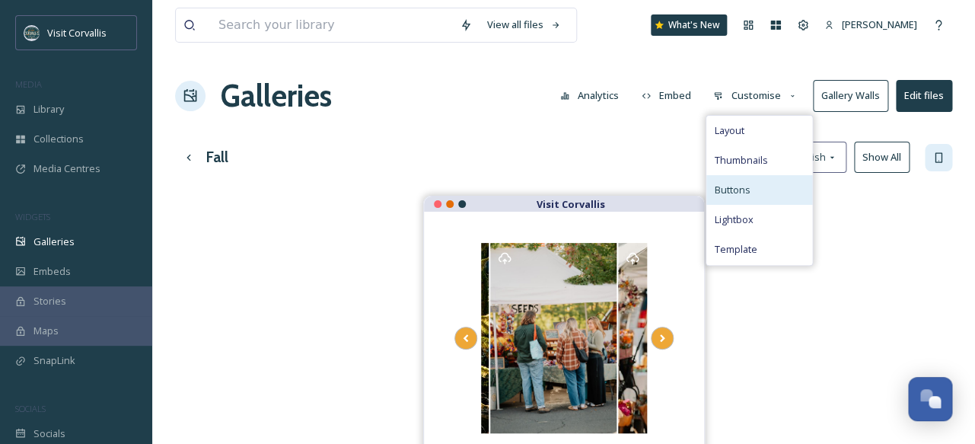
click at [741, 192] on span "Buttons" at bounding box center [732, 190] width 36 height 14
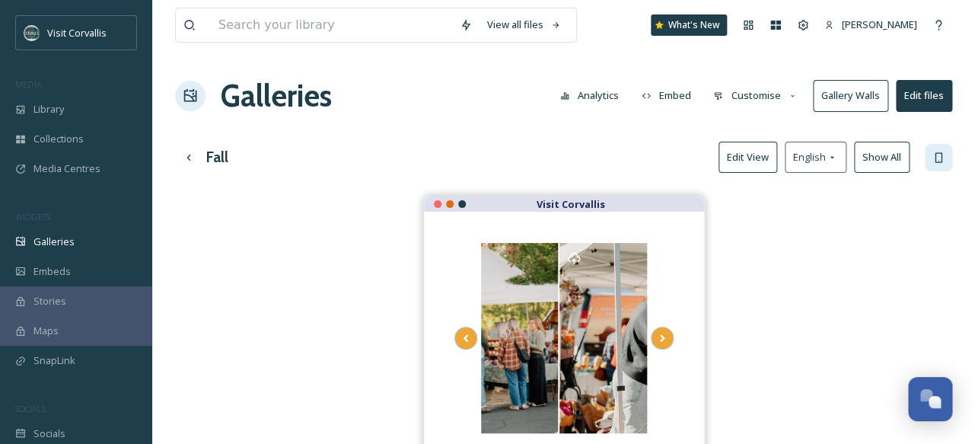
click at [644, 176] on div "View all files What's New [PERSON_NAME] Galleries Analytics Embed Customise Gal…" at bounding box center [563, 337] width 823 height 675
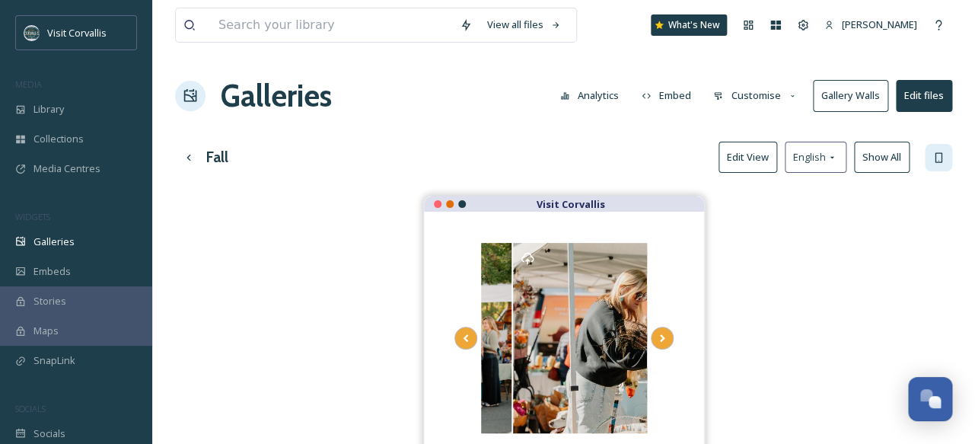
click at [768, 103] on button "Customise" at bounding box center [756, 96] width 100 height 30
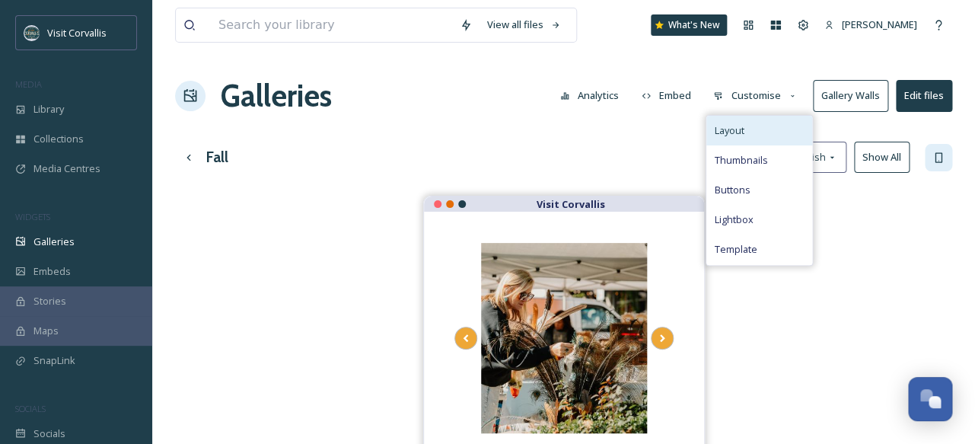
click at [763, 127] on div "Layout" at bounding box center [759, 131] width 106 height 30
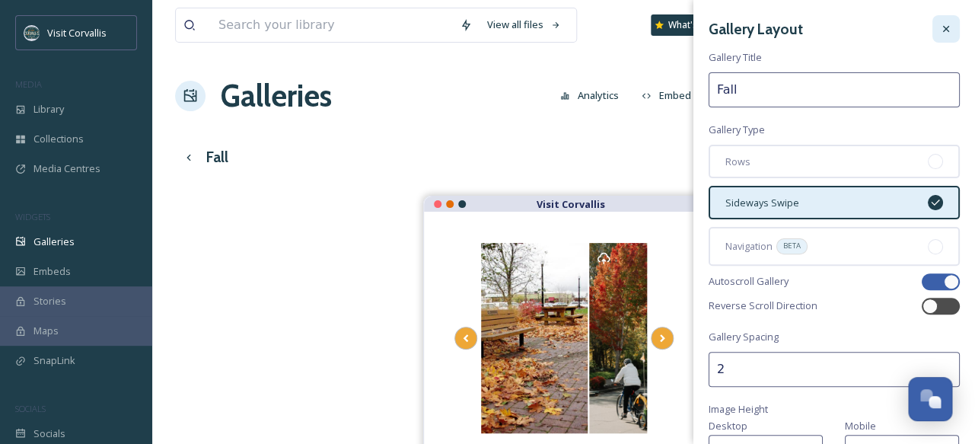
click at [948, 33] on icon at bounding box center [946, 29] width 12 height 12
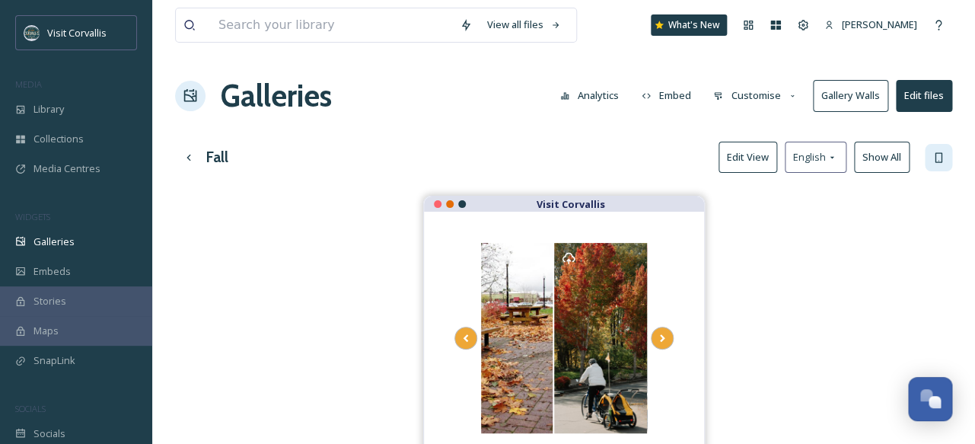
click at [748, 105] on button "Customise" at bounding box center [756, 96] width 100 height 30
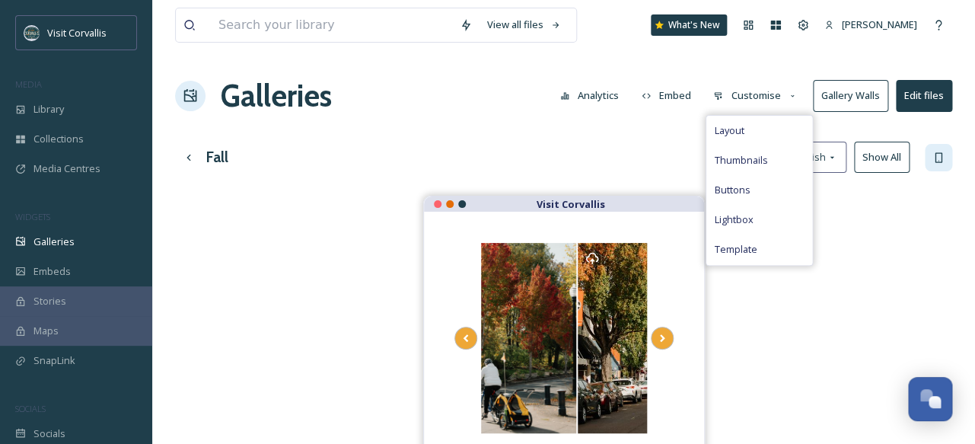
click at [673, 147] on div "Fall Edit View English Show All" at bounding box center [563, 157] width 777 height 31
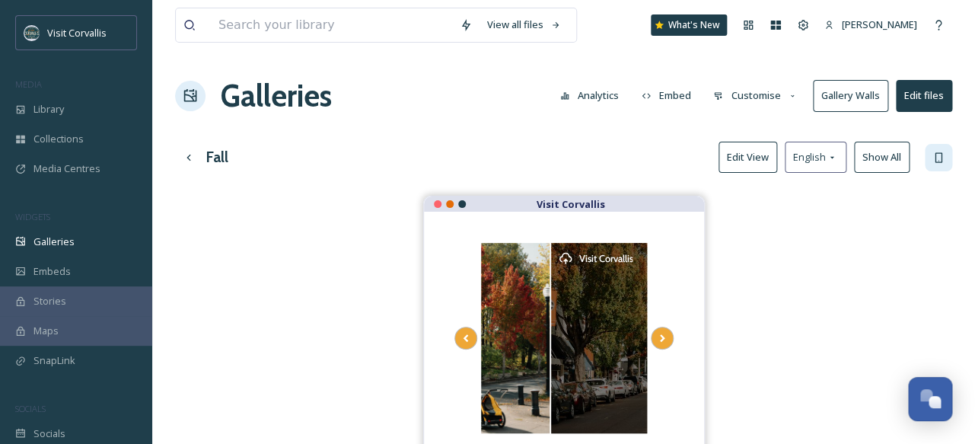
scroll to position [1, 0]
click at [604, 253] on span "Visit Corvallis" at bounding box center [605, 257] width 54 height 11
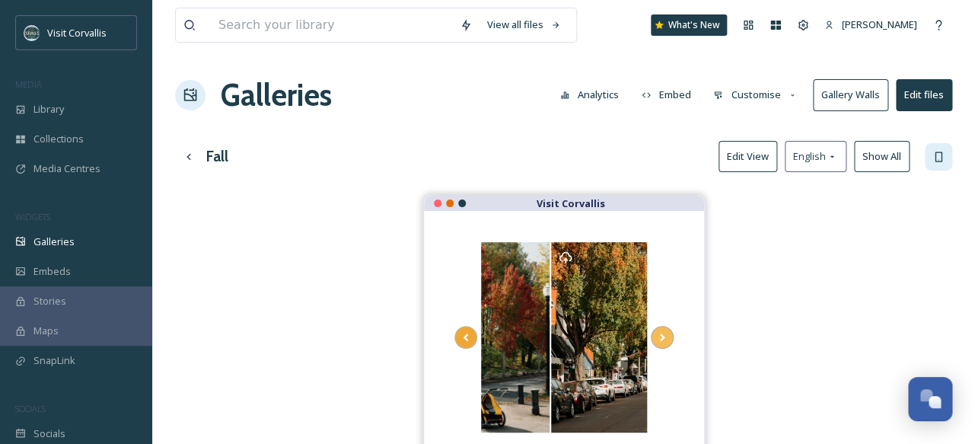
click at [657, 330] on icon at bounding box center [662, 337] width 21 height 23
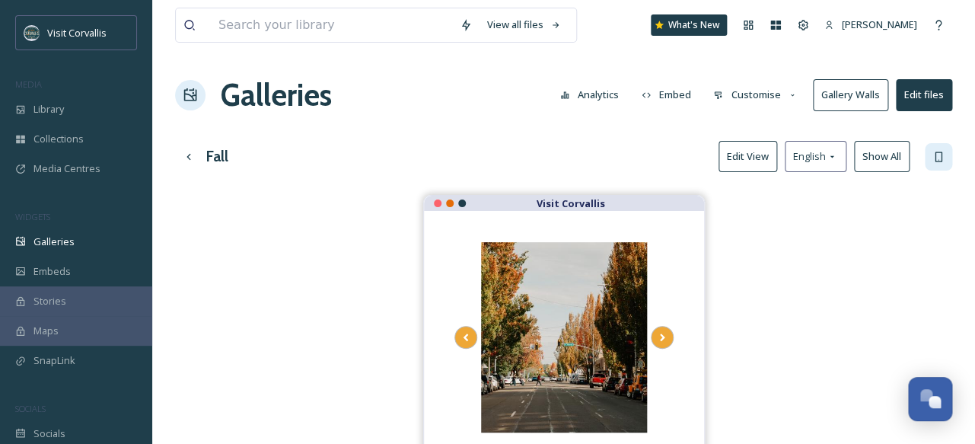
click at [766, 154] on button "Edit View" at bounding box center [748, 156] width 59 height 31
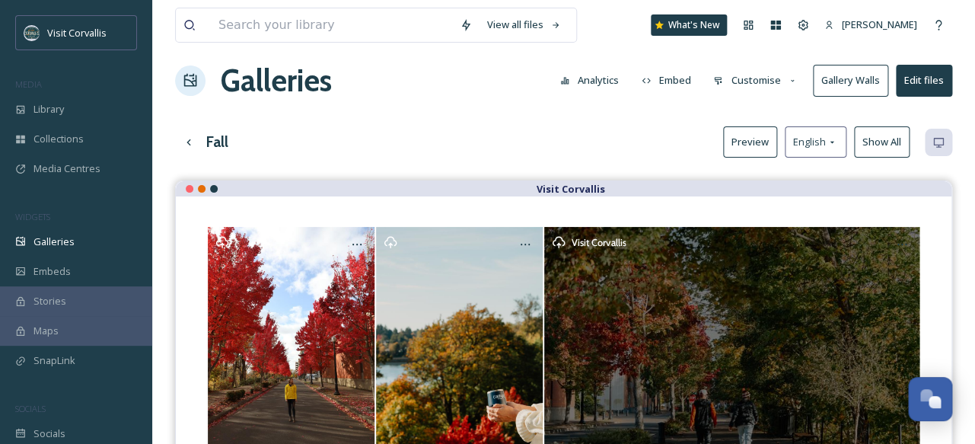
scroll to position [18, 0]
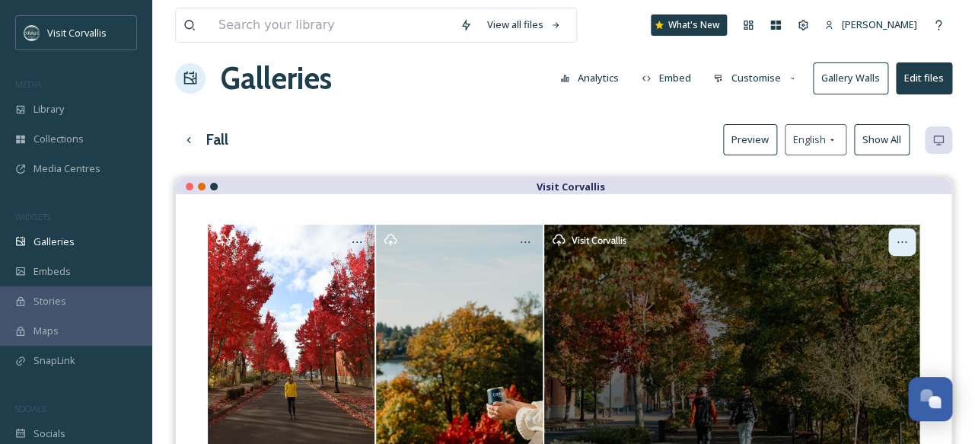
click at [895, 244] on div at bounding box center [901, 241] width 27 height 27
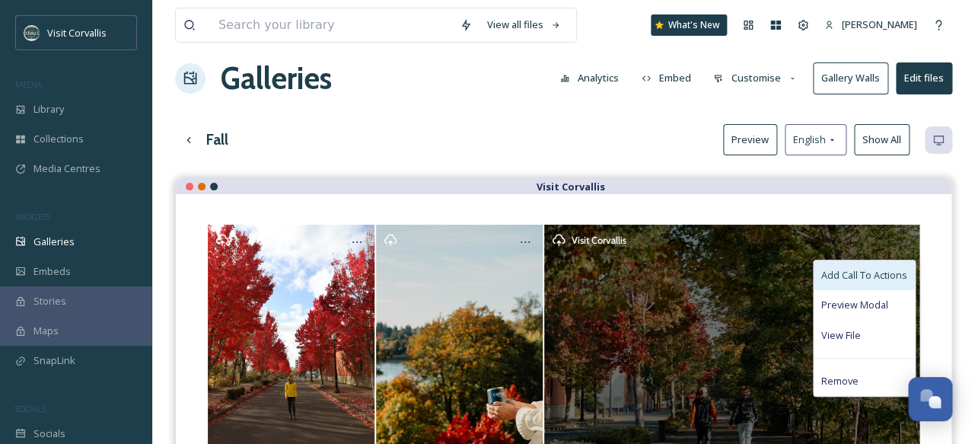
click at [877, 280] on span "Add Call To Actions" at bounding box center [864, 275] width 86 height 14
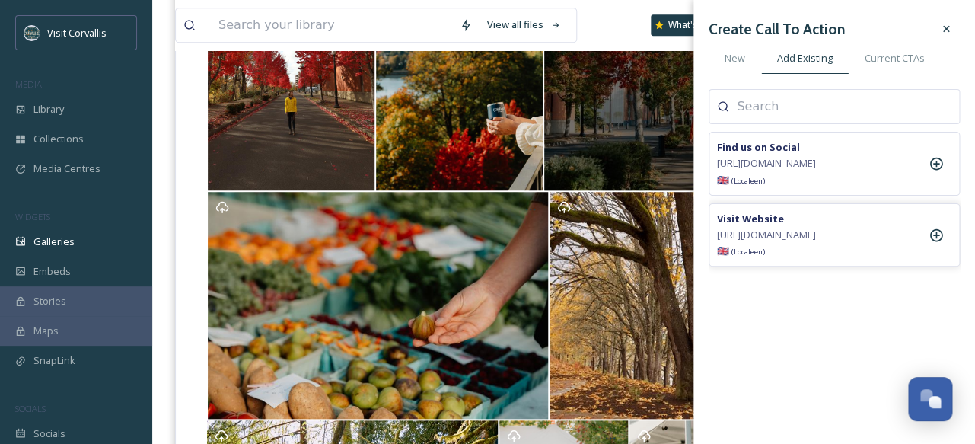
scroll to position [0, 0]
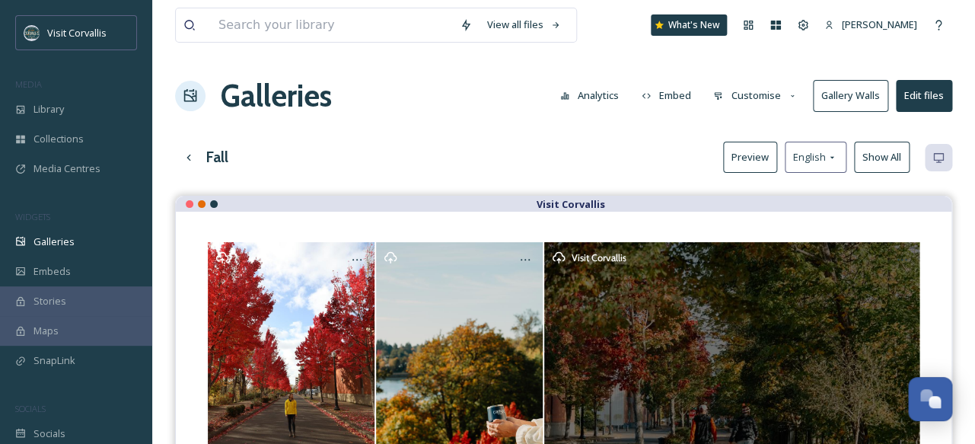
click at [683, 94] on button "Embed" at bounding box center [666, 96] width 65 height 30
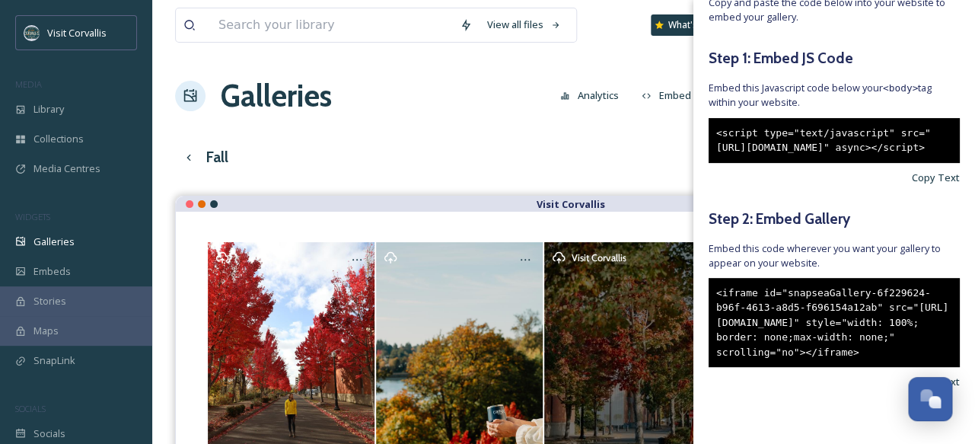
scroll to position [151, 0]
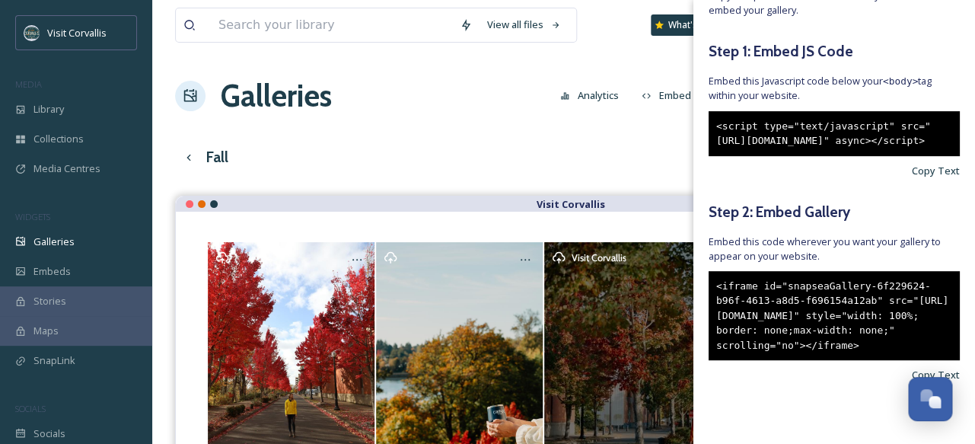
drag, startPoint x: 870, startPoint y: 346, endPoint x: 715, endPoint y: 258, distance: 178.6
click at [715, 271] on div "<iframe id="snapseaGallery-6f229624-b96f-4613-a8d5-f696154a12ab" src="[URL][DOM…" at bounding box center [834, 316] width 251 height 90
copy div "<iframe id="snapseaGallery-6f229624-b96f-4613-a8d5-f696154a12ab" src="[URL][DOM…"
